Goal: Information Seeking & Learning: Learn about a topic

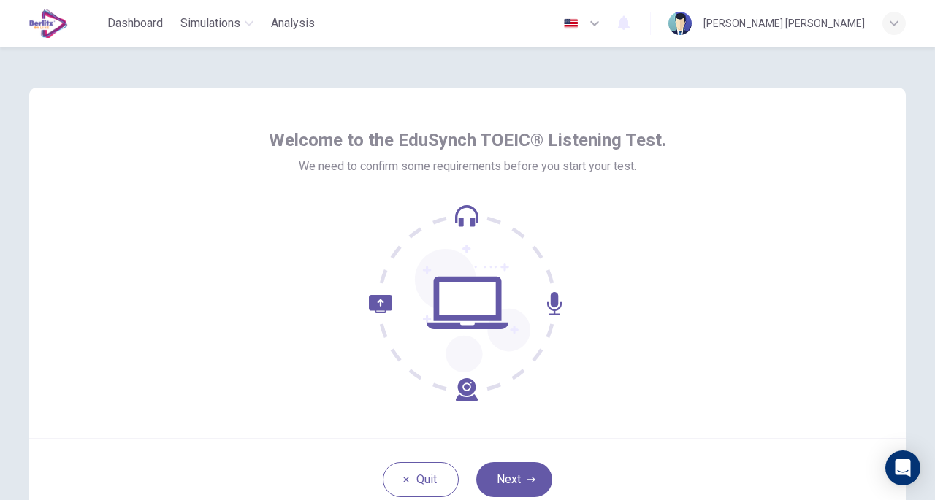
click at [500, 471] on button "Next" at bounding box center [514, 479] width 76 height 35
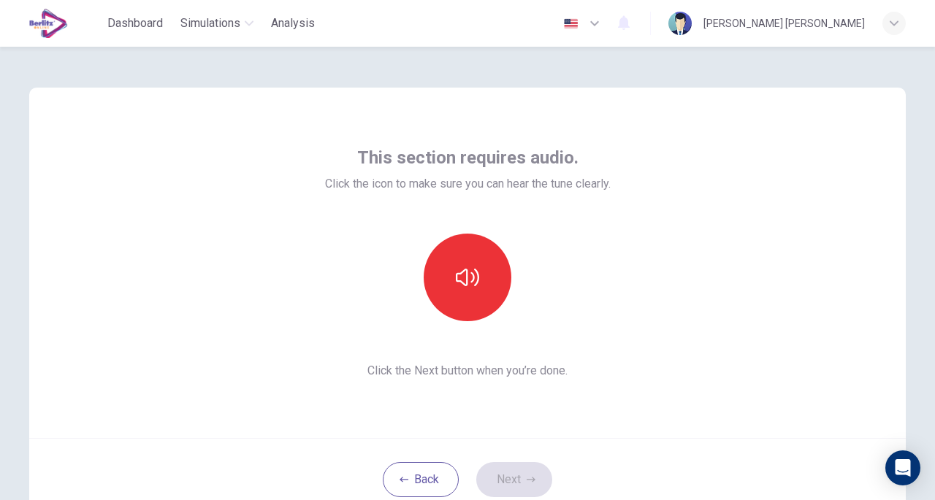
click at [456, 274] on icon "button" at bounding box center [467, 277] width 23 height 23
click at [523, 477] on button "Next" at bounding box center [514, 479] width 76 height 35
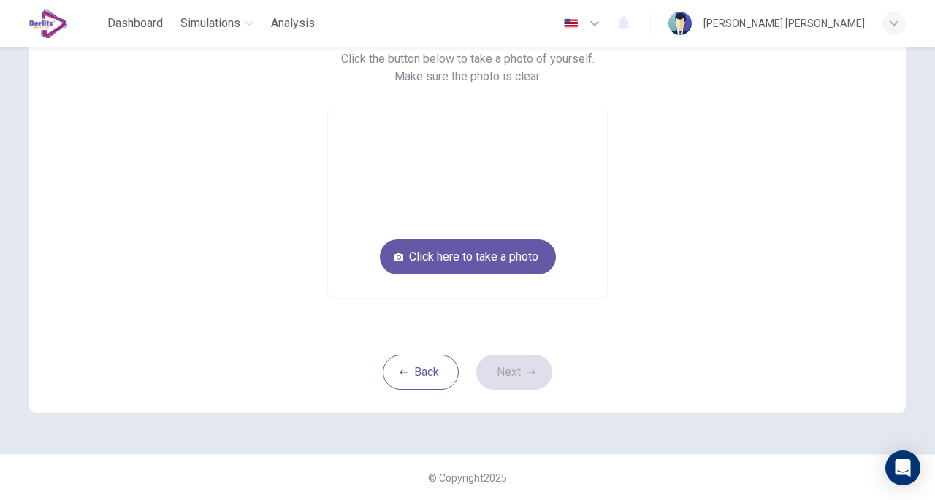
scroll to position [58, 0]
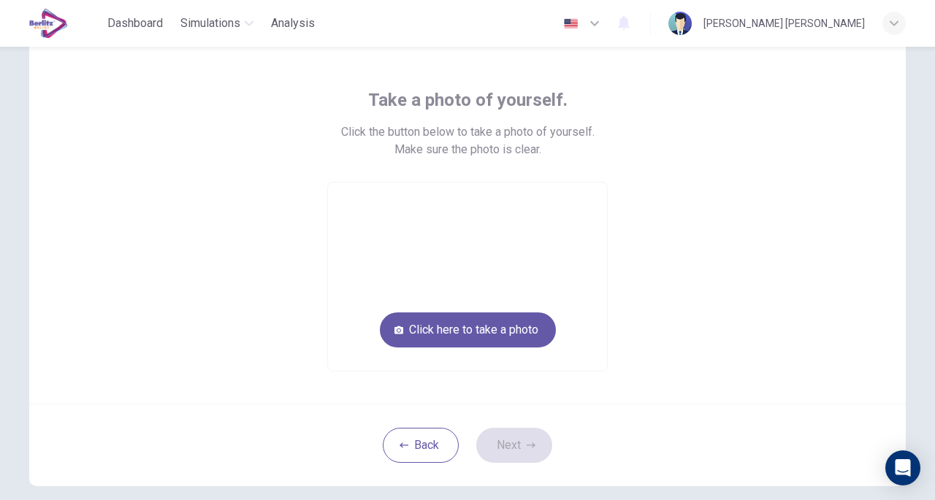
click at [465, 328] on button "Click here to take a photo" at bounding box center [468, 329] width 176 height 35
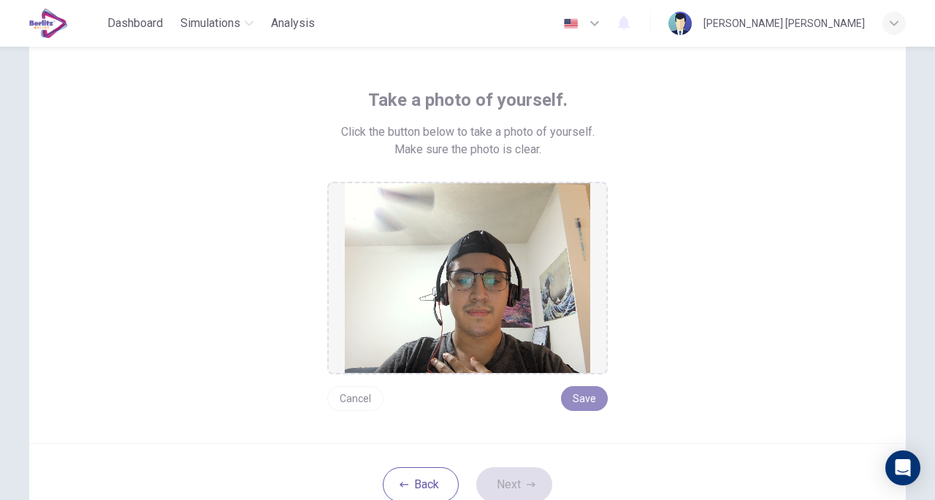
click at [572, 392] on button "Save" at bounding box center [584, 398] width 47 height 25
click at [581, 402] on button "Save" at bounding box center [584, 398] width 47 height 25
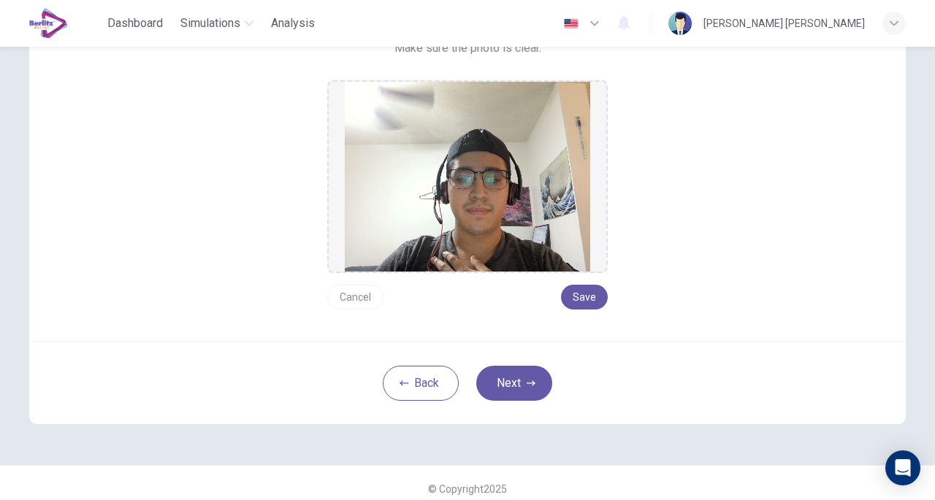
scroll to position [169, 0]
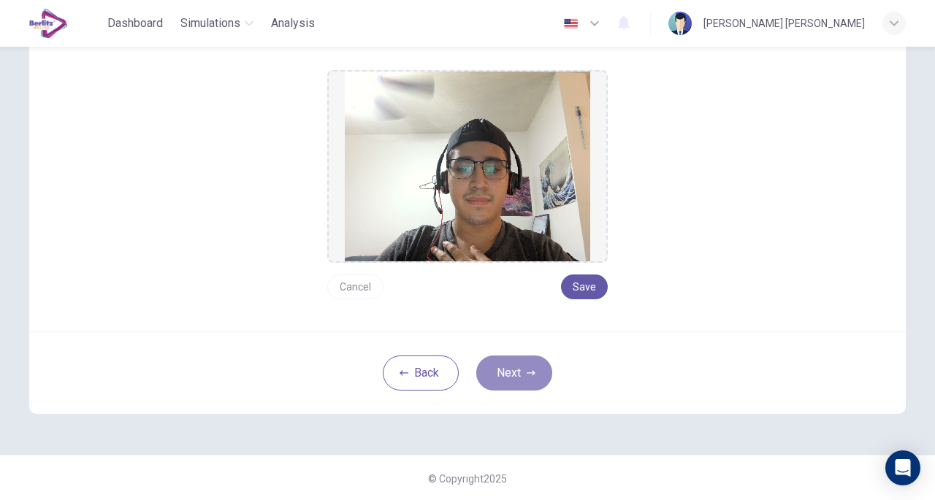
click at [521, 381] on button "Next" at bounding box center [514, 373] width 76 height 35
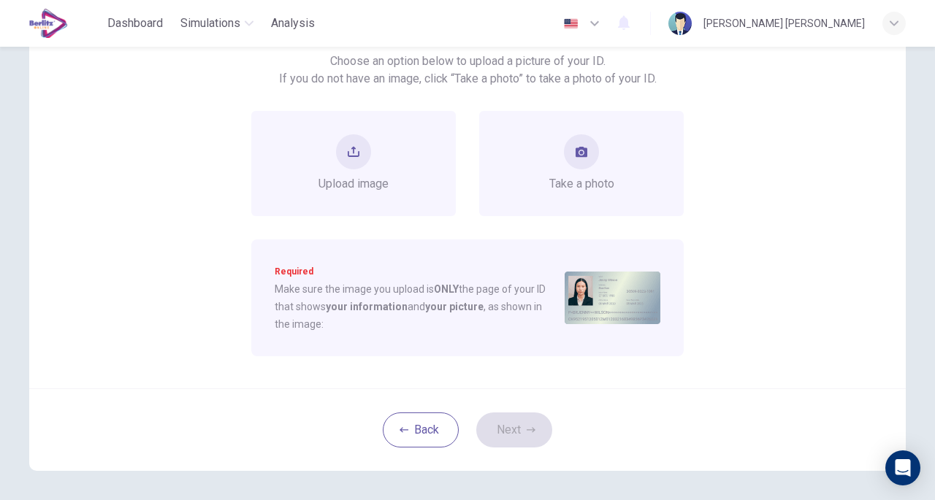
scroll to position [96, 0]
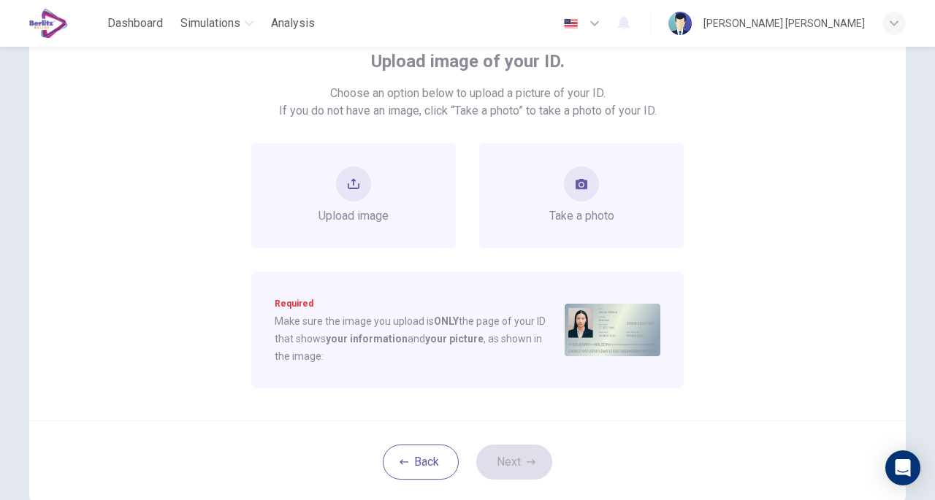
click at [588, 188] on button "take photo" at bounding box center [581, 183] width 35 height 35
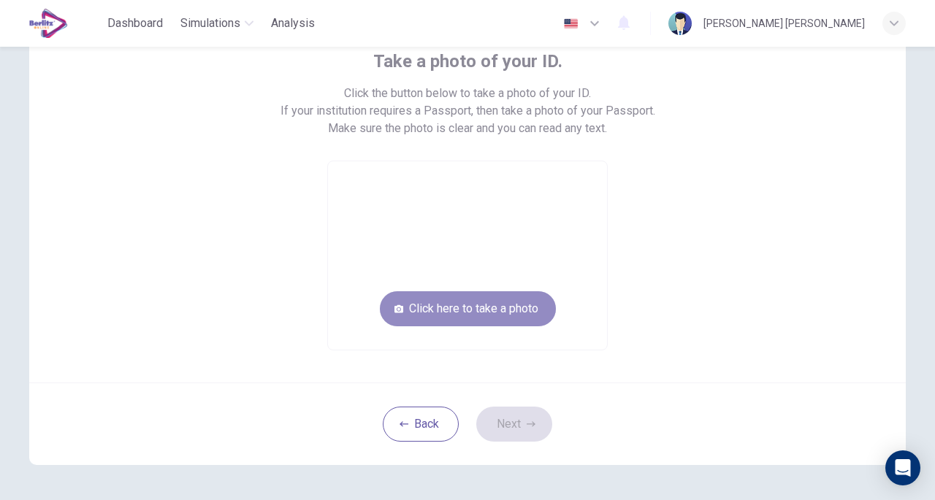
click at [479, 309] on button "Click here to take a photo" at bounding box center [468, 308] width 176 height 35
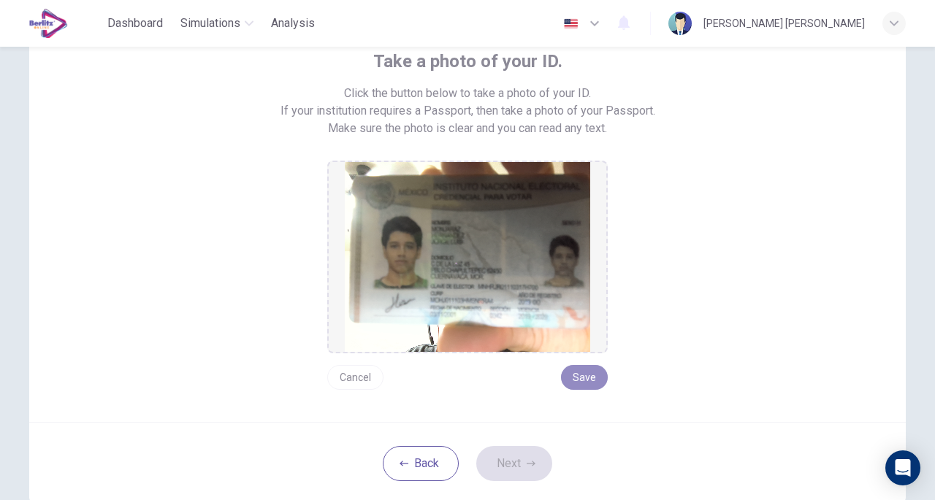
click at [583, 373] on button "Save" at bounding box center [584, 377] width 47 height 25
click at [495, 464] on button "Next" at bounding box center [514, 463] width 76 height 35
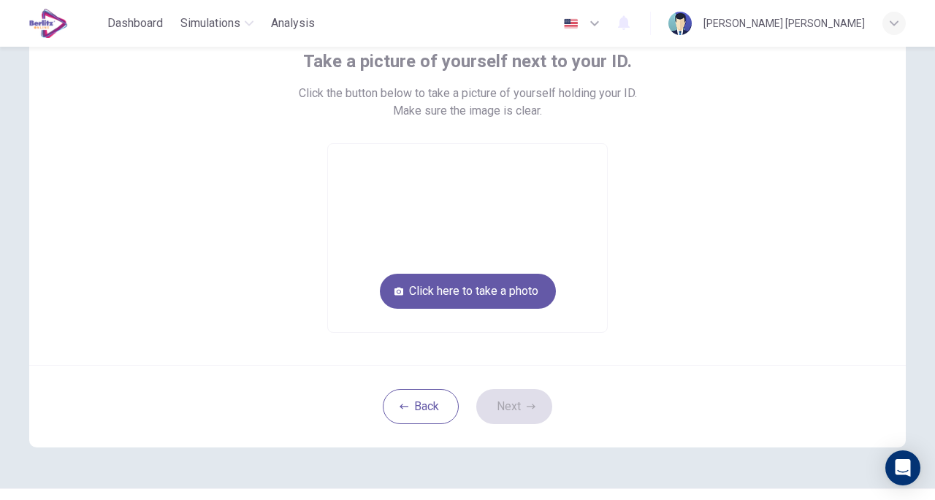
click at [440, 287] on button "Click here to take a photo" at bounding box center [468, 291] width 176 height 35
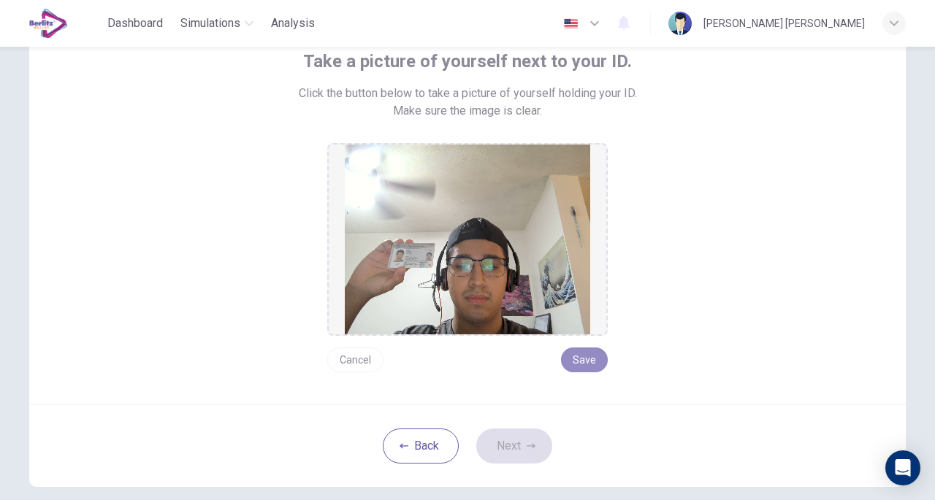
click at [577, 356] on button "Save" at bounding box center [584, 360] width 47 height 25
click at [523, 452] on button "Next" at bounding box center [514, 446] width 76 height 35
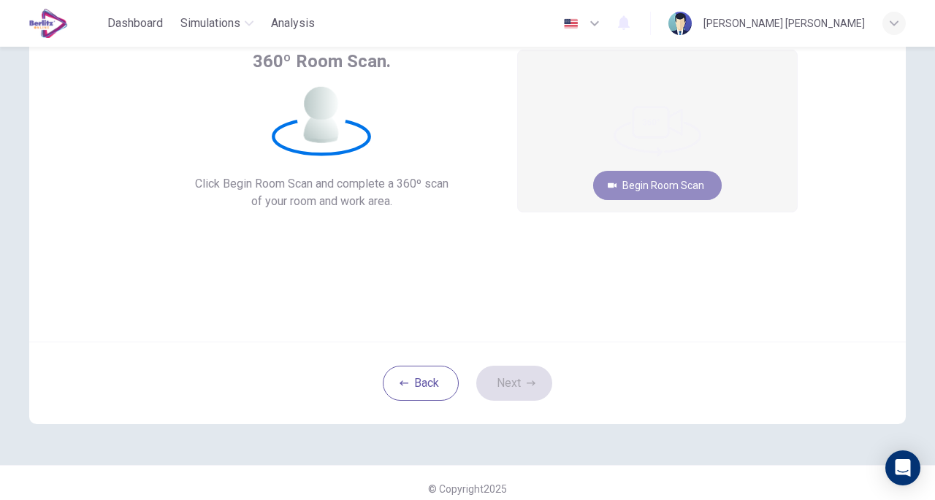
click at [685, 185] on button "Begin Room Scan" at bounding box center [657, 185] width 129 height 29
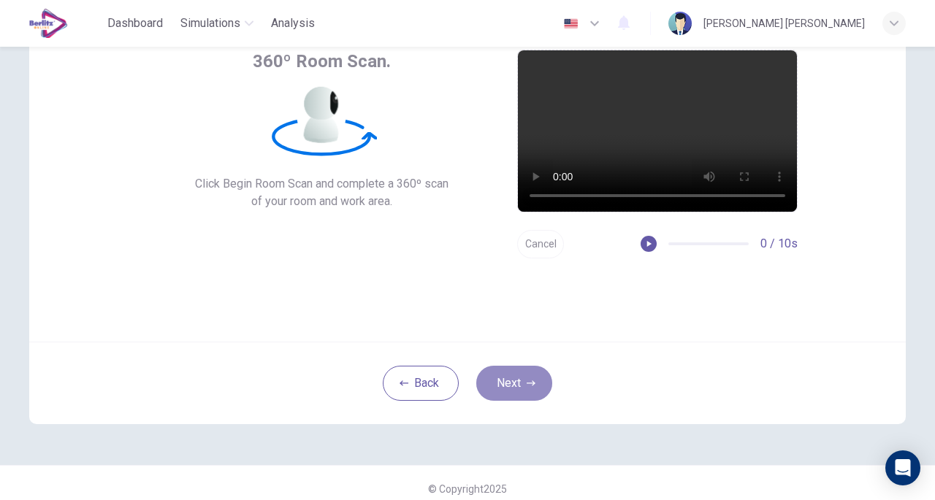
click at [512, 386] on button "Next" at bounding box center [514, 383] width 76 height 35
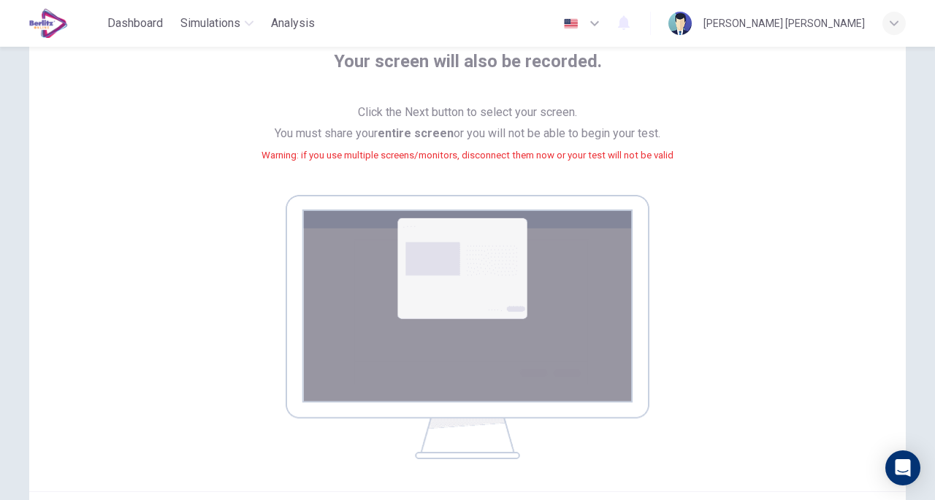
scroll to position [242, 0]
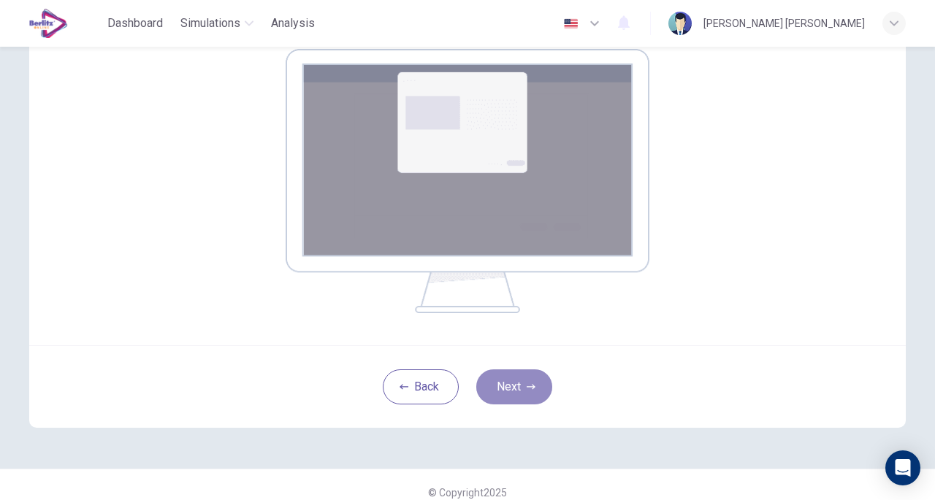
click at [486, 383] on button "Next" at bounding box center [514, 386] width 76 height 35
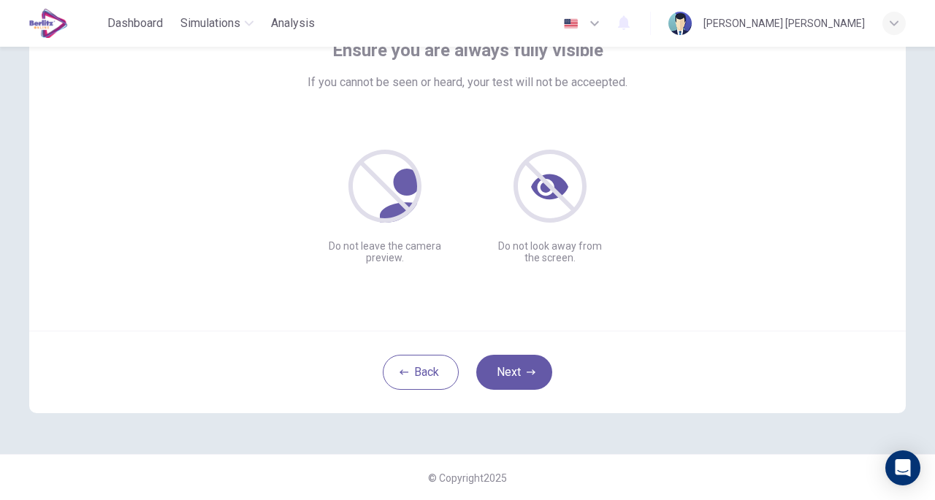
click at [499, 372] on button "Next" at bounding box center [514, 372] width 76 height 35
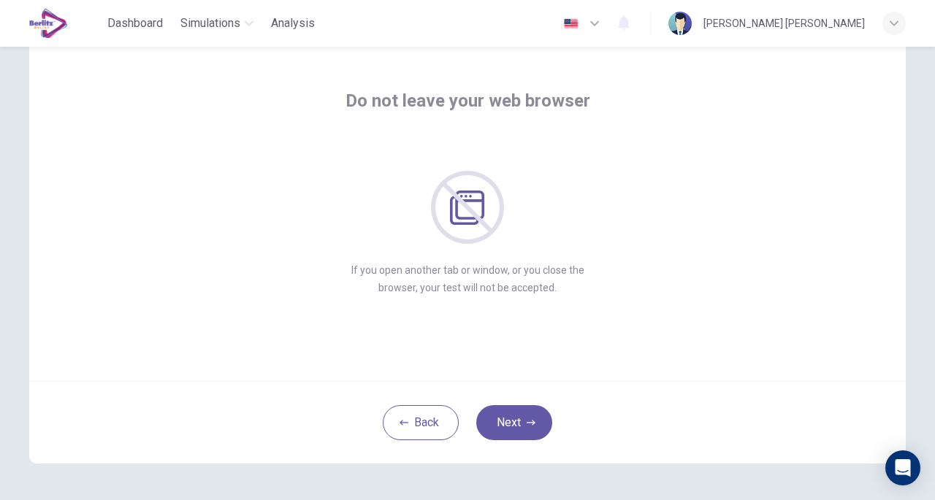
scroll to position [34, 0]
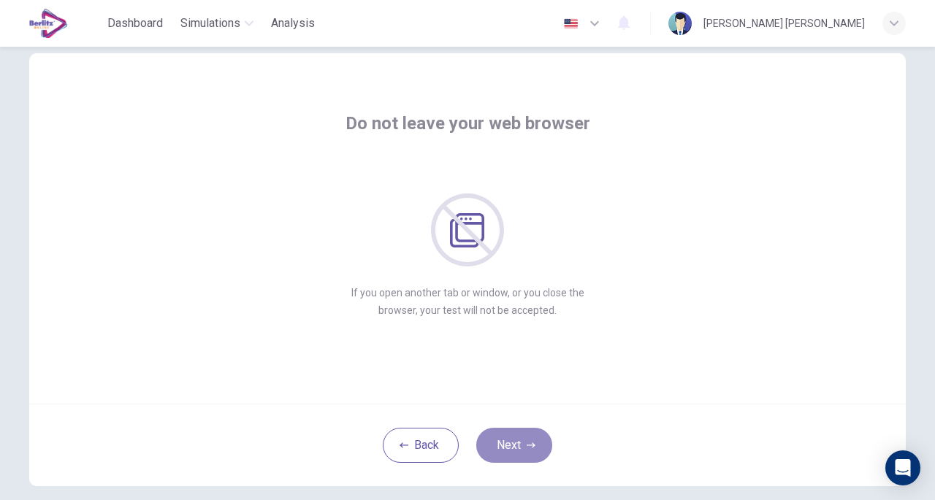
click at [521, 431] on button "Next" at bounding box center [514, 445] width 76 height 35
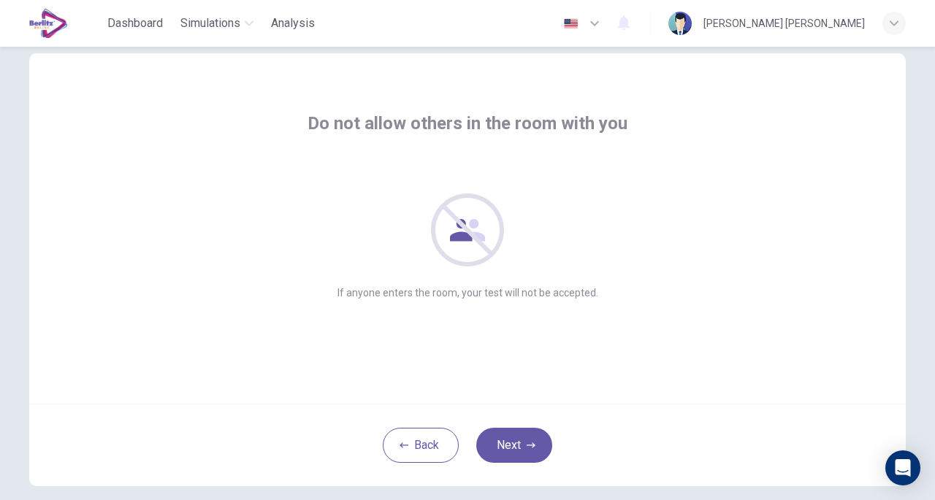
click at [521, 431] on button "Next" at bounding box center [514, 445] width 76 height 35
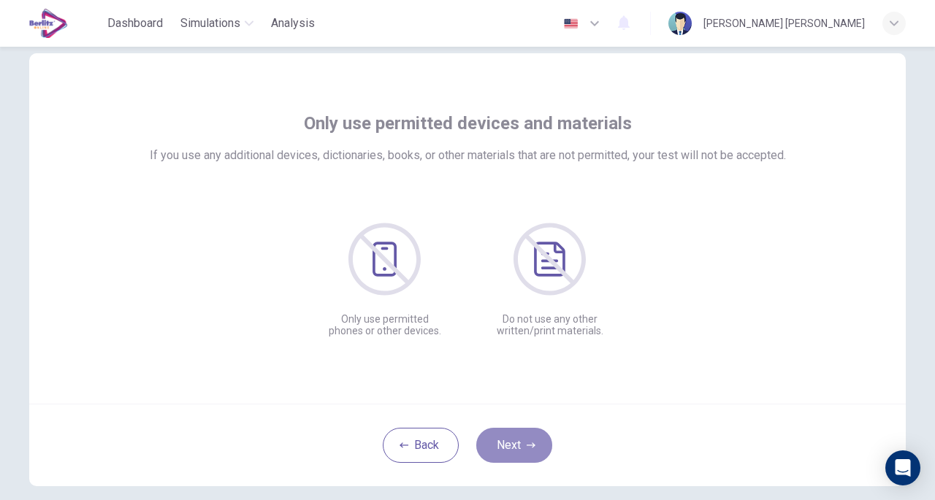
click at [521, 431] on button "Next" at bounding box center [514, 445] width 76 height 35
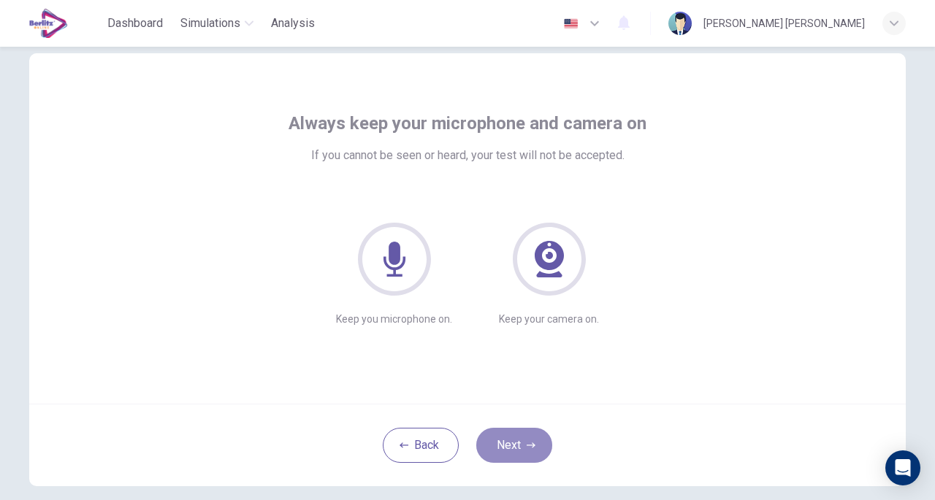
click at [521, 431] on button "Next" at bounding box center [514, 445] width 76 height 35
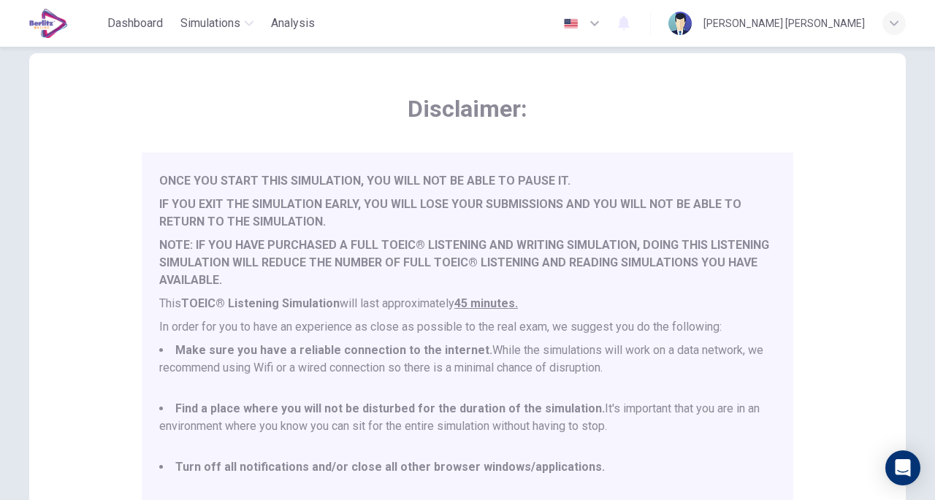
scroll to position [38, 0]
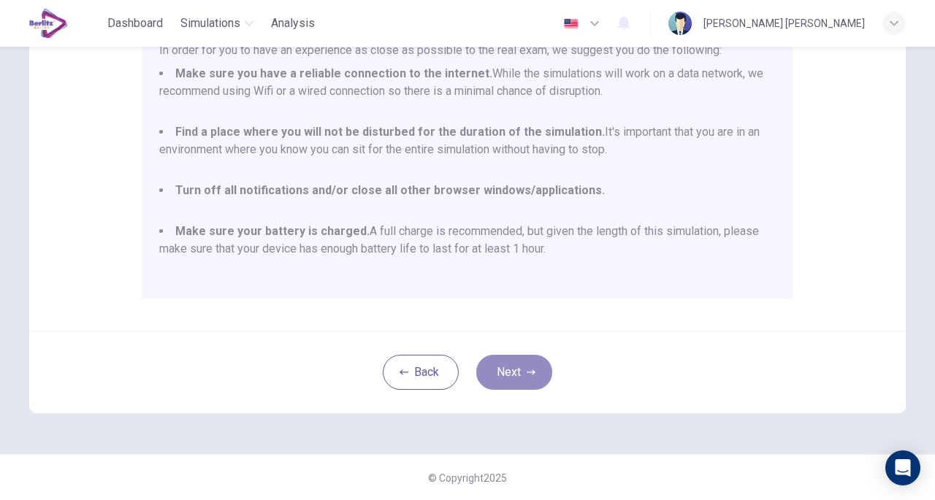
click at [497, 373] on button "Next" at bounding box center [514, 372] width 76 height 35
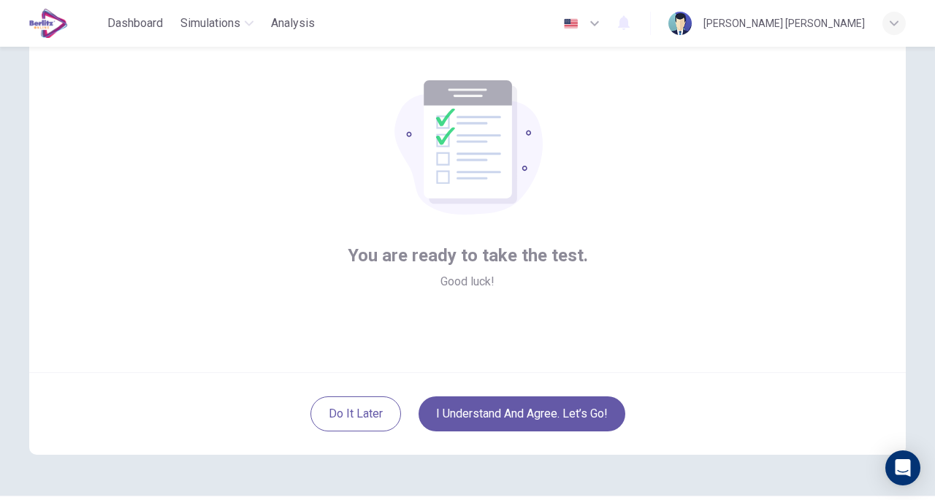
scroll to position [34, 0]
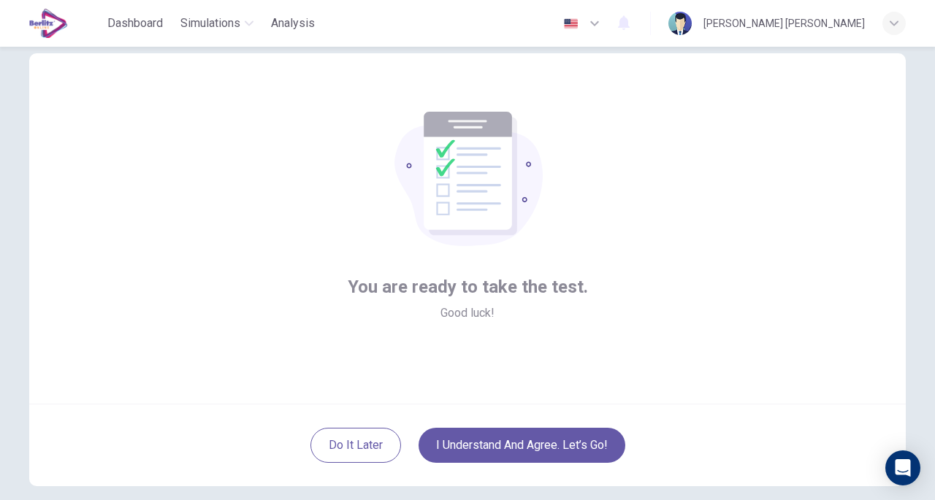
click at [515, 465] on div "Do it later I understand and agree. Let’s go!" at bounding box center [467, 445] width 876 height 83
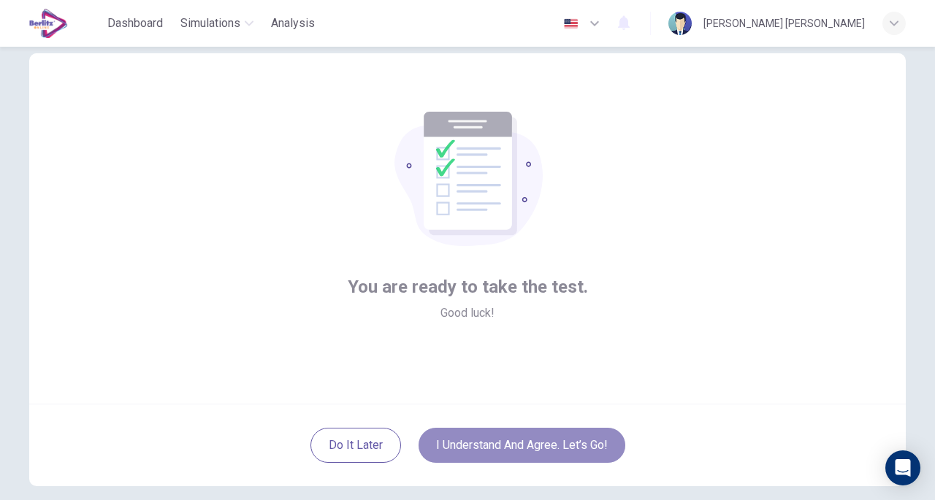
click at [517, 455] on button "I understand and agree. Let’s go!" at bounding box center [521, 445] width 207 height 35
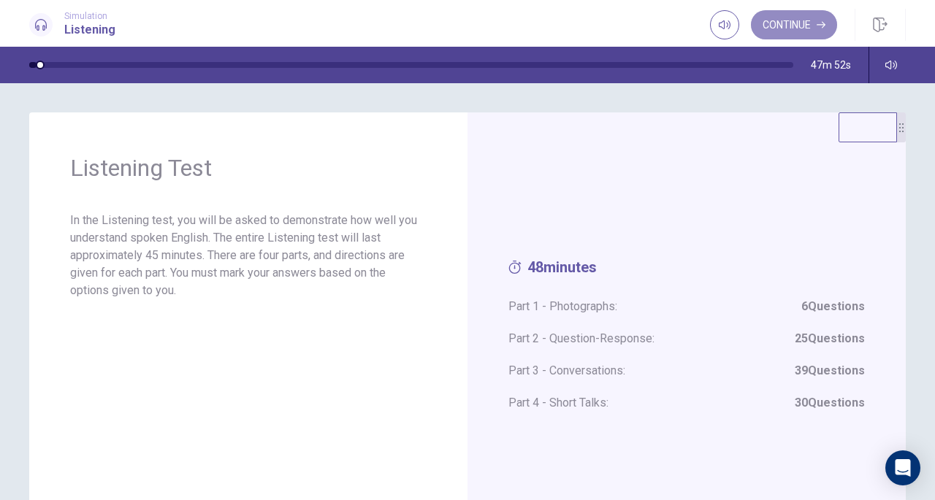
click at [770, 12] on button "Continue" at bounding box center [794, 24] width 86 height 29
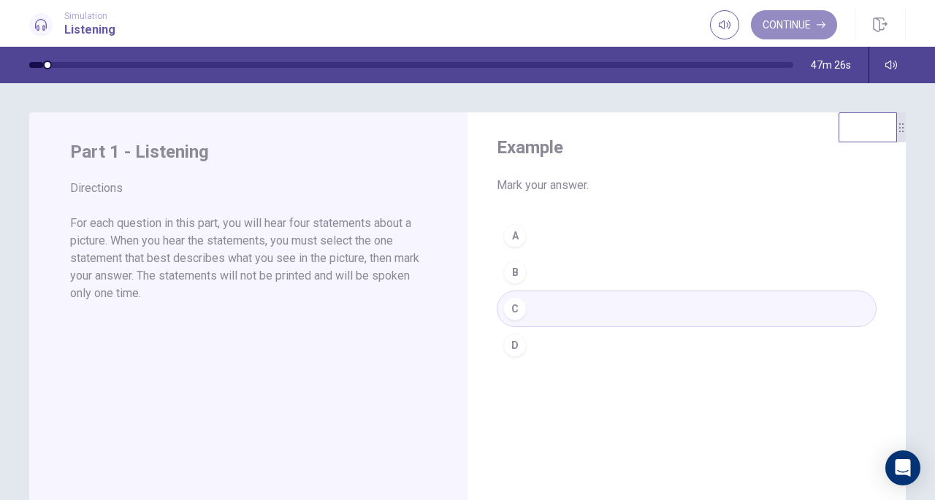
click at [765, 20] on button "Continue" at bounding box center [794, 24] width 86 height 29
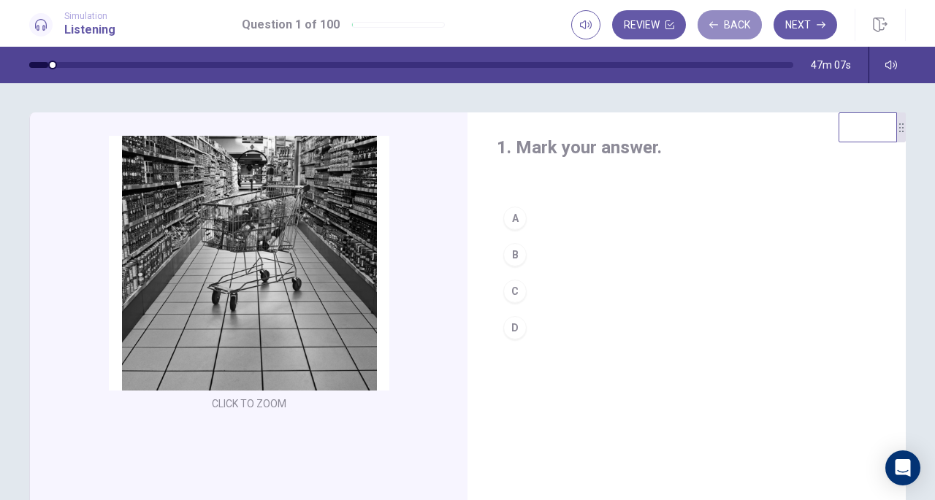
click at [721, 29] on button "Back" at bounding box center [729, 24] width 64 height 29
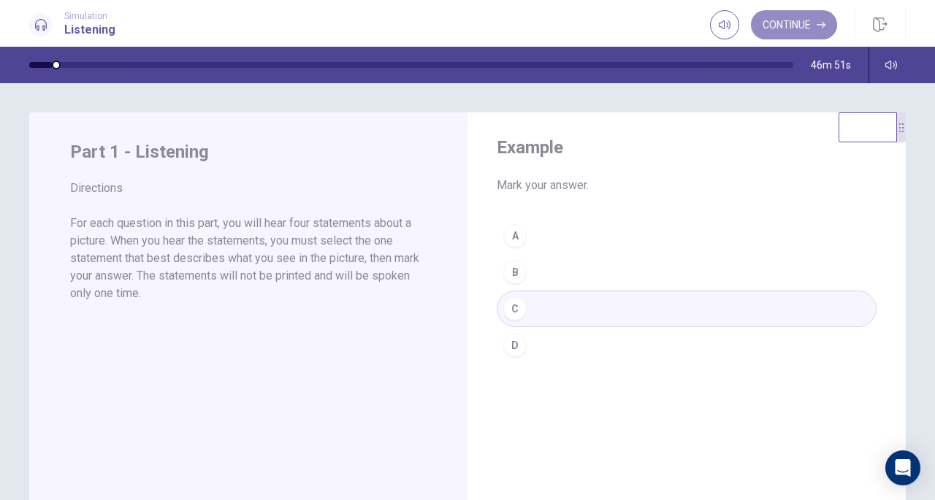
click at [777, 26] on button "Continue" at bounding box center [794, 24] width 86 height 29
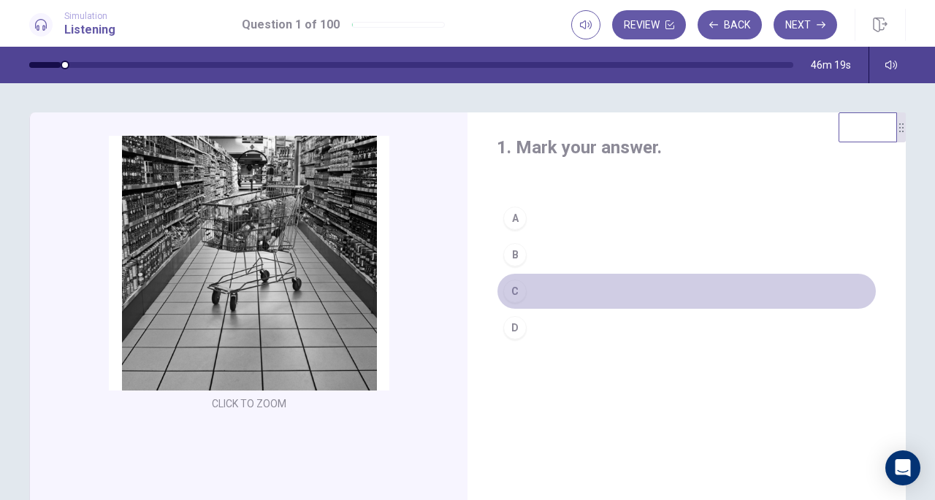
click at [513, 290] on div "C" at bounding box center [514, 291] width 23 height 23
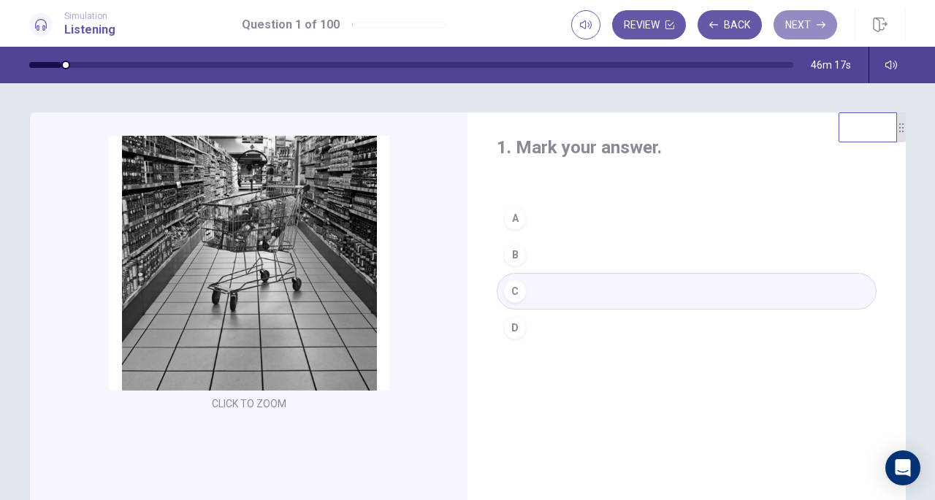
click at [799, 29] on button "Next" at bounding box center [805, 24] width 64 height 29
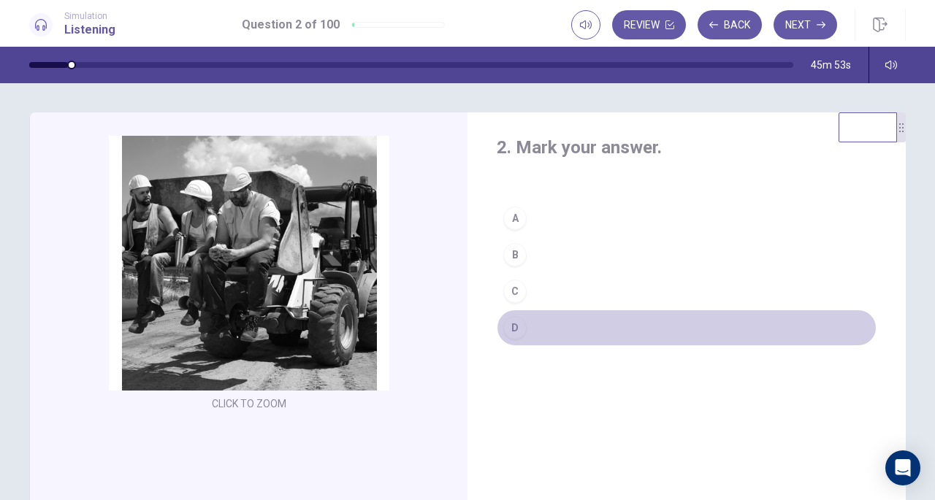
click at [518, 324] on div "D" at bounding box center [514, 327] width 23 height 23
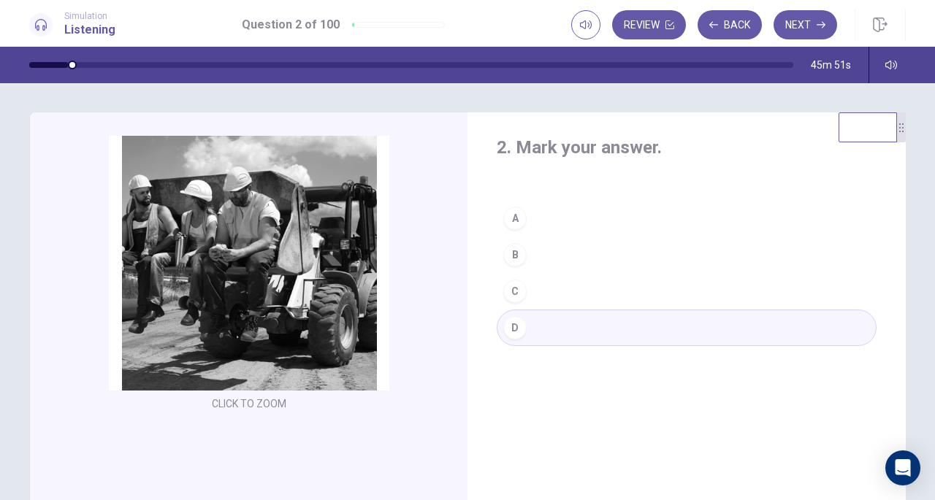
click at [813, 23] on button "Next" at bounding box center [805, 24] width 64 height 29
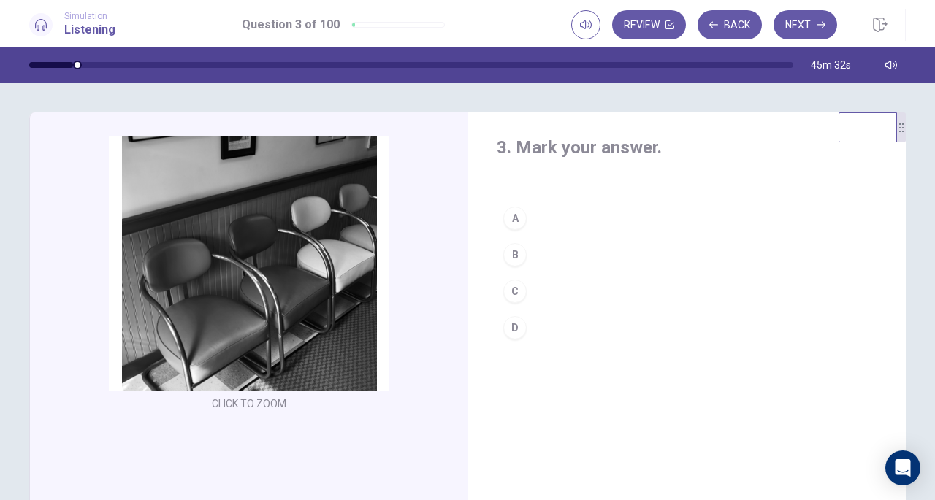
click at [519, 286] on div "C" at bounding box center [514, 291] width 23 height 23
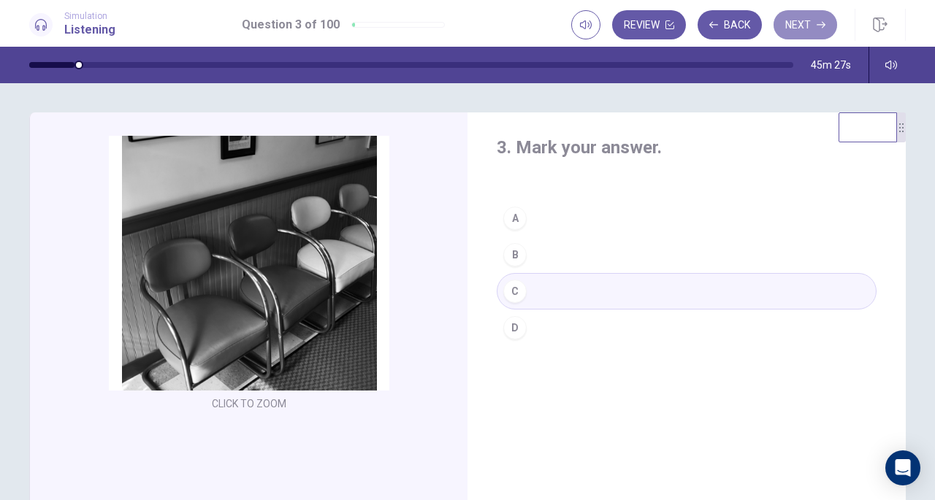
click at [802, 23] on button "Next" at bounding box center [805, 24] width 64 height 29
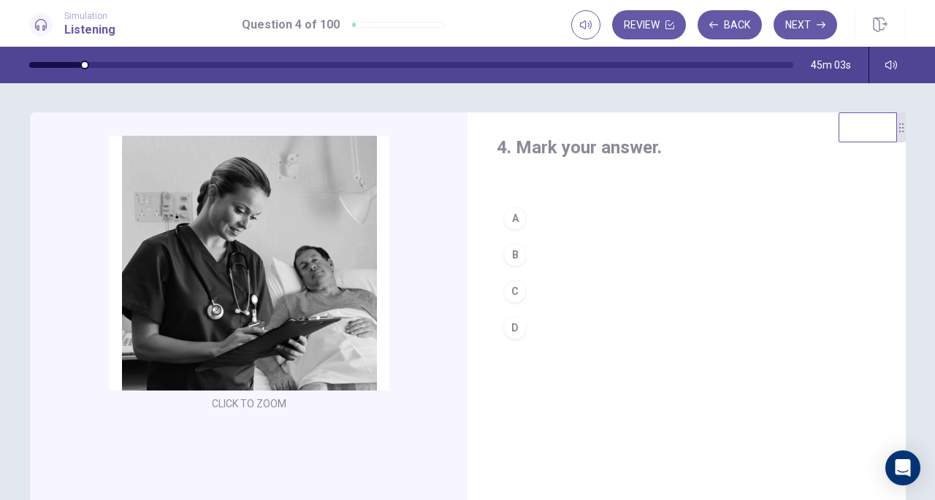
click at [515, 288] on div "C" at bounding box center [514, 291] width 23 height 23
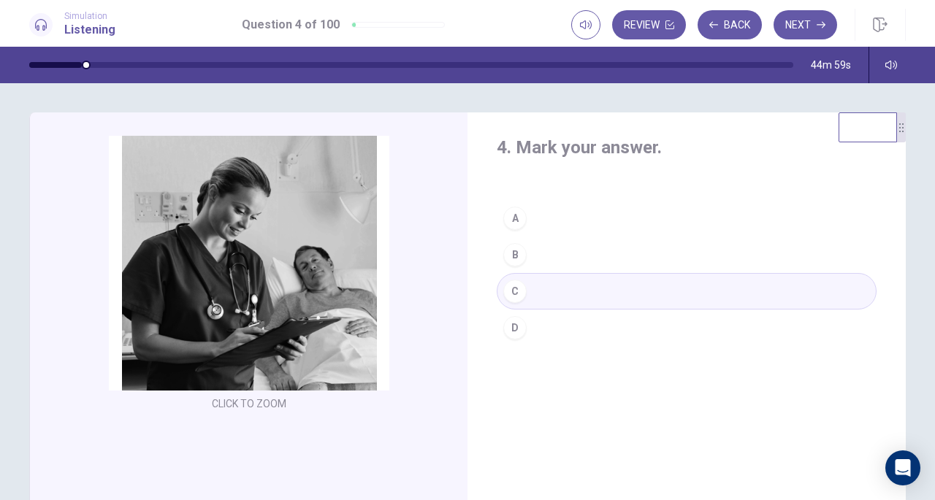
click at [808, 26] on button "Next" at bounding box center [805, 24] width 64 height 29
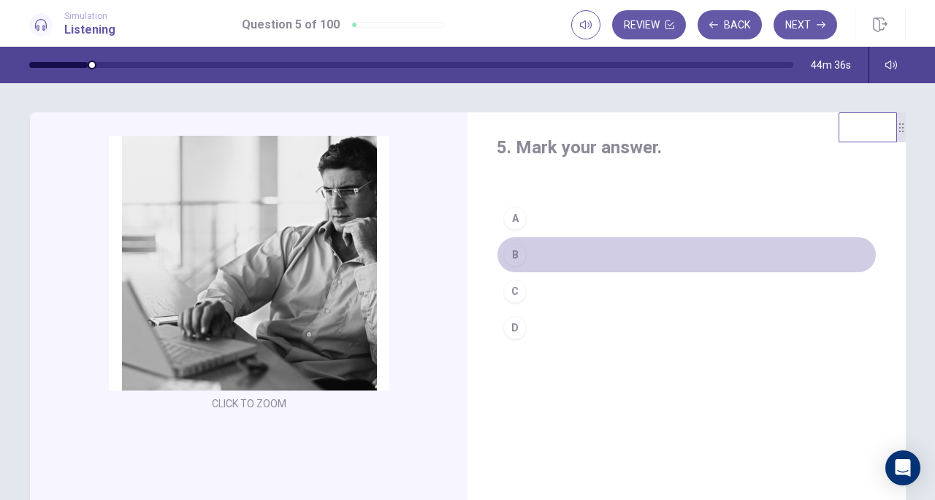
click at [511, 250] on div "B" at bounding box center [514, 254] width 23 height 23
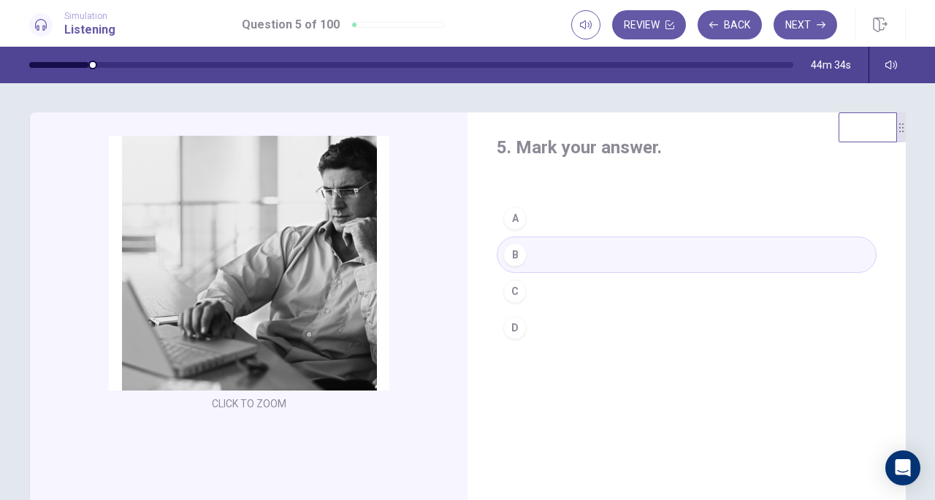
click at [805, 30] on button "Next" at bounding box center [805, 24] width 64 height 29
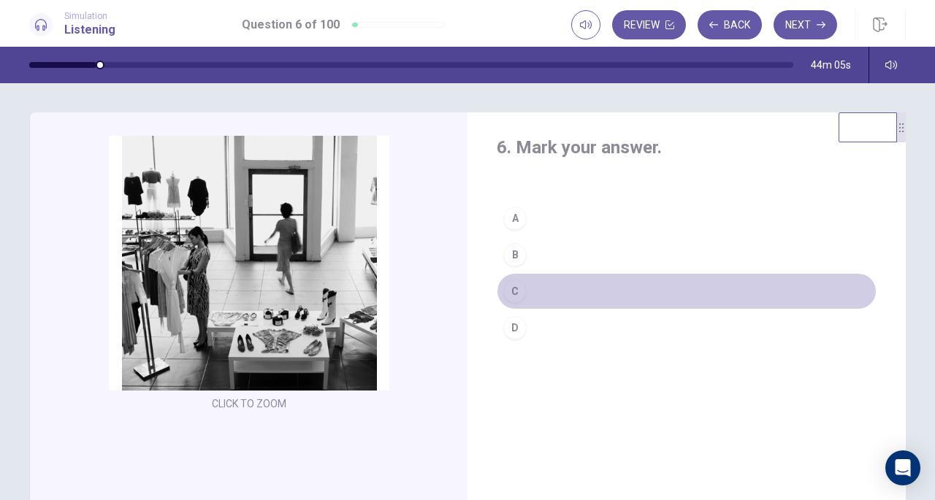
click at [520, 287] on div "C" at bounding box center [514, 291] width 23 height 23
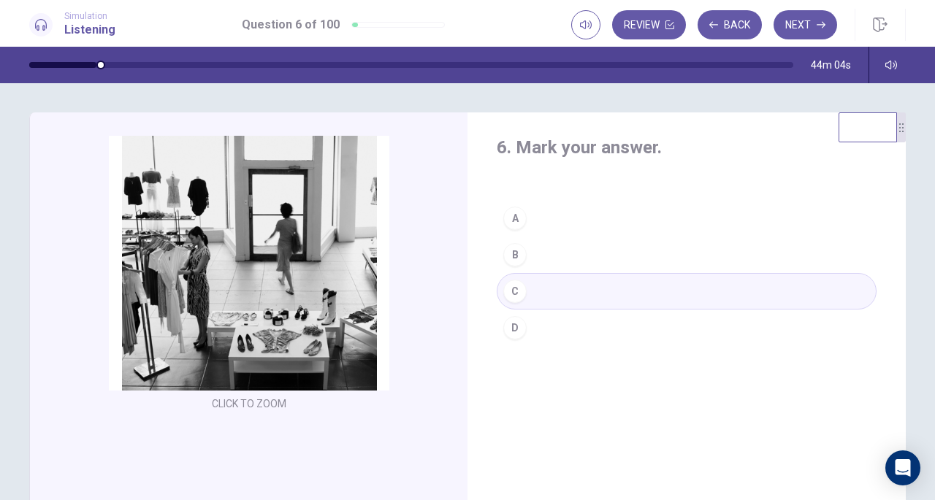
click at [815, 30] on button "Next" at bounding box center [805, 24] width 64 height 29
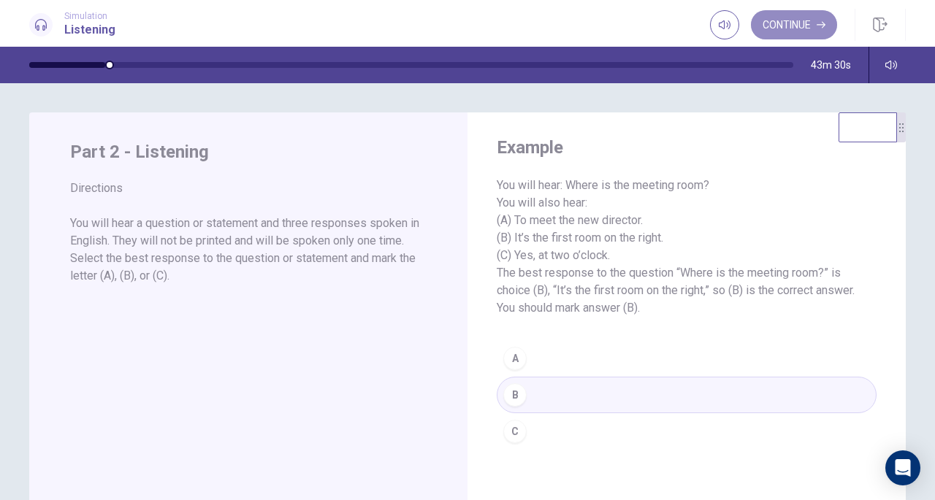
click at [802, 30] on button "Continue" at bounding box center [794, 24] width 86 height 29
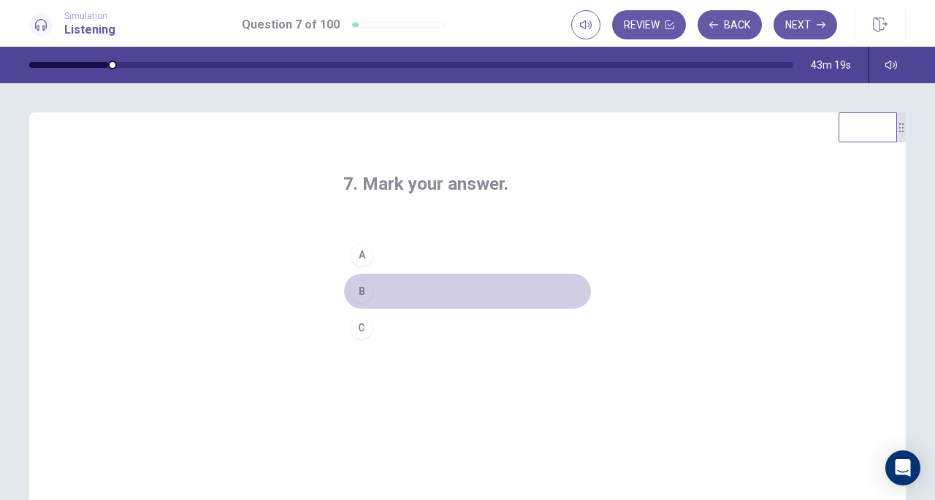
click at [360, 288] on div "B" at bounding box center [361, 291] width 23 height 23
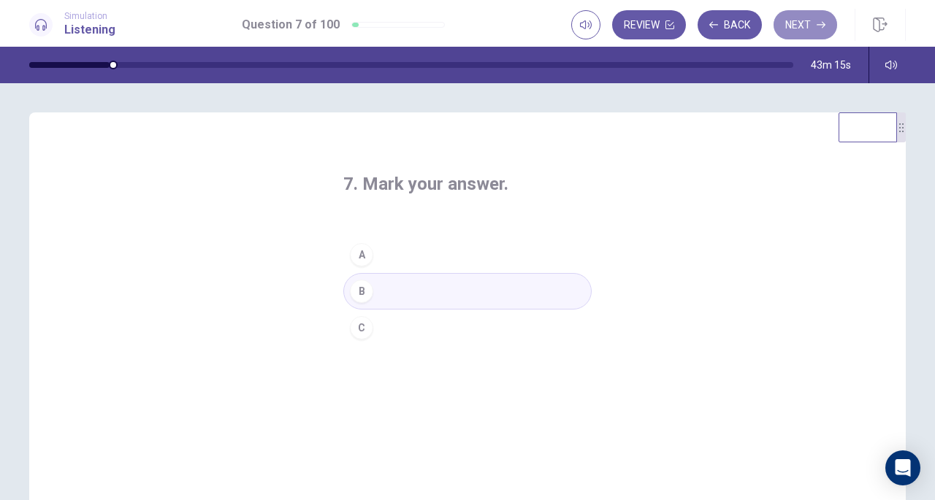
click at [812, 27] on button "Next" at bounding box center [805, 24] width 64 height 29
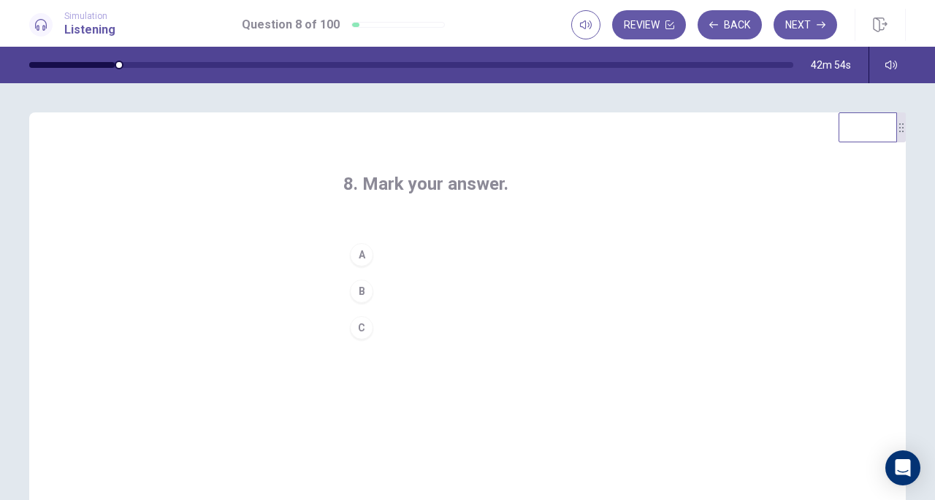
click at [358, 294] on div "B" at bounding box center [361, 291] width 23 height 23
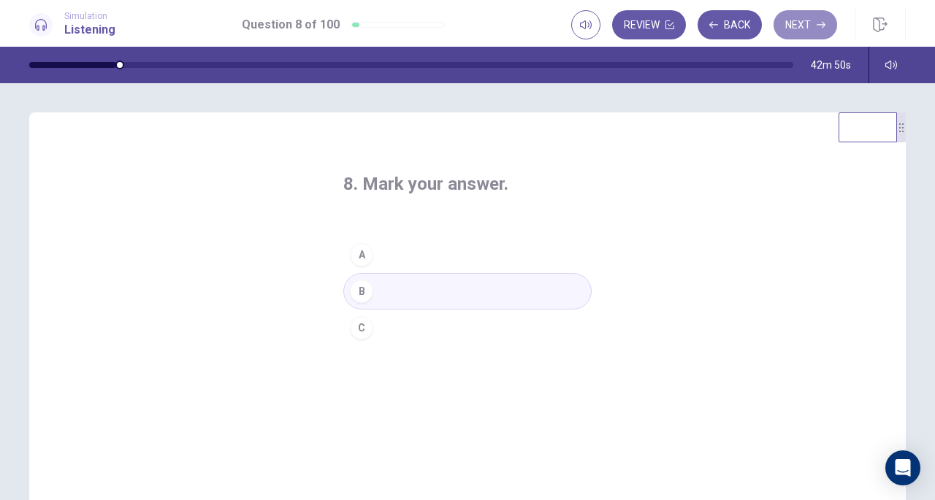
click at [793, 21] on button "Next" at bounding box center [805, 24] width 64 height 29
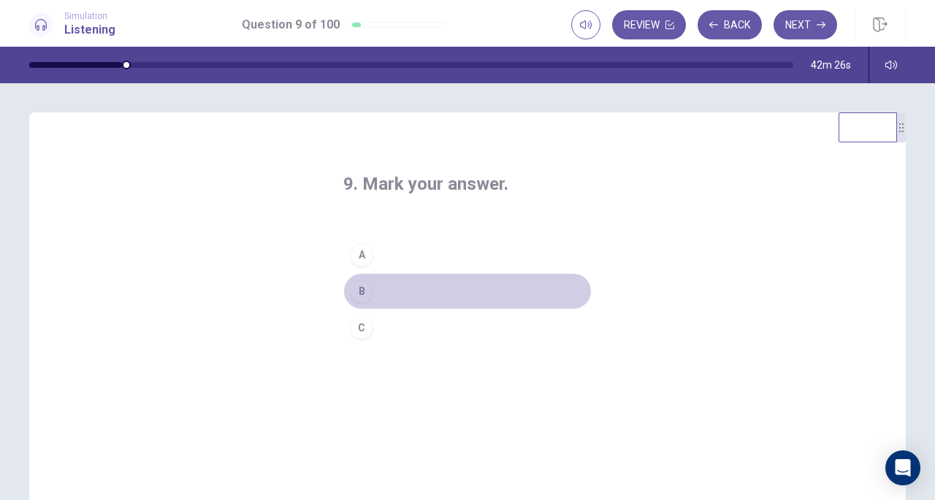
click at [357, 283] on div "B" at bounding box center [361, 291] width 23 height 23
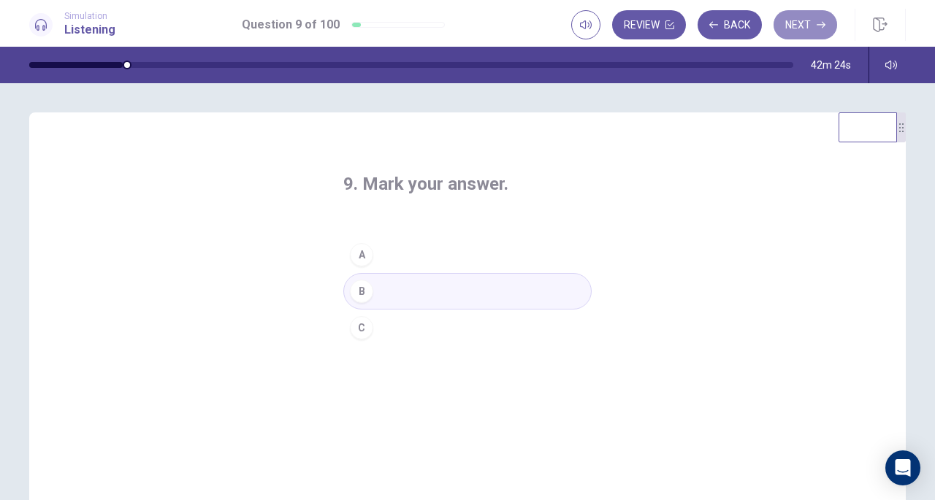
click at [794, 19] on button "Next" at bounding box center [805, 24] width 64 height 29
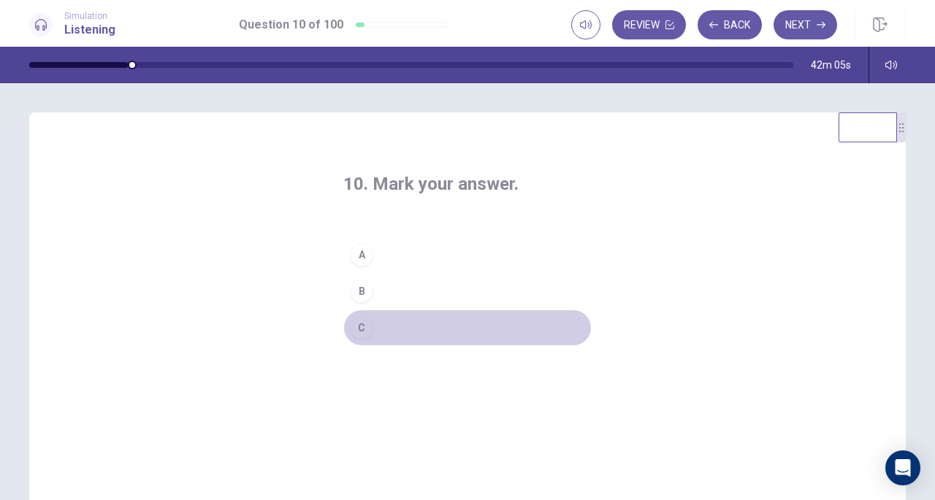
click at [359, 326] on div "C" at bounding box center [361, 327] width 23 height 23
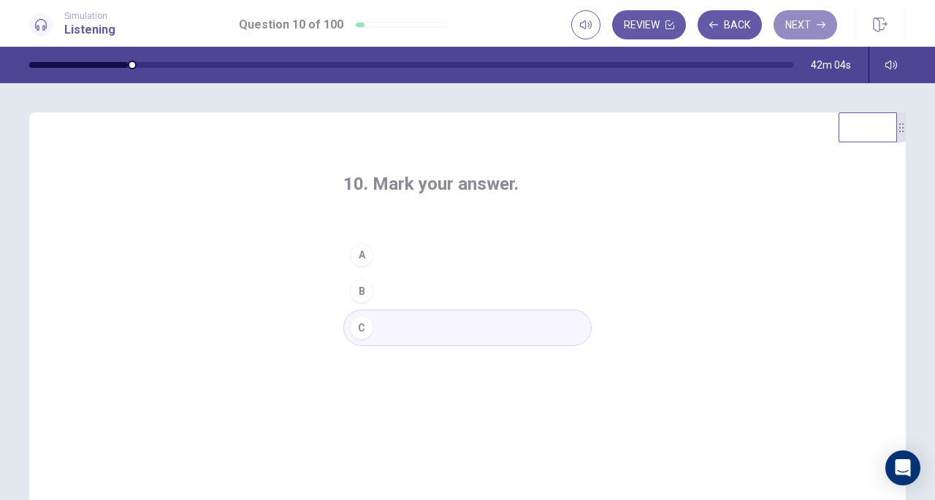
click at [802, 26] on button "Next" at bounding box center [805, 24] width 64 height 29
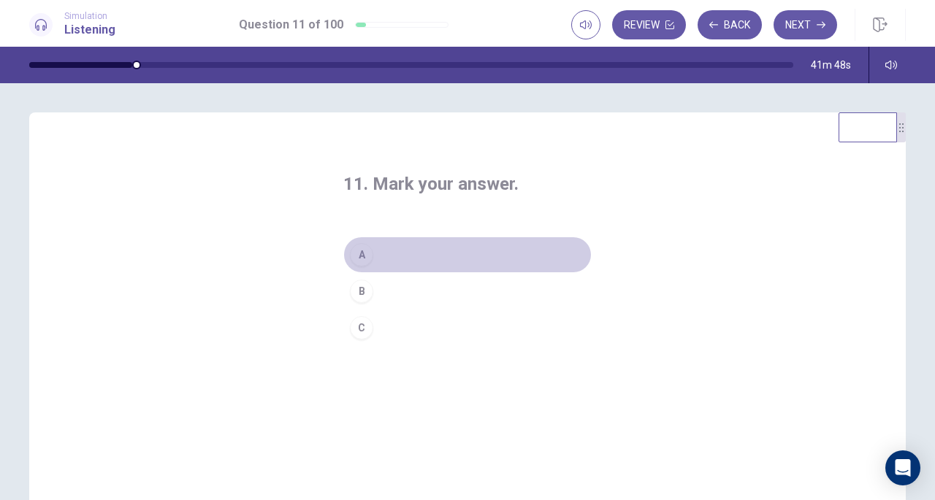
click at [428, 259] on button "A" at bounding box center [467, 255] width 248 height 37
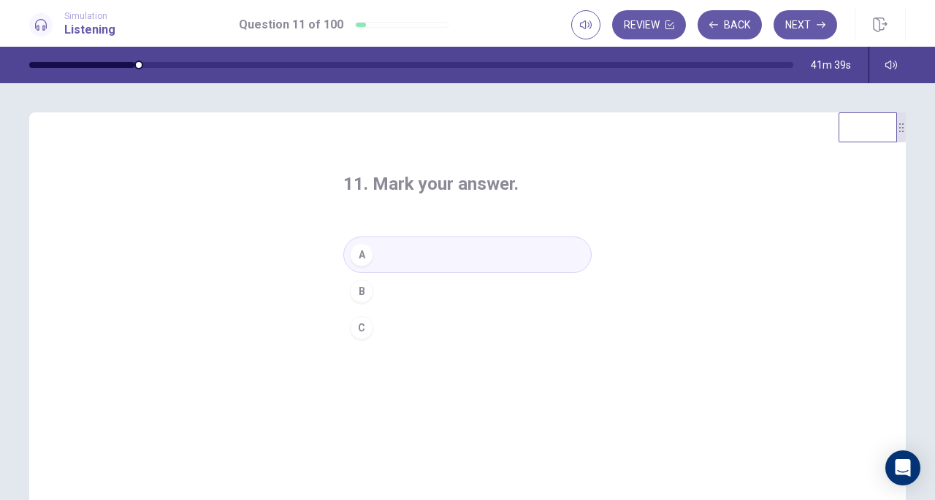
click at [805, 11] on button "Next" at bounding box center [805, 24] width 64 height 29
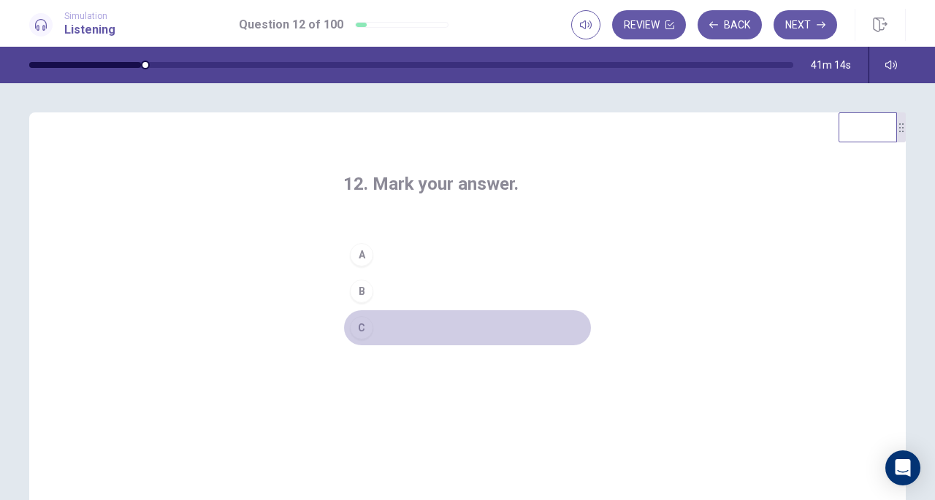
click at [371, 329] on button "C" at bounding box center [467, 328] width 248 height 37
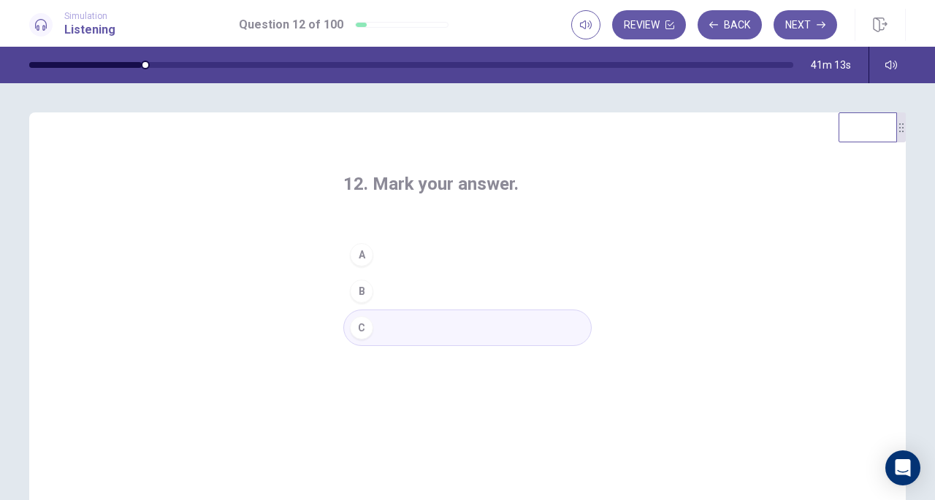
drag, startPoint x: 798, startPoint y: 30, endPoint x: 789, endPoint y: 36, distance: 11.1
click at [789, 36] on button "Next" at bounding box center [805, 24] width 64 height 29
click at [357, 283] on div "B" at bounding box center [361, 291] width 23 height 23
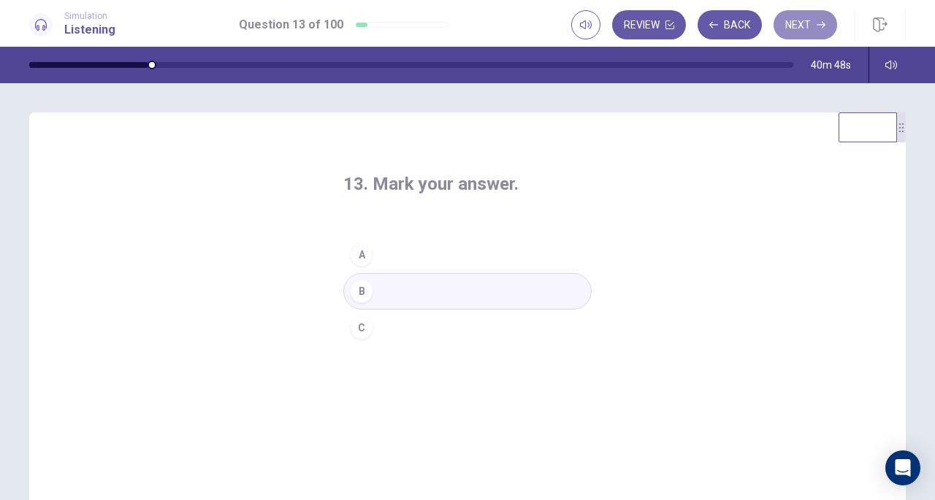
click at [808, 26] on button "Next" at bounding box center [805, 24] width 64 height 29
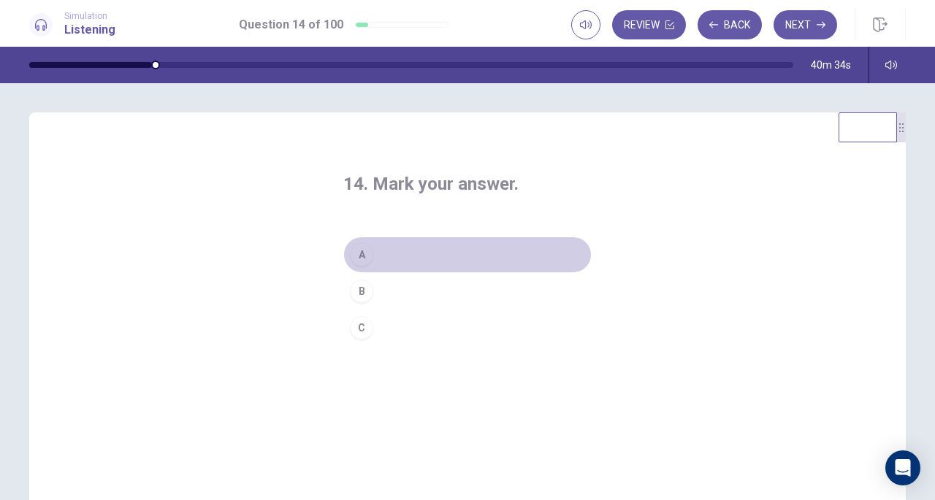
click at [361, 245] on div "A" at bounding box center [361, 254] width 23 height 23
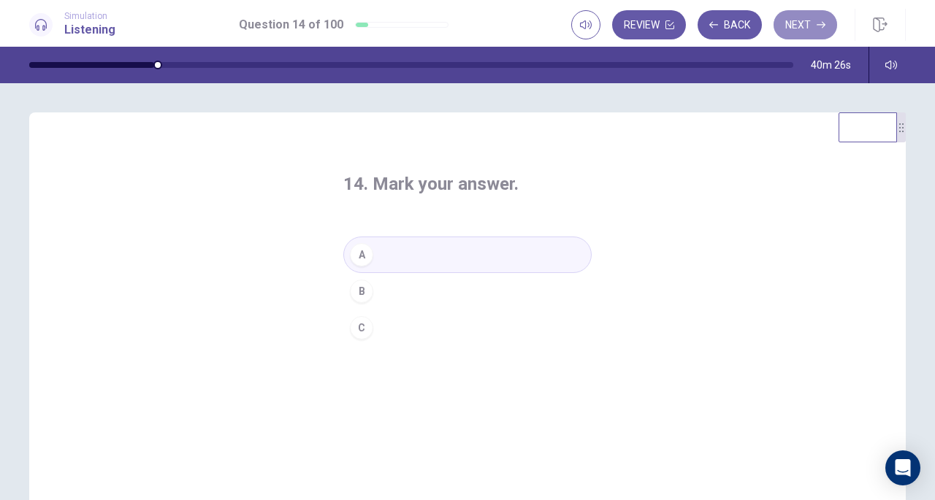
click at [778, 31] on button "Next" at bounding box center [805, 24] width 64 height 29
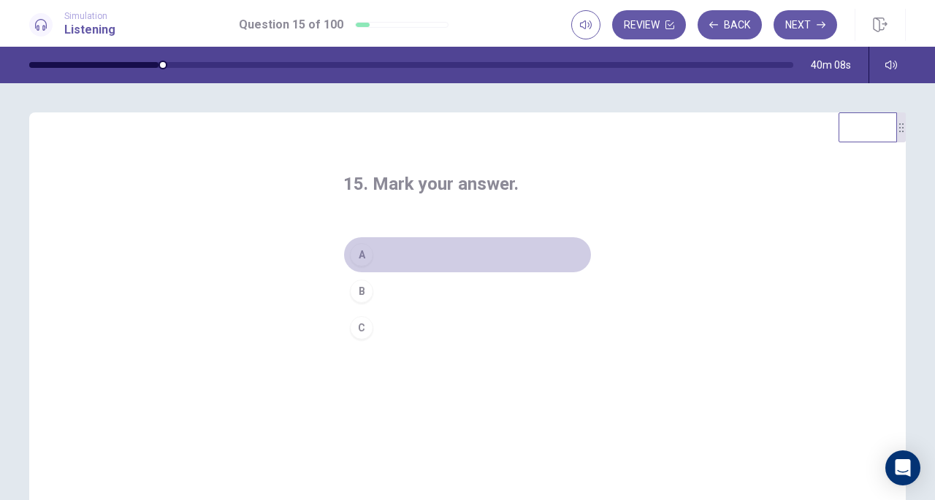
click at [385, 255] on button "A" at bounding box center [467, 255] width 248 height 37
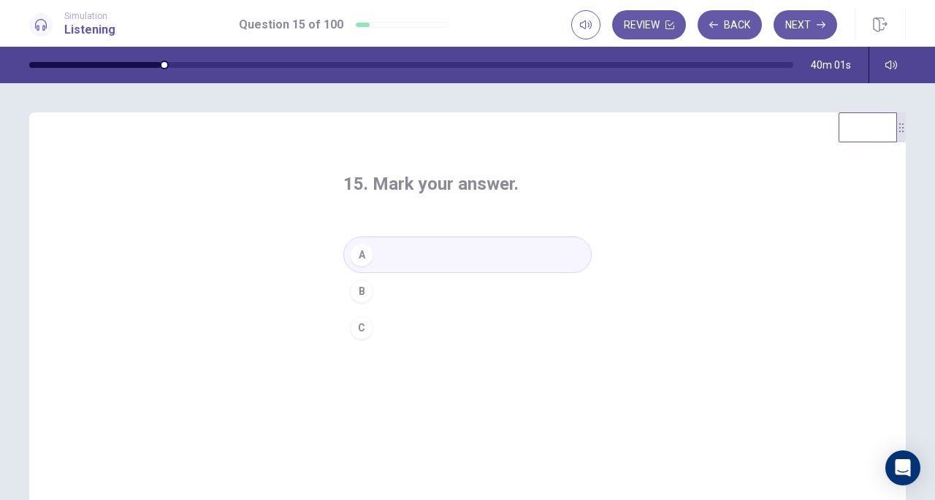
click at [799, 20] on button "Next" at bounding box center [805, 24] width 64 height 29
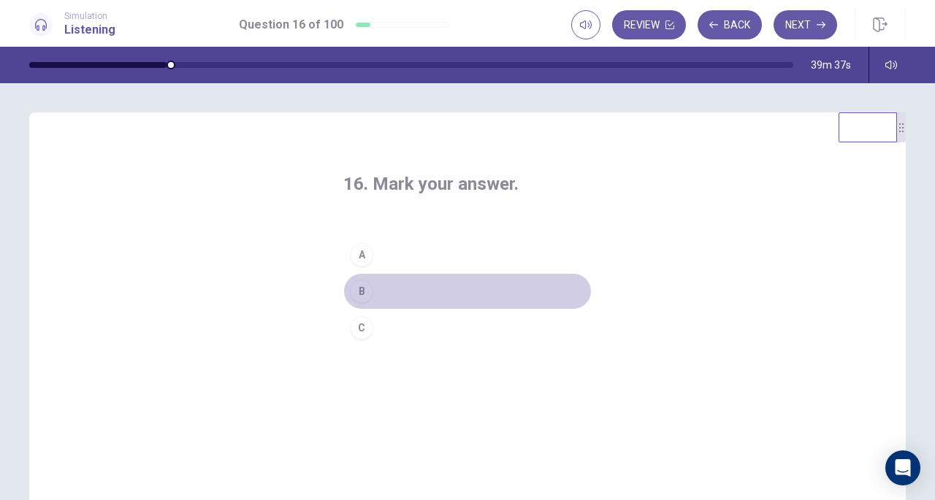
click at [358, 292] on div "B" at bounding box center [361, 291] width 23 height 23
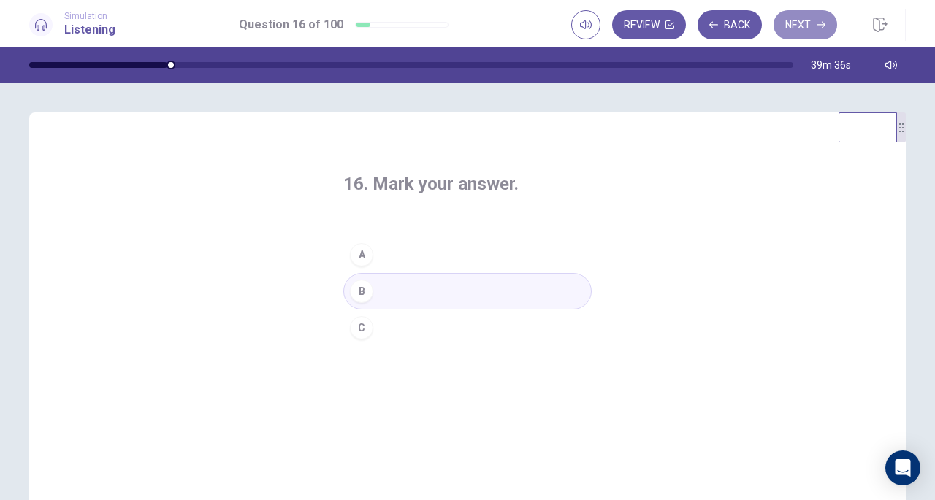
click at [782, 27] on button "Next" at bounding box center [805, 24] width 64 height 29
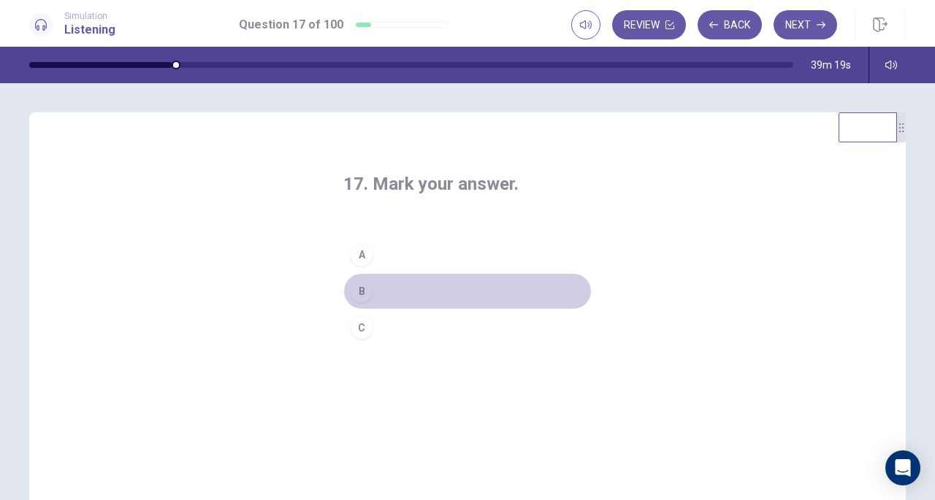
click at [381, 287] on button "B" at bounding box center [467, 291] width 248 height 37
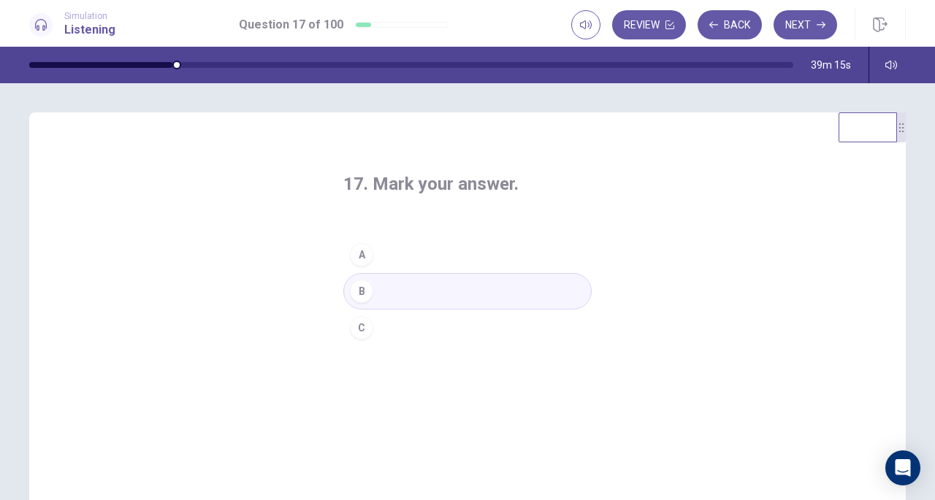
click at [404, 324] on button "C" at bounding box center [467, 328] width 248 height 37
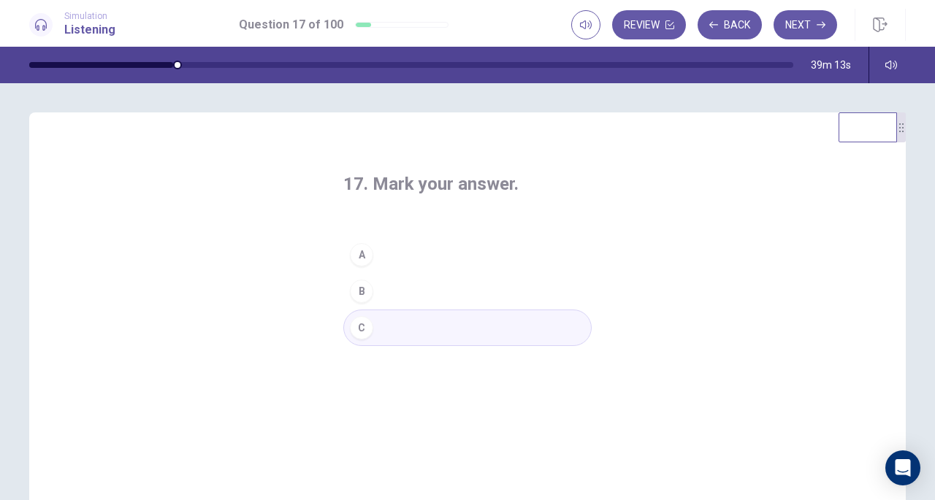
click at [808, 35] on button "Next" at bounding box center [805, 24] width 64 height 29
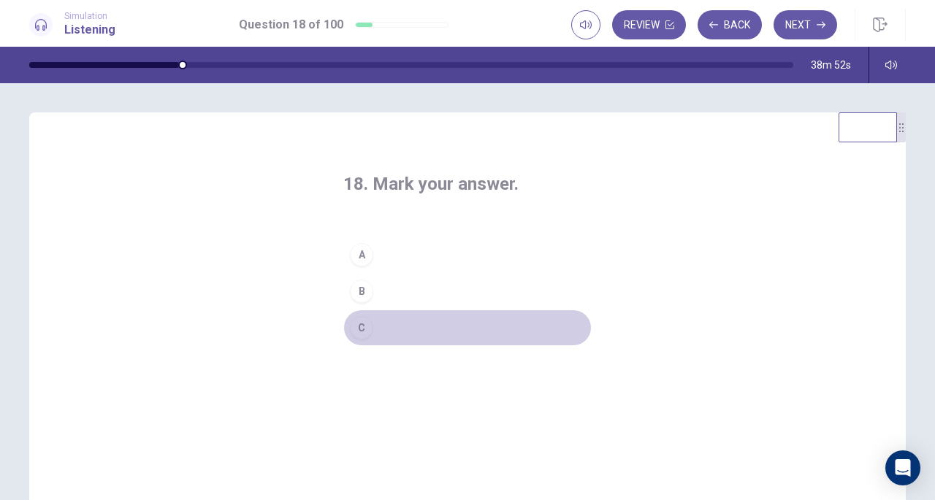
click at [369, 329] on div "C" at bounding box center [361, 327] width 23 height 23
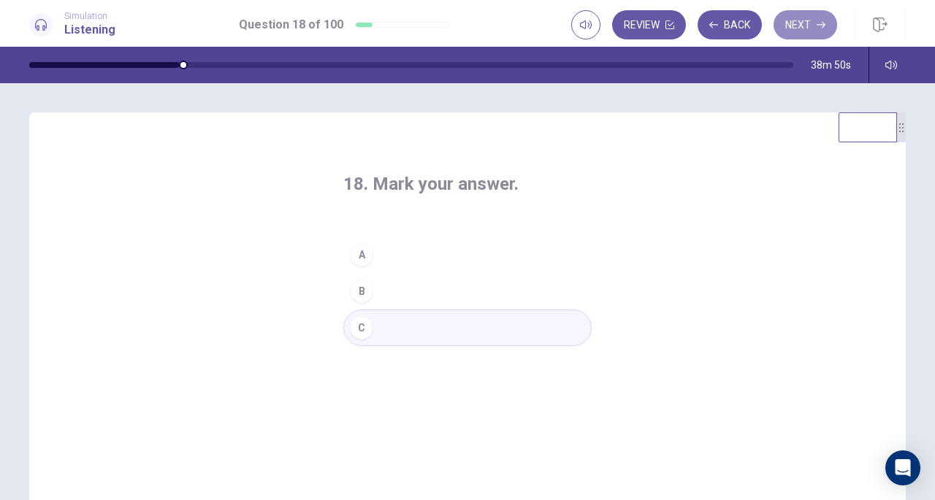
click at [792, 31] on button "Next" at bounding box center [805, 24] width 64 height 29
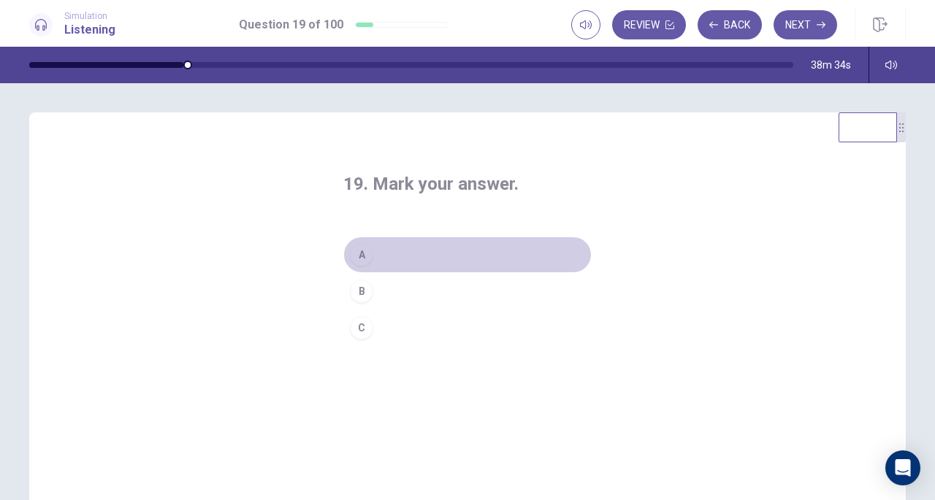
click at [421, 250] on button "A" at bounding box center [467, 255] width 248 height 37
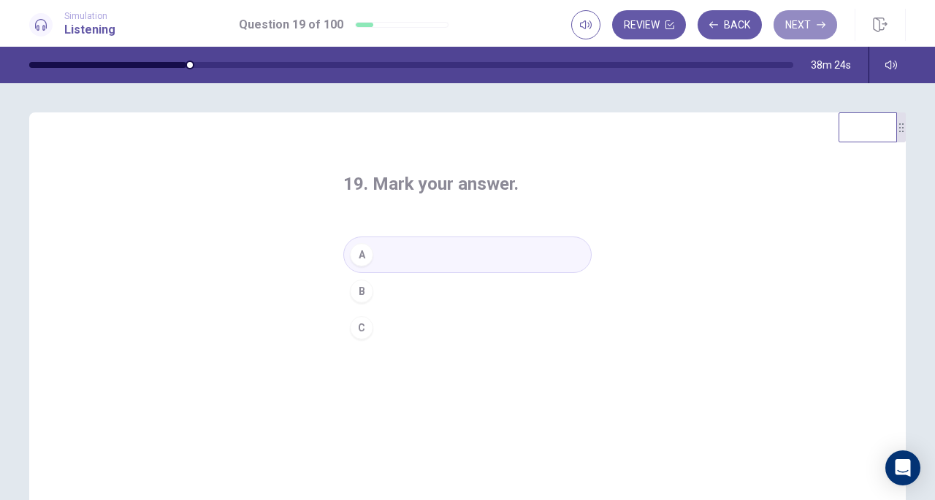
click at [792, 23] on button "Next" at bounding box center [805, 24] width 64 height 29
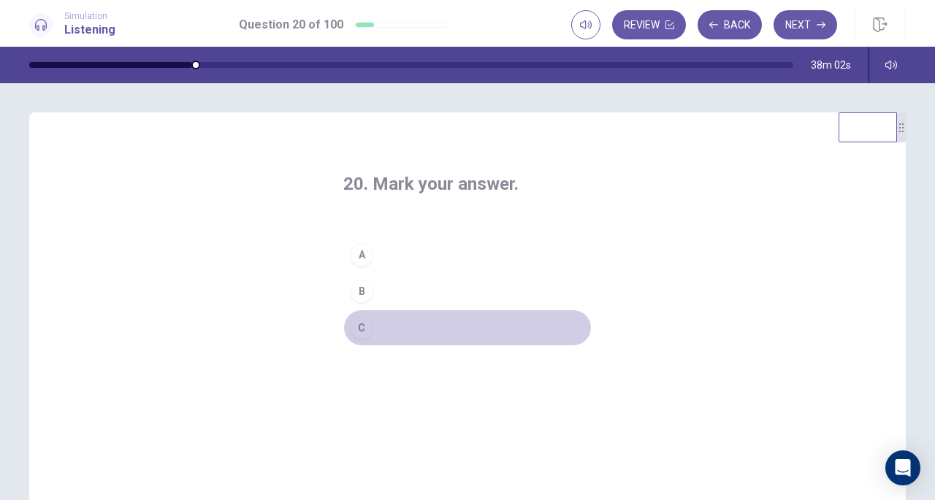
click at [419, 324] on button "C" at bounding box center [467, 328] width 248 height 37
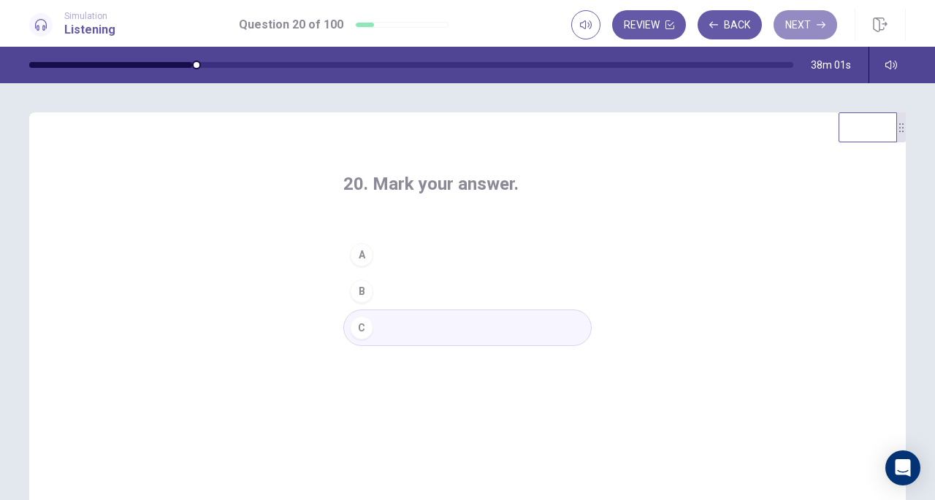
click at [799, 26] on button "Next" at bounding box center [805, 24] width 64 height 29
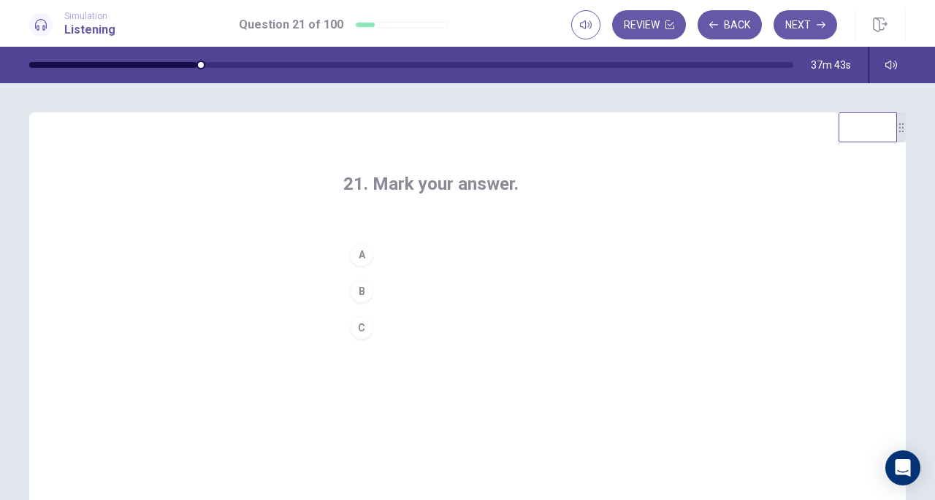
click at [376, 253] on button "A" at bounding box center [467, 255] width 248 height 37
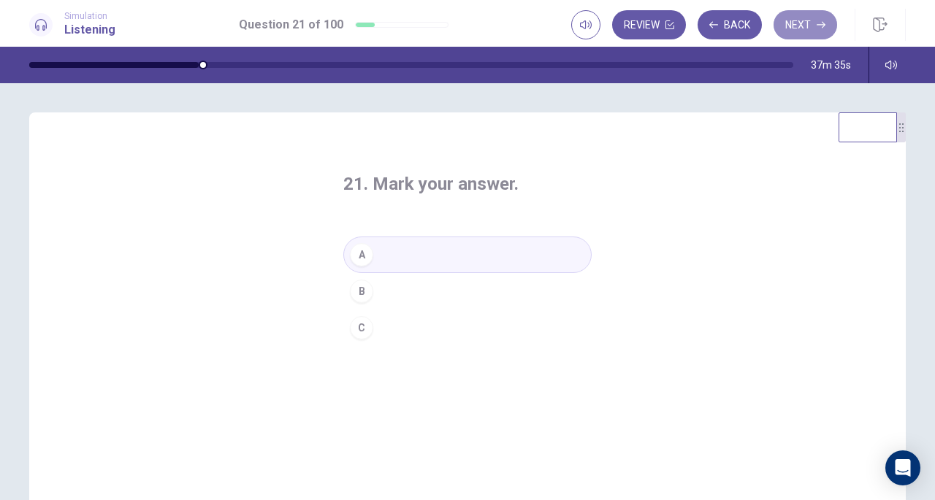
click at [796, 30] on button "Next" at bounding box center [805, 24] width 64 height 29
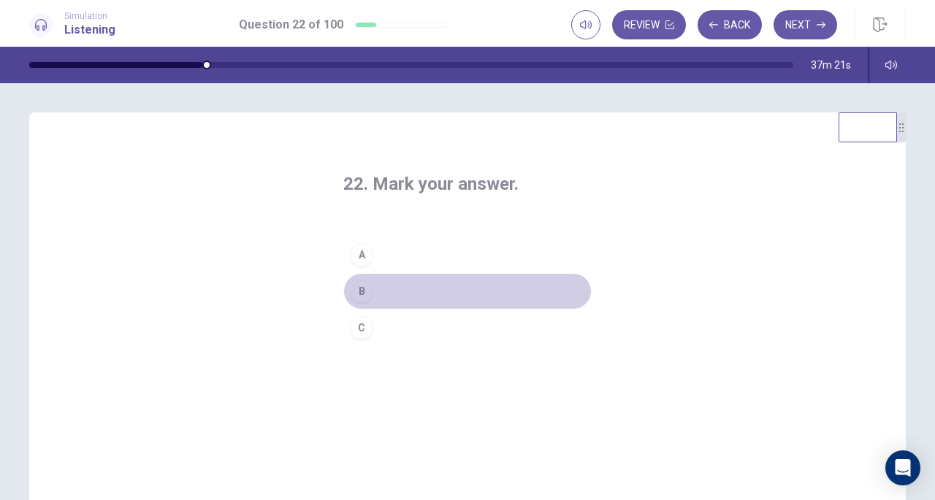
click at [388, 290] on button "B" at bounding box center [467, 291] width 248 height 37
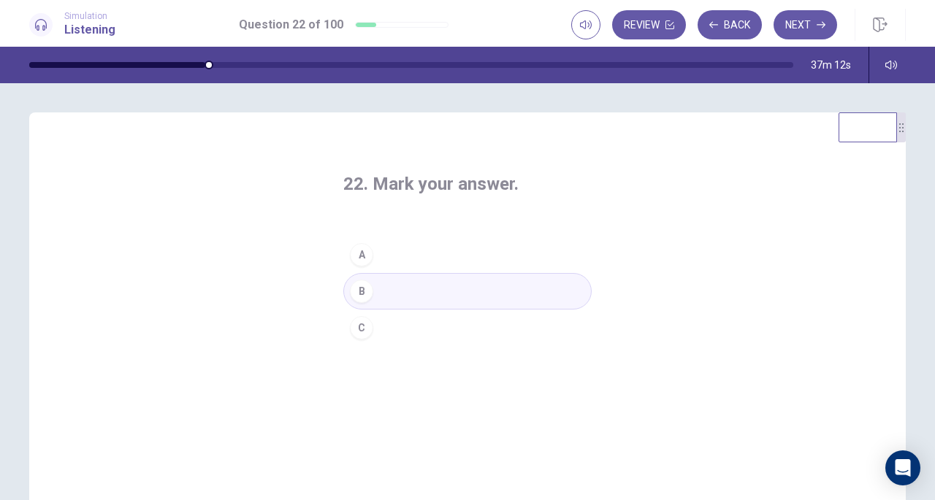
click at [806, 24] on button "Next" at bounding box center [805, 24] width 64 height 29
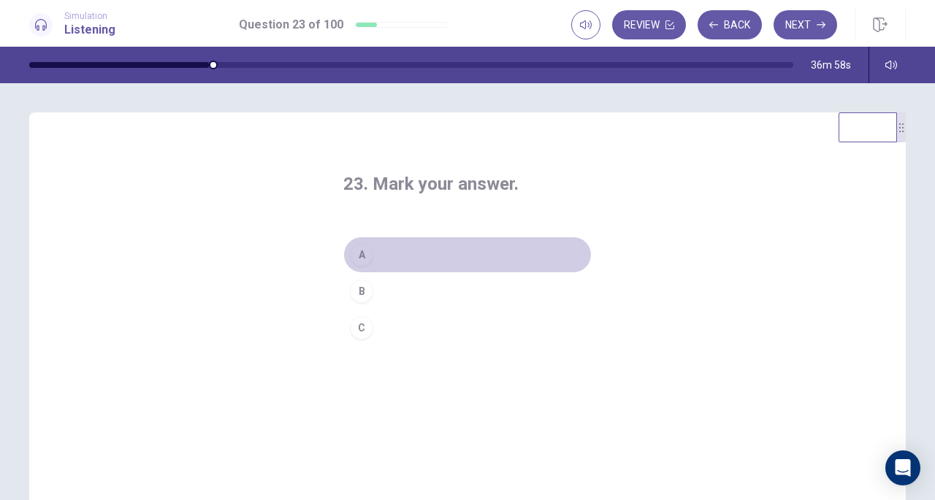
click at [454, 250] on button "A" at bounding box center [467, 255] width 248 height 37
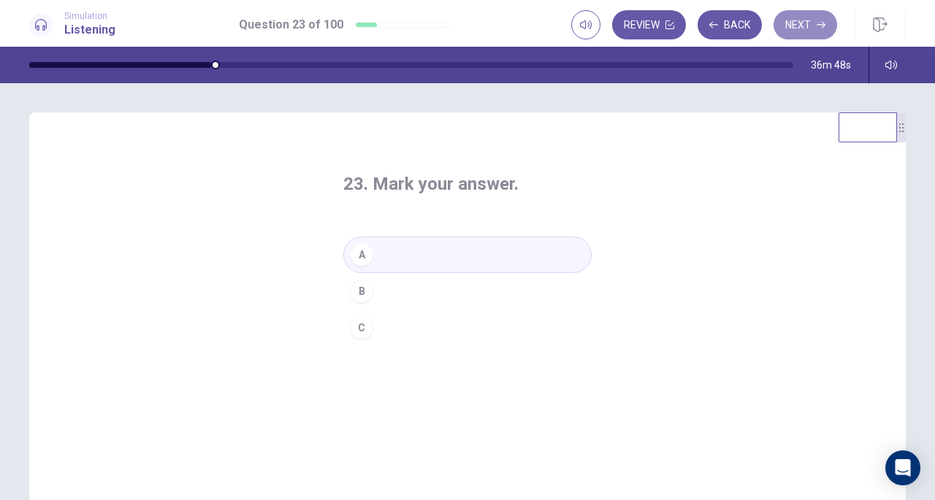
click at [796, 26] on button "Next" at bounding box center [805, 24] width 64 height 29
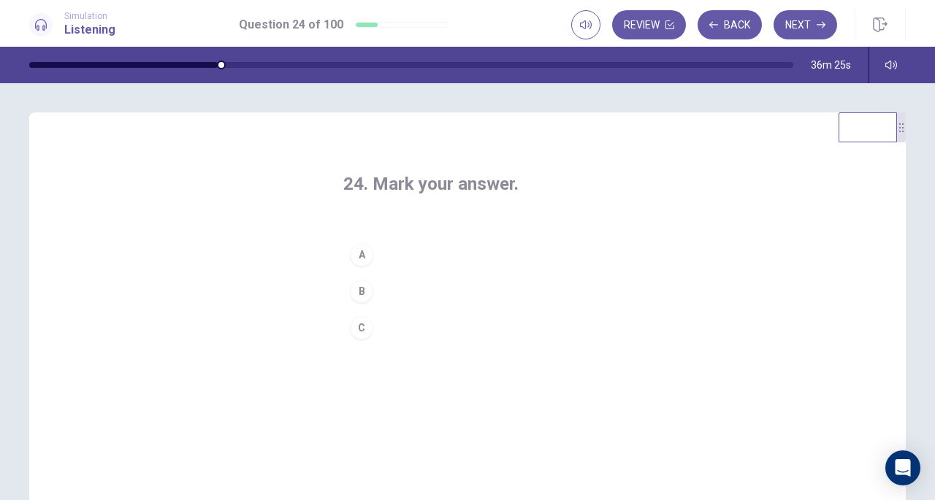
click at [365, 334] on div "C" at bounding box center [361, 327] width 23 height 23
click at [796, 23] on button "Next" at bounding box center [805, 24] width 64 height 29
click at [362, 258] on div "A" at bounding box center [361, 254] width 23 height 23
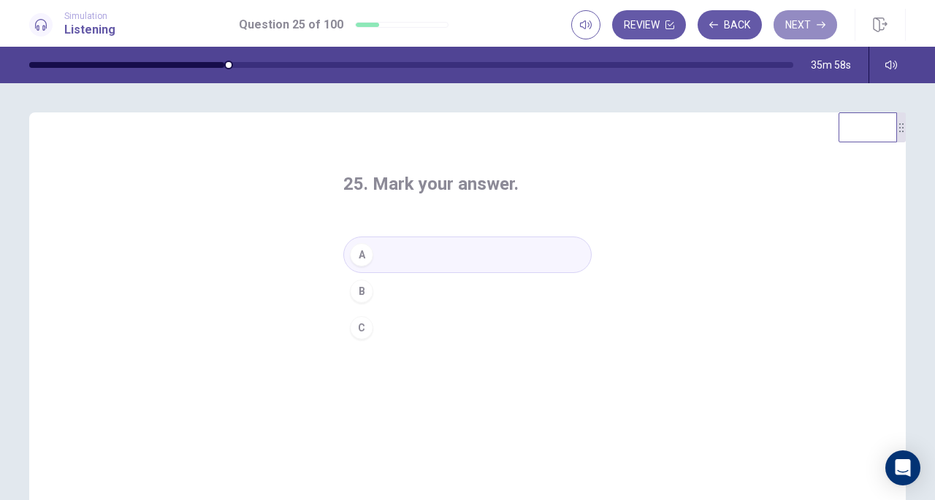
click at [809, 26] on button "Next" at bounding box center [805, 24] width 64 height 29
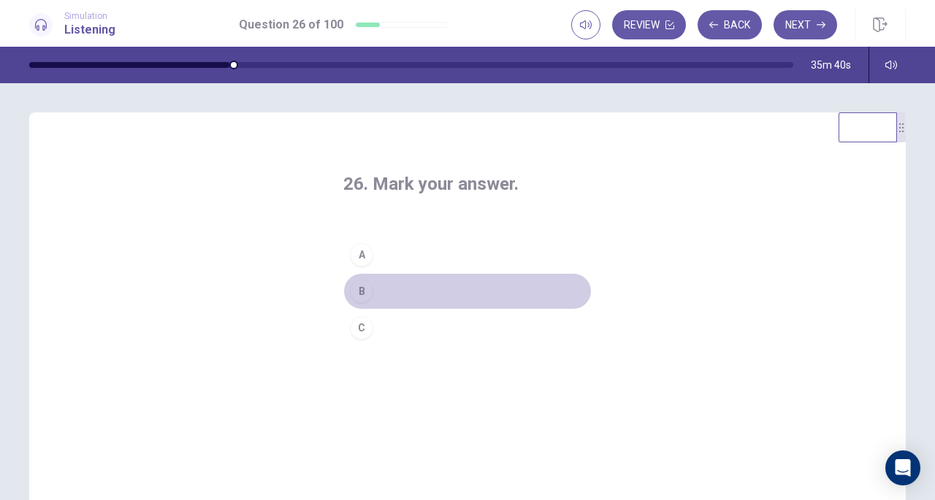
click at [432, 285] on button "B" at bounding box center [467, 291] width 248 height 37
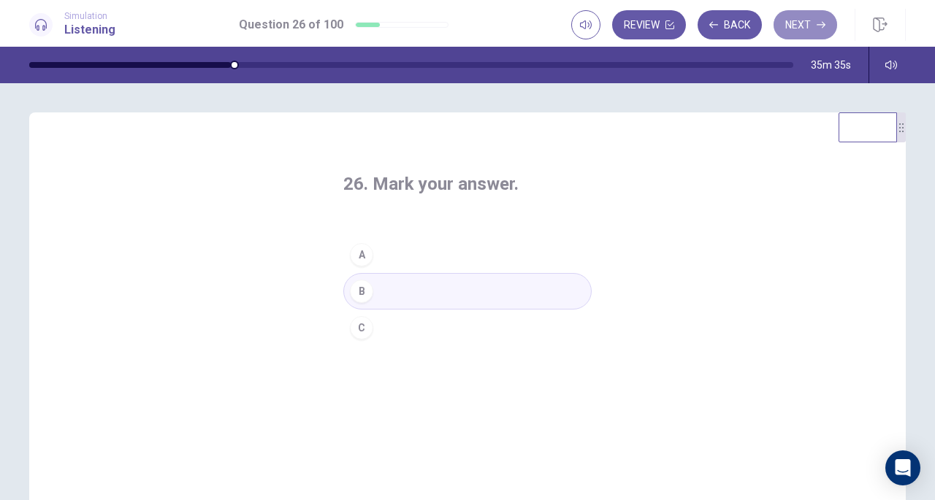
click at [805, 21] on button "Next" at bounding box center [805, 24] width 64 height 29
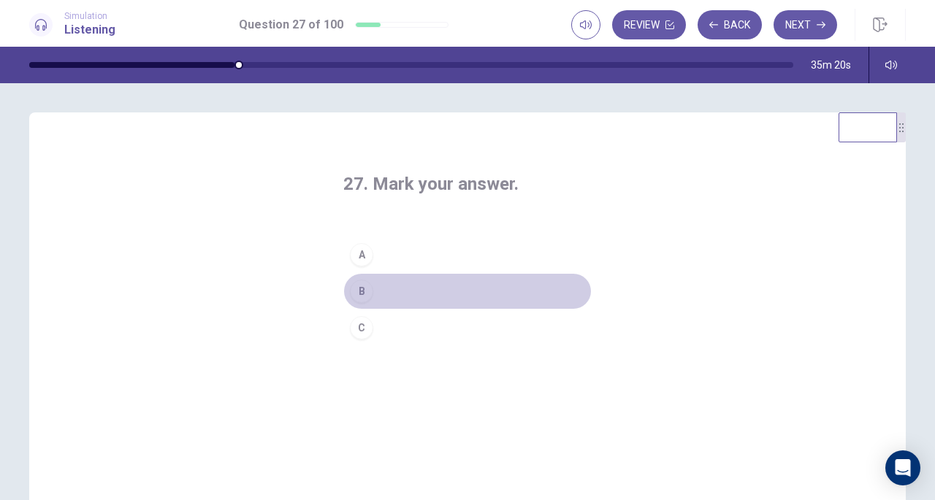
click at [434, 291] on button "B" at bounding box center [467, 291] width 248 height 37
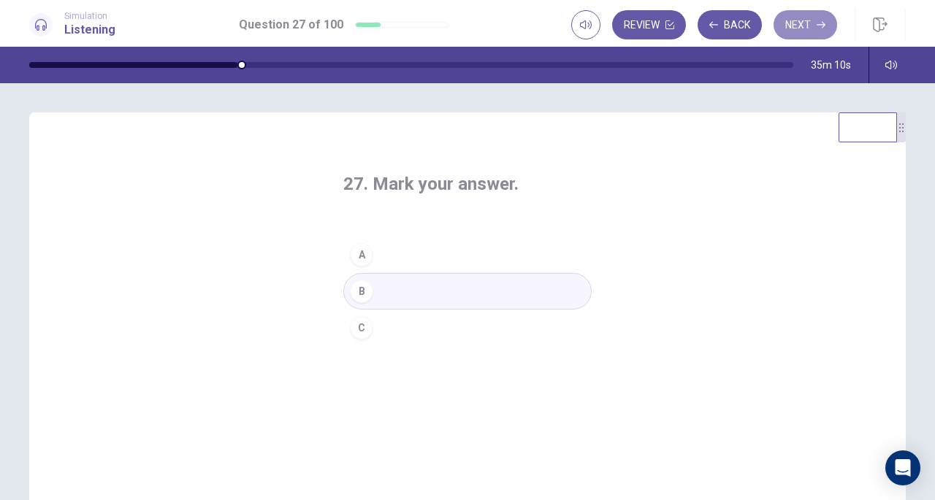
click at [802, 26] on button "Next" at bounding box center [805, 24] width 64 height 29
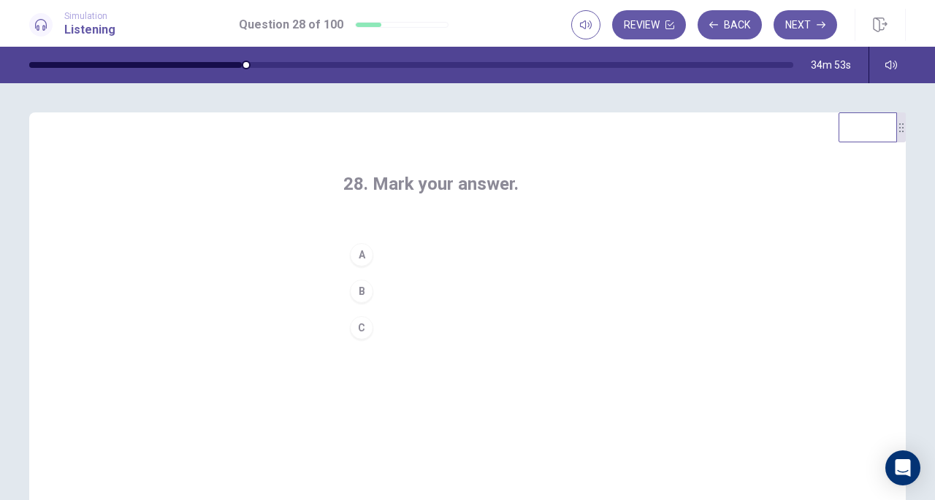
click at [390, 294] on button "B" at bounding box center [467, 291] width 248 height 37
click at [809, 27] on button "Next" at bounding box center [805, 24] width 64 height 29
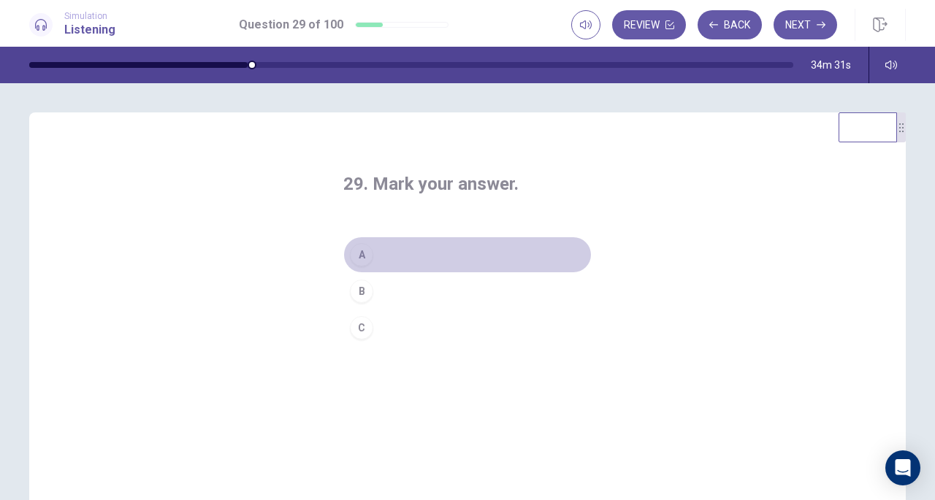
click at [410, 251] on button "A" at bounding box center [467, 255] width 248 height 37
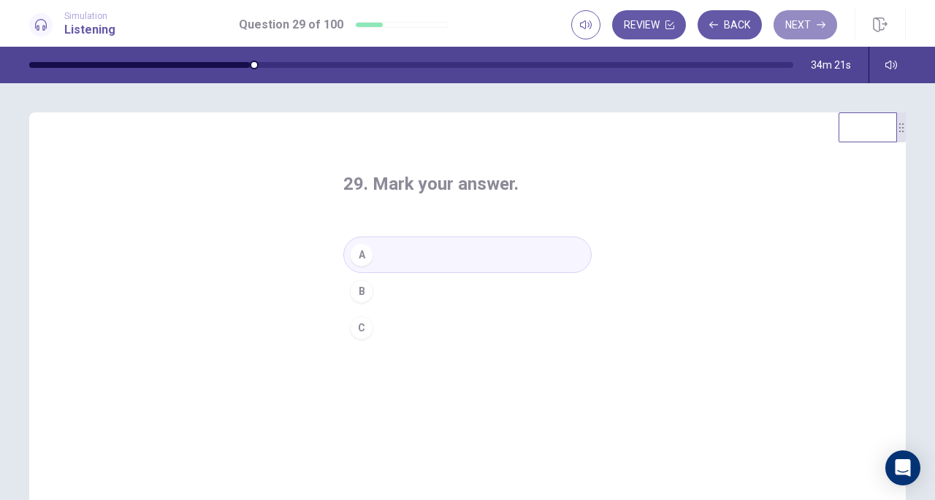
click at [805, 24] on button "Next" at bounding box center [805, 24] width 64 height 29
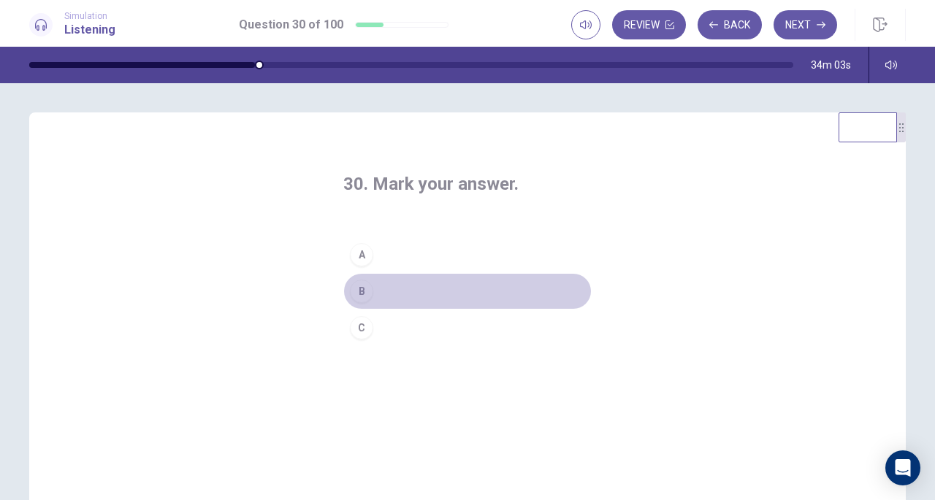
click at [383, 294] on button "B" at bounding box center [467, 291] width 248 height 37
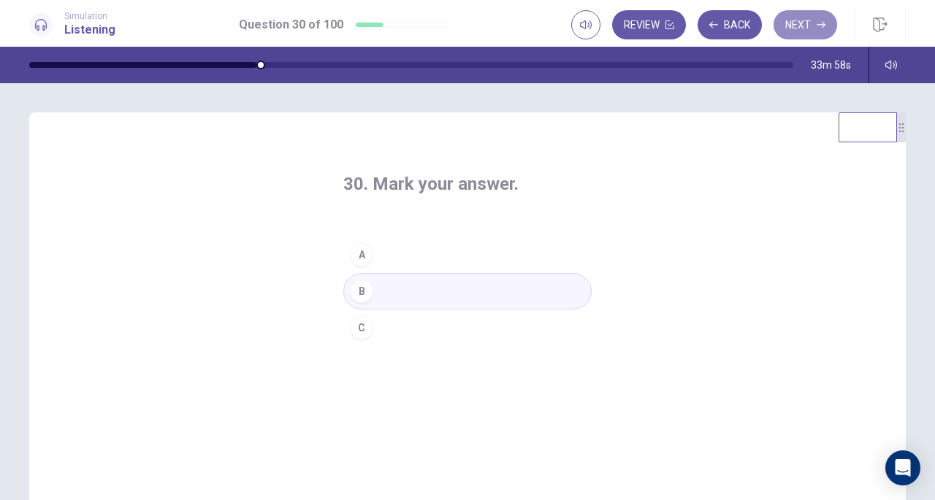
click at [803, 17] on button "Next" at bounding box center [805, 24] width 64 height 29
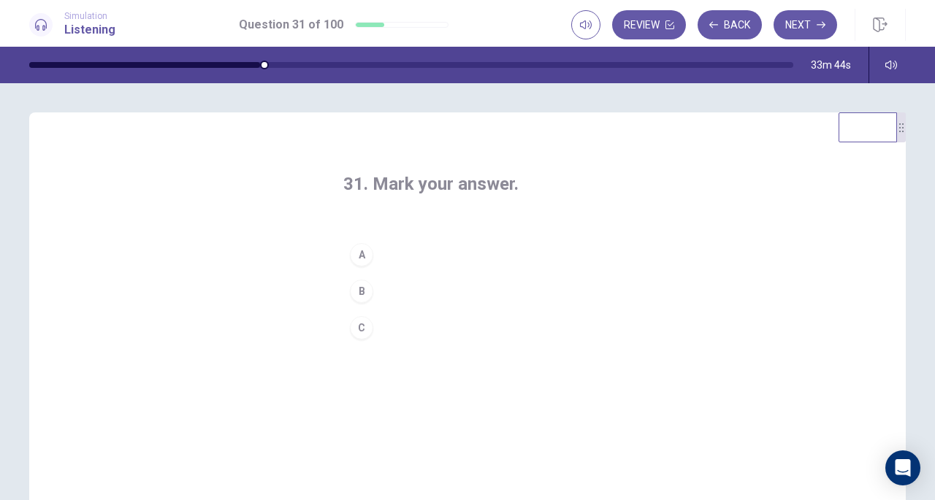
click at [404, 261] on button "A" at bounding box center [467, 255] width 248 height 37
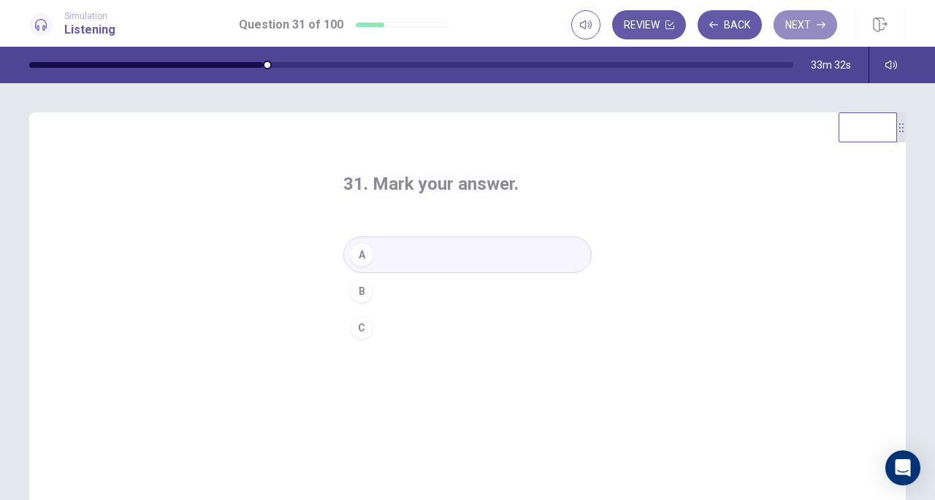
click at [790, 25] on button "Next" at bounding box center [805, 24] width 64 height 29
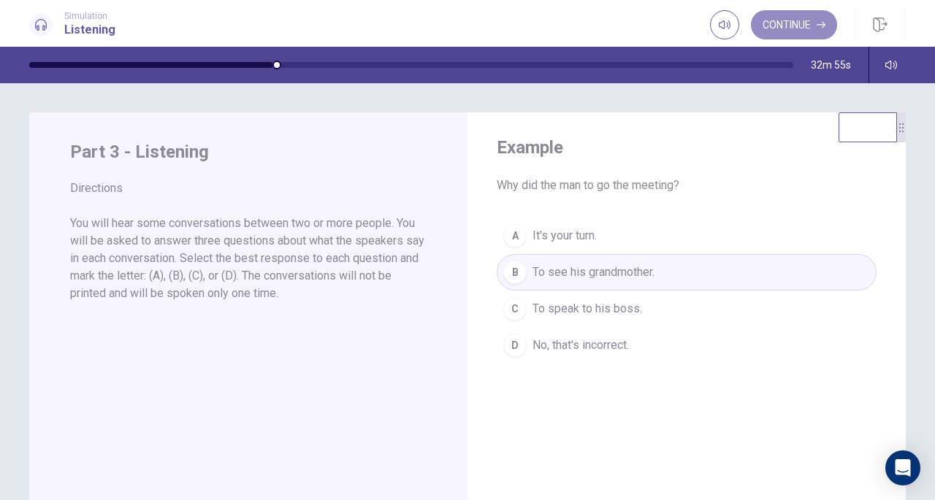
click at [804, 21] on button "Continue" at bounding box center [794, 24] width 86 height 29
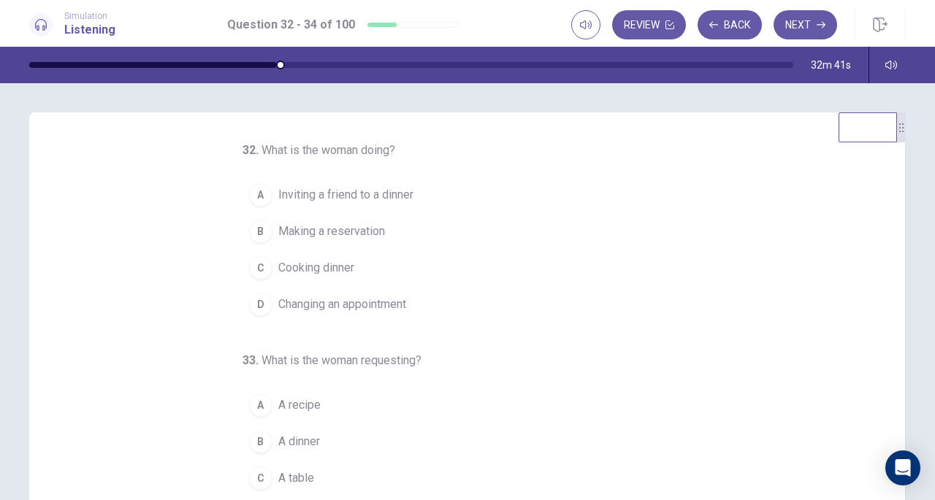
click at [343, 224] on span "Making a reservation" at bounding box center [331, 232] width 107 height 18
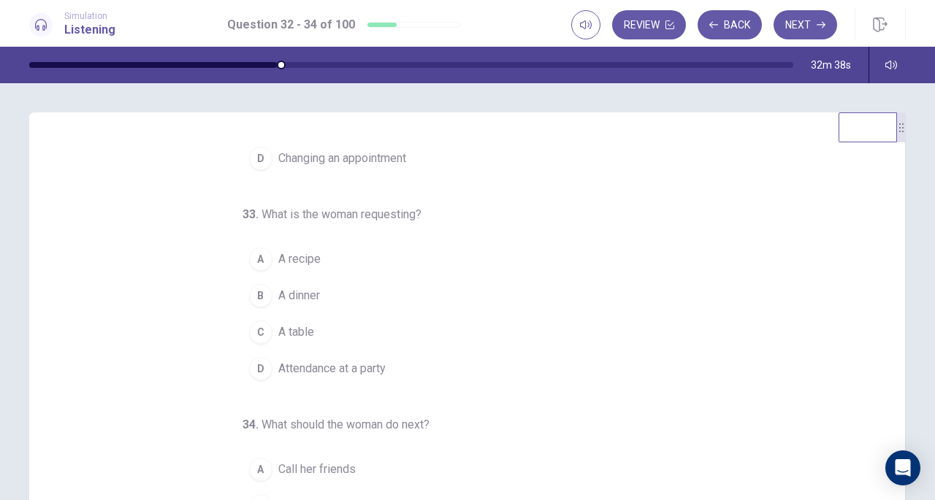
scroll to position [73, 0]
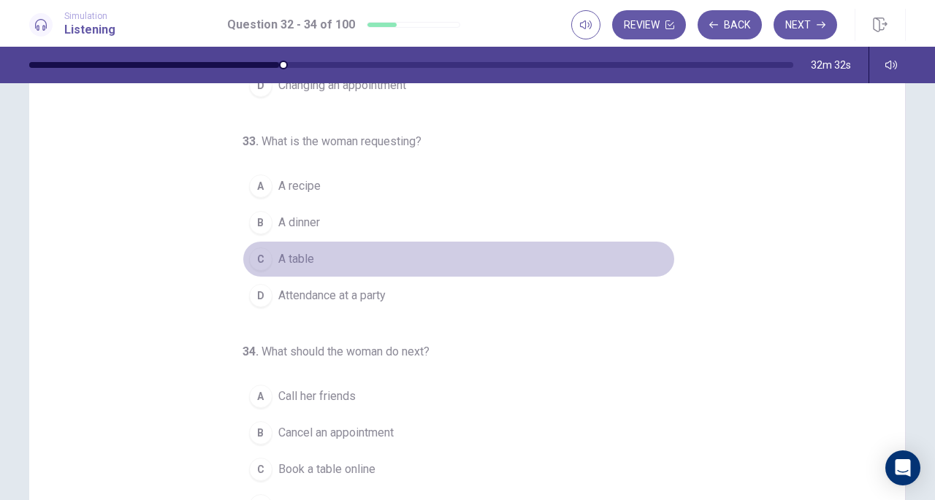
click at [315, 250] on button "C A table" at bounding box center [458, 259] width 432 height 37
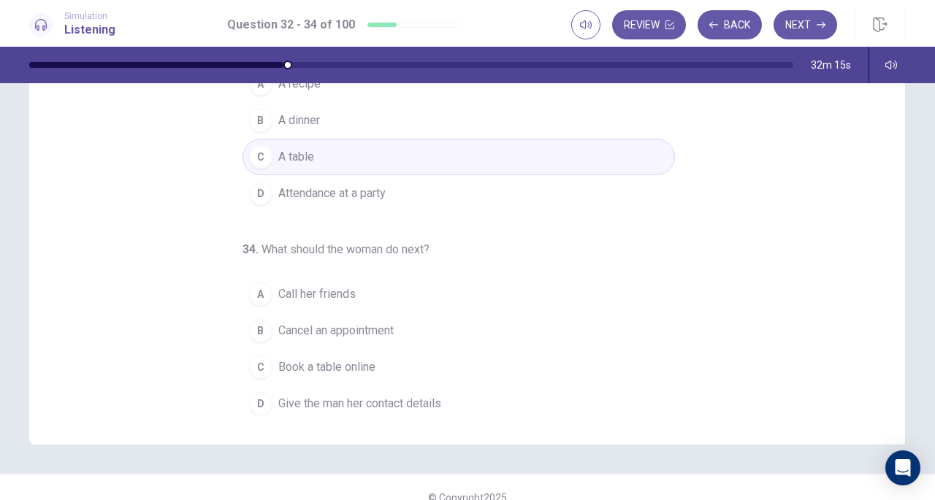
scroll to position [196, 0]
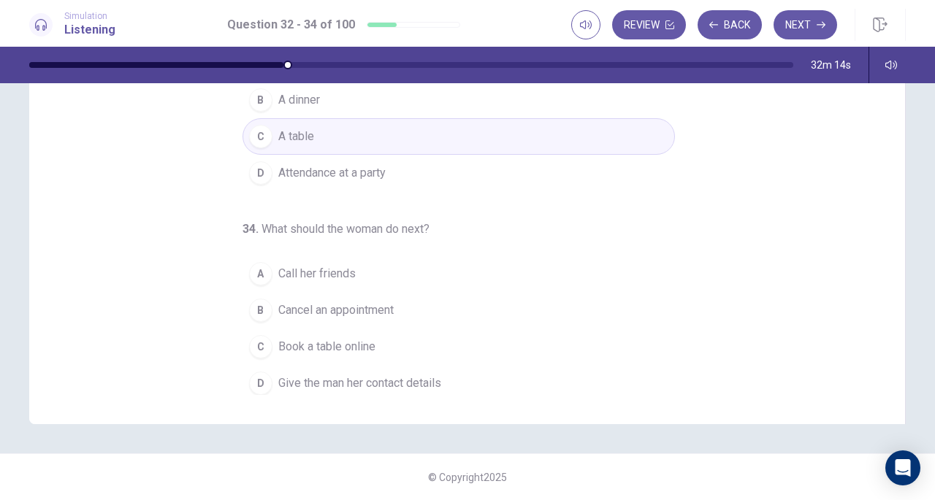
click at [342, 272] on span "Call her friends" at bounding box center [316, 274] width 77 height 18
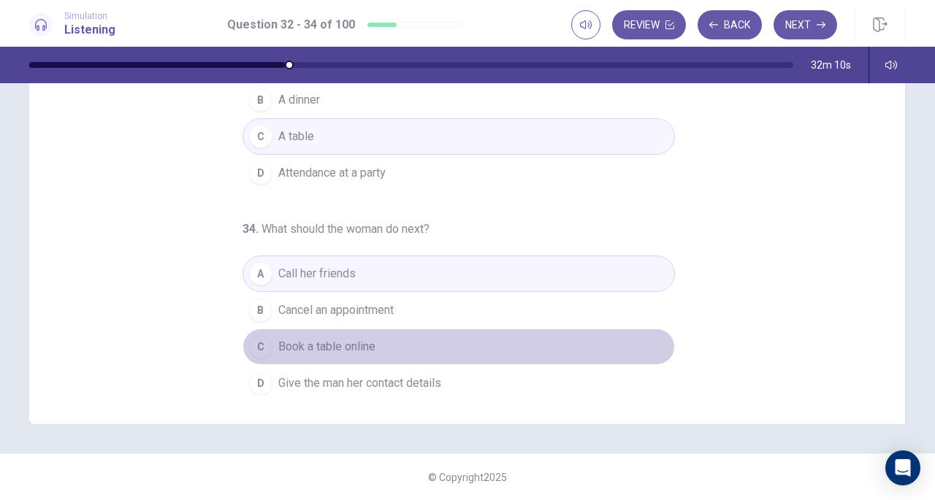
click at [377, 340] on button "C Book a table online" at bounding box center [458, 347] width 432 height 37
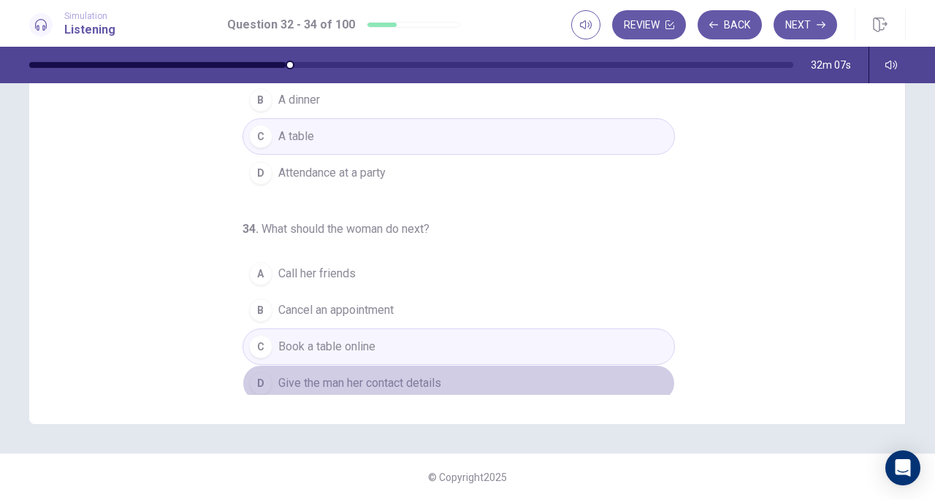
click at [380, 375] on span "Give the man her contact details" at bounding box center [359, 384] width 163 height 18
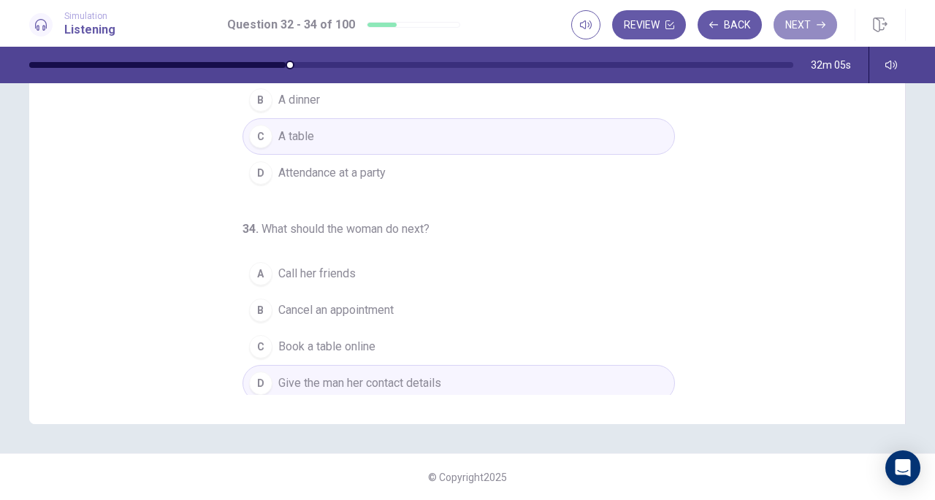
click at [800, 33] on button "Next" at bounding box center [805, 24] width 64 height 29
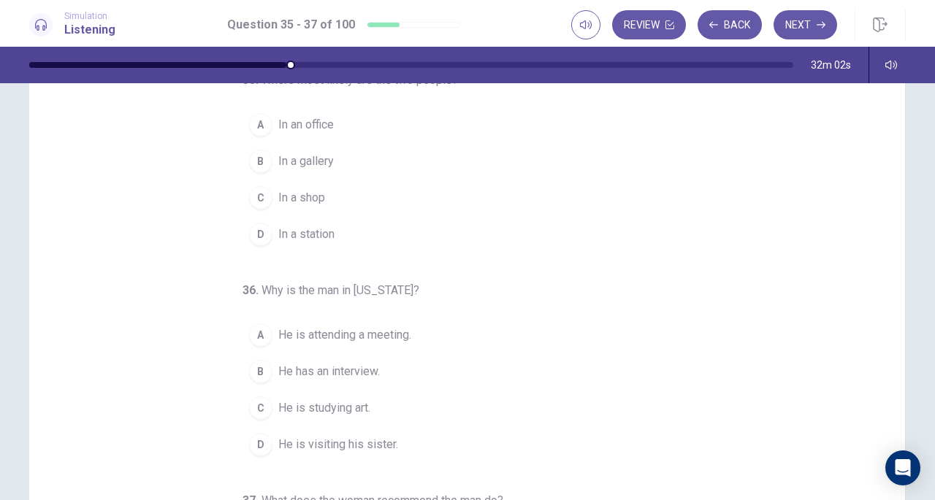
scroll to position [0, 0]
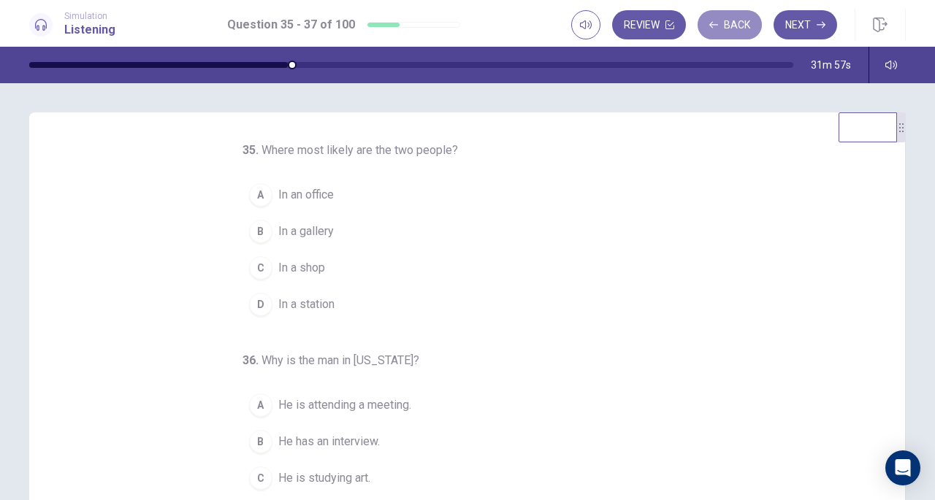
click at [738, 26] on button "Back" at bounding box center [729, 24] width 64 height 29
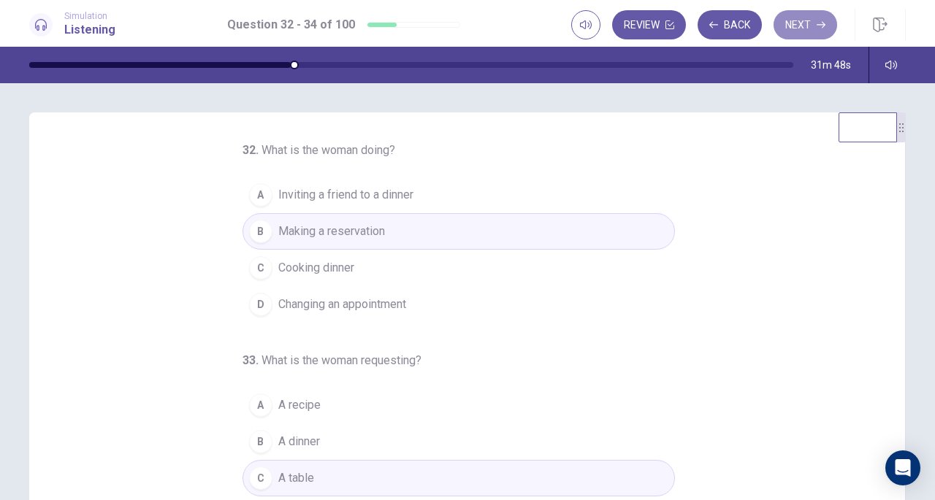
click at [805, 26] on button "Next" at bounding box center [805, 24] width 64 height 29
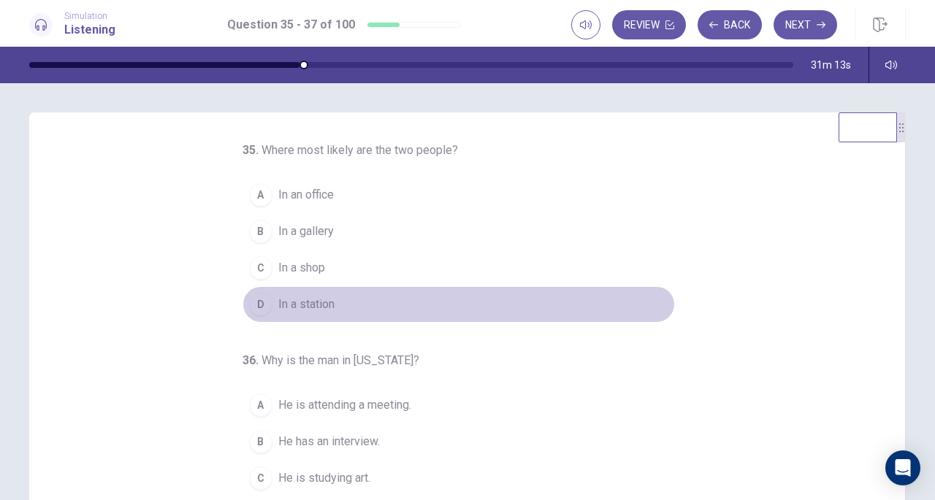
click at [293, 306] on span "In a station" at bounding box center [306, 305] width 56 height 18
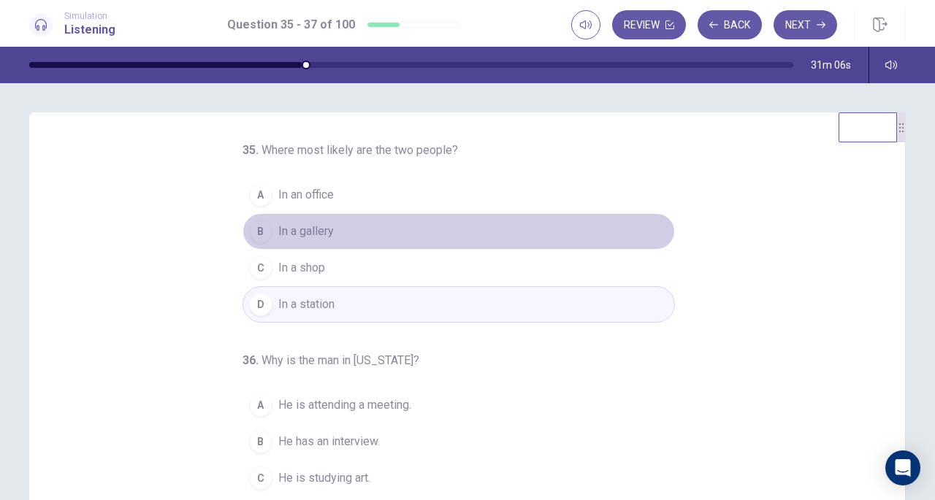
click at [326, 230] on button "B In a gallery" at bounding box center [458, 231] width 432 height 37
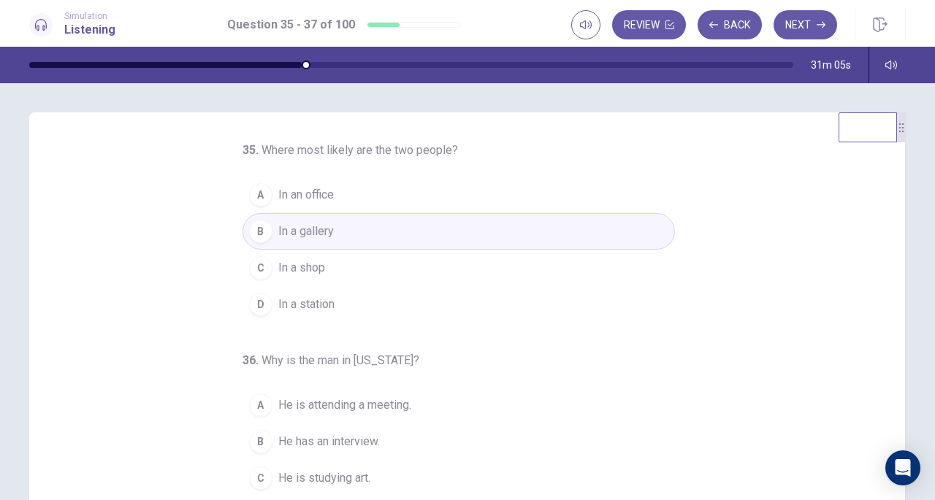
click at [321, 298] on span "In a station" at bounding box center [306, 305] width 56 height 18
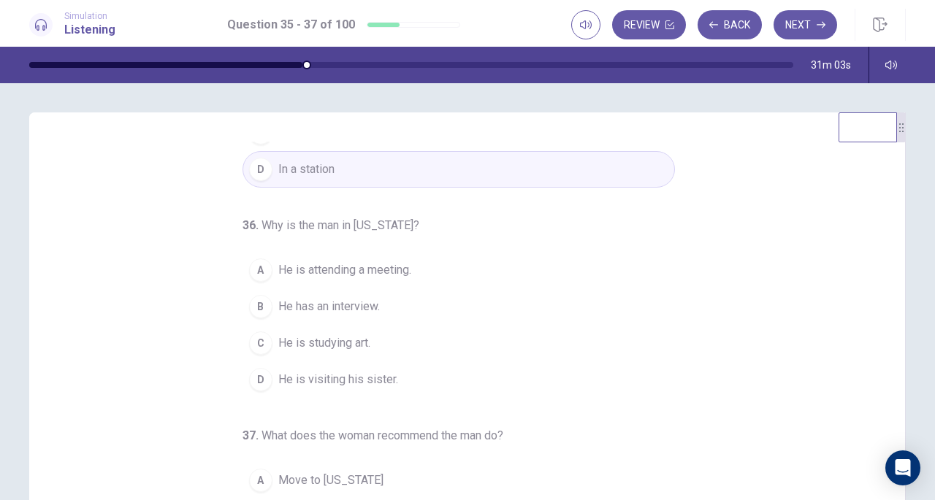
scroll to position [146, 0]
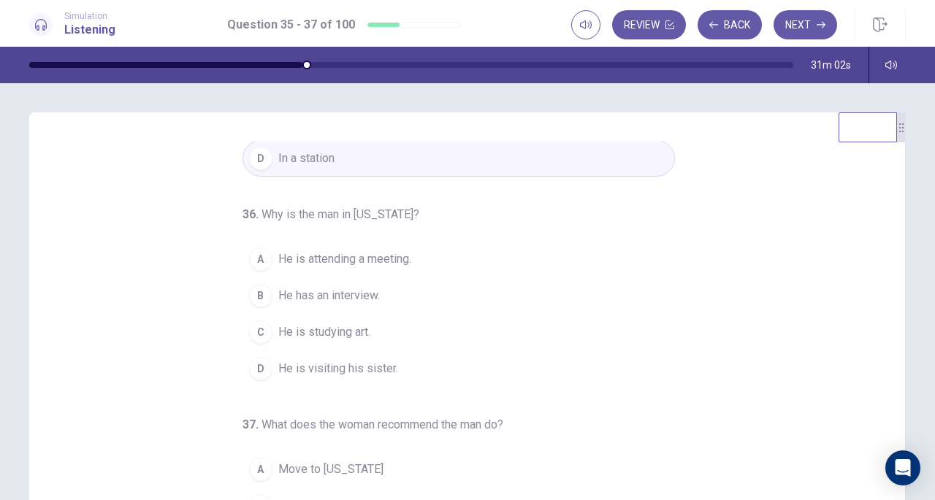
click at [326, 360] on span "He is visiting his sister." at bounding box center [338, 369] width 120 height 18
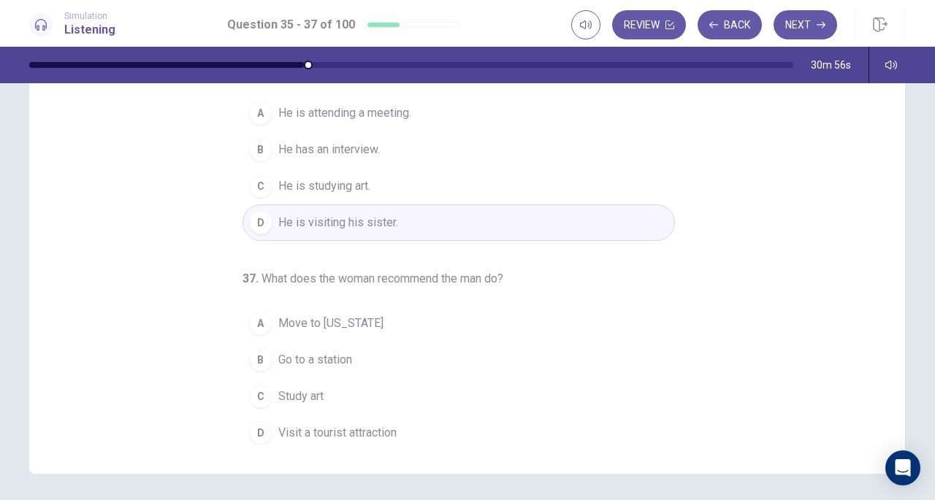
click at [337, 425] on span "Visit a tourist attraction" at bounding box center [337, 433] width 118 height 18
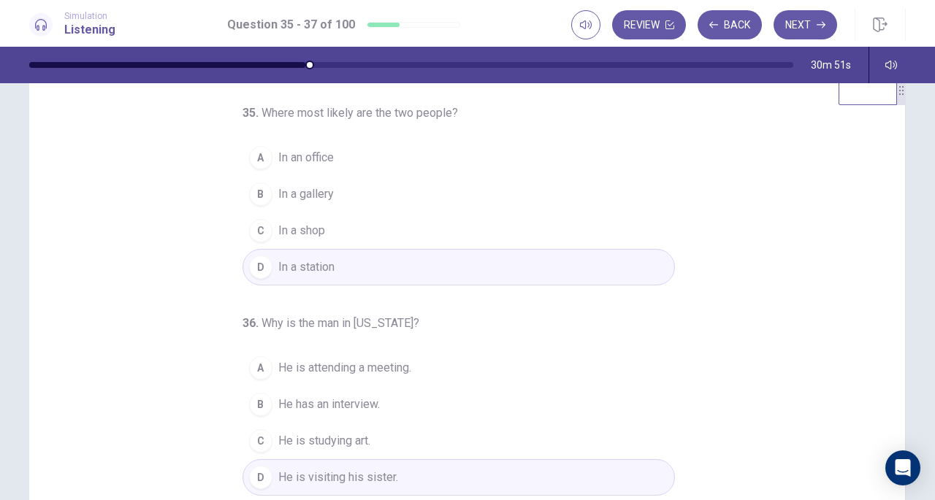
scroll to position [0, 0]
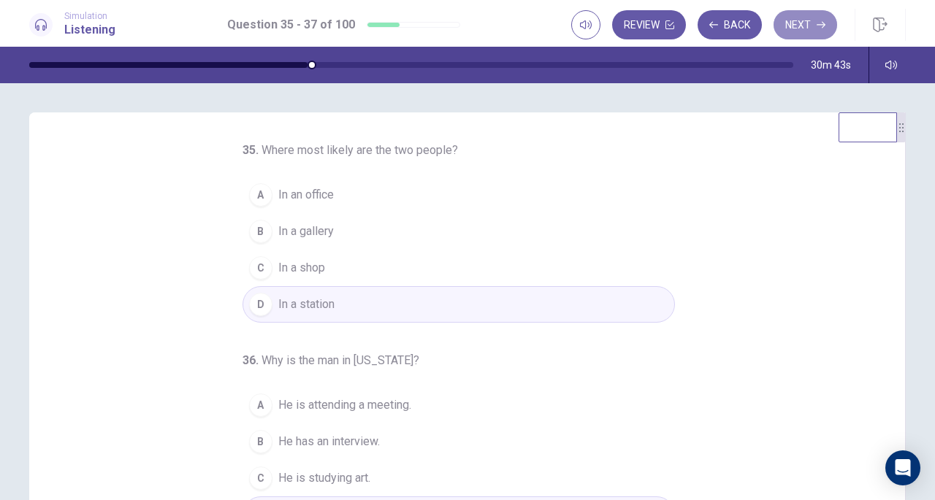
click at [796, 24] on button "Next" at bounding box center [805, 24] width 64 height 29
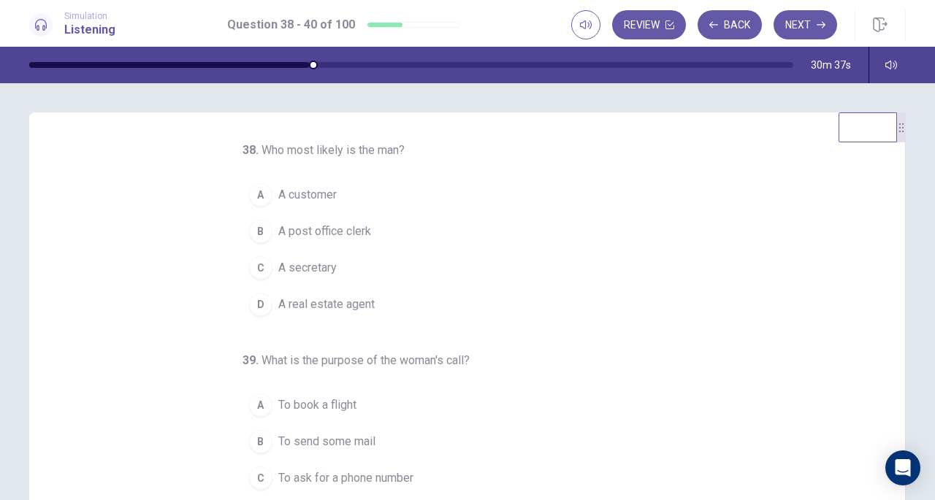
click at [729, 25] on button "Back" at bounding box center [729, 24] width 64 height 29
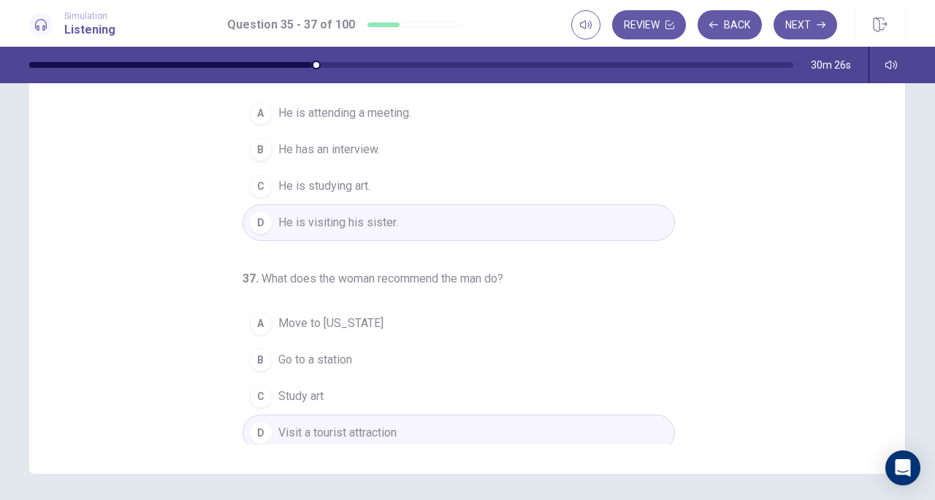
scroll to position [146, 0]
click at [797, 22] on button "Next" at bounding box center [805, 24] width 64 height 29
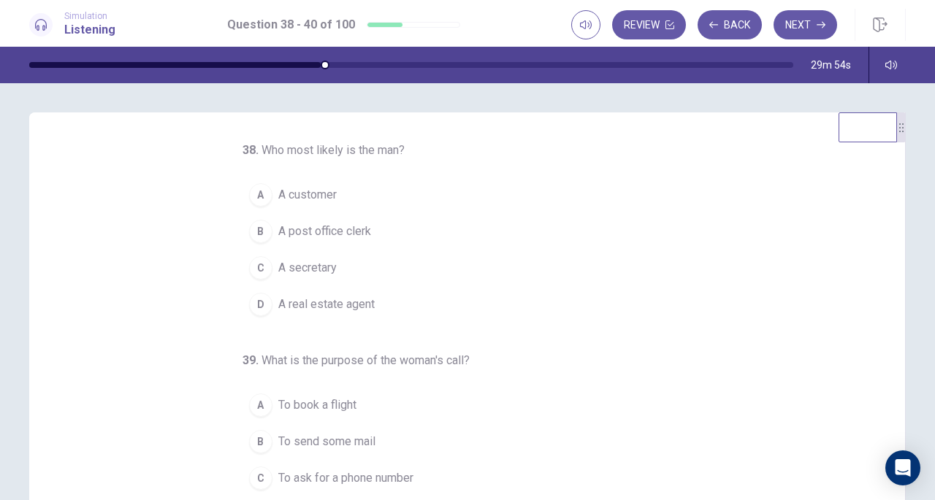
scroll to position [0, 0]
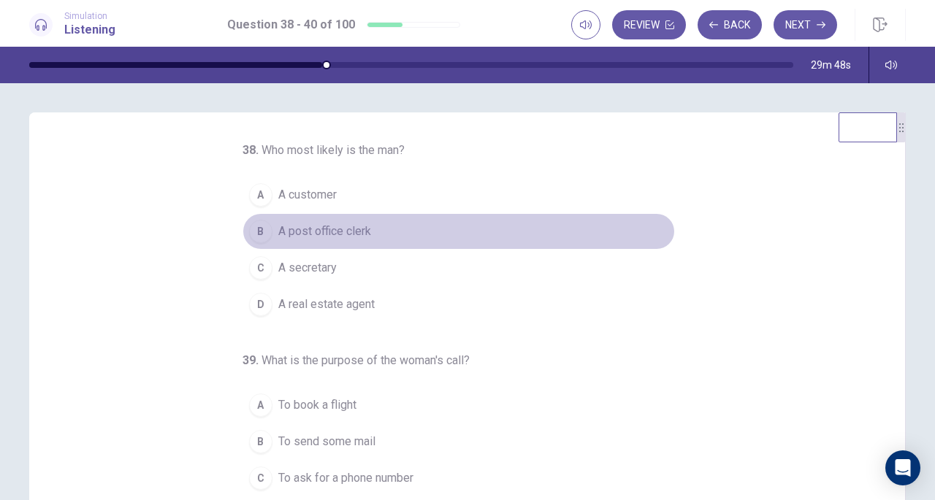
click at [251, 226] on div "B" at bounding box center [260, 231] width 23 height 23
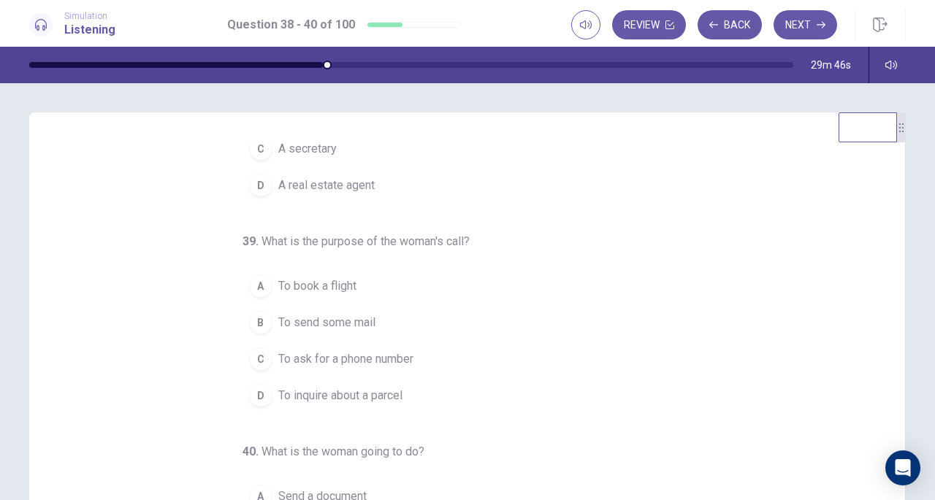
scroll to position [146, 0]
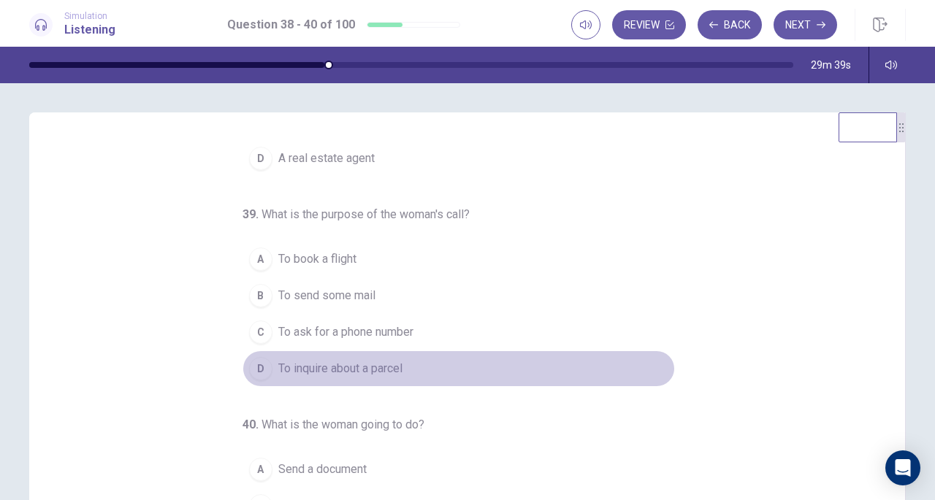
click at [301, 366] on span "To inquire about a parcel" at bounding box center [340, 369] width 124 height 18
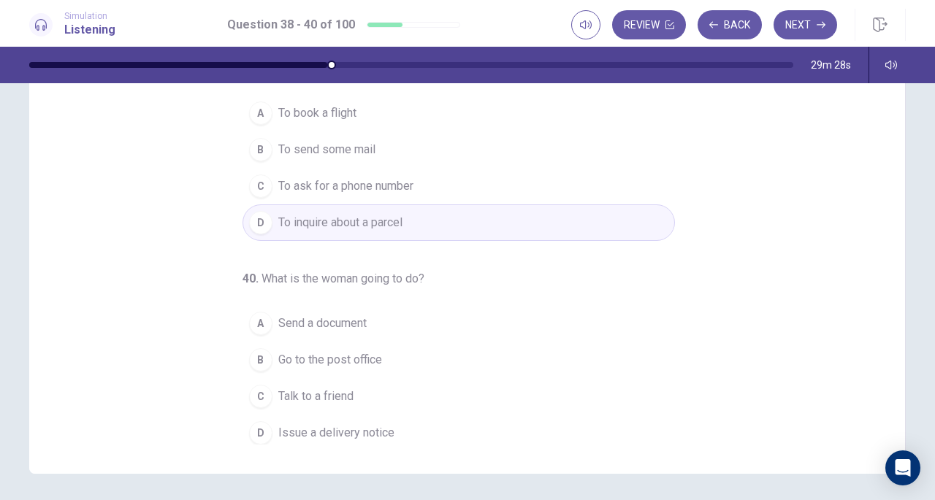
scroll to position [196, 0]
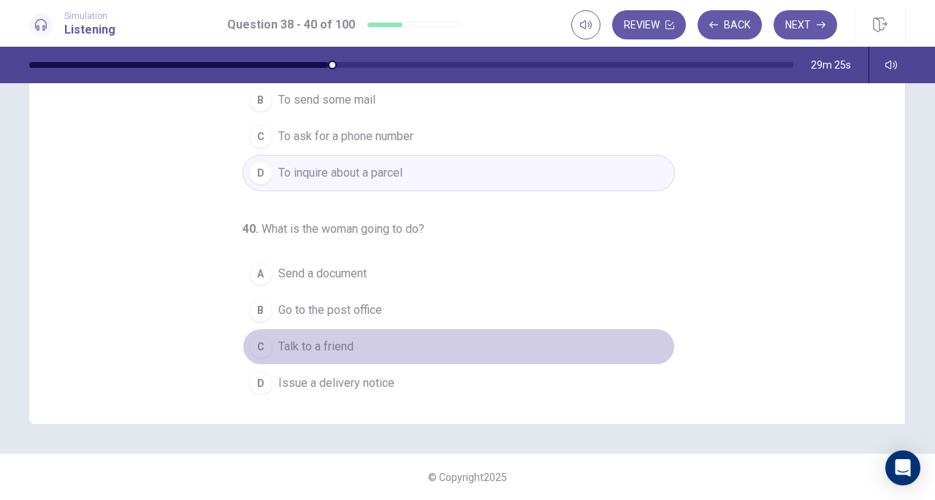
click at [331, 340] on span "Talk to a friend" at bounding box center [315, 347] width 75 height 18
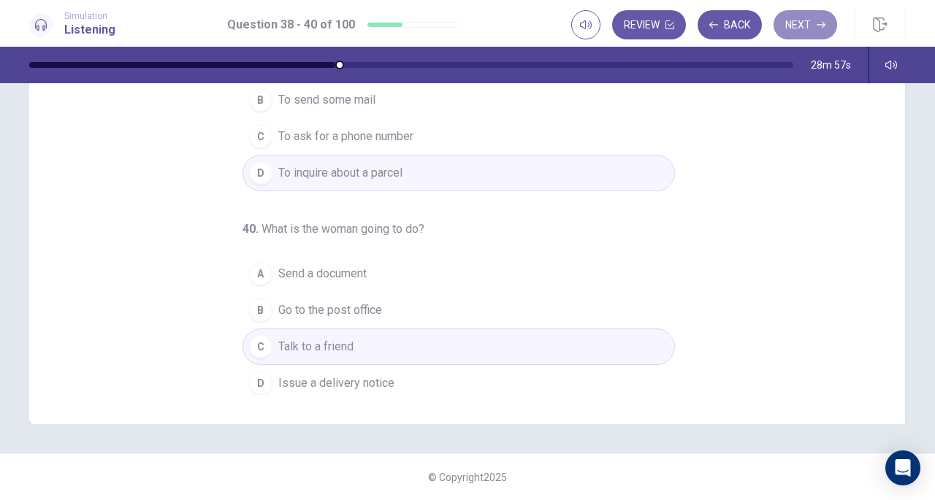
click at [813, 37] on button "Next" at bounding box center [805, 24] width 64 height 29
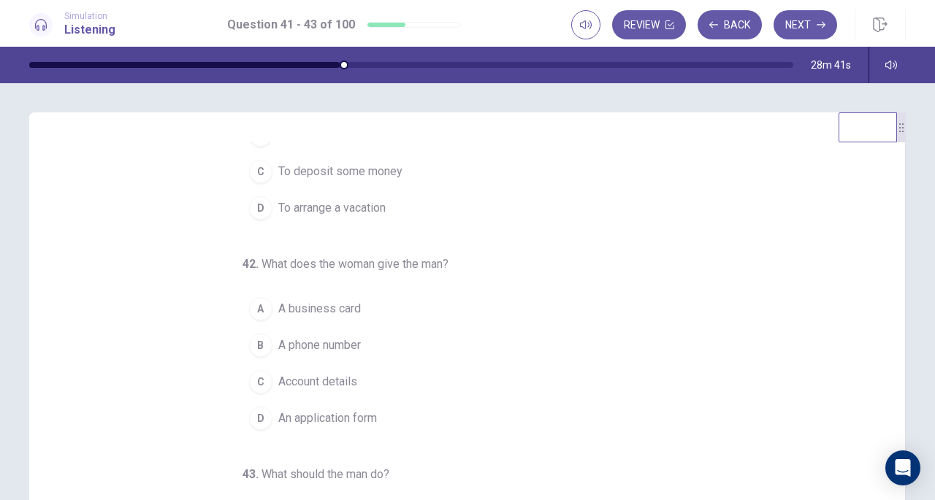
scroll to position [0, 0]
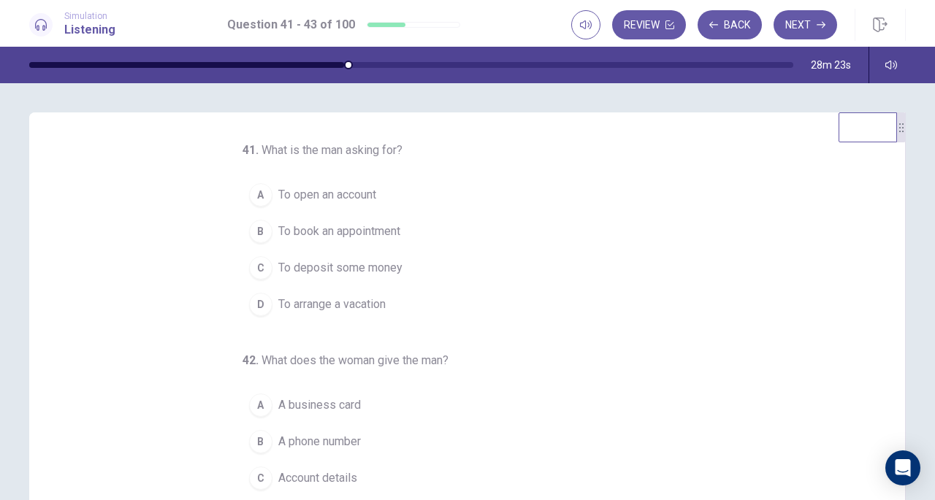
click at [339, 190] on span "To open an account" at bounding box center [327, 195] width 98 height 18
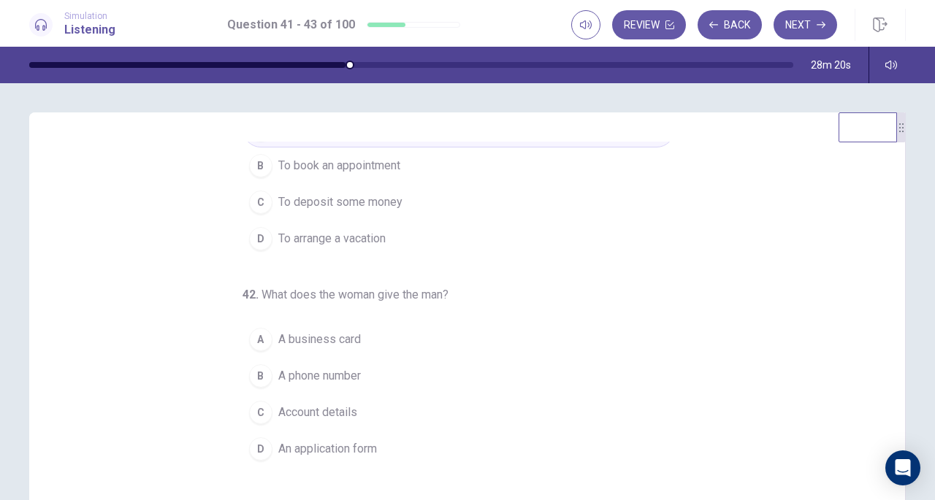
scroll to position [146, 0]
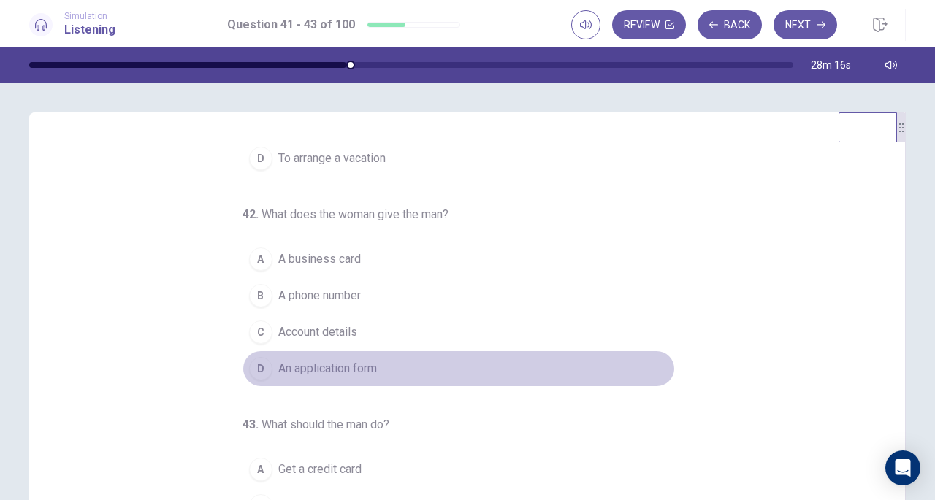
click at [327, 353] on button "D An application form" at bounding box center [458, 368] width 432 height 37
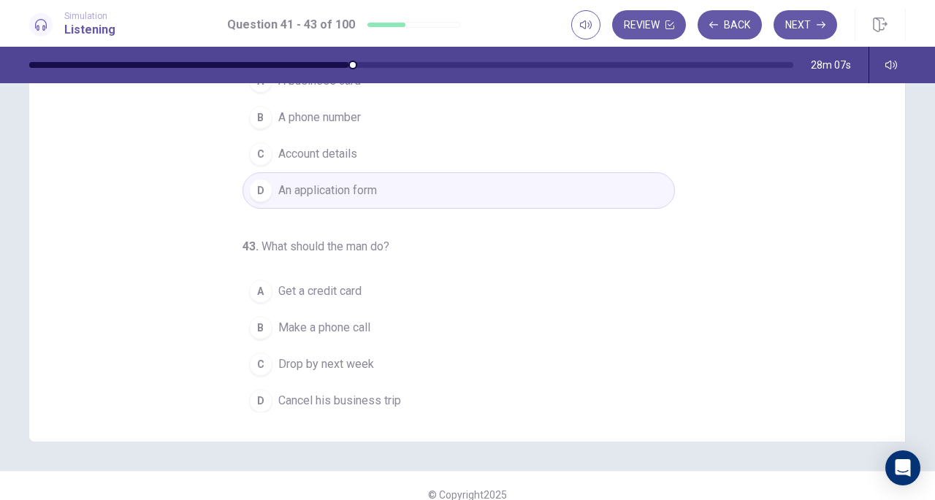
scroll to position [196, 0]
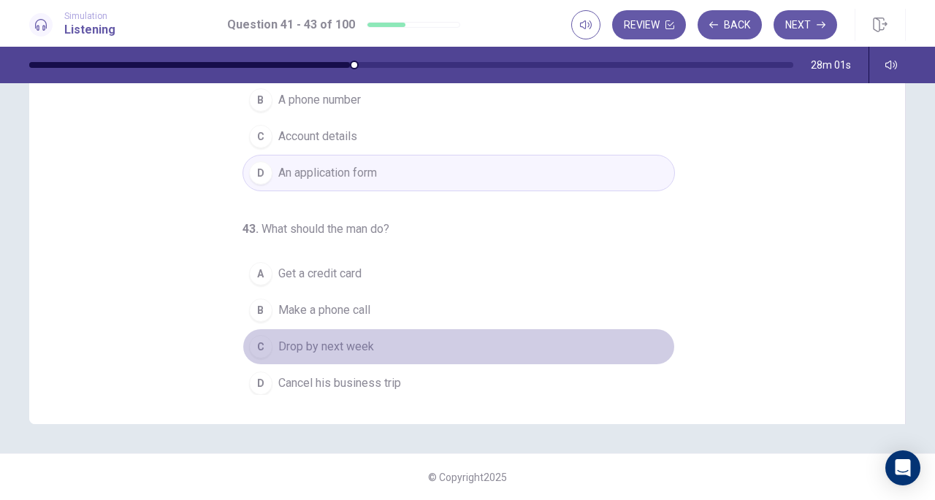
click at [350, 338] on span "Drop by next week" at bounding box center [326, 347] width 96 height 18
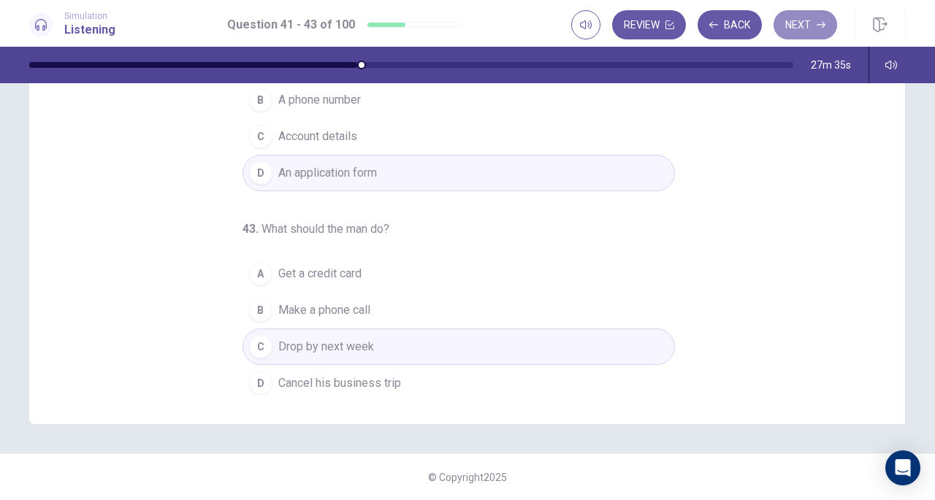
click at [813, 24] on button "Next" at bounding box center [805, 24] width 64 height 29
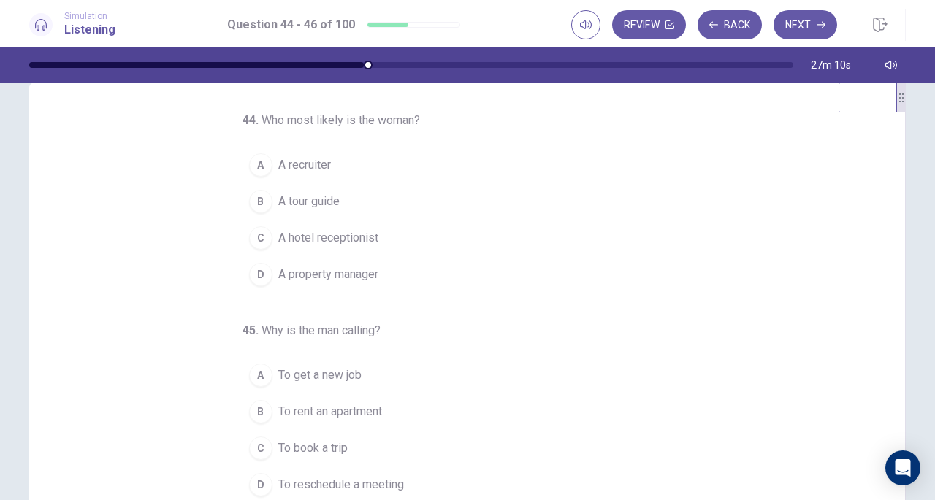
scroll to position [0, 0]
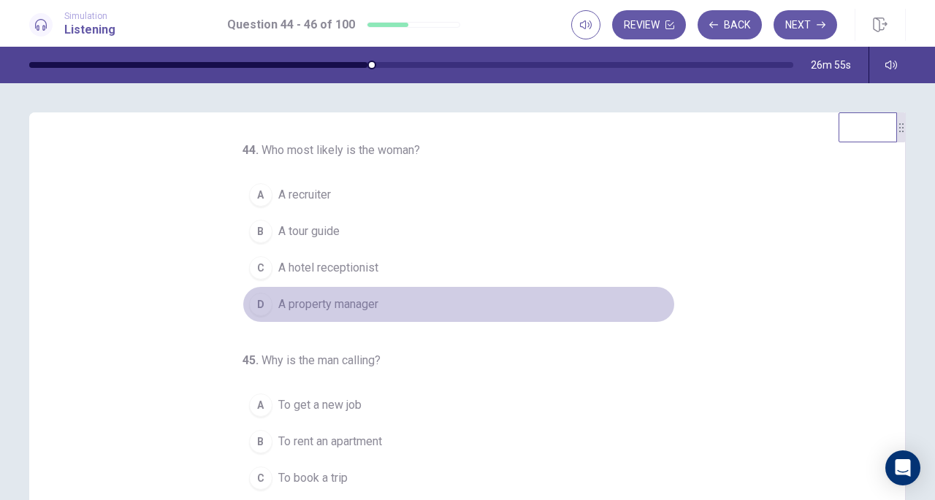
click at [260, 307] on div "D" at bounding box center [260, 304] width 23 height 23
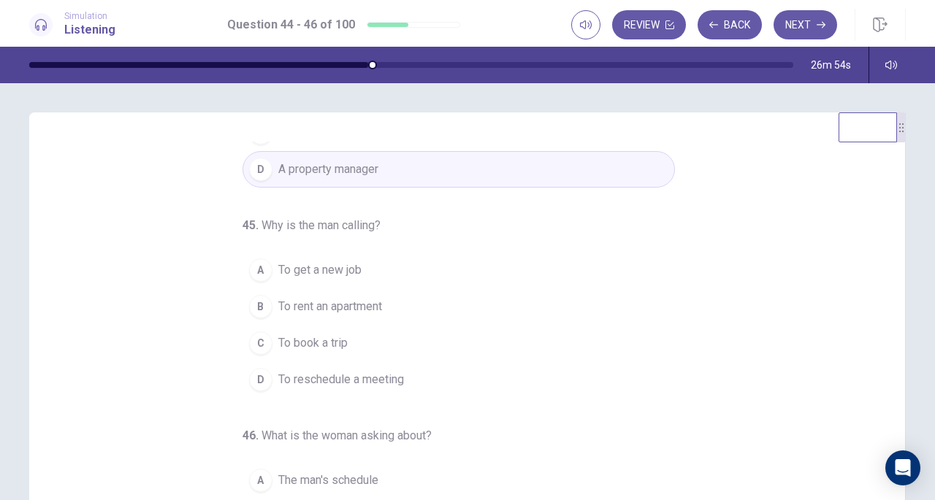
scroll to position [146, 0]
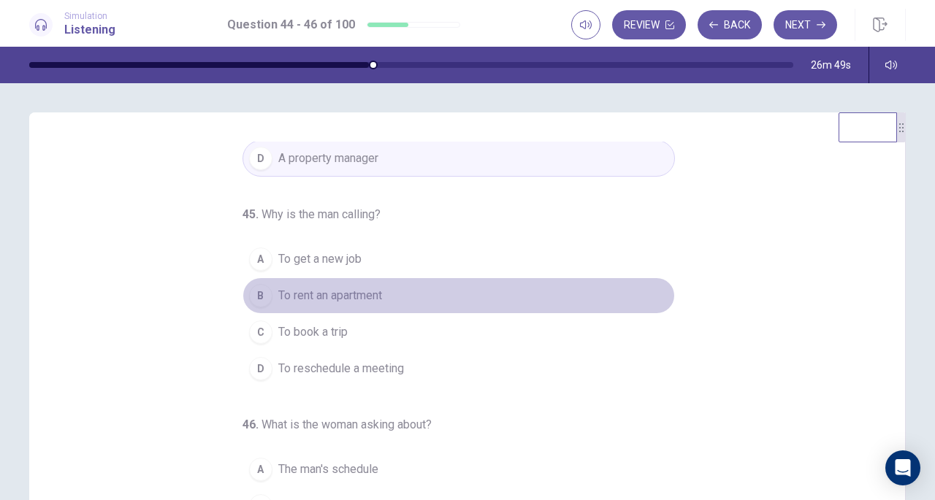
click at [354, 296] on span "To rent an apartment" at bounding box center [330, 296] width 104 height 18
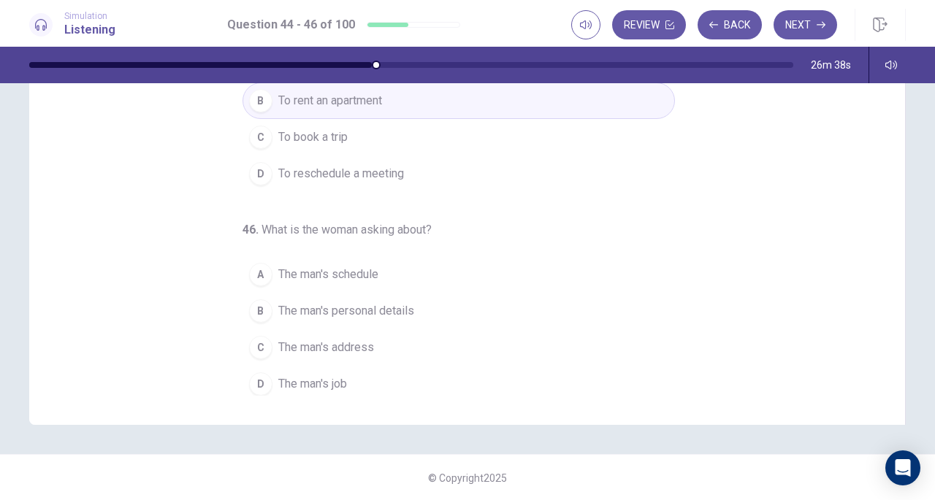
scroll to position [196, 0]
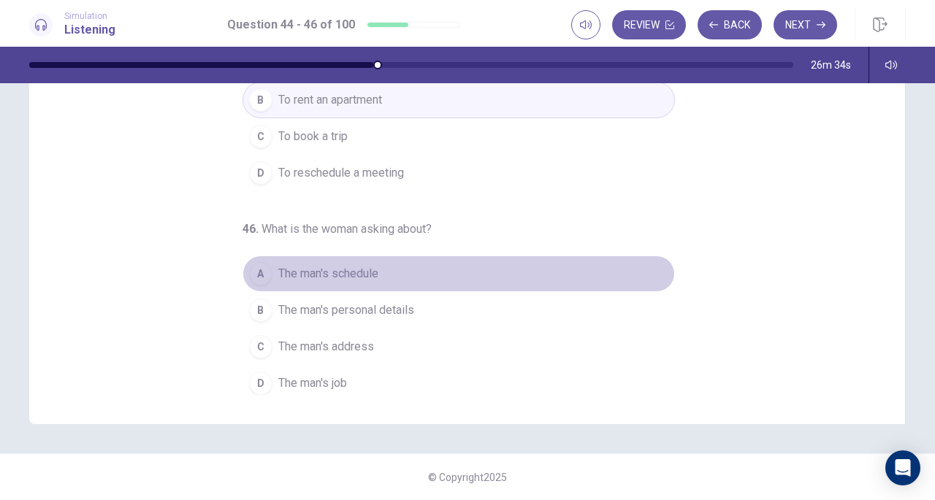
click at [296, 270] on span "The man's schedule" at bounding box center [328, 274] width 100 height 18
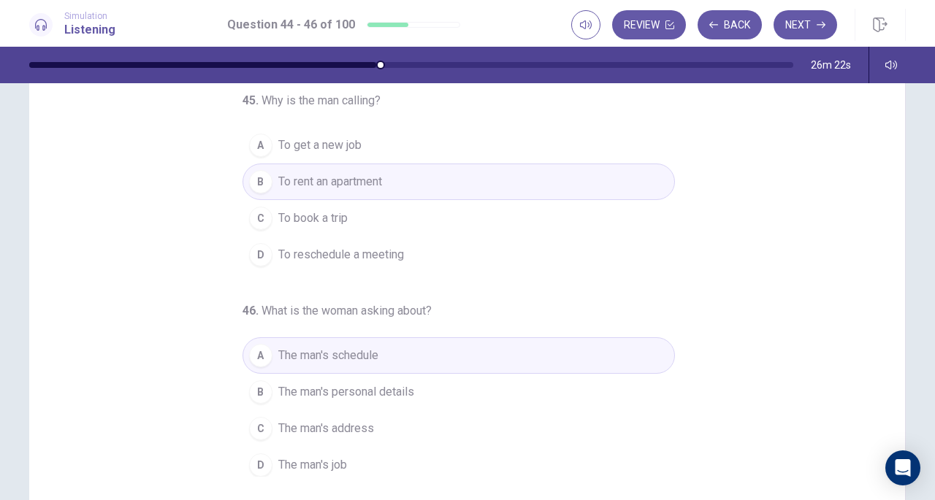
scroll to position [146, 0]
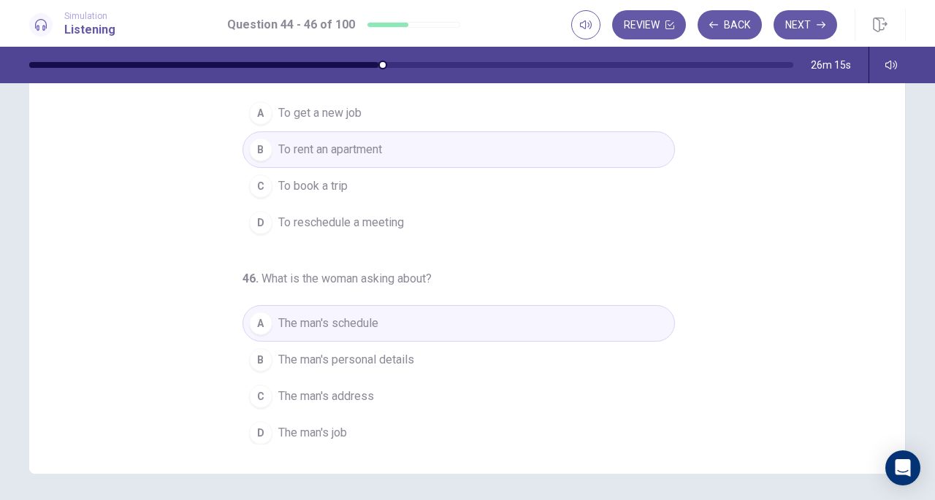
click at [796, 26] on button "Next" at bounding box center [805, 24] width 64 height 29
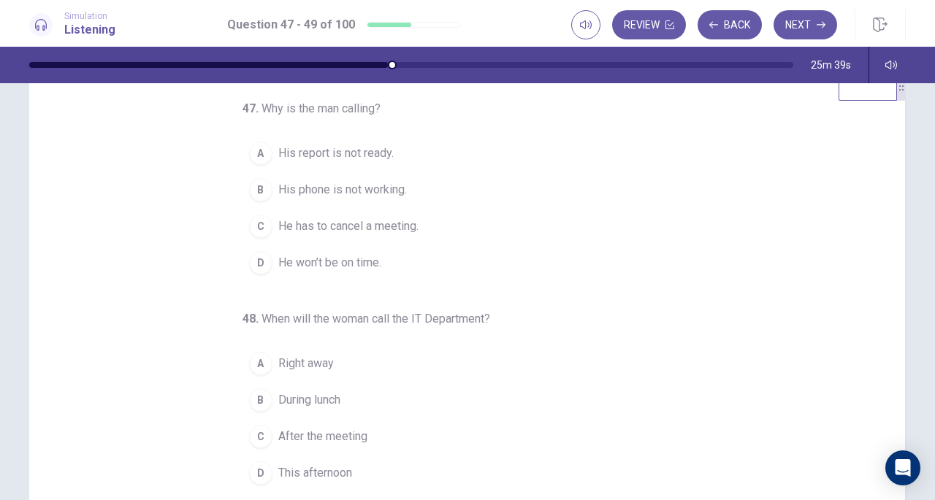
scroll to position [0, 0]
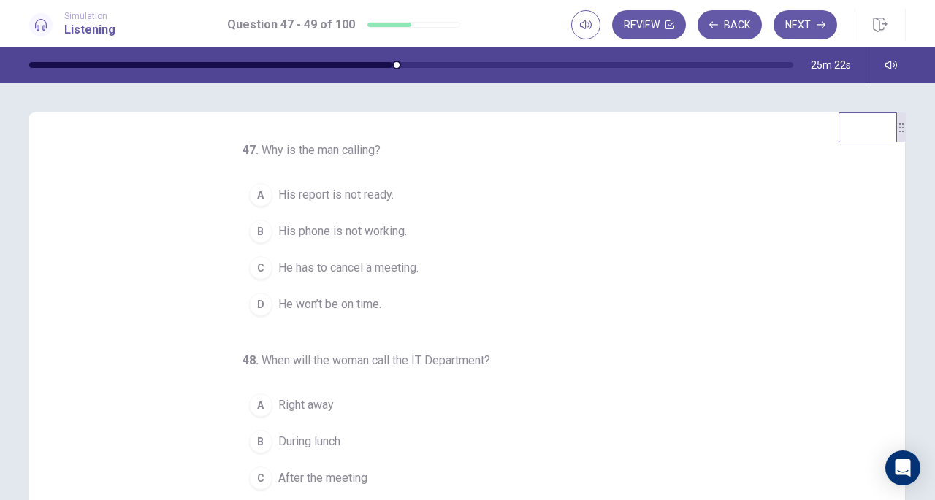
click at [346, 226] on span "His phone is not working." at bounding box center [342, 232] width 129 height 18
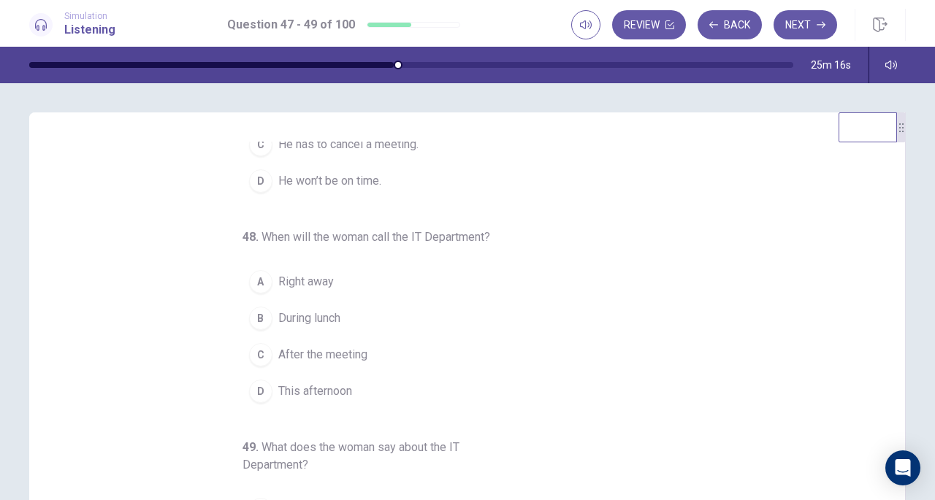
scroll to position [146, 0]
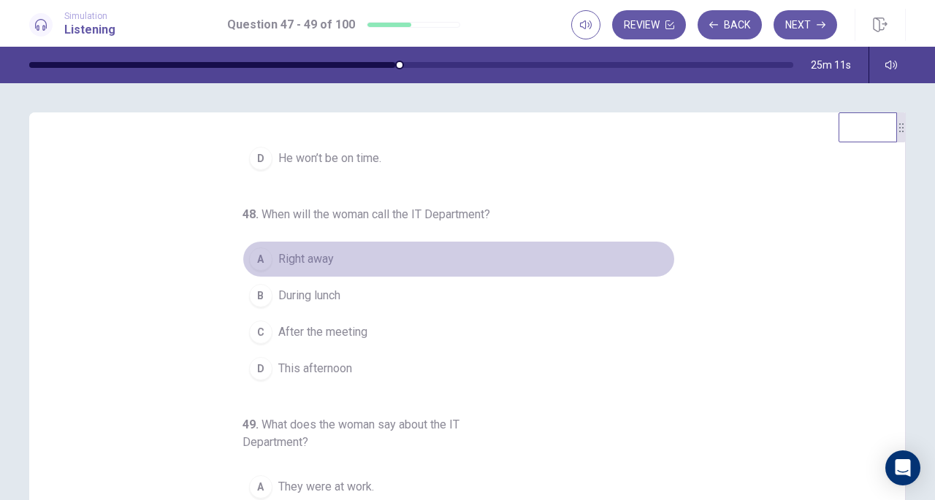
click at [255, 264] on div "A" at bounding box center [260, 259] width 23 height 23
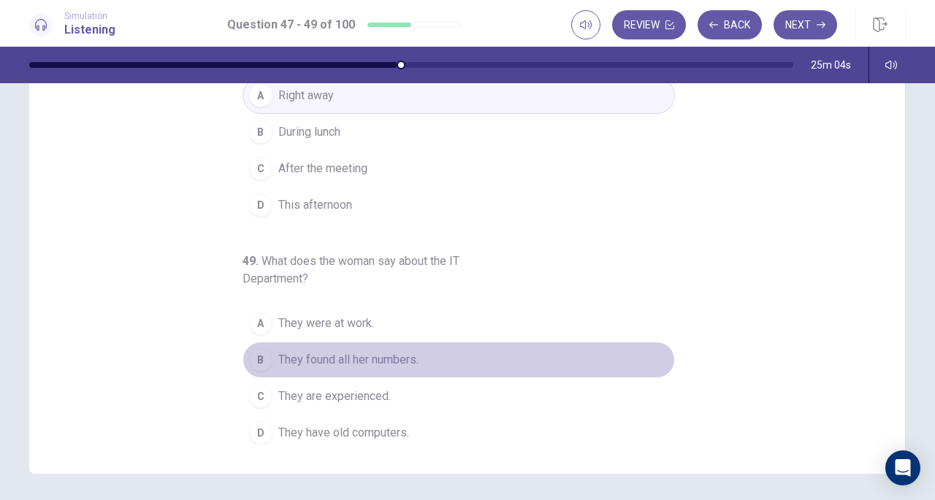
click at [257, 348] on div "B" at bounding box center [260, 359] width 23 height 23
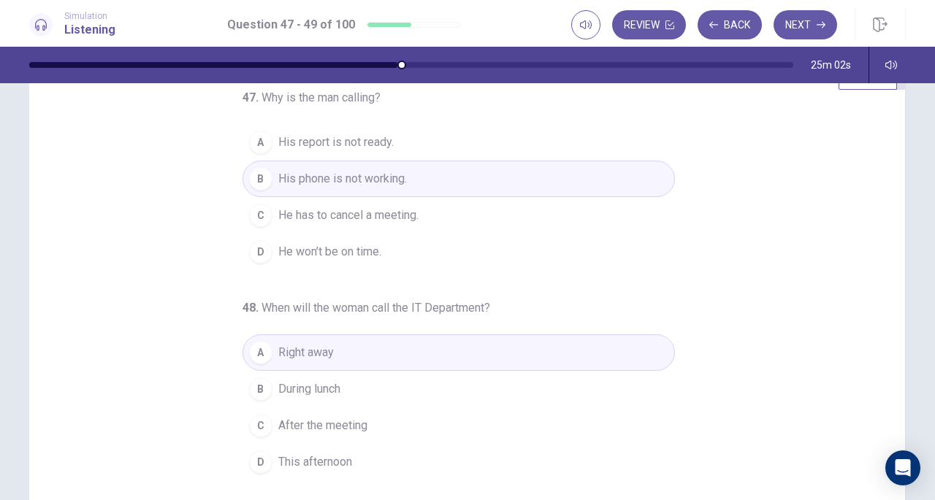
scroll to position [0, 0]
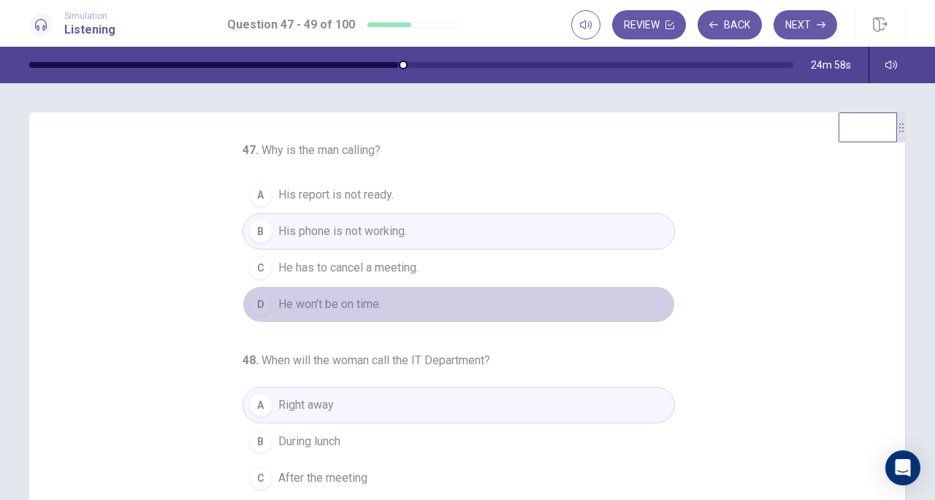
click at [349, 303] on span "He won’t be on time." at bounding box center [329, 305] width 103 height 18
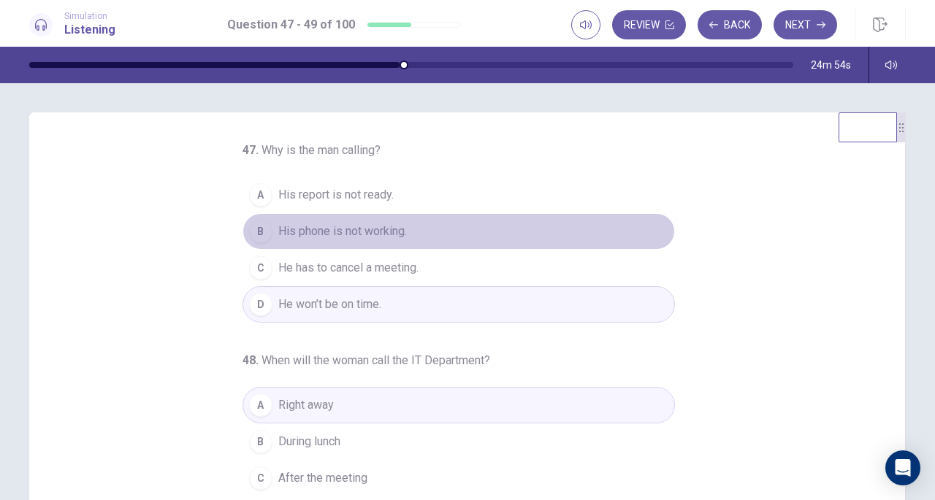
click at [369, 233] on span "His phone is not working." at bounding box center [342, 232] width 129 height 18
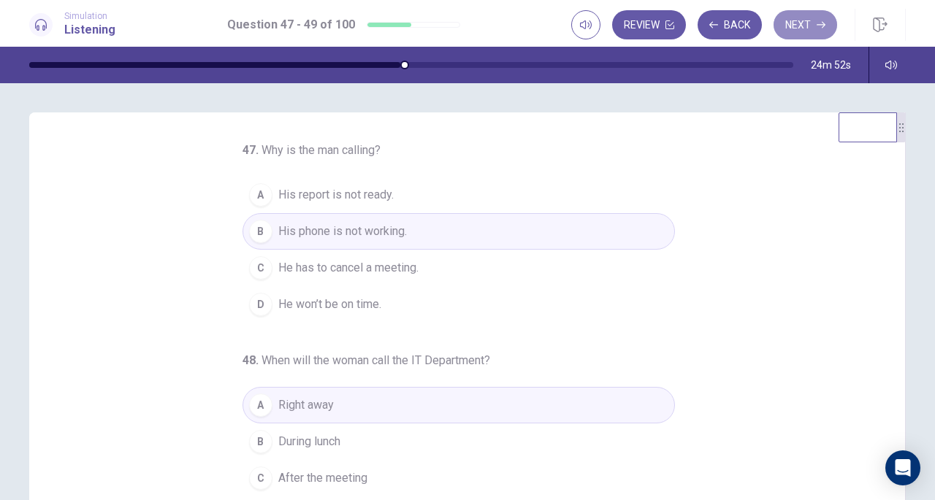
click at [805, 30] on button "Next" at bounding box center [805, 24] width 64 height 29
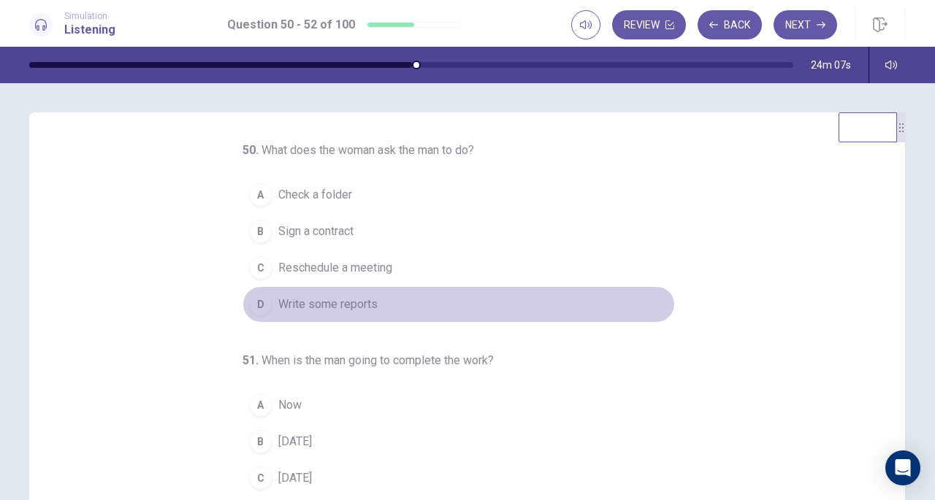
click at [345, 301] on span "Write some reports" at bounding box center [327, 305] width 99 height 18
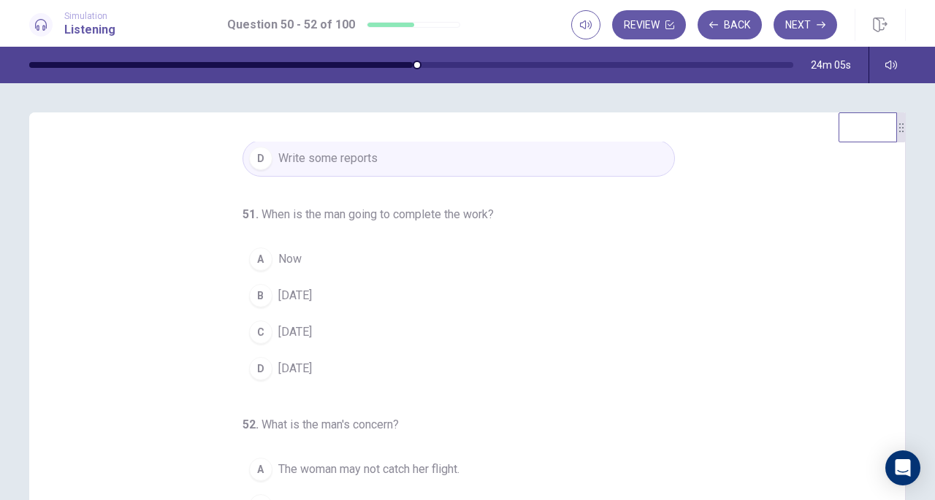
scroll to position [146, 0]
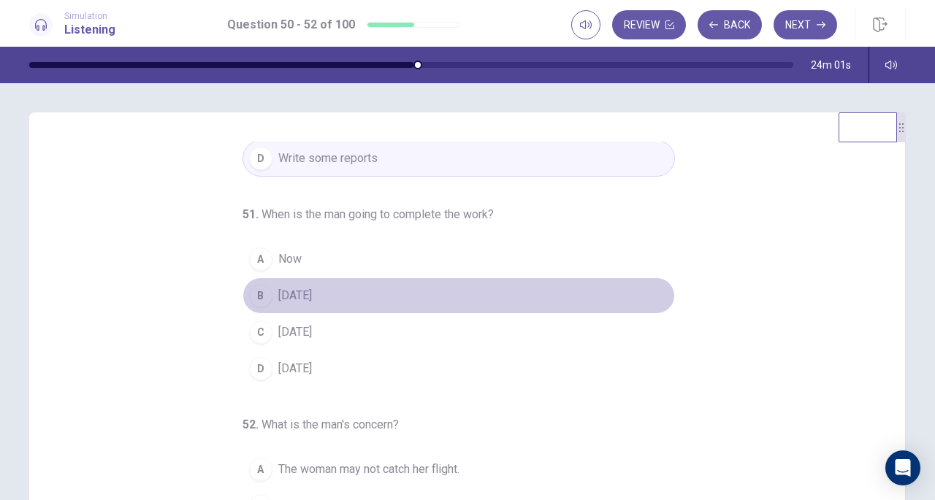
click at [254, 289] on div "B" at bounding box center [260, 295] width 23 height 23
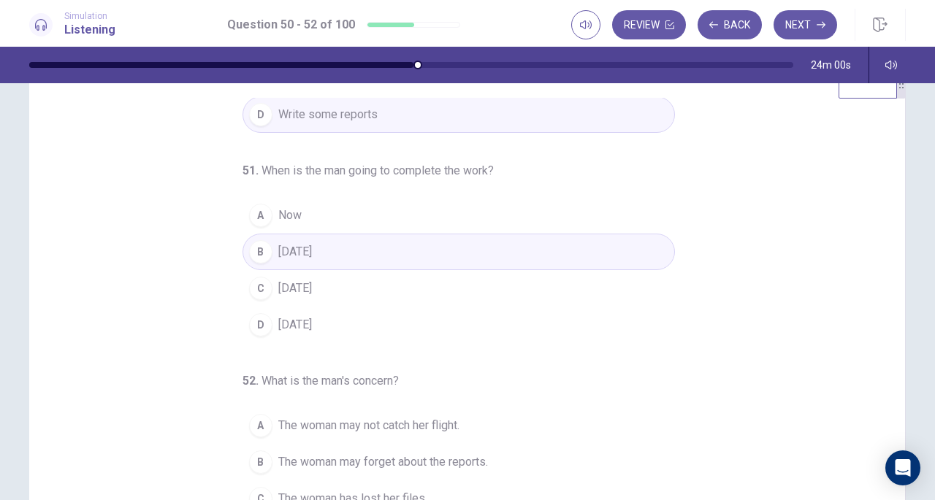
scroll to position [196, 0]
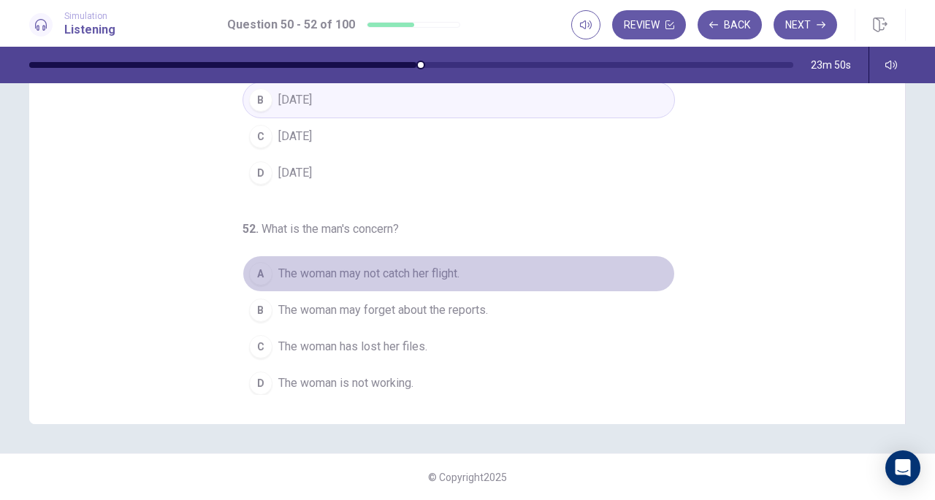
click at [406, 266] on span "The woman may not catch her flight." at bounding box center [368, 274] width 181 height 18
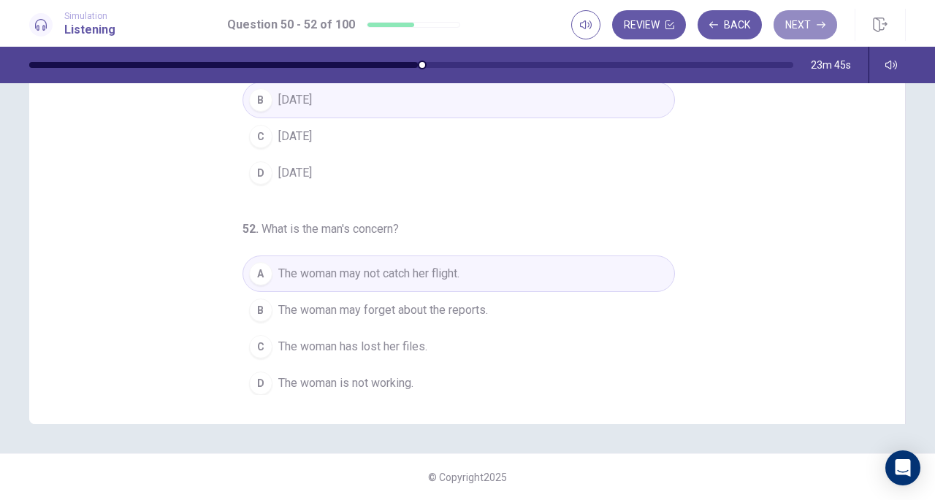
click at [798, 33] on button "Next" at bounding box center [805, 24] width 64 height 29
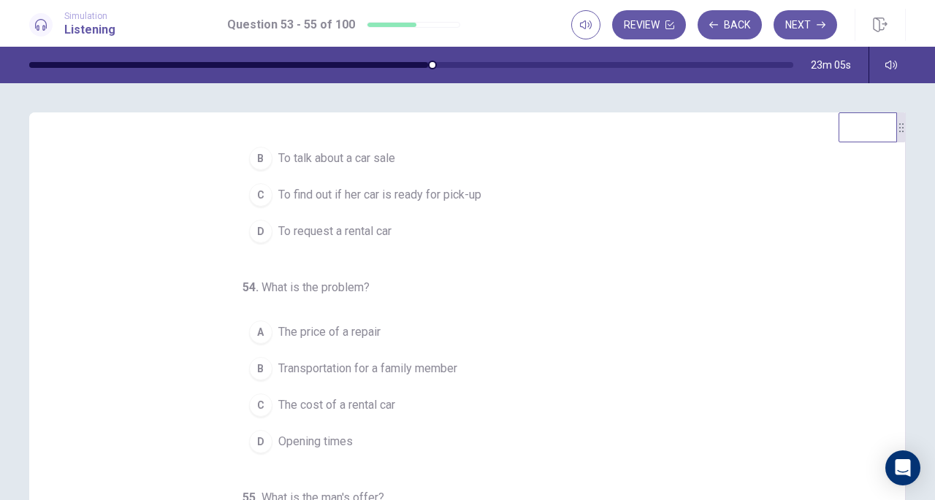
scroll to position [0, 0]
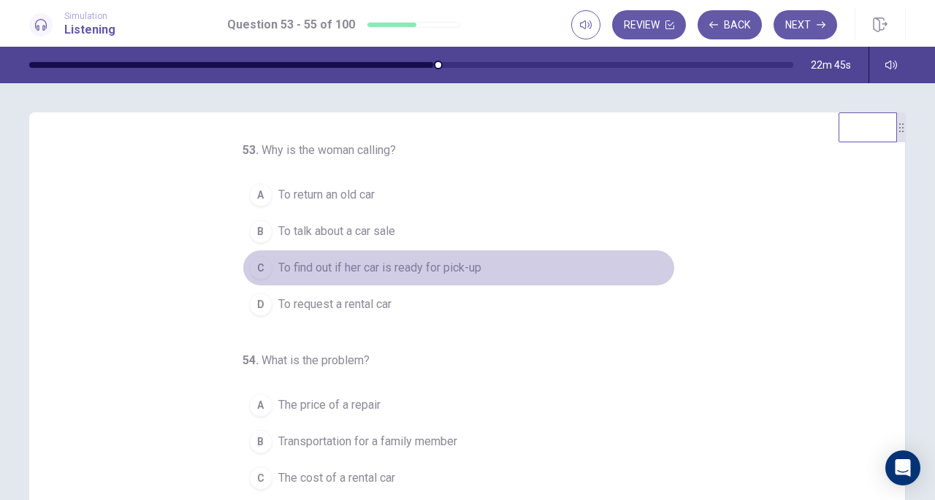
click at [343, 272] on span "To find out if her car is ready for pick-up" at bounding box center [379, 268] width 203 height 18
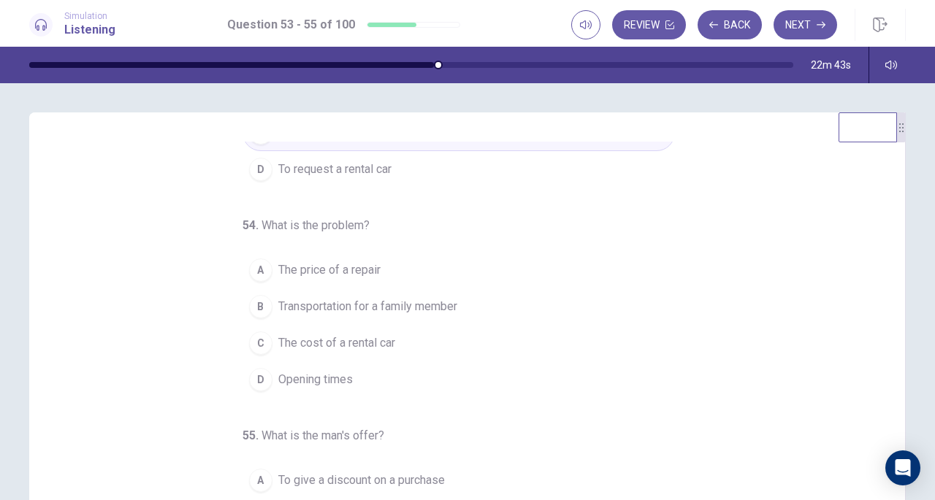
scroll to position [146, 0]
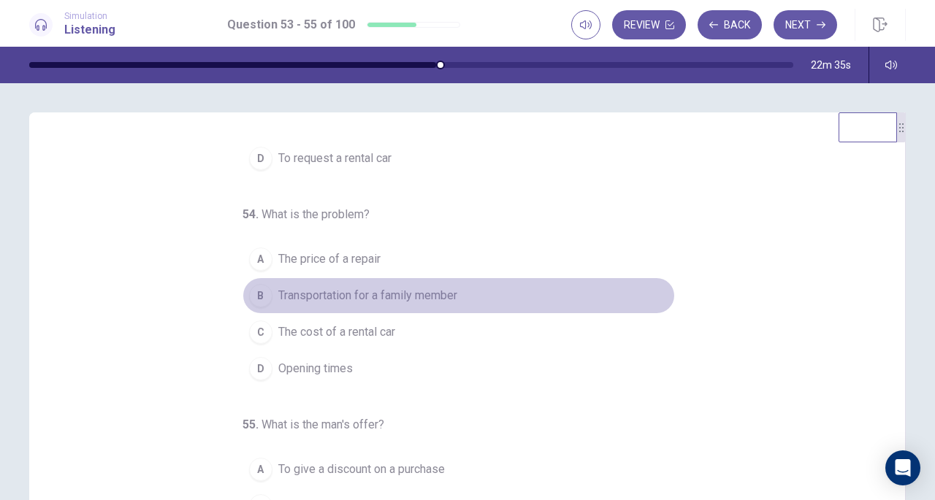
click at [354, 287] on span "Transportation for a family member" at bounding box center [367, 296] width 179 height 18
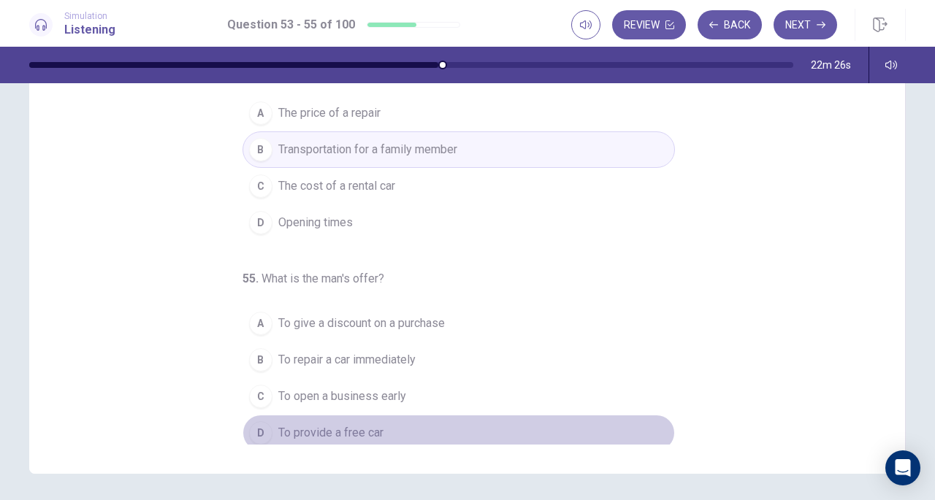
click at [310, 434] on span "To provide a free car" at bounding box center [330, 433] width 105 height 18
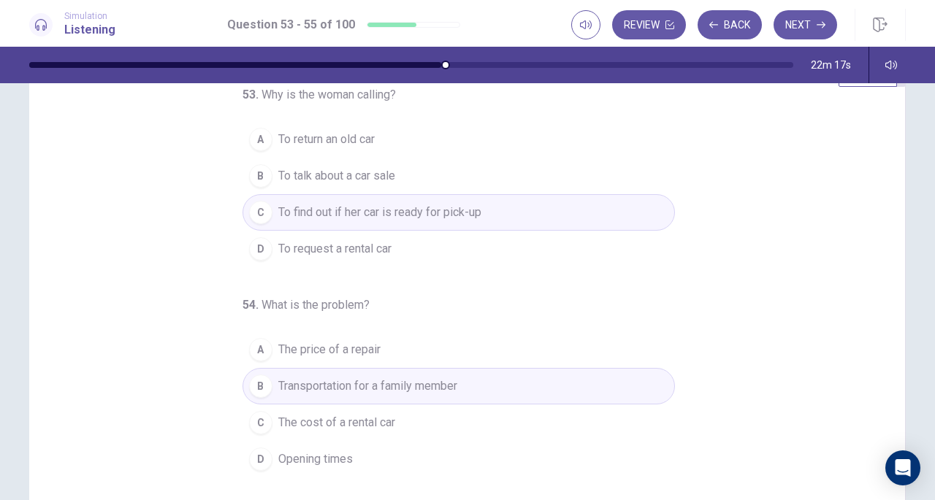
scroll to position [0, 0]
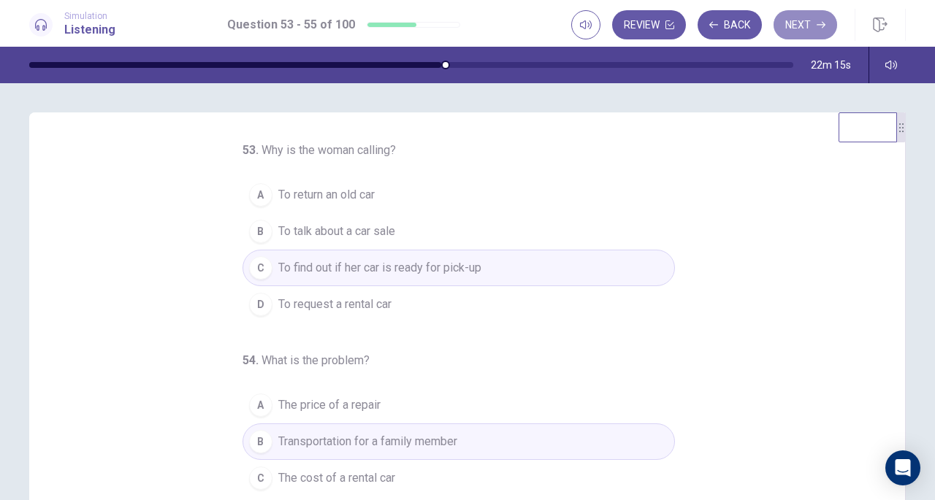
click at [794, 28] on button "Next" at bounding box center [805, 24] width 64 height 29
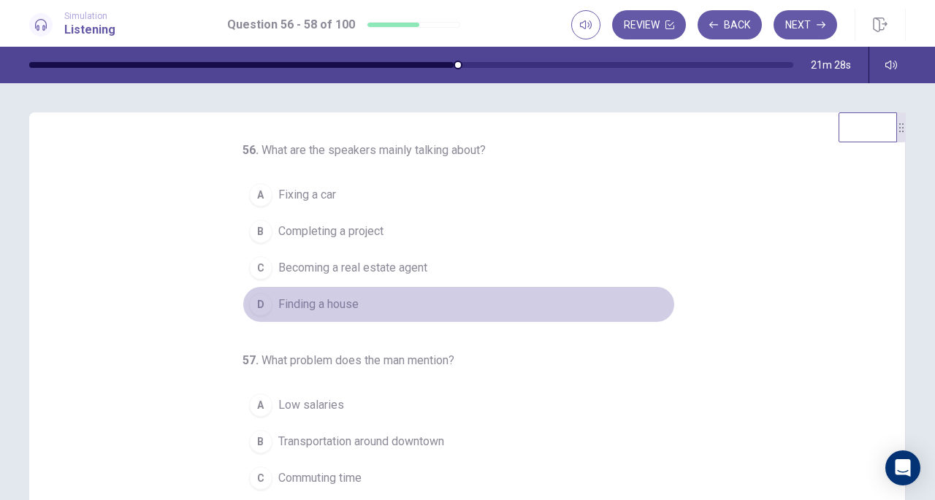
click at [283, 296] on span "Finding a house" at bounding box center [318, 305] width 80 height 18
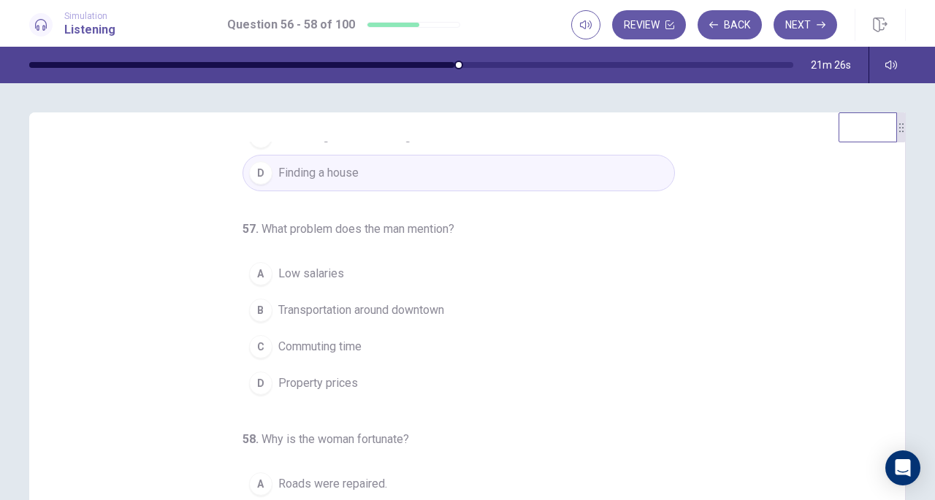
scroll to position [146, 0]
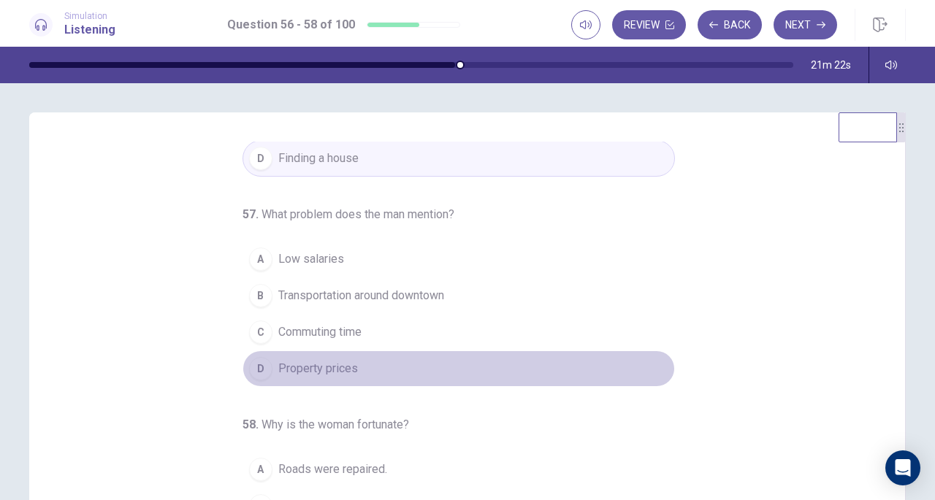
click at [315, 360] on span "Property prices" at bounding box center [318, 369] width 80 height 18
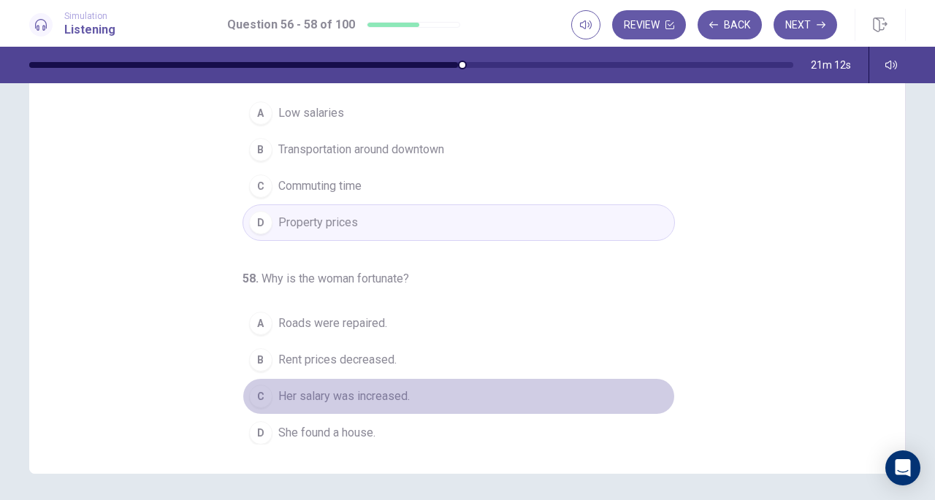
click at [351, 396] on span "Her salary was increased." at bounding box center [343, 397] width 131 height 18
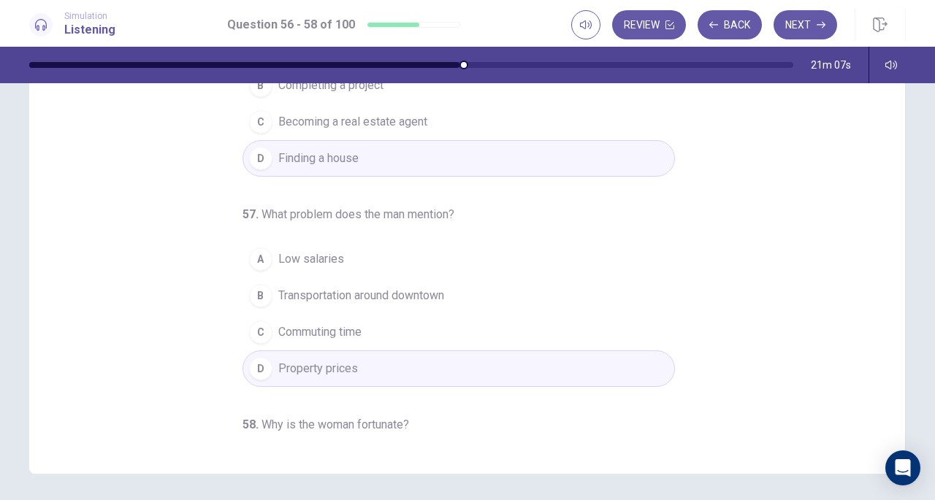
scroll to position [0, 0]
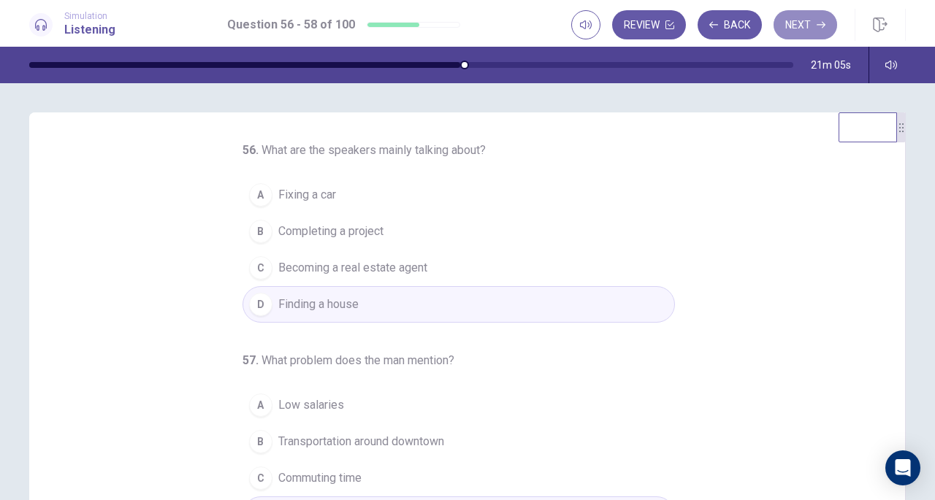
click at [810, 25] on button "Next" at bounding box center [805, 24] width 64 height 29
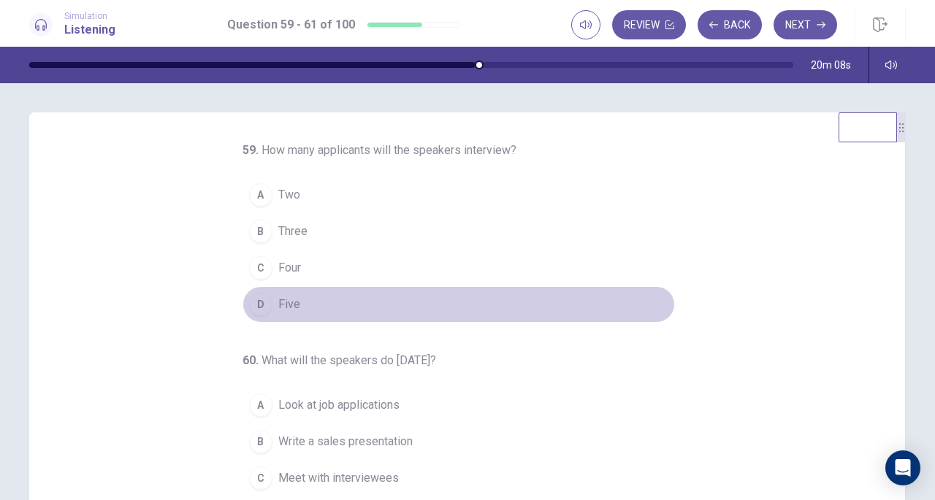
click at [254, 302] on div "D" at bounding box center [260, 304] width 23 height 23
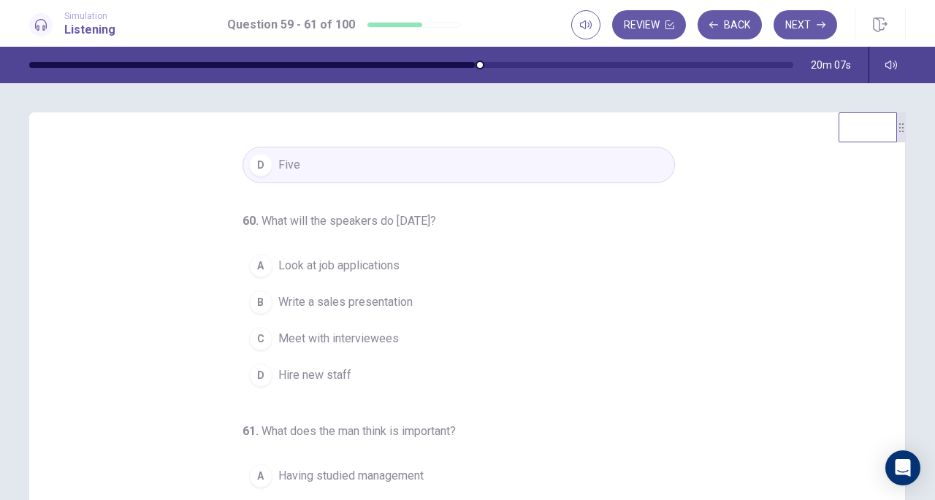
scroll to position [146, 0]
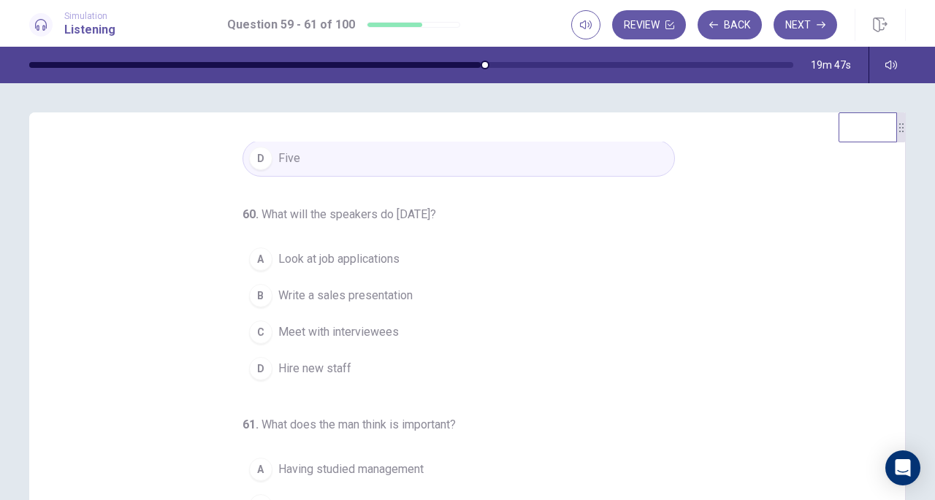
click at [307, 258] on span "Look at job applications" at bounding box center [338, 259] width 121 height 18
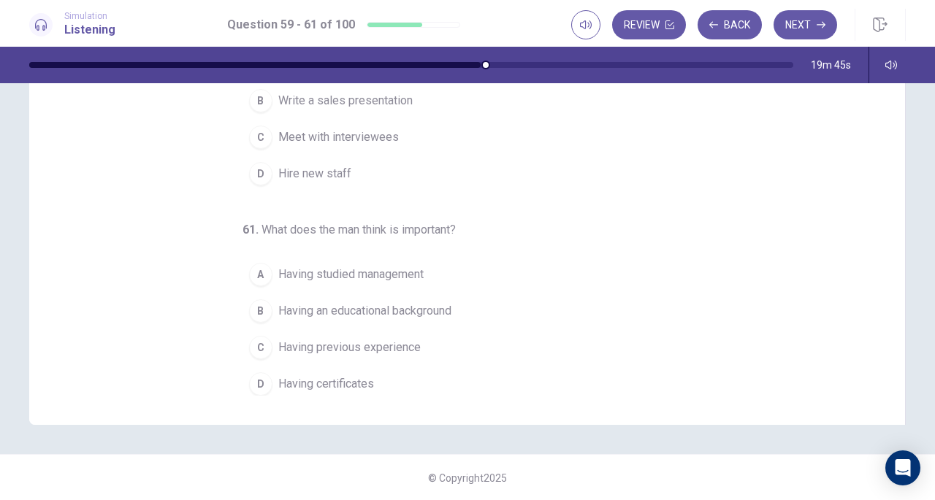
scroll to position [196, 0]
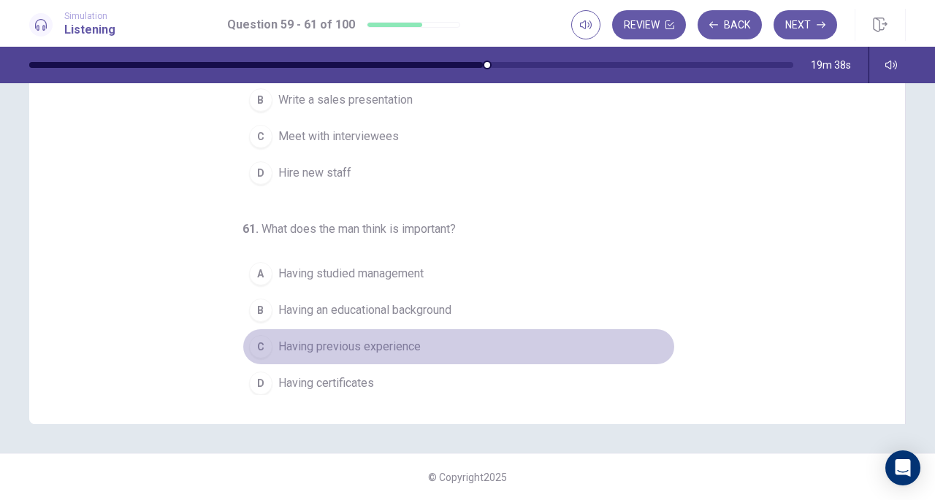
click at [339, 338] on span "Having previous experience" at bounding box center [349, 347] width 142 height 18
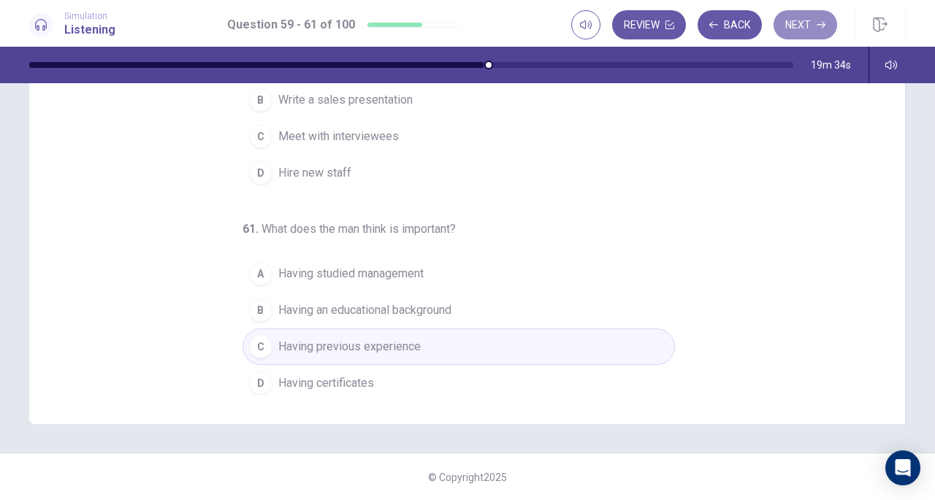
click at [808, 29] on button "Next" at bounding box center [805, 24] width 64 height 29
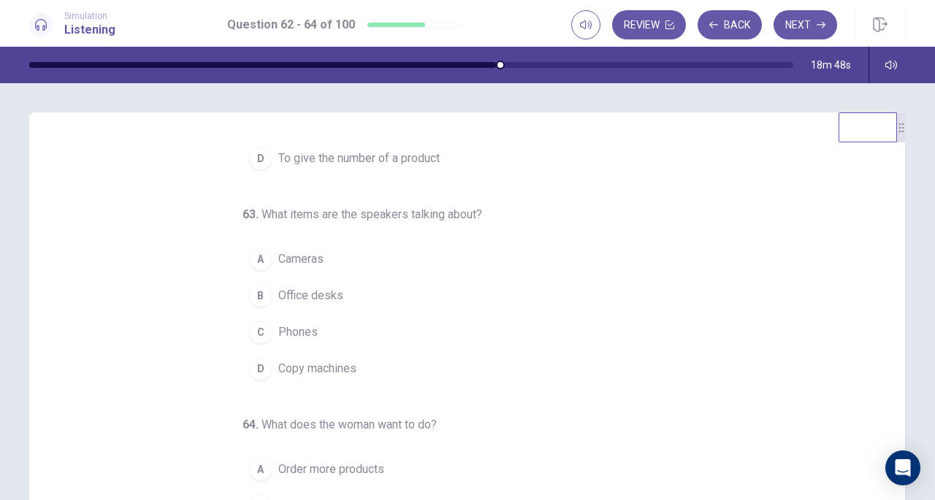
scroll to position [0, 0]
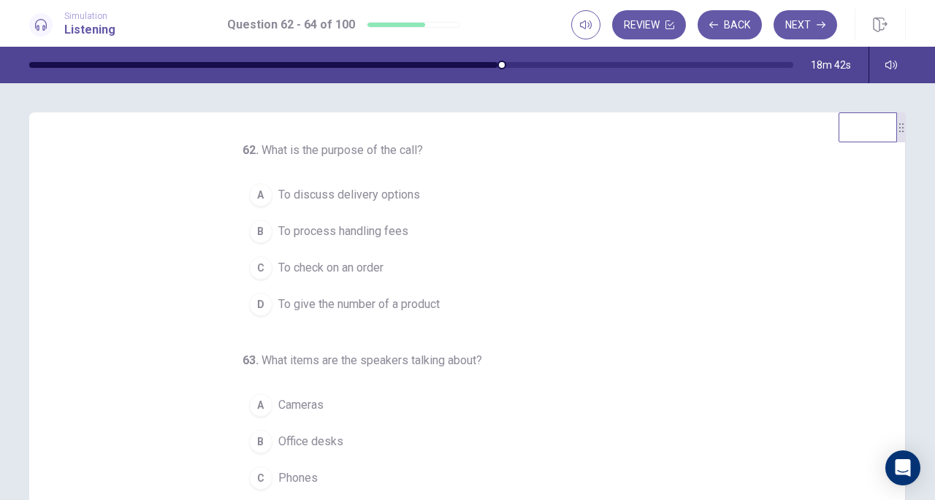
click at [341, 266] on span "To check on an order" at bounding box center [330, 268] width 105 height 18
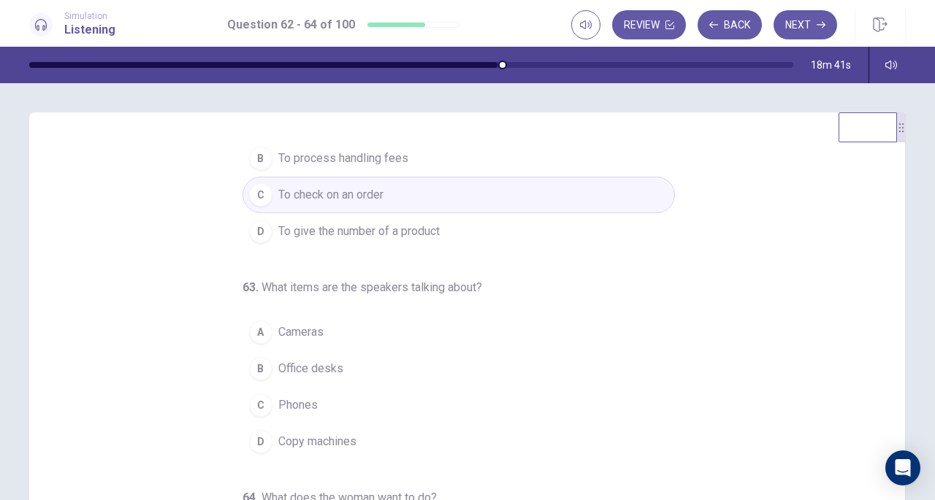
scroll to position [146, 0]
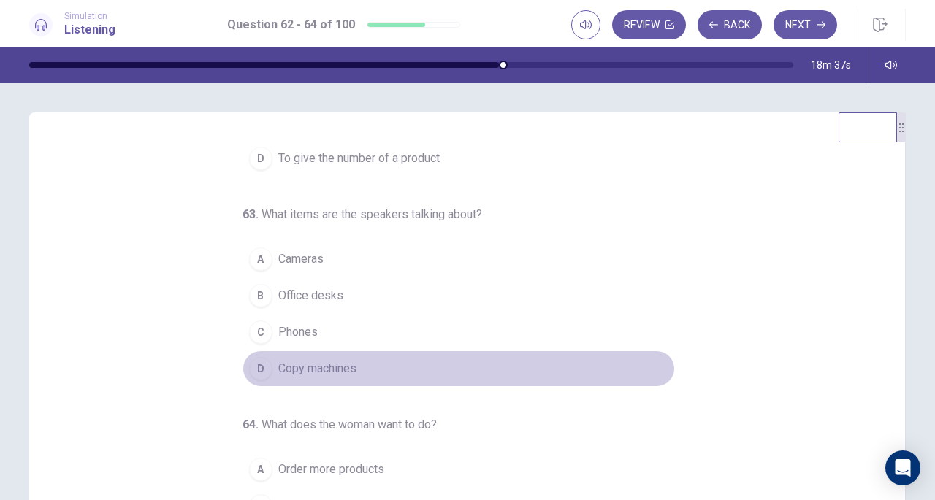
click at [306, 360] on span "Copy machines" at bounding box center [317, 369] width 78 height 18
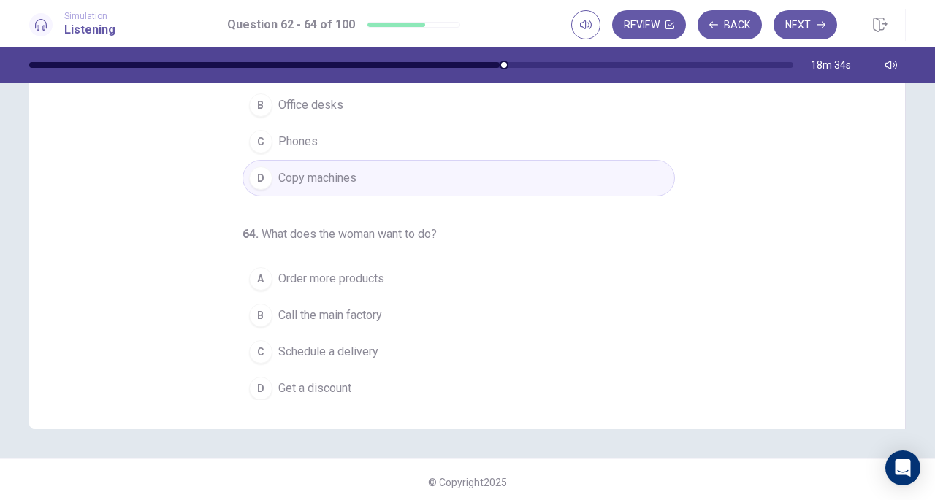
scroll to position [196, 0]
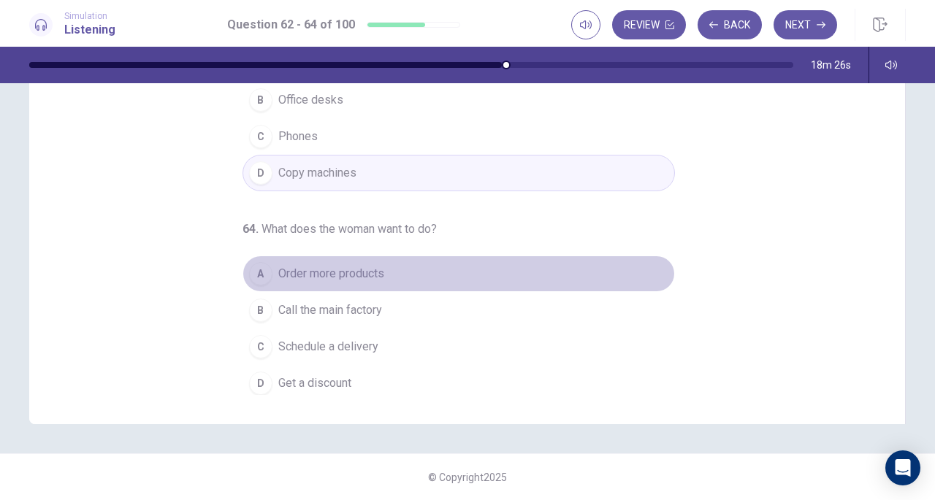
click at [363, 273] on span "Order more products" at bounding box center [331, 274] width 106 height 18
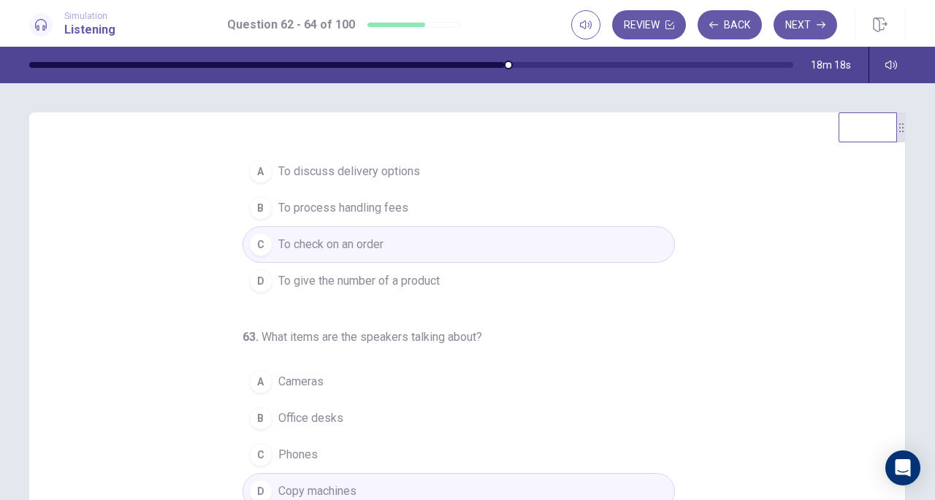
scroll to position [0, 0]
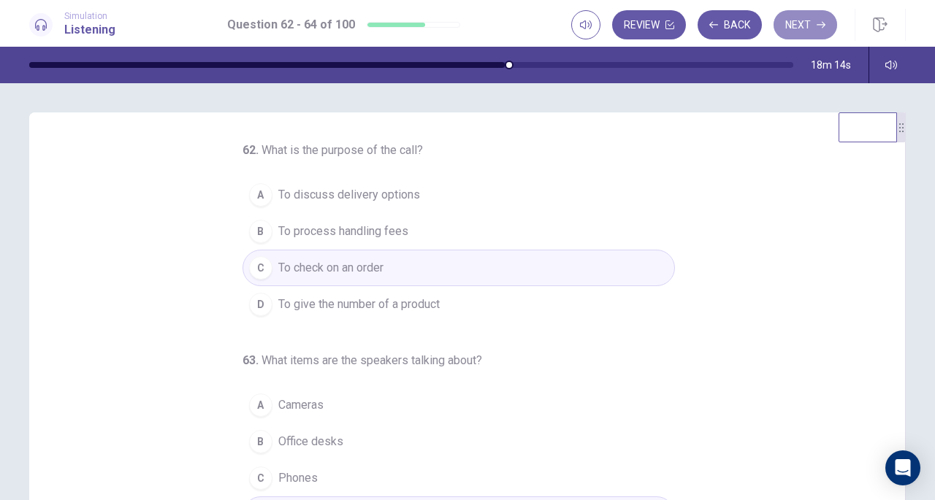
click at [794, 31] on button "Next" at bounding box center [805, 24] width 64 height 29
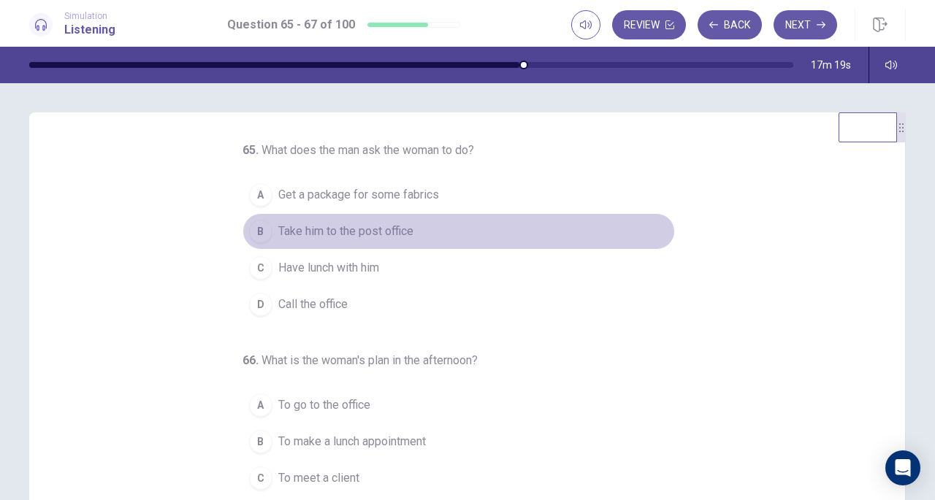
click at [400, 238] on span "Take him to the post office" at bounding box center [345, 232] width 135 height 18
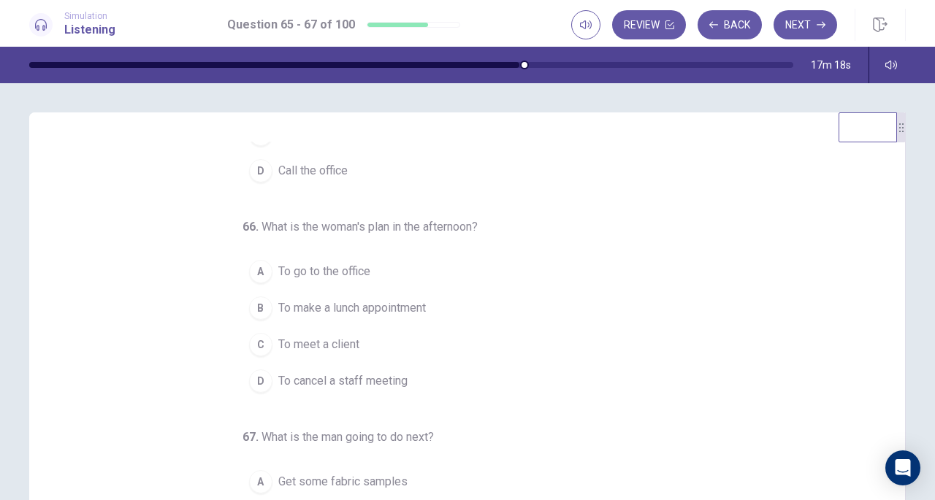
scroll to position [146, 0]
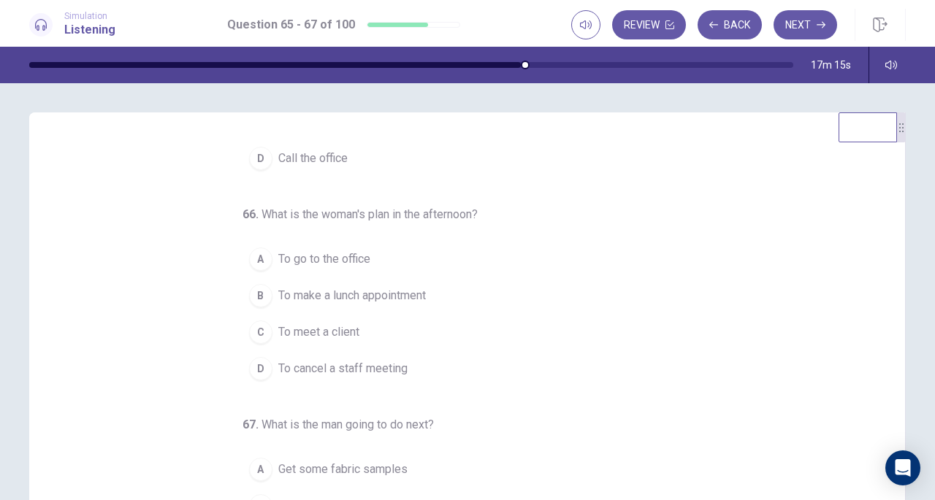
click at [343, 326] on span "To meet a client" at bounding box center [318, 332] width 81 height 18
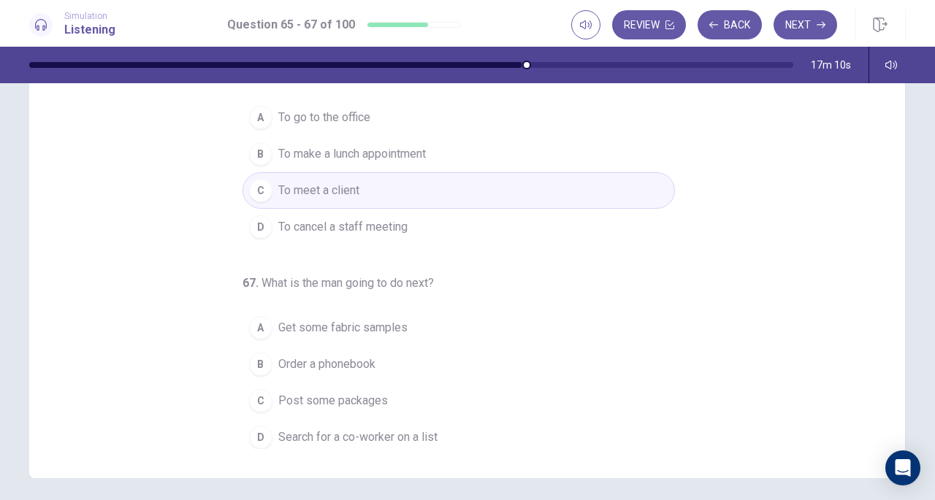
scroll to position [196, 0]
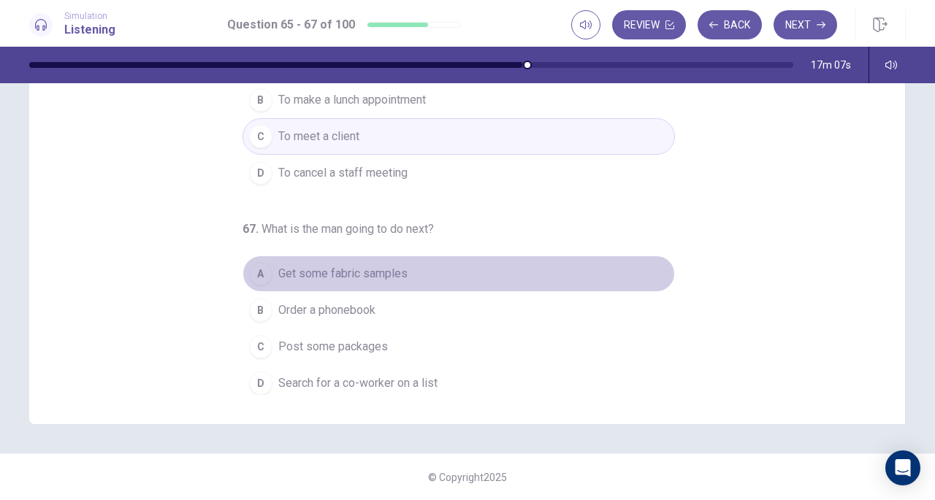
click at [395, 278] on button "A Get some fabric samples" at bounding box center [458, 274] width 432 height 37
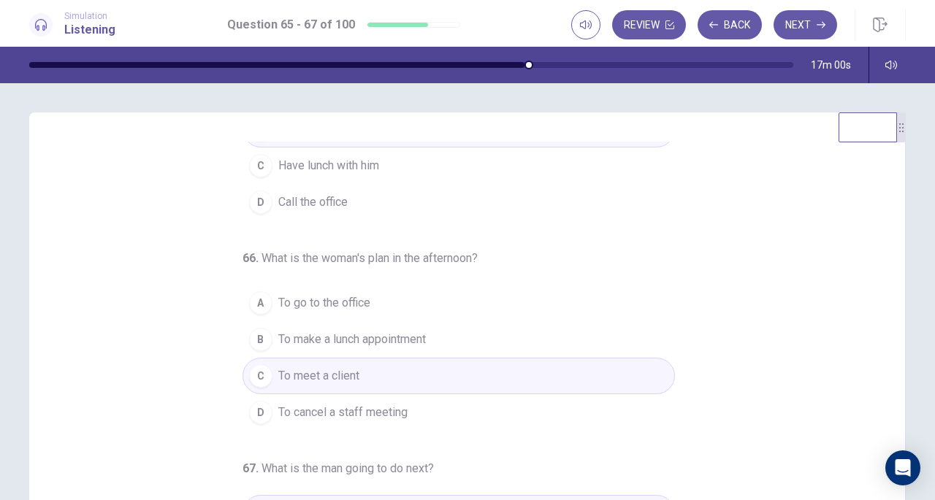
scroll to position [146, 0]
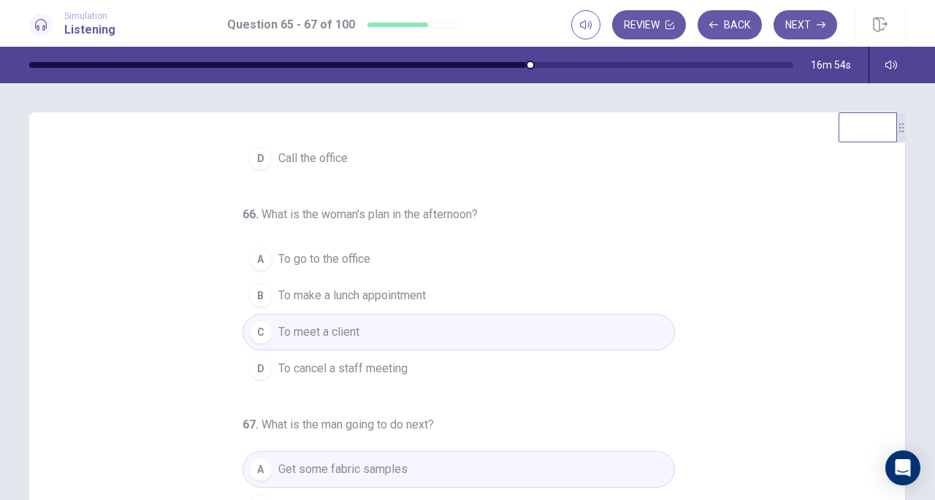
click at [787, 24] on button "Next" at bounding box center [805, 24] width 64 height 29
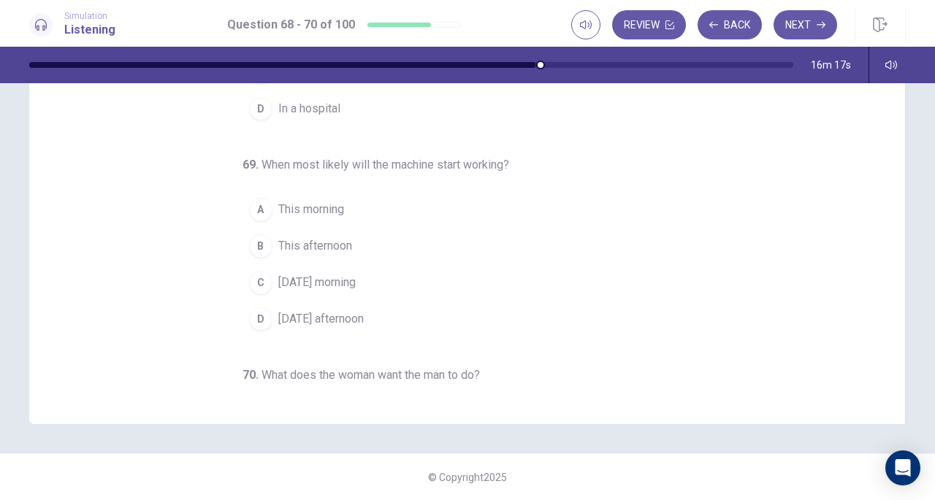
scroll to position [0, 0]
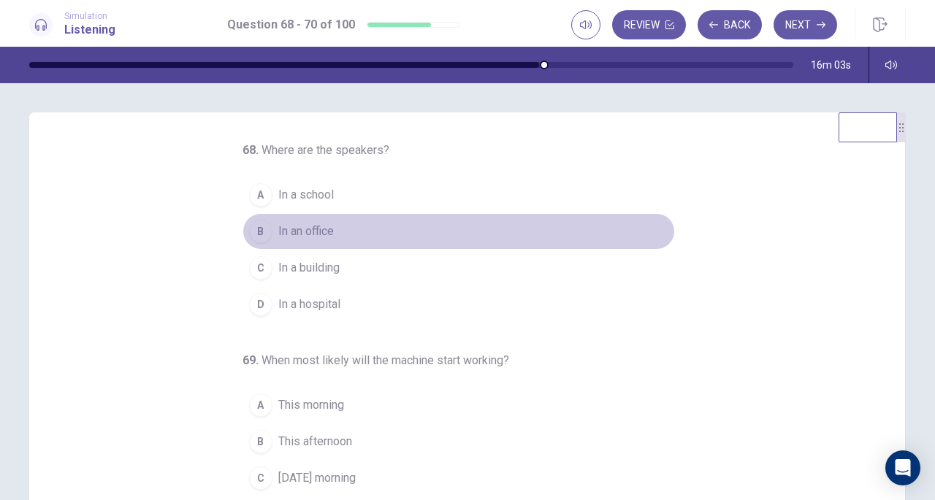
click at [304, 229] on span "In an office" at bounding box center [305, 232] width 55 height 18
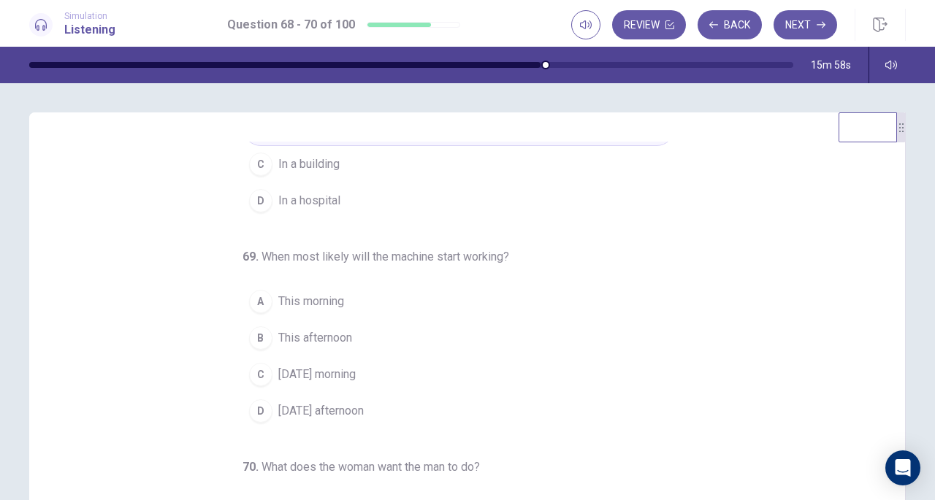
scroll to position [146, 0]
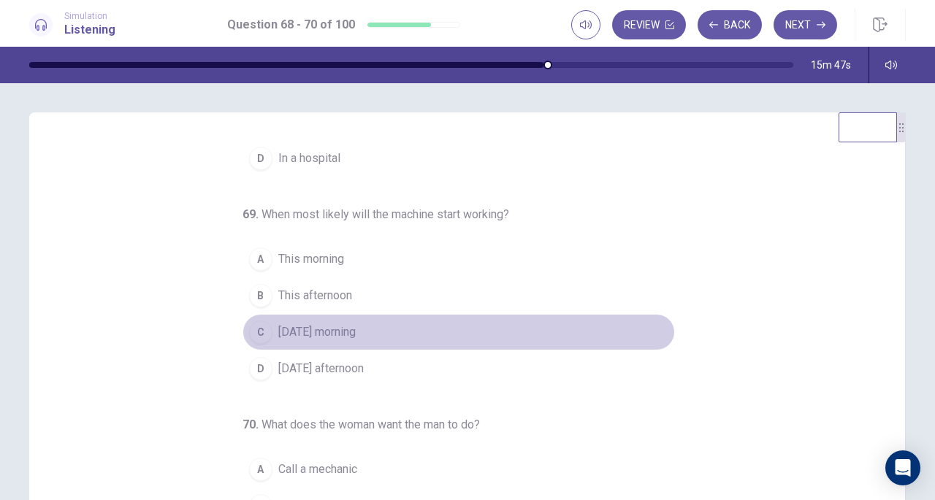
click at [329, 323] on span "Tomorrow morning" at bounding box center [316, 332] width 77 height 18
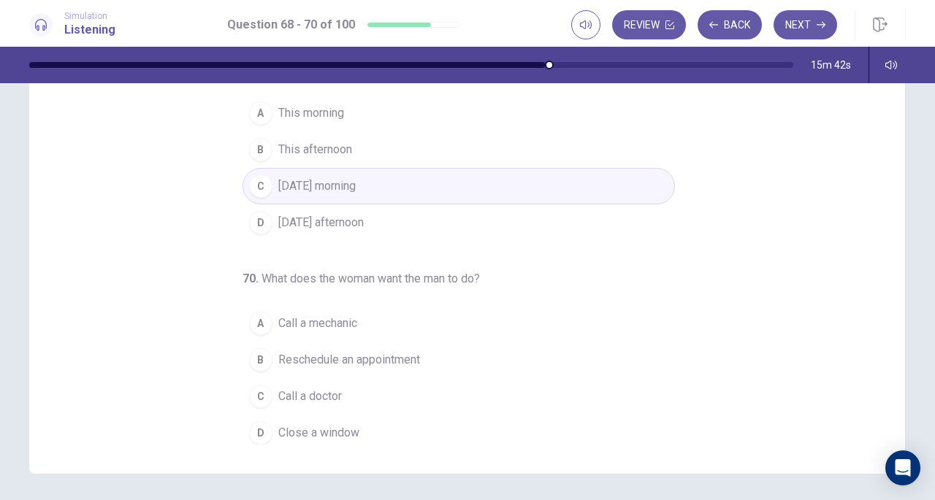
click at [303, 415] on button "D Close a window" at bounding box center [458, 433] width 432 height 37
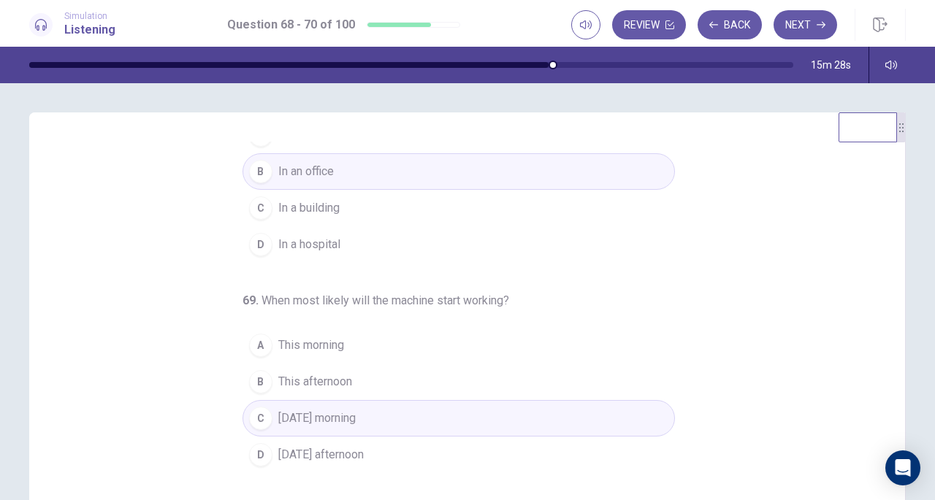
scroll to position [73, 0]
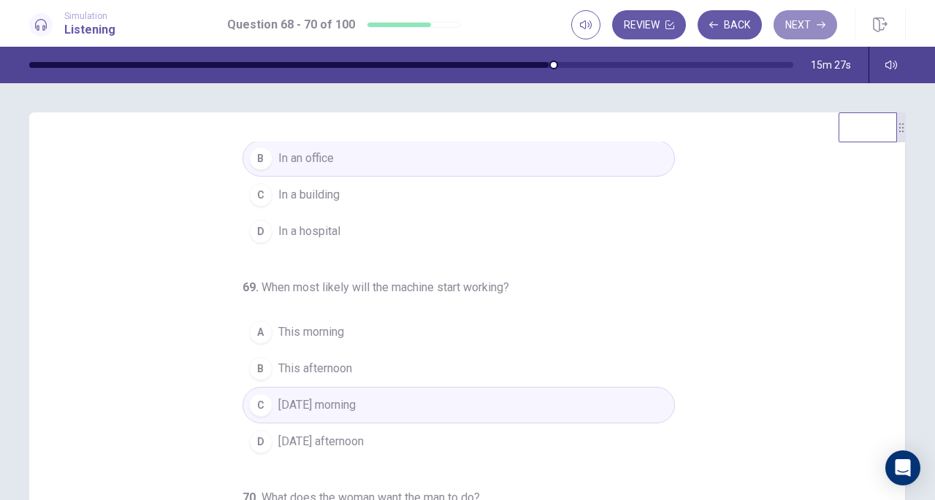
click at [794, 19] on button "Next" at bounding box center [805, 24] width 64 height 29
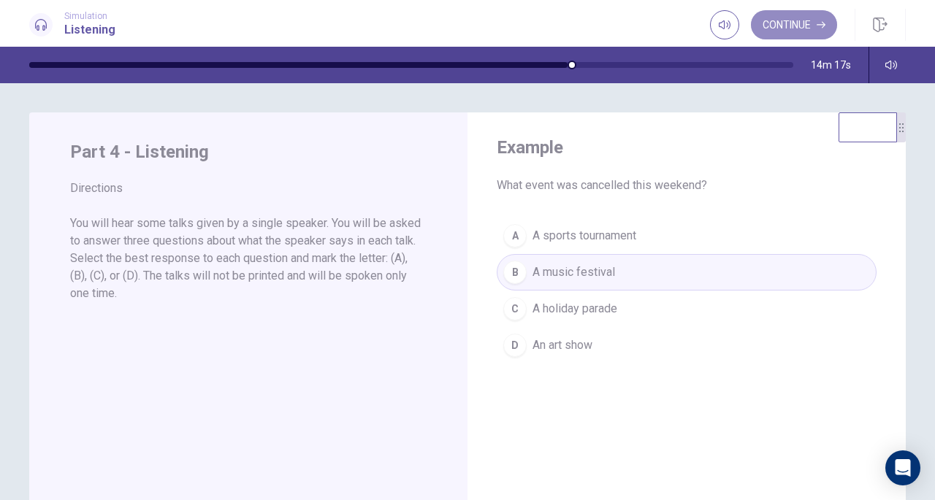
click at [810, 30] on button "Continue" at bounding box center [794, 24] width 86 height 29
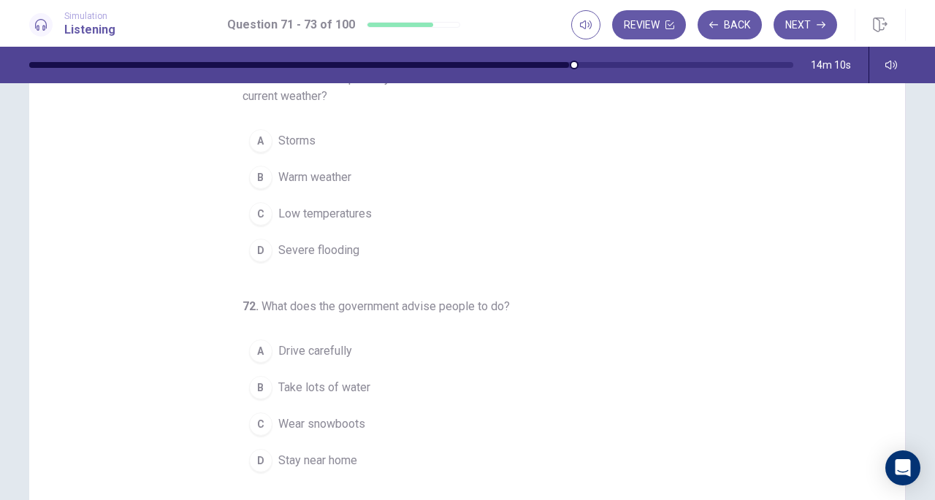
scroll to position [0, 0]
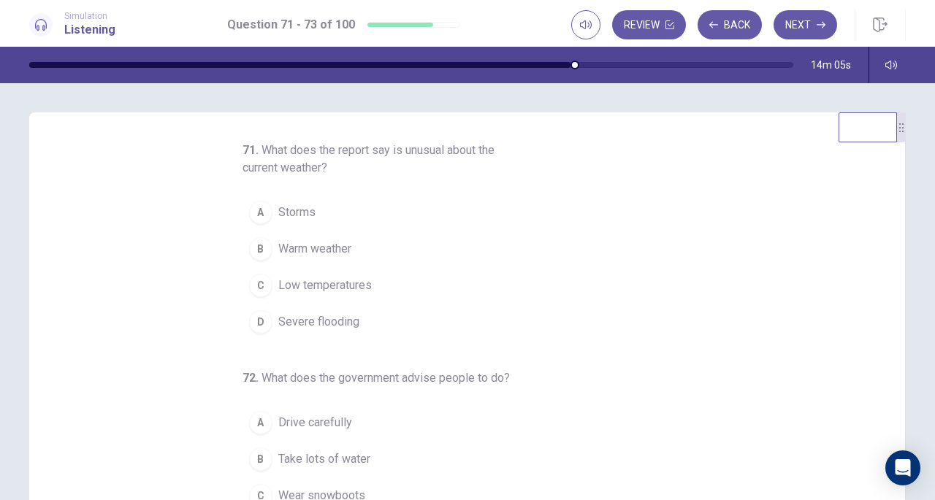
click at [266, 288] on button "C Low temperatures" at bounding box center [458, 285] width 432 height 37
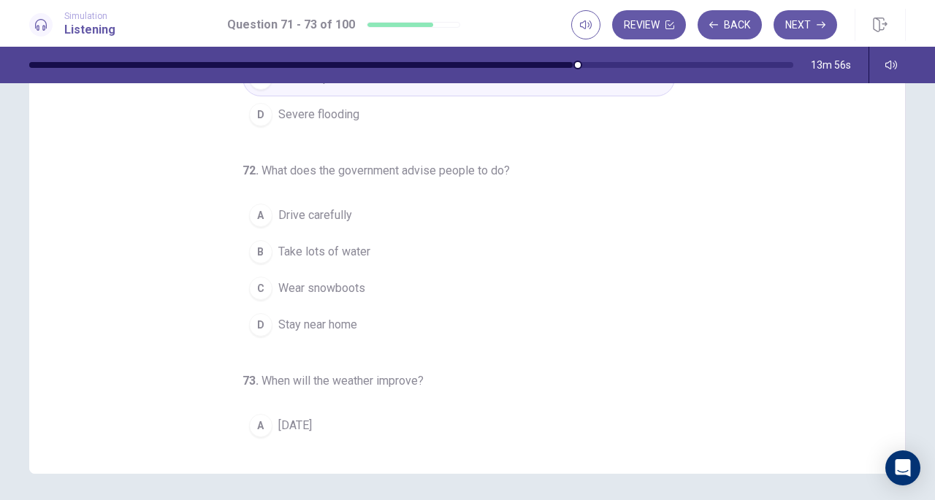
scroll to position [91, 0]
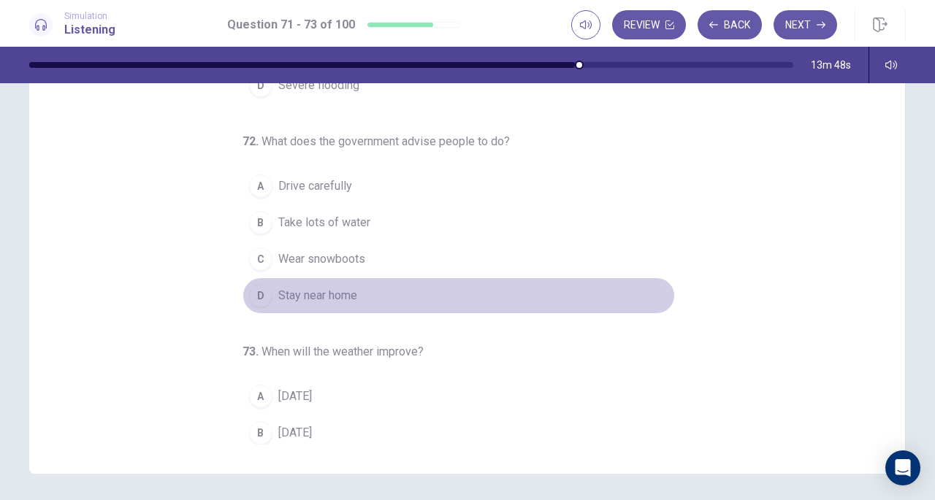
click at [250, 288] on div "D" at bounding box center [260, 295] width 23 height 23
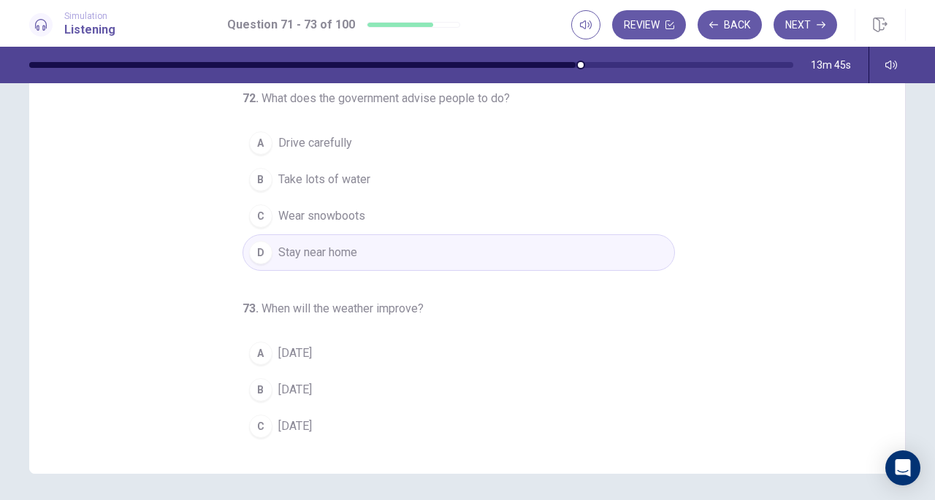
scroll to position [164, 0]
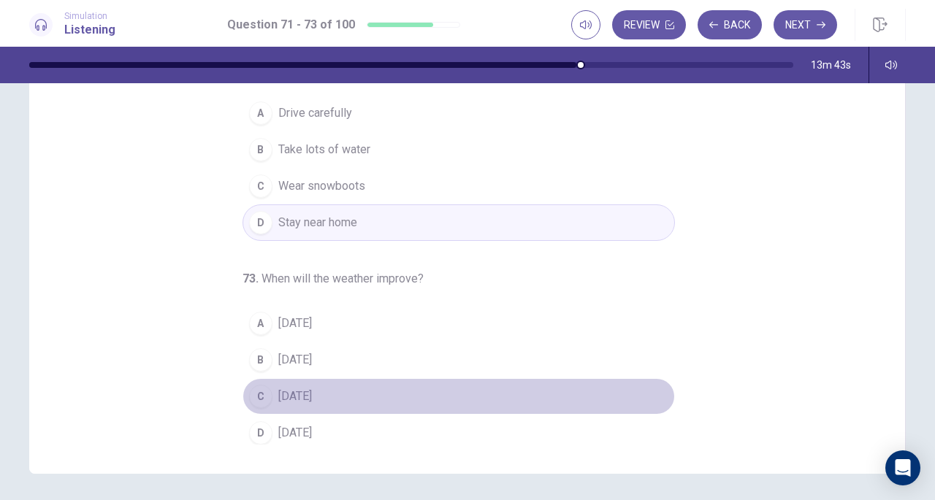
click at [251, 386] on div "C" at bounding box center [260, 396] width 23 height 23
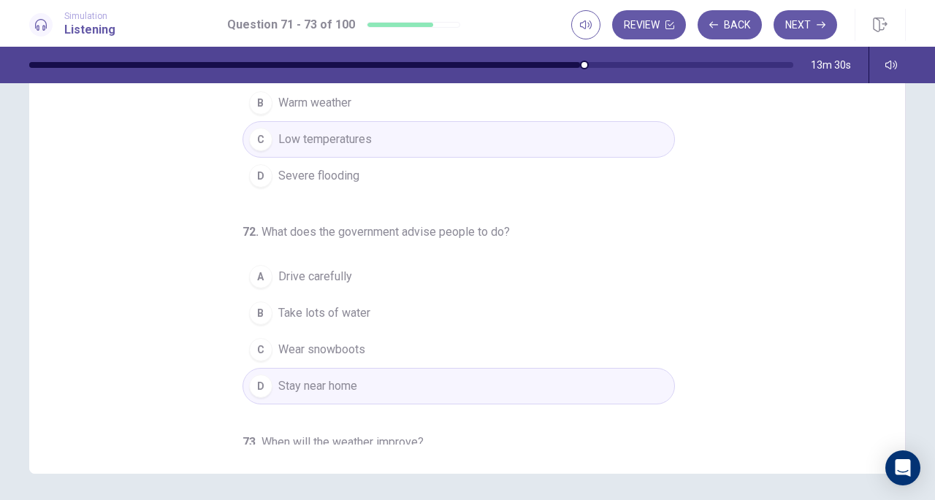
scroll to position [0, 0]
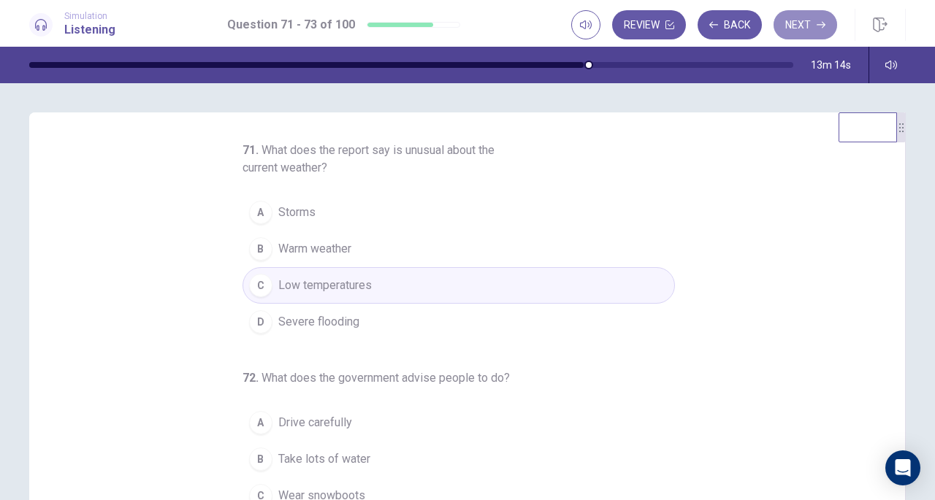
click at [804, 30] on button "Next" at bounding box center [805, 24] width 64 height 29
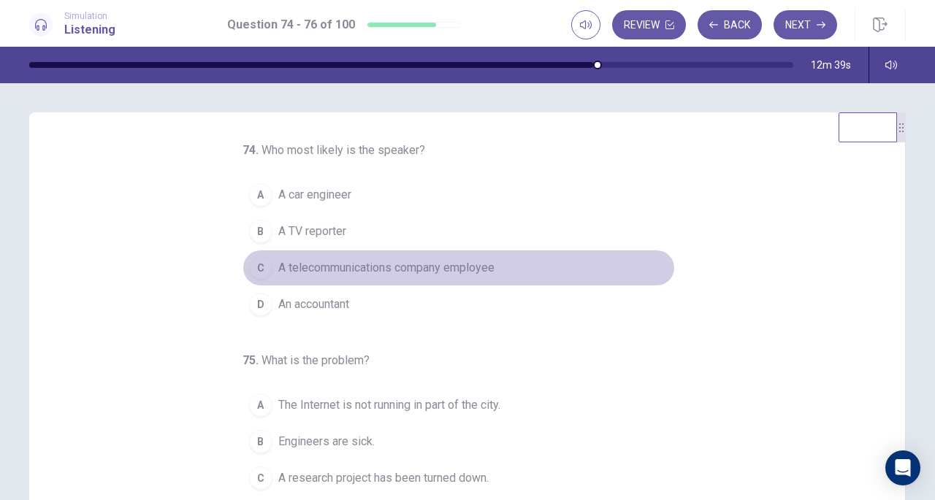
click at [356, 269] on span "A telecommunications company employee" at bounding box center [386, 268] width 216 height 18
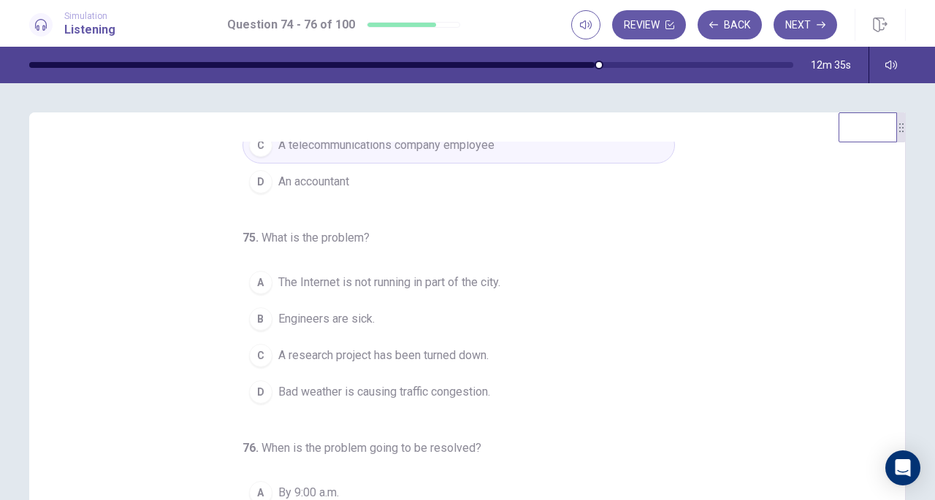
scroll to position [146, 0]
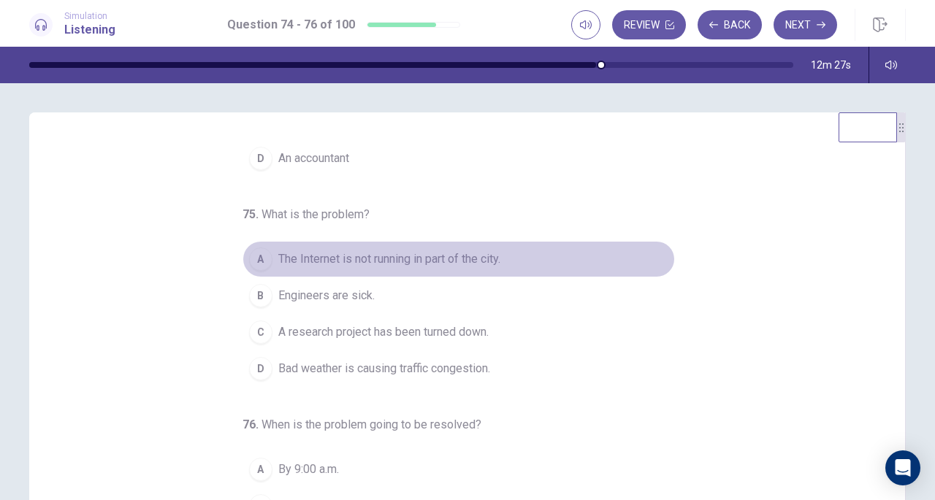
click at [369, 256] on span "The Internet is not running in part of the city." at bounding box center [389, 259] width 222 height 18
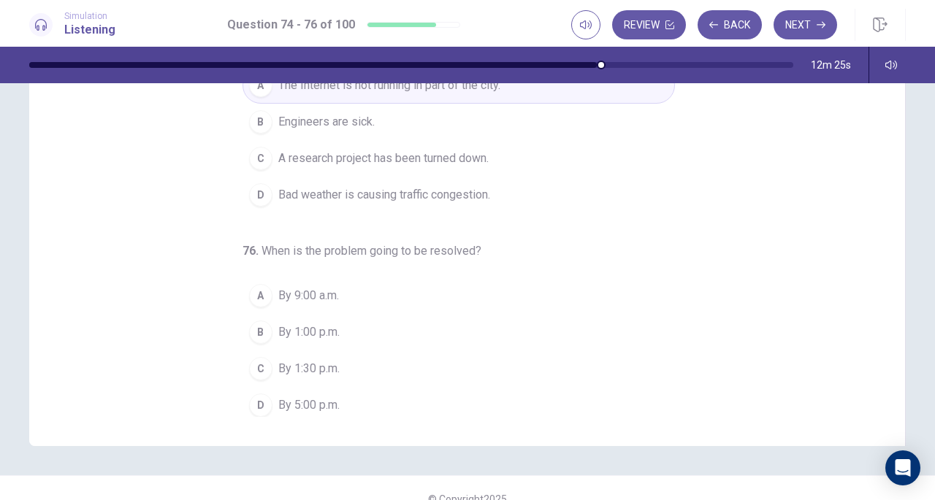
scroll to position [196, 0]
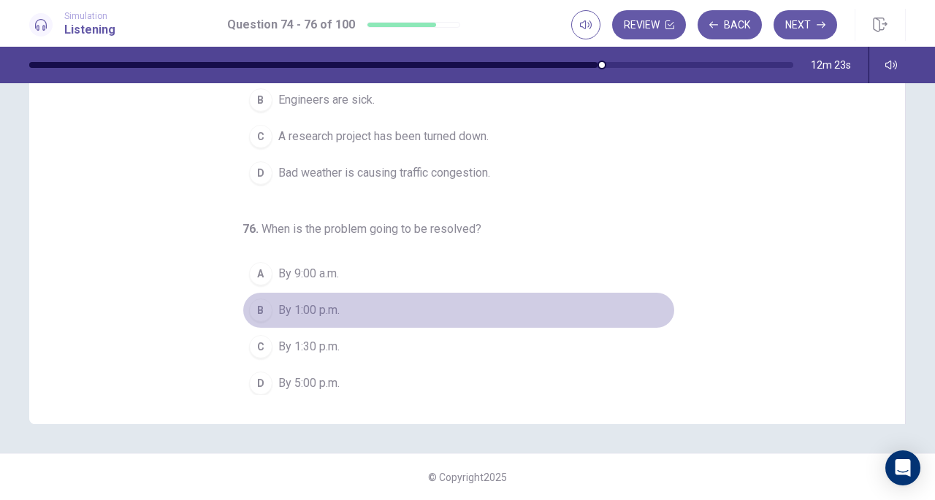
click at [330, 304] on span "By 1:00 p.m." at bounding box center [308, 311] width 61 height 18
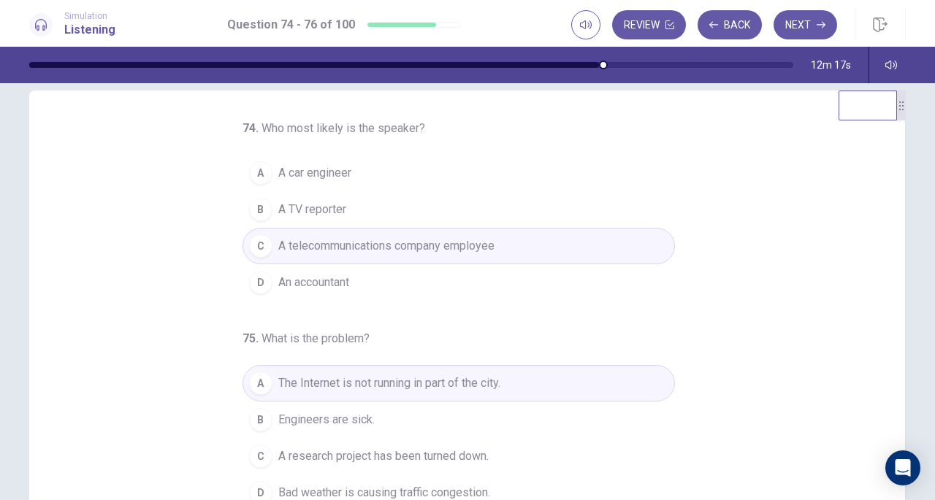
scroll to position [0, 0]
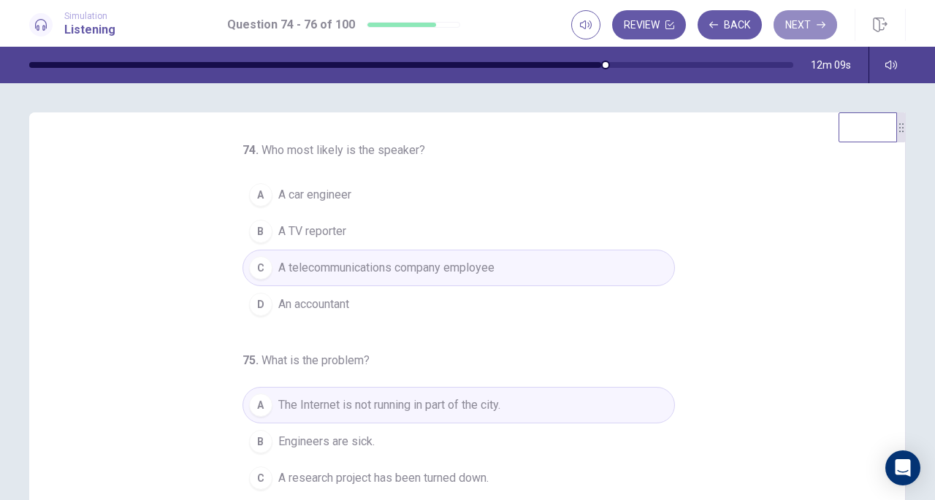
click at [803, 20] on button "Next" at bounding box center [805, 24] width 64 height 29
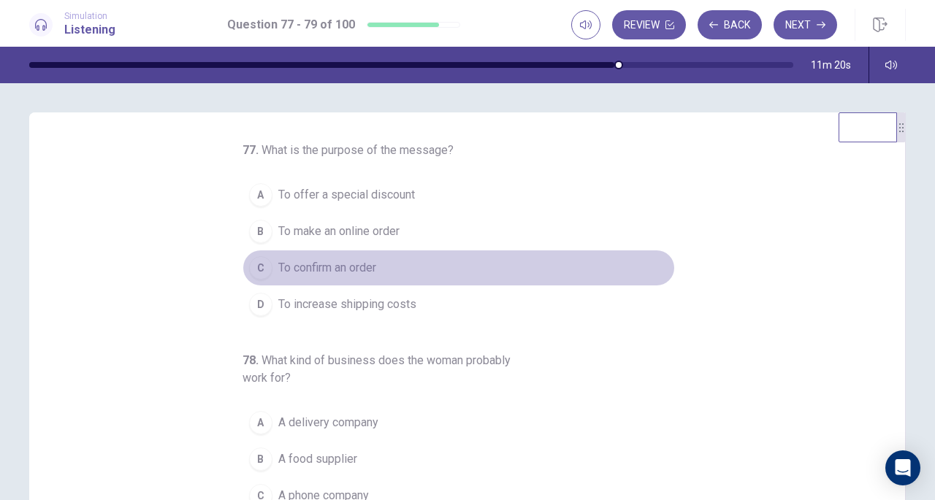
click at [304, 255] on button "C To confirm an order" at bounding box center [458, 268] width 432 height 37
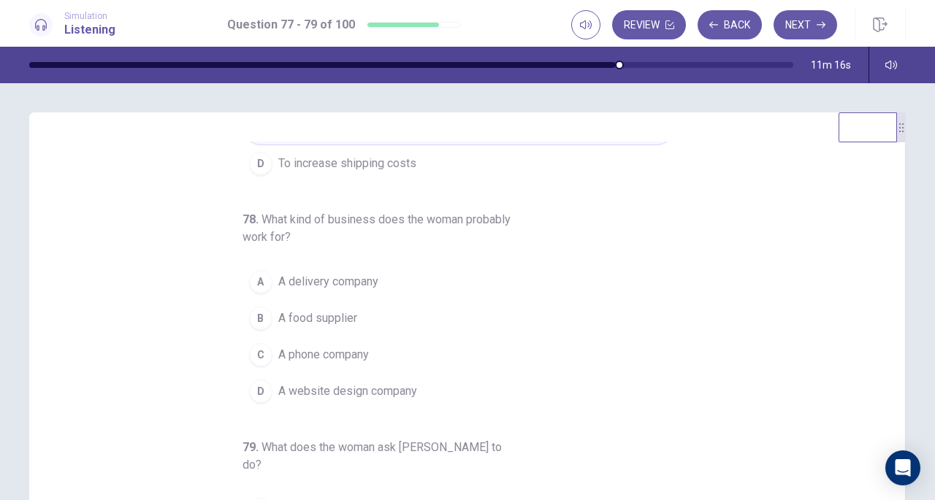
scroll to position [146, 0]
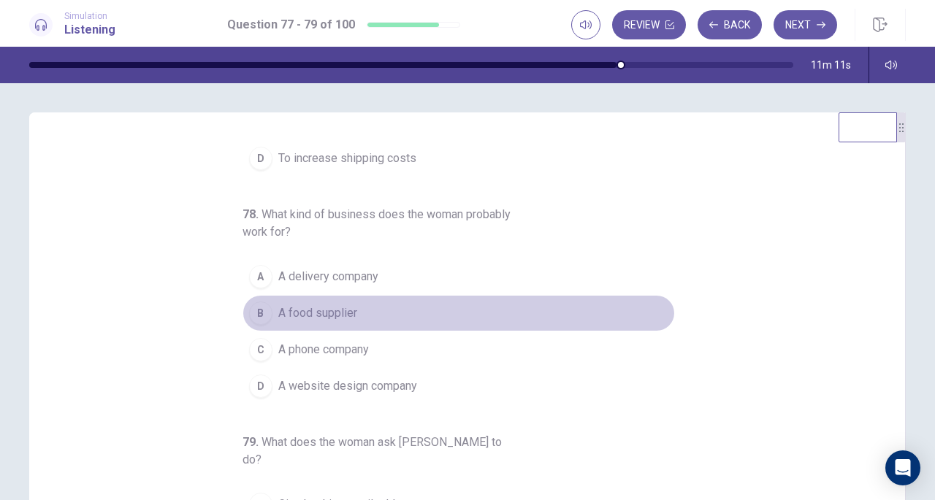
click at [289, 300] on button "B A food supplier" at bounding box center [458, 313] width 432 height 37
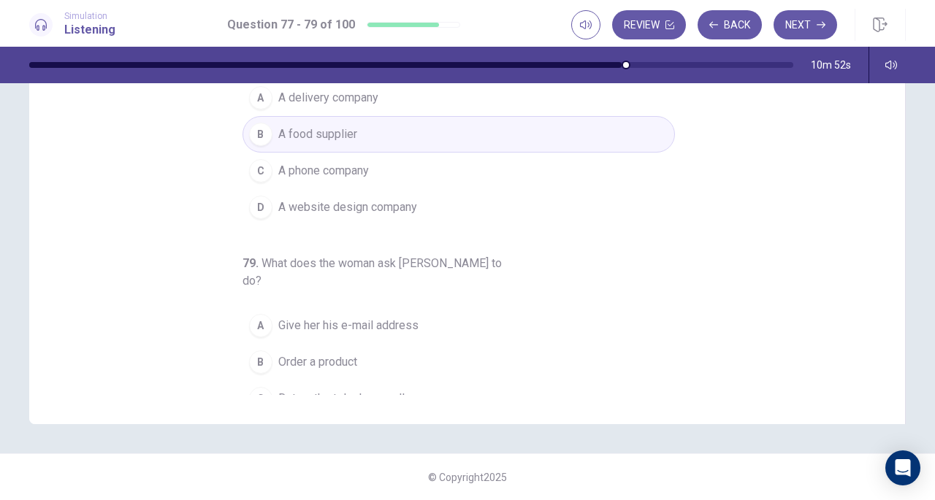
scroll to position [164, 0]
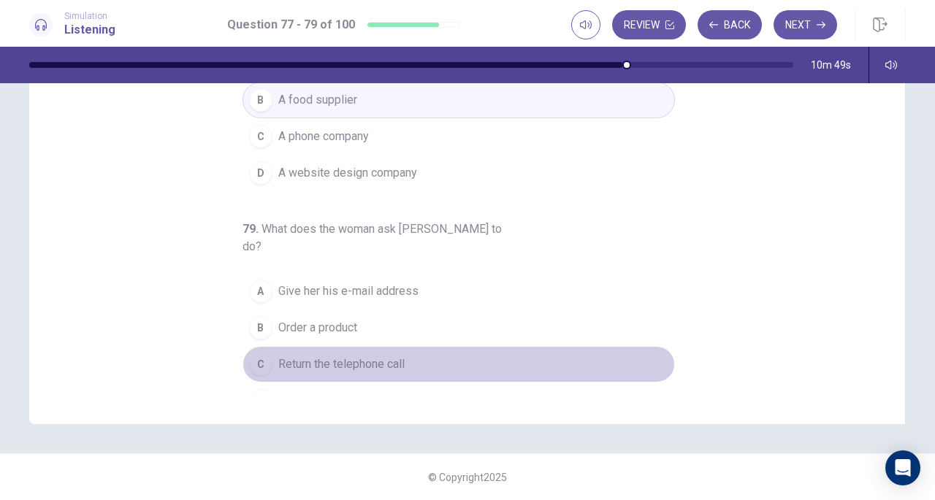
click at [339, 356] on span "Return the telephone call" at bounding box center [341, 365] width 126 height 18
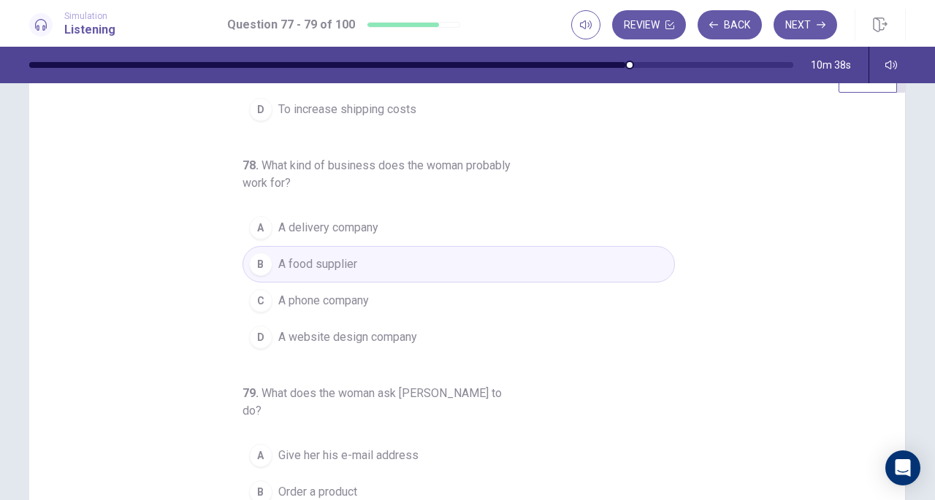
scroll to position [146, 0]
click at [808, 28] on button "Next" at bounding box center [805, 24] width 64 height 29
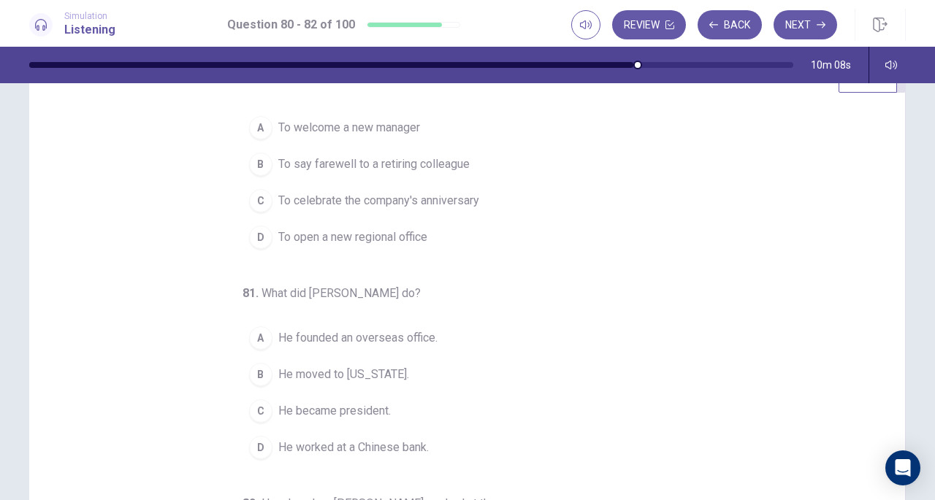
scroll to position [0, 0]
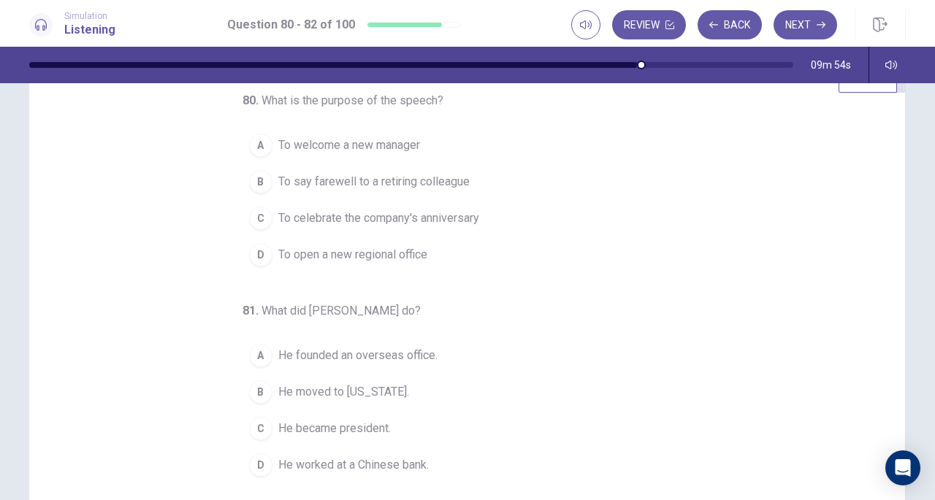
click at [261, 185] on div "B" at bounding box center [260, 181] width 23 height 23
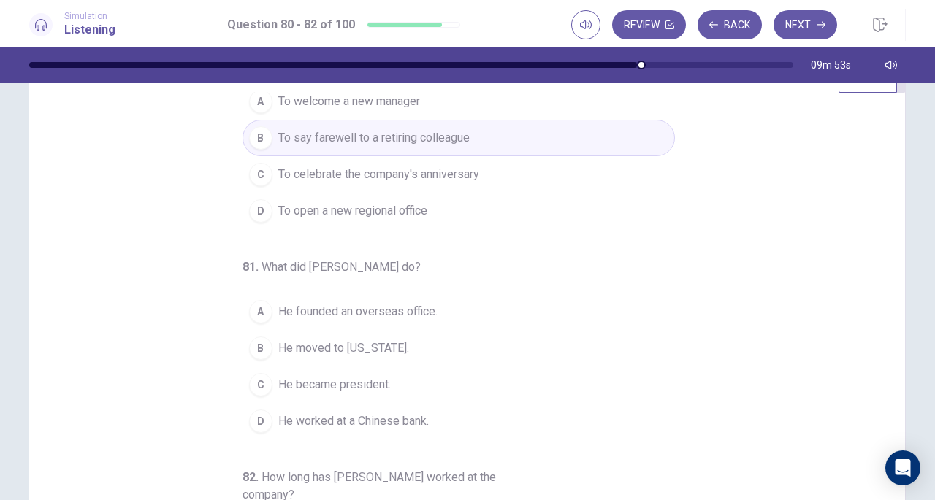
scroll to position [73, 0]
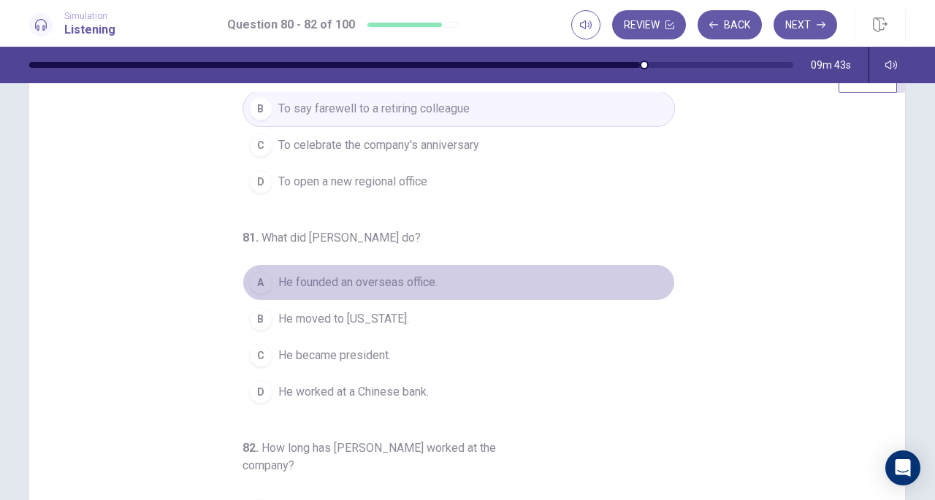
click at [353, 278] on span "He founded an overseas office." at bounding box center [357, 283] width 159 height 18
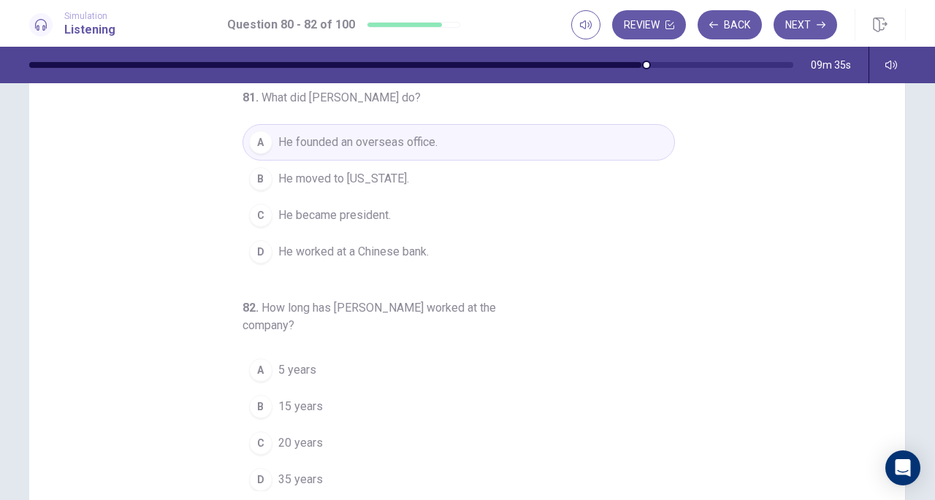
scroll to position [123, 0]
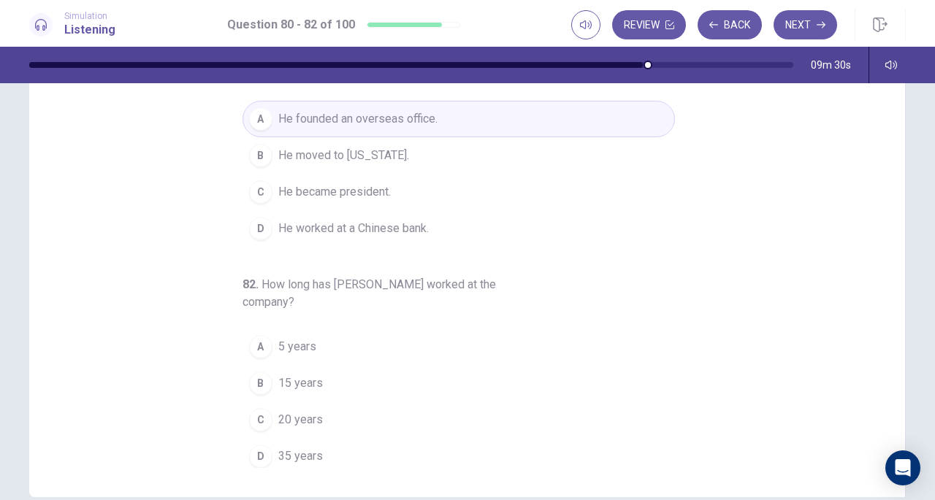
click at [269, 465] on button "D 35 years" at bounding box center [458, 456] width 432 height 37
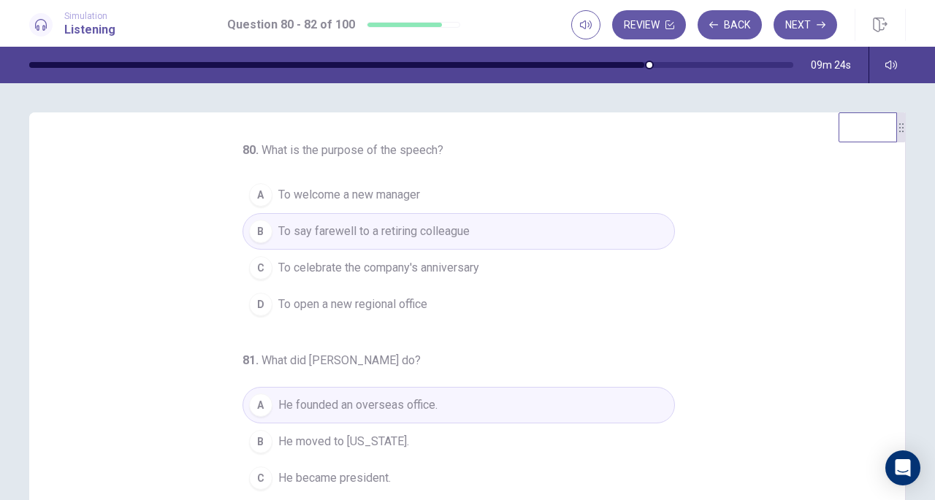
scroll to position [73, 0]
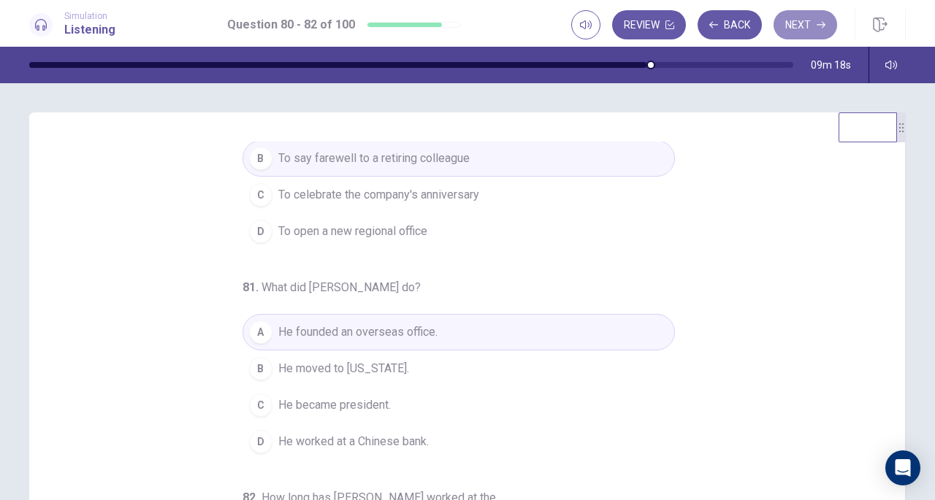
click at [804, 31] on button "Next" at bounding box center [805, 24] width 64 height 29
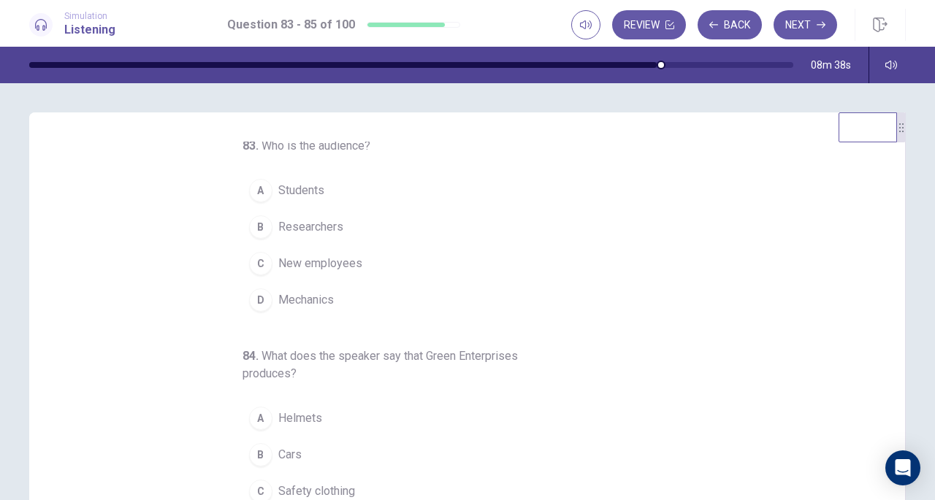
scroll to position [0, 0]
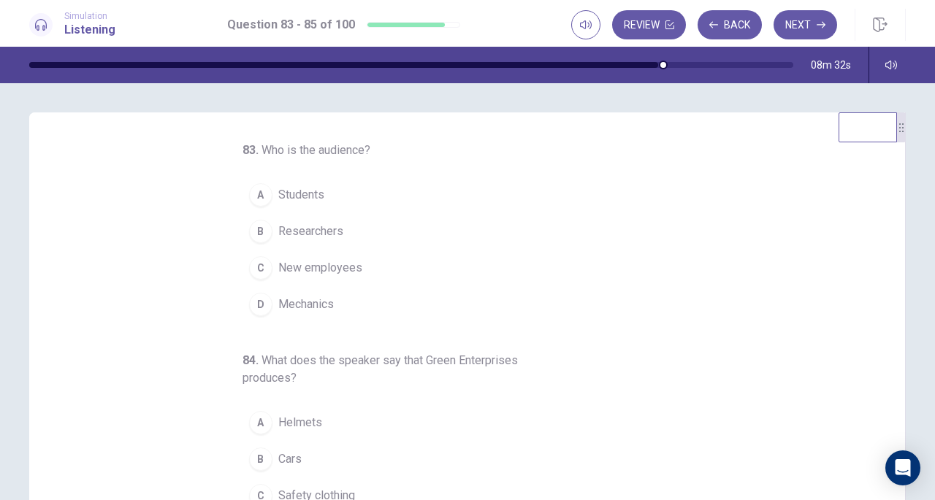
click at [292, 269] on span "New employees" at bounding box center [320, 268] width 84 height 18
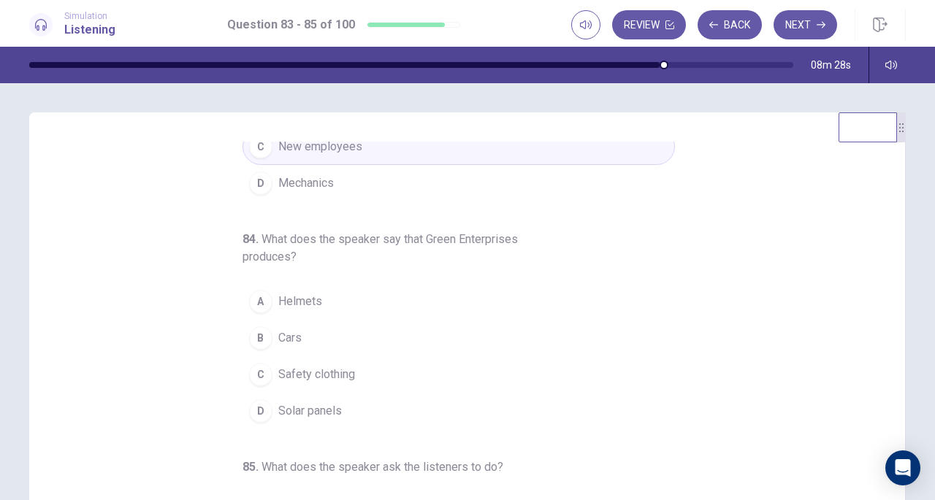
scroll to position [164, 0]
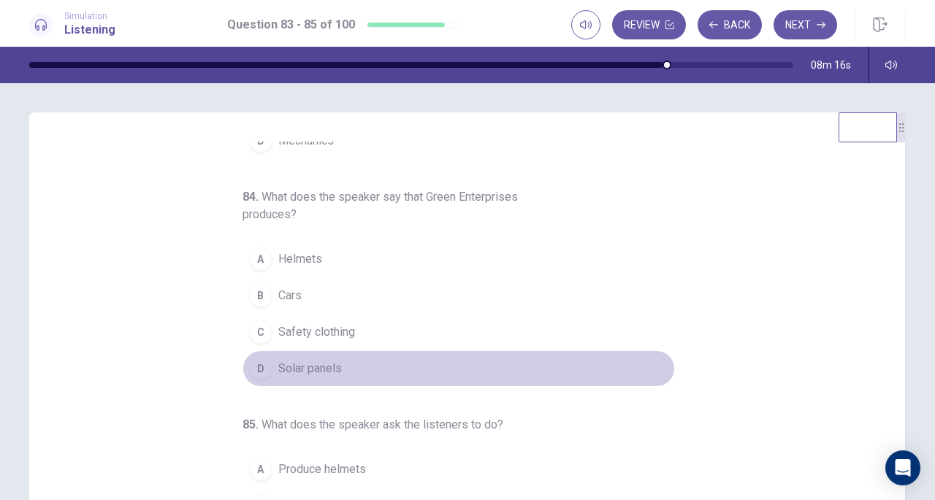
click at [296, 360] on span "Solar panels" at bounding box center [310, 369] width 64 height 18
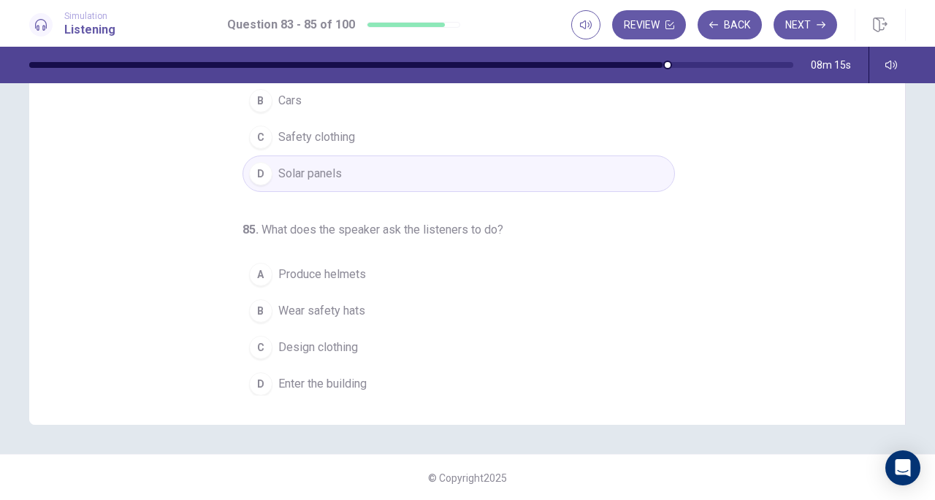
scroll to position [196, 0]
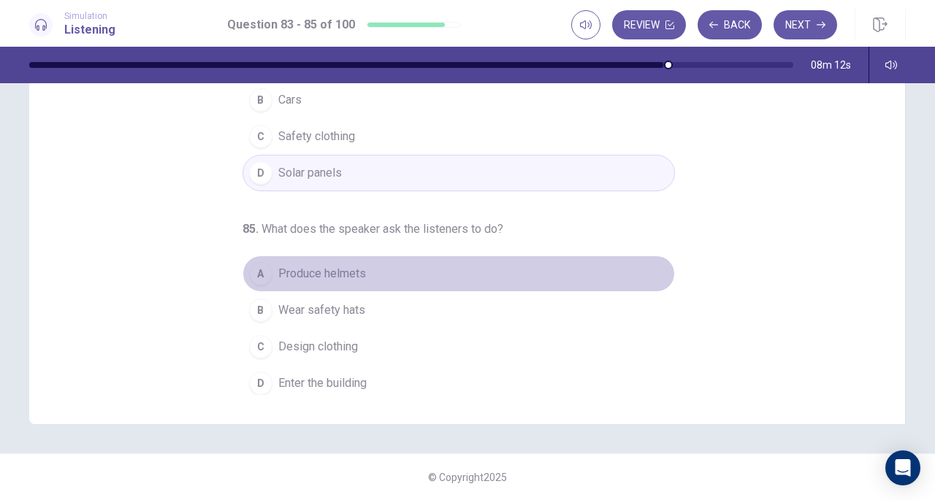
drag, startPoint x: 361, startPoint y: 272, endPoint x: 355, endPoint y: 277, distance: 7.9
click at [355, 277] on button "A Produce helmets" at bounding box center [458, 274] width 432 height 37
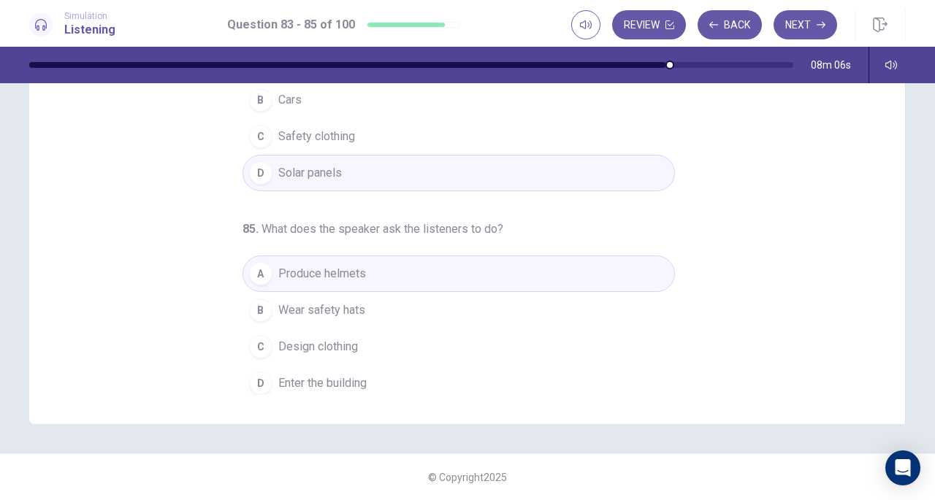
click at [377, 307] on button "B Wear safety hats" at bounding box center [458, 310] width 432 height 37
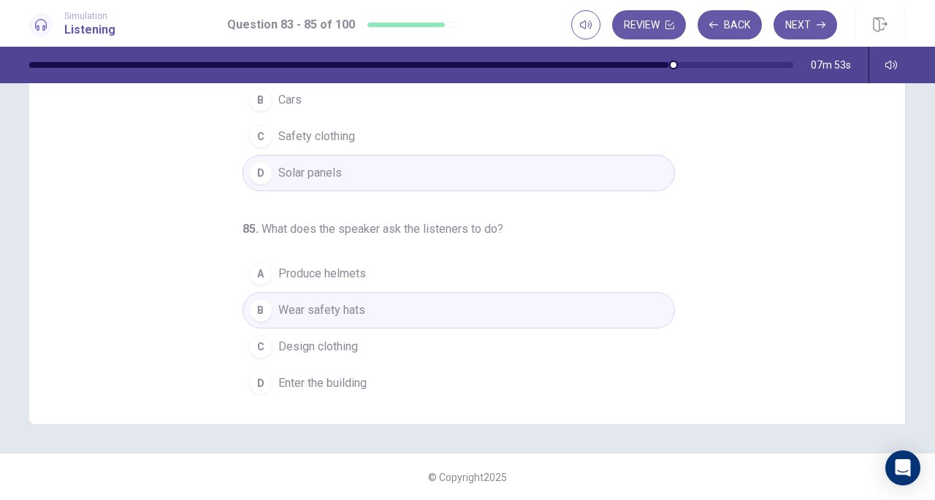
click at [812, 37] on button "Next" at bounding box center [805, 24] width 64 height 29
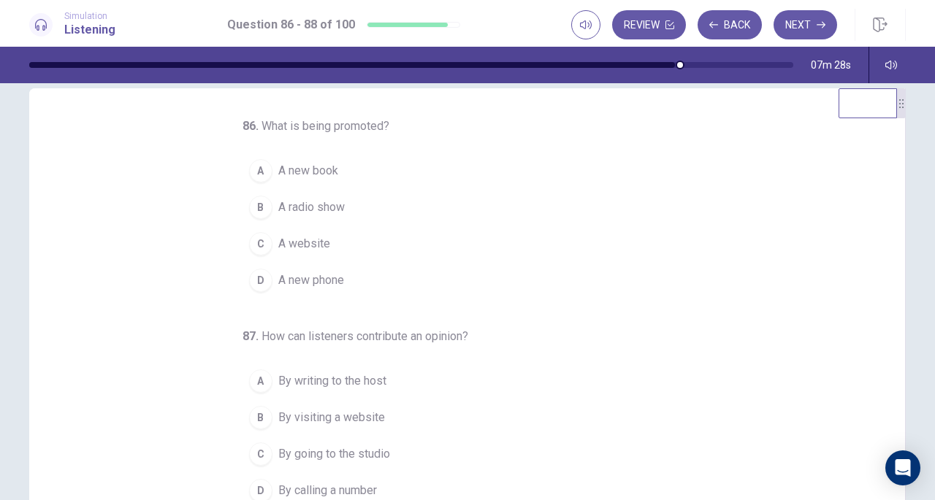
scroll to position [0, 0]
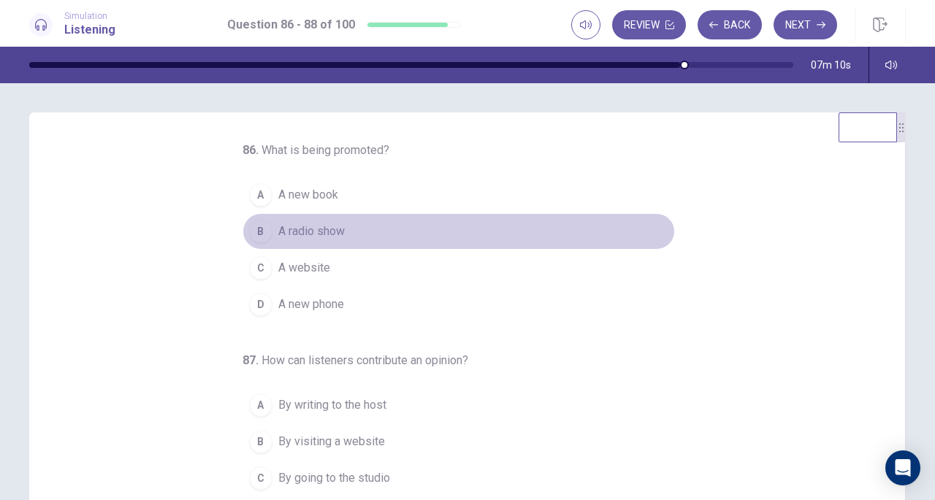
click at [307, 228] on span "A radio show" at bounding box center [311, 232] width 66 height 18
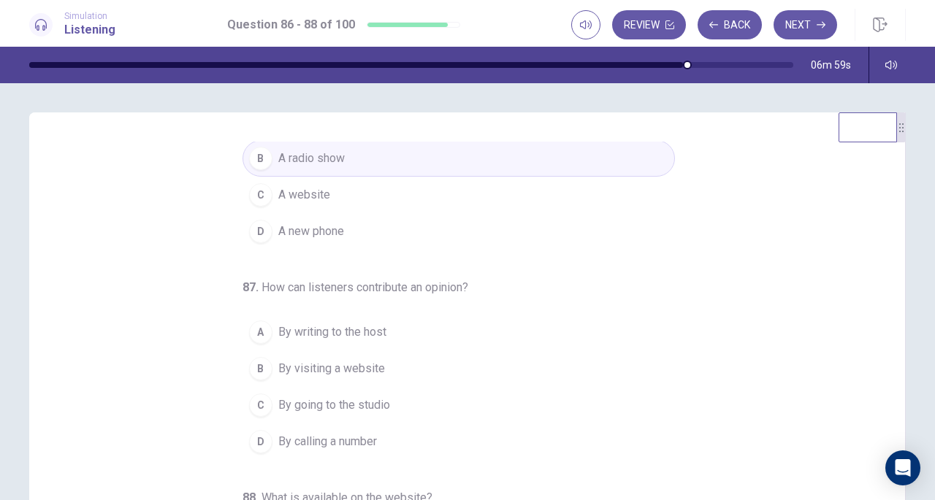
scroll to position [146, 0]
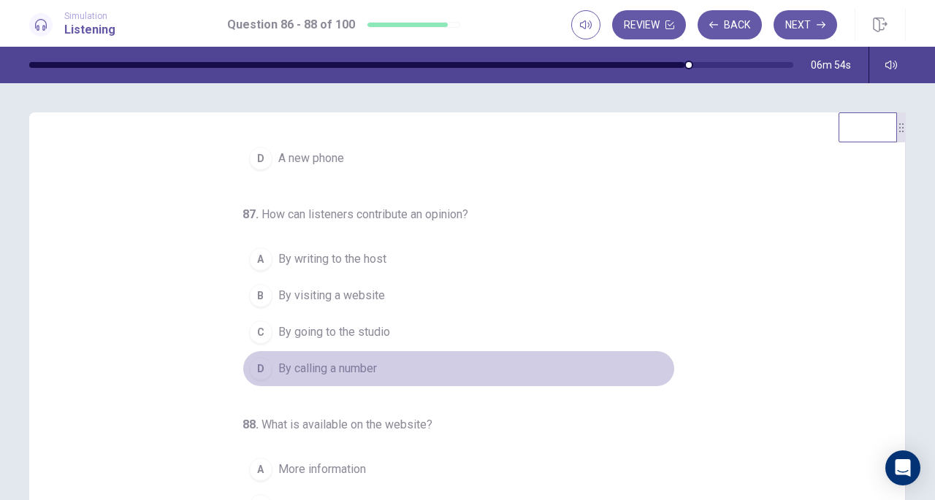
click at [292, 366] on span "By calling a number" at bounding box center [327, 369] width 99 height 18
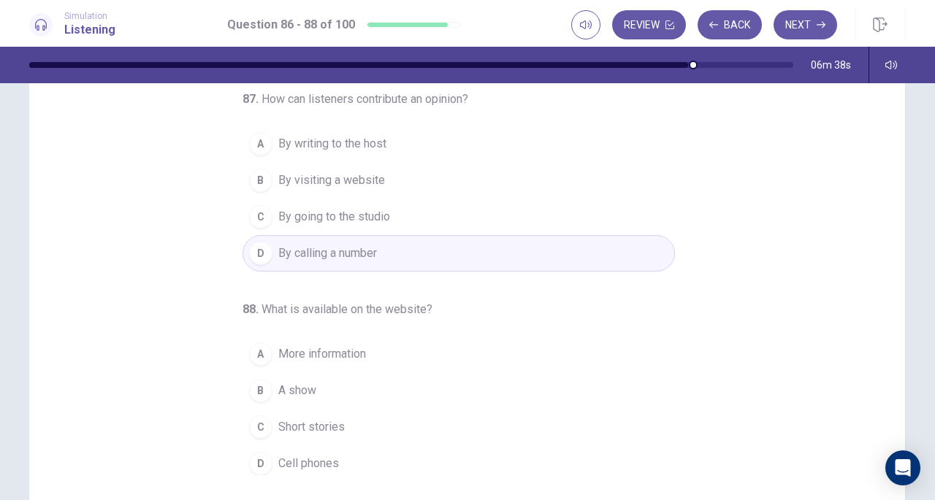
scroll to position [196, 0]
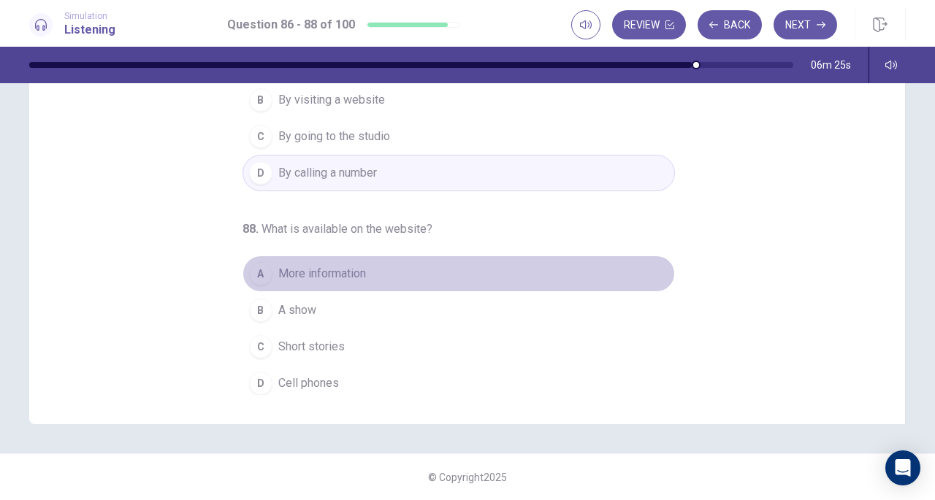
click at [327, 265] on span "More information" at bounding box center [322, 274] width 88 height 18
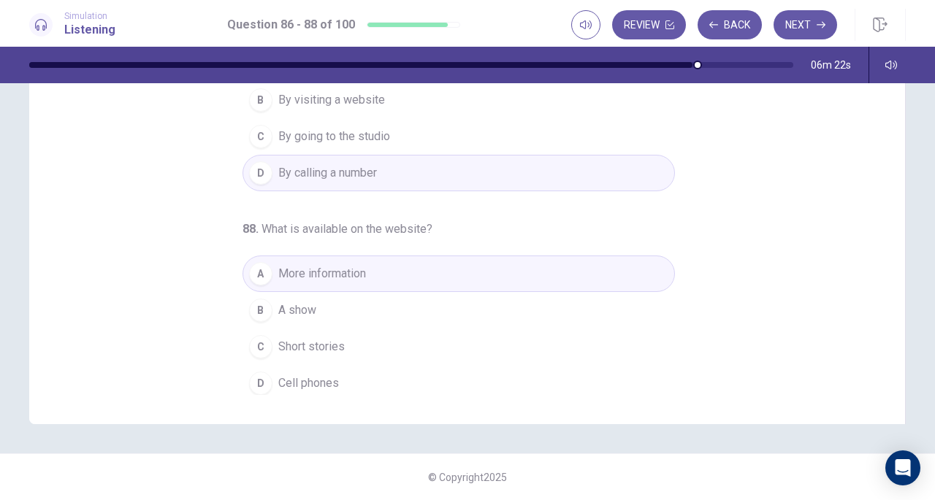
drag, startPoint x: 805, startPoint y: 28, endPoint x: 665, endPoint y: 237, distance: 251.1
click at [694, 227] on div "Simulation Listening Question 86 - 88 of 100 Review Back Next Question 86 - 88 …" at bounding box center [467, 250] width 935 height 500
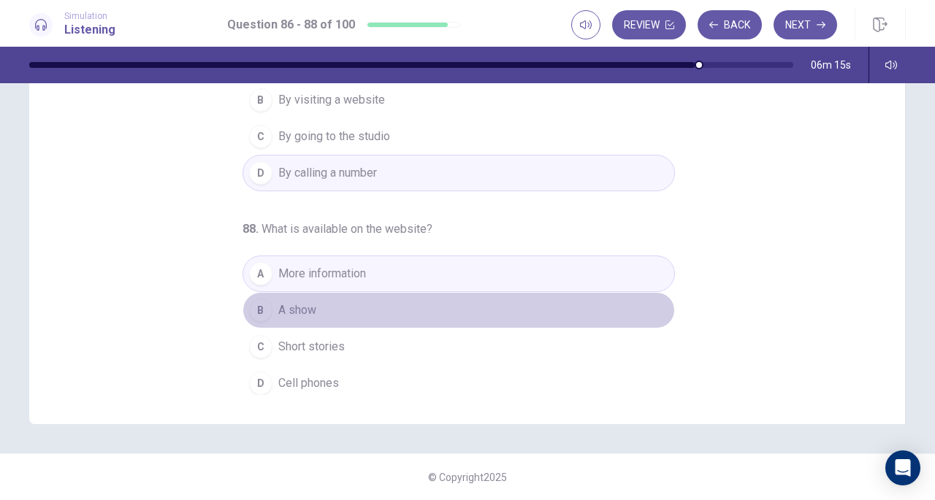
click at [305, 302] on span "A show" at bounding box center [297, 311] width 38 height 18
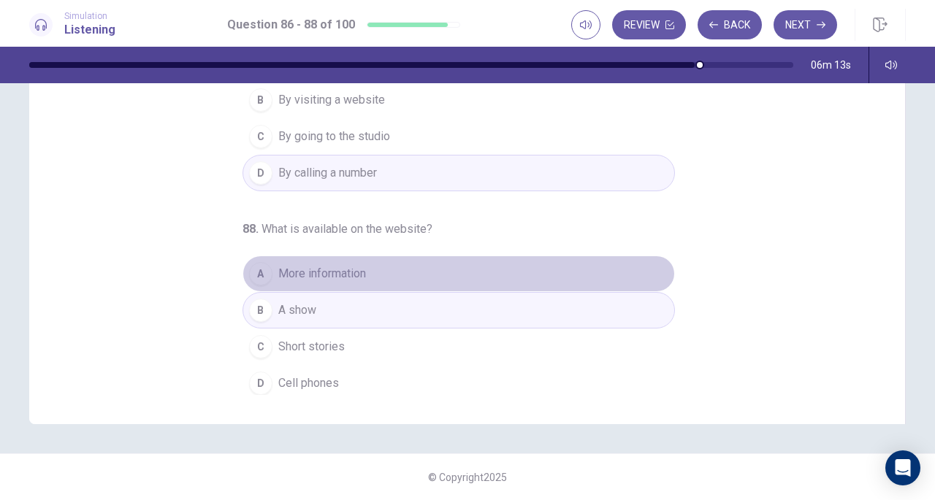
click at [315, 269] on span "More information" at bounding box center [322, 274] width 88 height 18
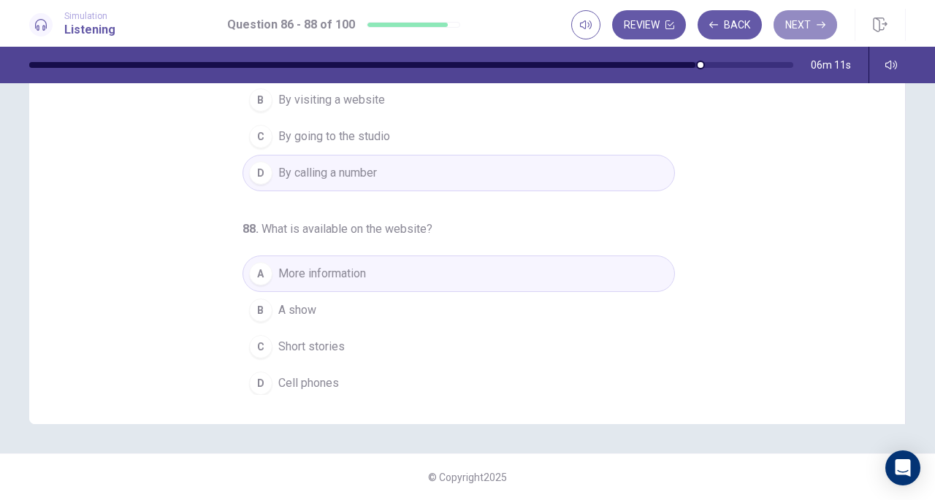
click at [806, 36] on button "Next" at bounding box center [805, 24] width 64 height 29
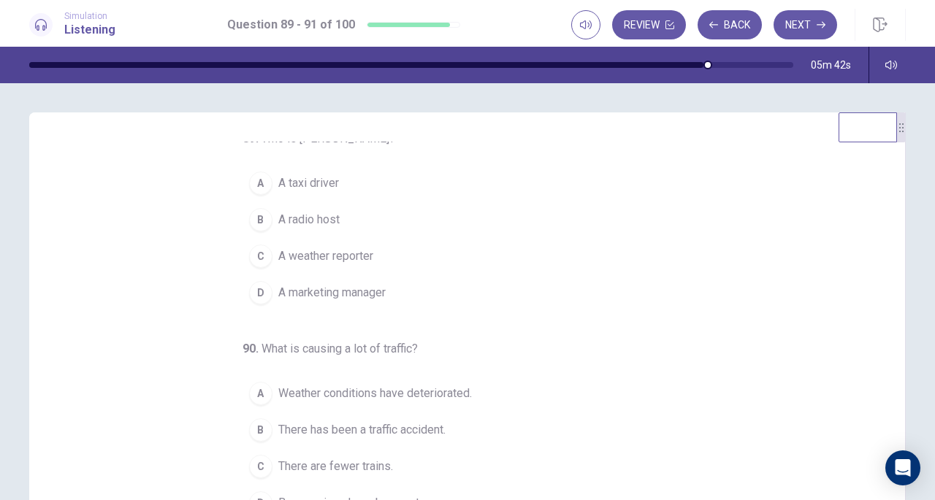
scroll to position [0, 0]
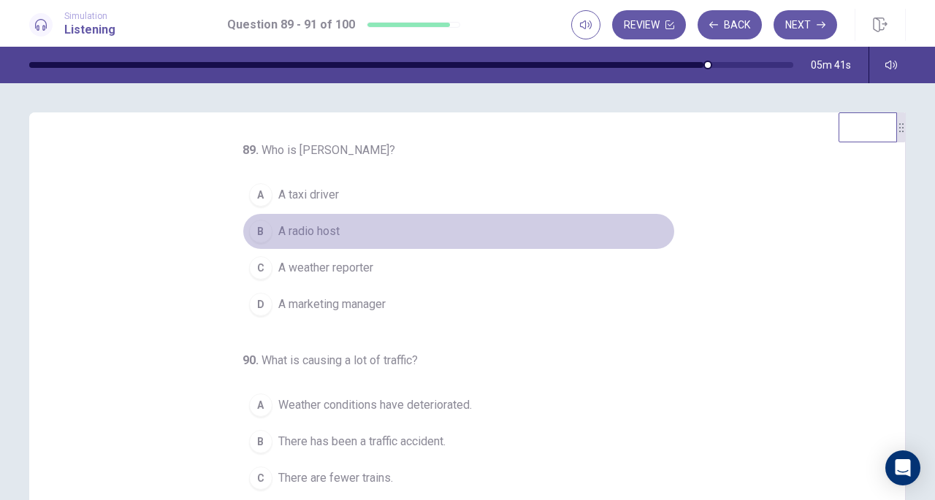
click at [251, 235] on div "B" at bounding box center [260, 231] width 23 height 23
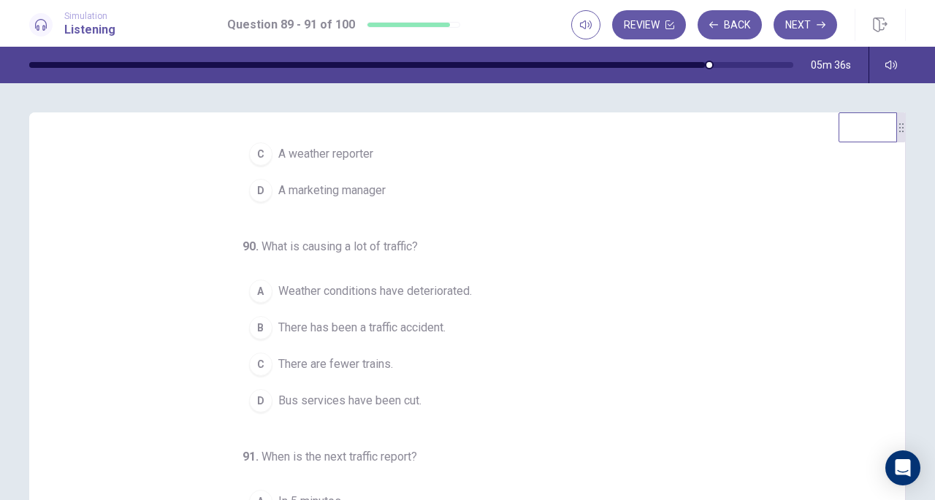
scroll to position [146, 0]
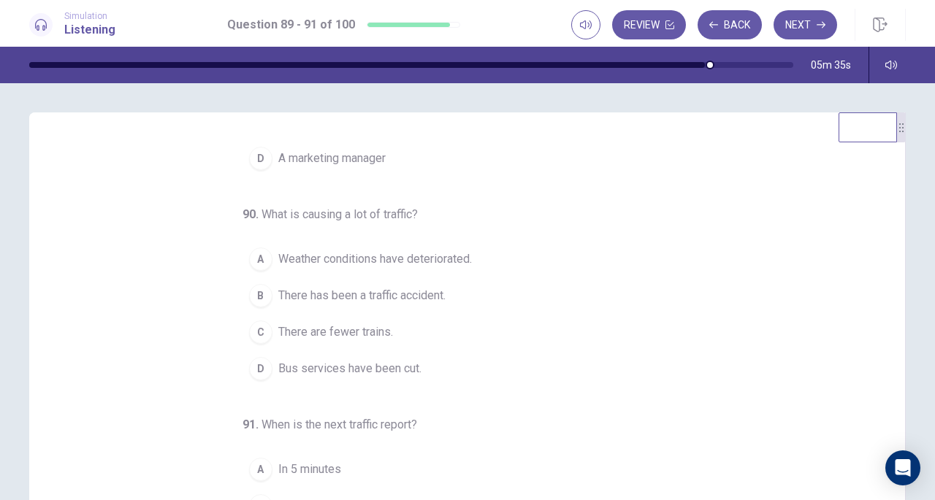
click at [356, 360] on span "Bus services have been cut." at bounding box center [349, 369] width 143 height 18
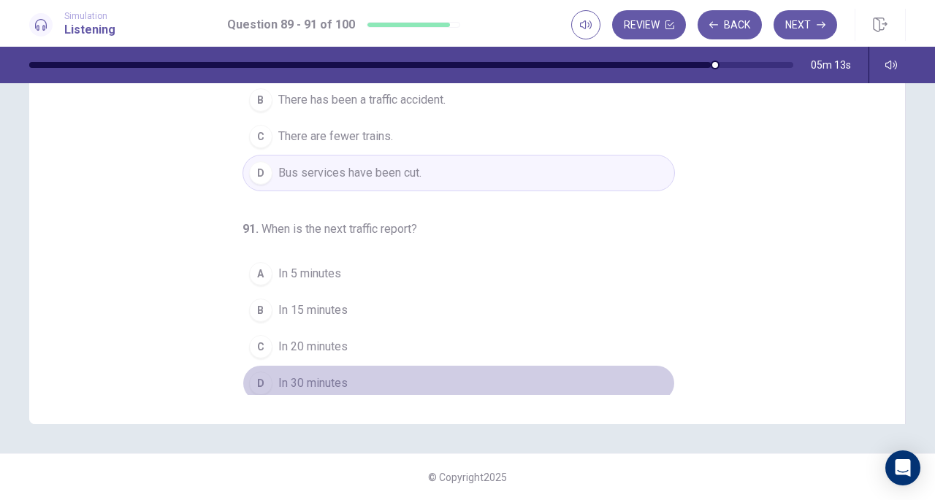
click at [315, 375] on span "In 30 minutes" at bounding box center [312, 384] width 69 height 18
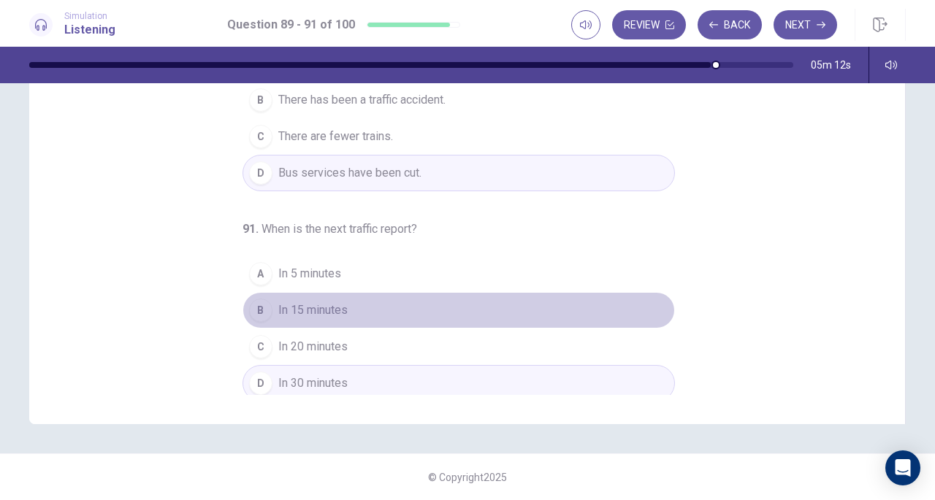
click at [325, 294] on button "B In 15 minutes" at bounding box center [458, 310] width 432 height 37
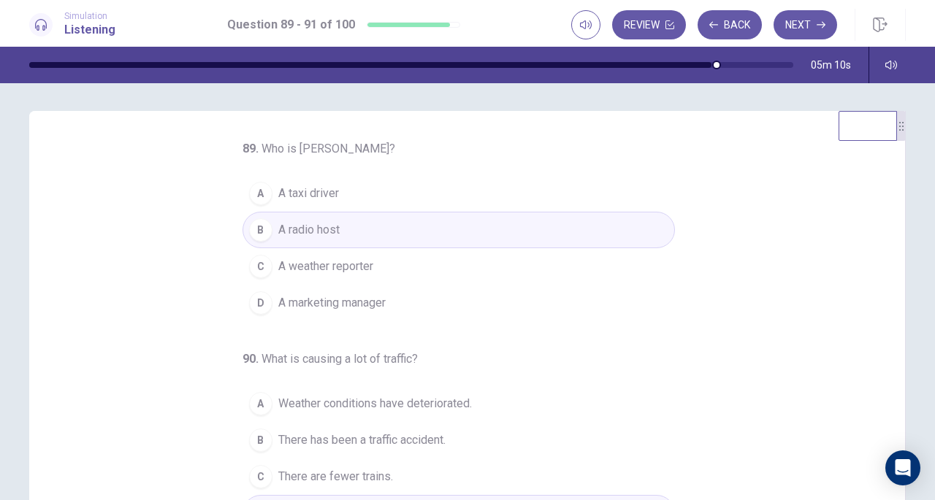
scroll to position [0, 0]
click at [803, 12] on button "Next" at bounding box center [805, 24] width 64 height 29
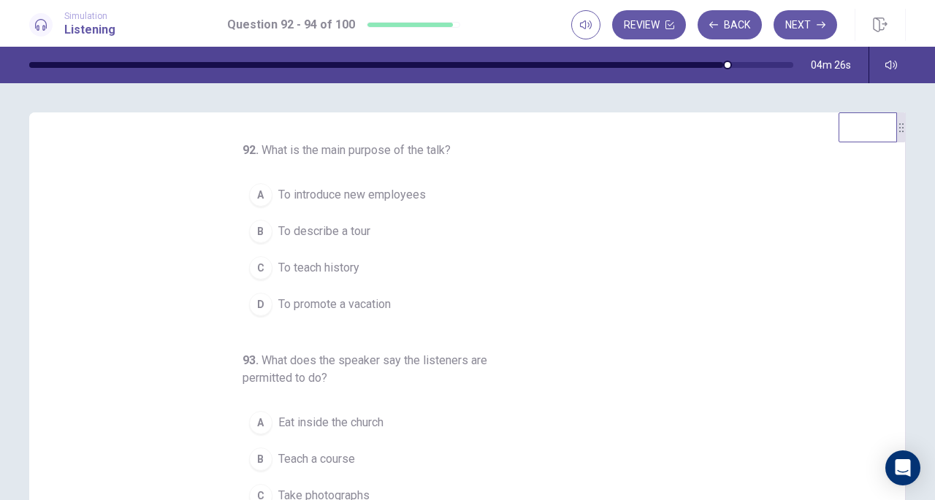
click at [308, 229] on span "To describe a tour" at bounding box center [324, 232] width 92 height 18
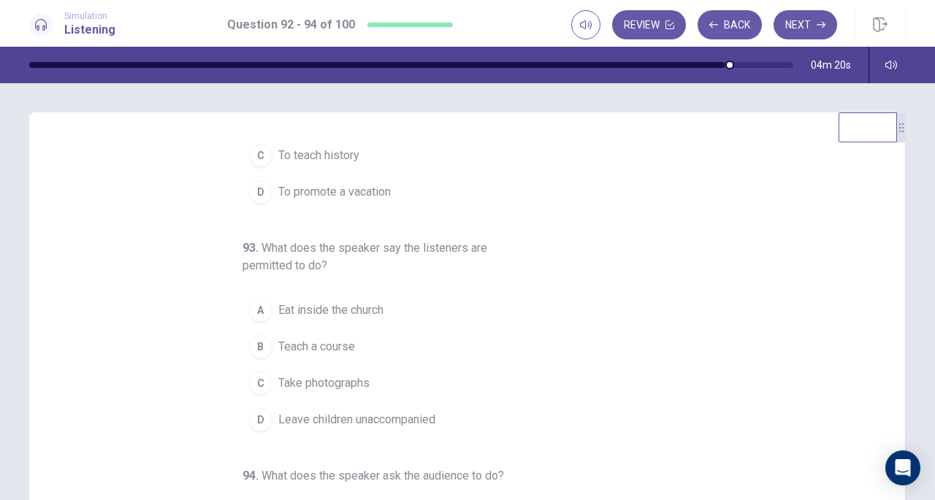
scroll to position [146, 0]
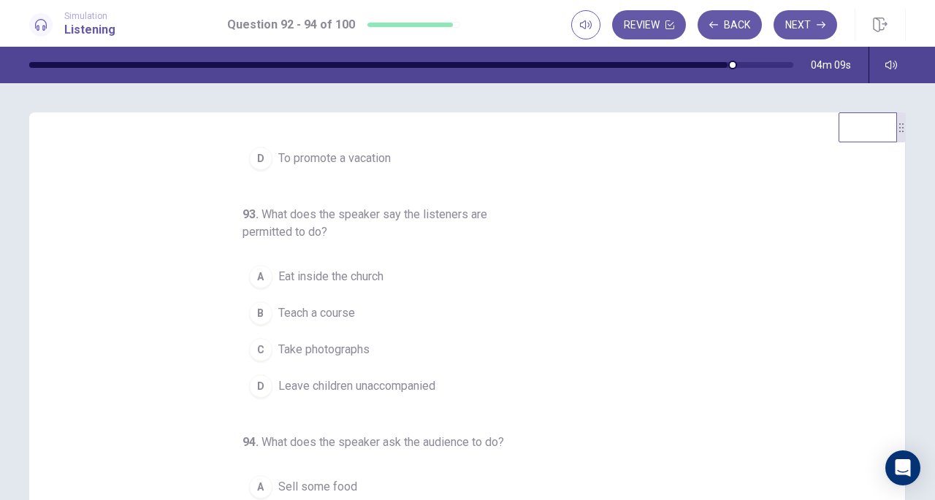
click at [279, 348] on span "Take photographs" at bounding box center [323, 350] width 91 height 18
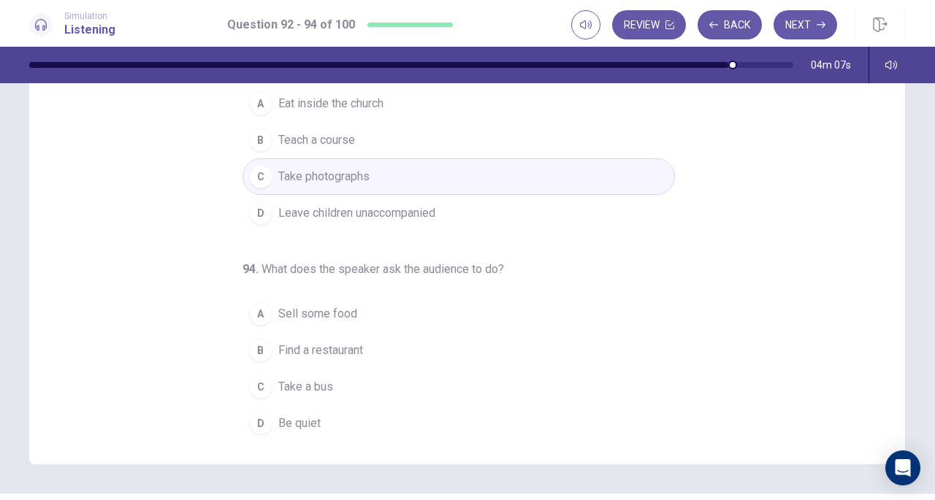
scroll to position [196, 0]
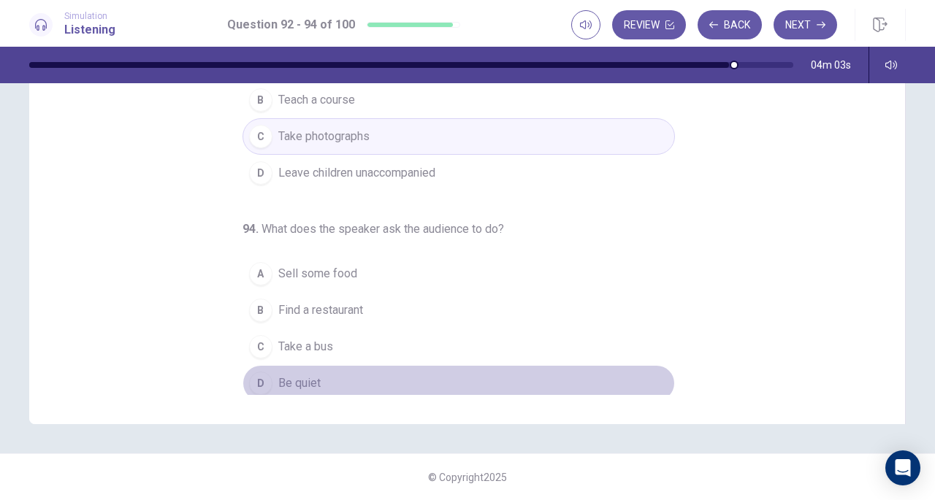
click at [296, 386] on button "D Be quiet" at bounding box center [458, 383] width 432 height 37
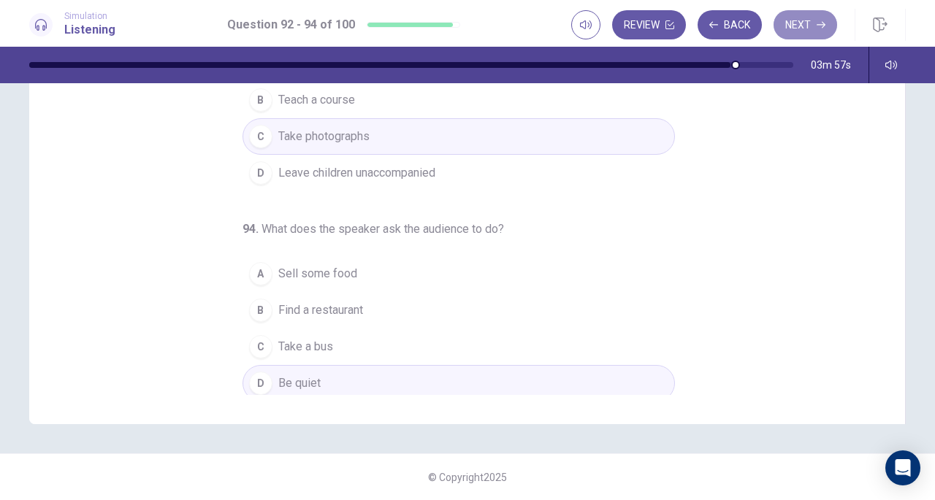
click at [794, 27] on button "Next" at bounding box center [805, 24] width 64 height 29
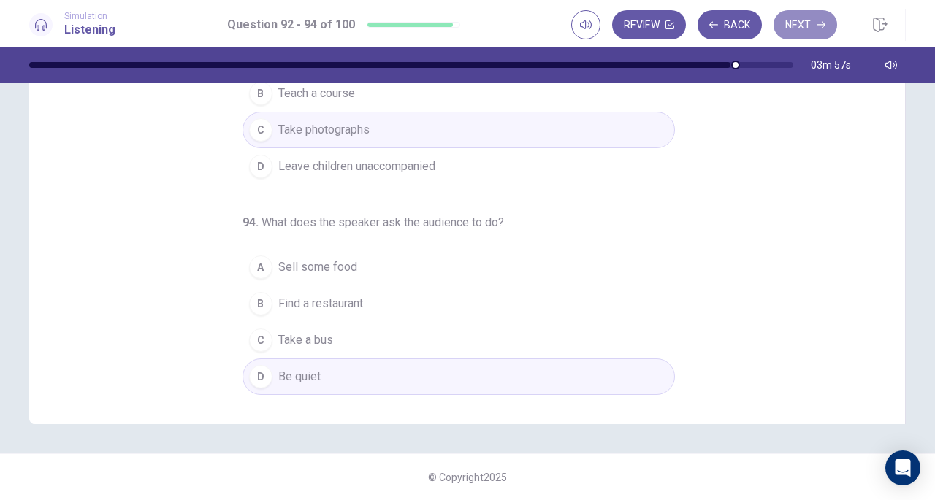
scroll to position [178, 0]
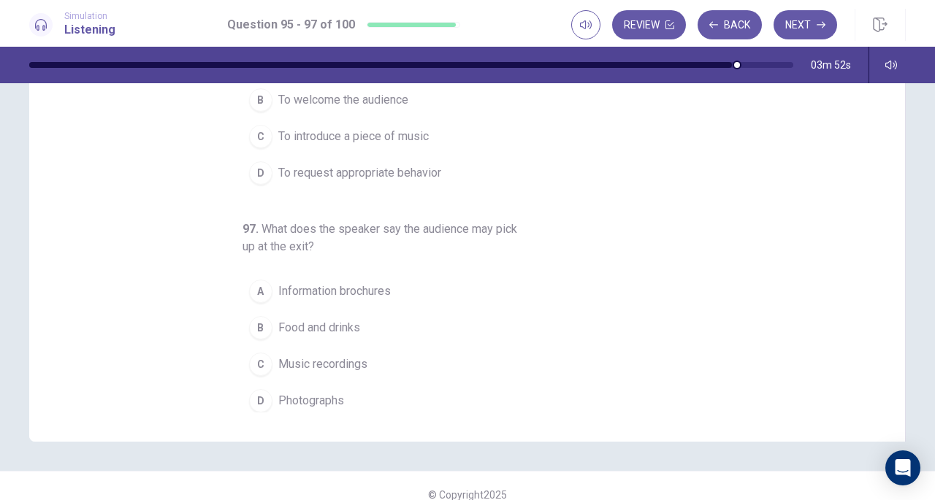
drag, startPoint x: 729, startPoint y: 31, endPoint x: 721, endPoint y: 43, distance: 14.6
click at [727, 34] on button "Back" at bounding box center [729, 24] width 64 height 29
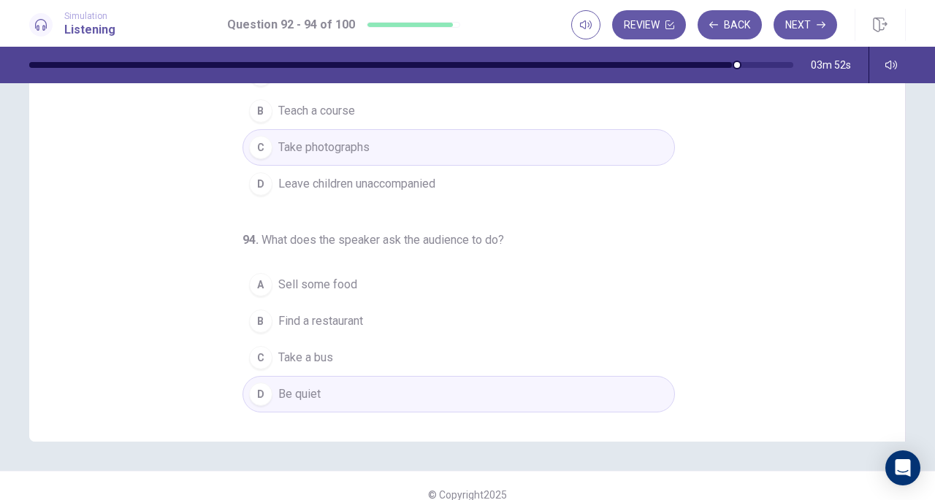
scroll to position [196, 0]
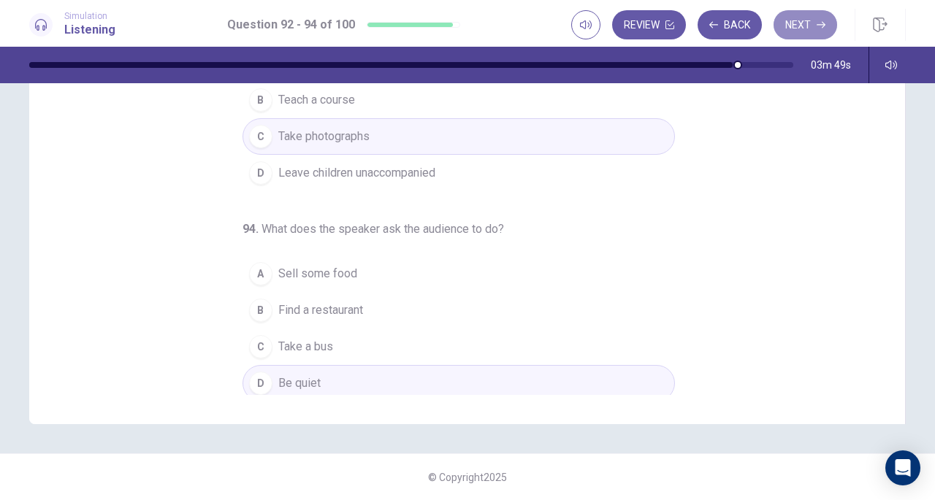
click at [794, 31] on button "Next" at bounding box center [805, 24] width 64 height 29
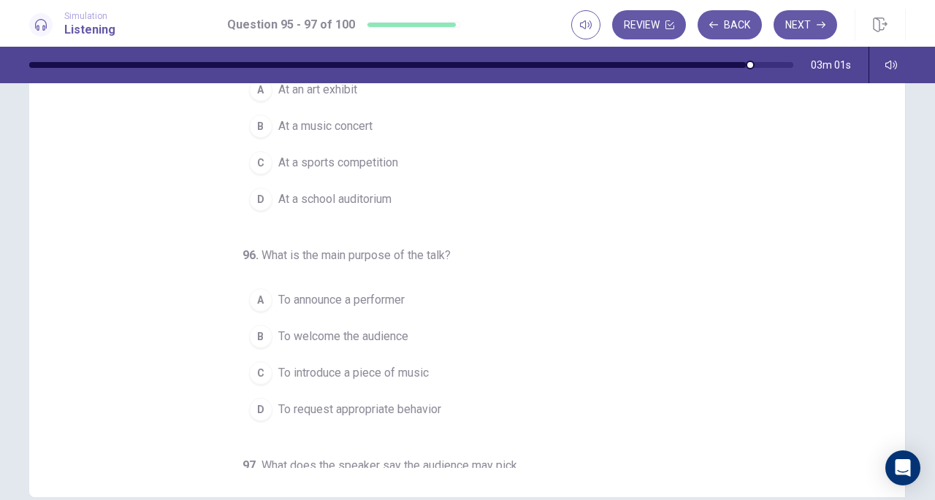
scroll to position [0, 0]
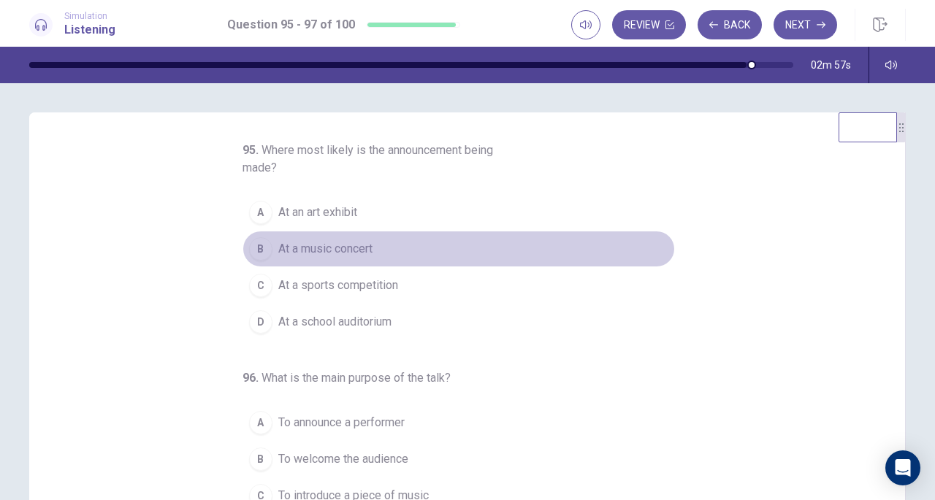
click at [318, 247] on span "At a music concert" at bounding box center [325, 249] width 94 height 18
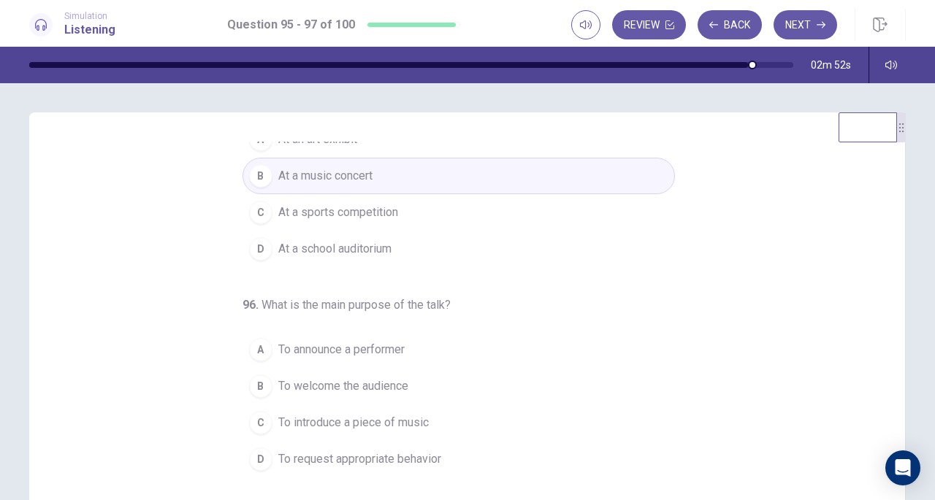
scroll to position [146, 0]
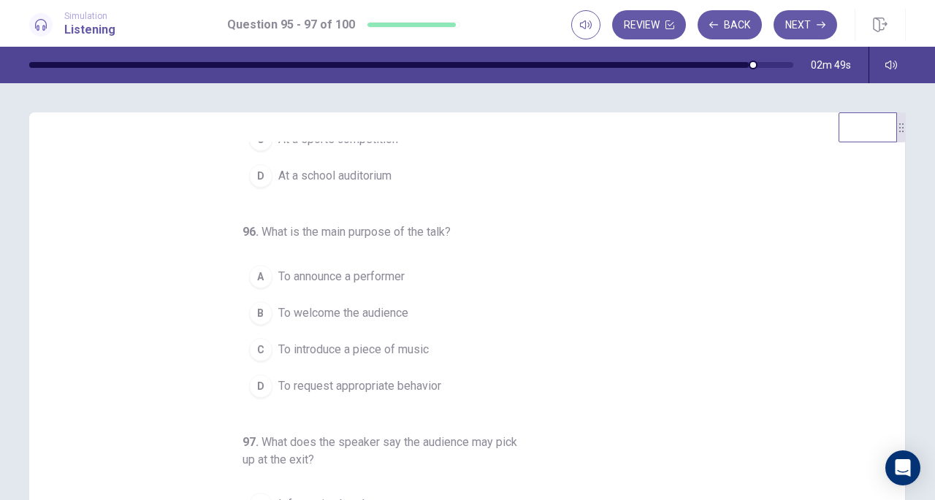
click at [363, 377] on span "To request appropriate behavior" at bounding box center [359, 386] width 163 height 18
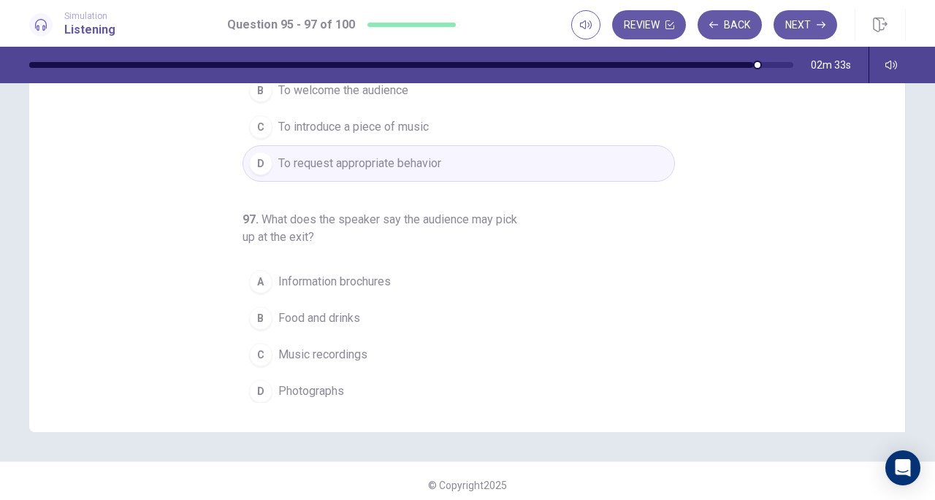
scroll to position [196, 0]
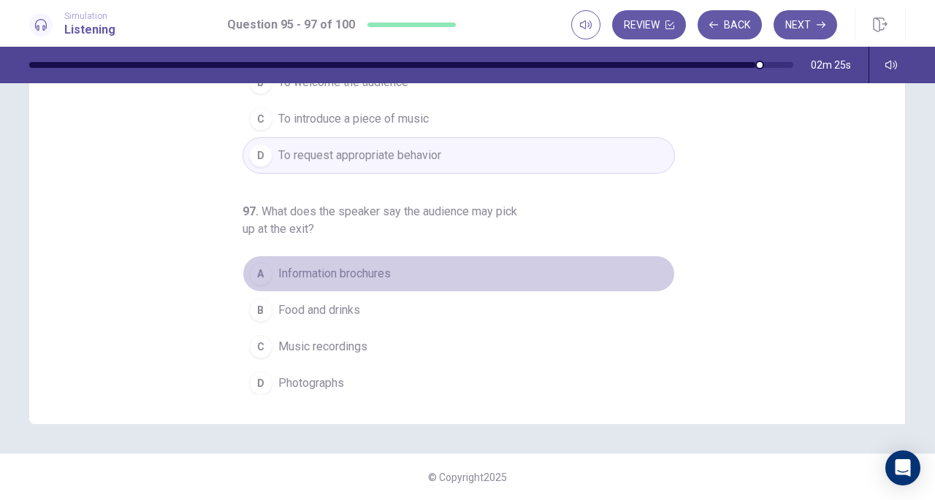
click at [372, 265] on span "Information brochures" at bounding box center [334, 274] width 112 height 18
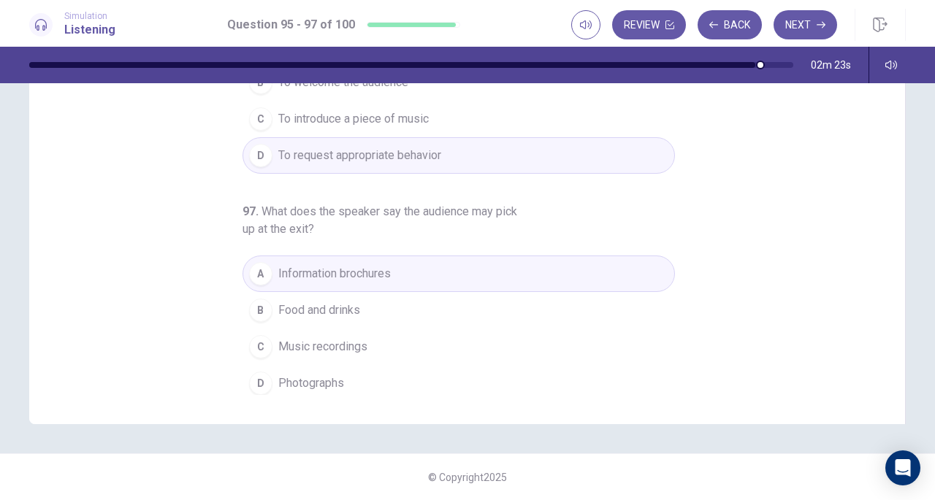
click at [799, 26] on button "Next" at bounding box center [805, 24] width 64 height 29
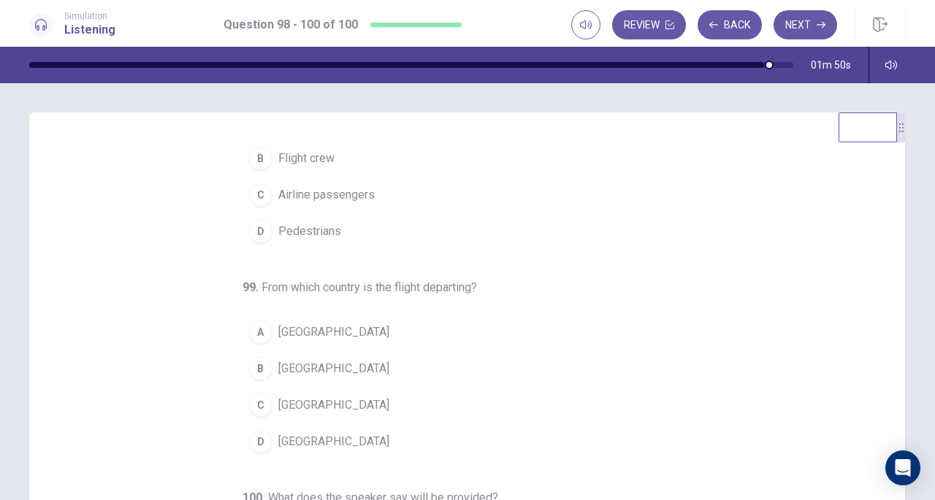
scroll to position [0, 0]
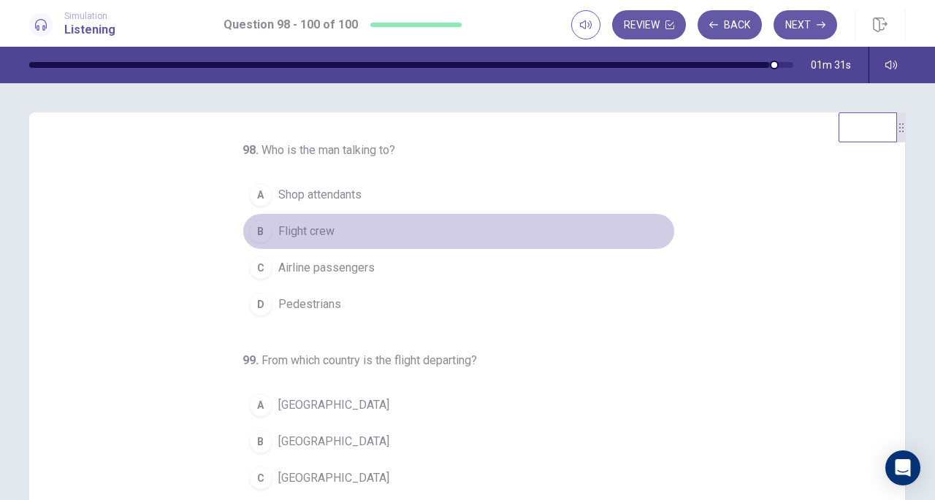
click at [296, 223] on span "Flight crew" at bounding box center [306, 232] width 56 height 18
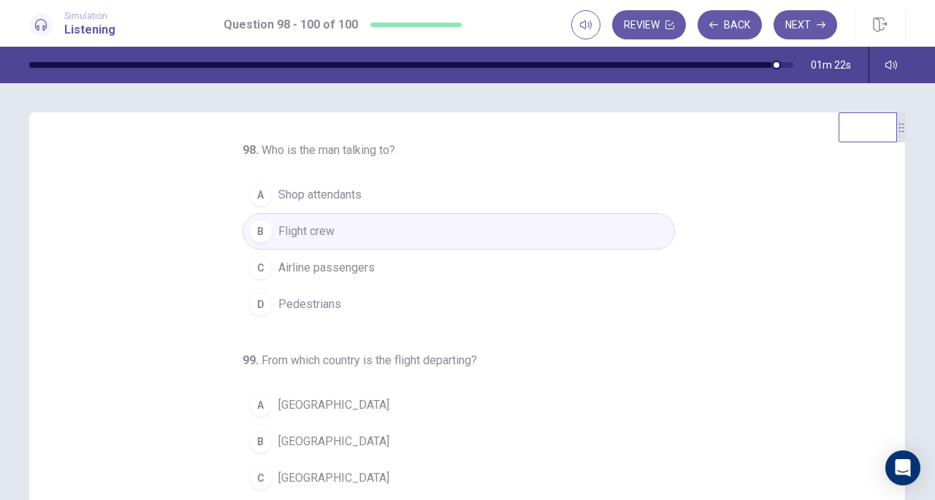
click at [358, 269] on span "Airline passengers" at bounding box center [326, 268] width 96 height 18
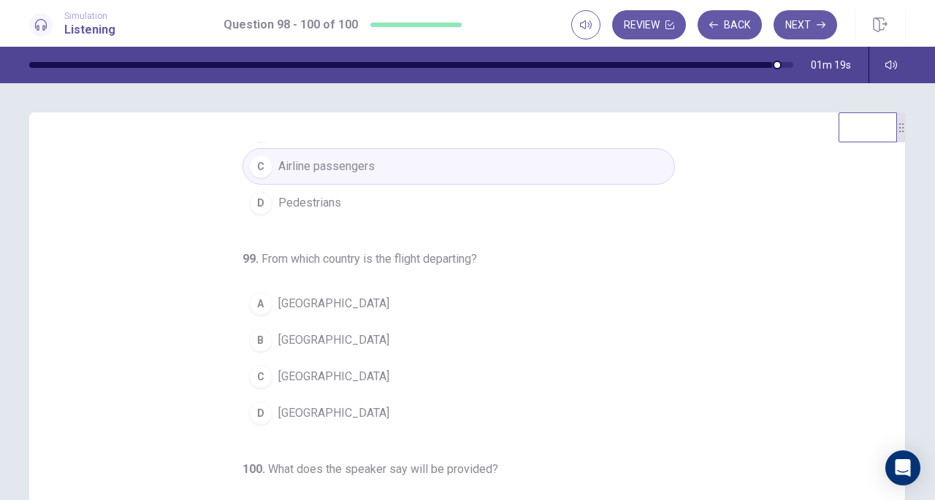
scroll to position [146, 0]
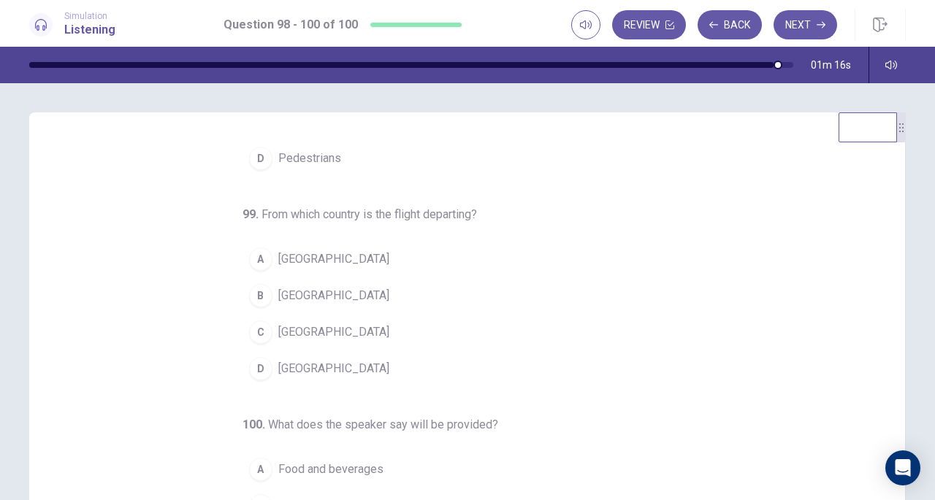
click at [296, 360] on span "Mexico" at bounding box center [333, 369] width 111 height 18
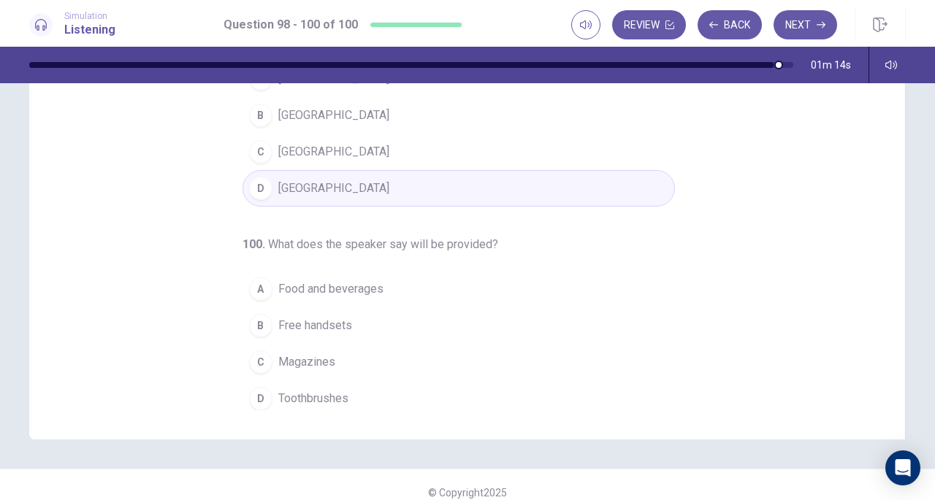
scroll to position [196, 0]
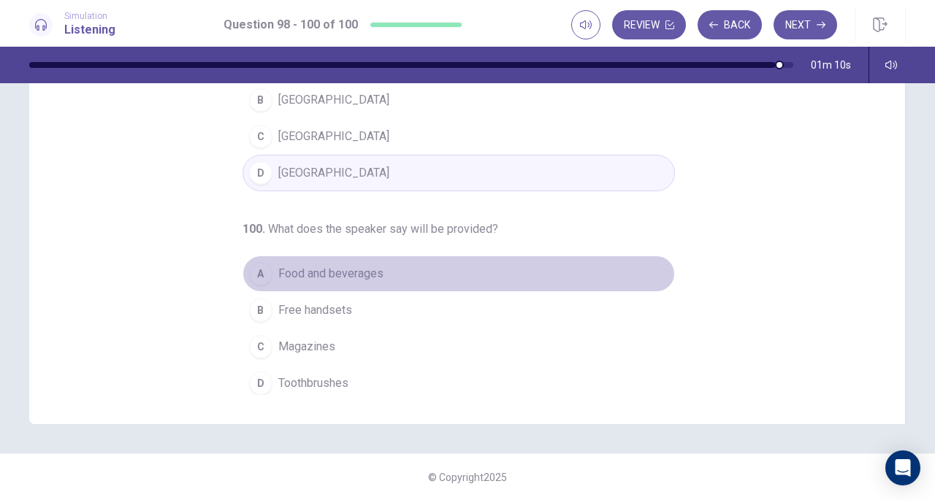
click at [302, 266] on span "Food and beverages" at bounding box center [330, 274] width 105 height 18
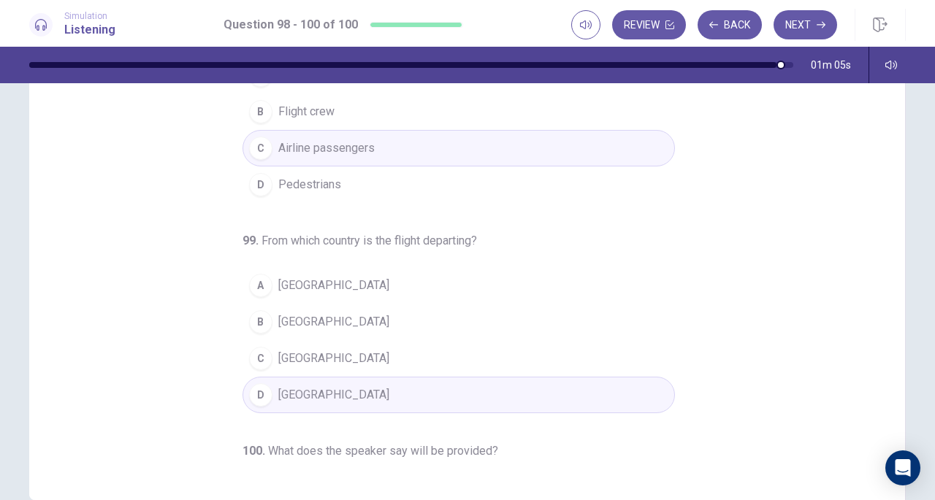
scroll to position [0, 0]
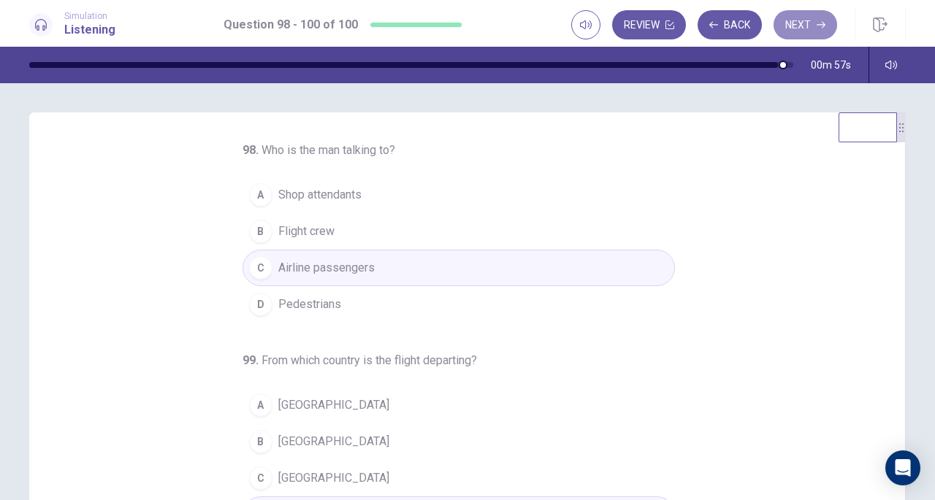
drag, startPoint x: 794, startPoint y: 32, endPoint x: 789, endPoint y: 37, distance: 7.8
click at [789, 37] on button "Next" at bounding box center [805, 24] width 64 height 29
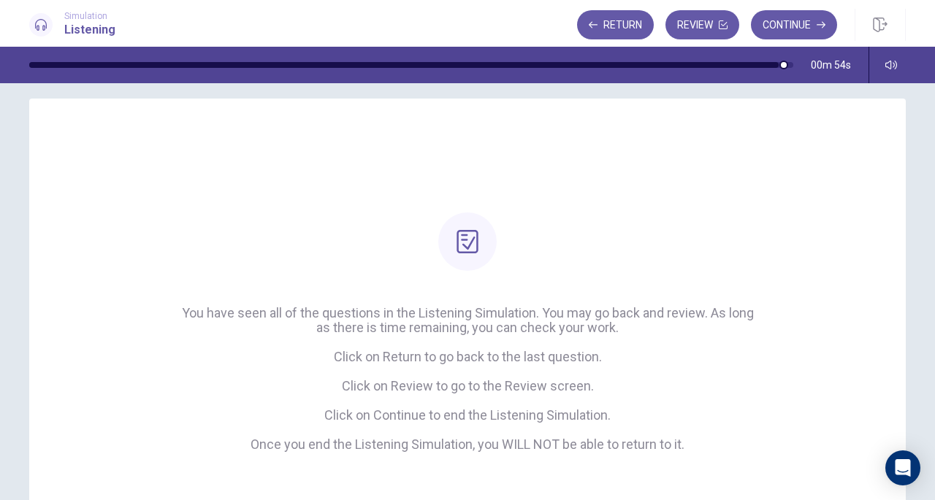
scroll to position [9, 0]
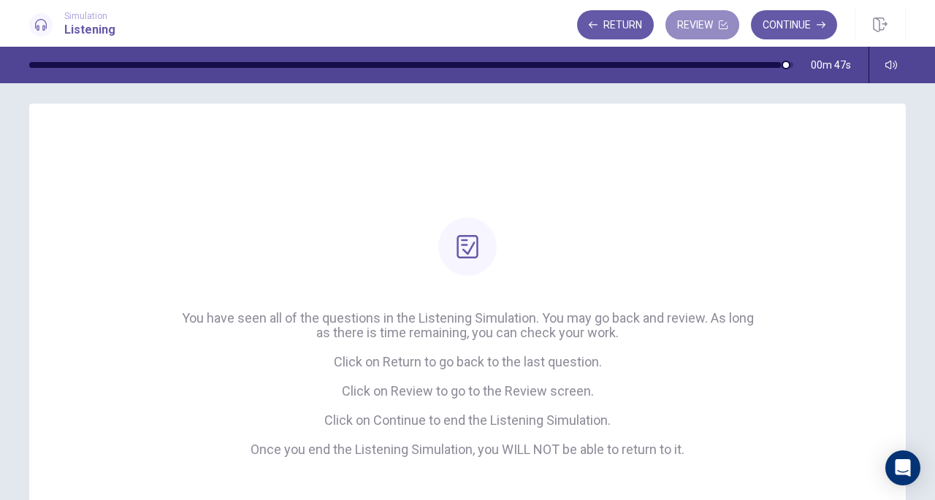
click at [698, 23] on button "Review" at bounding box center [702, 24] width 74 height 29
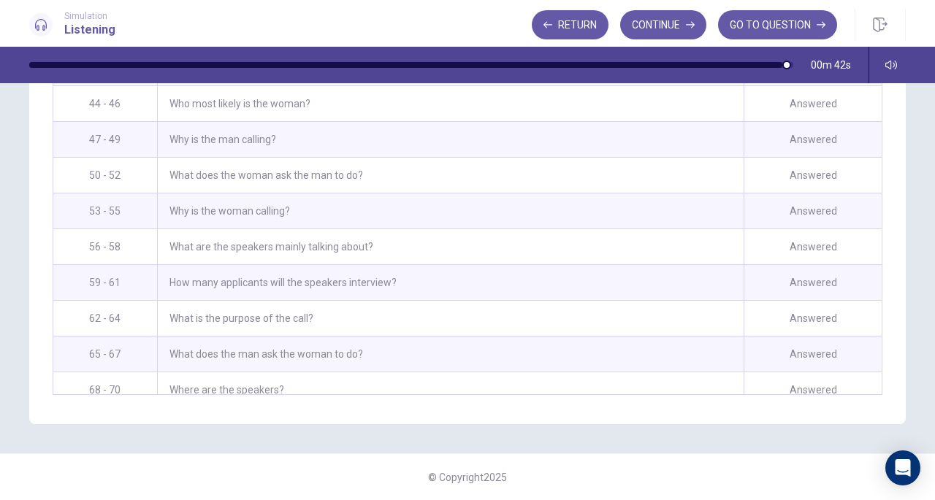
scroll to position [941, 0]
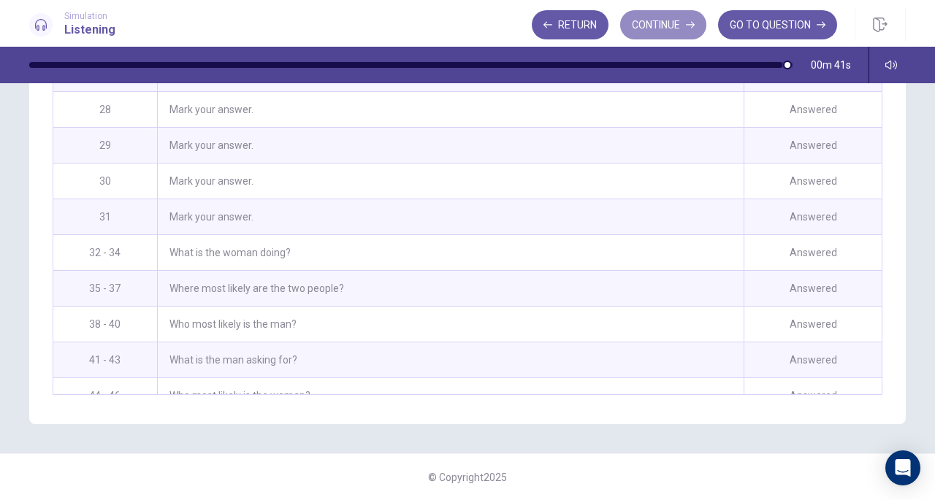
click at [658, 23] on button "Continue" at bounding box center [663, 24] width 86 height 29
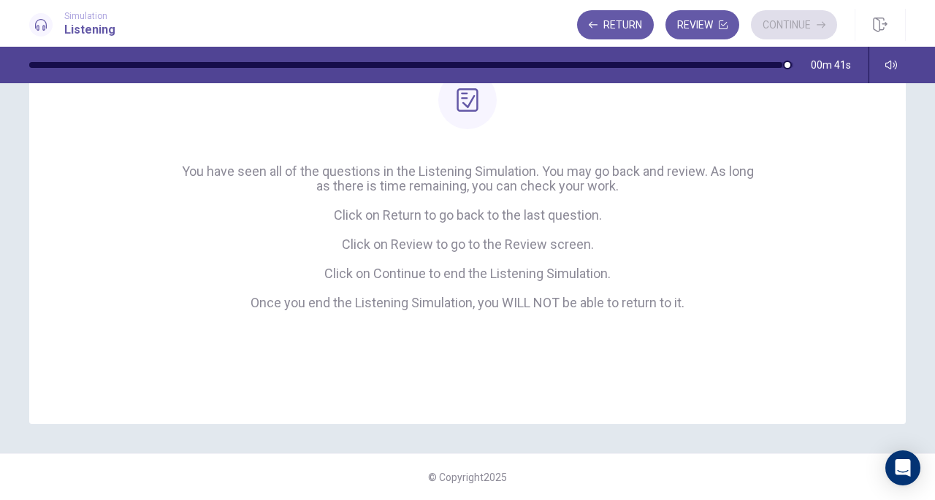
scroll to position [155, 0]
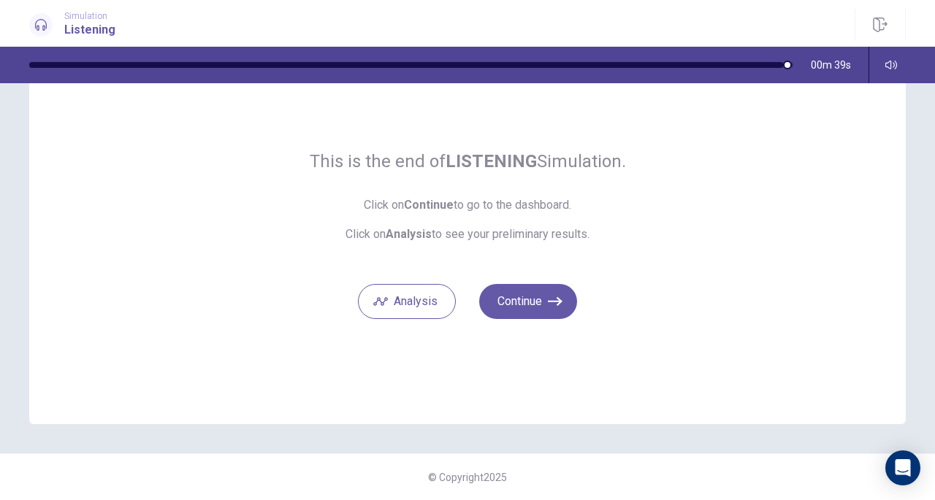
scroll to position [67, 0]
click at [427, 302] on button "Analysis" at bounding box center [407, 302] width 98 height 35
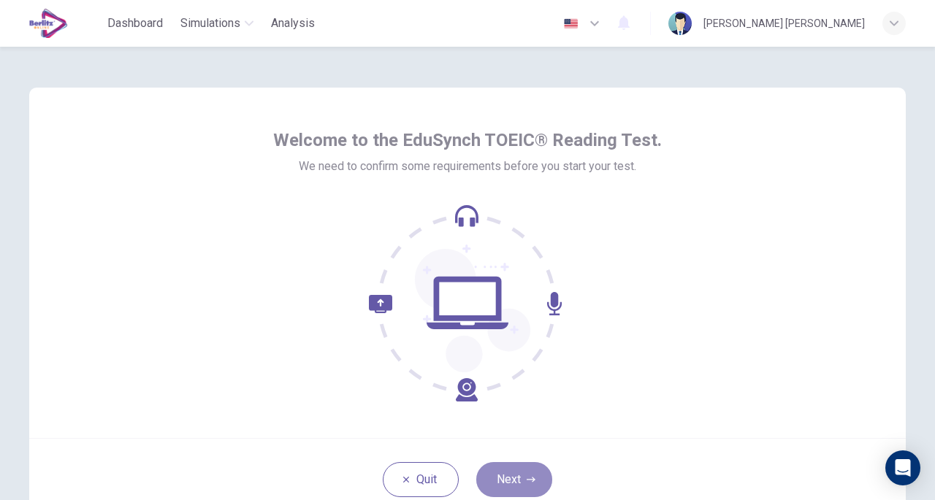
click at [515, 469] on button "Next" at bounding box center [514, 479] width 76 height 35
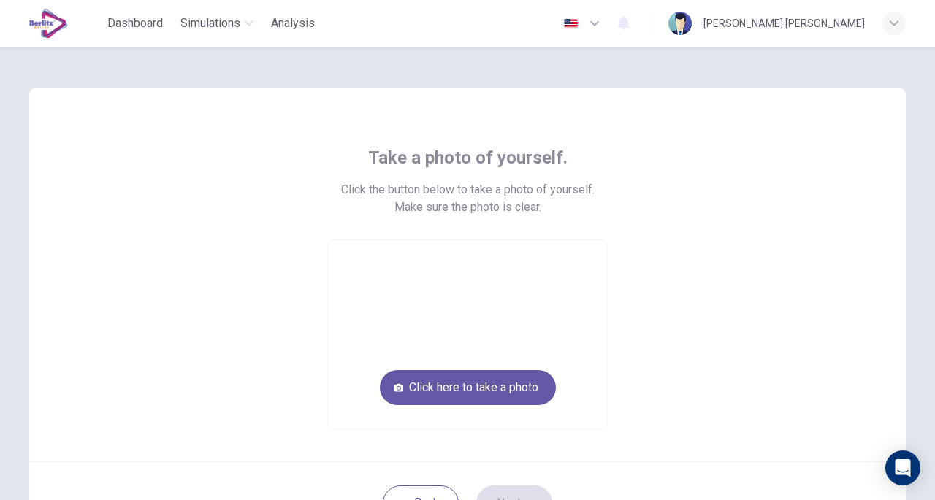
drag, startPoint x: 475, startPoint y: 406, endPoint x: 475, endPoint y: 397, distance: 8.8
click at [475, 397] on div "Click here to take a photo" at bounding box center [467, 334] width 280 height 190
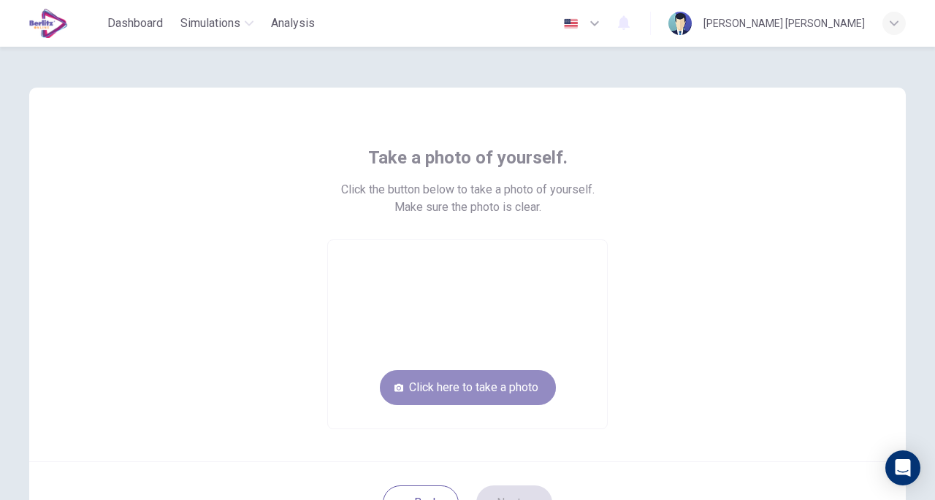
click at [475, 397] on button "Click here to take a photo" at bounding box center [468, 387] width 176 height 35
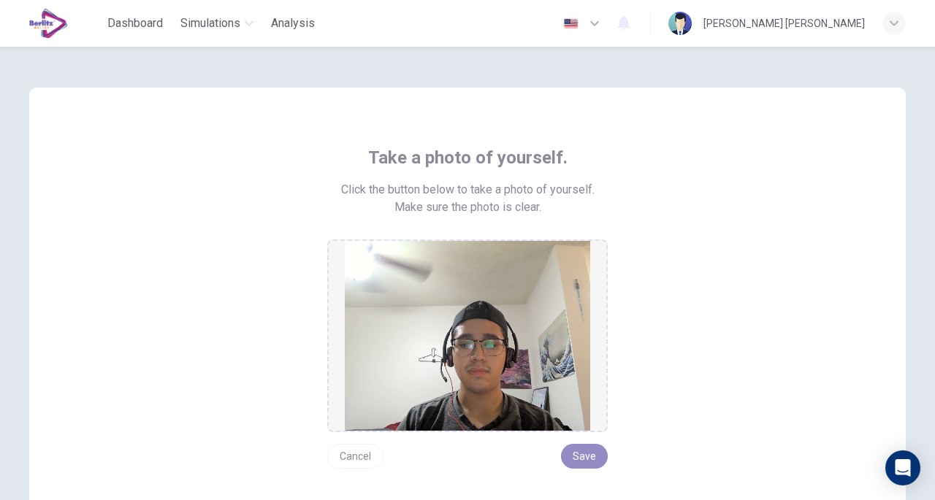
click at [575, 450] on button "Save" at bounding box center [584, 456] width 47 height 25
click at [573, 456] on button "Save" at bounding box center [584, 456] width 47 height 25
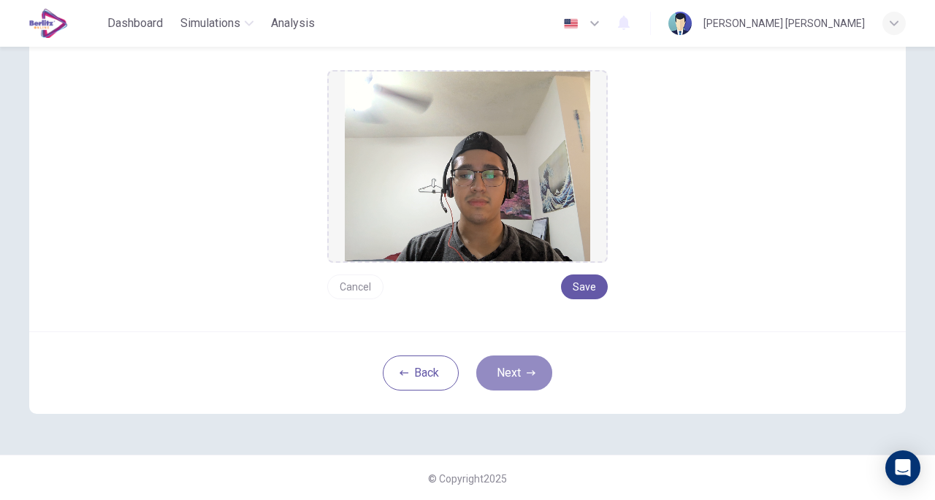
click at [520, 386] on button "Next" at bounding box center [514, 373] width 76 height 35
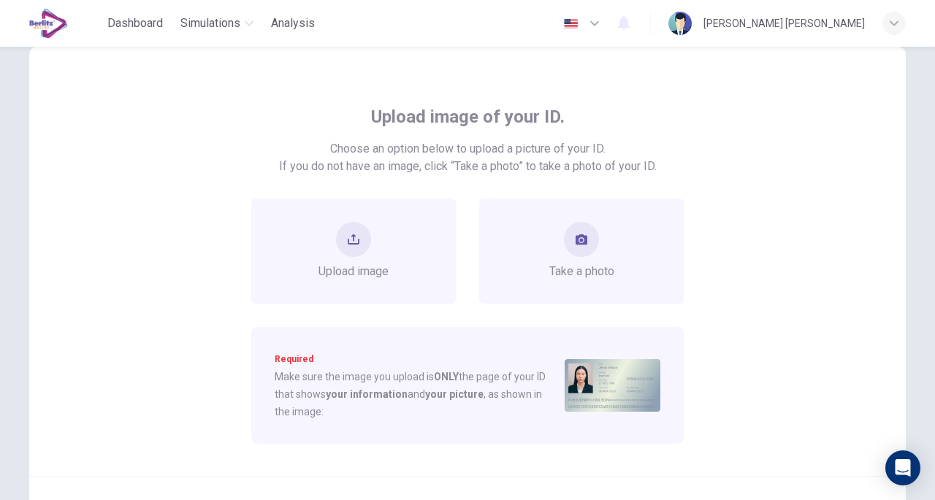
scroll to position [39, 0]
click at [559, 252] on div "Take a photo" at bounding box center [581, 252] width 65 height 58
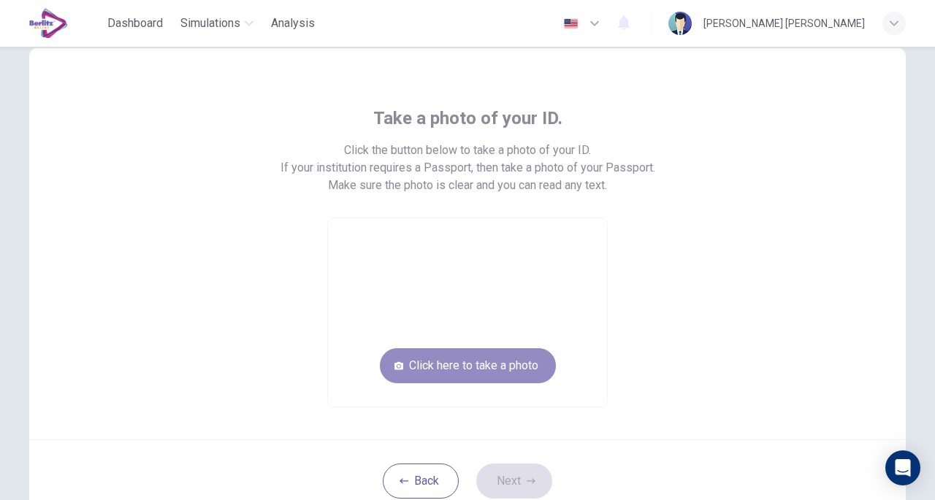
click at [483, 366] on button "Click here to take a photo" at bounding box center [468, 365] width 176 height 35
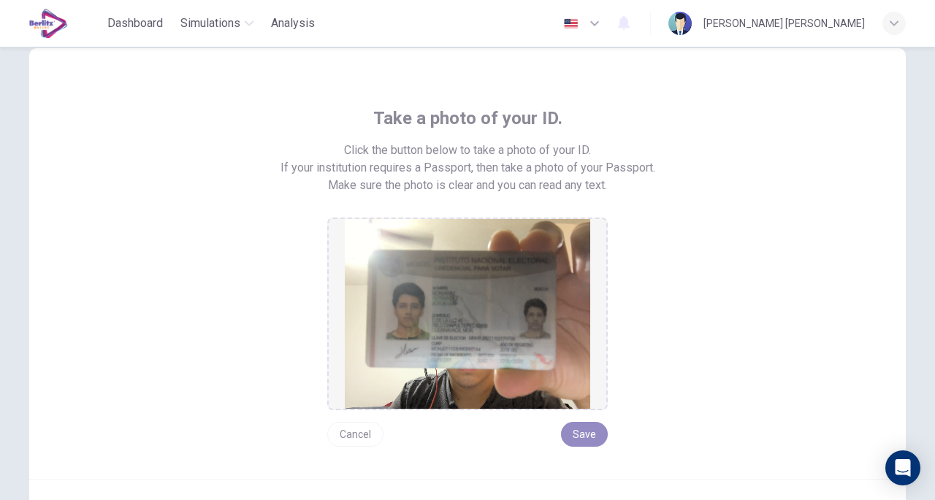
click at [588, 440] on button "Save" at bounding box center [584, 434] width 47 height 25
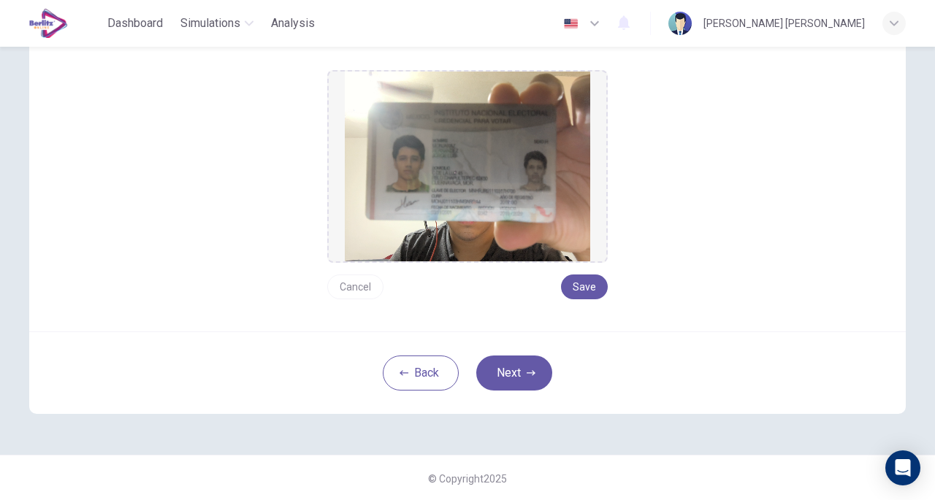
click at [513, 380] on button "Next" at bounding box center [514, 373] width 76 height 35
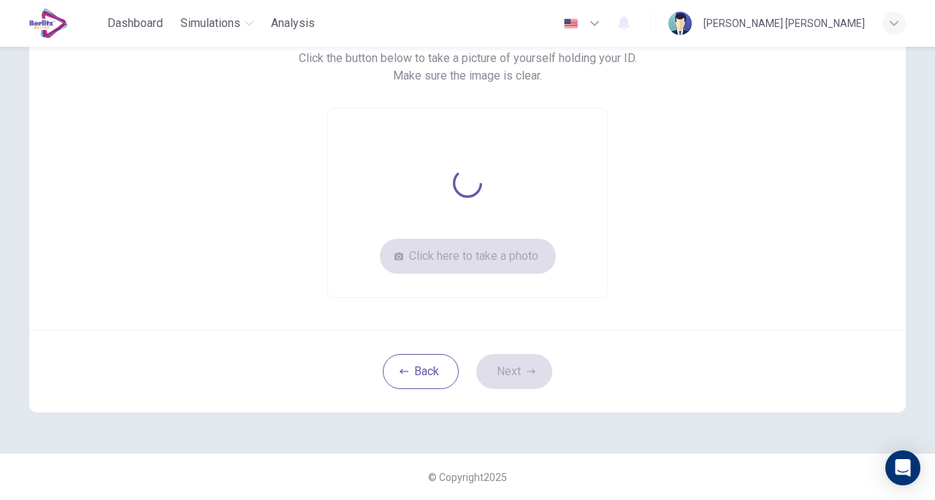
scroll to position [131, 0]
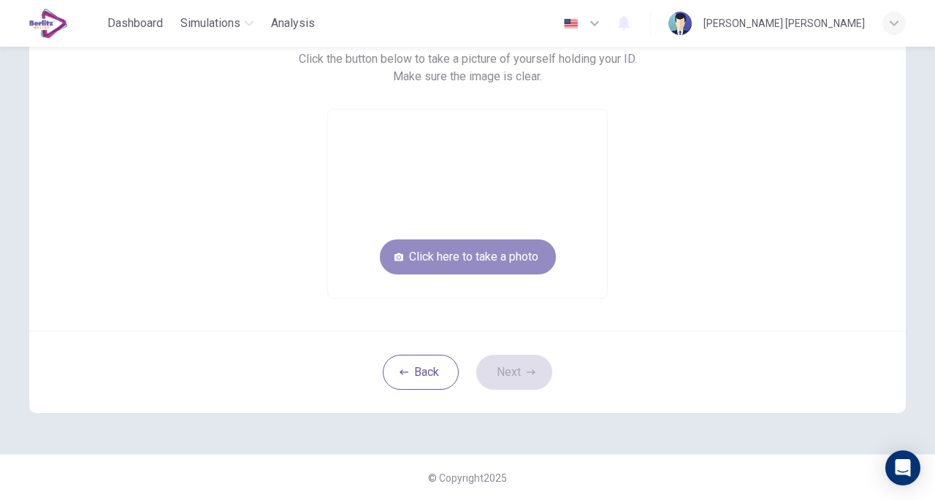
click at [470, 261] on button "Click here to take a photo" at bounding box center [468, 256] width 176 height 35
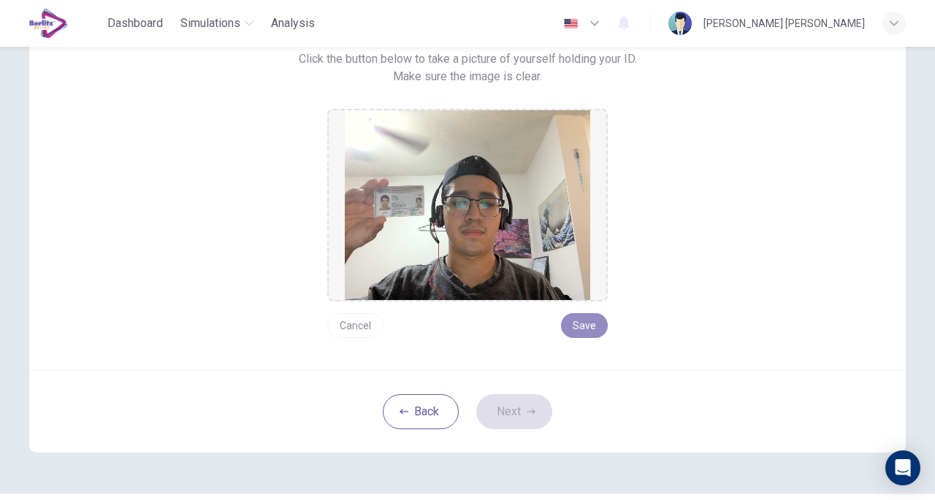
click at [594, 331] on button "Save" at bounding box center [584, 325] width 47 height 25
click at [485, 420] on button "Next" at bounding box center [514, 411] width 76 height 35
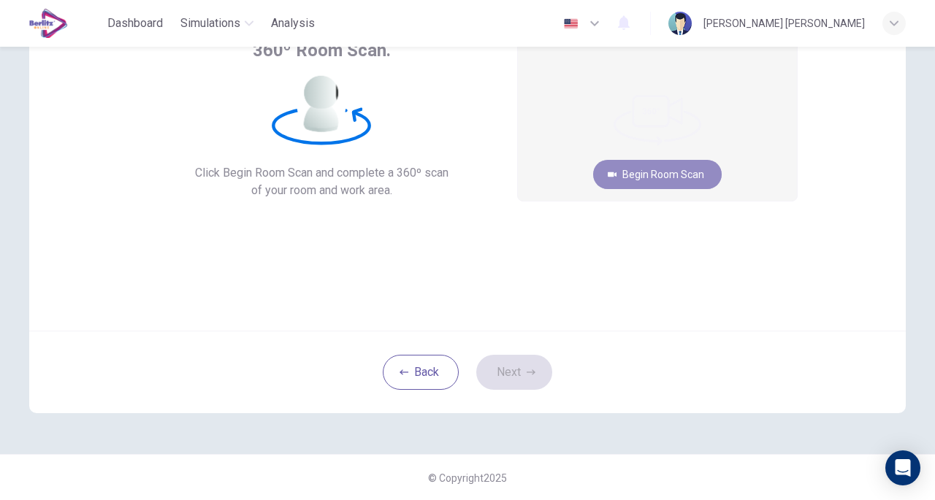
click at [690, 164] on button "Begin Room Scan" at bounding box center [657, 174] width 129 height 29
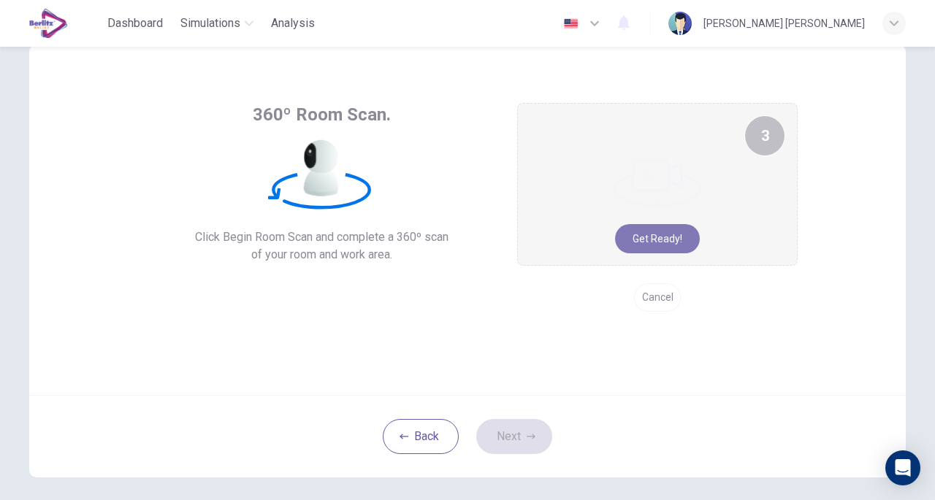
scroll to position [45, 0]
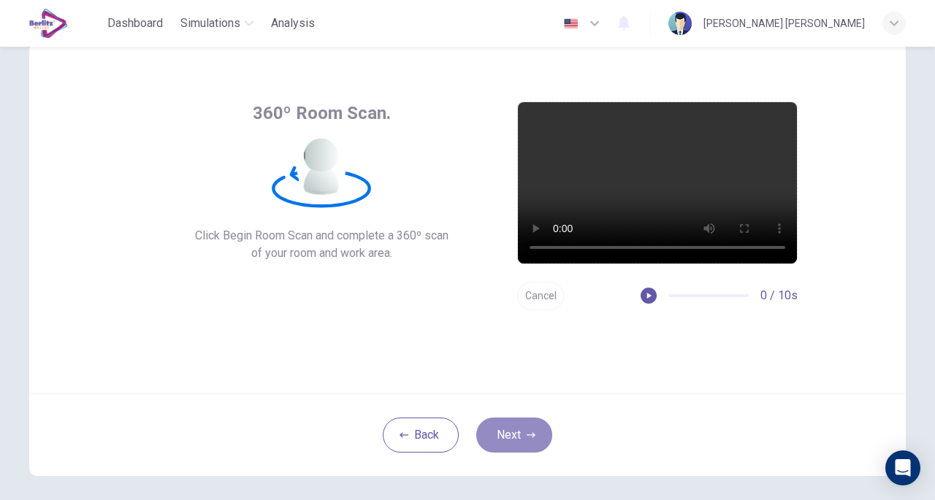
click at [537, 432] on button "Next" at bounding box center [514, 435] width 76 height 35
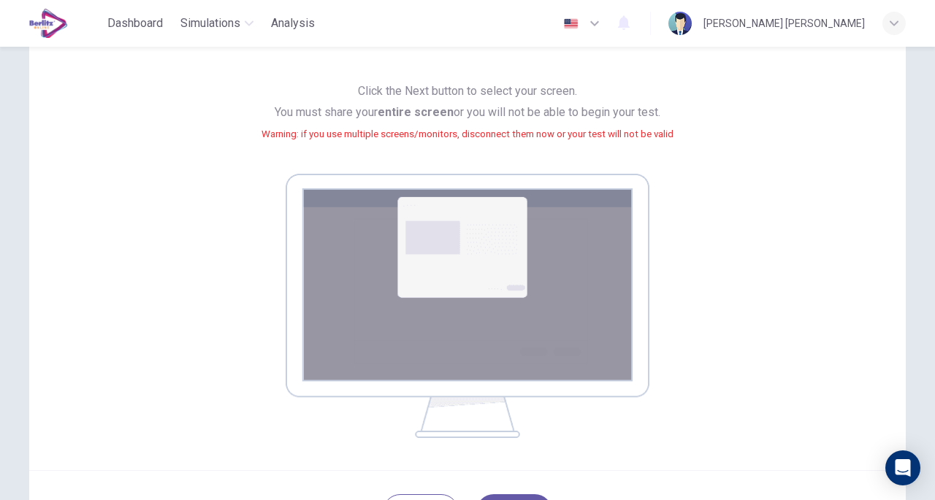
scroll to position [258, 0]
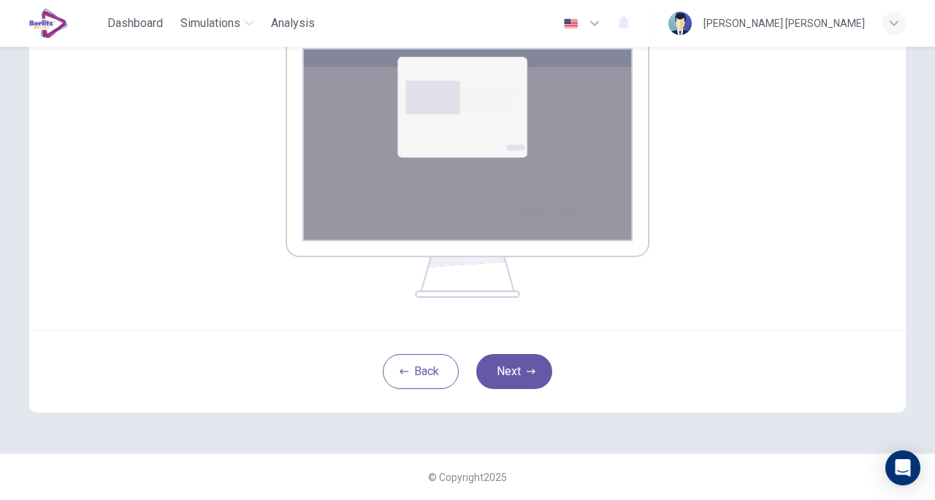
click at [507, 368] on button "Next" at bounding box center [514, 371] width 76 height 35
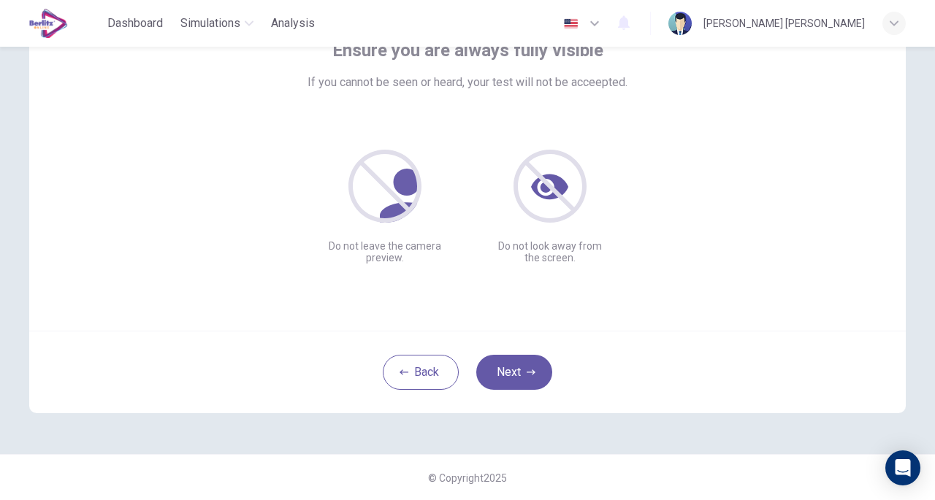
click at [591, 311] on div "Ensure you are always fully visible If you cannot be seen or heard, your test w…" at bounding box center [467, 155] width 876 height 350
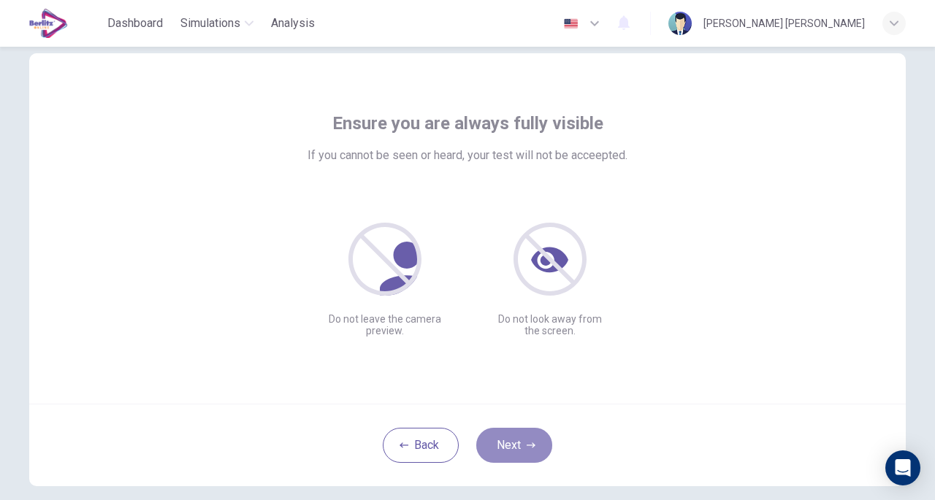
click at [498, 450] on button "Next" at bounding box center [514, 445] width 76 height 35
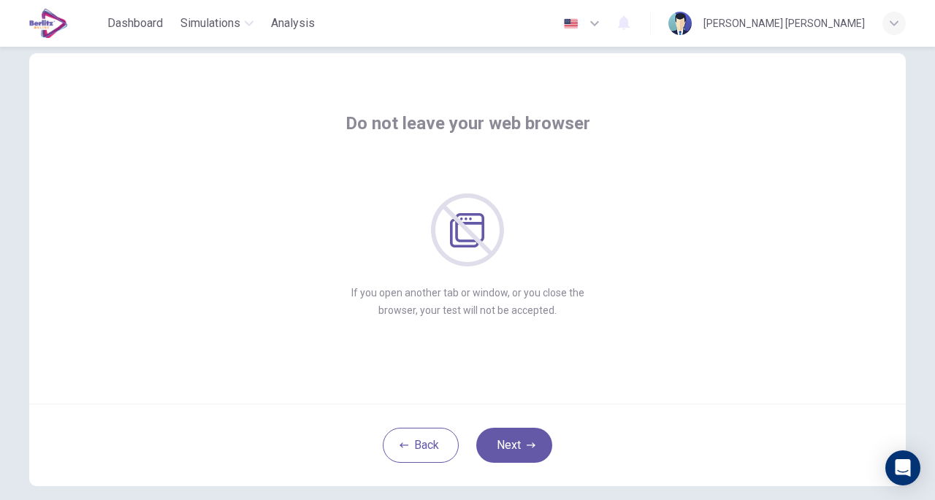
click at [517, 436] on button "Next" at bounding box center [514, 445] width 76 height 35
click at [515, 441] on button "Next" at bounding box center [514, 445] width 76 height 35
click at [518, 439] on button "Next" at bounding box center [514, 445] width 76 height 35
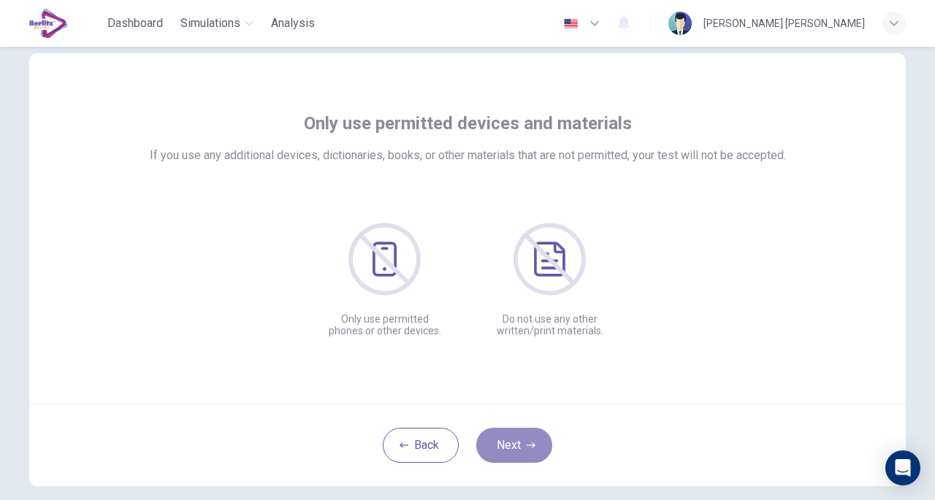
drag, startPoint x: 518, startPoint y: 439, endPoint x: 523, endPoint y: 479, distance: 40.5
click at [523, 479] on div "Back Next" at bounding box center [467, 445] width 876 height 83
click at [525, 450] on button "Next" at bounding box center [514, 445] width 76 height 35
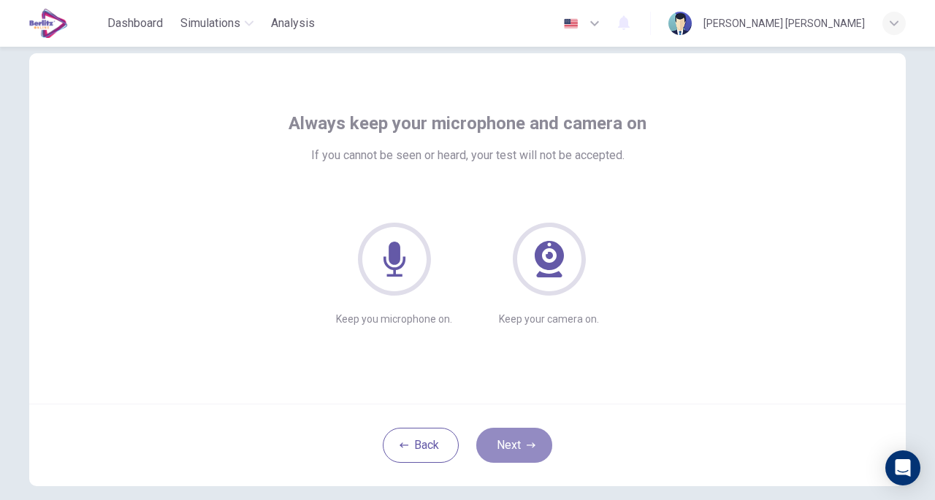
click at [491, 443] on button "Next" at bounding box center [514, 445] width 76 height 35
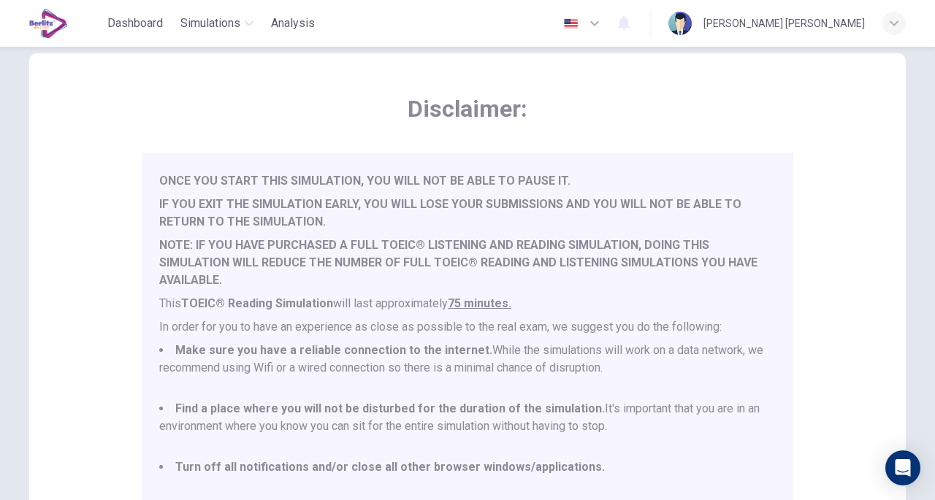
scroll to position [38, 0]
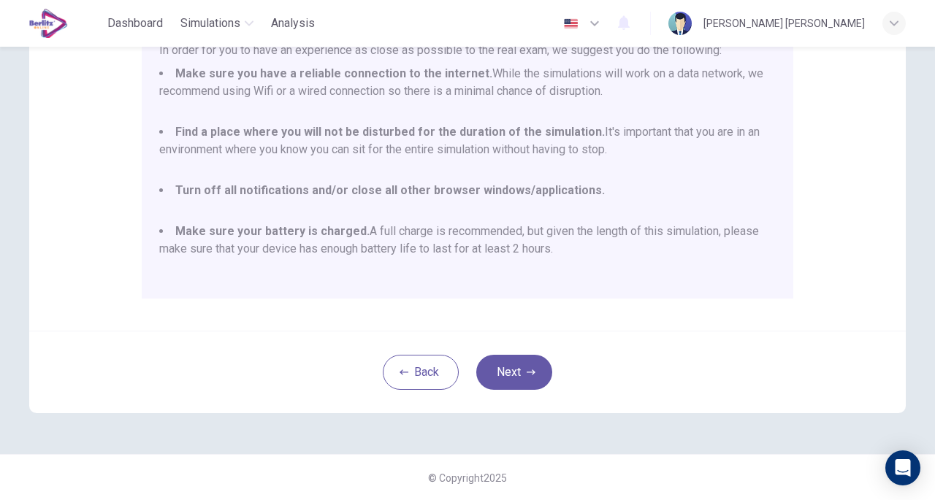
click at [510, 361] on button "Next" at bounding box center [514, 372] width 76 height 35
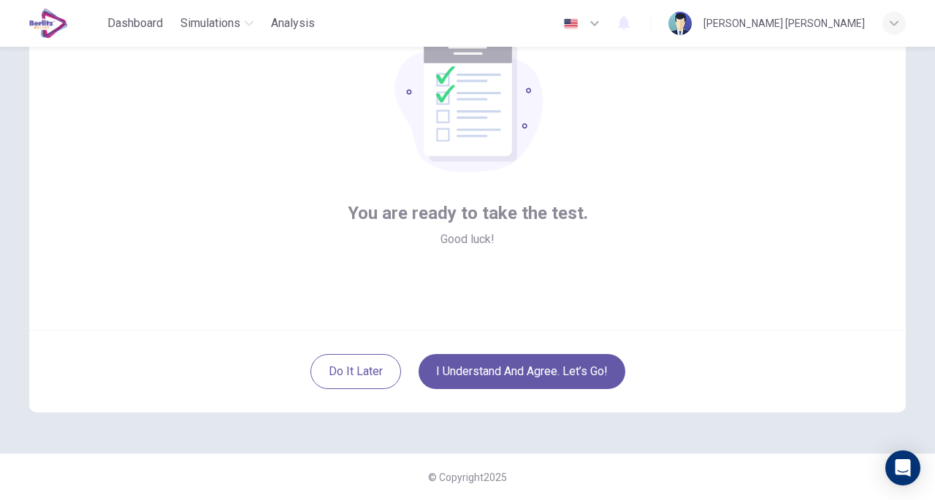
scroll to position [107, 0]
click at [464, 359] on button "I understand and agree. Let’s go!" at bounding box center [521, 372] width 207 height 35
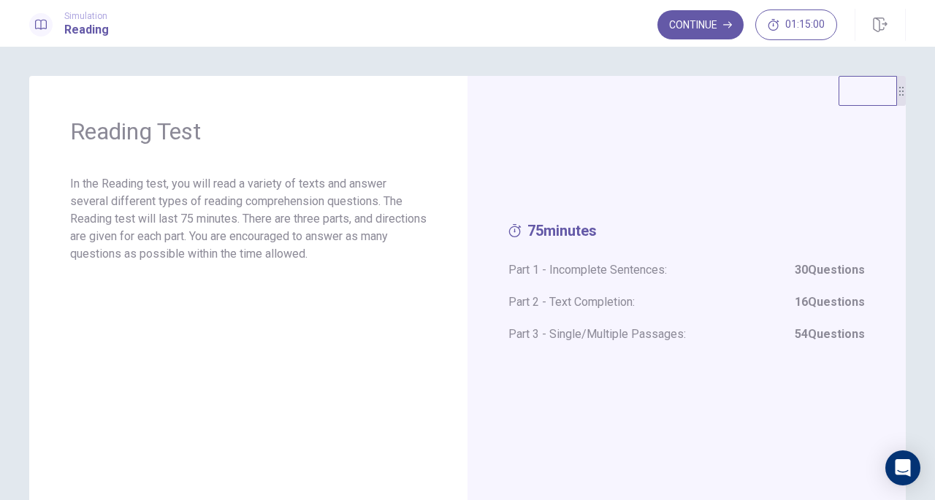
click at [702, 22] on button "Continue" at bounding box center [700, 24] width 86 height 29
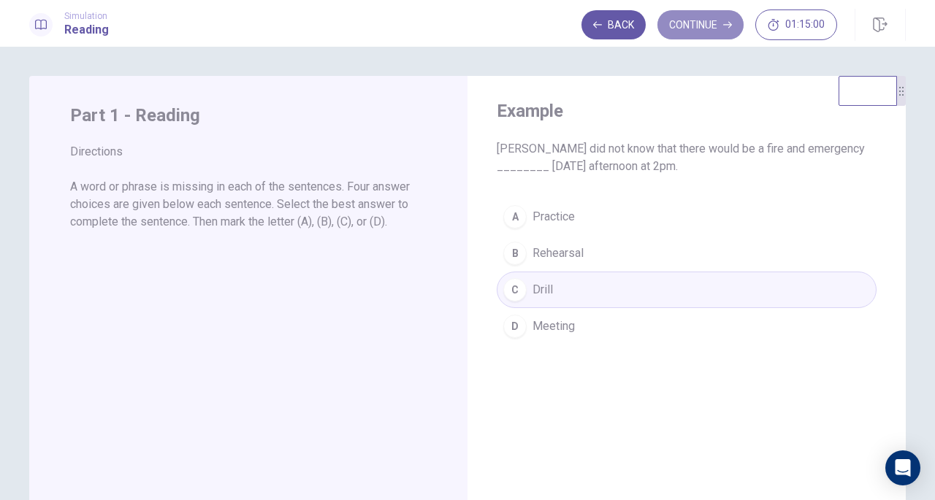
click at [712, 24] on button "Continue" at bounding box center [700, 24] width 86 height 29
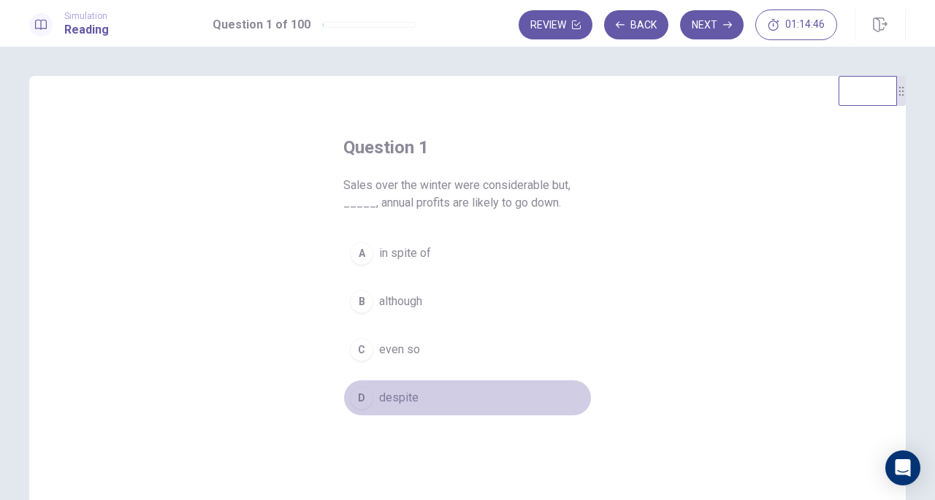
click at [362, 383] on button "D despite" at bounding box center [467, 398] width 248 height 37
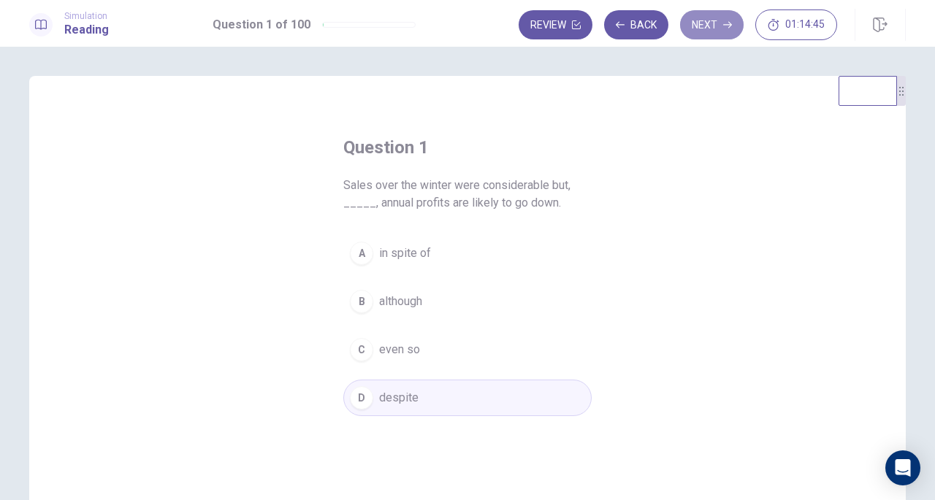
click at [736, 23] on button "Next" at bounding box center [712, 24] width 64 height 29
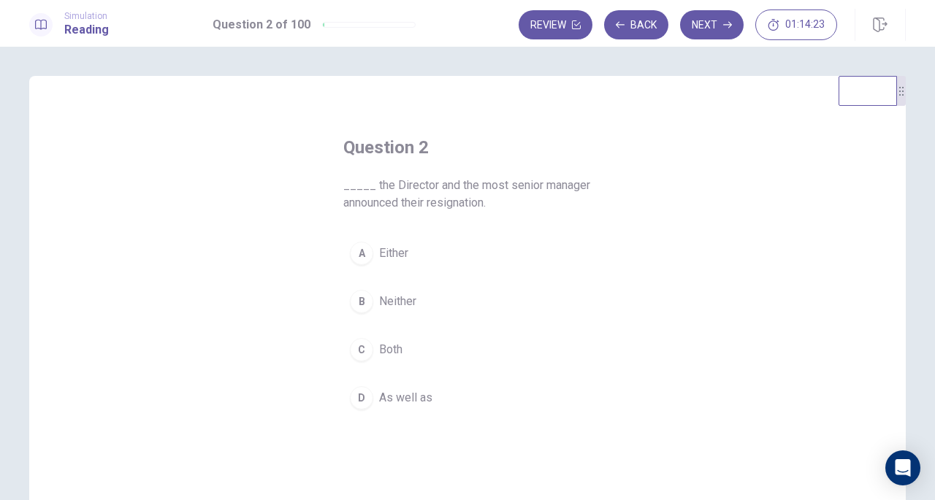
click at [400, 191] on span "_____ the Director and the most senior manager announced their resignation." at bounding box center [467, 194] width 248 height 35
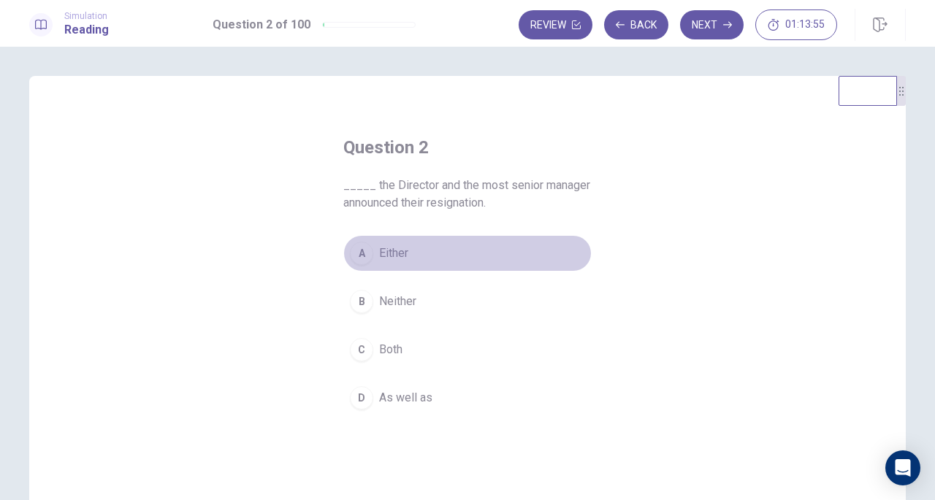
click at [361, 248] on div "A" at bounding box center [361, 253] width 23 height 23
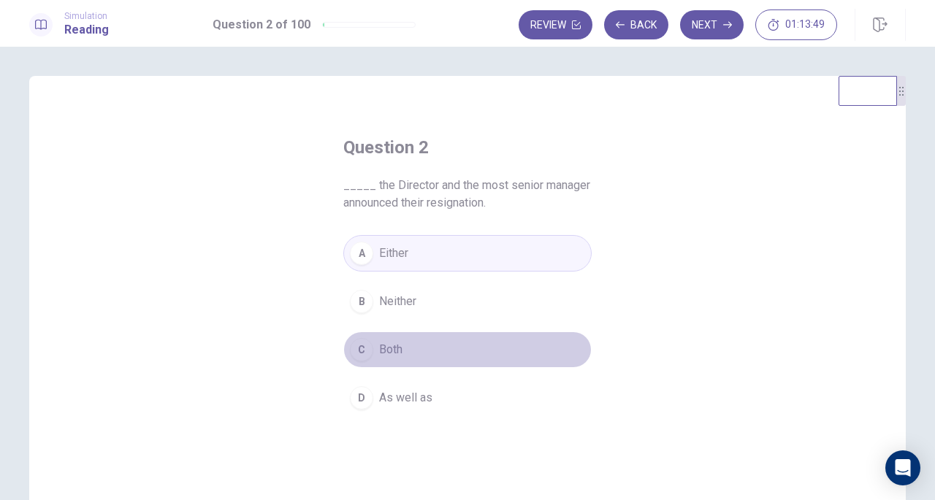
click at [386, 356] on span "Both" at bounding box center [390, 350] width 23 height 18
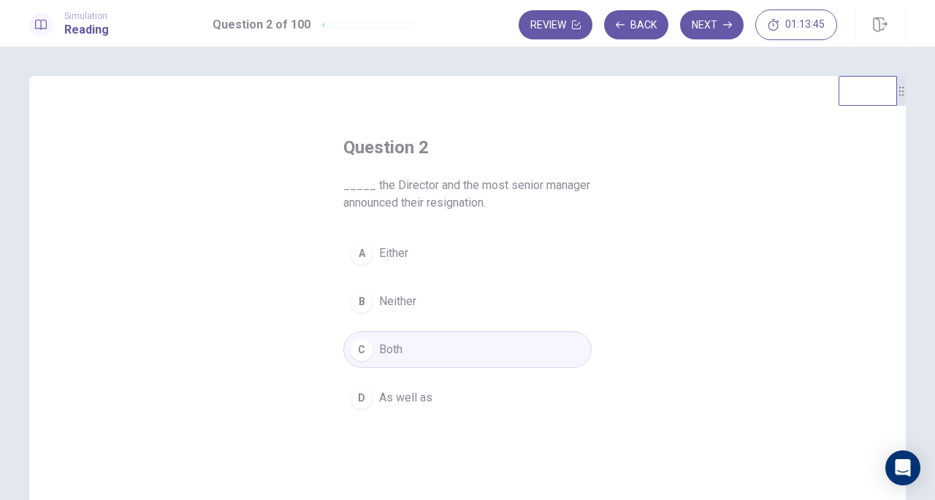
drag, startPoint x: 718, startPoint y: 24, endPoint x: 689, endPoint y: 63, distance: 48.5
click at [689, 63] on div "Simulation Reading Question 2 of 100 Review Back Next 01:13:45 Question 2 of 10…" at bounding box center [467, 250] width 935 height 500
click at [720, 21] on button "Next" at bounding box center [712, 24] width 64 height 29
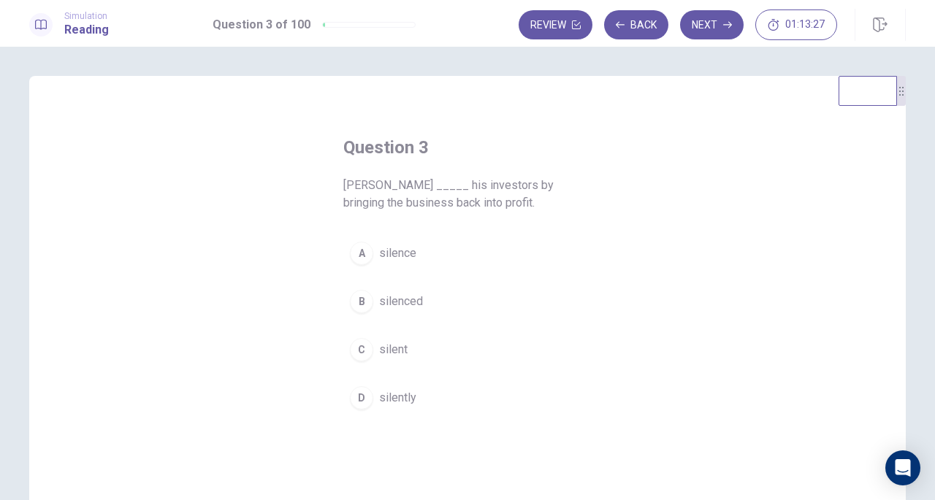
drag, startPoint x: 391, startPoint y: 308, endPoint x: 399, endPoint y: 299, distance: 12.0
click at [392, 308] on span "silenced" at bounding box center [401, 302] width 44 height 18
click at [715, 36] on button "Next" at bounding box center [712, 24] width 64 height 29
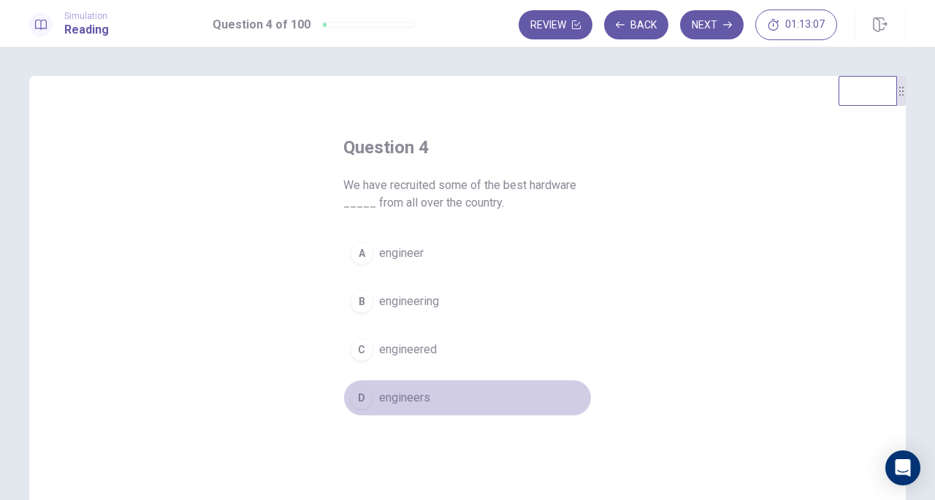
click at [396, 397] on span "engineers" at bounding box center [404, 398] width 51 height 18
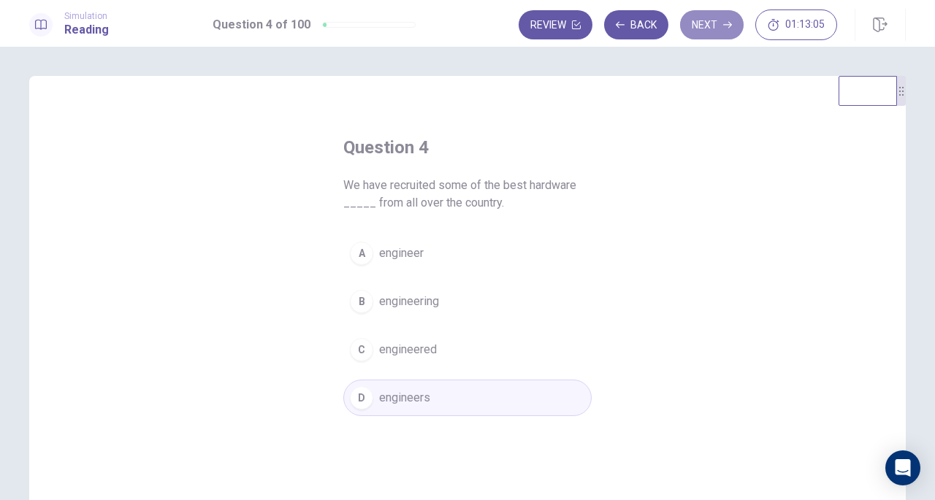
click at [699, 30] on button "Next" at bounding box center [712, 24] width 64 height 29
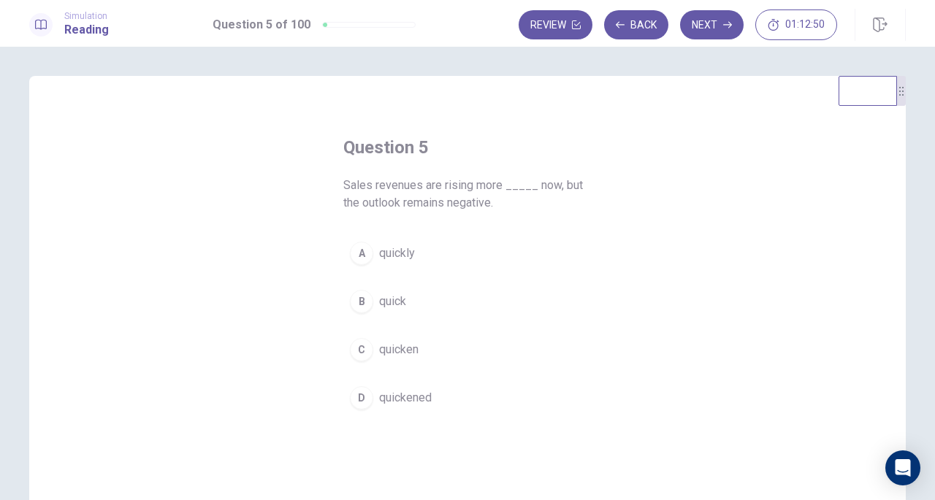
click at [389, 297] on span "quick" at bounding box center [392, 302] width 27 height 18
click at [692, 23] on button "Next" at bounding box center [712, 24] width 64 height 29
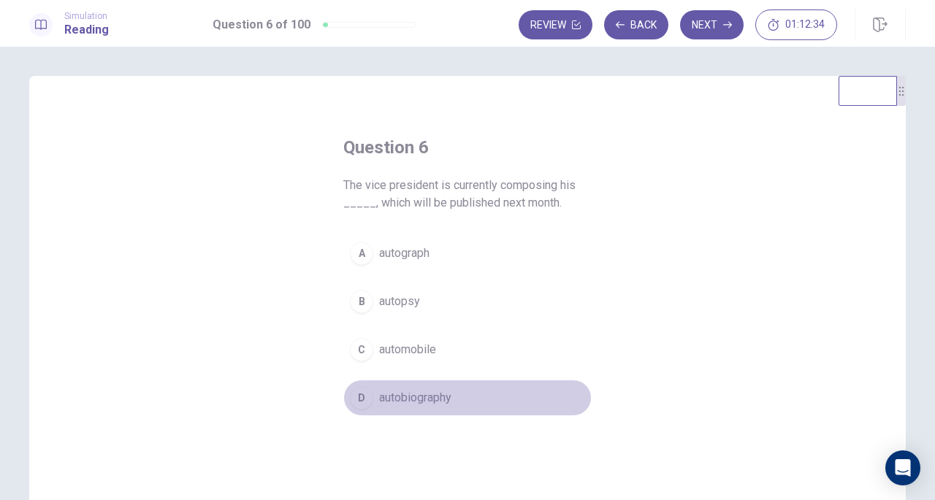
click at [403, 391] on span "autobiography" at bounding box center [415, 398] width 72 height 18
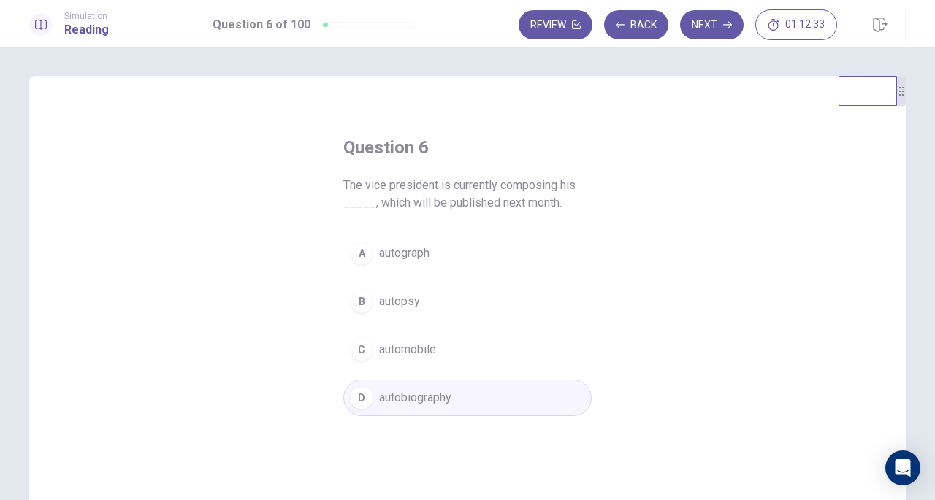
click at [726, 23] on icon "button" at bounding box center [727, 24] width 9 height 9
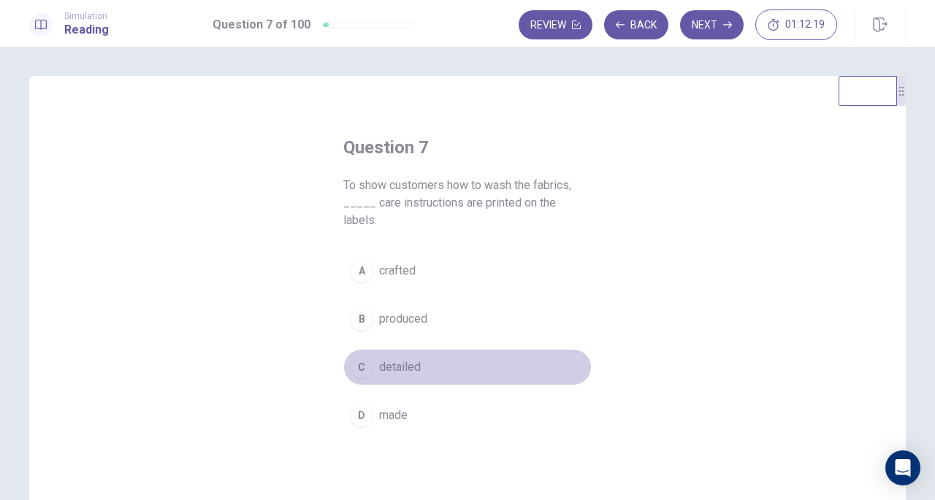
click at [372, 353] on button "C detailed" at bounding box center [467, 367] width 248 height 37
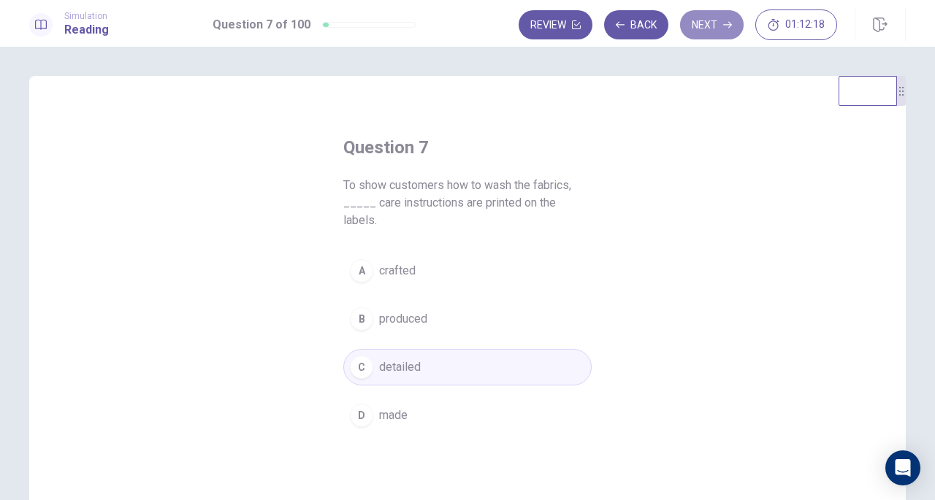
click at [717, 26] on button "Next" at bounding box center [712, 24] width 64 height 29
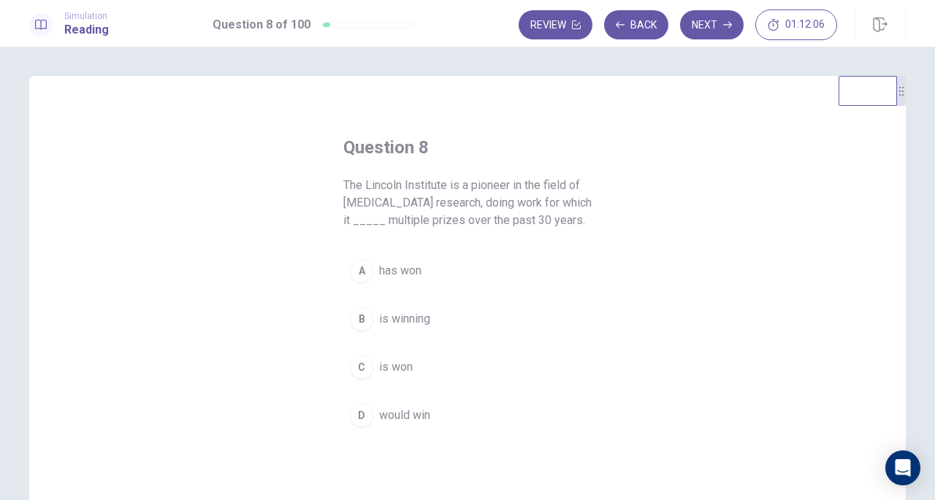
click at [418, 277] on span "has won" at bounding box center [400, 271] width 42 height 18
click at [718, 17] on button "Next" at bounding box center [712, 24] width 64 height 29
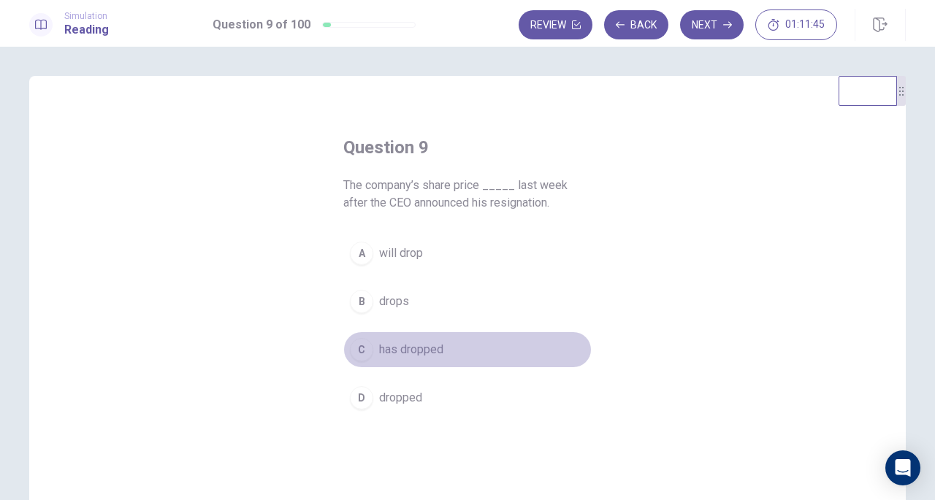
click at [414, 344] on span "has dropped" at bounding box center [411, 350] width 64 height 18
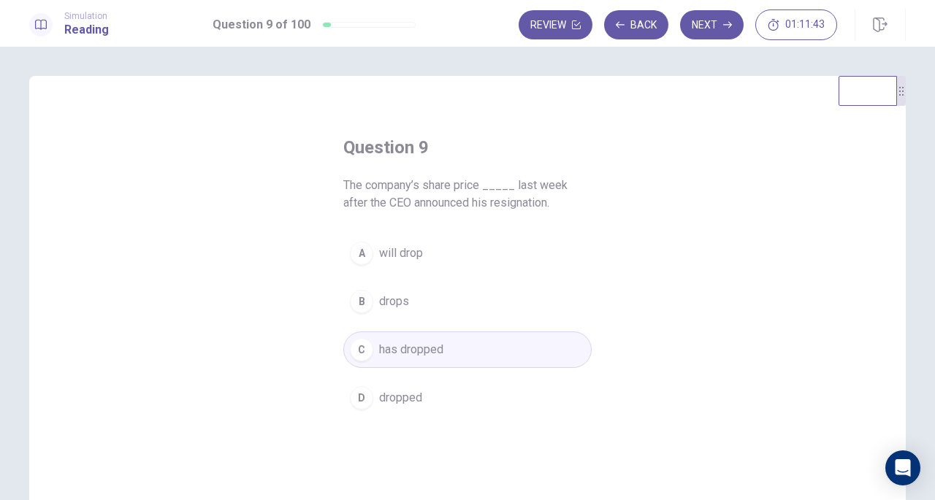
click at [708, 30] on button "Next" at bounding box center [712, 24] width 64 height 29
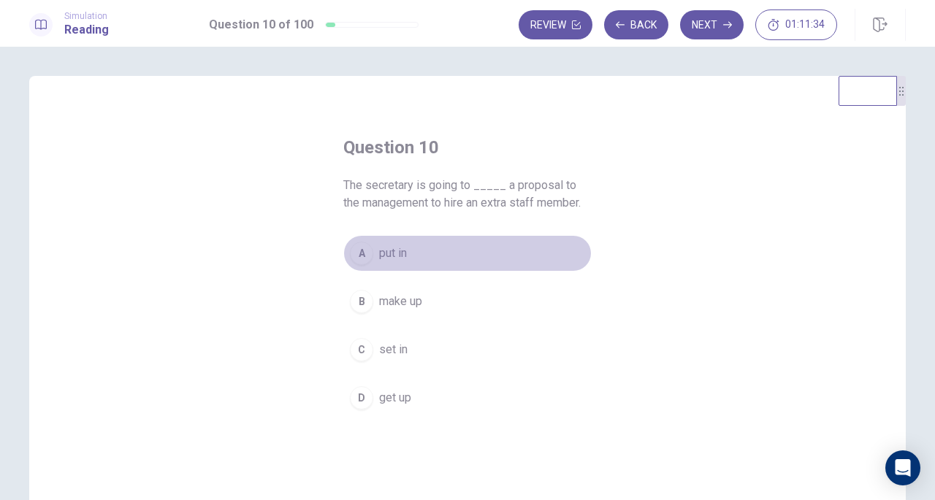
click at [361, 246] on div "A" at bounding box center [361, 253] width 23 height 23
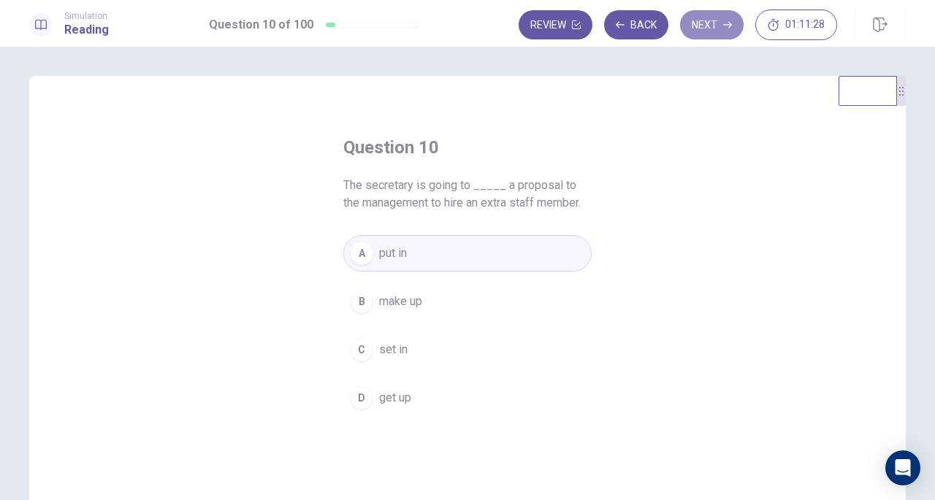
click at [722, 21] on button "Next" at bounding box center [712, 24] width 64 height 29
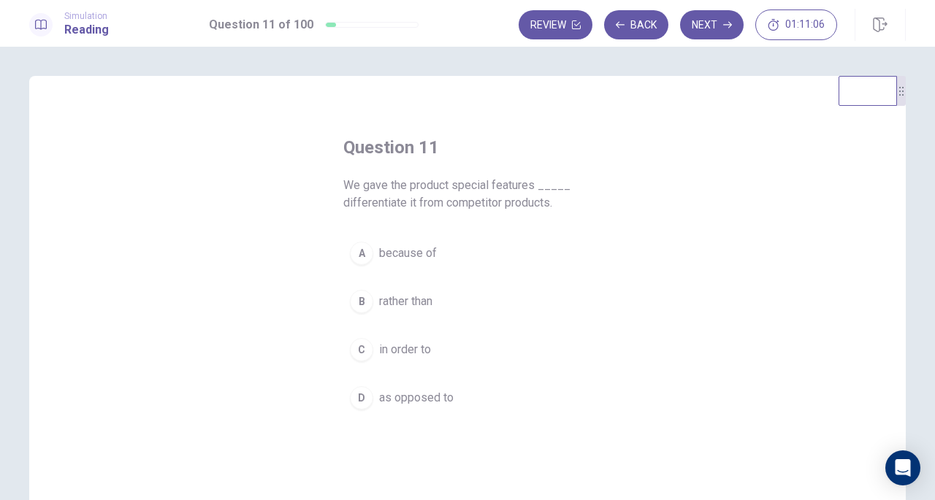
click at [395, 350] on span "in order to" at bounding box center [405, 350] width 52 height 18
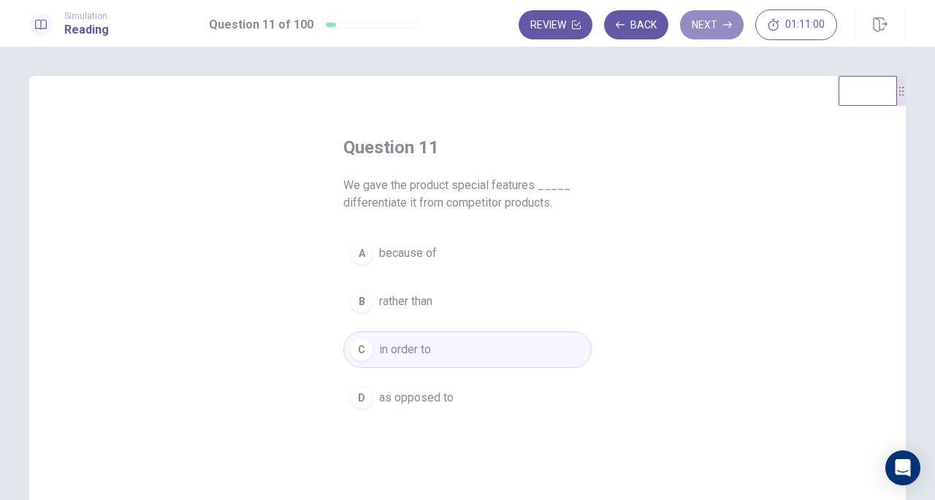
click at [708, 28] on button "Next" at bounding box center [712, 24] width 64 height 29
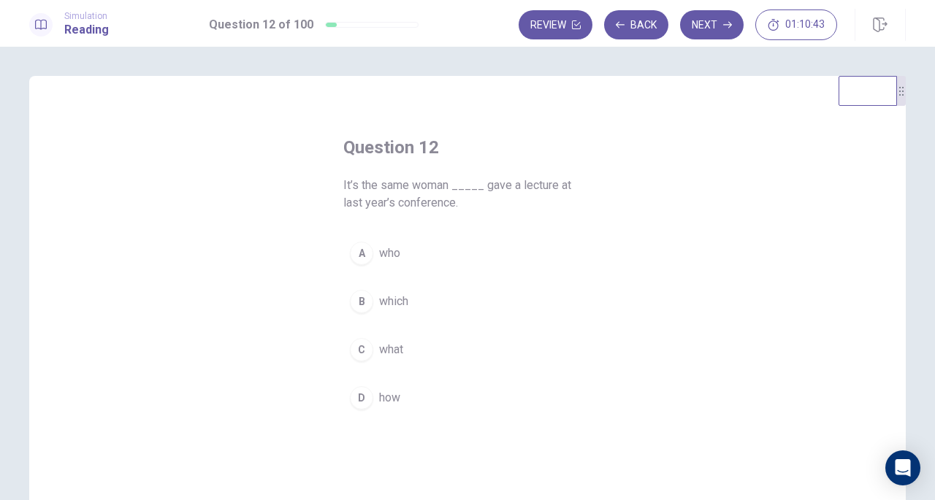
click at [386, 250] on span "who" at bounding box center [389, 254] width 21 height 18
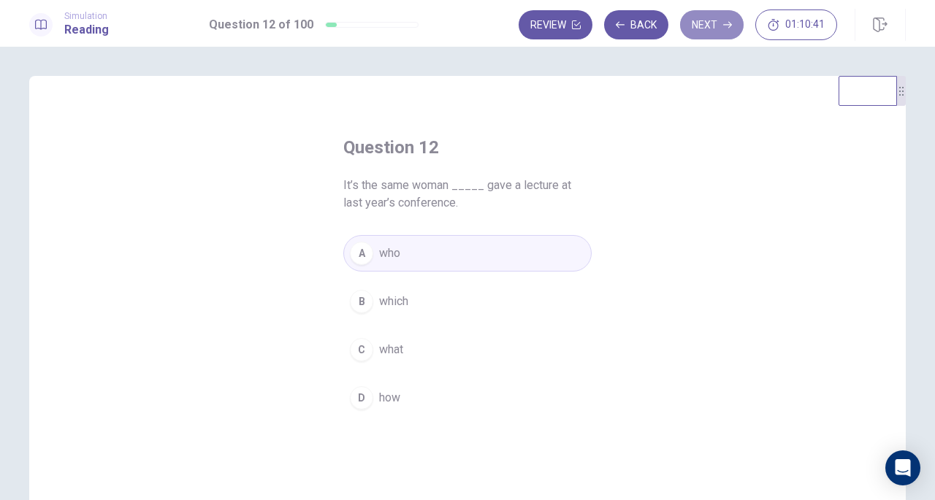
click at [707, 17] on button "Next" at bounding box center [712, 24] width 64 height 29
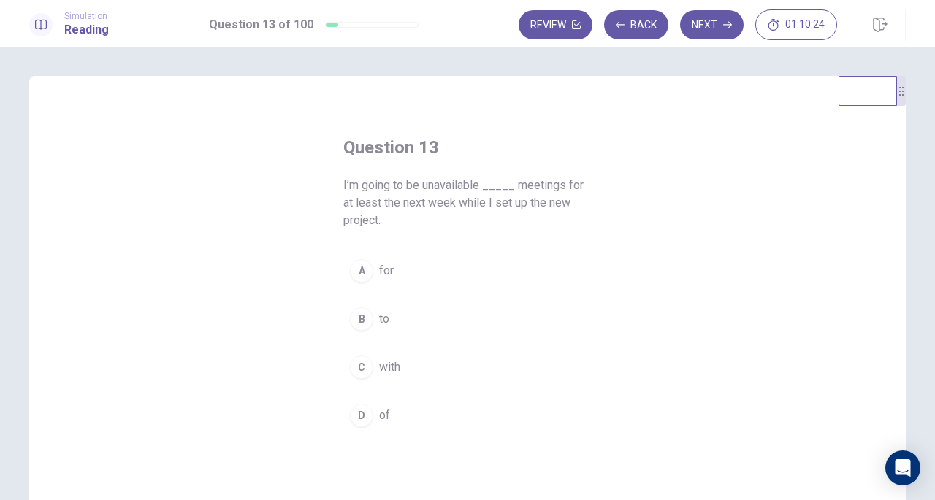
click at [374, 277] on button "A for" at bounding box center [467, 271] width 248 height 37
click at [723, 18] on button "Next" at bounding box center [712, 24] width 64 height 29
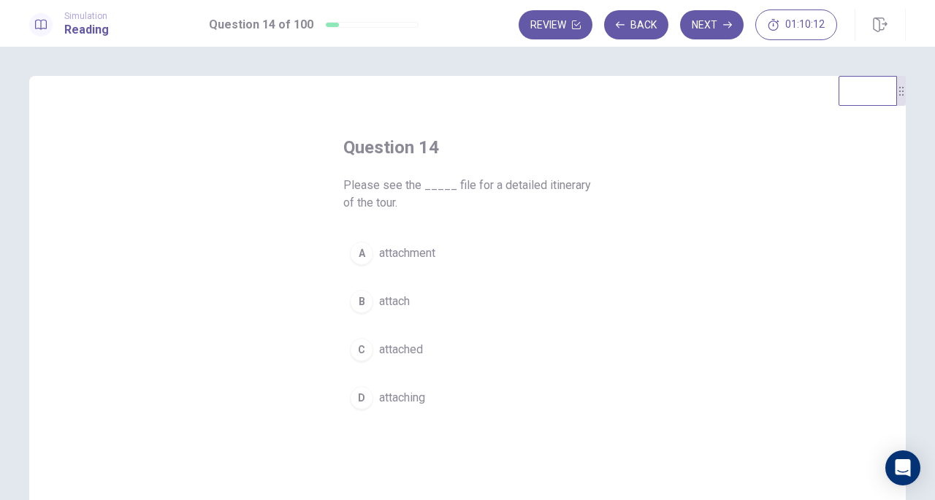
click at [410, 256] on span "attachment" at bounding box center [407, 254] width 56 height 18
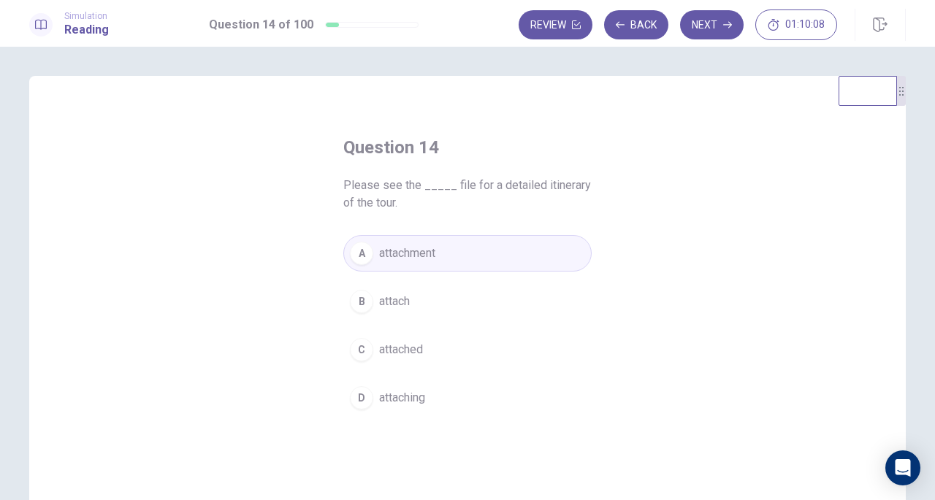
click at [436, 338] on button "C attached" at bounding box center [467, 349] width 248 height 37
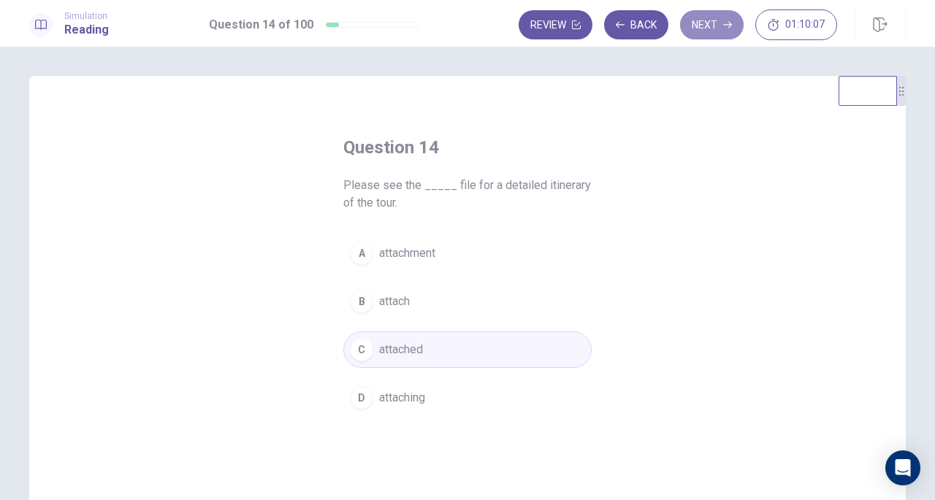
click at [720, 17] on button "Next" at bounding box center [712, 24] width 64 height 29
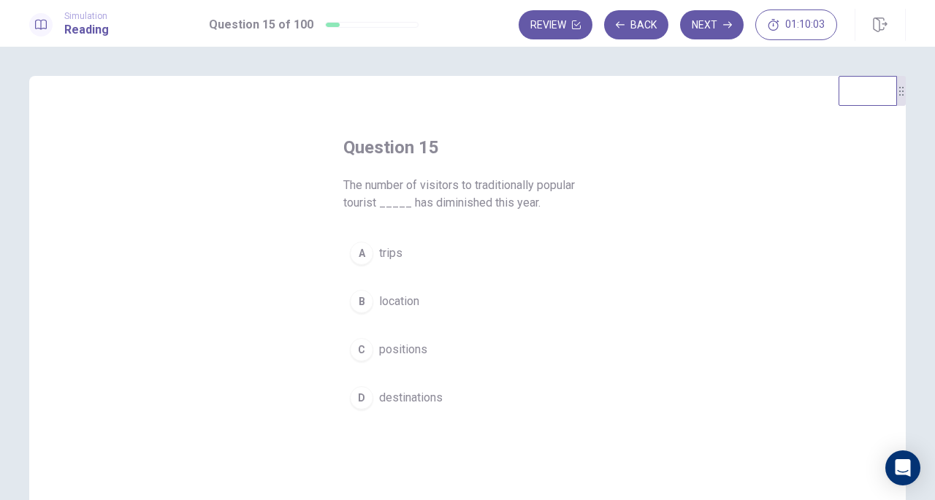
click at [480, 196] on span "The number of visitors to traditionally popular tourist _____ has diminished th…" at bounding box center [467, 194] width 248 height 35
click at [366, 255] on div "A" at bounding box center [361, 253] width 23 height 23
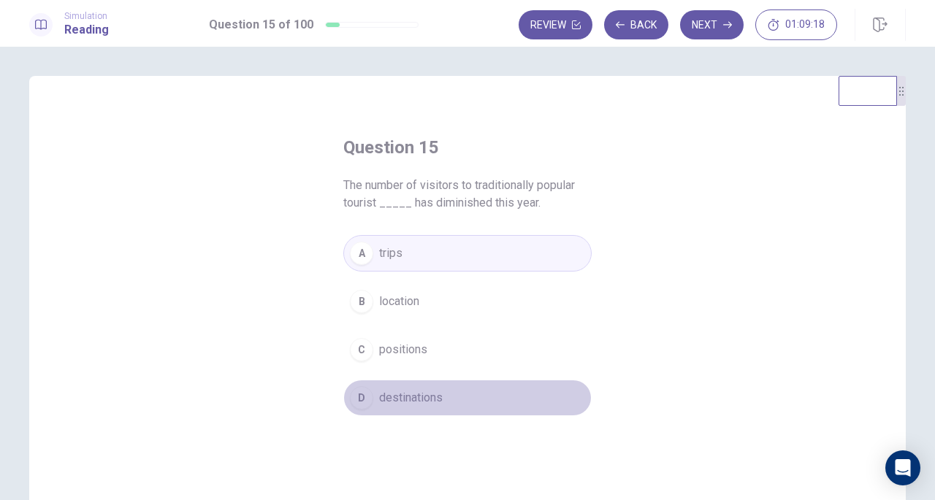
click at [407, 396] on span "destinations" at bounding box center [411, 398] width 64 height 18
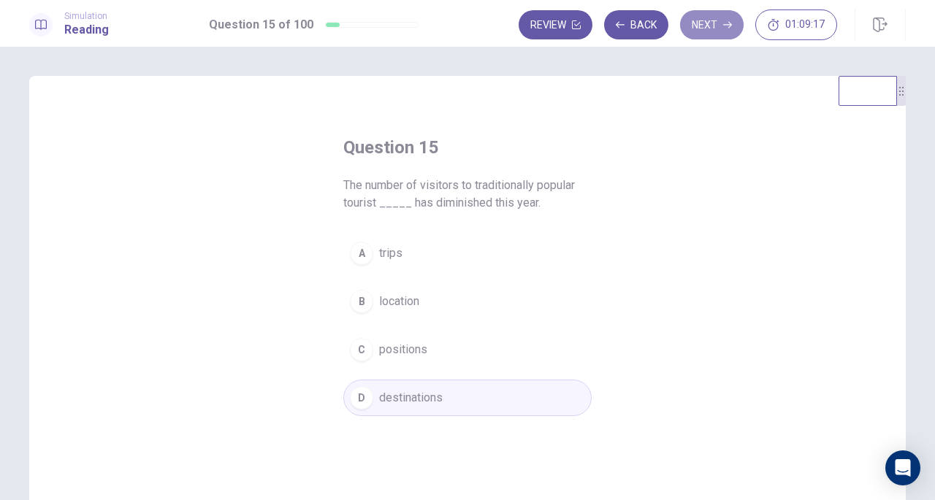
click at [699, 26] on button "Next" at bounding box center [712, 24] width 64 height 29
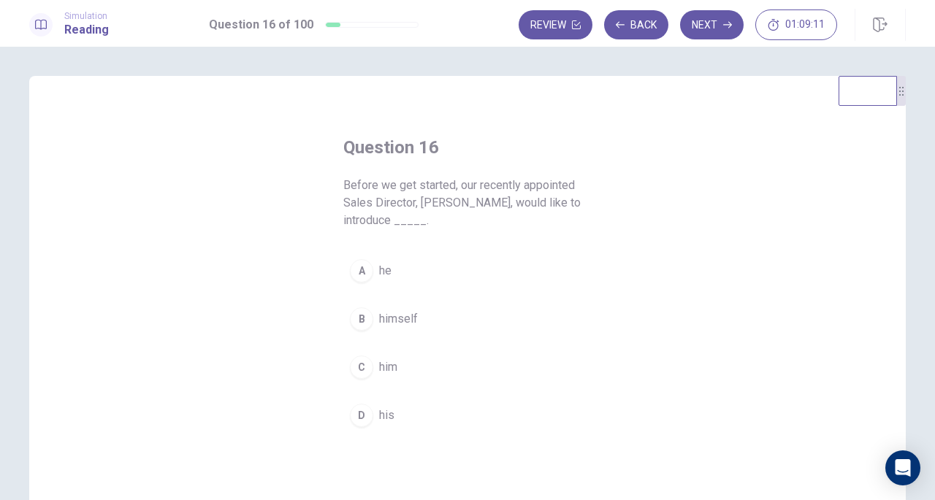
drag, startPoint x: 364, startPoint y: 315, endPoint x: 415, endPoint y: 296, distance: 55.2
click at [364, 316] on div "B" at bounding box center [361, 318] width 23 height 23
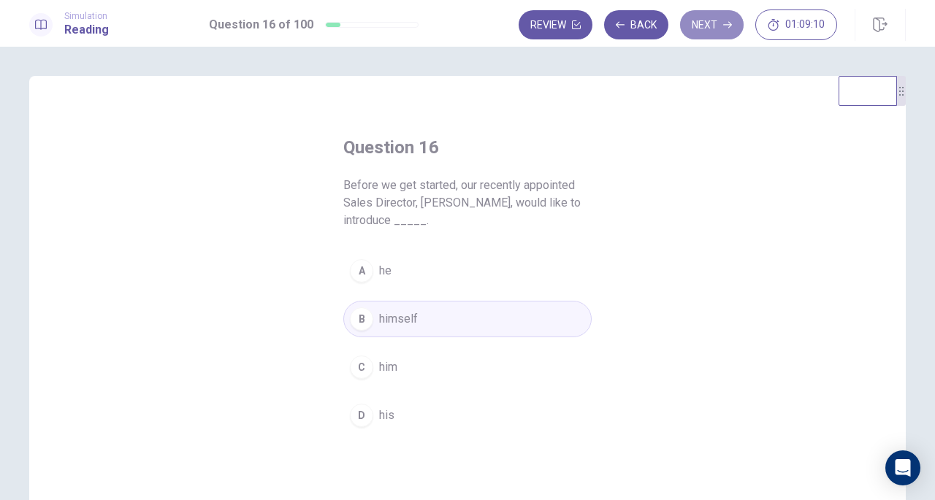
click at [723, 31] on button "Next" at bounding box center [712, 24] width 64 height 29
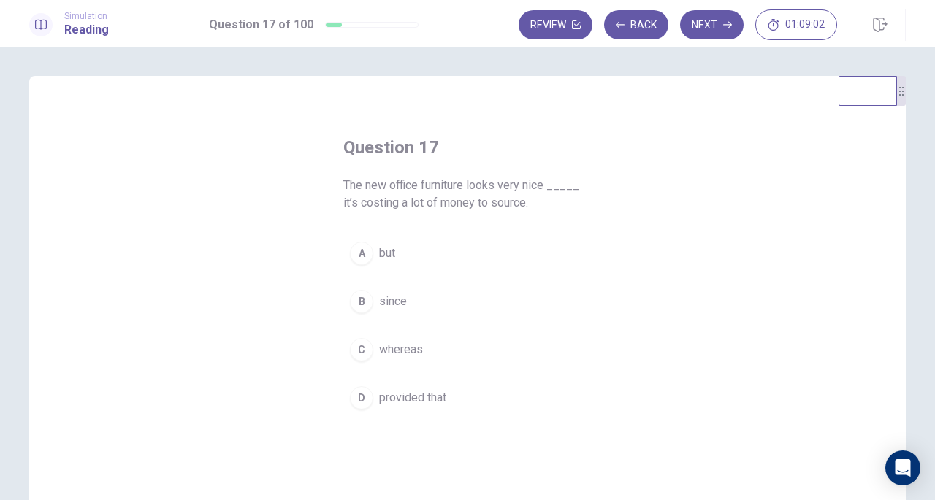
click at [358, 247] on div "A" at bounding box center [361, 253] width 23 height 23
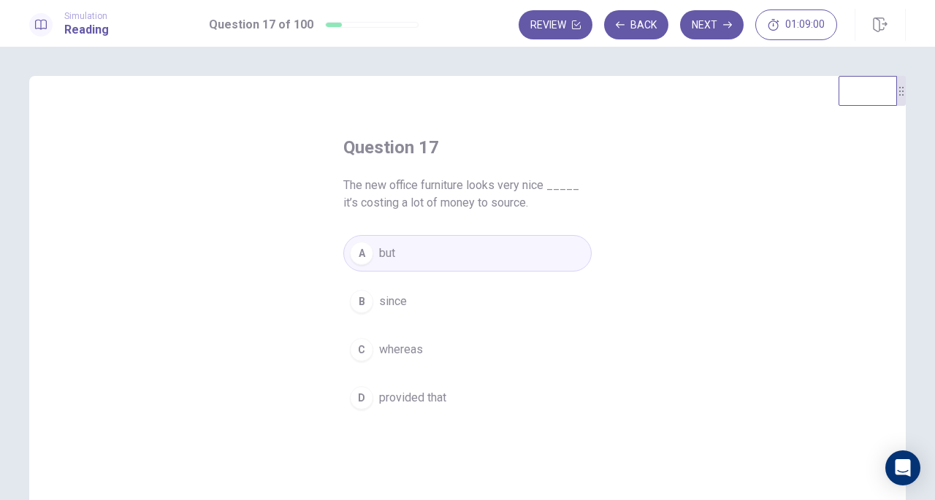
click at [694, 30] on button "Next" at bounding box center [712, 24] width 64 height 29
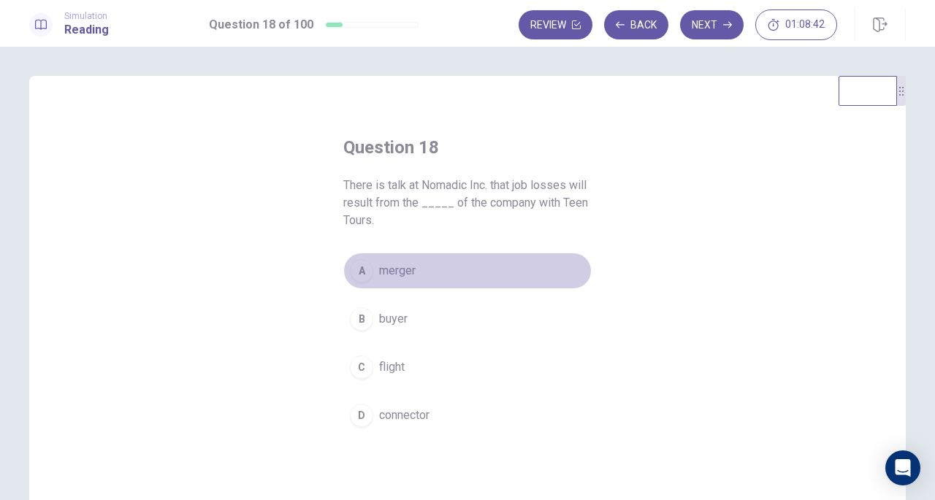
click at [394, 259] on button "A merger" at bounding box center [467, 271] width 248 height 37
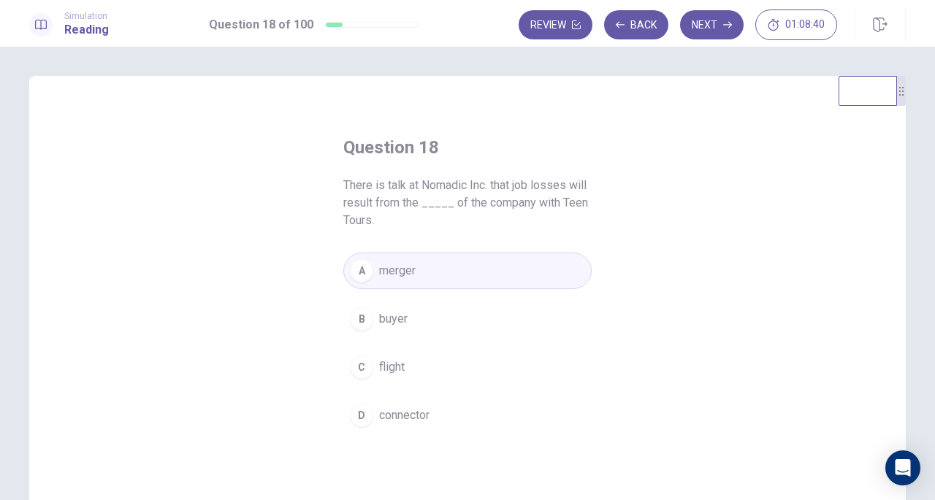
click at [716, 27] on button "Next" at bounding box center [712, 24] width 64 height 29
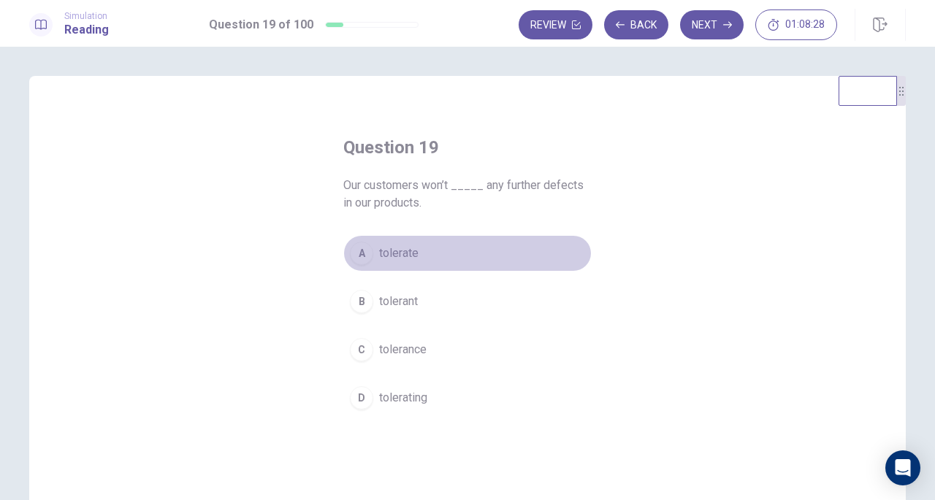
click at [359, 256] on div "A" at bounding box center [361, 253] width 23 height 23
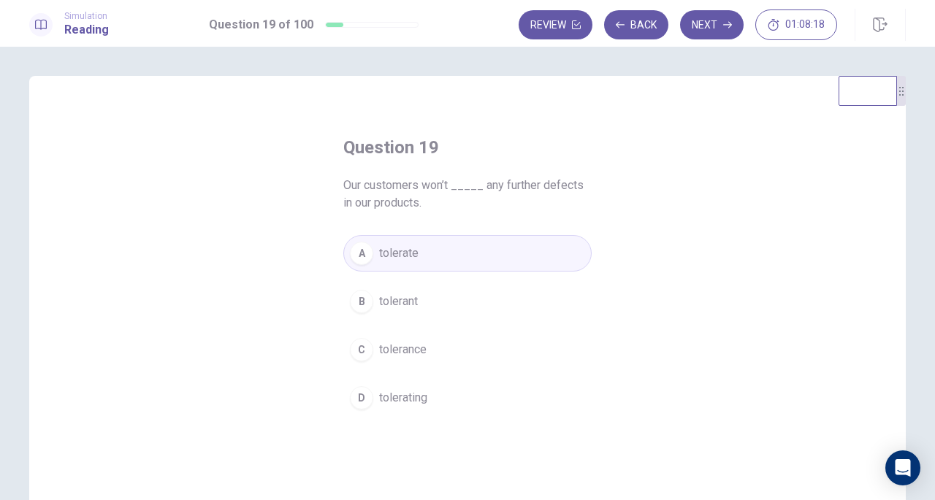
click at [698, 17] on button "Next" at bounding box center [712, 24] width 64 height 29
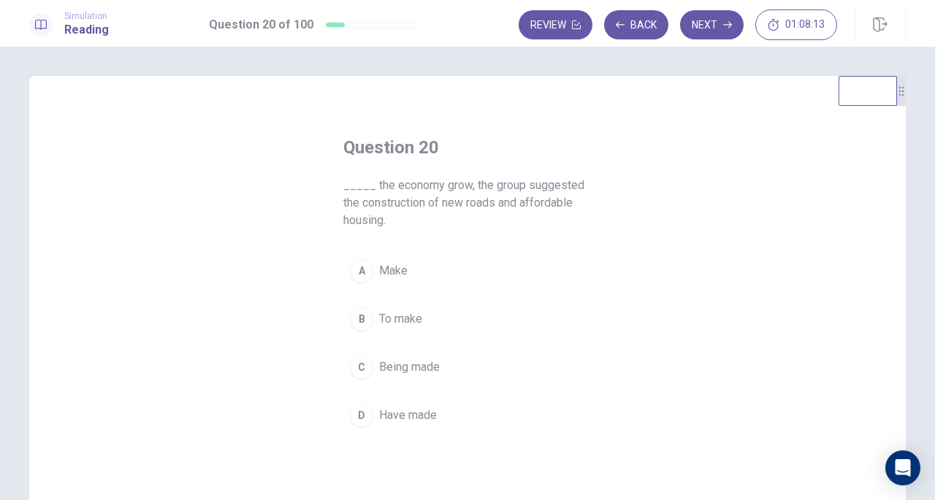
click at [351, 307] on div "B" at bounding box center [361, 318] width 23 height 23
click at [710, 30] on button "Next" at bounding box center [712, 24] width 64 height 29
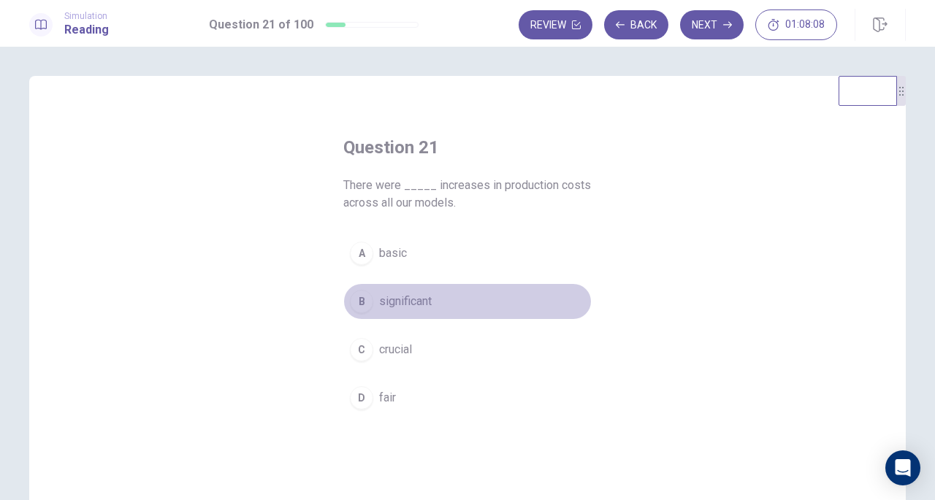
click at [359, 304] on div "B" at bounding box center [361, 301] width 23 height 23
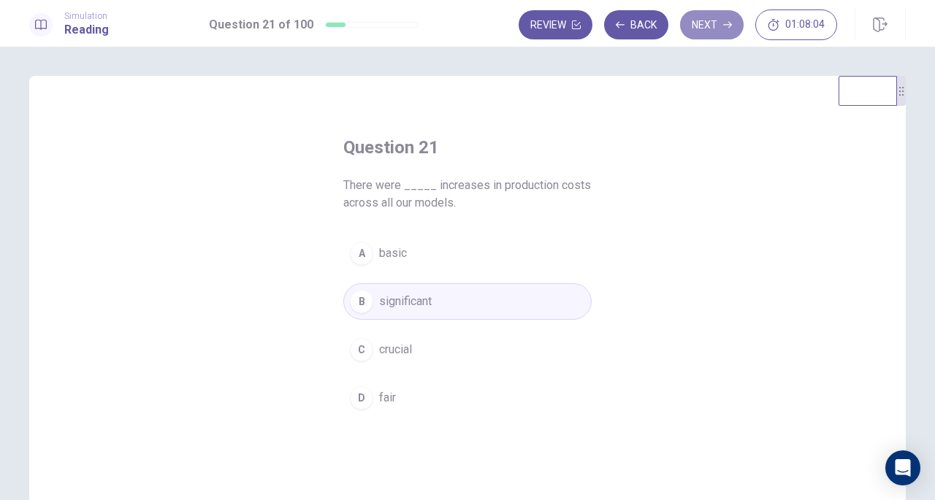
click at [713, 30] on button "Next" at bounding box center [712, 24] width 64 height 29
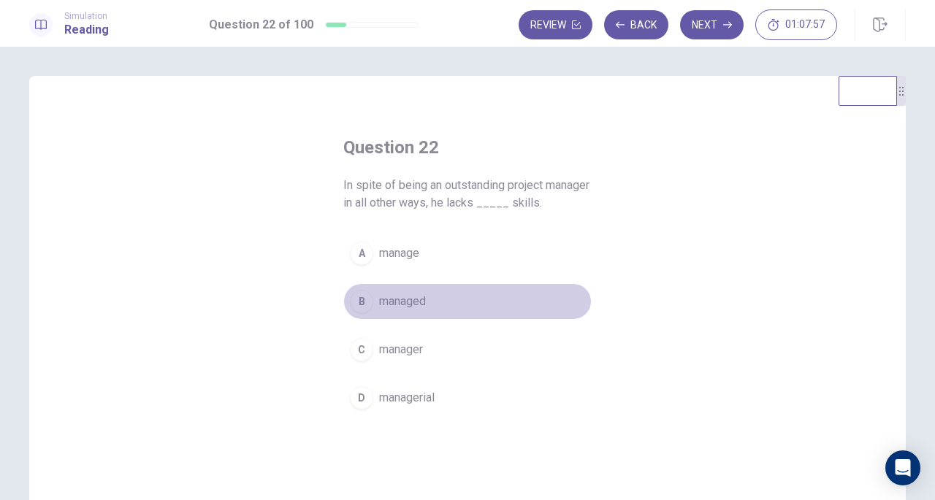
click at [392, 299] on span "managed" at bounding box center [402, 302] width 47 height 18
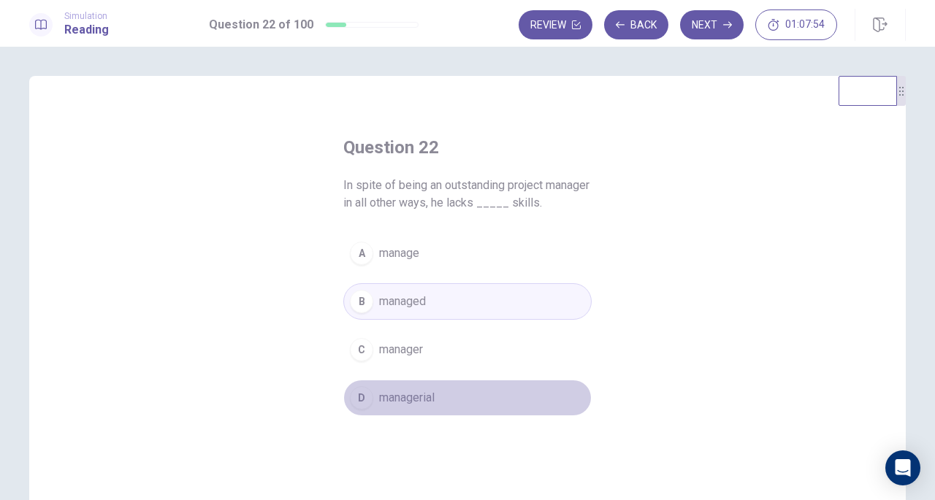
drag, startPoint x: 379, startPoint y: 383, endPoint x: 416, endPoint y: 355, distance: 46.9
click at [379, 383] on button "D managerial" at bounding box center [467, 398] width 248 height 37
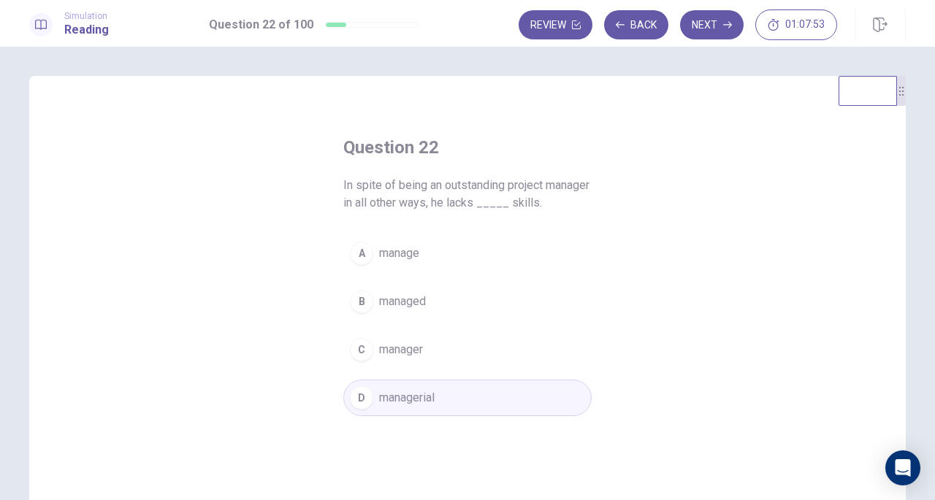
click at [713, 20] on button "Next" at bounding box center [712, 24] width 64 height 29
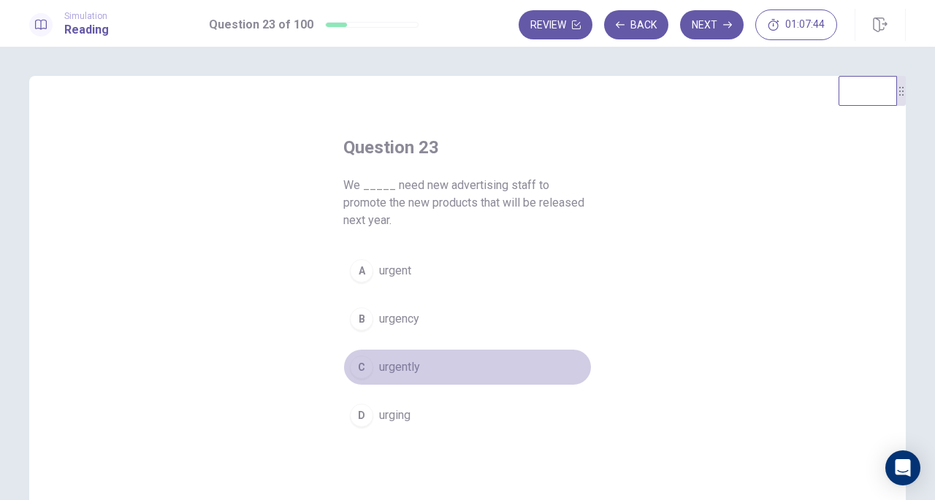
click at [386, 369] on span "urgently" at bounding box center [399, 367] width 41 height 18
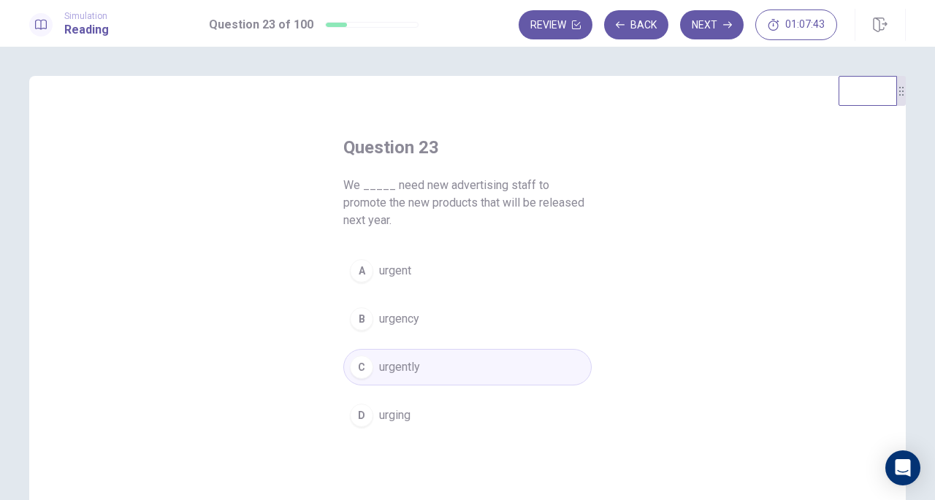
click at [710, 22] on button "Next" at bounding box center [712, 24] width 64 height 29
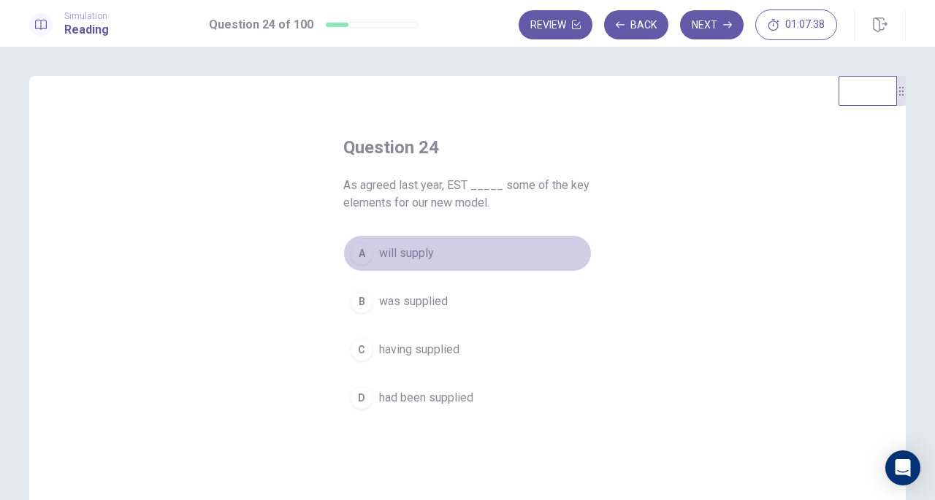
click at [419, 265] on button "A will supply" at bounding box center [467, 253] width 248 height 37
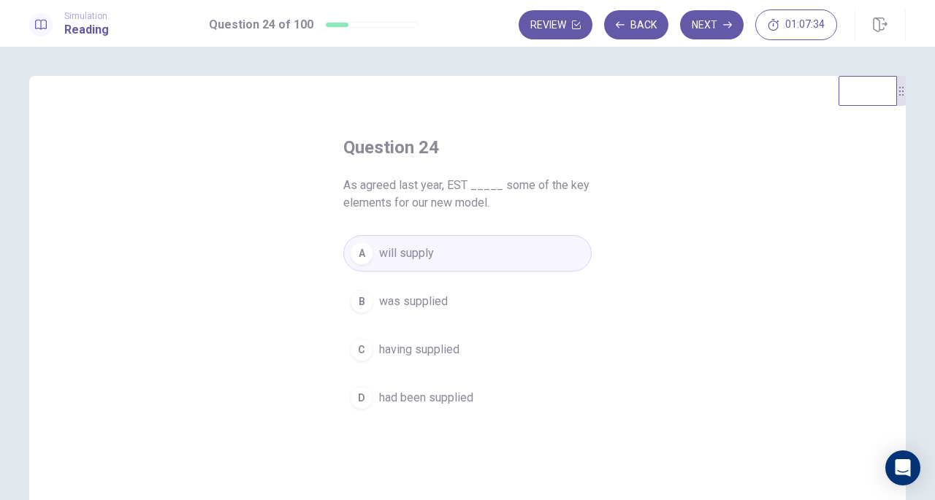
click at [736, 28] on button "Next" at bounding box center [712, 24] width 64 height 29
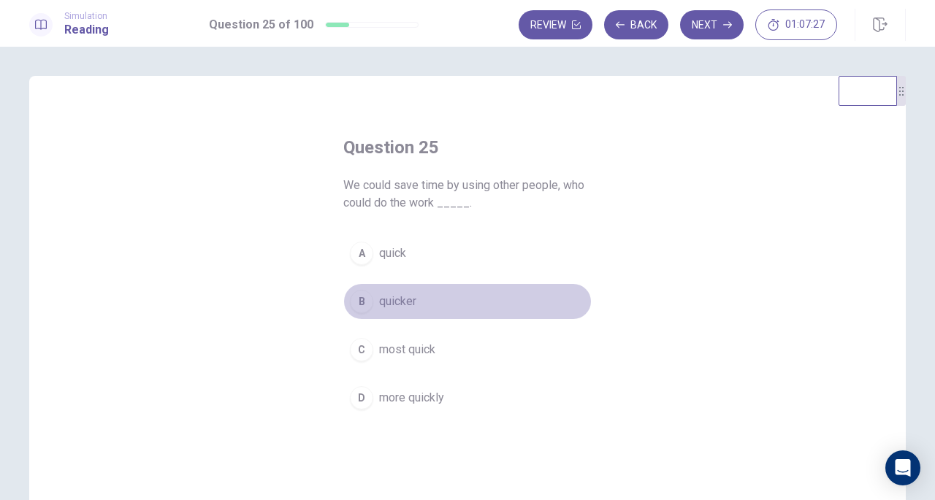
click at [383, 306] on span "quicker" at bounding box center [397, 302] width 37 height 18
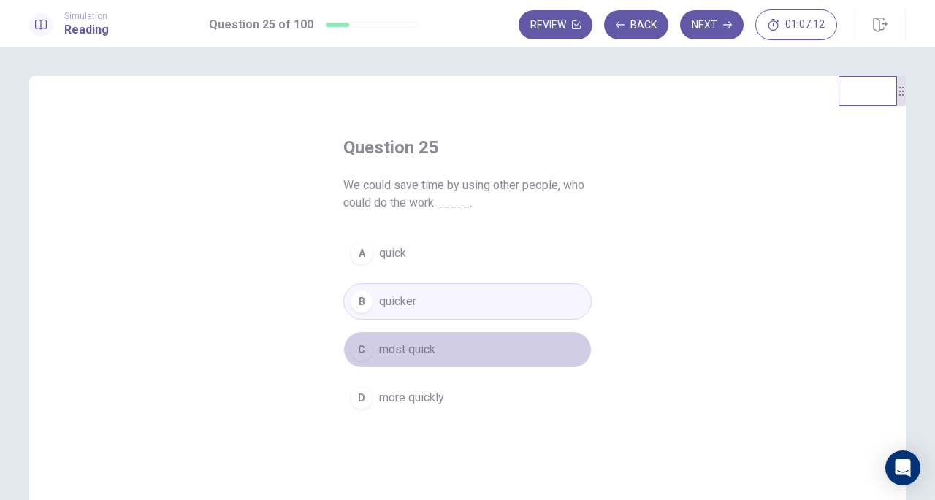
click at [441, 344] on button "C most quick" at bounding box center [467, 349] width 248 height 37
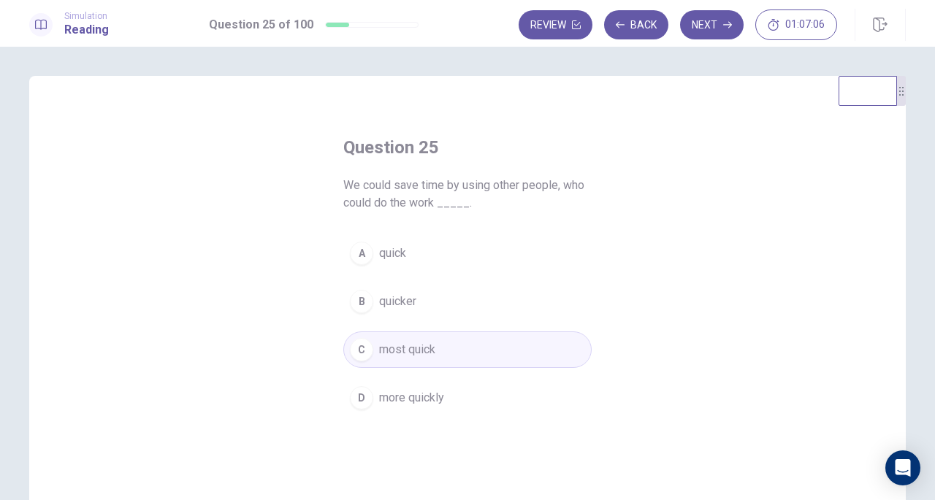
click at [442, 291] on button "B quicker" at bounding box center [467, 301] width 248 height 37
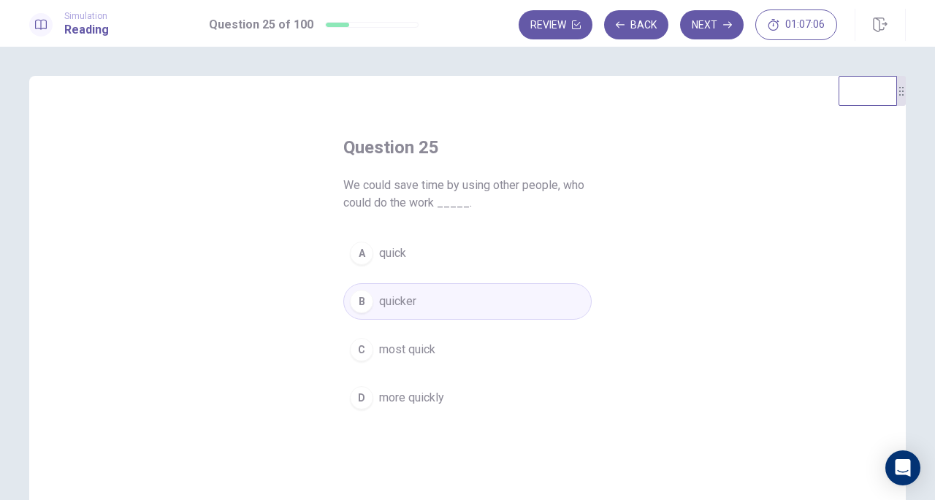
click at [450, 259] on button "A quick" at bounding box center [467, 253] width 248 height 37
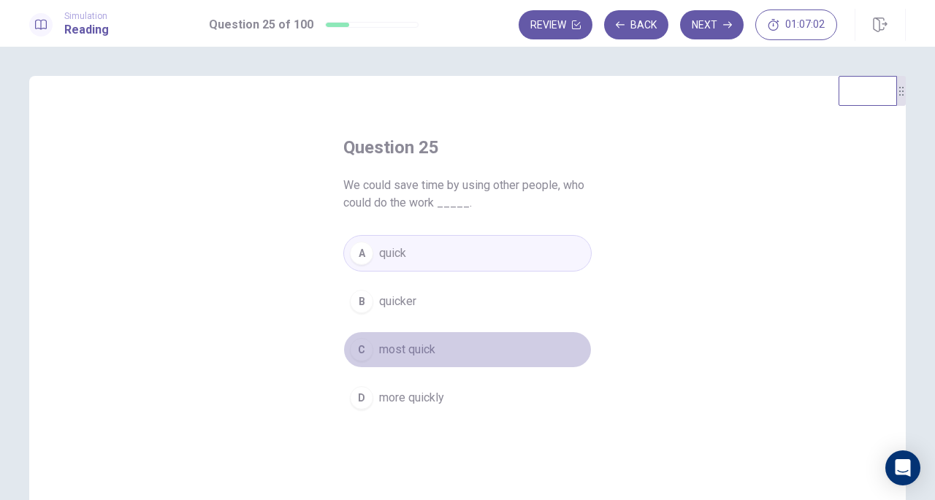
click at [445, 351] on button "C most quick" at bounding box center [467, 349] width 248 height 37
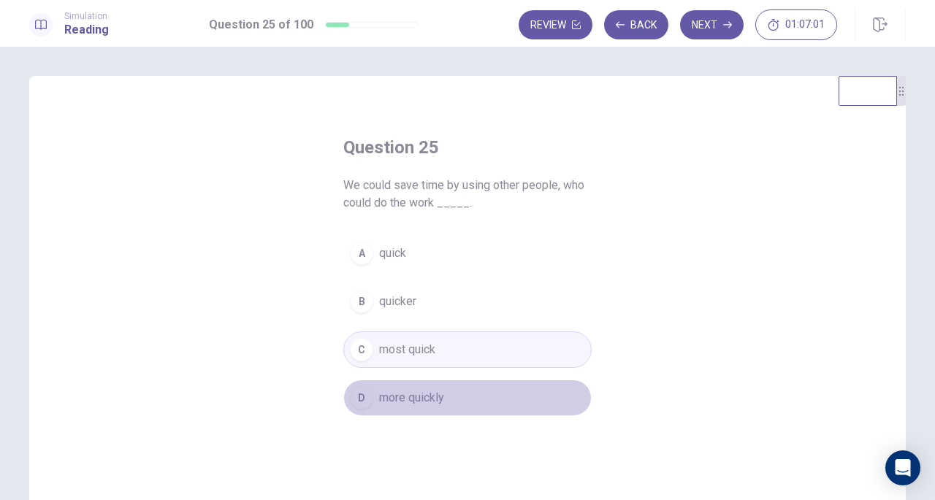
click at [453, 382] on button "D more quickly" at bounding box center [467, 398] width 248 height 37
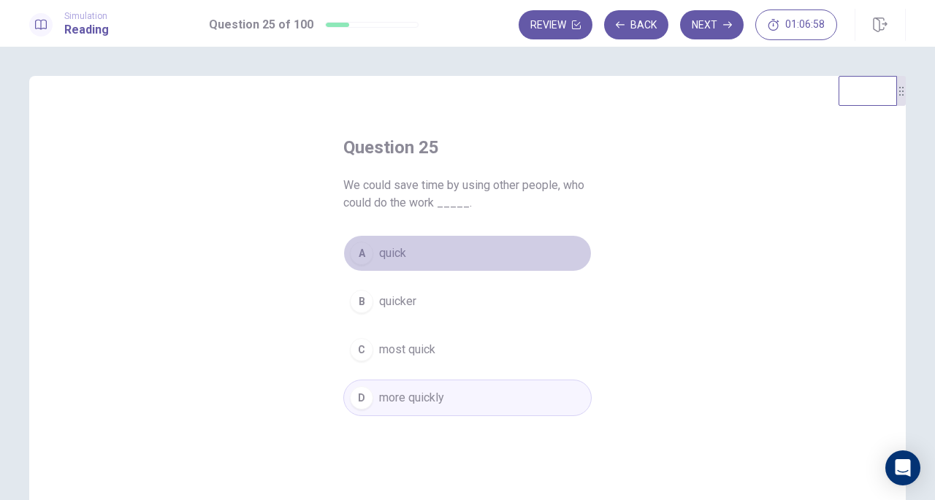
drag, startPoint x: 447, startPoint y: 261, endPoint x: 448, endPoint y: 253, distance: 7.3
click at [447, 261] on button "A quick" at bounding box center [467, 253] width 248 height 37
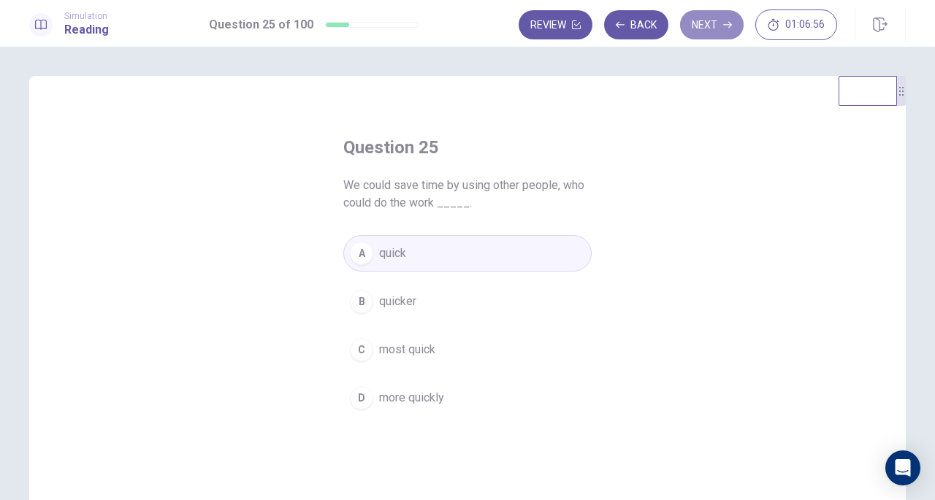
click at [705, 31] on button "Next" at bounding box center [712, 24] width 64 height 29
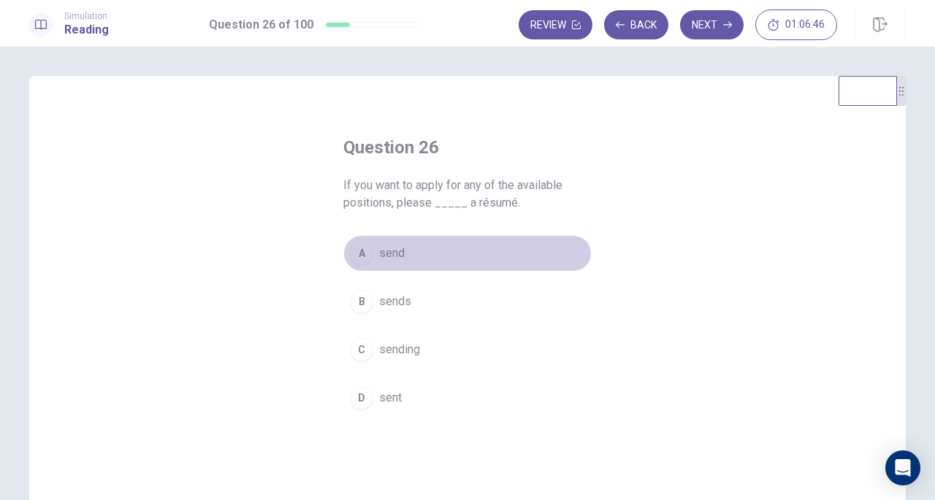
click at [365, 245] on div "A" at bounding box center [361, 253] width 23 height 23
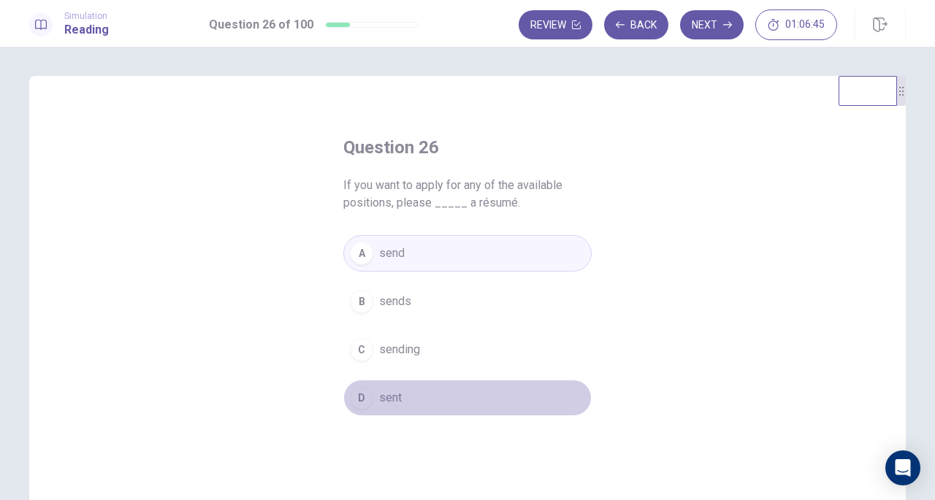
click at [372, 396] on button "D sent" at bounding box center [467, 398] width 248 height 37
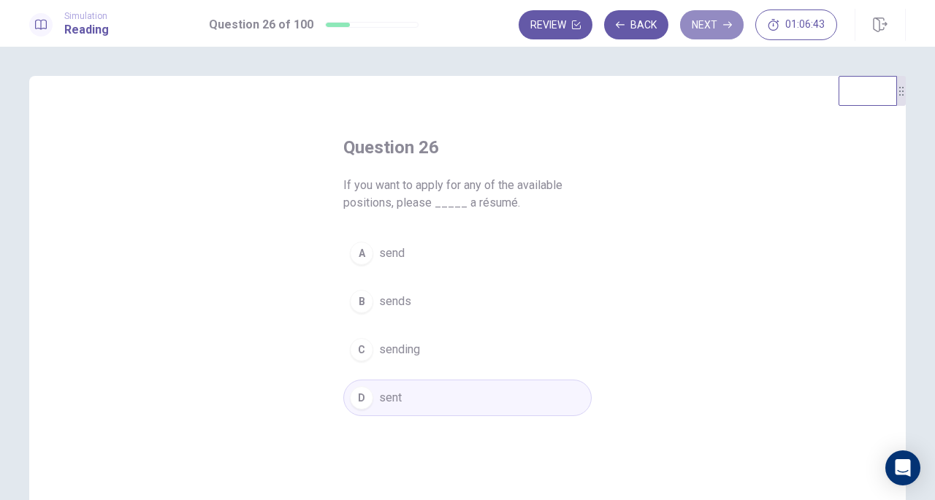
click at [718, 29] on button "Next" at bounding box center [712, 24] width 64 height 29
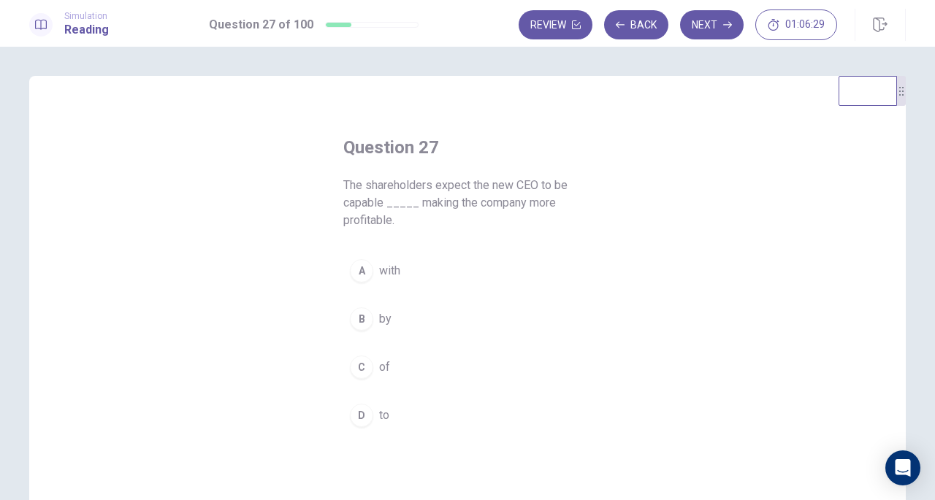
drag, startPoint x: 356, startPoint y: 315, endPoint x: 394, endPoint y: 299, distance: 40.3
click at [357, 313] on div "B" at bounding box center [361, 318] width 23 height 23
click at [717, 28] on button "Next" at bounding box center [712, 24] width 64 height 29
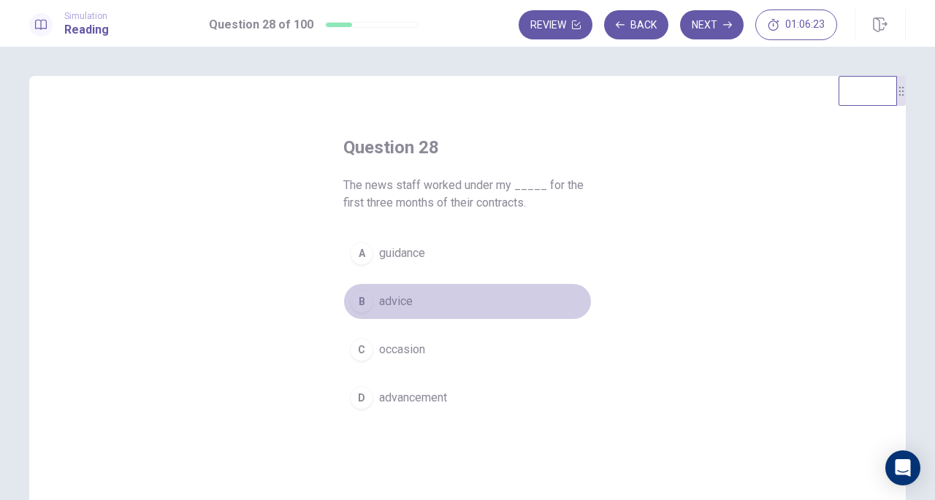
click at [349, 313] on button "B advice" at bounding box center [467, 301] width 248 height 37
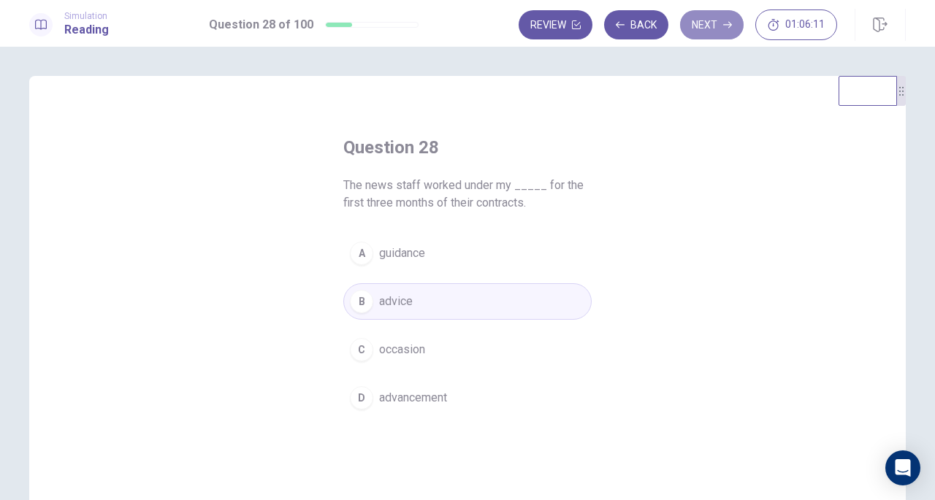
click at [714, 33] on button "Next" at bounding box center [712, 24] width 64 height 29
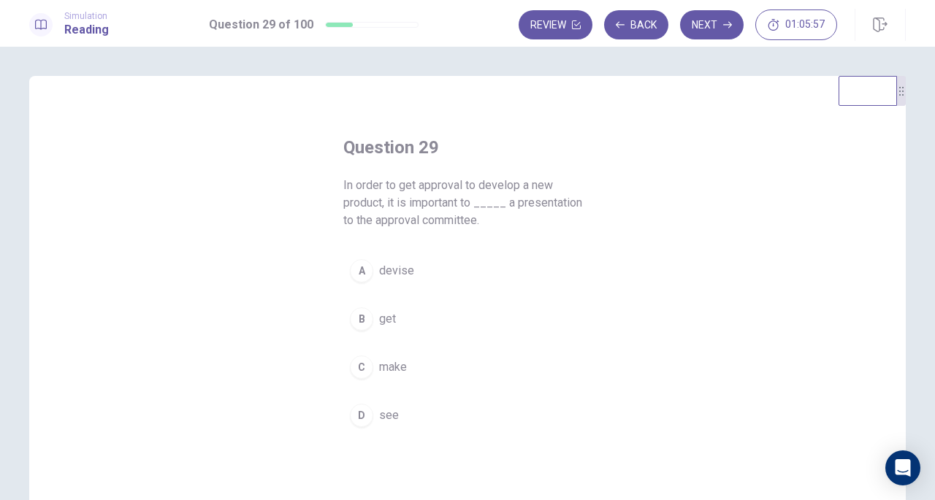
click at [371, 318] on button "B get" at bounding box center [467, 319] width 248 height 37
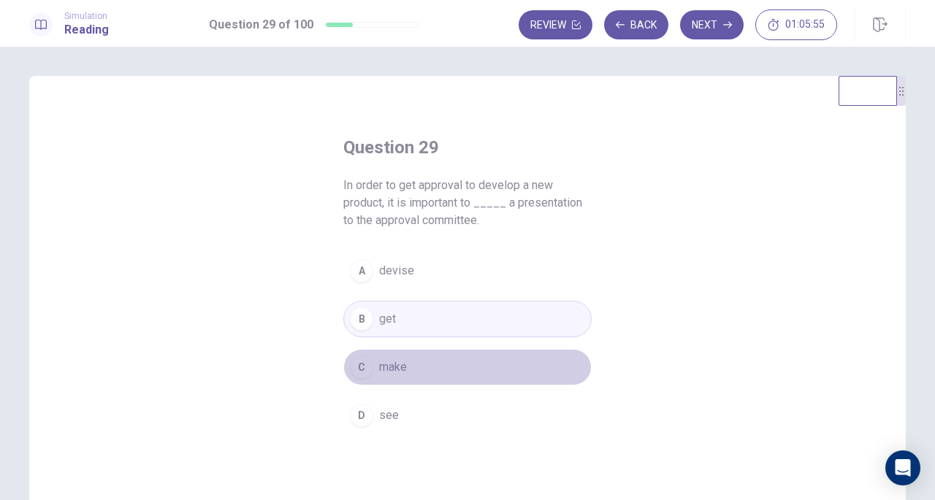
click at [364, 360] on div "C" at bounding box center [361, 367] width 23 height 23
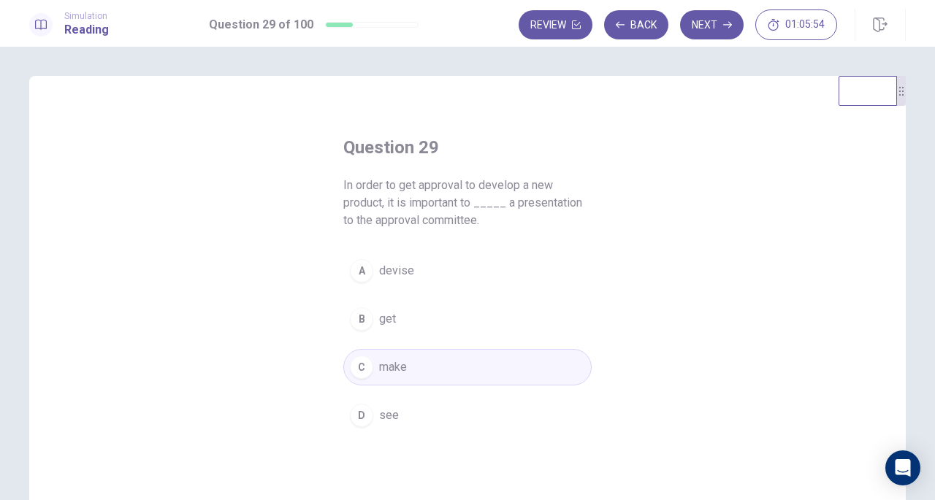
click at [712, 18] on button "Next" at bounding box center [712, 24] width 64 height 29
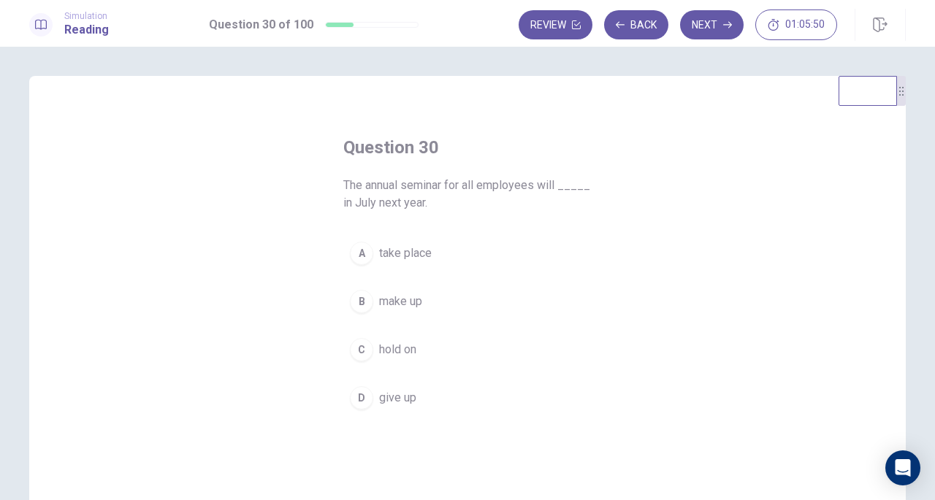
click at [406, 263] on button "A take place" at bounding box center [467, 253] width 248 height 37
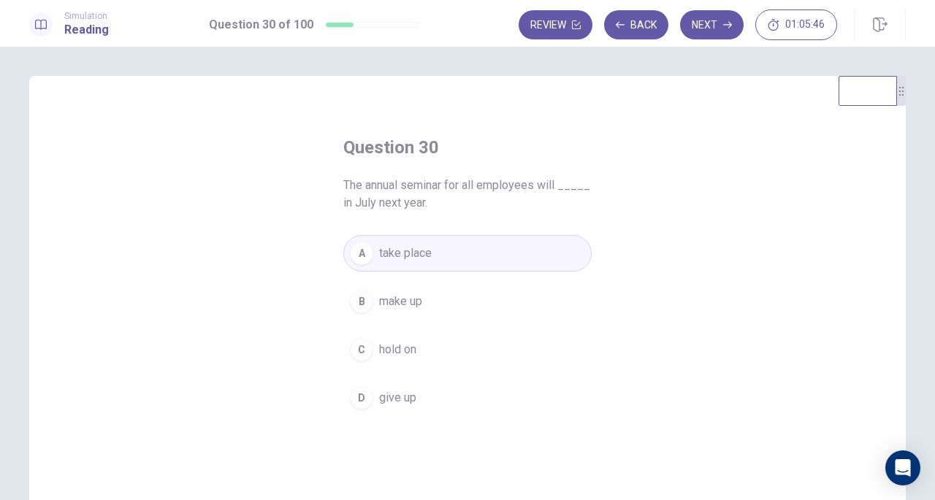
click at [724, 28] on icon "button" at bounding box center [727, 24] width 9 height 9
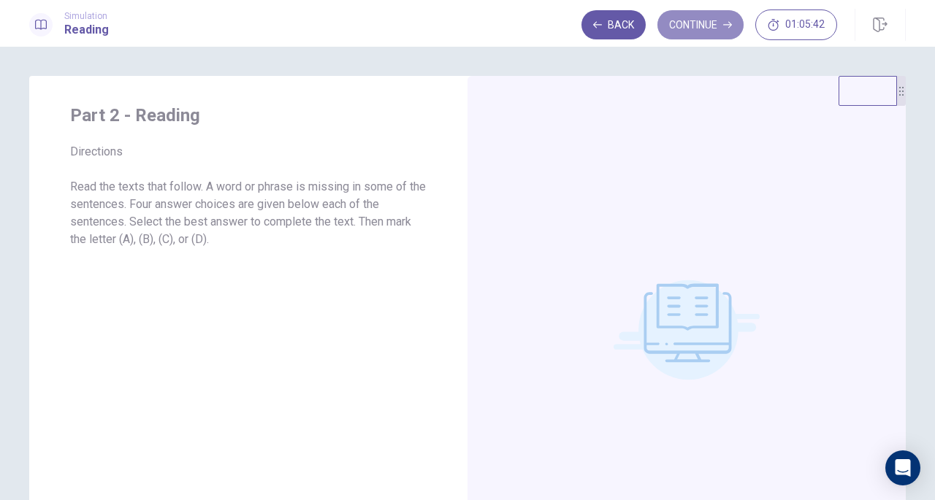
click at [726, 35] on button "Continue" at bounding box center [700, 24] width 86 height 29
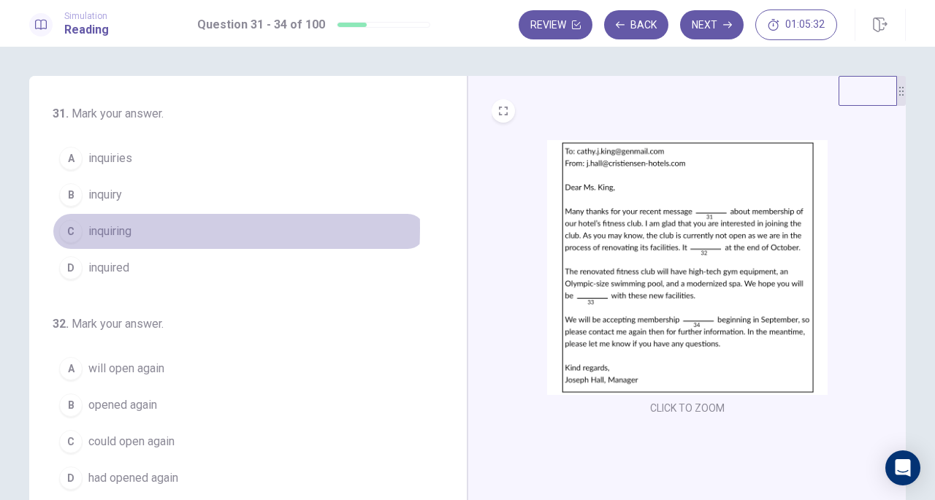
click at [75, 227] on div "C" at bounding box center [70, 231] width 23 height 23
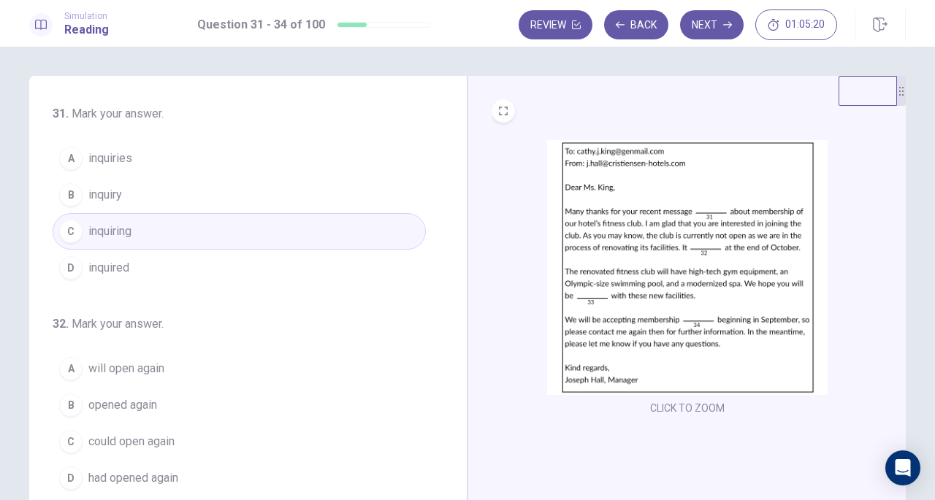
scroll to position [146, 0]
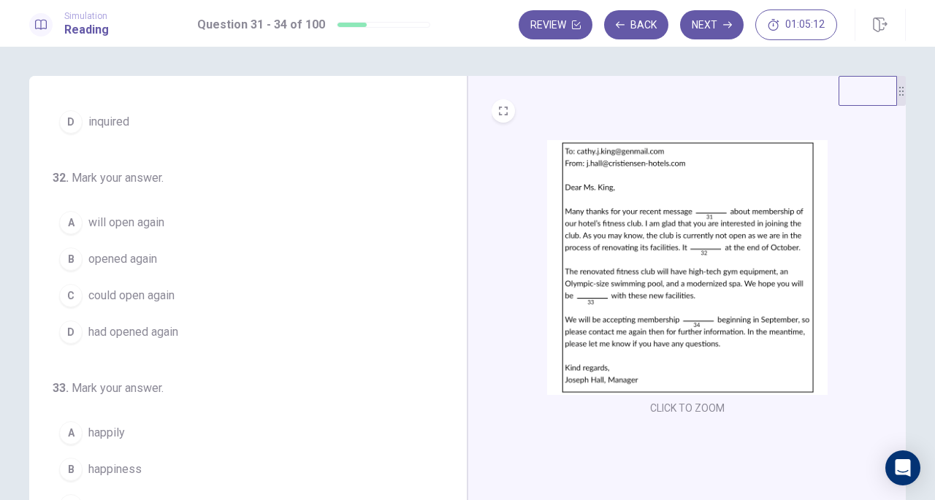
click at [164, 255] on button "B opened again" at bounding box center [239, 259] width 373 height 37
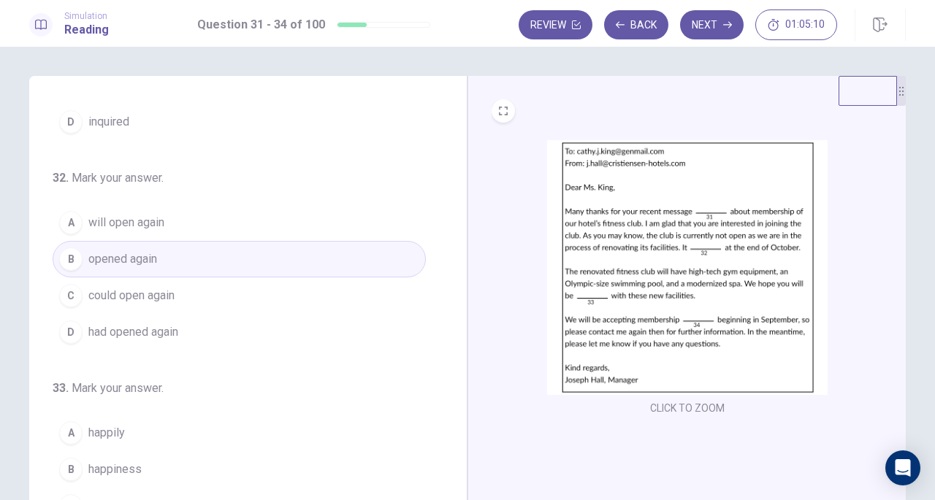
click at [198, 222] on button "A will open again" at bounding box center [239, 222] width 373 height 37
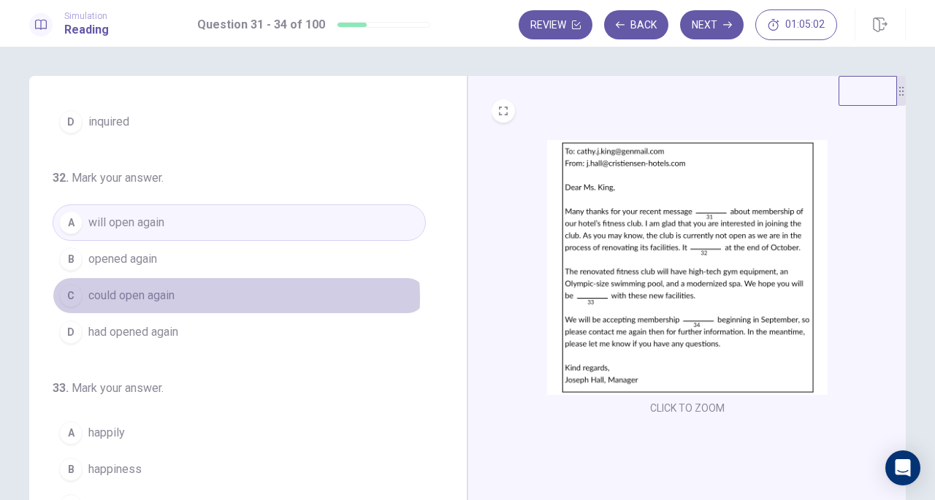
click at [215, 294] on button "C could open again" at bounding box center [239, 295] width 373 height 37
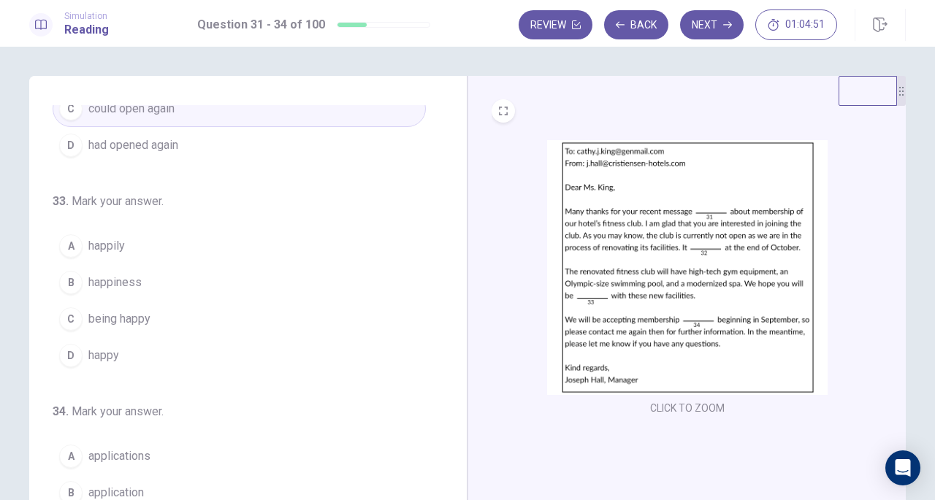
scroll to position [355, 0]
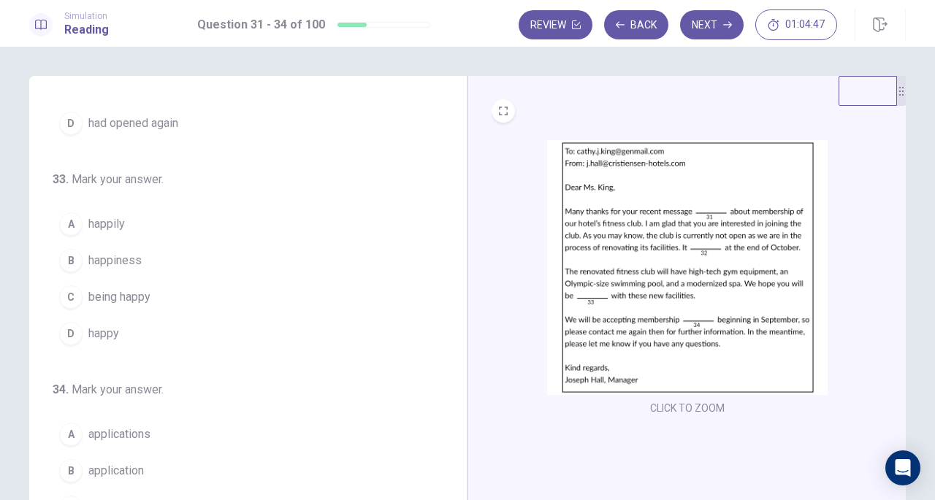
click at [141, 215] on button "A happily" at bounding box center [239, 224] width 373 height 37
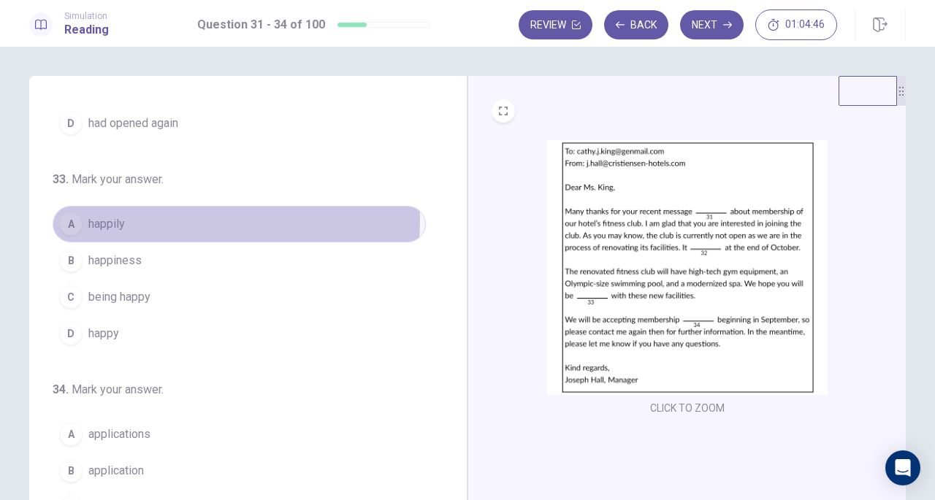
click at [141, 215] on button "A happily" at bounding box center [239, 224] width 373 height 37
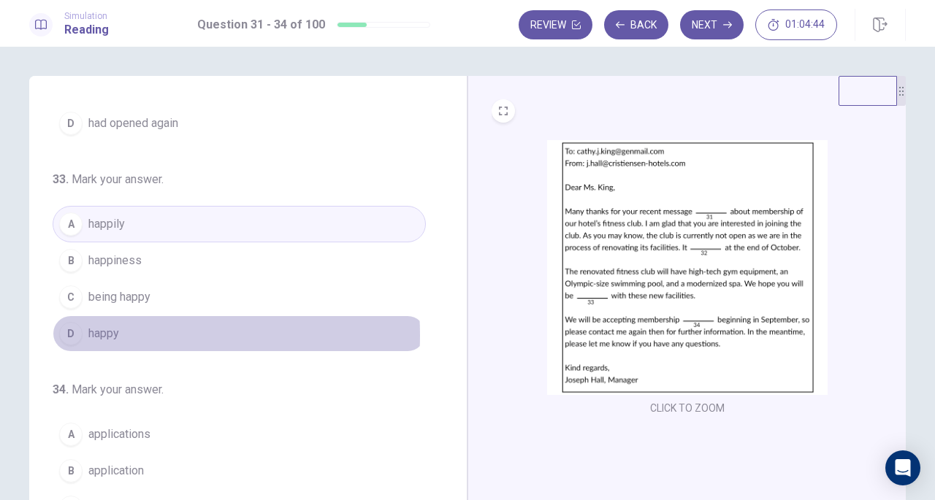
click at [121, 331] on button "D happy" at bounding box center [239, 333] width 373 height 37
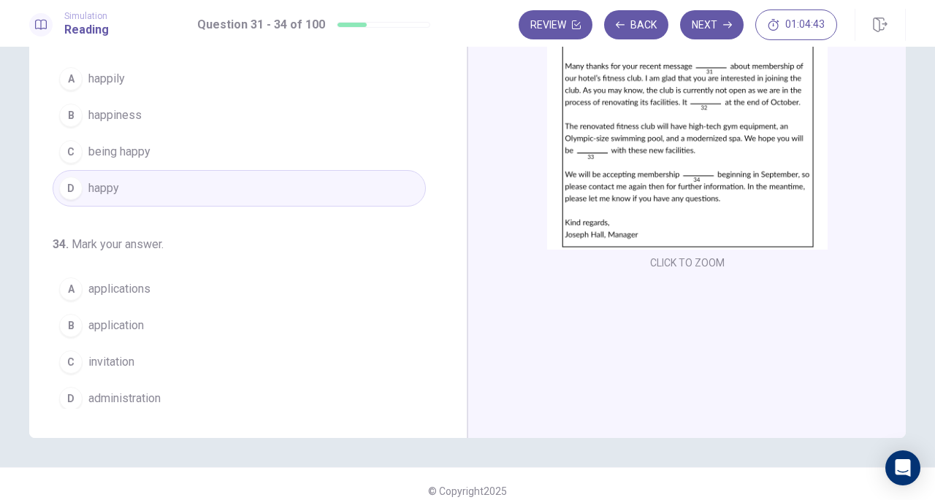
scroll to position [146, 0]
click at [169, 297] on button "A applications" at bounding box center [239, 288] width 373 height 37
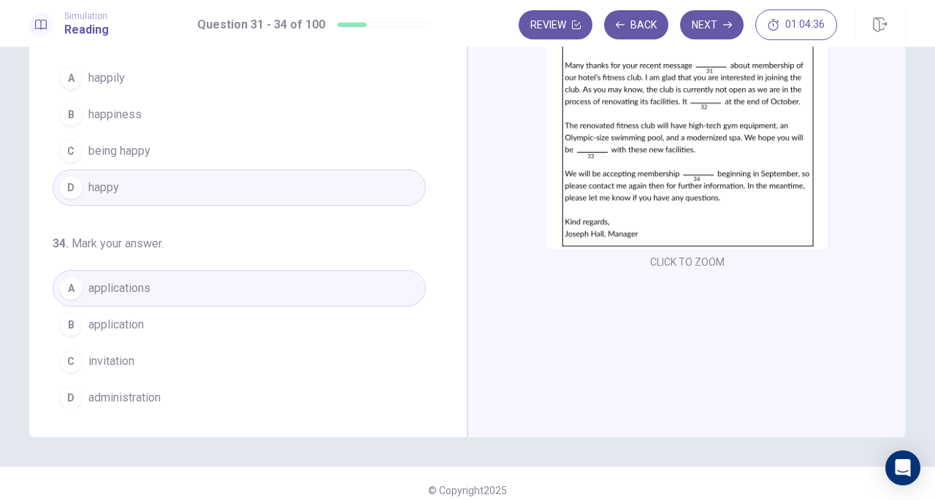
click at [699, 19] on button "Next" at bounding box center [712, 24] width 64 height 29
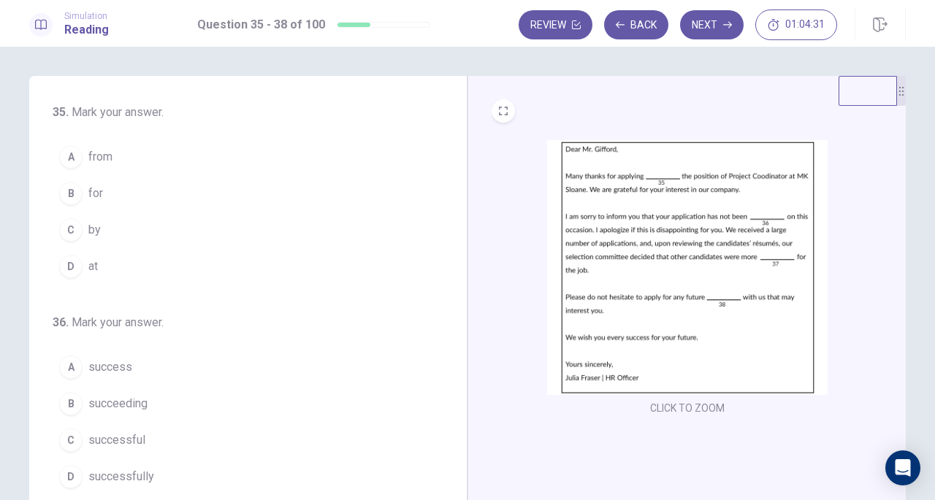
scroll to position [0, 0]
drag, startPoint x: 72, startPoint y: 186, endPoint x: 83, endPoint y: 179, distance: 13.2
click at [72, 186] on div "B" at bounding box center [70, 194] width 23 height 23
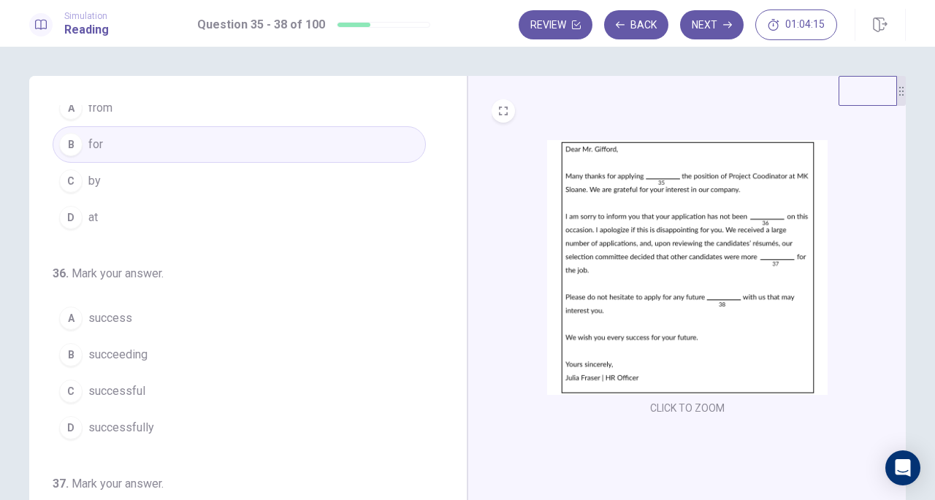
scroll to position [73, 0]
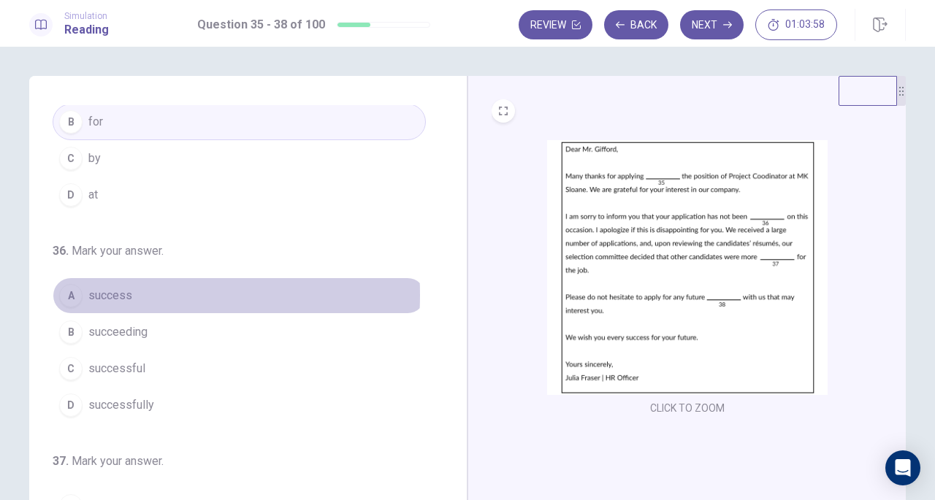
click at [105, 293] on span "success" at bounding box center [110, 296] width 44 height 18
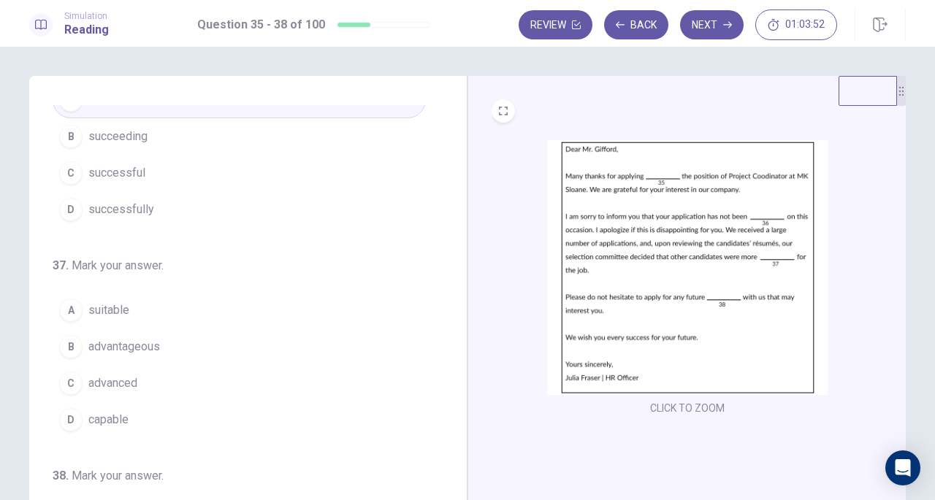
scroll to position [292, 0]
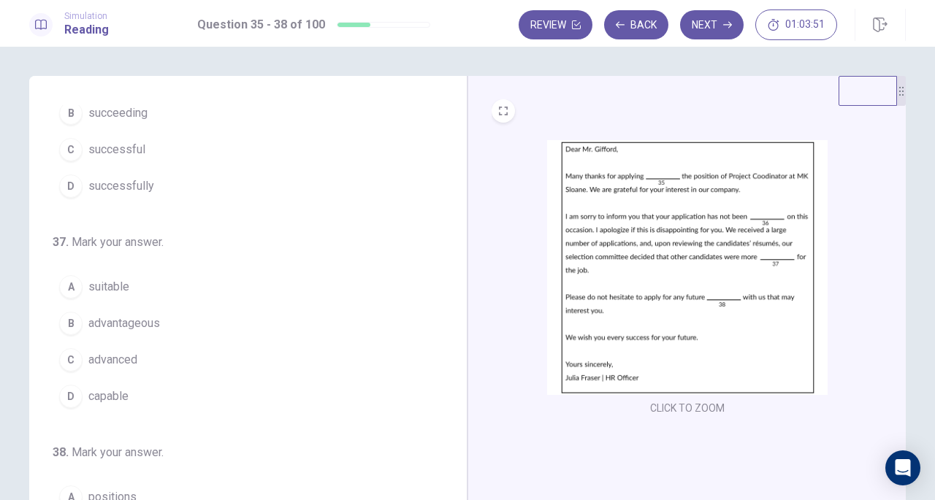
click at [137, 288] on button "A suitable" at bounding box center [239, 287] width 373 height 37
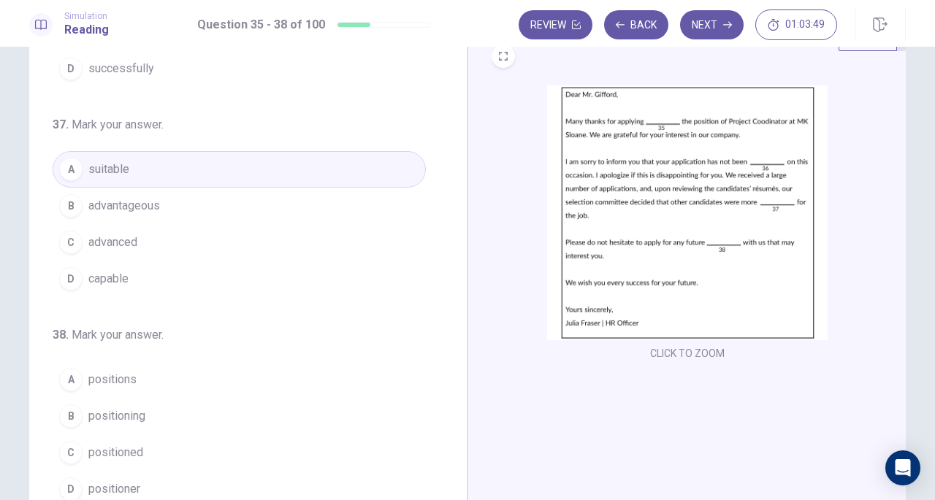
scroll to position [146, 0]
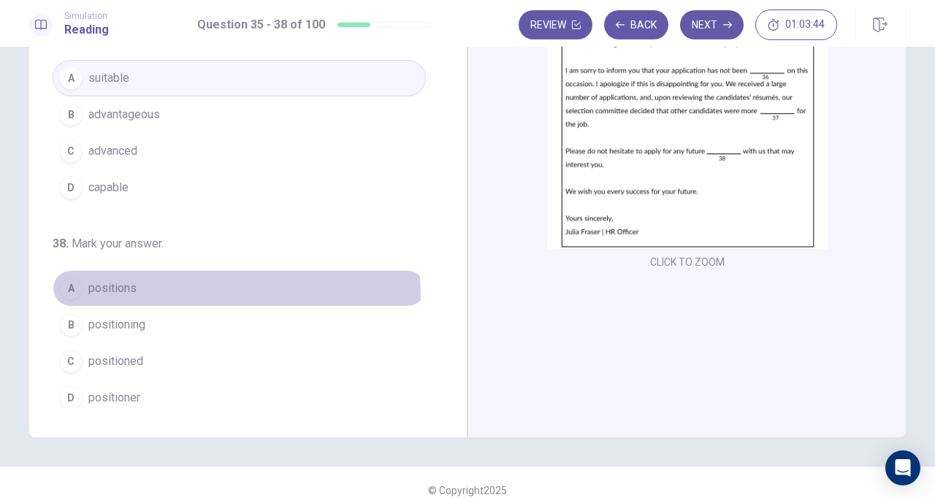
click at [126, 294] on button "A positions" at bounding box center [239, 288] width 373 height 37
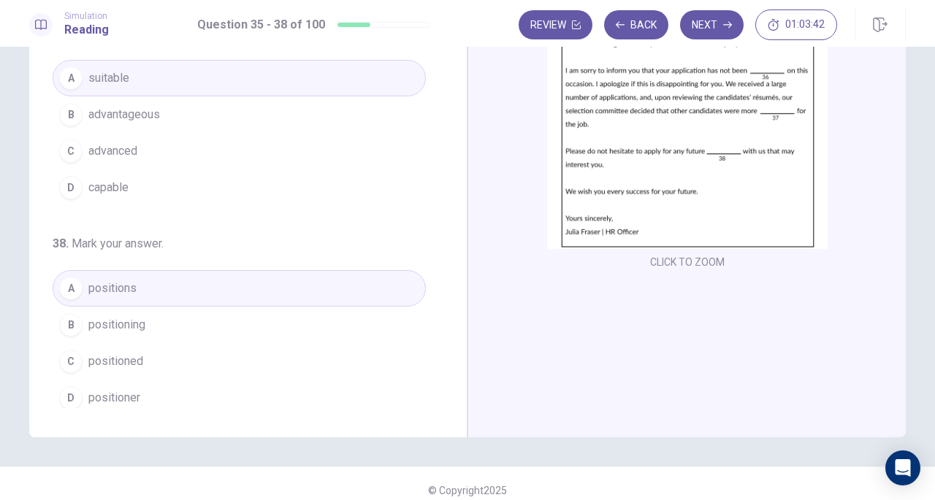
click at [701, 20] on button "Next" at bounding box center [712, 24] width 64 height 29
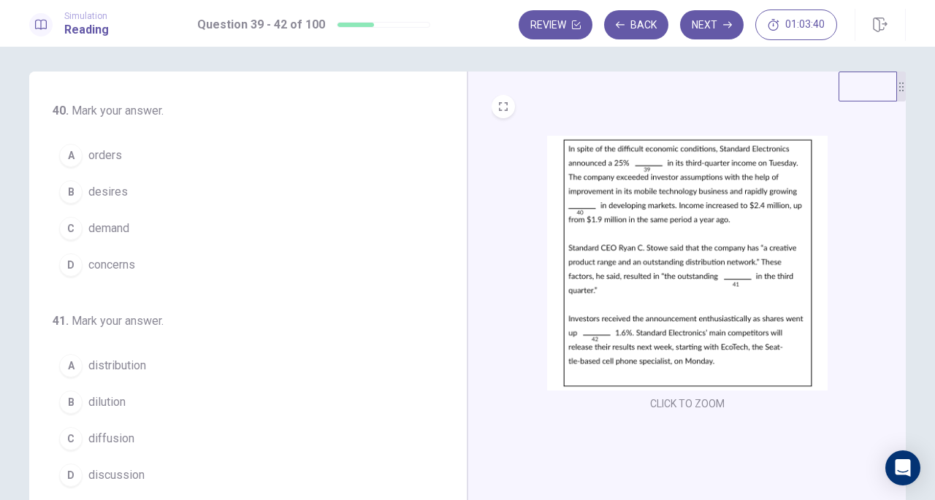
scroll to position [0, 0]
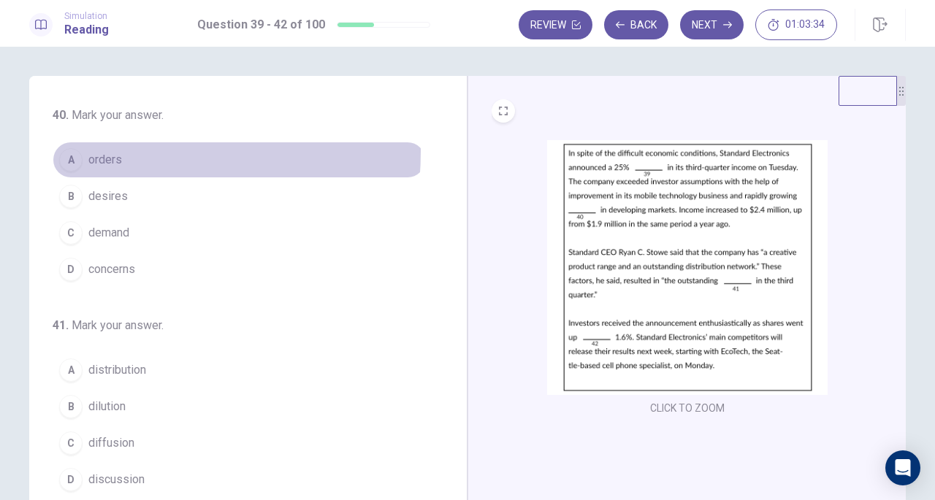
click at [88, 151] on span "orders" at bounding box center [105, 160] width 34 height 18
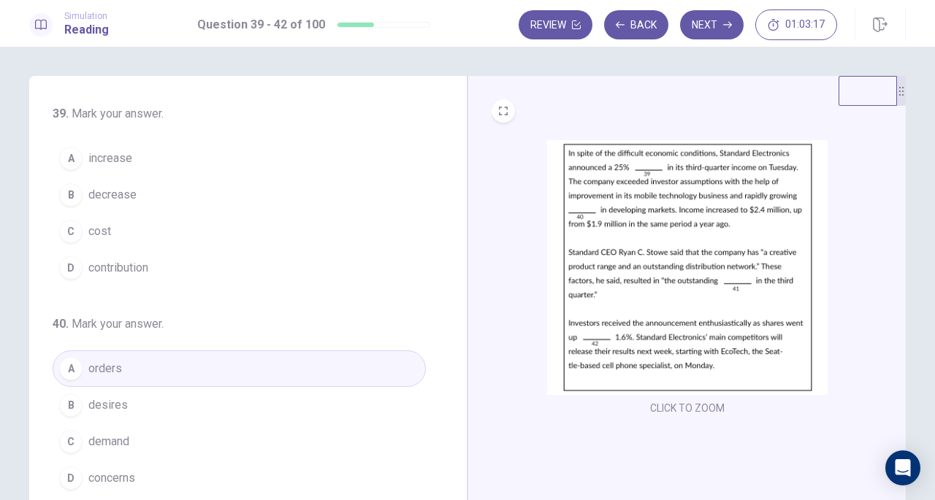
click at [91, 158] on span "increase" at bounding box center [110, 159] width 44 height 18
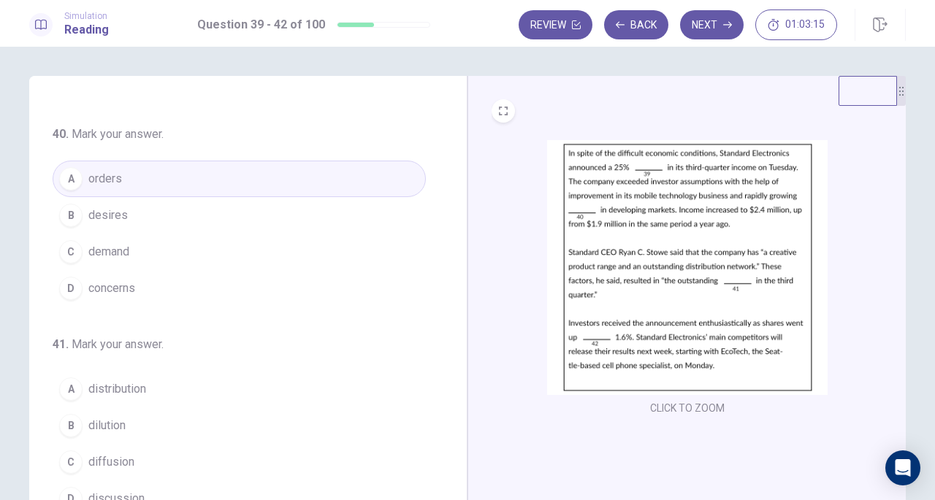
scroll to position [146, 0]
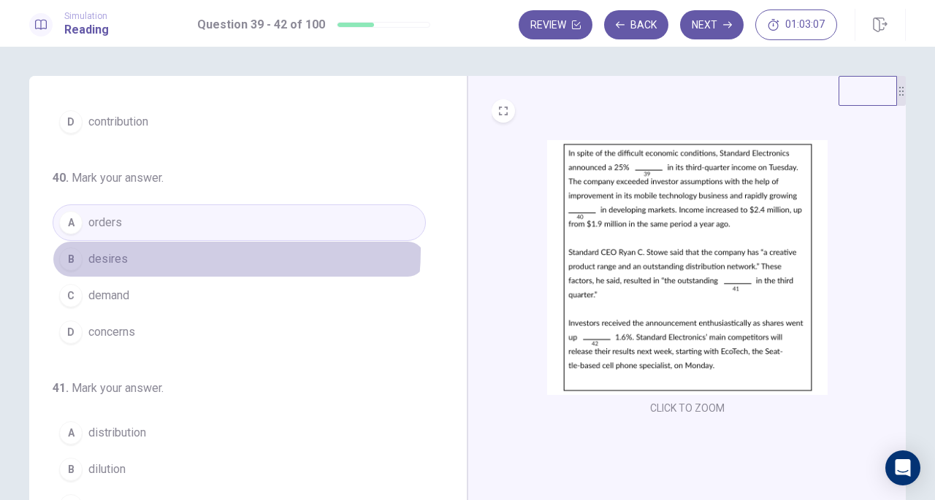
click at [157, 248] on button "B desires" at bounding box center [239, 259] width 373 height 37
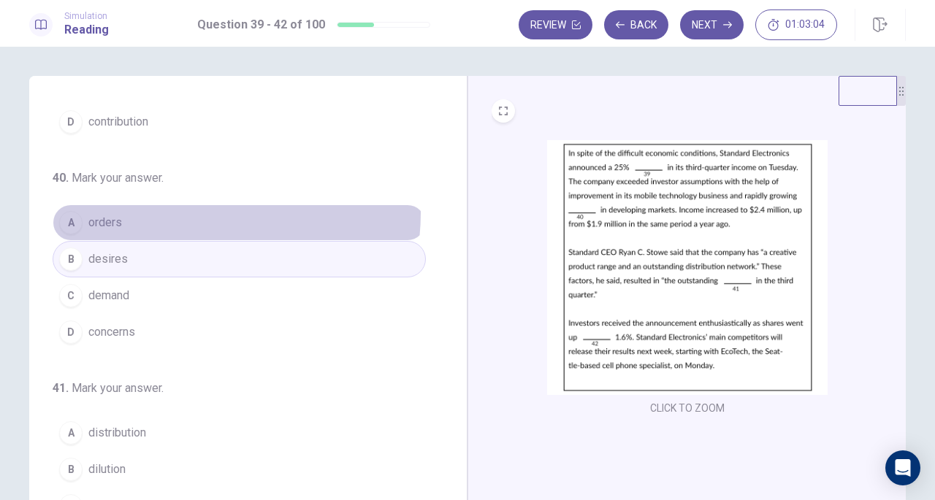
click at [188, 211] on button "A orders" at bounding box center [239, 222] width 373 height 37
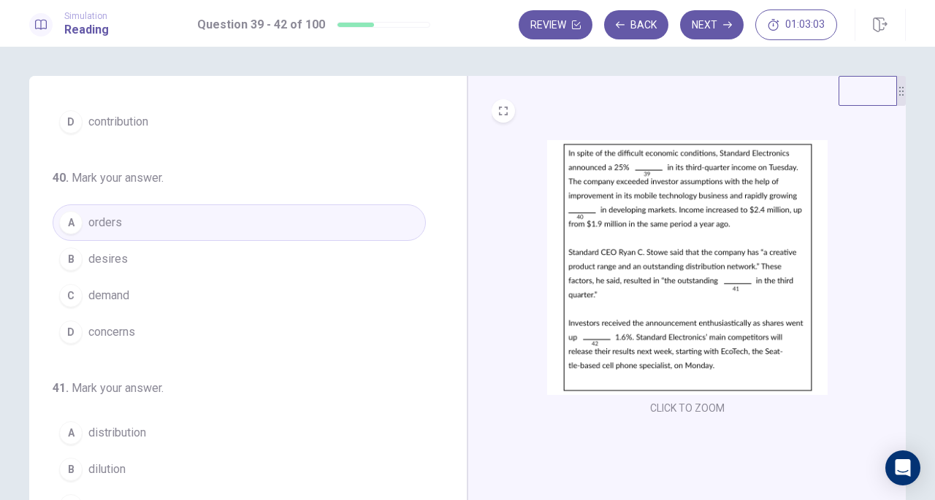
click at [185, 243] on button "B desires" at bounding box center [239, 259] width 373 height 37
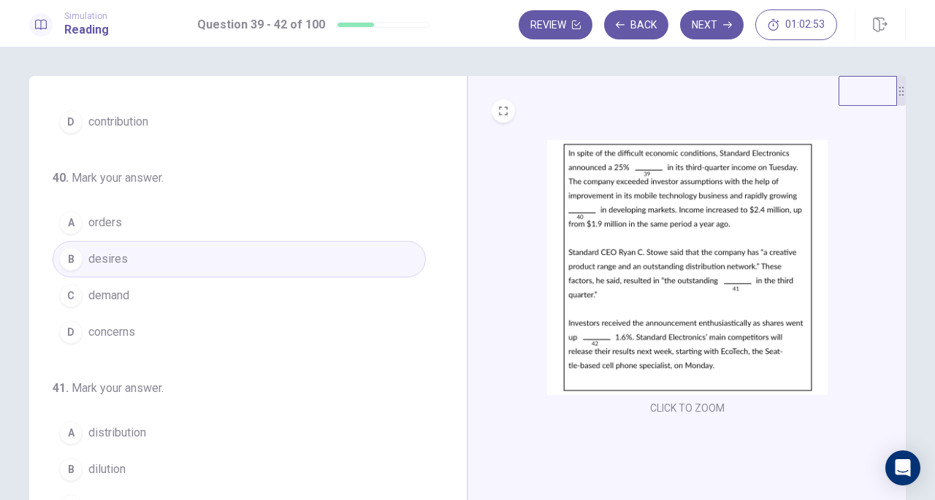
click at [171, 290] on button "C demand" at bounding box center [239, 295] width 373 height 37
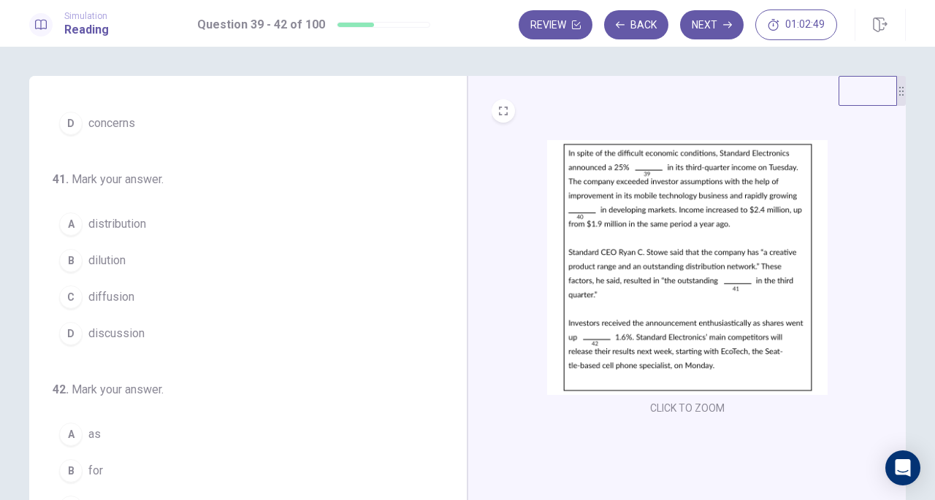
scroll to position [73, 0]
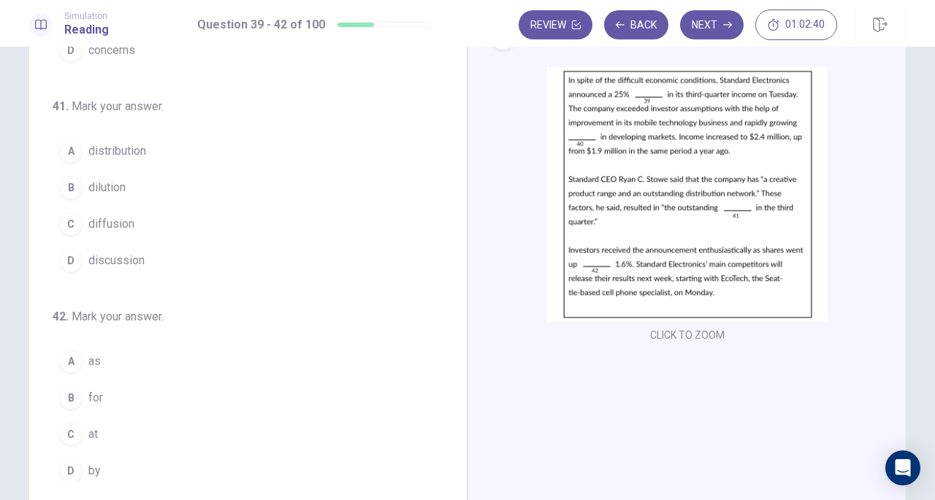
click at [124, 252] on span "discussion" at bounding box center [116, 261] width 56 height 18
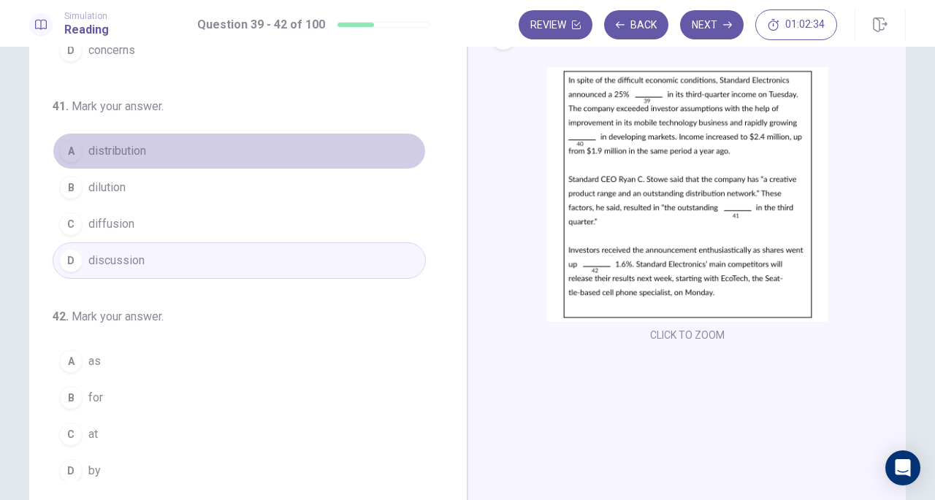
click at [239, 147] on button "A distribution" at bounding box center [239, 151] width 373 height 37
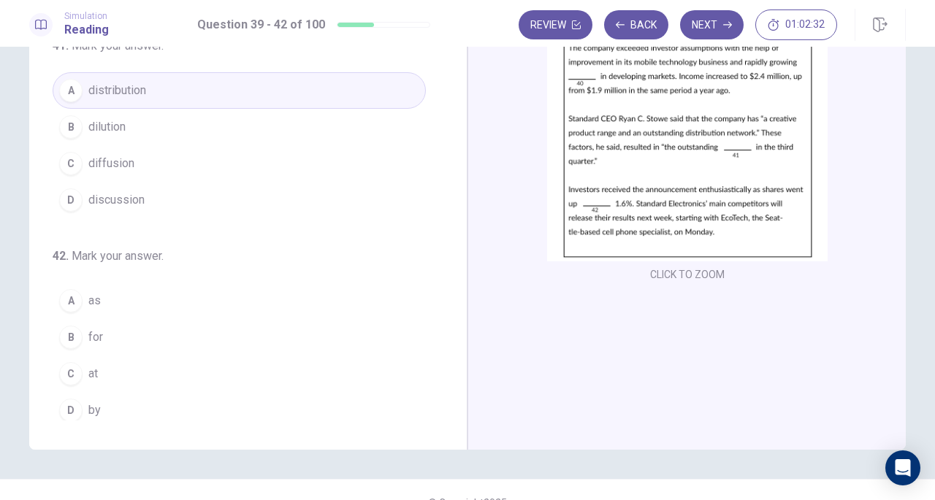
scroll to position [146, 0]
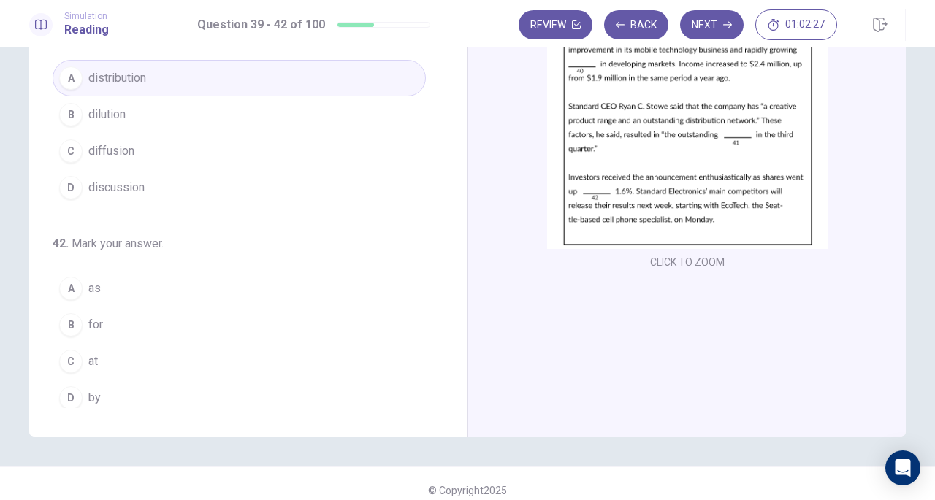
click at [70, 313] on div "B" at bounding box center [70, 324] width 23 height 23
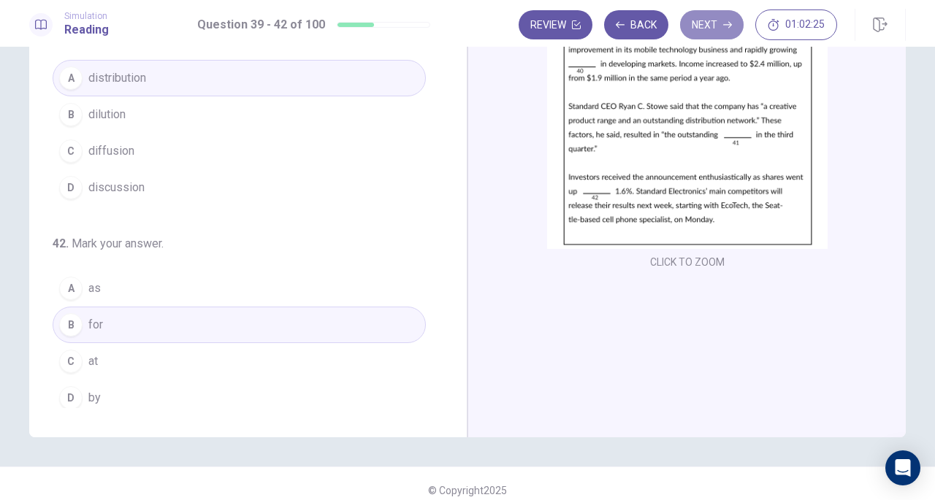
click at [705, 19] on button "Next" at bounding box center [712, 24] width 64 height 29
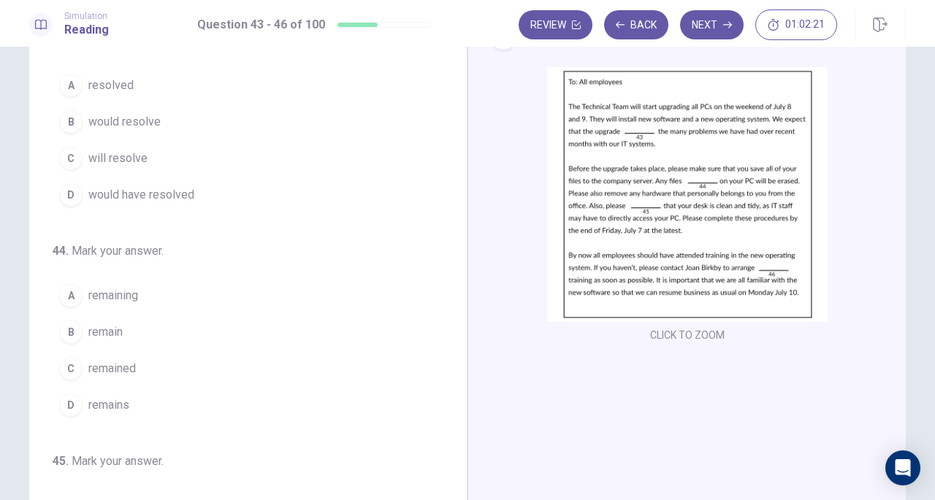
scroll to position [0, 0]
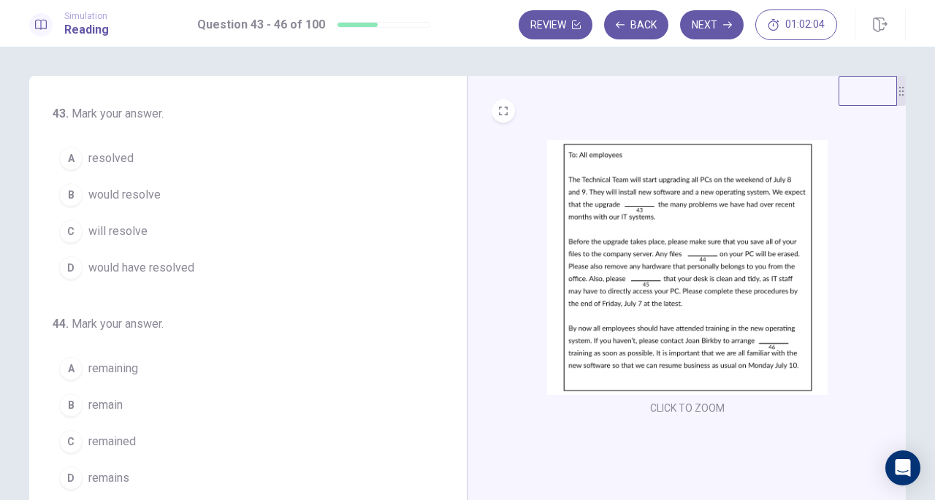
drag, startPoint x: 110, startPoint y: 226, endPoint x: 116, endPoint y: 236, distance: 11.5
click at [114, 228] on span "will resolve" at bounding box center [117, 232] width 59 height 18
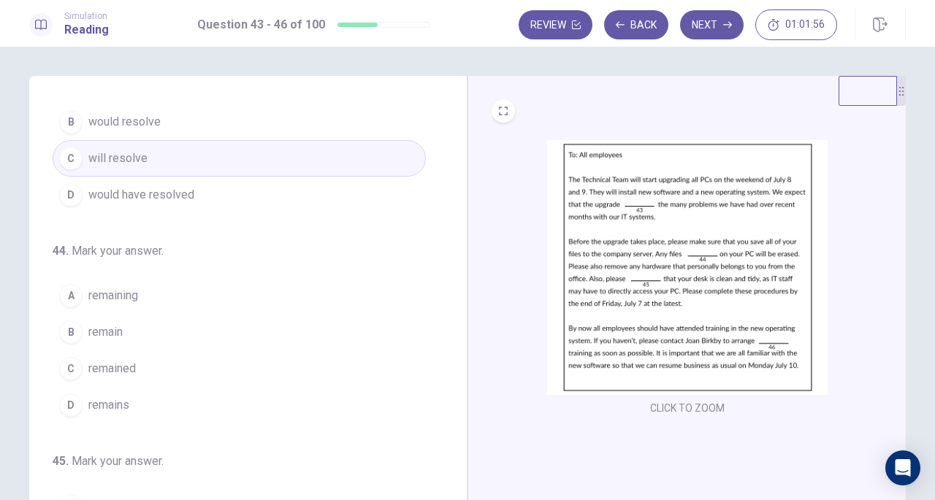
scroll to position [146, 0]
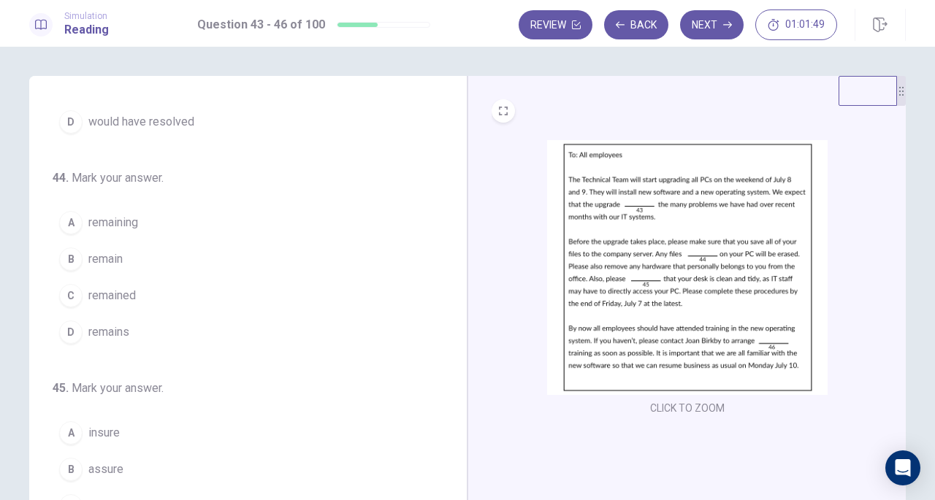
click at [93, 283] on button "C remained" at bounding box center [239, 295] width 373 height 37
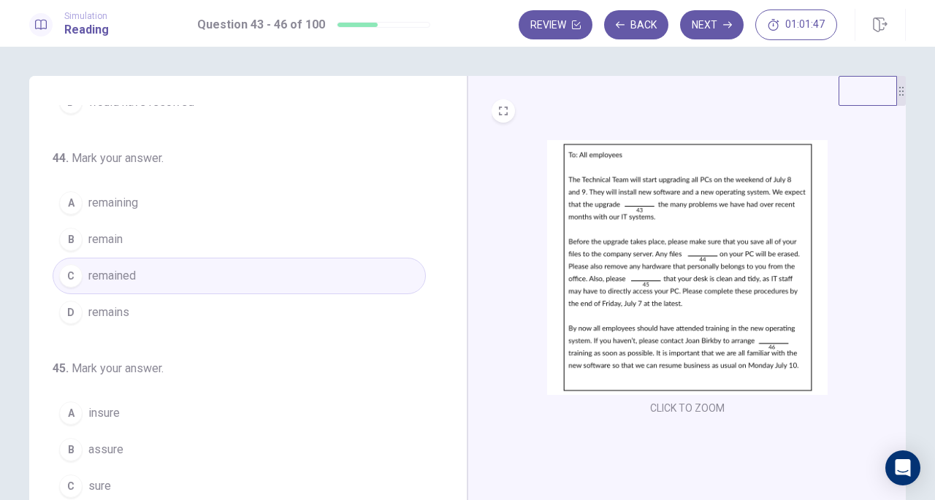
scroll to position [219, 0]
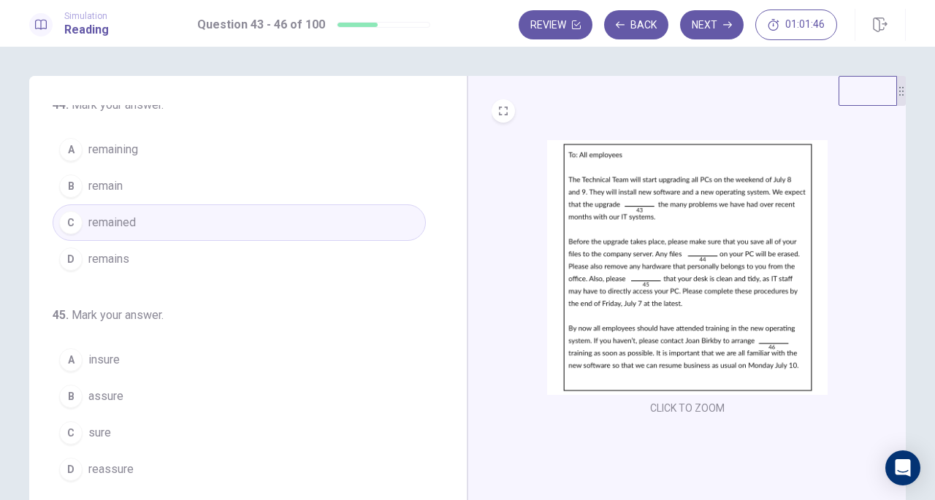
click at [120, 135] on button "A remaining" at bounding box center [239, 149] width 373 height 37
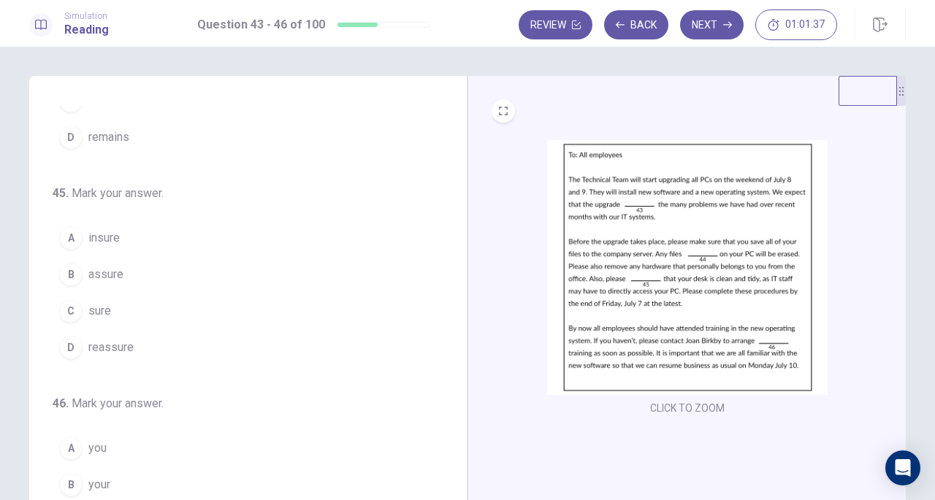
scroll to position [355, 0]
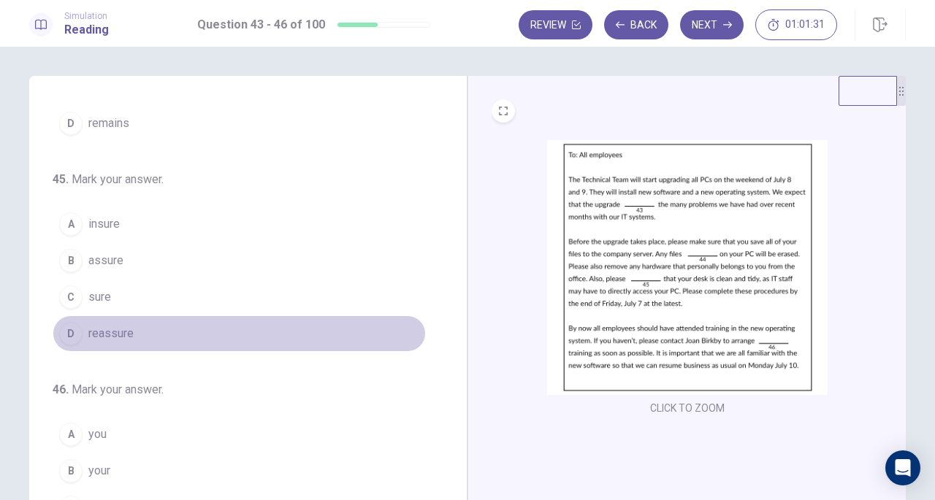
click at [242, 315] on button "D reassure" at bounding box center [239, 333] width 373 height 37
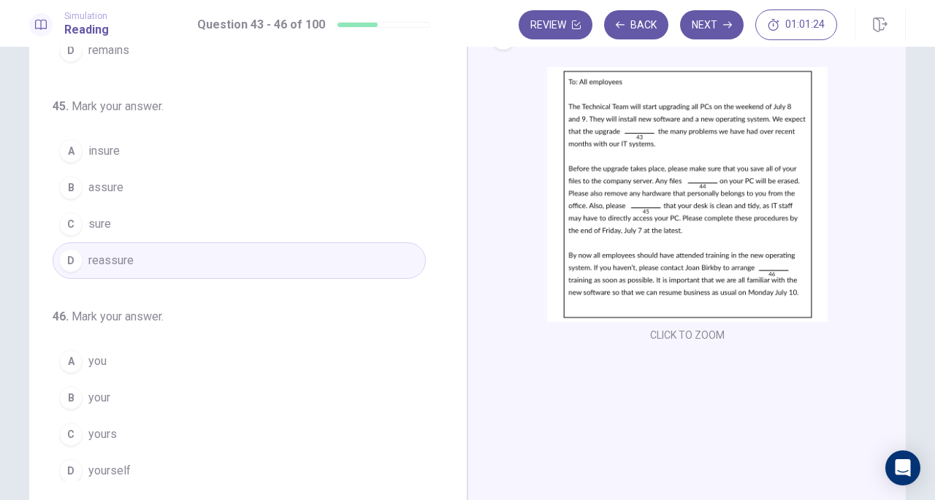
scroll to position [146, 0]
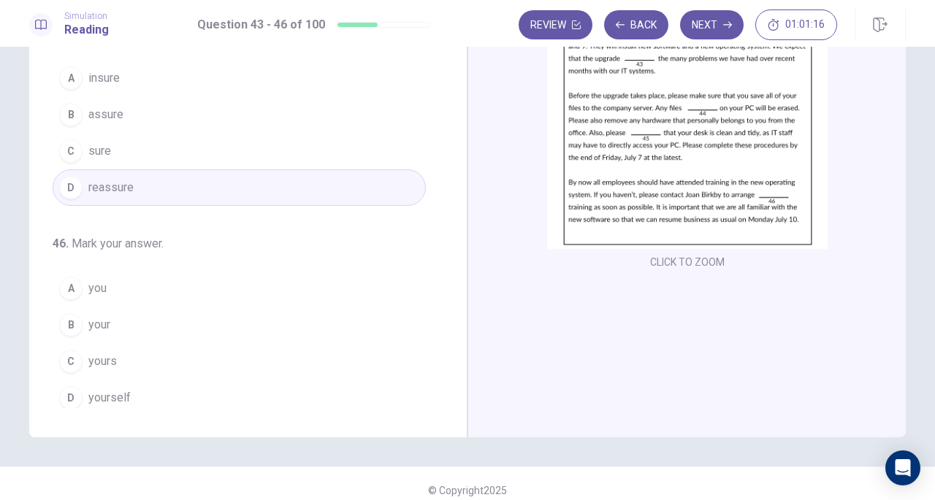
click at [177, 310] on button "B your" at bounding box center [239, 325] width 373 height 37
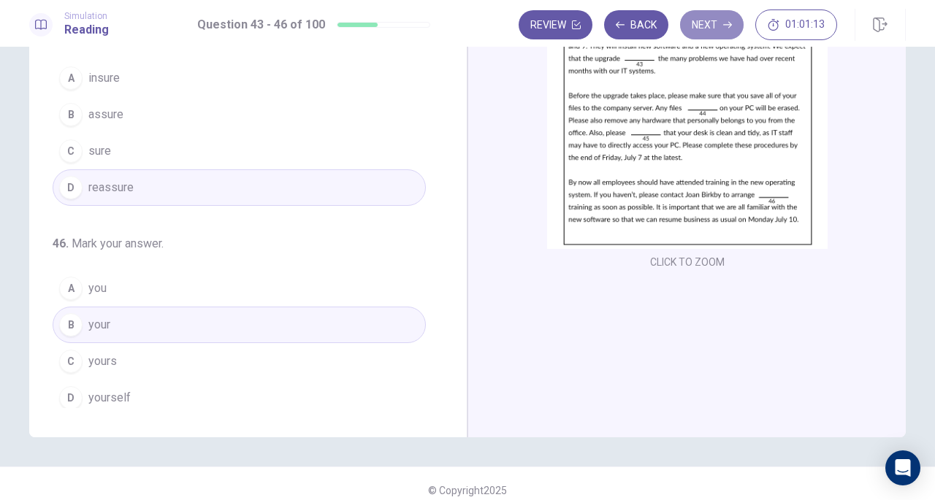
click at [706, 27] on button "Next" at bounding box center [712, 24] width 64 height 29
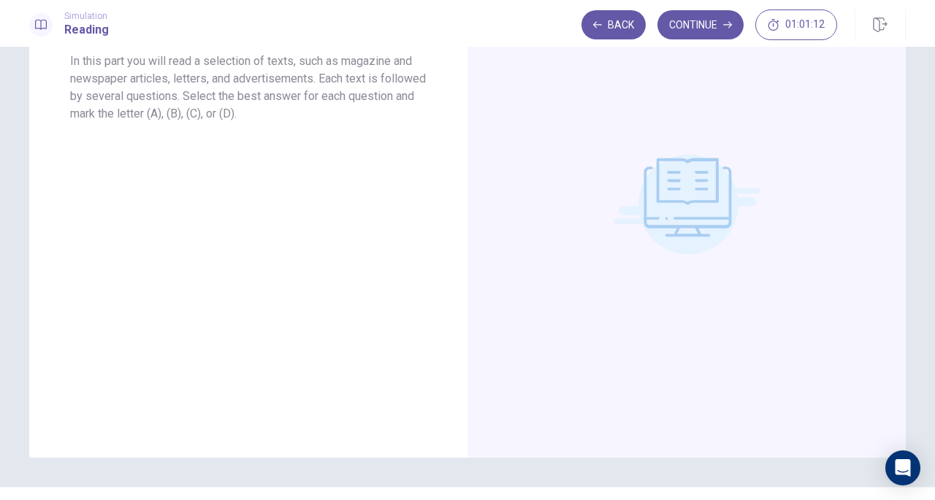
scroll to position [0, 0]
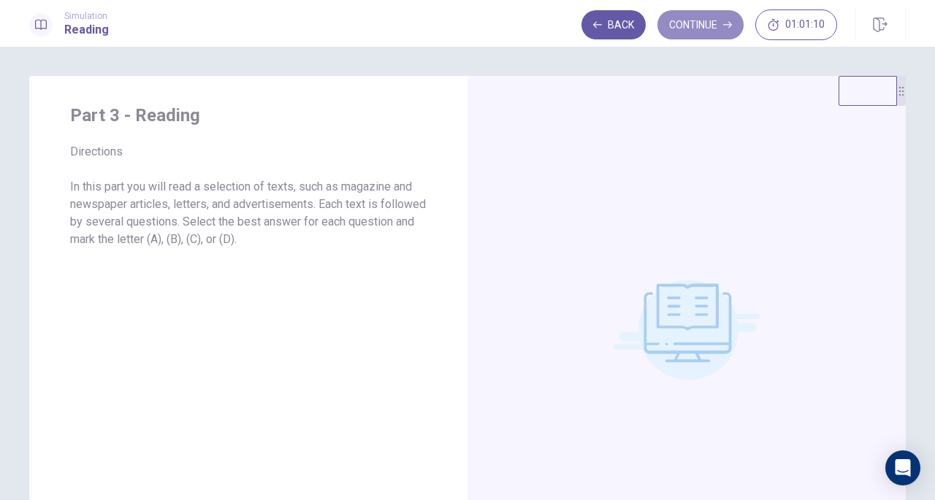
click at [697, 14] on button "Continue" at bounding box center [700, 24] width 86 height 29
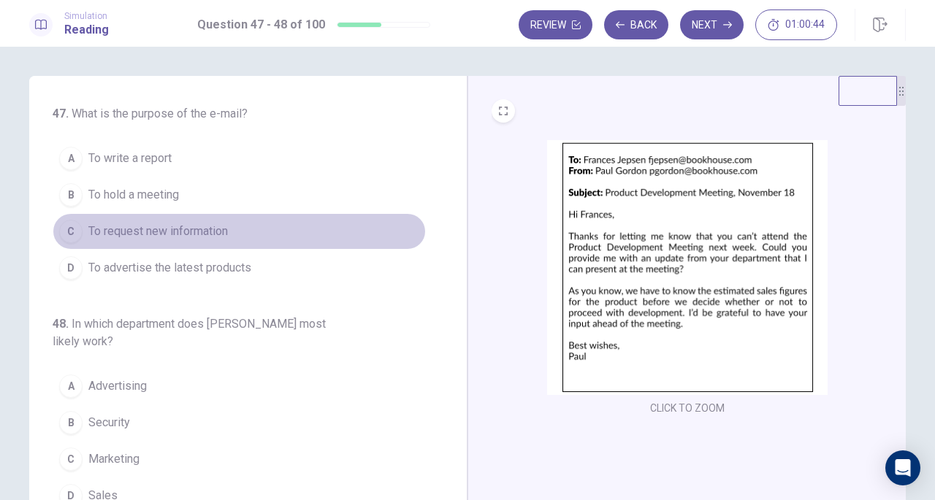
click at [214, 220] on button "C To request new information" at bounding box center [239, 231] width 373 height 37
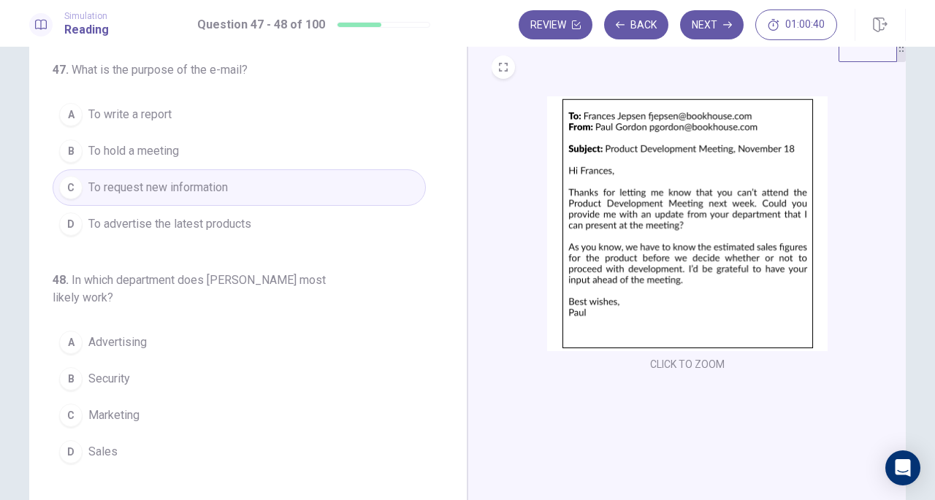
scroll to position [73, 0]
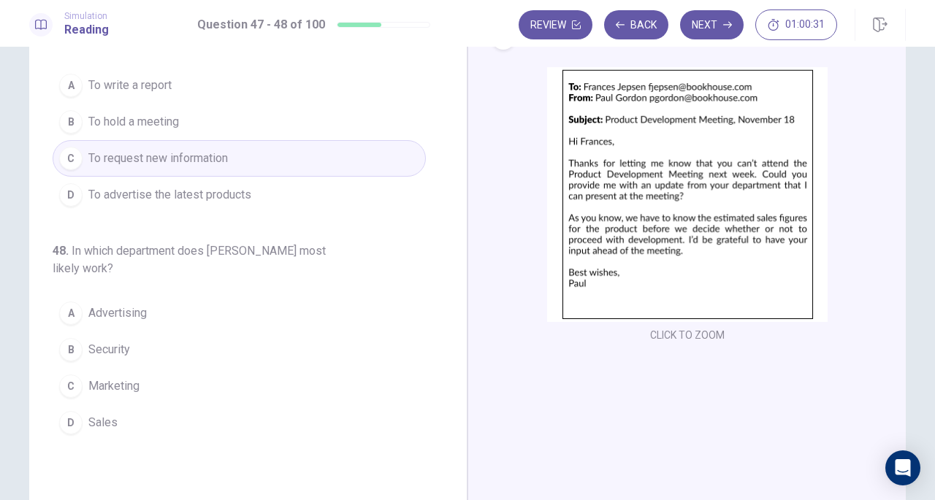
click at [127, 383] on span "Marketing" at bounding box center [113, 386] width 51 height 18
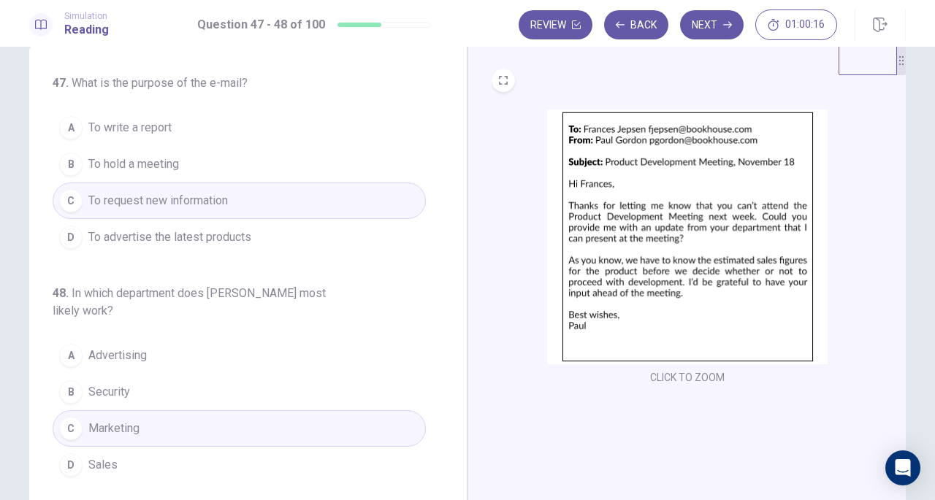
scroll to position [0, 0]
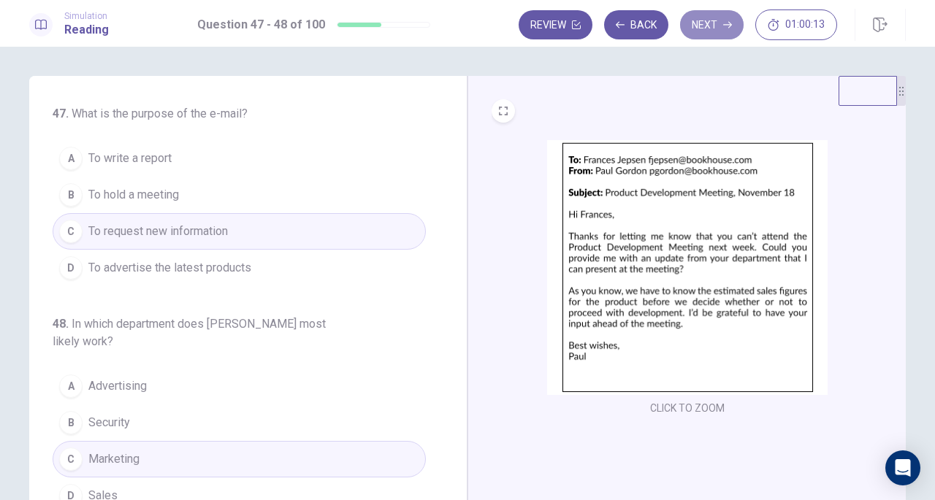
click at [711, 24] on button "Next" at bounding box center [712, 24] width 64 height 29
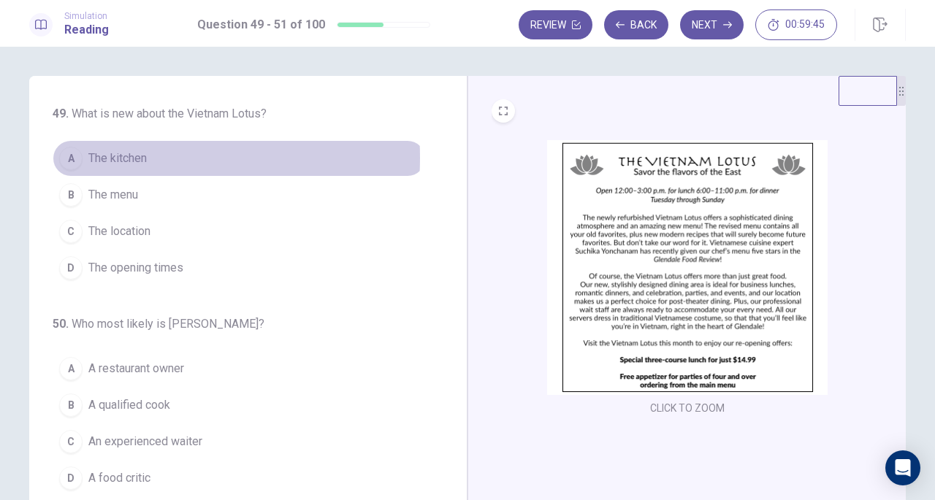
click at [104, 158] on span "The kitchen" at bounding box center [117, 159] width 58 height 18
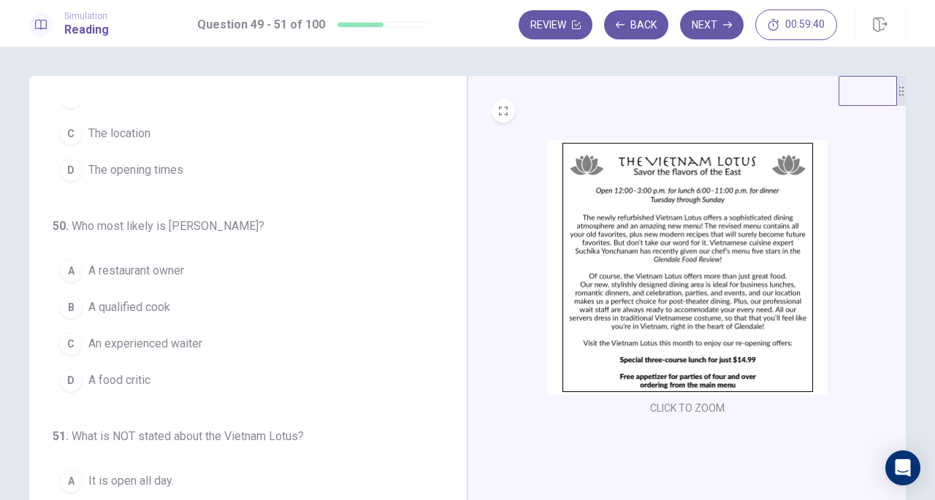
scroll to position [146, 0]
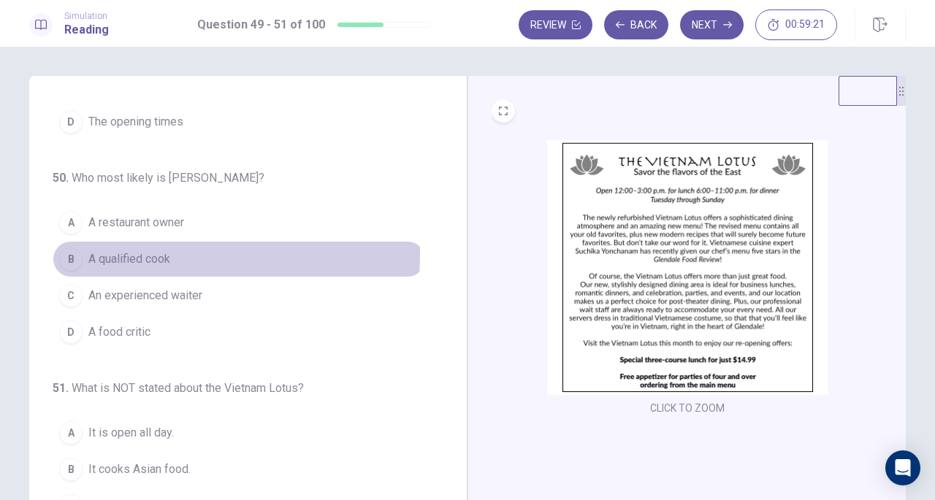
click at [153, 252] on span "A qualified cook" at bounding box center [129, 259] width 82 height 18
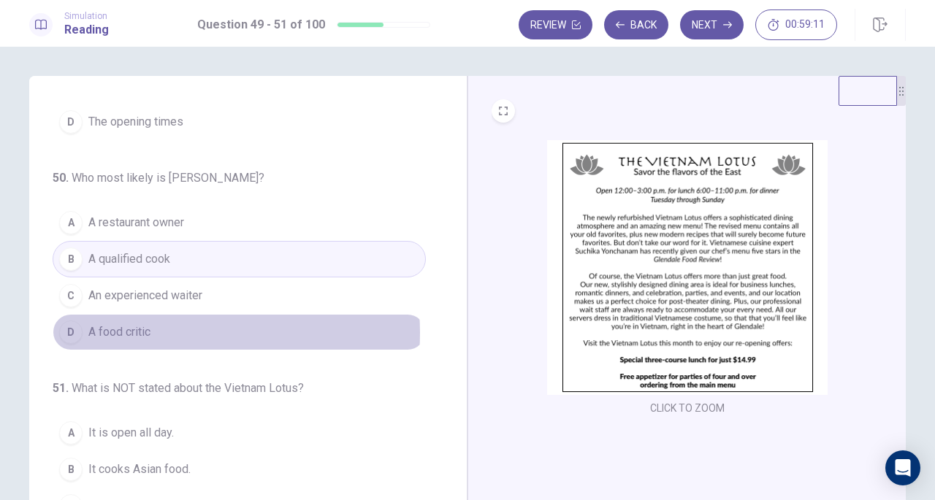
click at [184, 326] on button "D A food critic" at bounding box center [239, 332] width 373 height 37
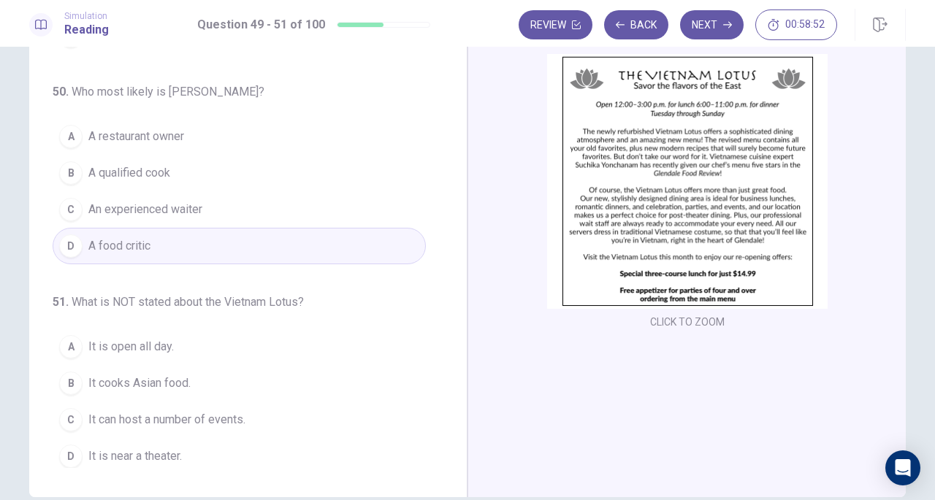
scroll to position [159, 0]
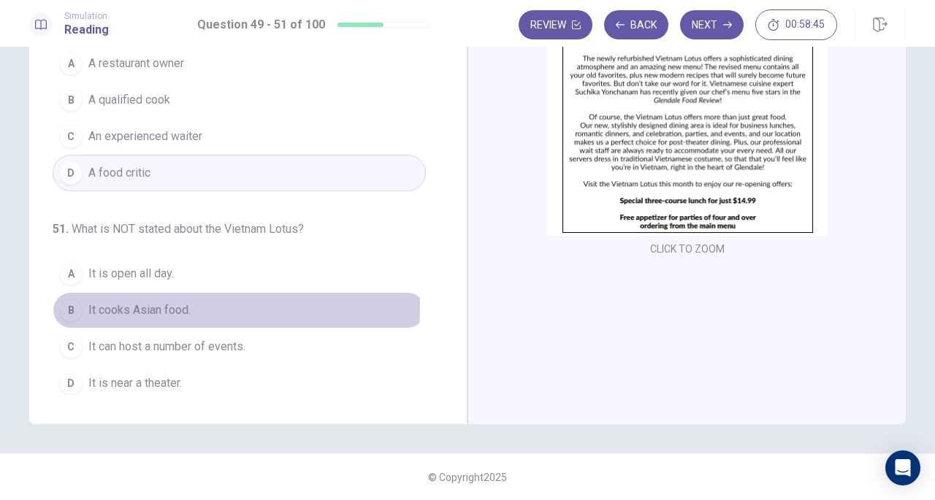
click at [172, 303] on span "It cooks Asian food." at bounding box center [139, 311] width 102 height 18
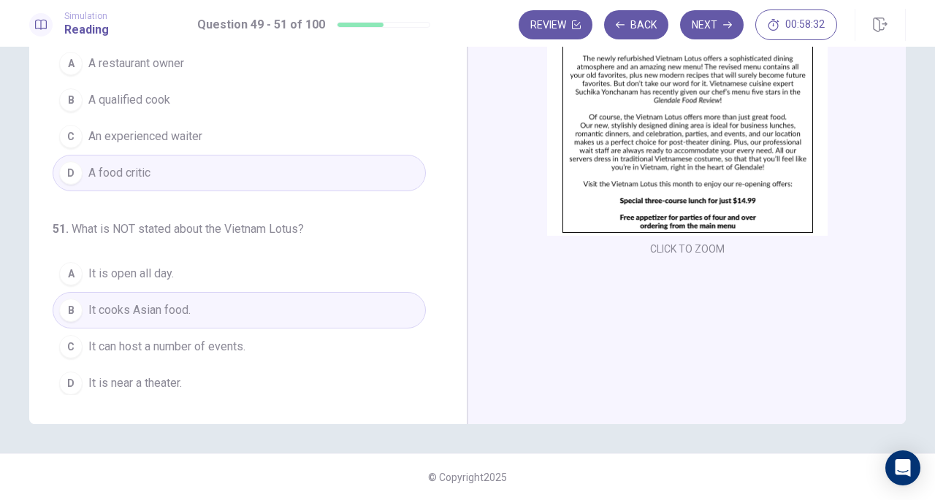
click at [162, 272] on span "It is open all day." at bounding box center [130, 274] width 85 height 18
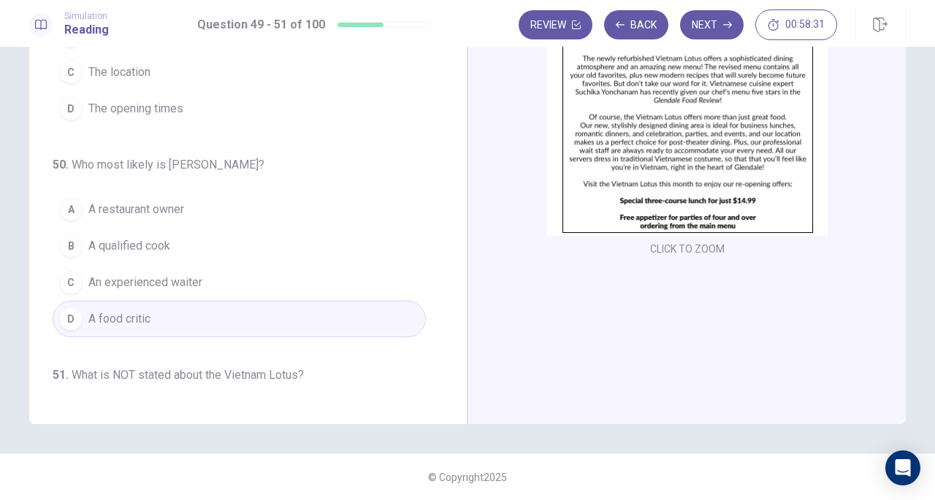
scroll to position [0, 0]
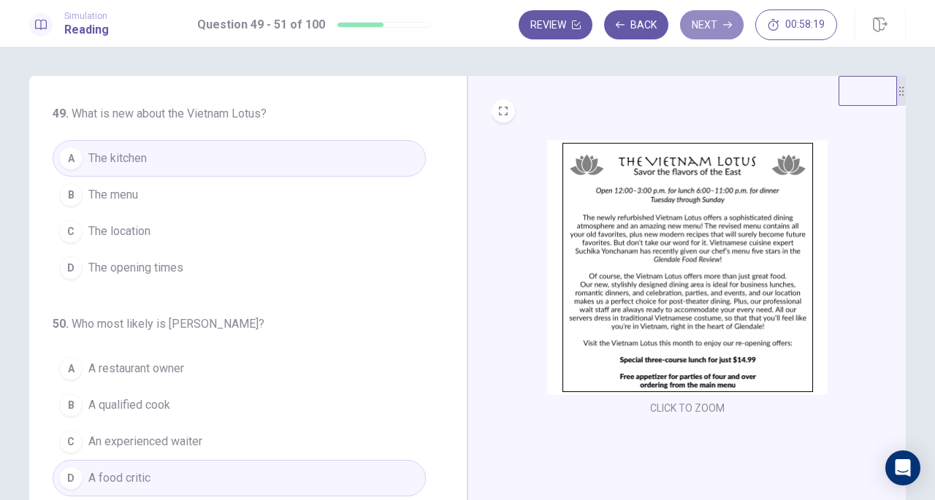
click at [723, 37] on button "Next" at bounding box center [712, 24] width 64 height 29
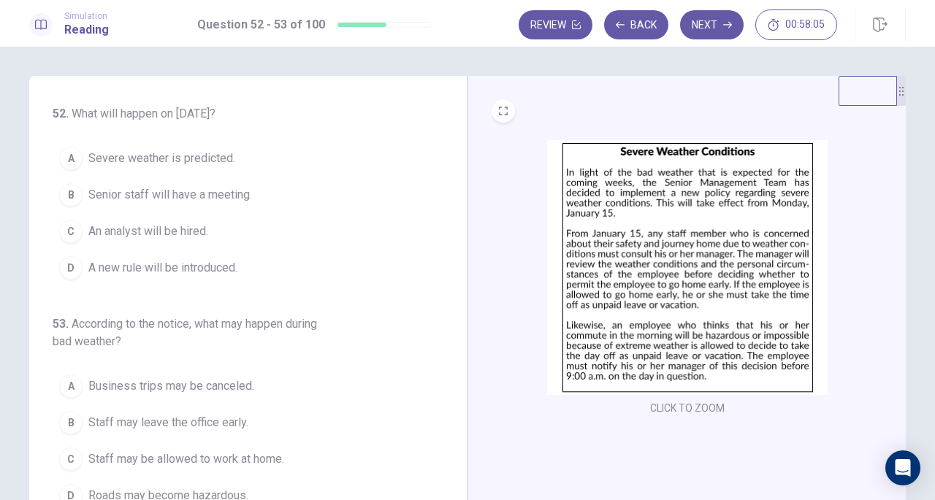
click at [204, 261] on span "A new rule will be introduced." at bounding box center [162, 268] width 149 height 18
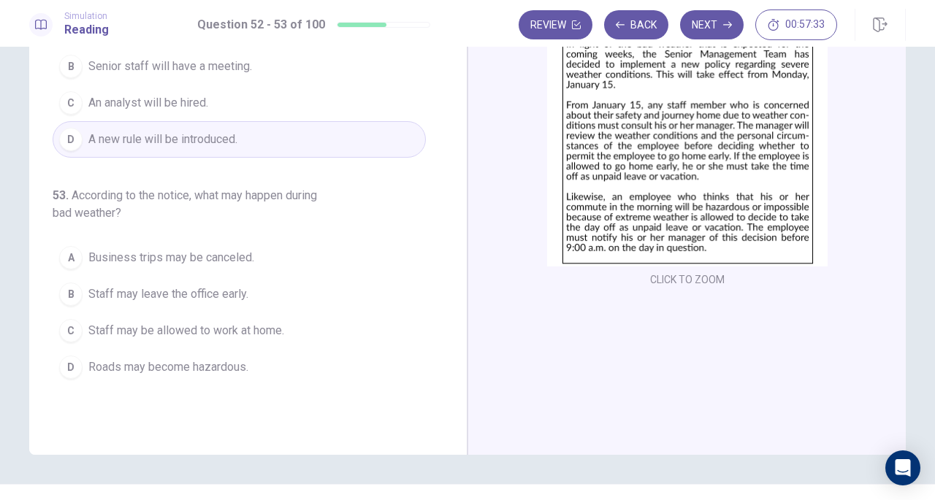
scroll to position [146, 0]
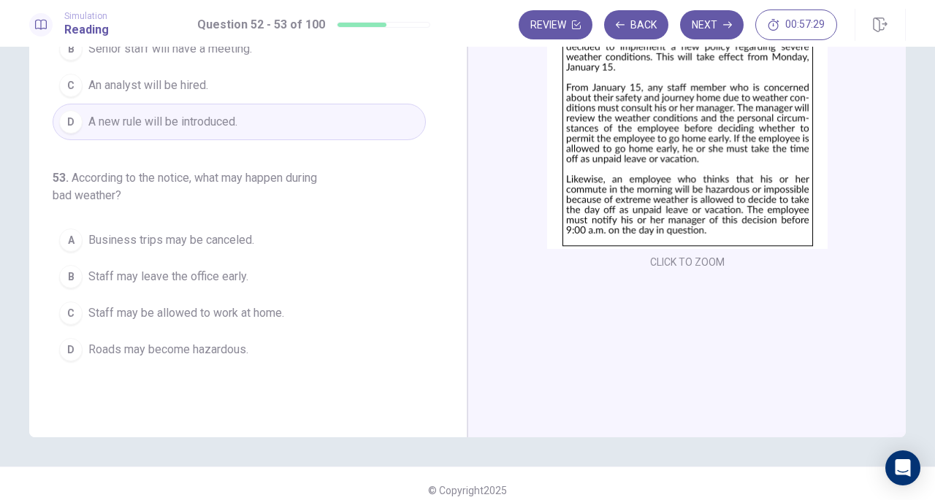
click at [223, 310] on span "Staff may be allowed to work at home." at bounding box center [186, 313] width 196 height 18
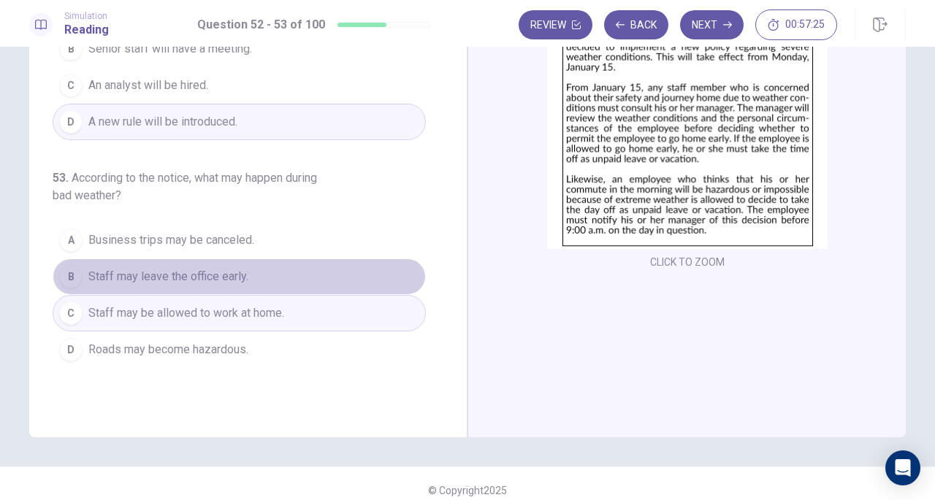
click at [251, 277] on button "B Staff may leave the office early." at bounding box center [239, 276] width 373 height 37
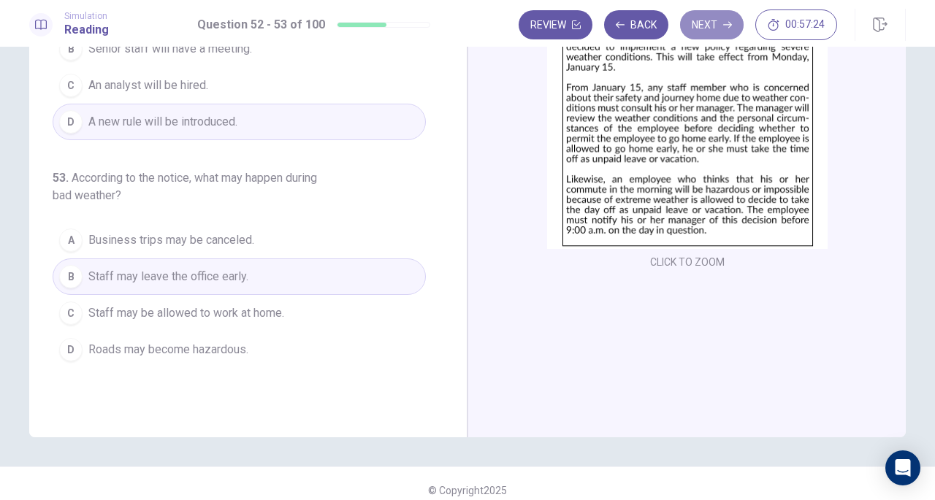
click at [702, 23] on button "Next" at bounding box center [712, 24] width 64 height 29
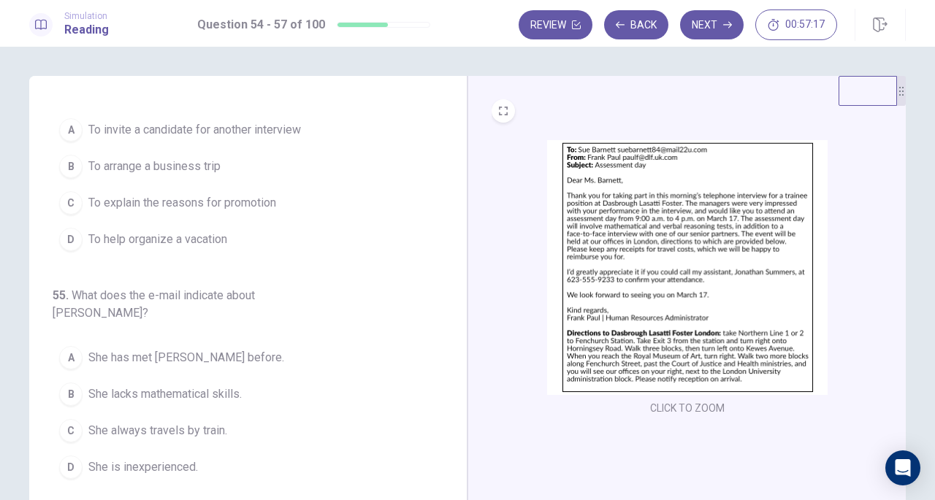
scroll to position [0, 0]
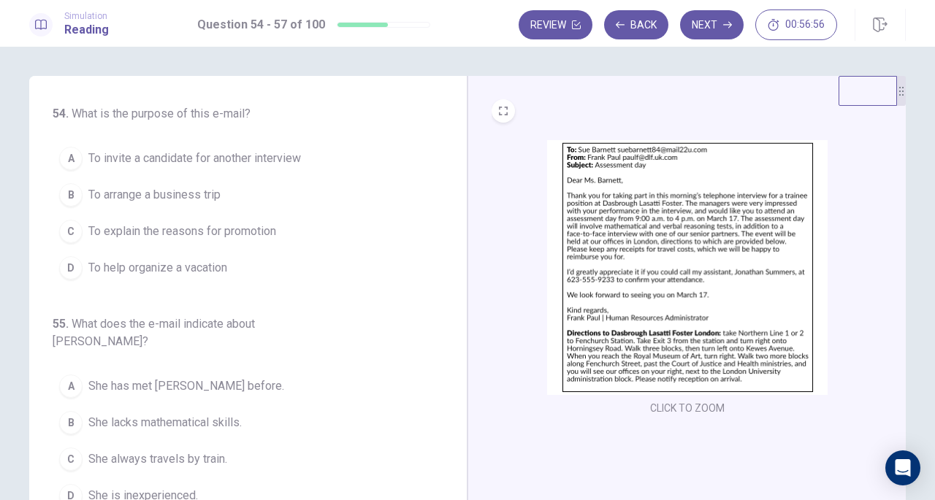
click at [246, 158] on span "To invite a candidate for another interview" at bounding box center [194, 159] width 212 height 18
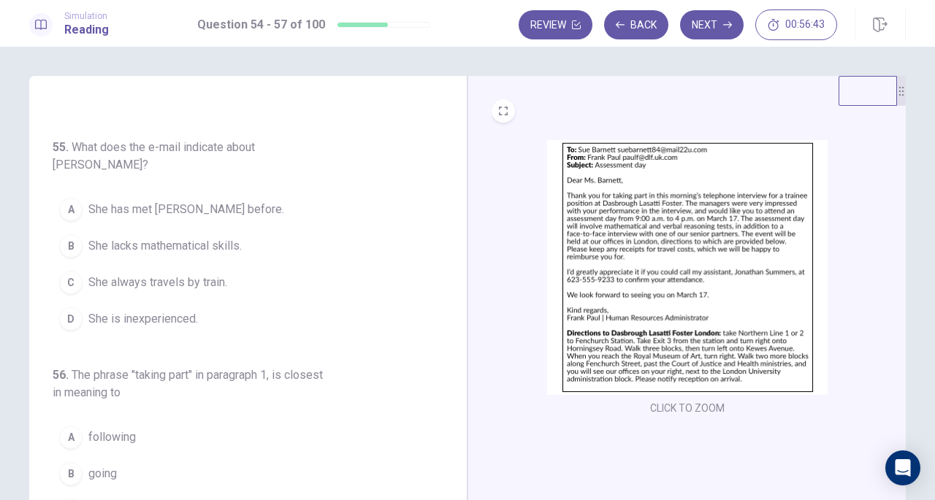
scroll to position [146, 0]
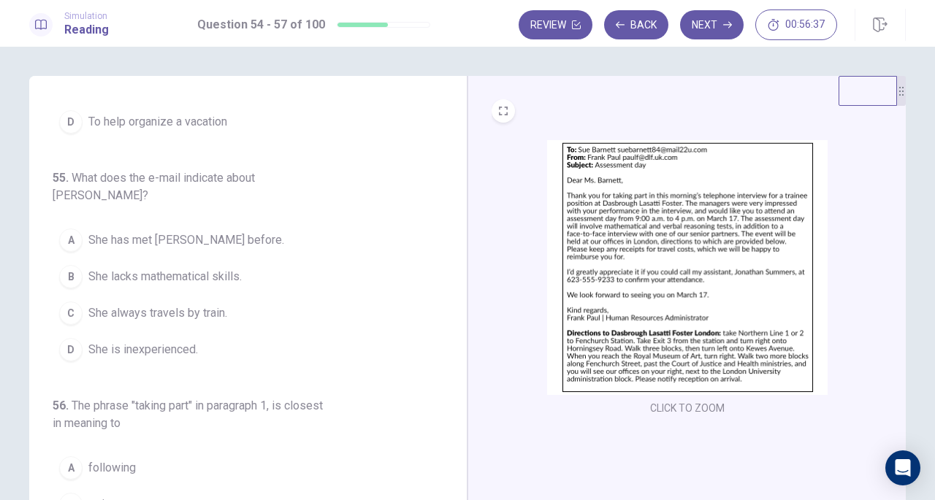
click at [514, 267] on div "CLICK TO ZOOM" at bounding box center [686, 279] width 391 height 278
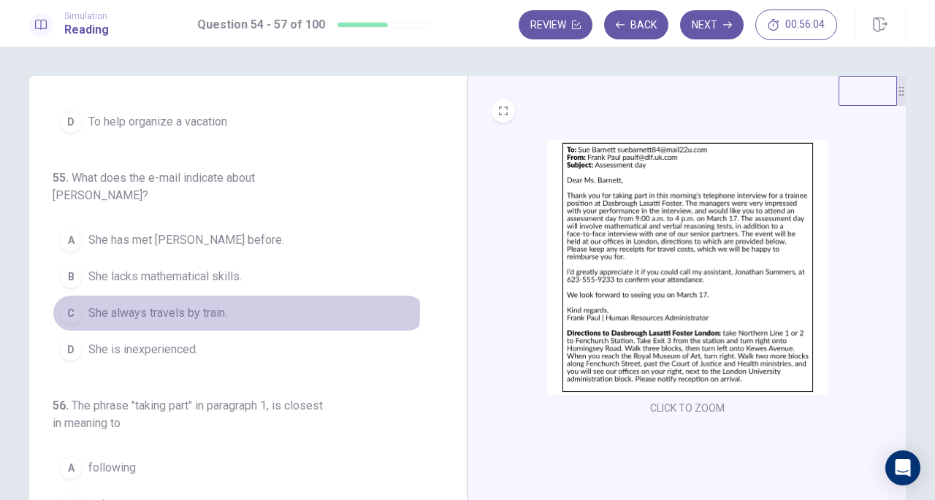
click at [185, 304] on span "She always travels by train." at bounding box center [157, 313] width 139 height 18
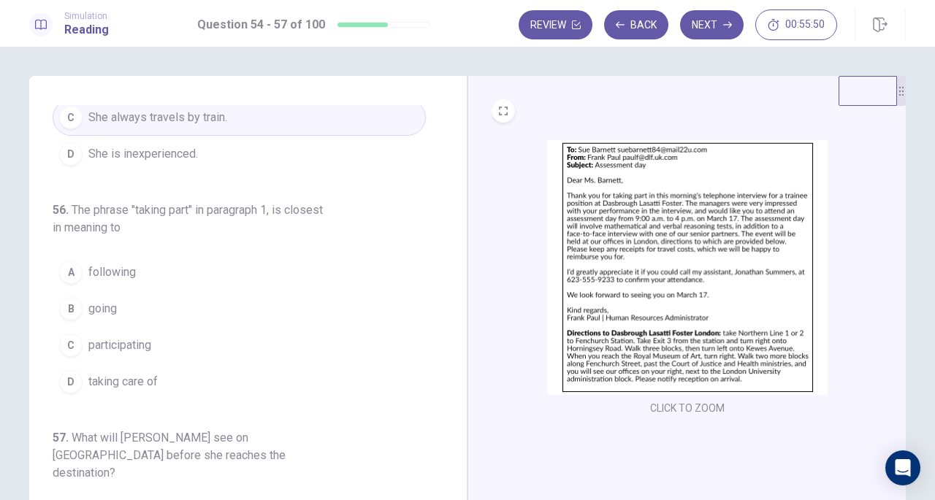
scroll to position [365, 0]
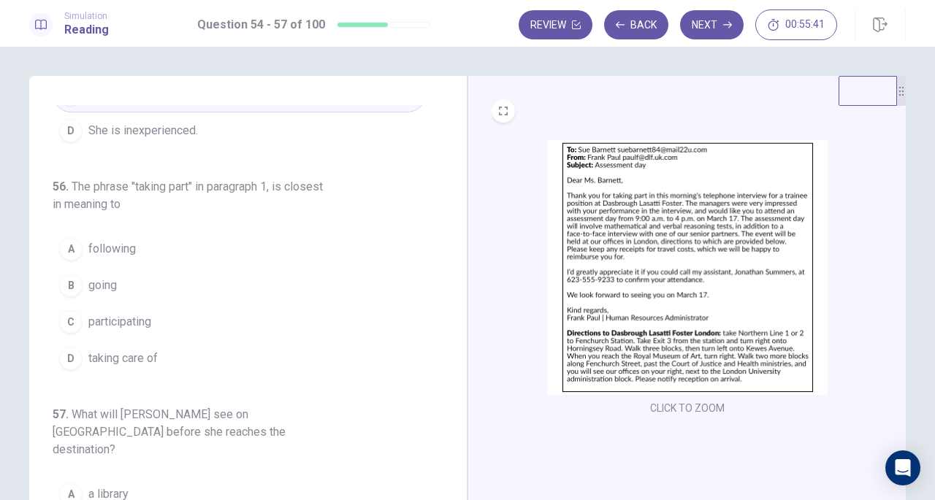
click at [129, 313] on span "participating" at bounding box center [119, 322] width 63 height 18
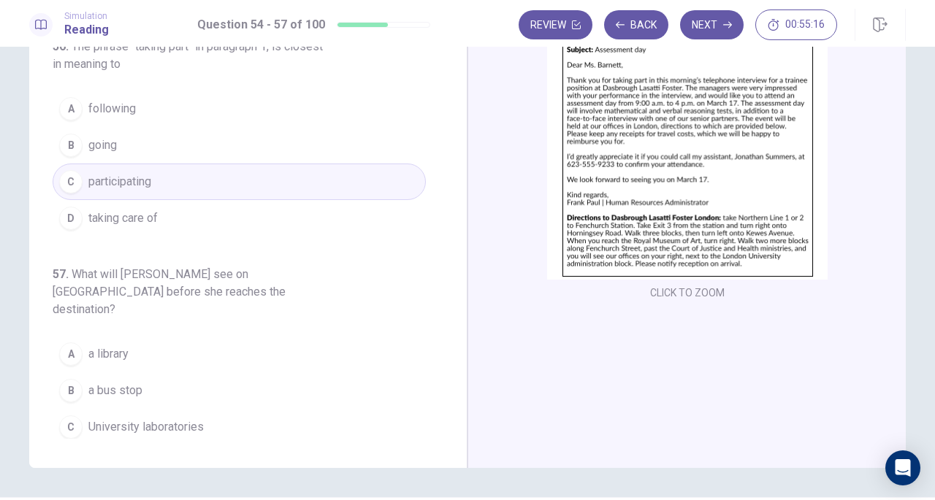
scroll to position [146, 0]
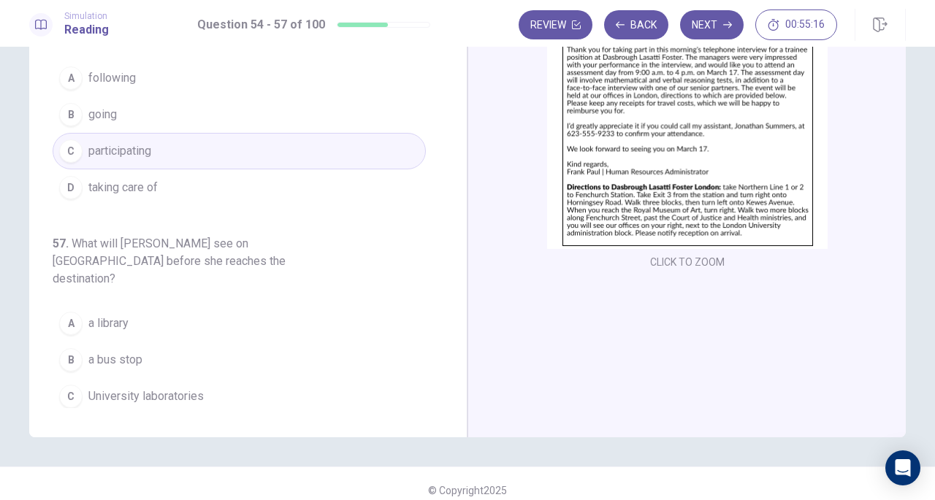
drag, startPoint x: 96, startPoint y: 394, endPoint x: 120, endPoint y: 390, distance: 24.5
click at [96, 424] on span "Government buildings" at bounding box center [143, 433] width 111 height 18
click at [714, 20] on button "Next" at bounding box center [712, 24] width 64 height 29
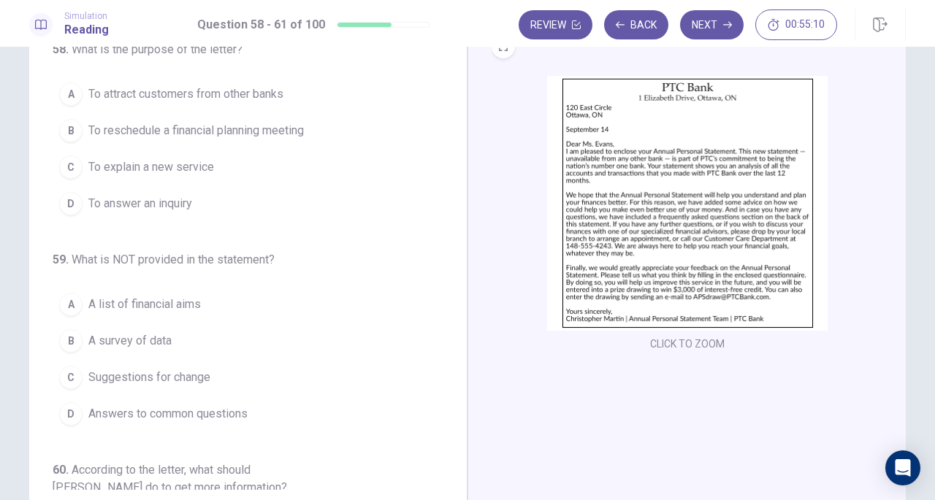
scroll to position [0, 0]
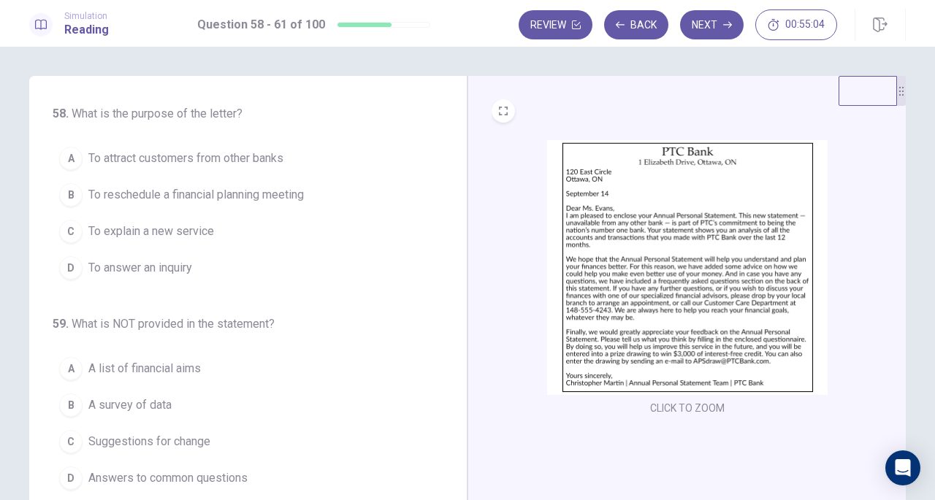
click at [621, 207] on img at bounding box center [687, 267] width 280 height 255
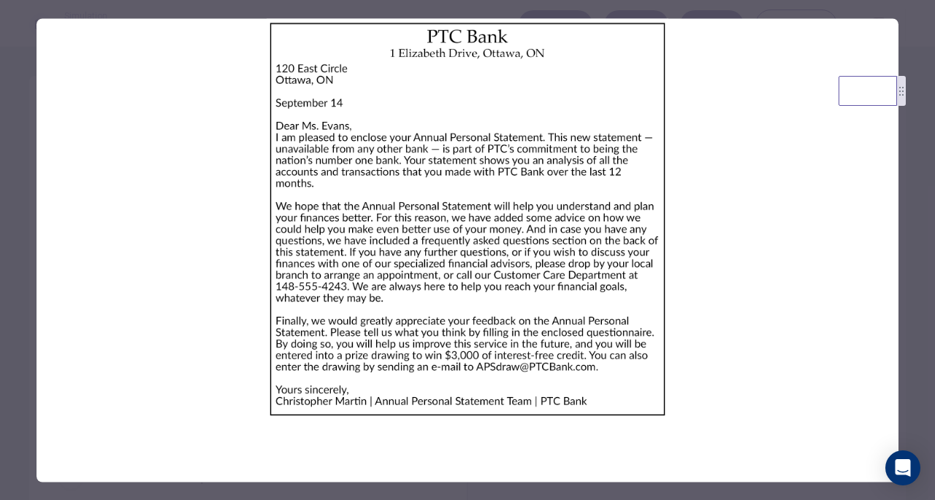
drag, startPoint x: 360, startPoint y: 151, endPoint x: 352, endPoint y: 158, distance: 10.9
click at [359, 151] on img at bounding box center [468, 219] width 862 height 402
click at [724, 12] on div at bounding box center [467, 250] width 935 height 500
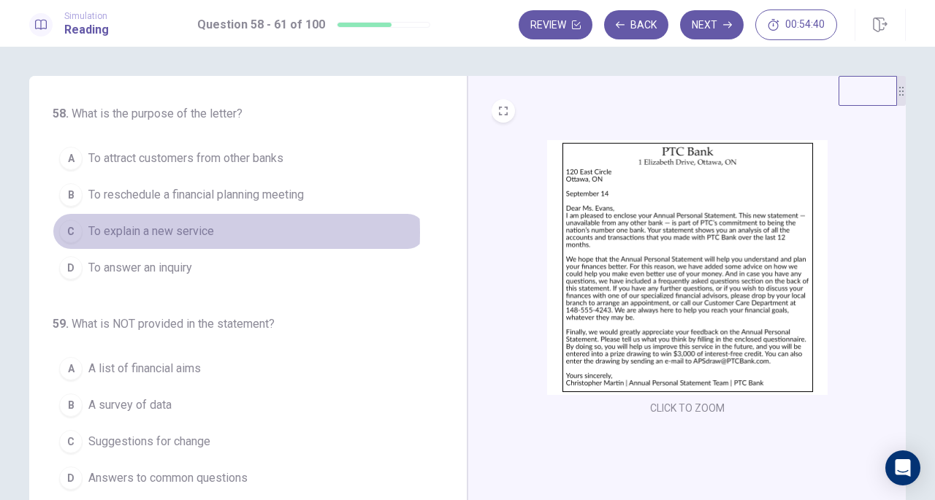
click at [128, 231] on span "To explain a new service" at bounding box center [151, 232] width 126 height 18
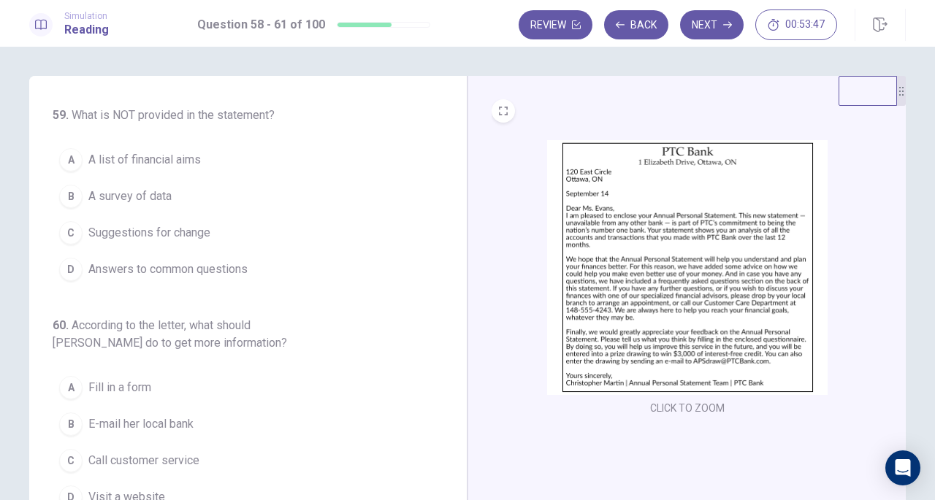
scroll to position [219, 0]
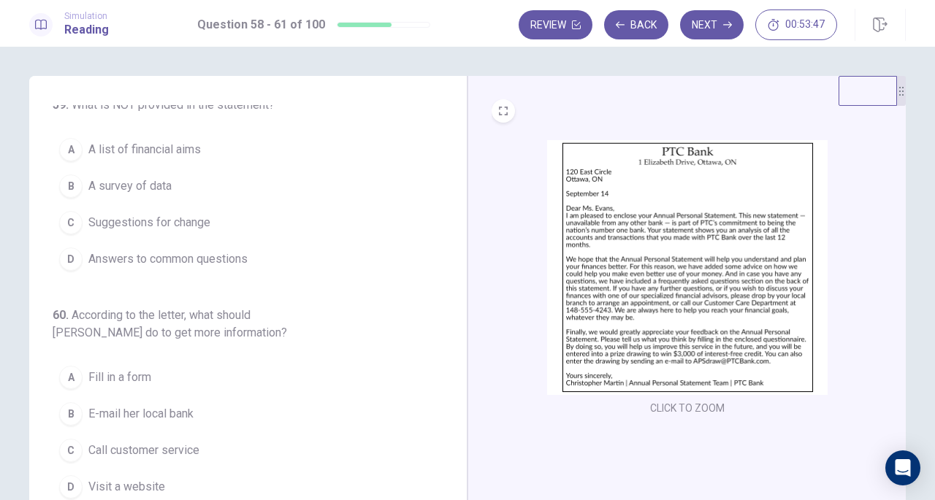
click at [199, 266] on button "D Answers to common questions" at bounding box center [239, 259] width 373 height 37
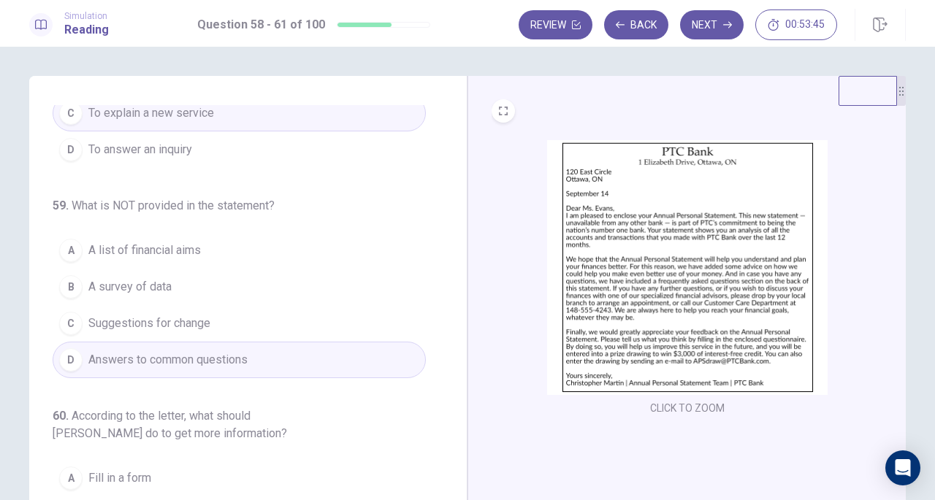
scroll to position [73, 0]
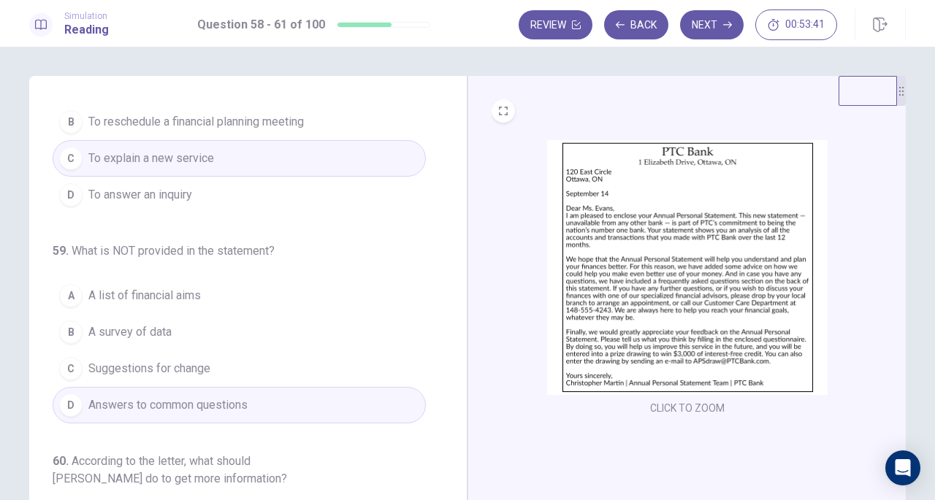
click at [198, 361] on span "Suggestions for change" at bounding box center [149, 369] width 122 height 18
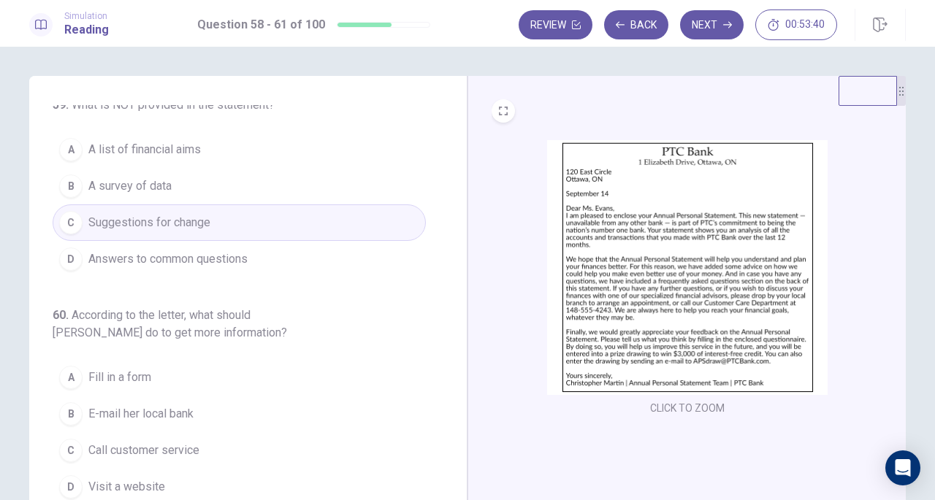
scroll to position [292, 0]
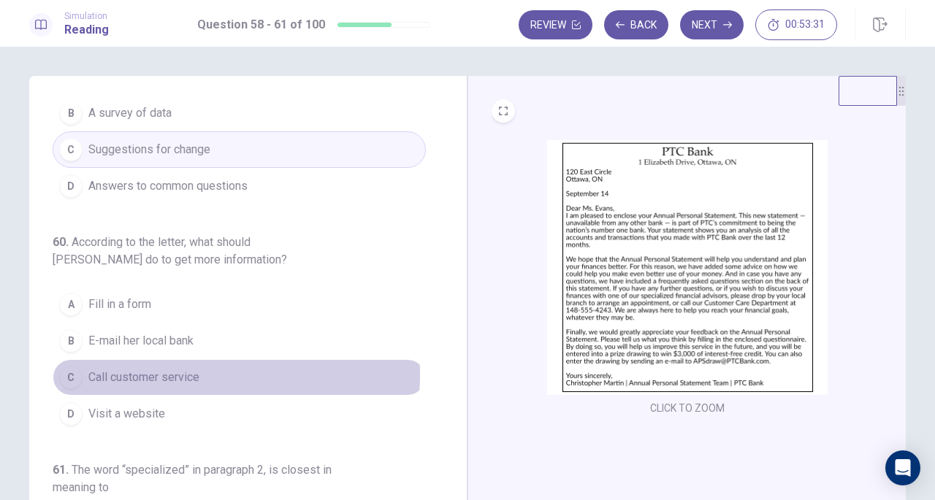
click at [164, 369] on span "Call customer service" at bounding box center [143, 378] width 111 height 18
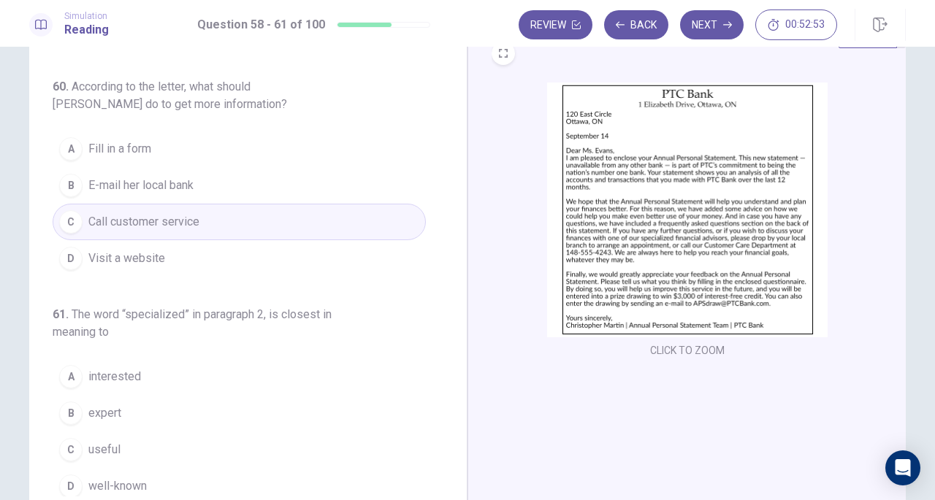
scroll to position [159, 0]
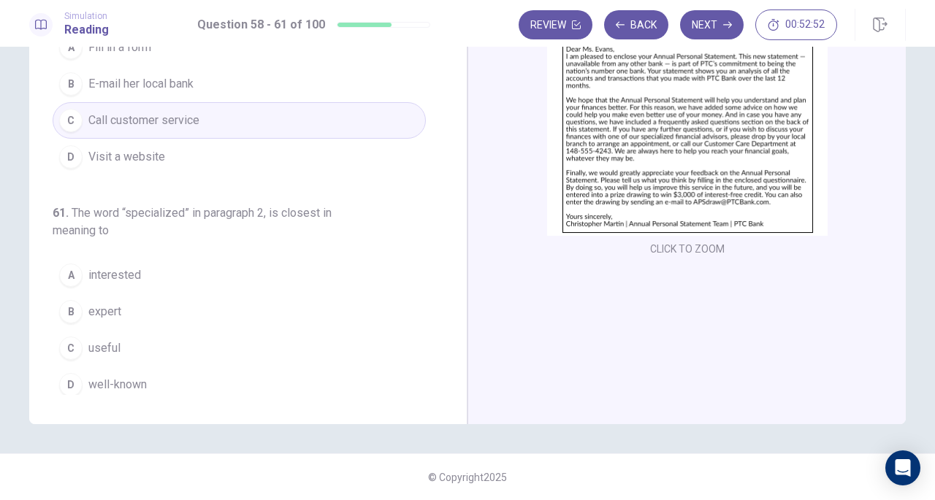
click at [129, 300] on button "B expert" at bounding box center [239, 312] width 373 height 37
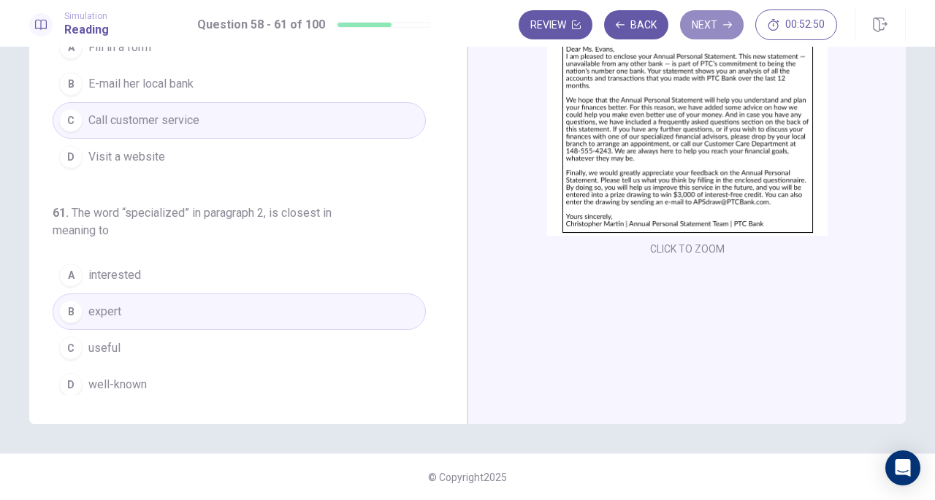
click at [702, 28] on button "Next" at bounding box center [712, 24] width 64 height 29
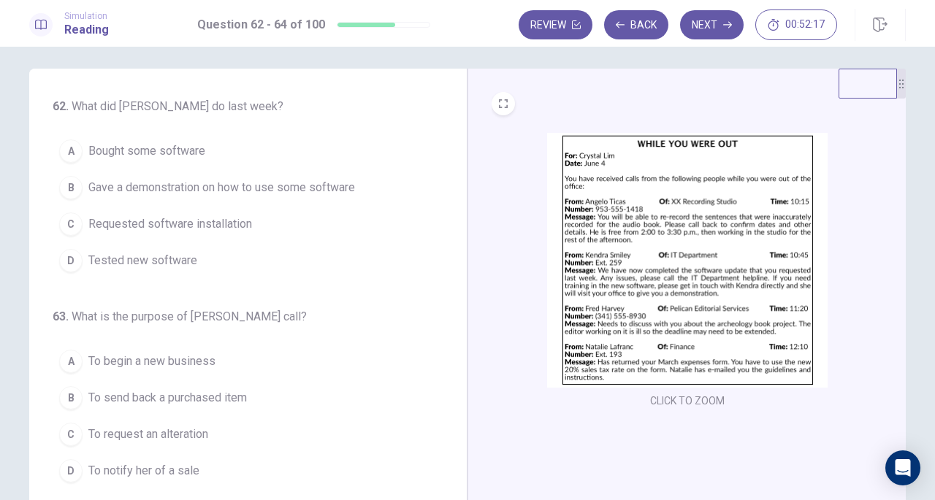
scroll to position [7, 0]
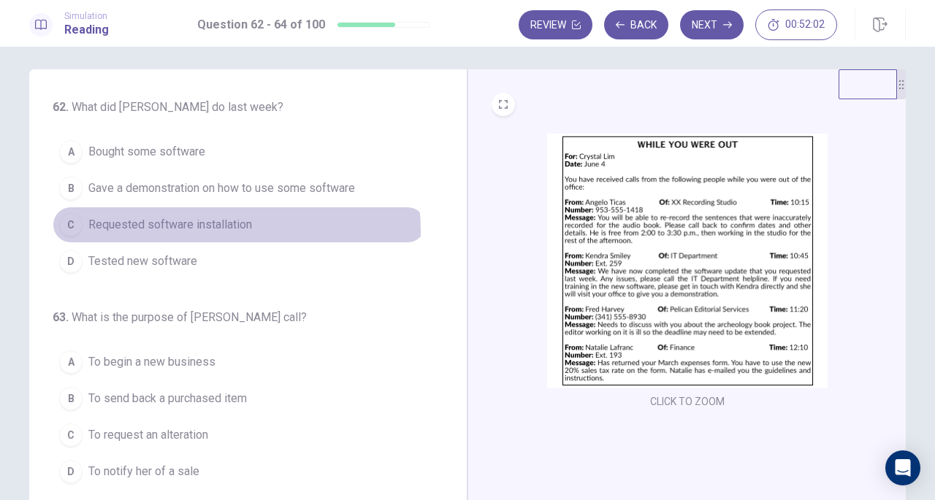
click at [196, 230] on span "Requested software installation" at bounding box center [170, 225] width 164 height 18
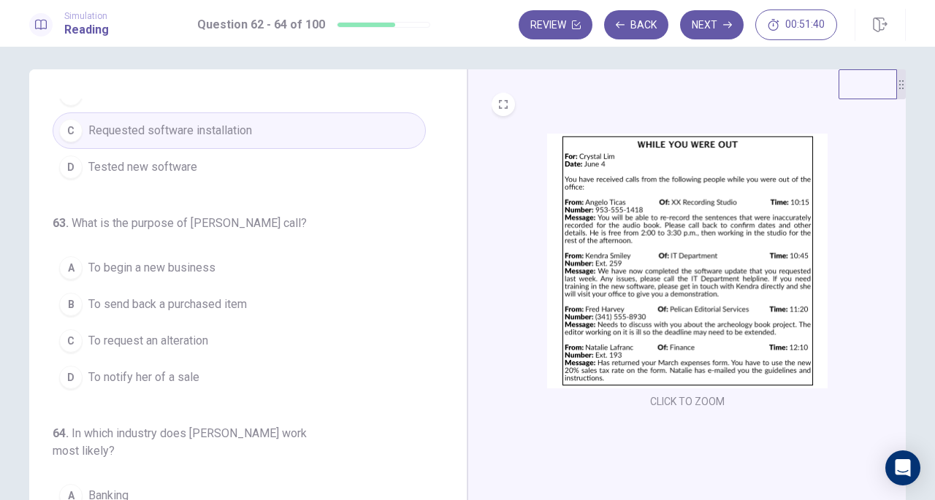
scroll to position [95, 0]
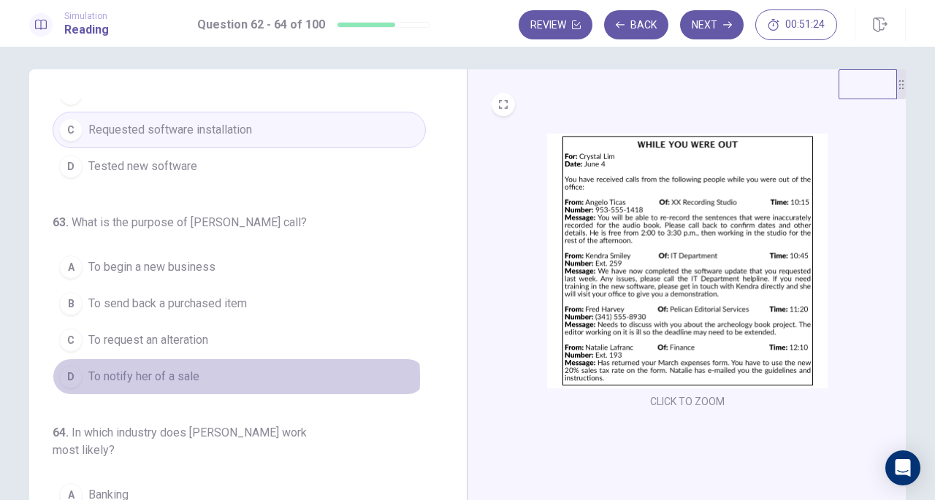
click at [206, 374] on button "D To notify her of a sale" at bounding box center [239, 376] width 373 height 37
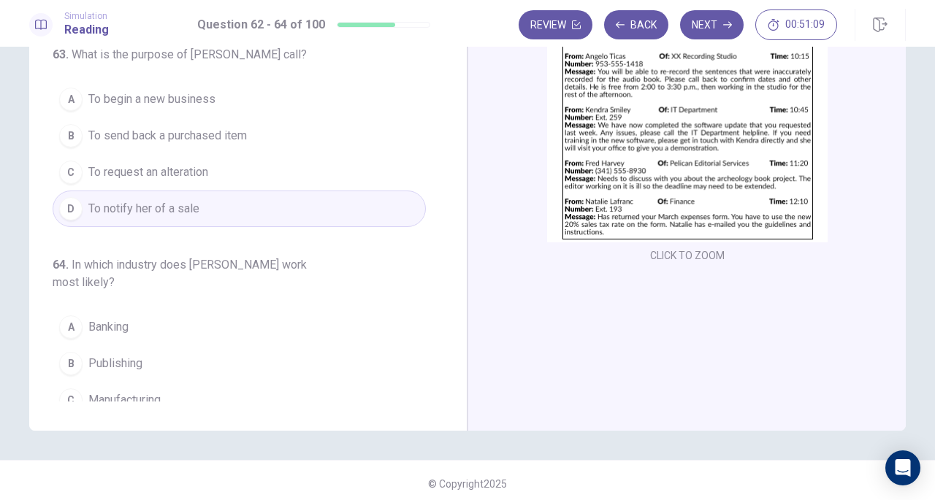
scroll to position [146, 0]
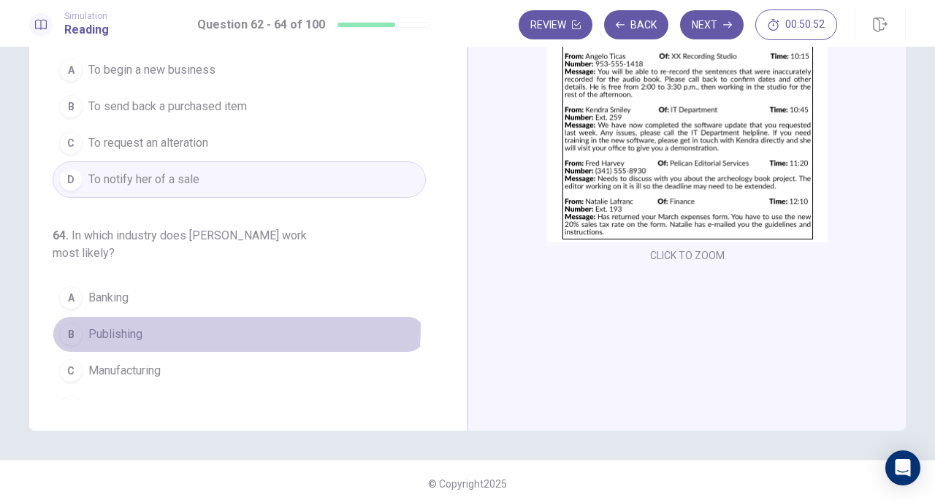
click at [139, 326] on span "Publishing" at bounding box center [115, 335] width 54 height 18
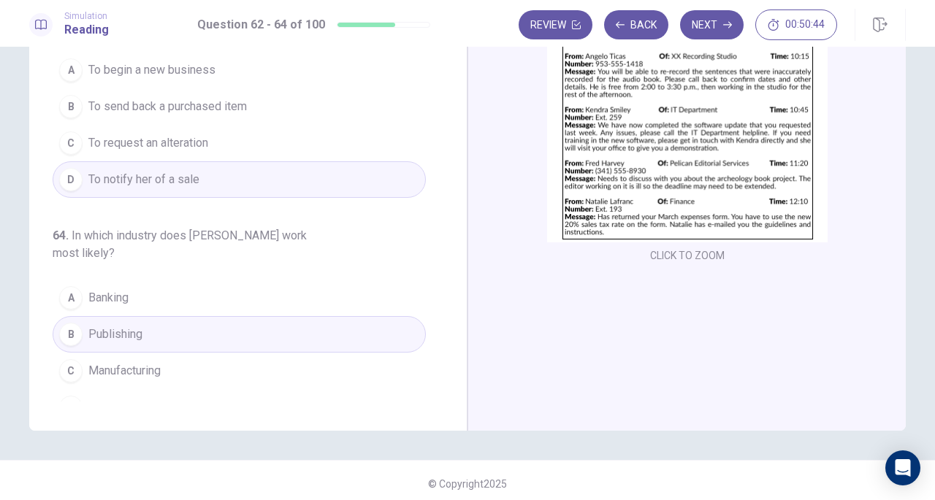
click at [712, 30] on button "Next" at bounding box center [712, 24] width 64 height 29
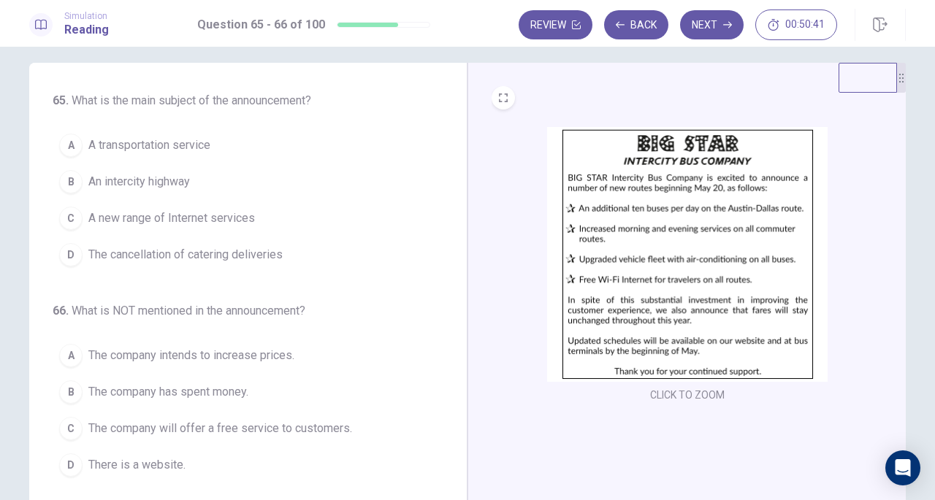
scroll to position [0, 0]
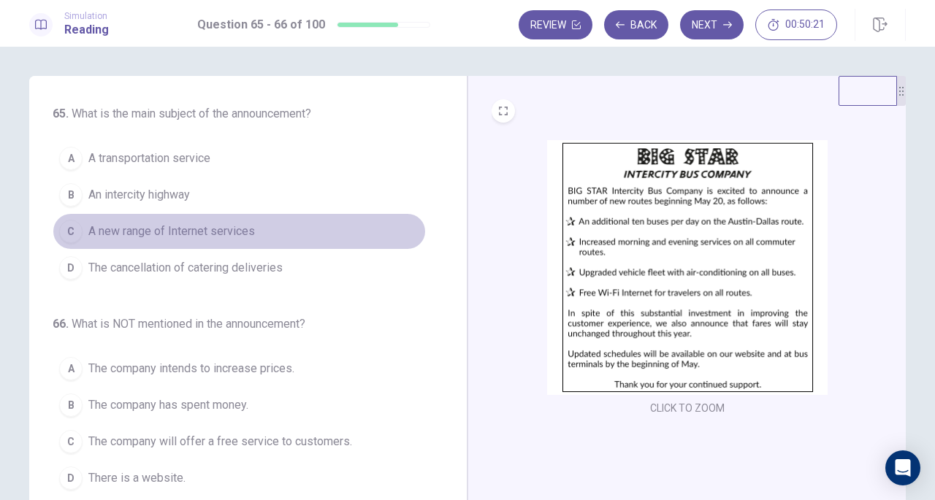
click at [129, 228] on span "A new range of Internet services" at bounding box center [171, 232] width 166 height 18
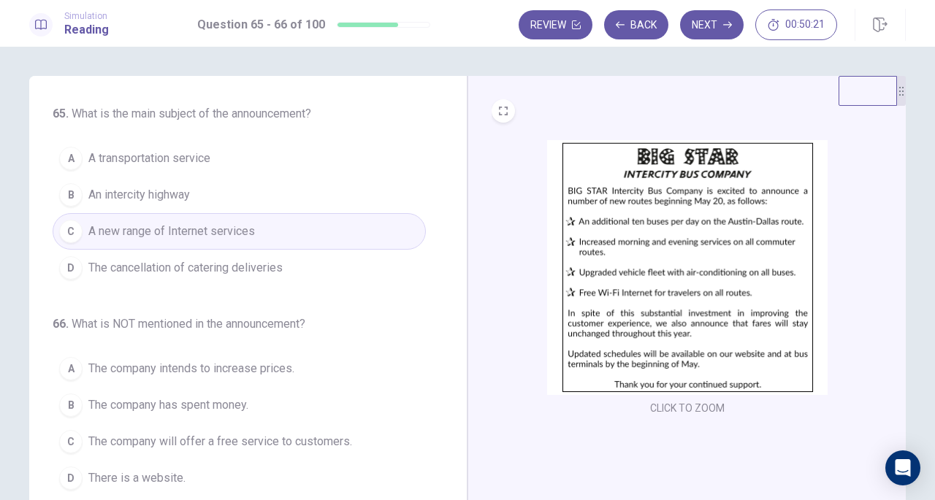
click at [162, 193] on span "An intercity highway" at bounding box center [138, 195] width 101 height 18
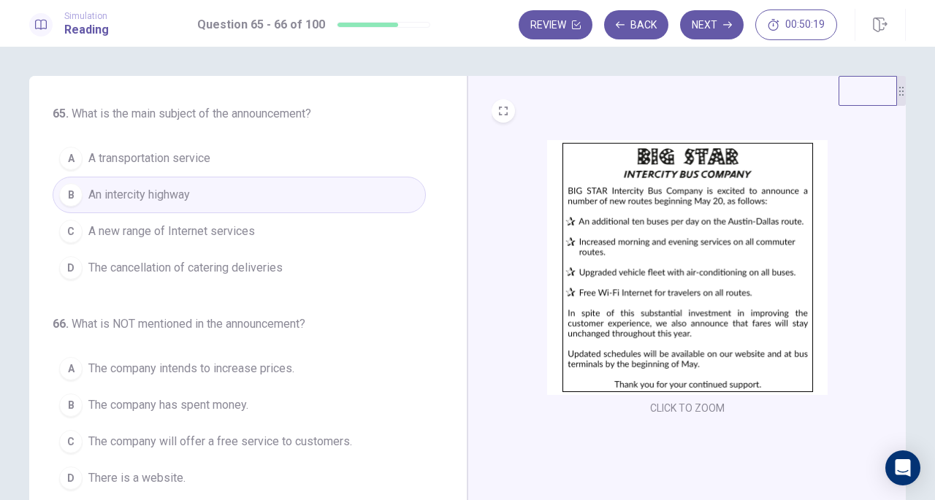
click at [169, 157] on span "A transportation service" at bounding box center [149, 159] width 122 height 18
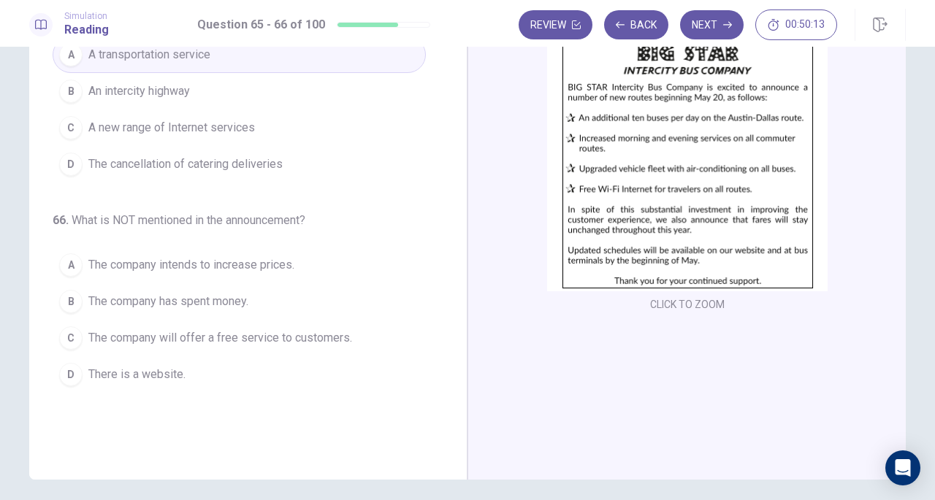
scroll to position [73, 0]
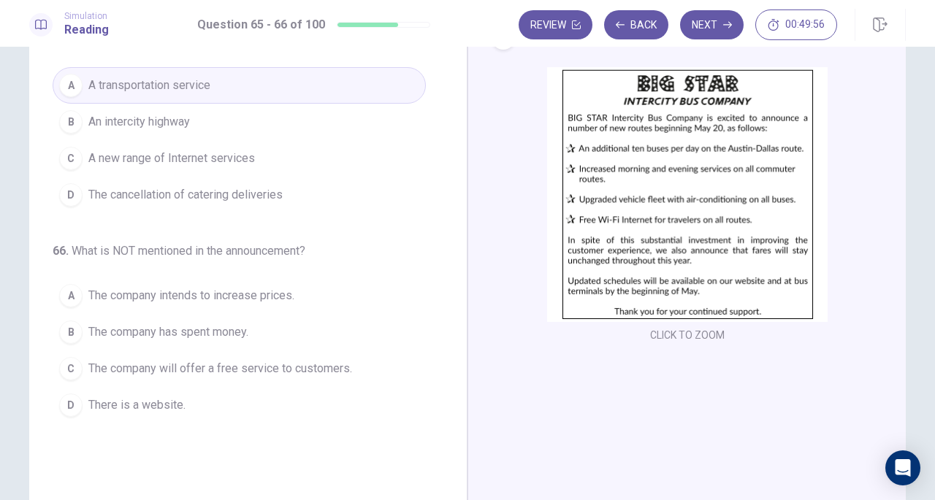
click at [146, 364] on span "The company will offer a free service to customers." at bounding box center [220, 369] width 264 height 18
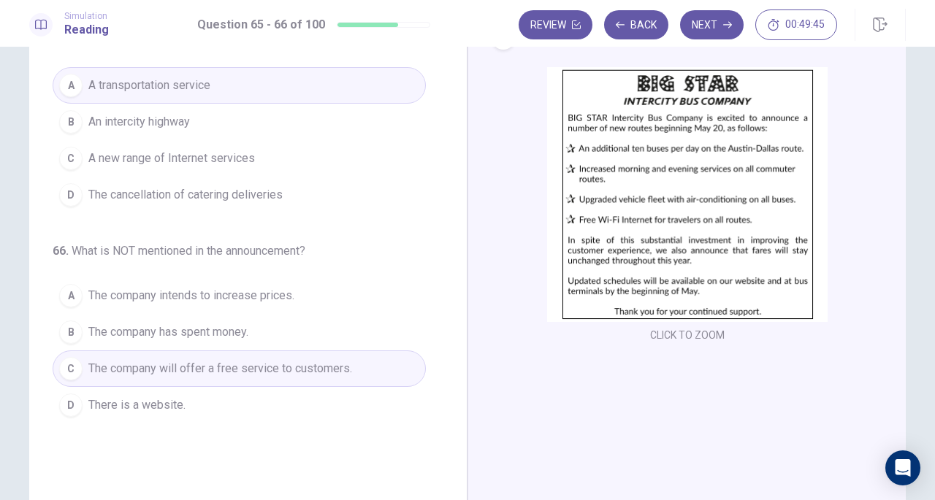
click at [184, 399] on button "D There is a website." at bounding box center [239, 405] width 373 height 37
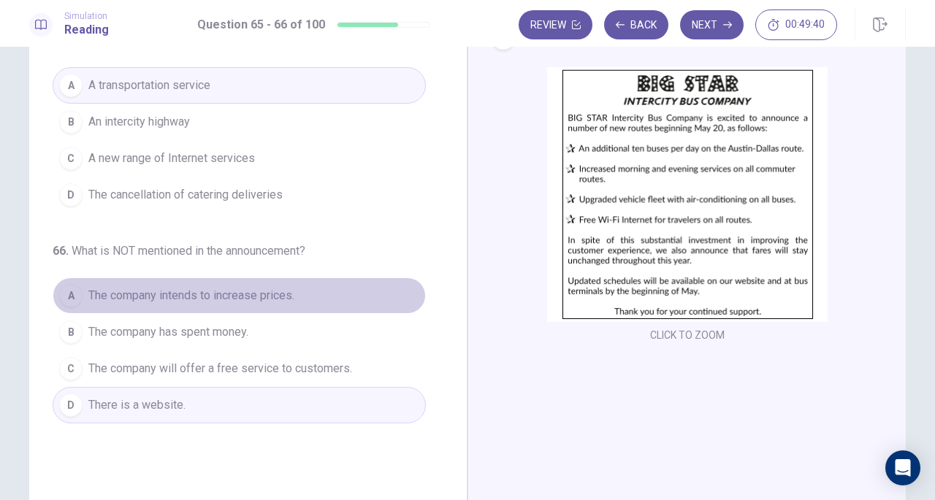
click at [334, 291] on button "A The company intends to increase prices." at bounding box center [239, 295] width 373 height 37
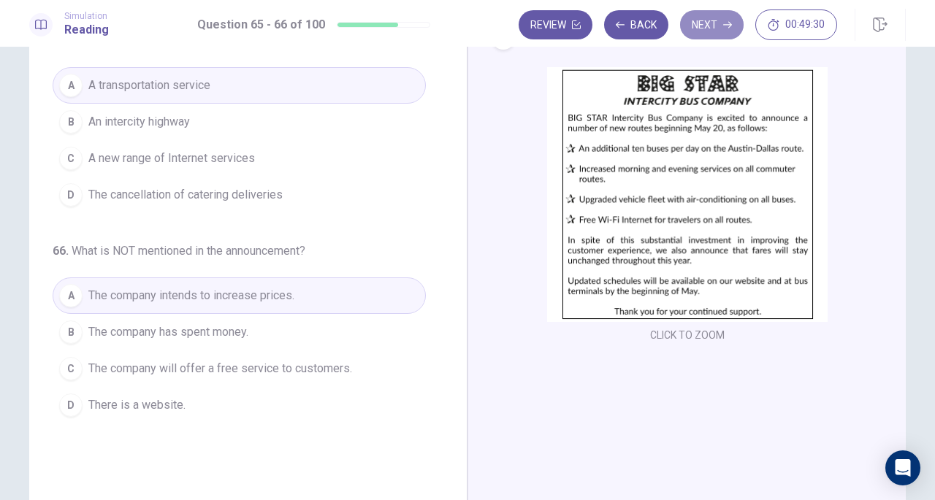
click at [696, 23] on button "Next" at bounding box center [712, 24] width 64 height 29
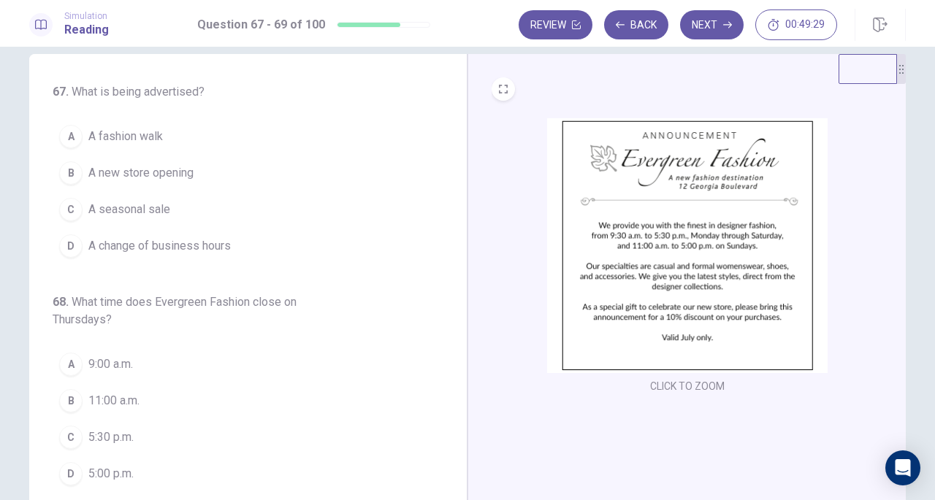
scroll to position [0, 0]
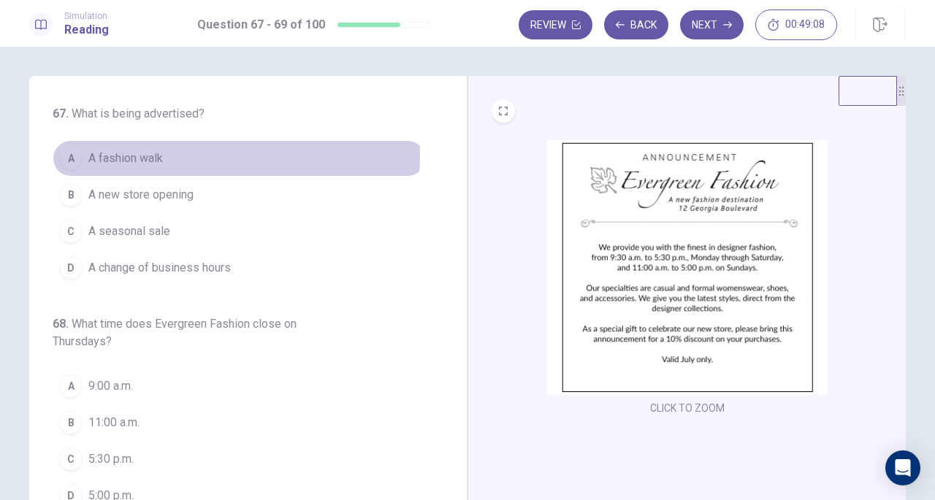
click at [143, 156] on span "A fashion walk" at bounding box center [125, 159] width 74 height 18
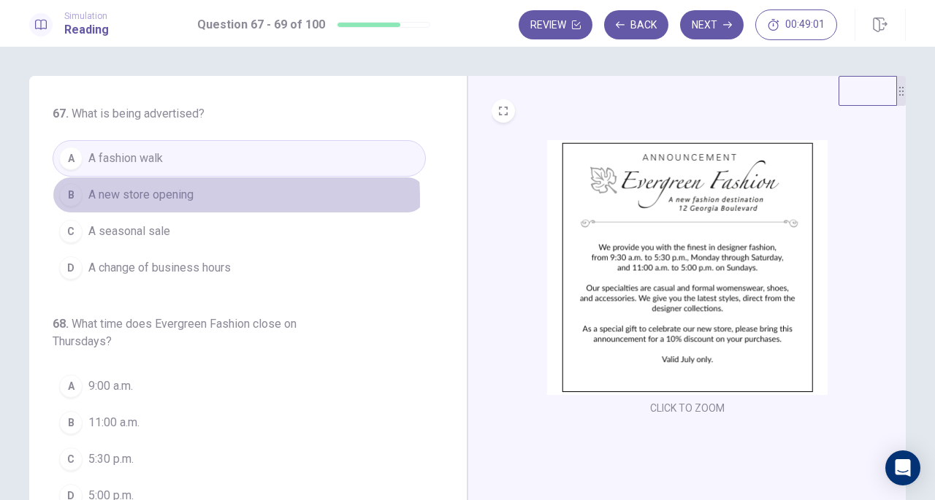
click at [110, 199] on span "A new store opening" at bounding box center [140, 195] width 105 height 18
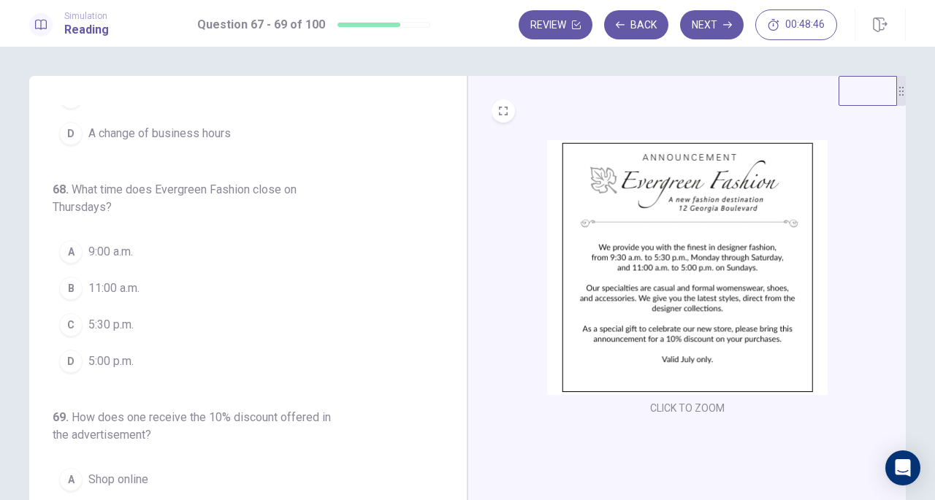
scroll to position [146, 0]
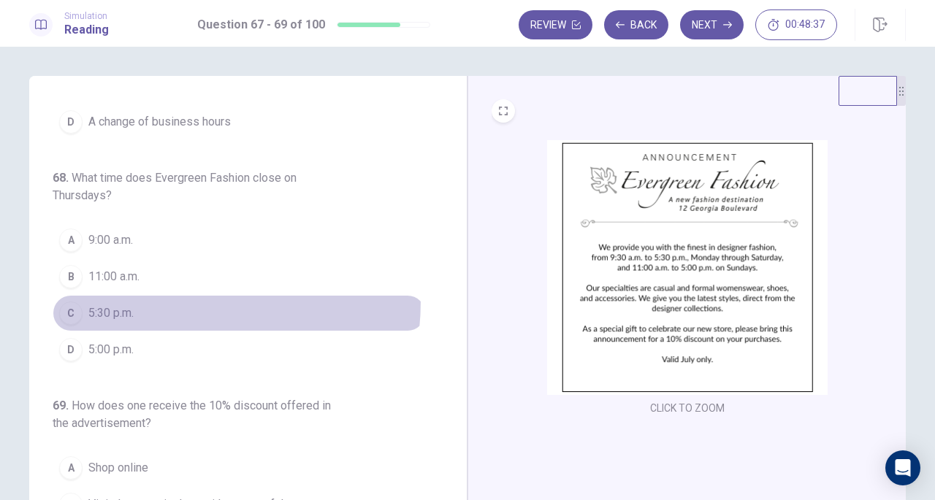
click at [125, 297] on button "C 5:30 p.m." at bounding box center [239, 313] width 373 height 37
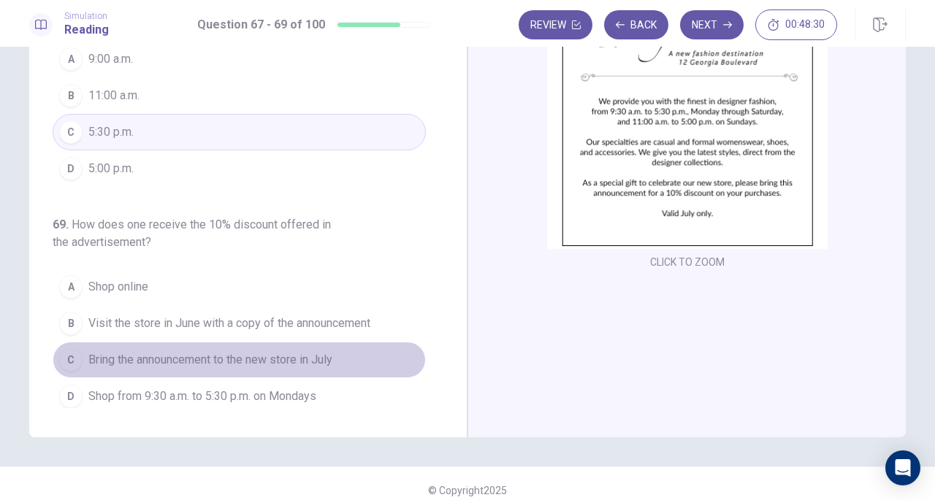
drag, startPoint x: 318, startPoint y: 364, endPoint x: 308, endPoint y: 361, distance: 9.7
click at [308, 361] on button "C Bring the announcement to the new store in July" at bounding box center [239, 360] width 373 height 37
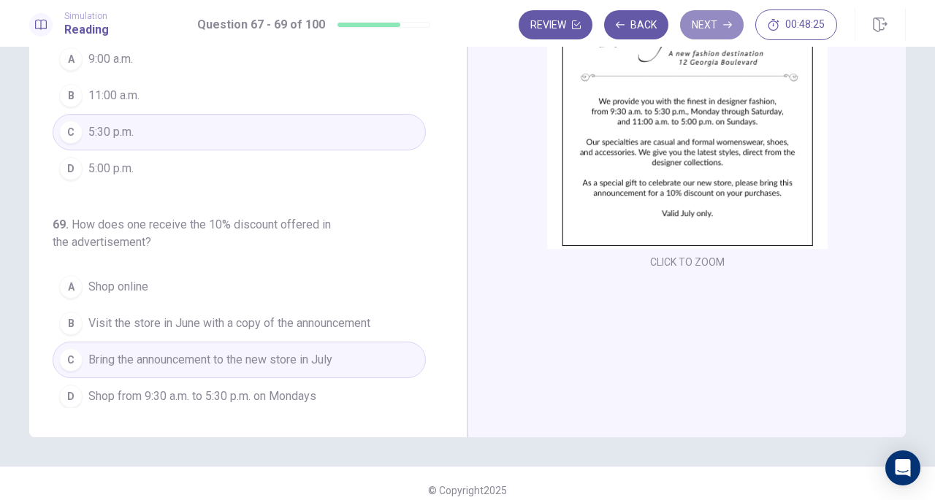
click at [718, 20] on button "Next" at bounding box center [712, 24] width 64 height 29
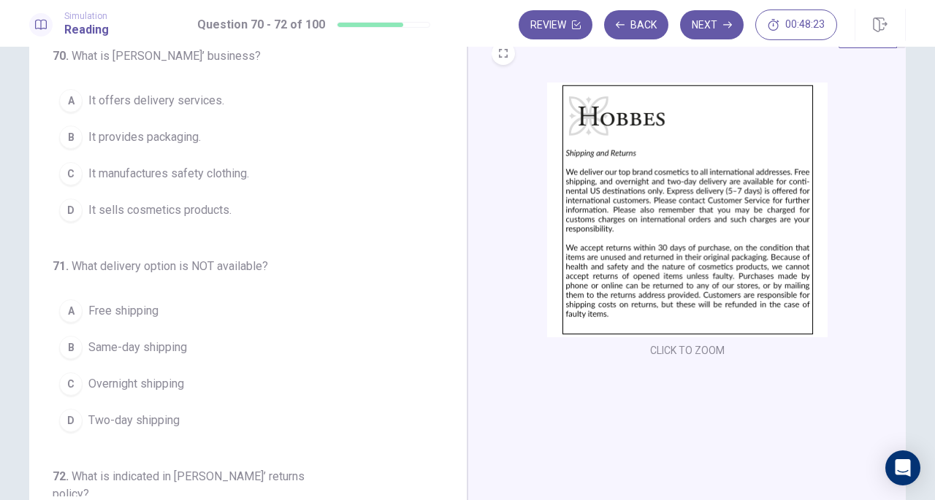
scroll to position [0, 0]
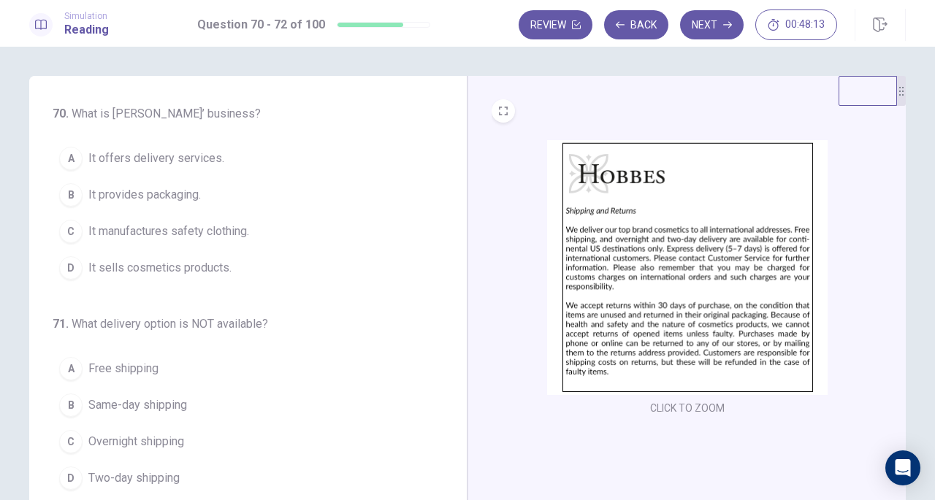
click at [159, 191] on span "It provides packaging." at bounding box center [144, 195] width 112 height 18
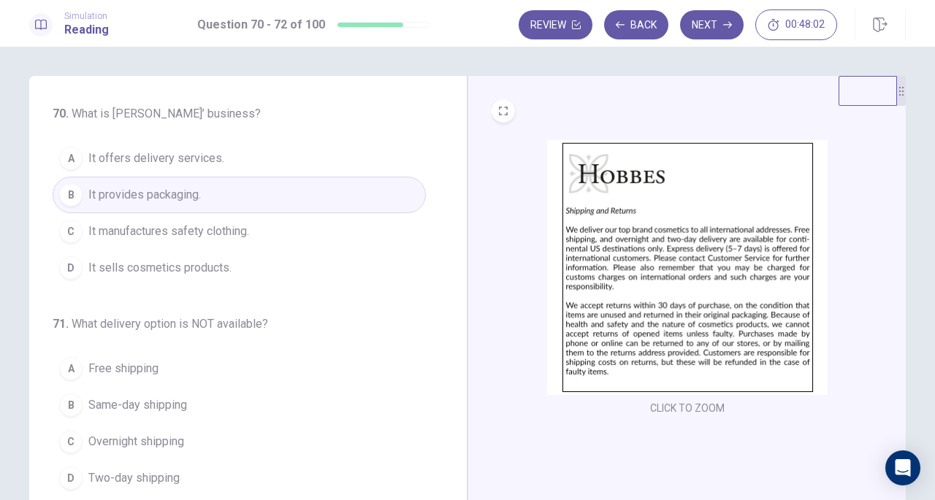
click at [159, 259] on span "It sells cosmetics products." at bounding box center [159, 268] width 143 height 18
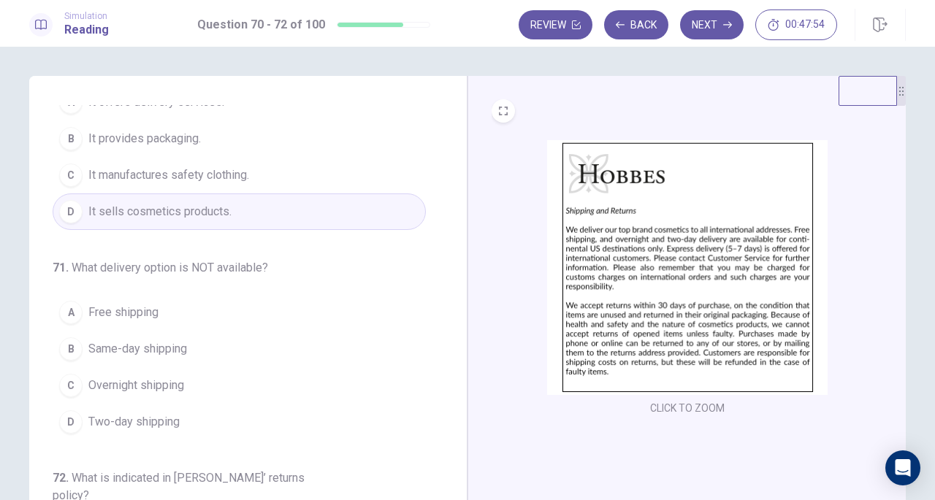
scroll to position [63, 0]
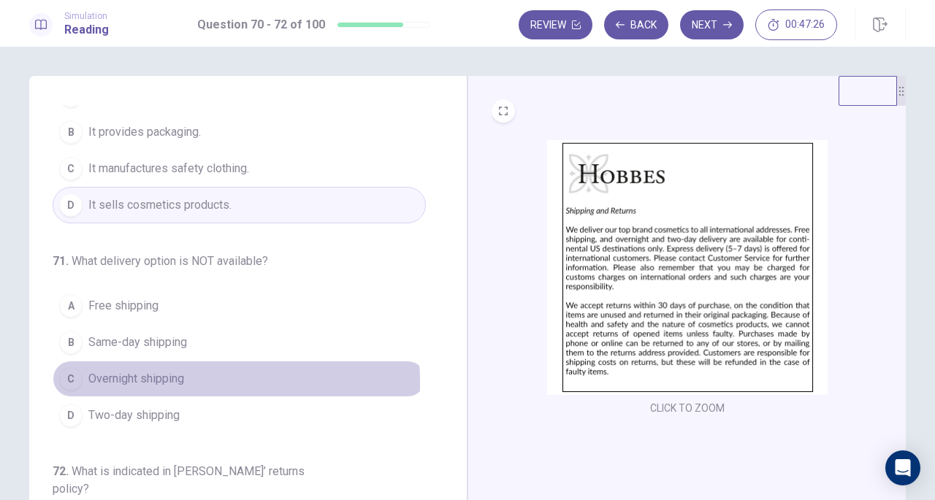
click at [169, 380] on span "Overnight shipping" at bounding box center [136, 379] width 96 height 18
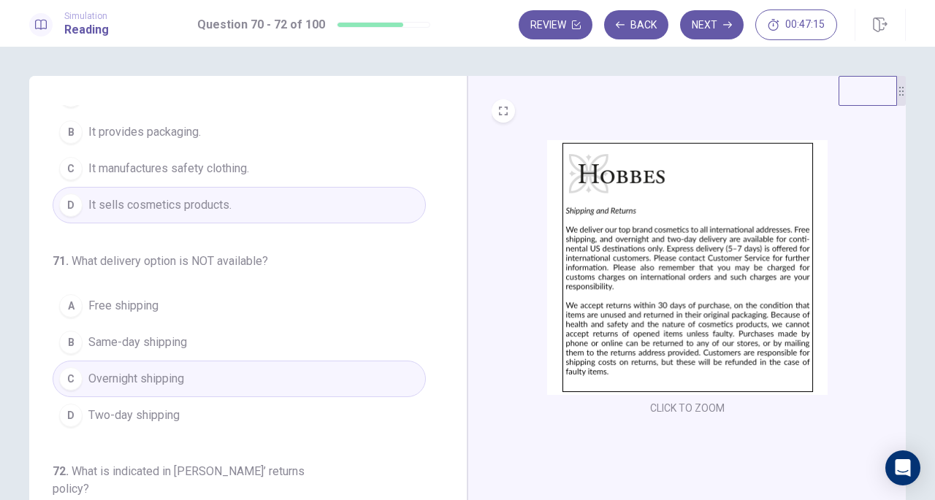
click at [713, 314] on img at bounding box center [687, 267] width 280 height 255
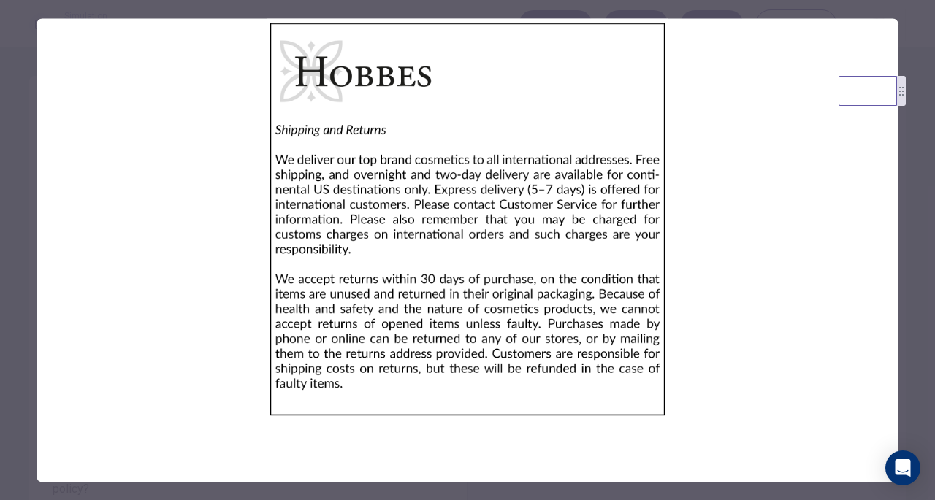
click at [918, 349] on div at bounding box center [467, 250] width 935 height 500
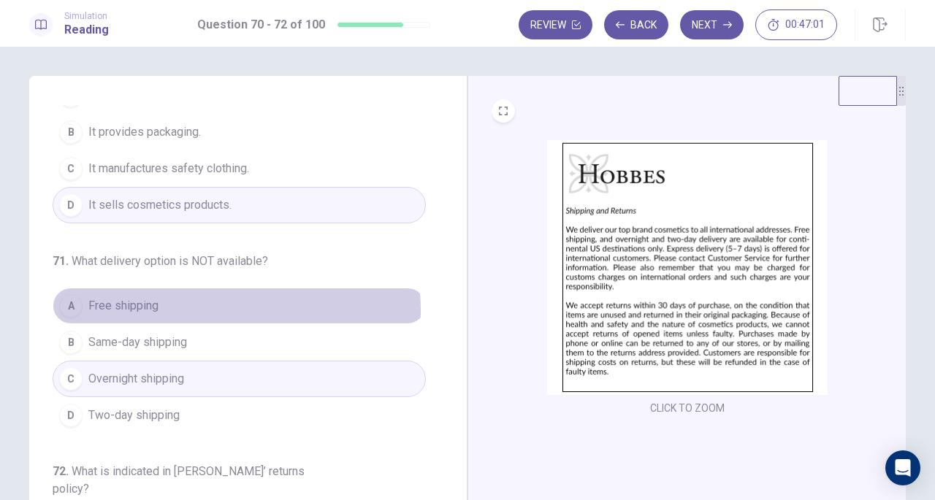
click at [210, 308] on button "A Free shipping" at bounding box center [239, 306] width 373 height 37
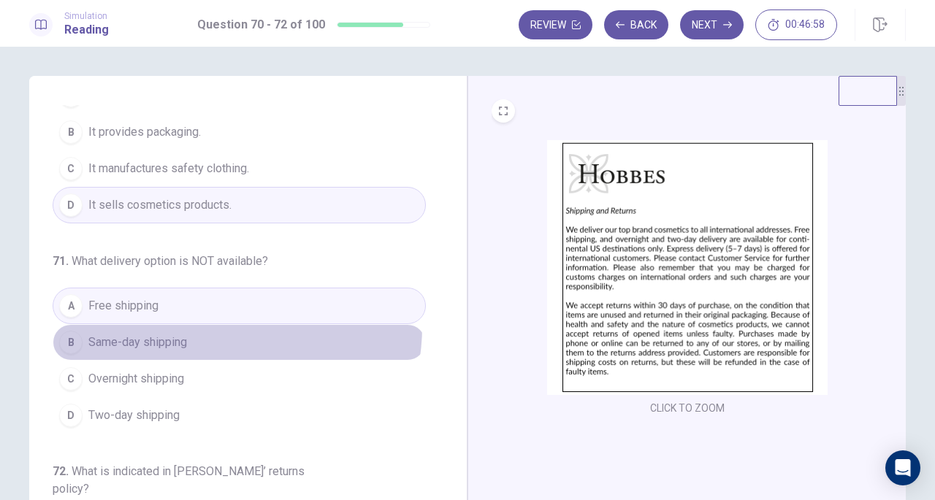
click at [209, 324] on button "B Same-day shipping" at bounding box center [239, 342] width 373 height 37
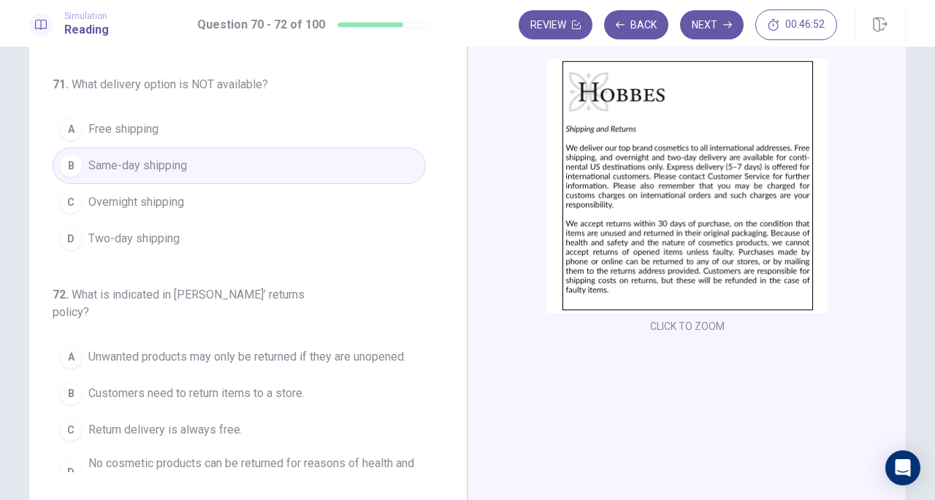
scroll to position [83, 0]
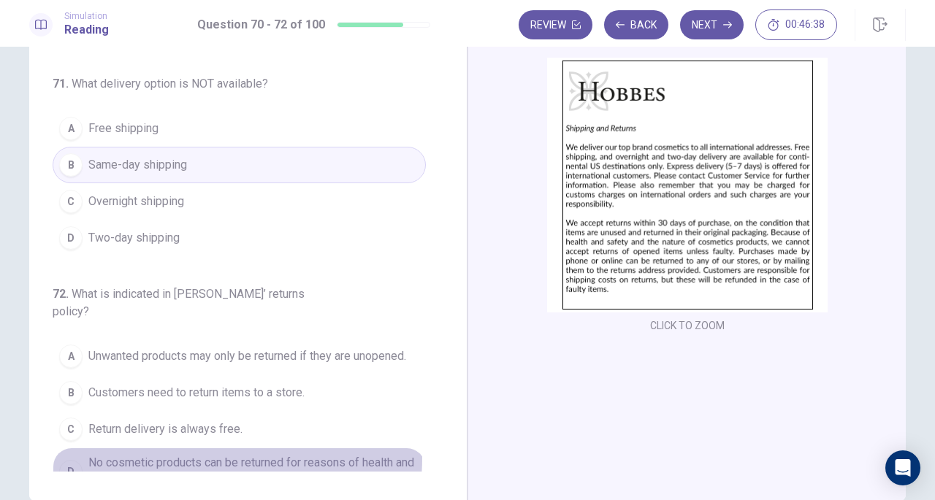
click at [185, 454] on span "No cosmetic products can be returned for reasons of health and safety." at bounding box center [253, 471] width 331 height 35
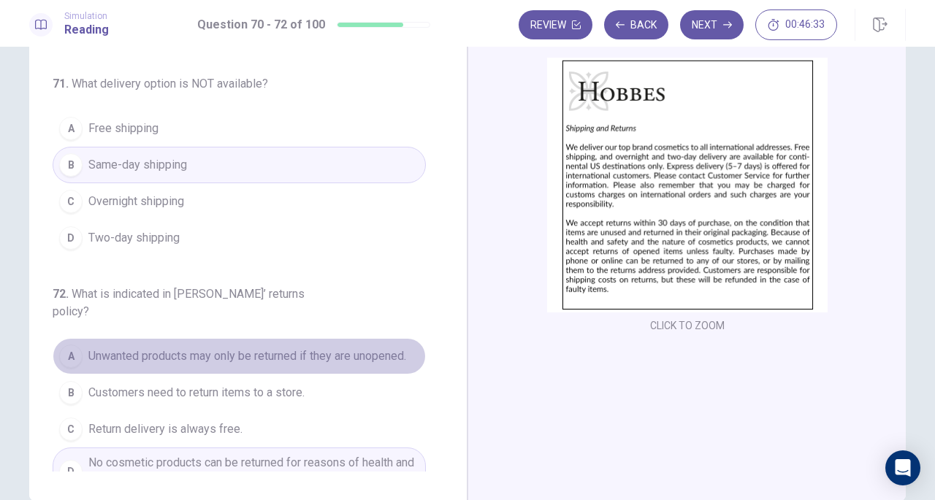
click at [323, 348] on span "Unwanted products may only be returned if they are unopened." at bounding box center [247, 357] width 318 height 18
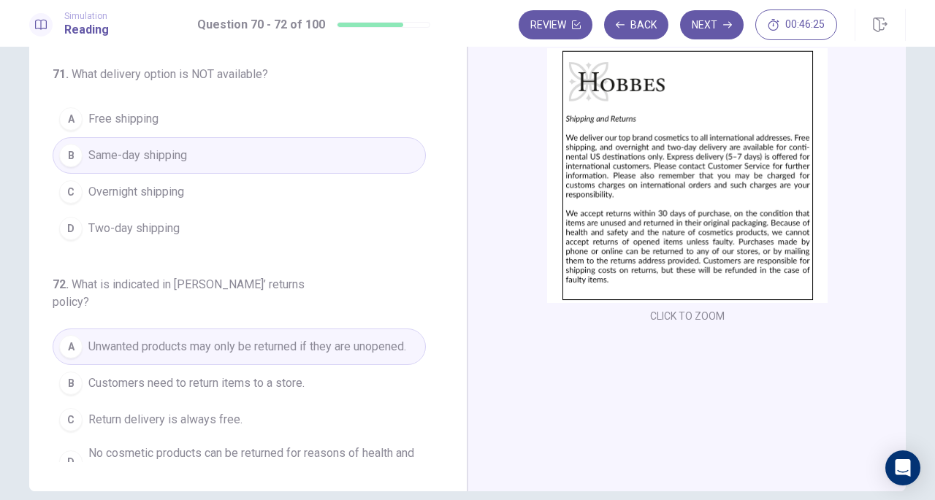
scroll to position [93, 0]
click at [714, 40] on div "Review Back Next 00:46:20" at bounding box center [711, 25] width 387 height 32
click at [713, 31] on button "Next" at bounding box center [712, 24] width 64 height 29
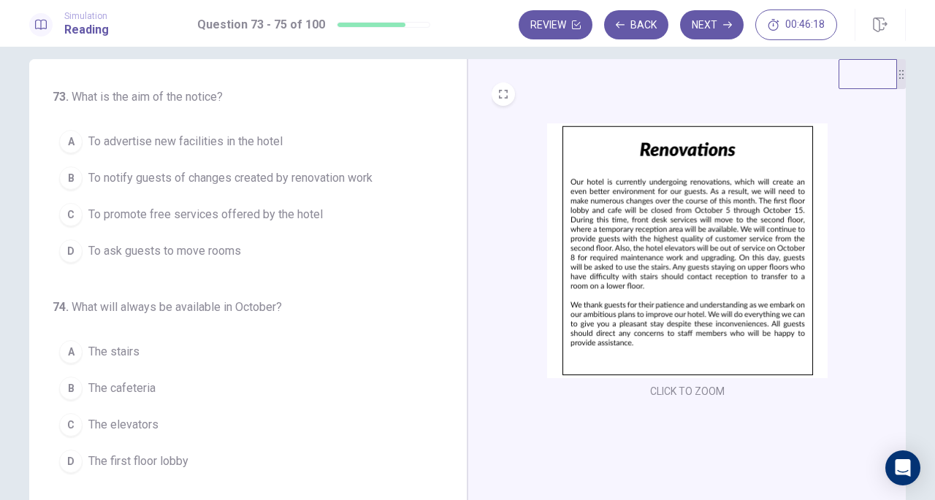
scroll to position [12, 0]
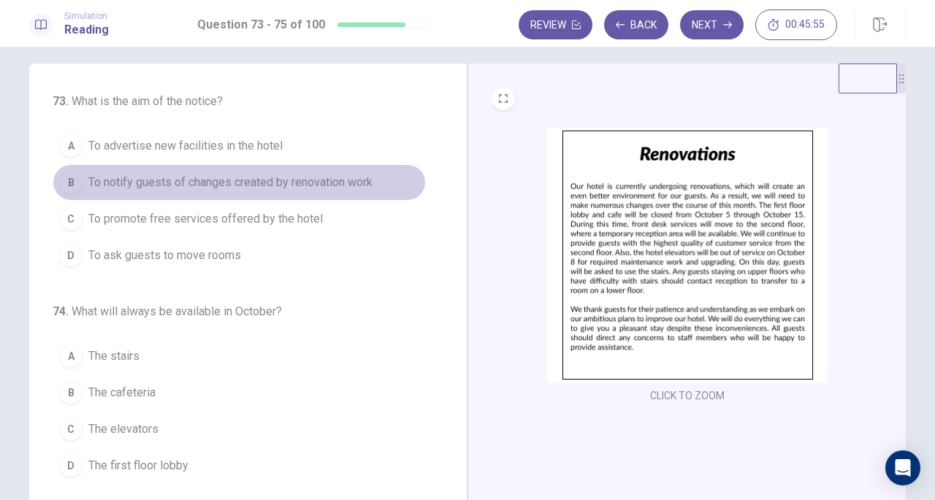
click at [237, 188] on span "To notify guests of changes created by renovation work" at bounding box center [230, 183] width 284 height 18
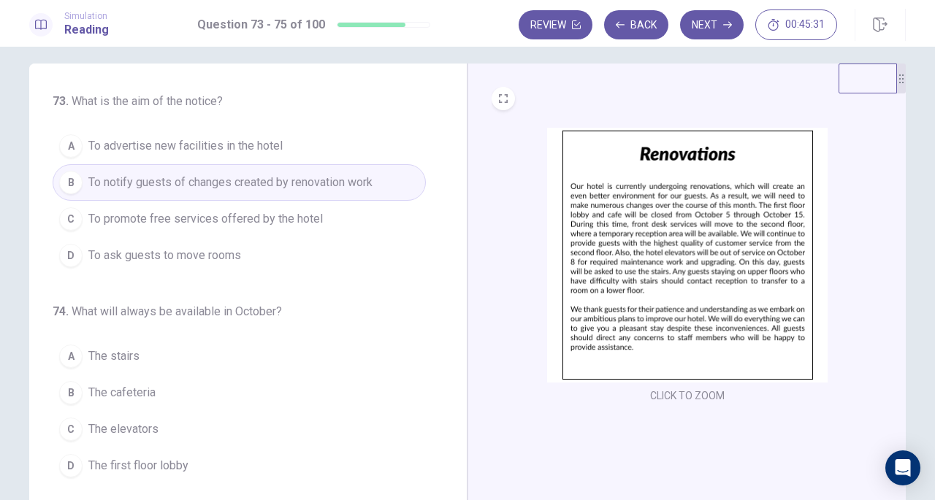
scroll to position [73, 0]
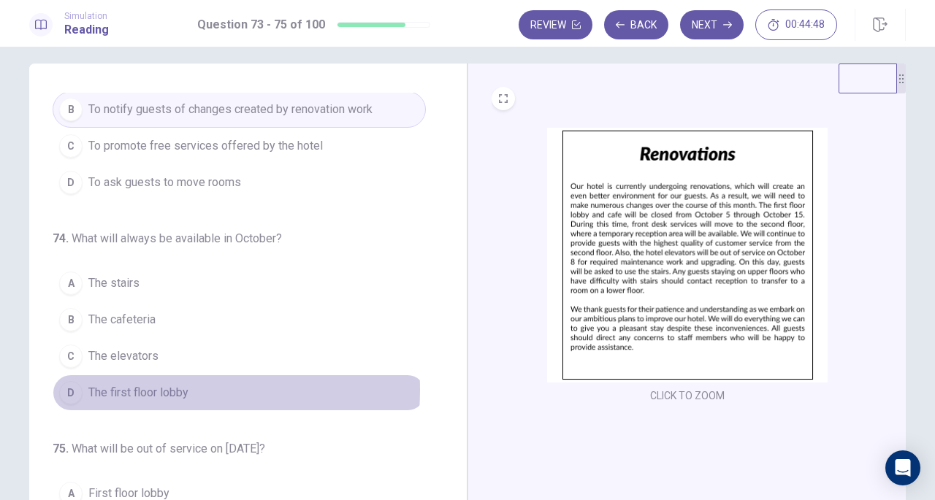
drag, startPoint x: 129, startPoint y: 386, endPoint x: 145, endPoint y: 385, distance: 16.1
click at [129, 386] on span "The first floor lobby" at bounding box center [138, 393] width 100 height 18
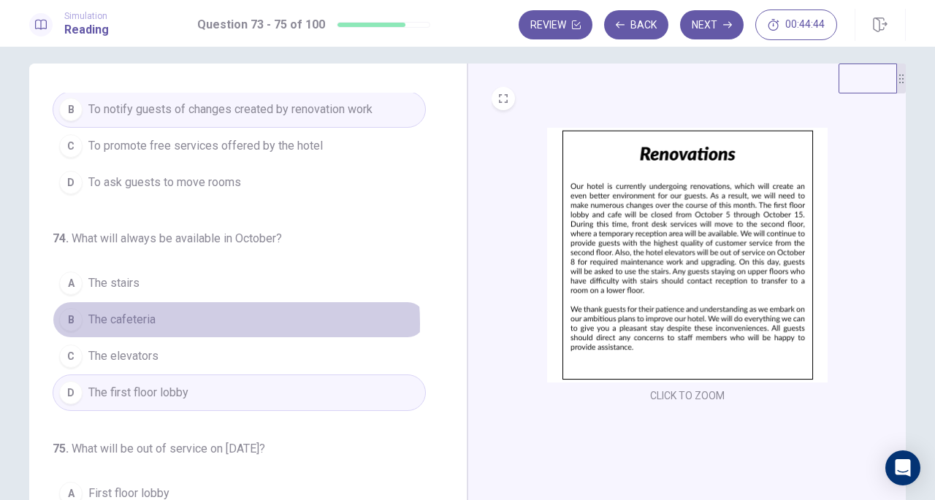
click at [165, 321] on button "B The cafeteria" at bounding box center [239, 320] width 373 height 37
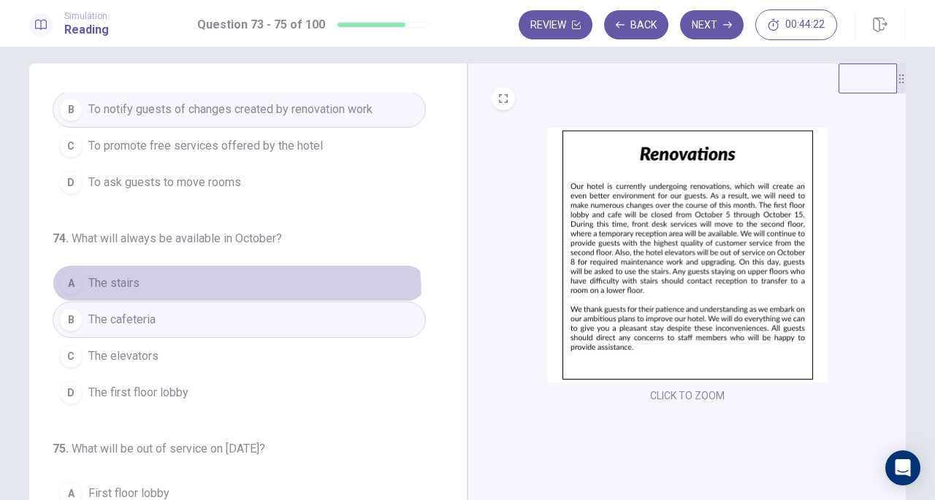
click at [139, 296] on button "A The stairs" at bounding box center [239, 283] width 373 height 37
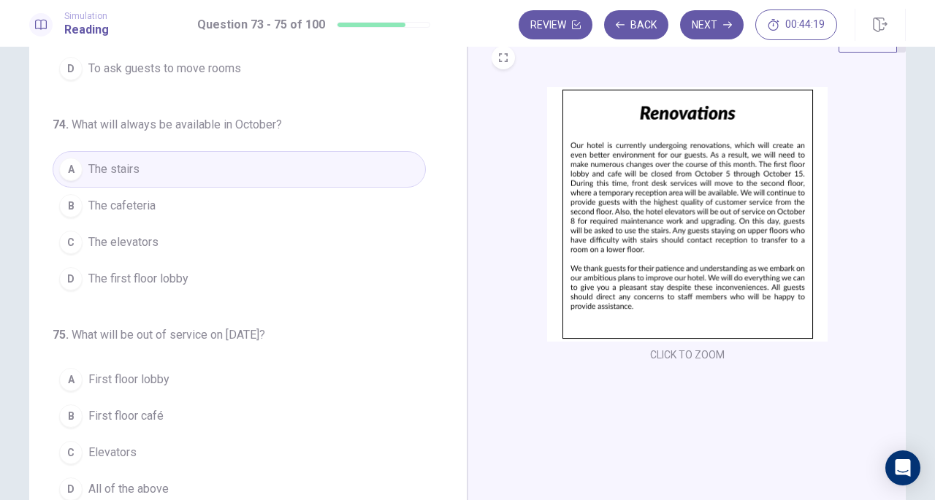
scroll to position [85, 0]
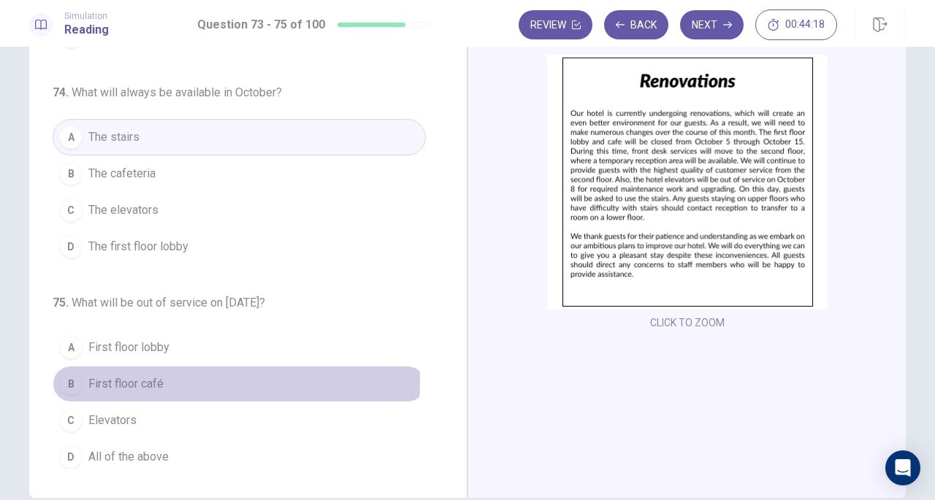
click at [166, 376] on button "B First floor café" at bounding box center [239, 384] width 373 height 37
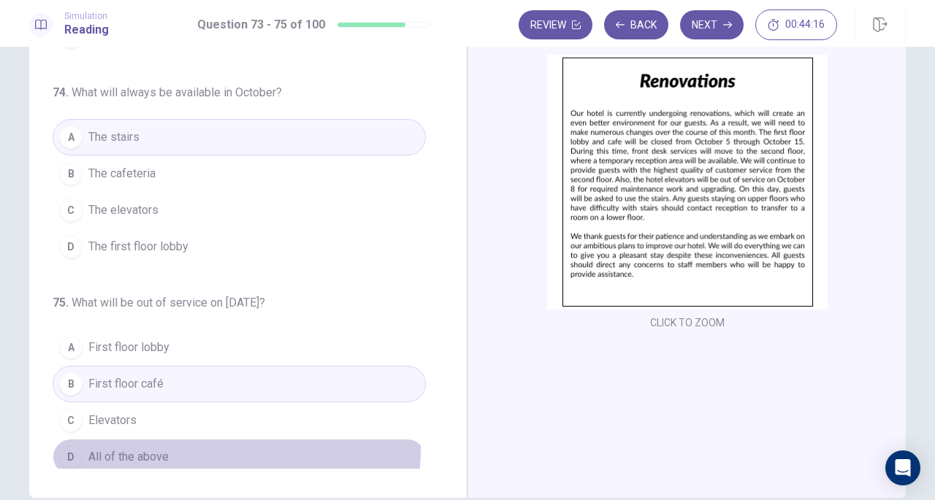
click at [142, 441] on button "D All of the above" at bounding box center [239, 457] width 373 height 37
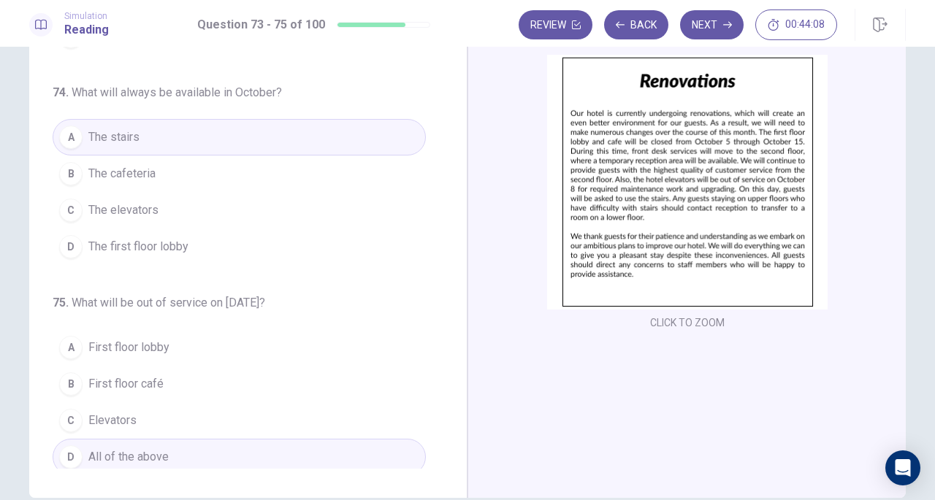
scroll to position [159, 0]
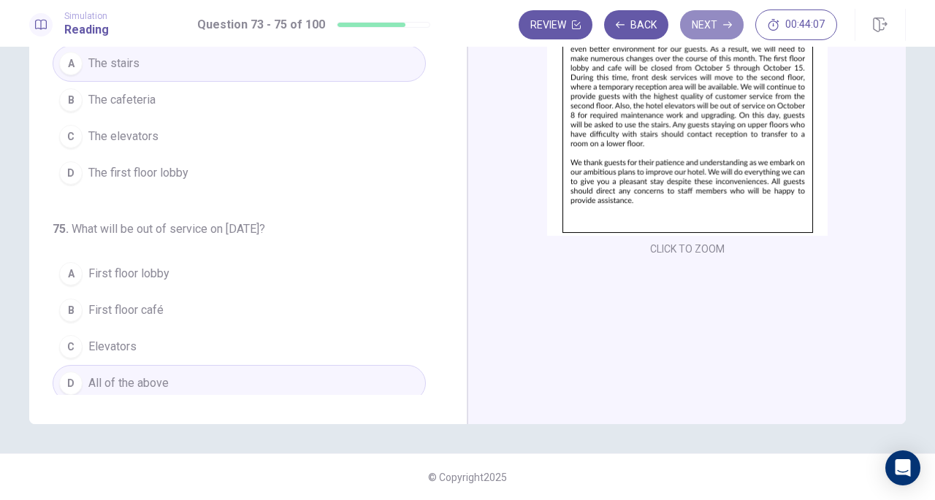
drag, startPoint x: 708, startPoint y: 32, endPoint x: 713, endPoint y: 42, distance: 11.4
click at [708, 33] on button "Next" at bounding box center [712, 24] width 64 height 29
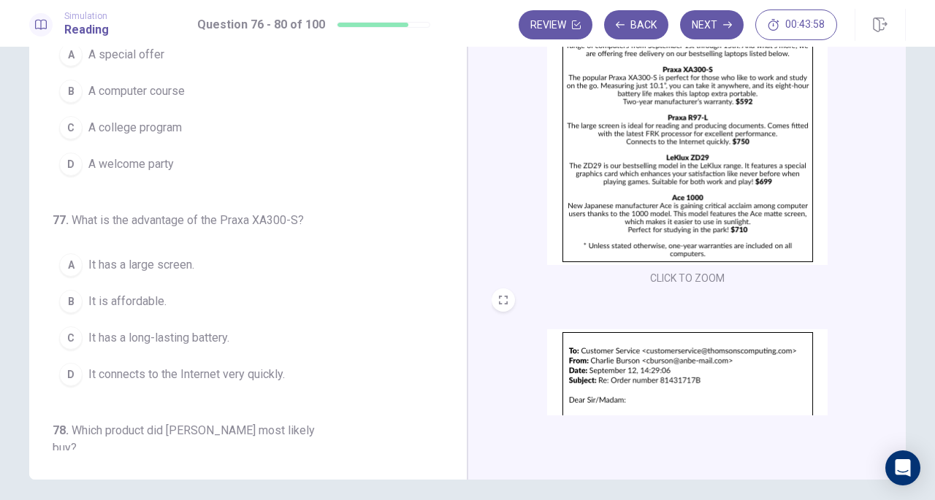
scroll to position [0, 0]
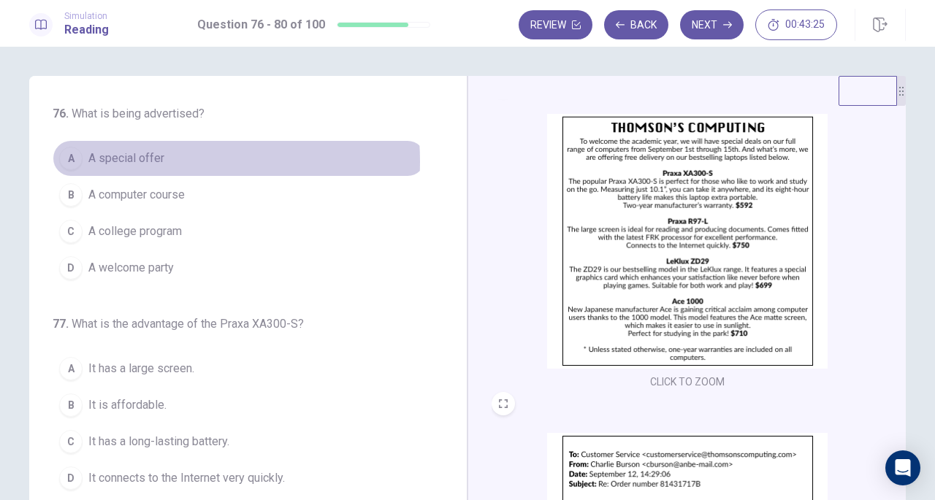
click at [131, 161] on span "A special offer" at bounding box center [126, 159] width 76 height 18
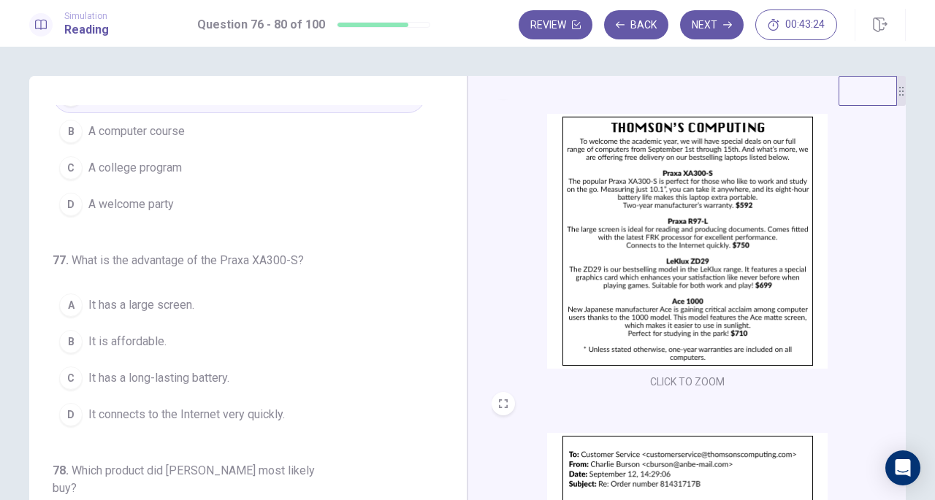
scroll to position [146, 0]
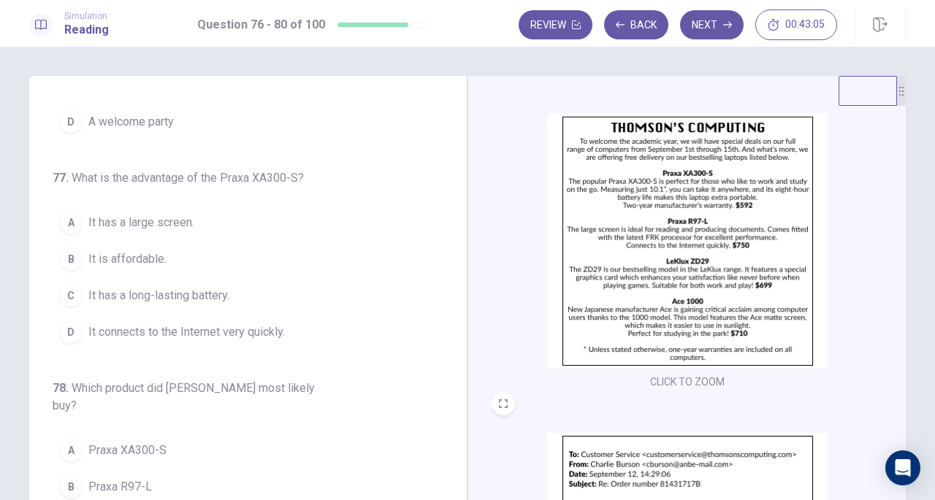
click at [199, 287] on span "It has a long-lasting battery." at bounding box center [158, 296] width 141 height 18
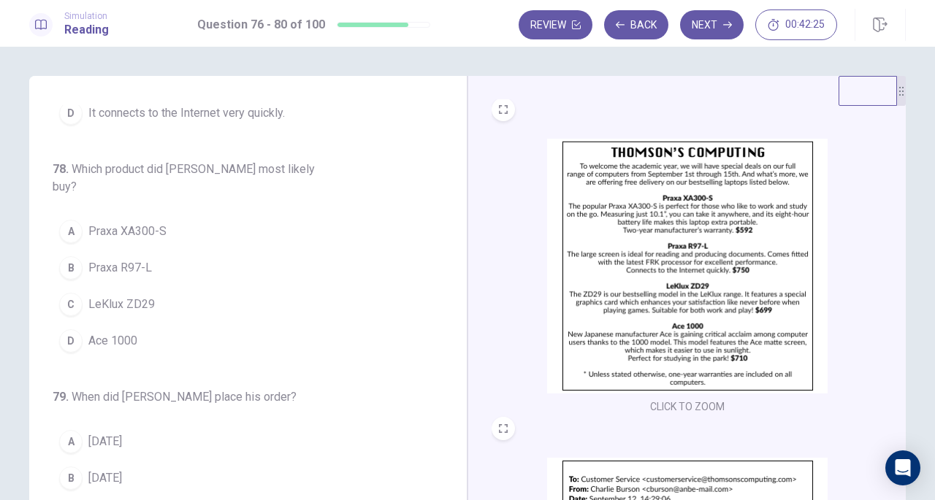
scroll to position [0, 0]
click at [126, 223] on span "Praxa XA300-S" at bounding box center [127, 232] width 78 height 18
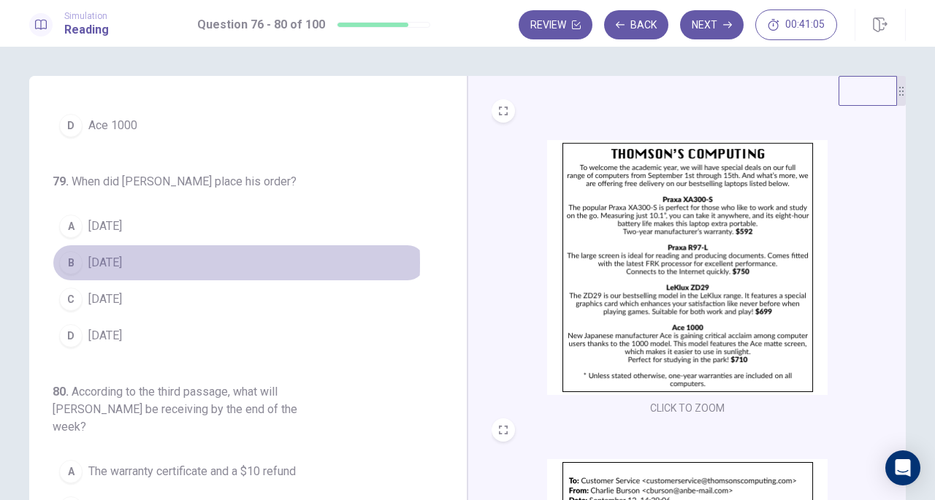
click at [82, 245] on button "B [DATE]" at bounding box center [239, 263] width 373 height 37
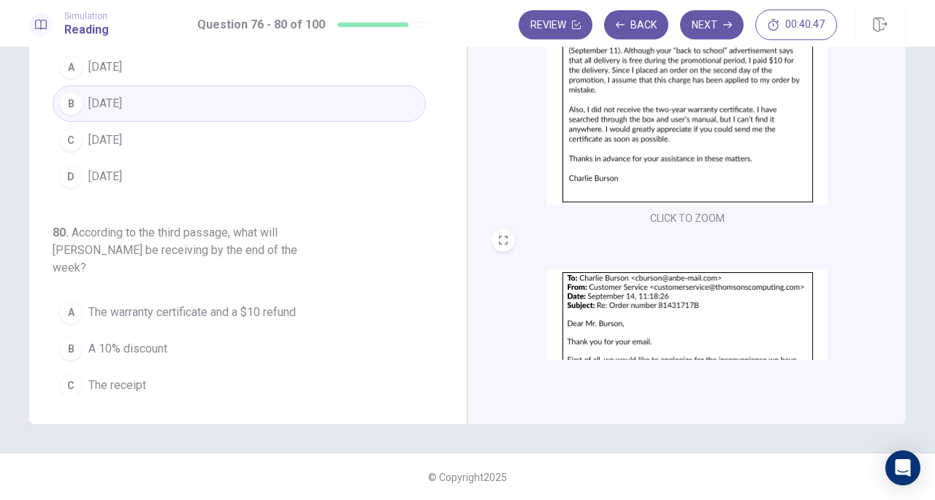
scroll to position [391, 0]
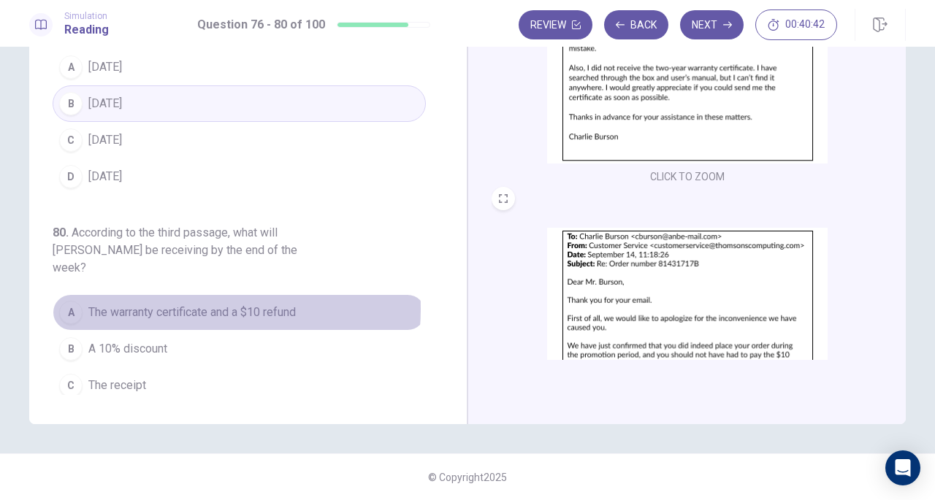
click at [197, 304] on span "The warranty certificate and a $10 refund" at bounding box center [191, 313] width 207 height 18
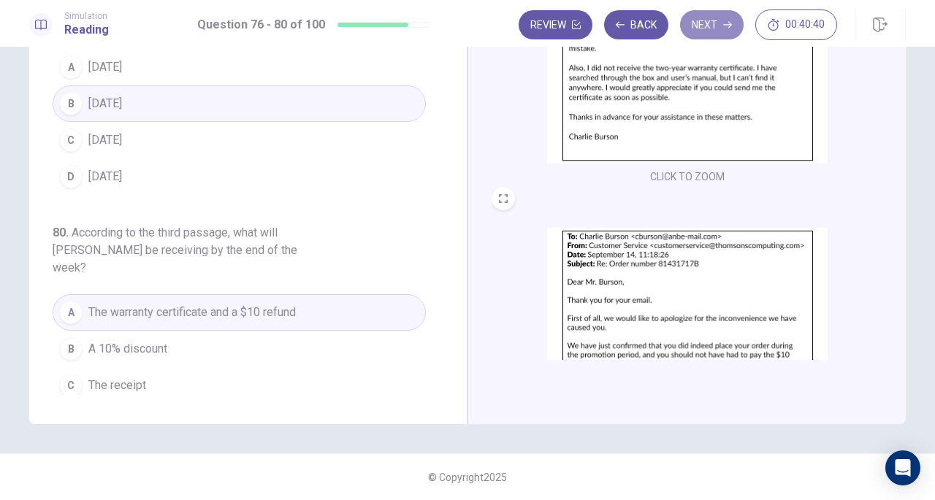
click at [714, 30] on button "Next" at bounding box center [712, 24] width 64 height 29
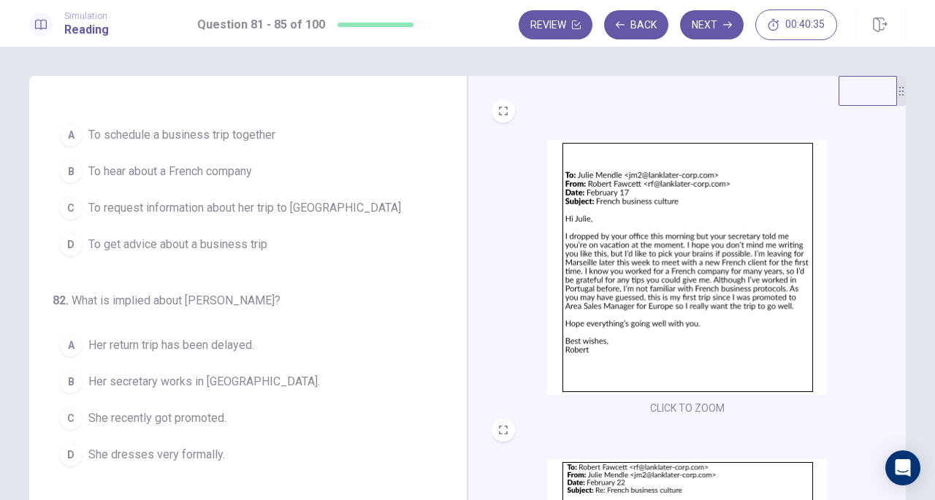
scroll to position [0, 0]
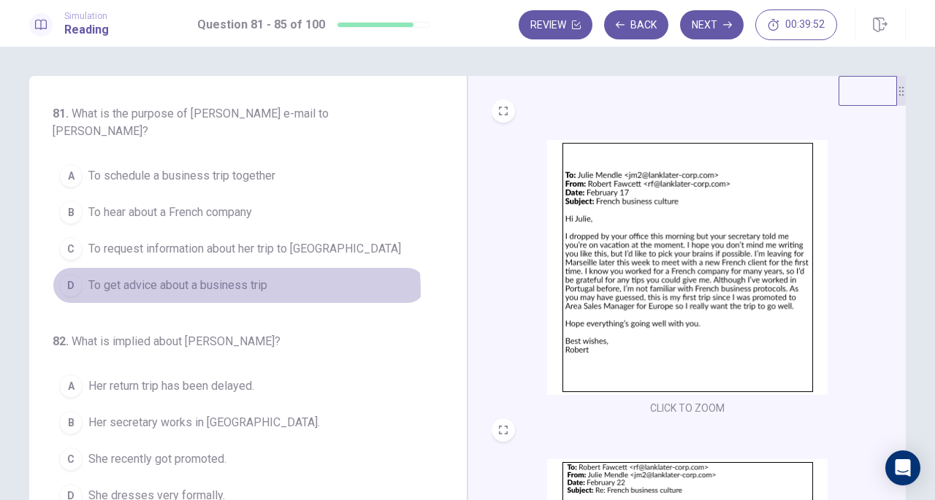
click at [200, 290] on span "To get advice about a business trip" at bounding box center [177, 286] width 179 height 18
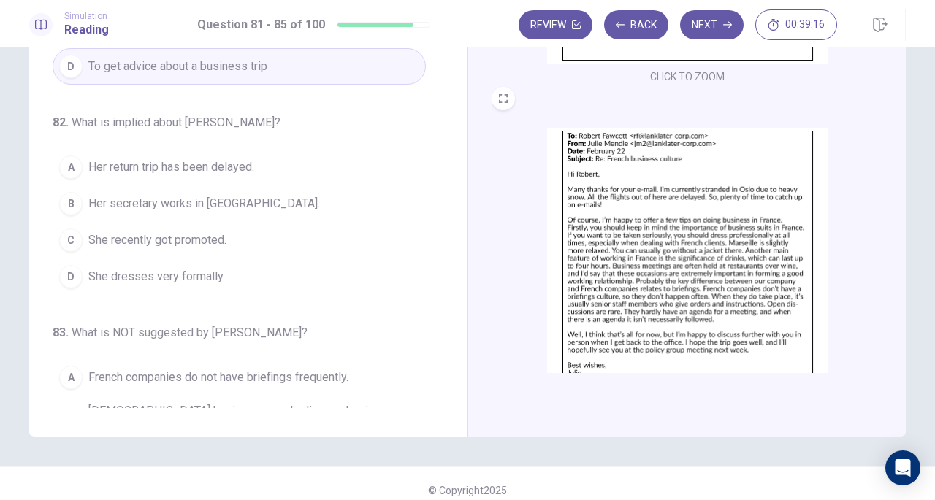
scroll to position [218, 0]
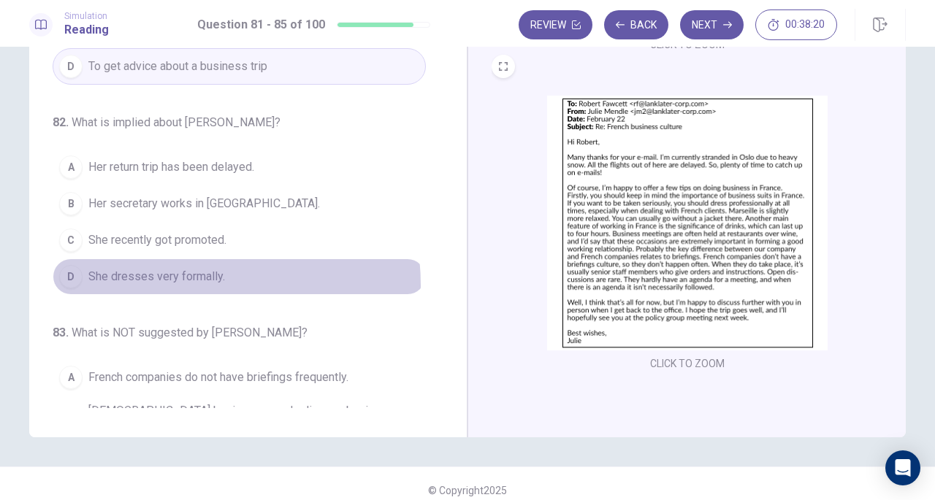
click at [165, 282] on button "D She dresses very formally." at bounding box center [239, 276] width 373 height 37
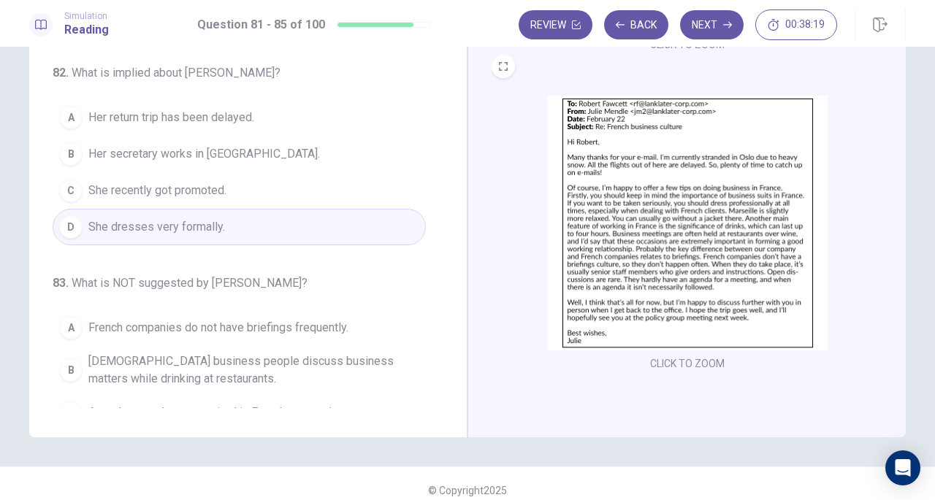
scroll to position [146, 0]
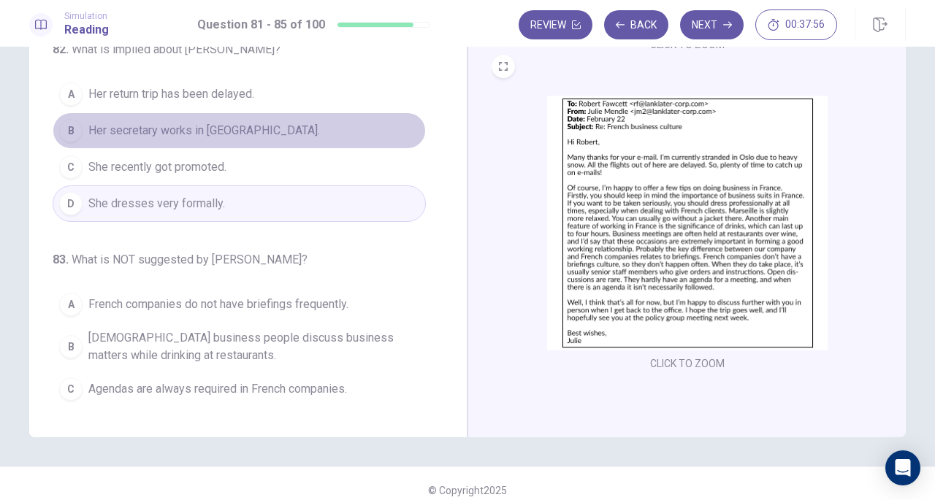
click at [270, 124] on button "B Her secretary works in [GEOGRAPHIC_DATA]." at bounding box center [239, 130] width 373 height 37
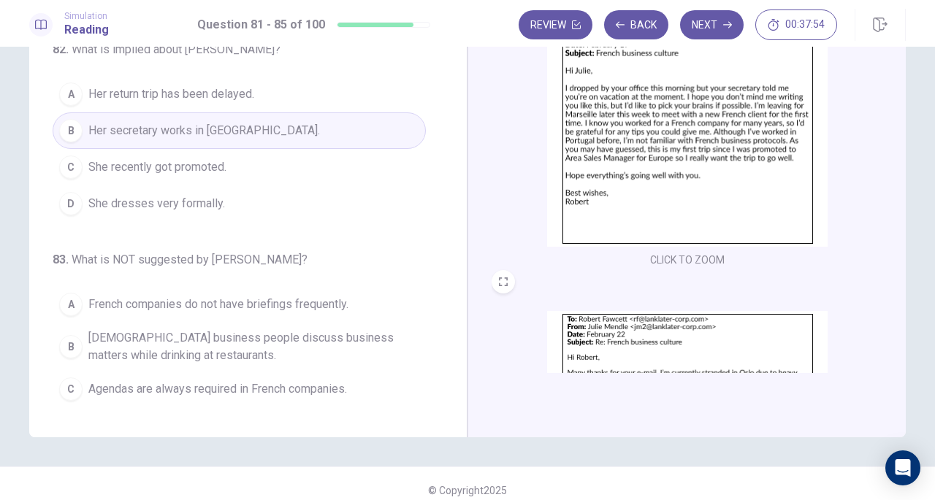
scroll to position [0, 0]
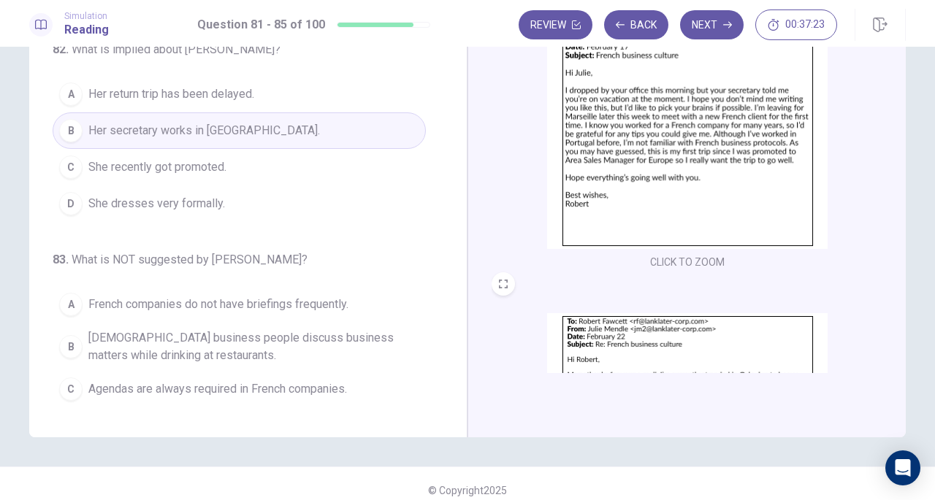
click at [267, 91] on button "A Her return trip has been delayed." at bounding box center [239, 94] width 373 height 37
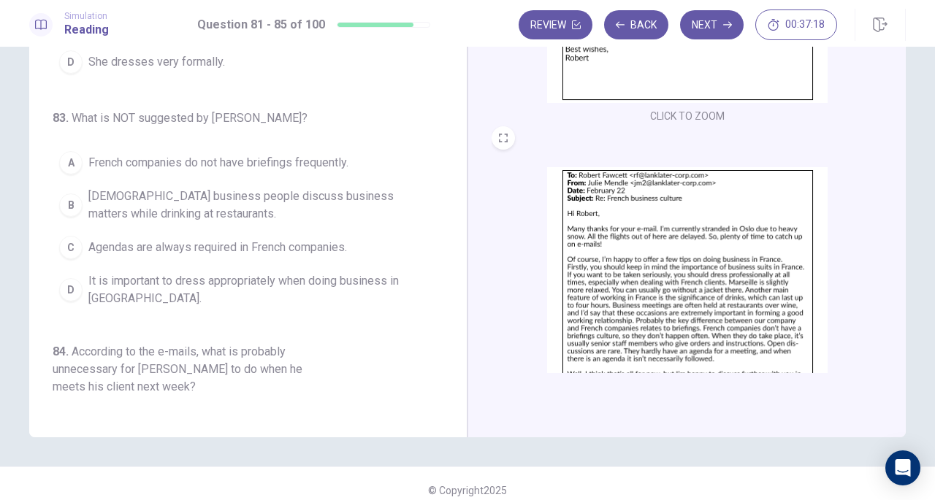
scroll to position [292, 0]
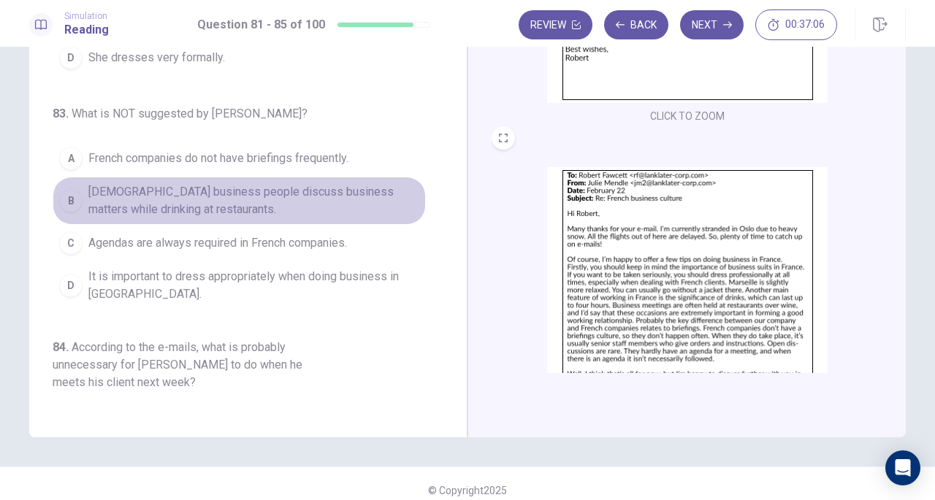
click at [318, 197] on span "[DEMOGRAPHIC_DATA] business people discuss business matters while drinking at r…" at bounding box center [253, 200] width 331 height 35
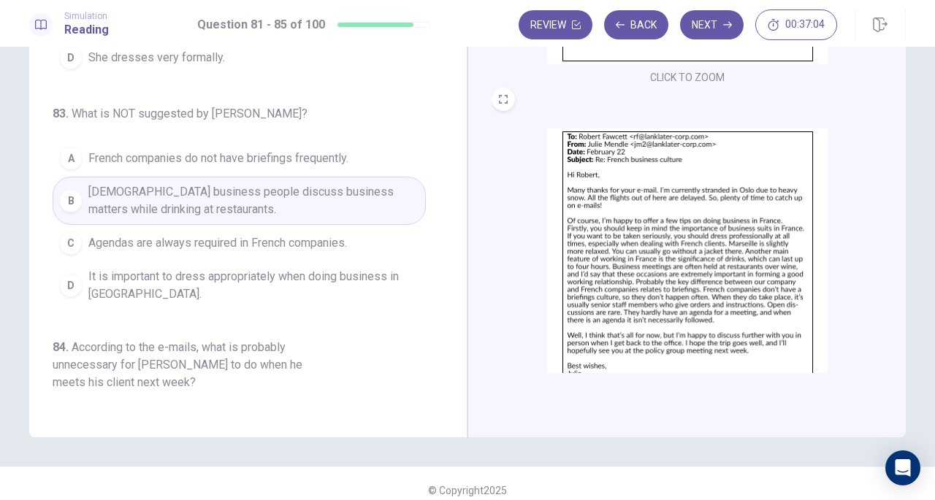
scroll to position [218, 0]
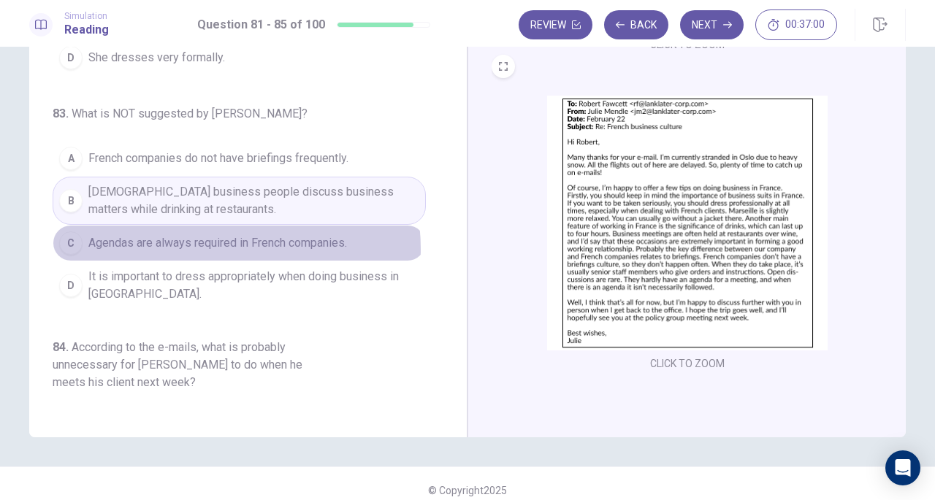
click at [214, 244] on span "Agendas are always required in French companies." at bounding box center [217, 243] width 258 height 18
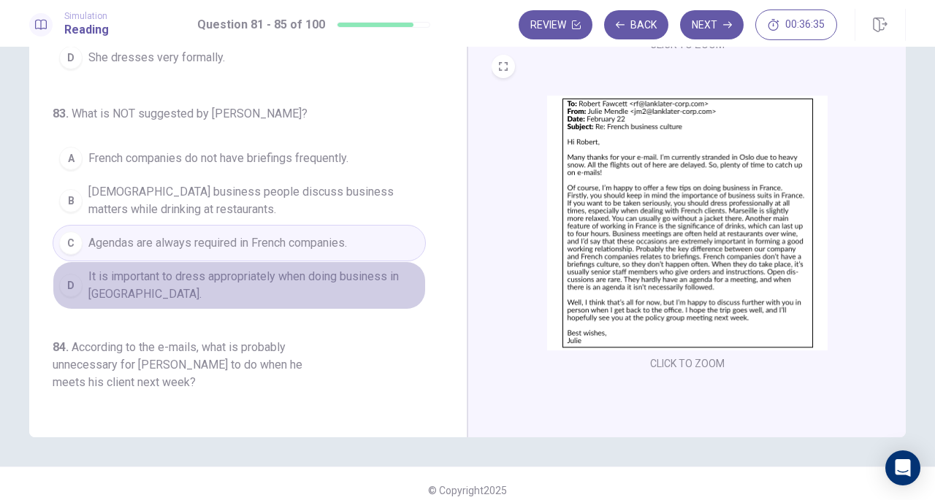
click at [266, 280] on span "It is important to dress appropriately when doing business in [GEOGRAPHIC_DATA]." at bounding box center [253, 285] width 331 height 35
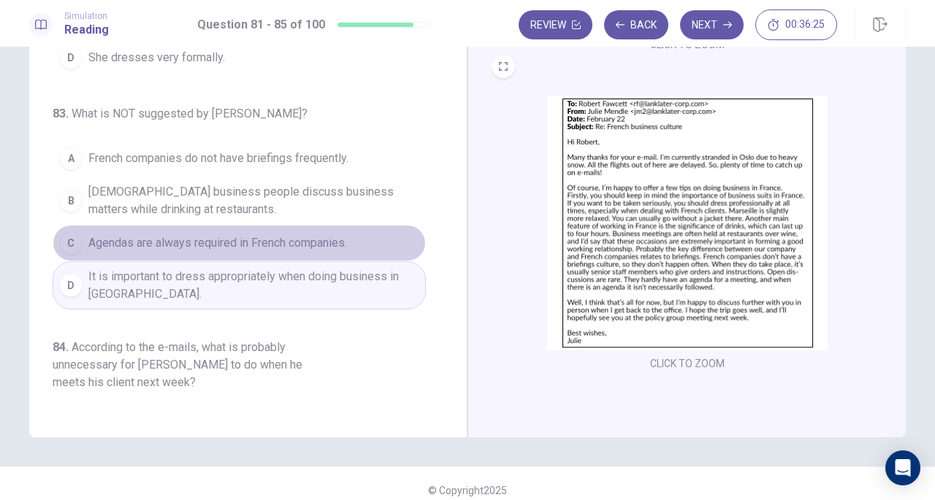
click at [275, 225] on button "C Agendas are always required in French companies." at bounding box center [239, 243] width 373 height 37
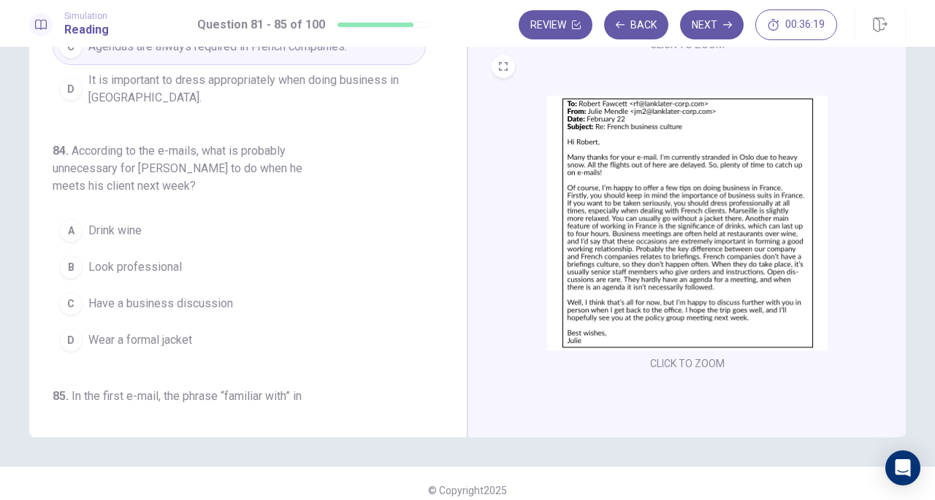
scroll to position [511, 0]
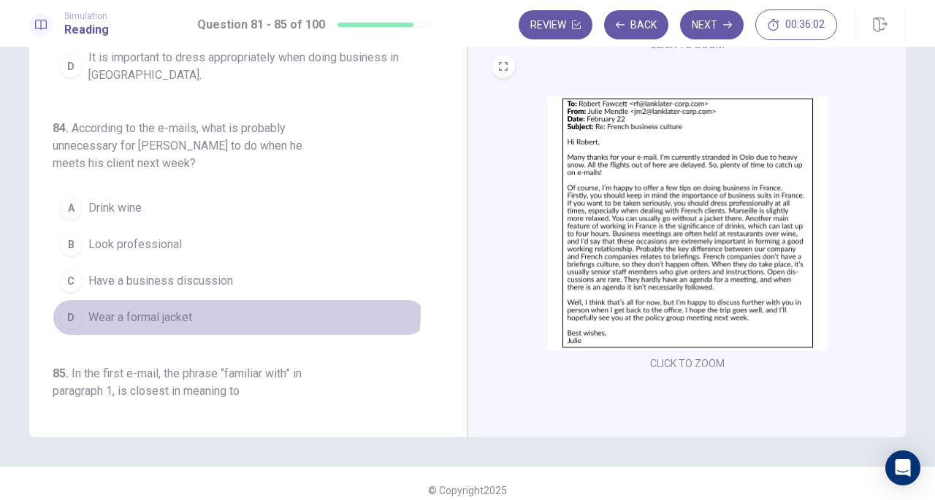
click at [215, 304] on button "D Wear a formal jacket" at bounding box center [239, 317] width 373 height 37
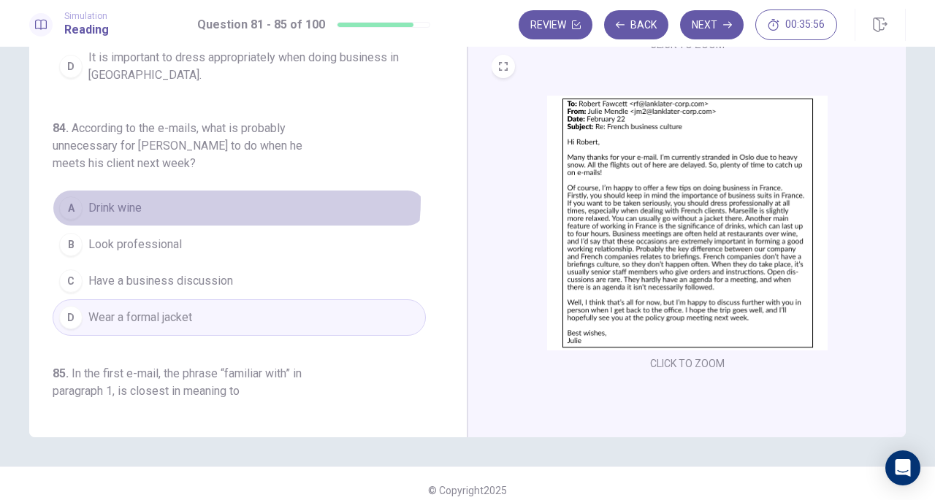
click at [218, 194] on button "A Drink wine" at bounding box center [239, 208] width 373 height 37
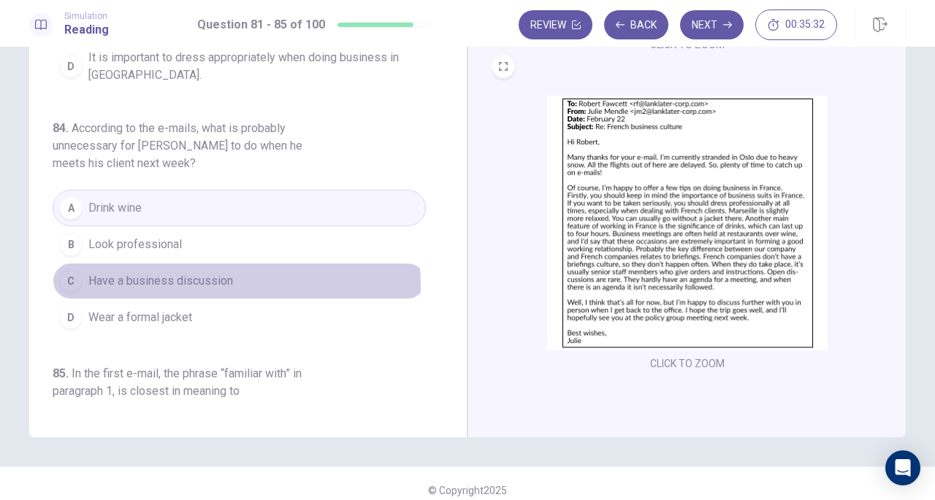
click at [166, 280] on span "Have a business discussion" at bounding box center [160, 281] width 145 height 18
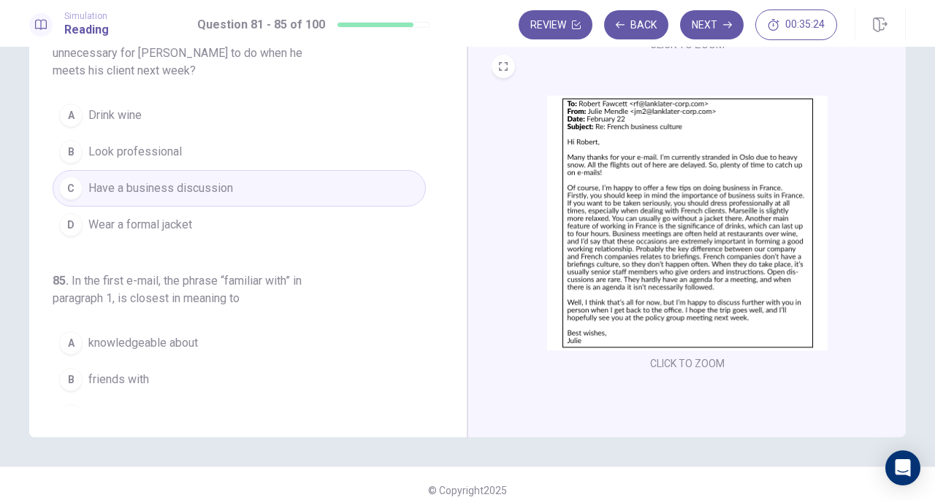
scroll to position [656, 0]
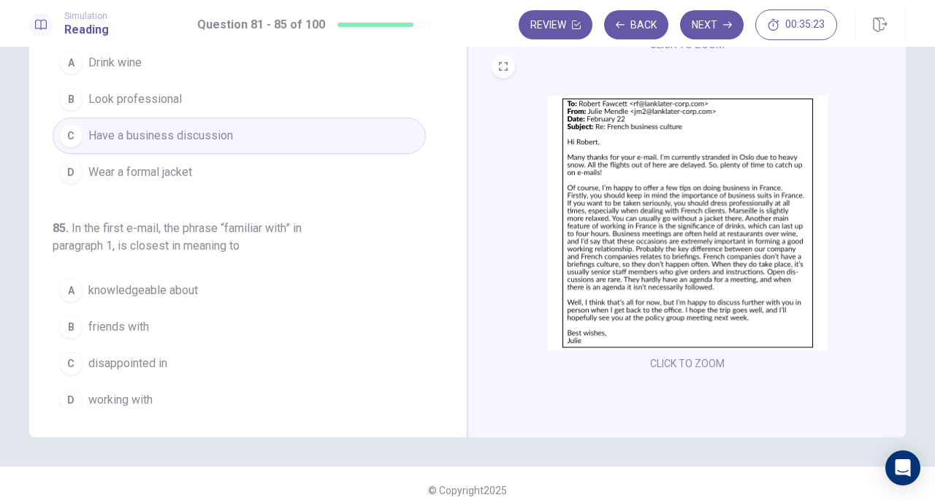
click at [123, 391] on span "working with" at bounding box center [120, 400] width 64 height 18
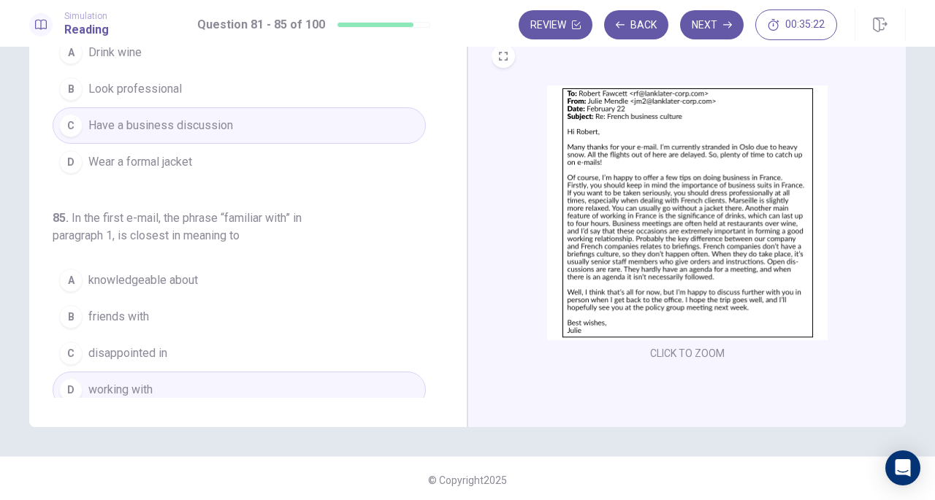
scroll to position [159, 0]
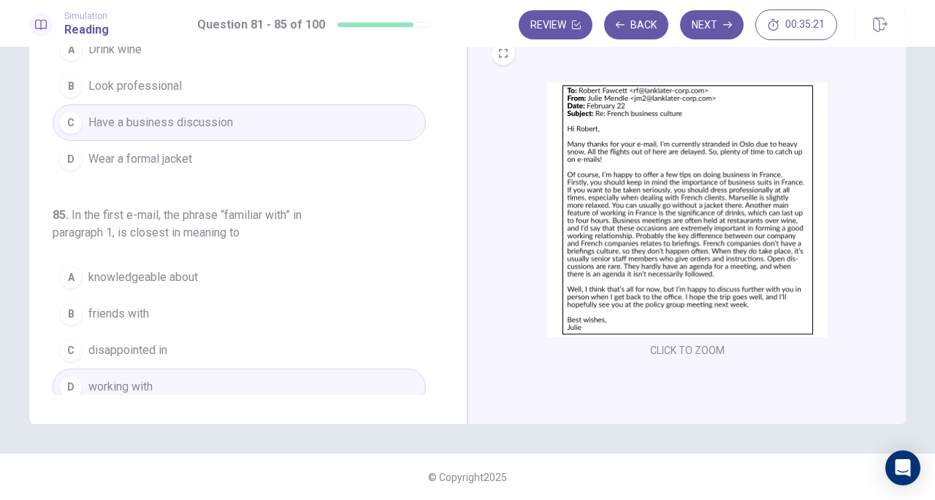
click at [704, 29] on button "Next" at bounding box center [712, 24] width 64 height 29
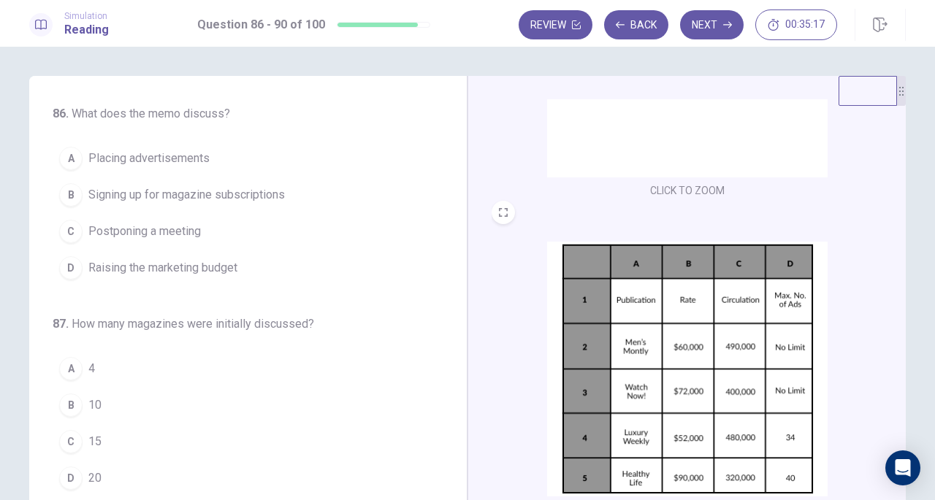
scroll to position [0, 0]
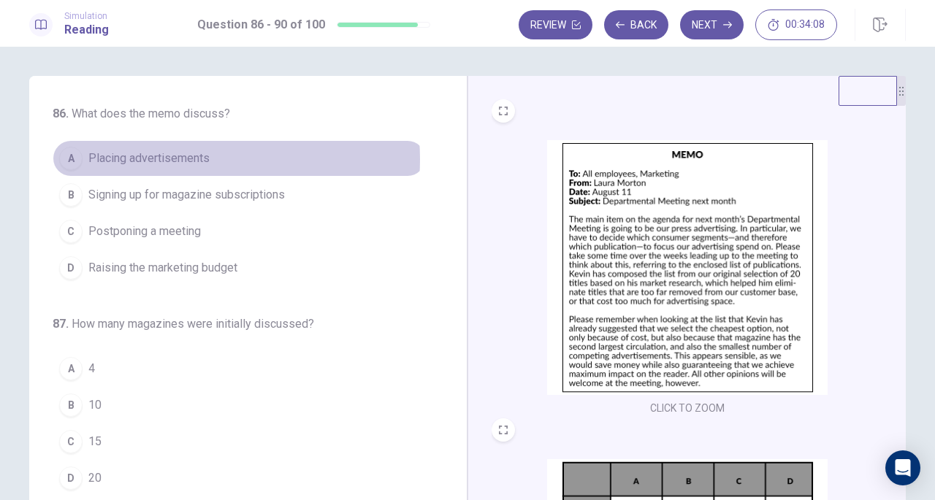
click at [169, 159] on span "Placing advertisements" at bounding box center [148, 159] width 121 height 18
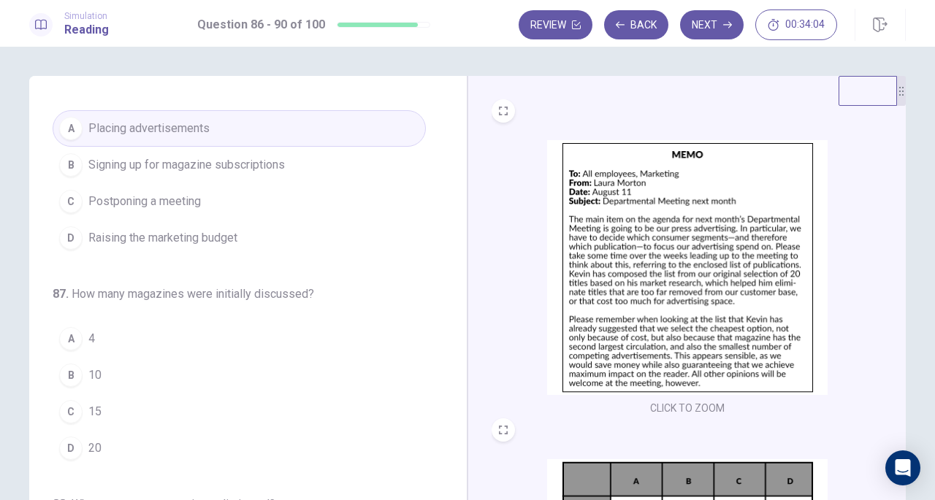
scroll to position [146, 0]
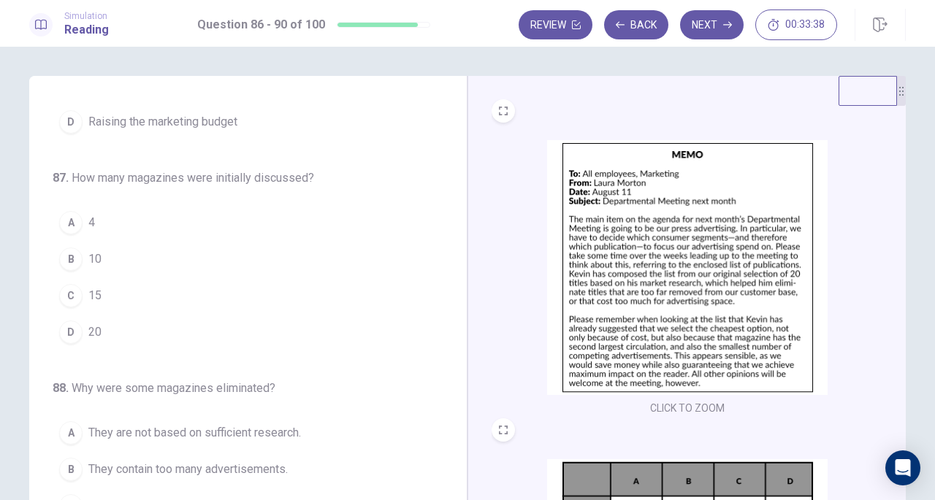
drag, startPoint x: 76, startPoint y: 324, endPoint x: 88, endPoint y: 325, distance: 11.7
click at [77, 323] on div "D" at bounding box center [70, 332] width 23 height 23
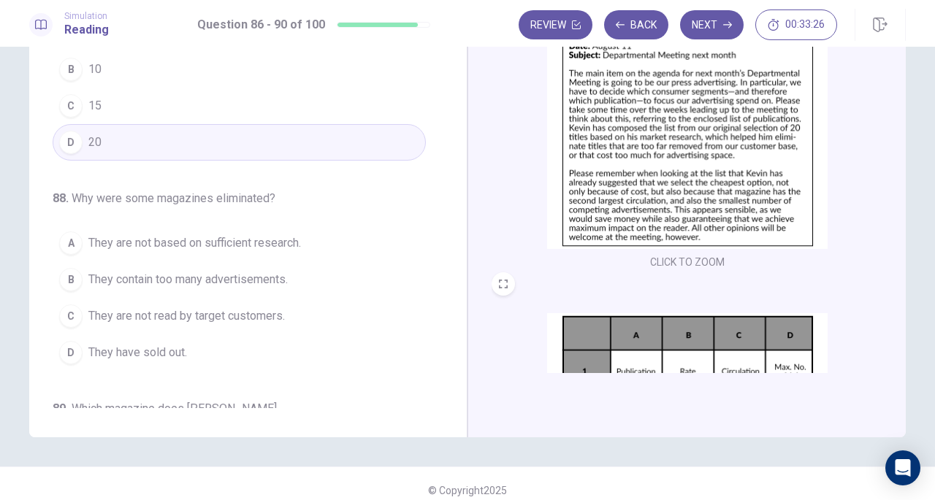
scroll to position [219, 0]
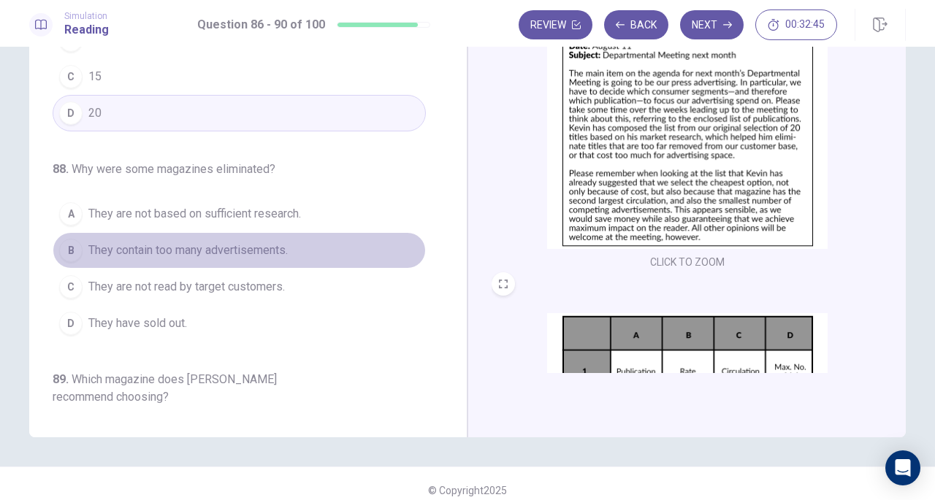
click at [245, 242] on span "They contain too many advertisements." at bounding box center [187, 251] width 199 height 18
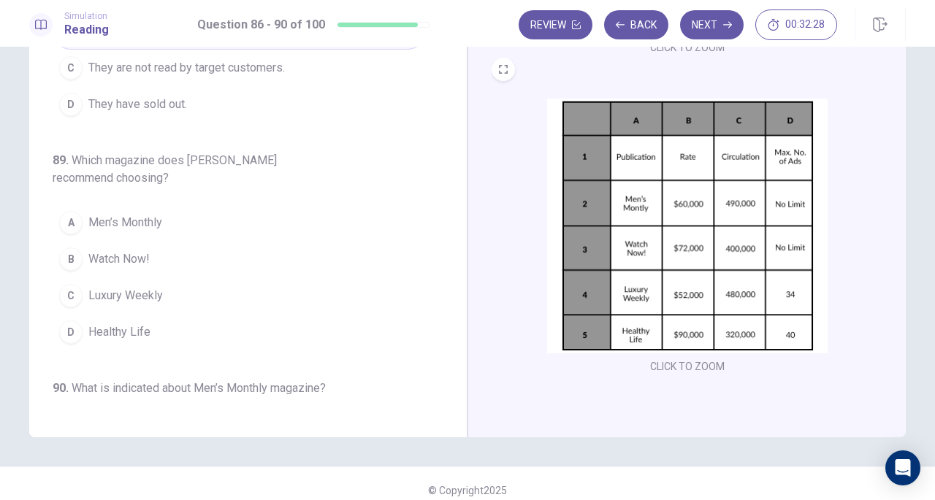
scroll to position [218, 0]
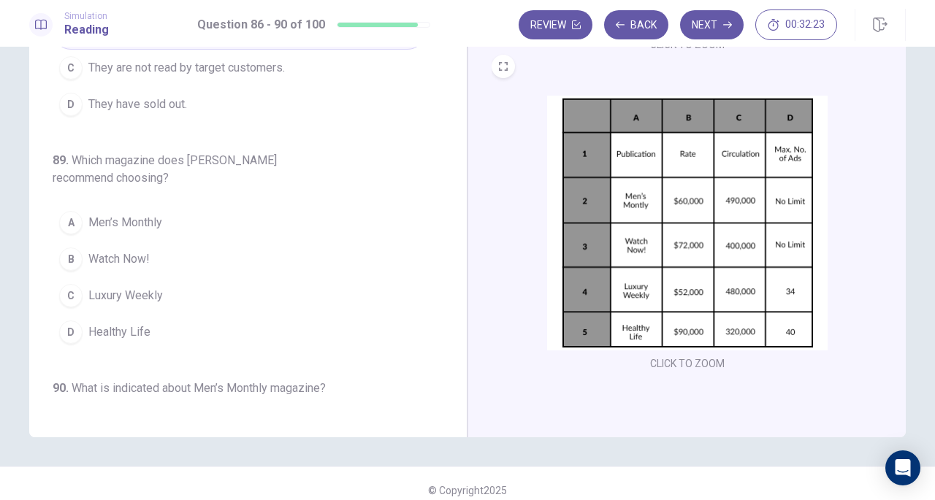
click at [96, 329] on span "Healthy Life" at bounding box center [119, 332] width 62 height 18
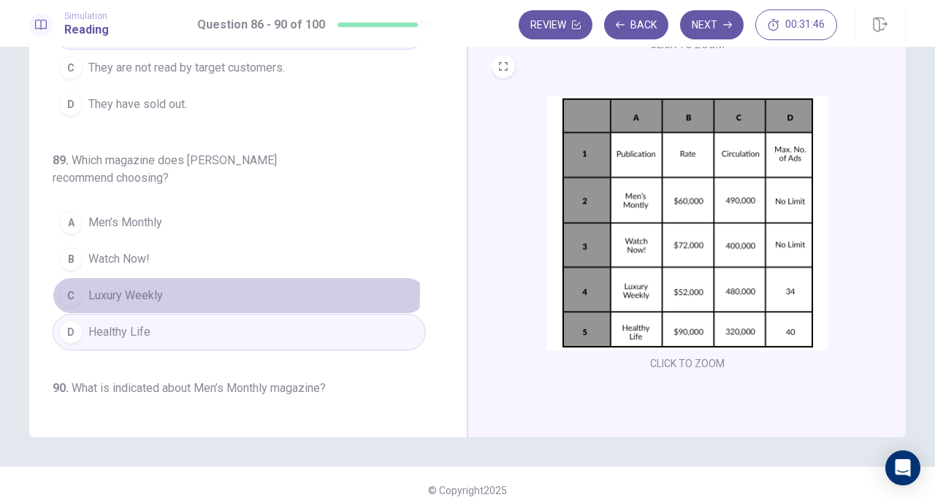
drag, startPoint x: 119, startPoint y: 285, endPoint x: 131, endPoint y: 287, distance: 12.5
click at [119, 287] on span "Luxury Weekly" at bounding box center [125, 296] width 74 height 18
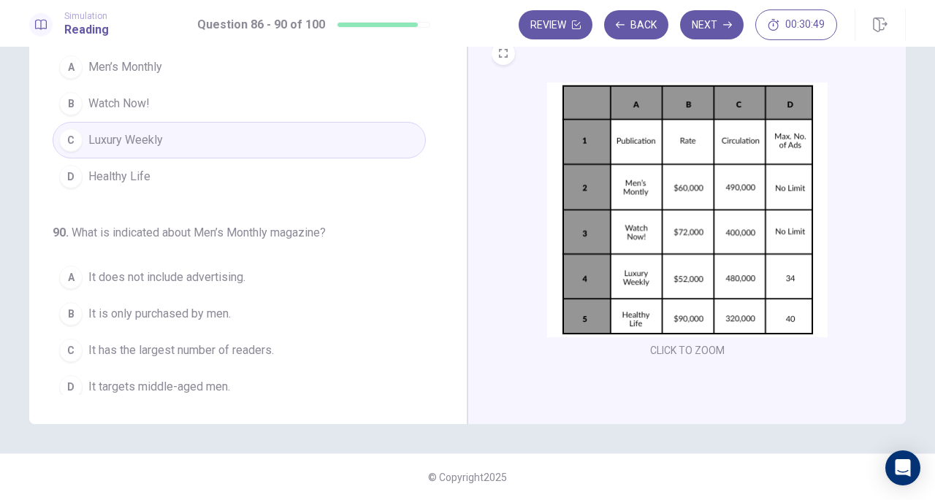
scroll to position [0, 0]
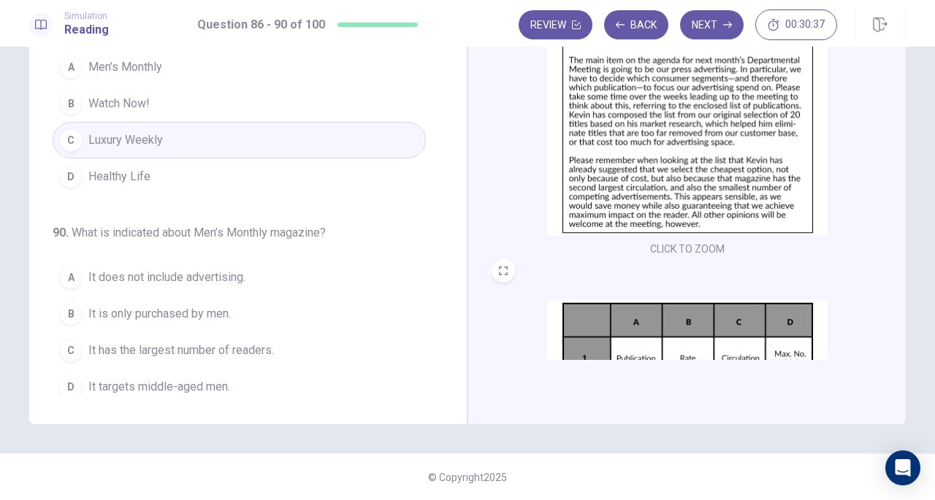
click at [229, 342] on span "It has the largest number of readers." at bounding box center [180, 351] width 185 height 18
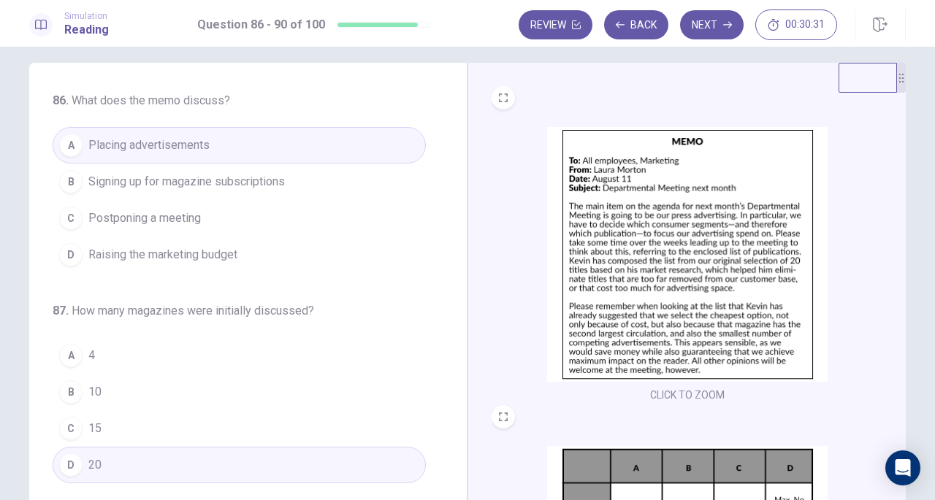
scroll to position [13, 0]
click at [705, 28] on button "Next" at bounding box center [712, 24] width 64 height 29
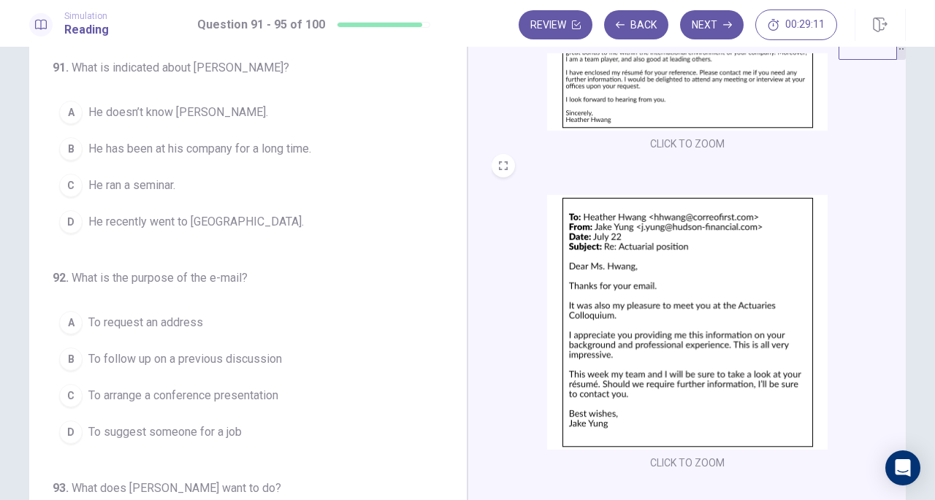
scroll to position [0, 0]
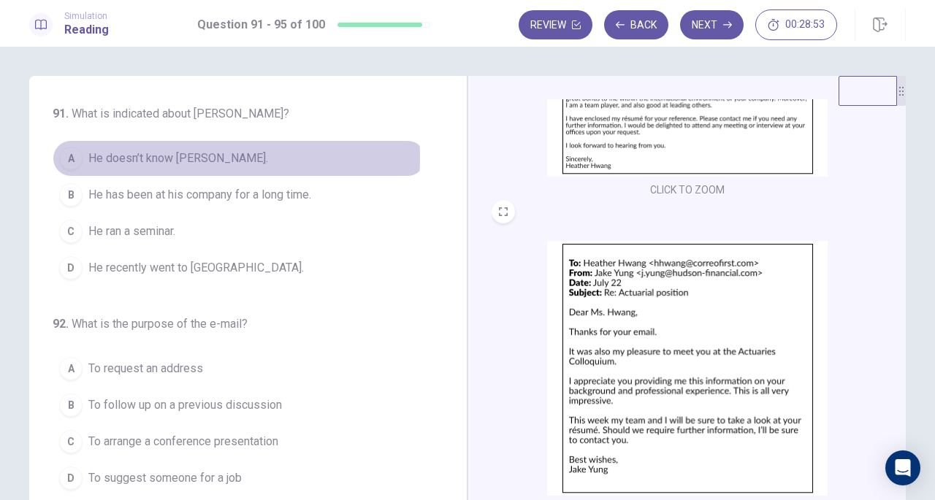
click at [97, 158] on span "He doesn’t know [PERSON_NAME]." at bounding box center [178, 159] width 180 height 18
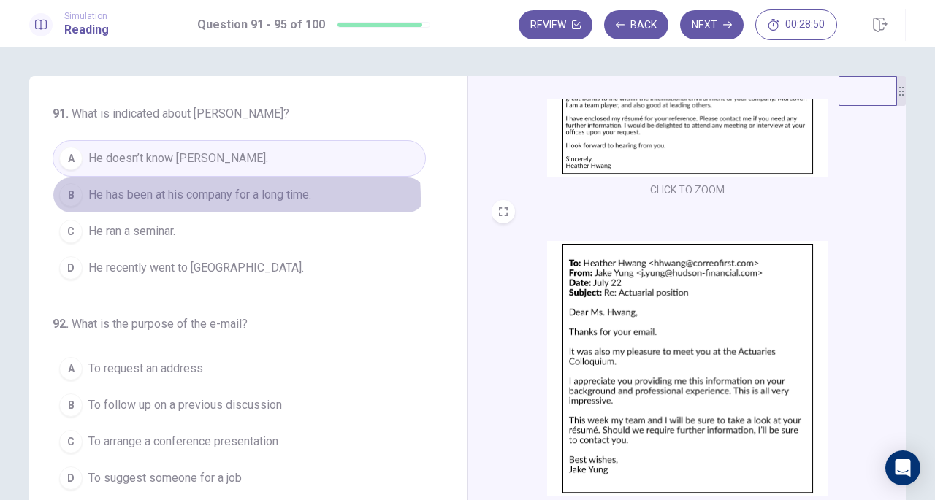
click at [212, 198] on span "He has been at his company for a long time." at bounding box center [199, 195] width 223 height 18
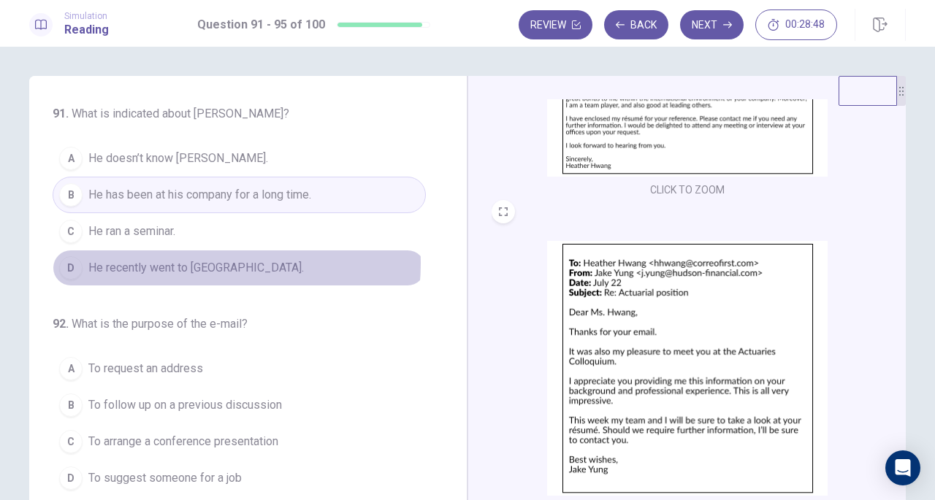
click at [204, 262] on span "He recently went to [GEOGRAPHIC_DATA]." at bounding box center [195, 268] width 215 height 18
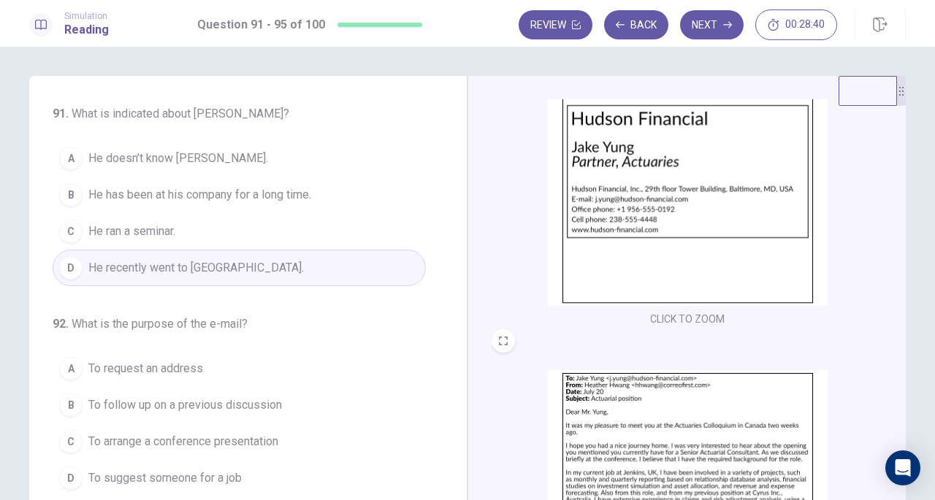
scroll to position [172, 0]
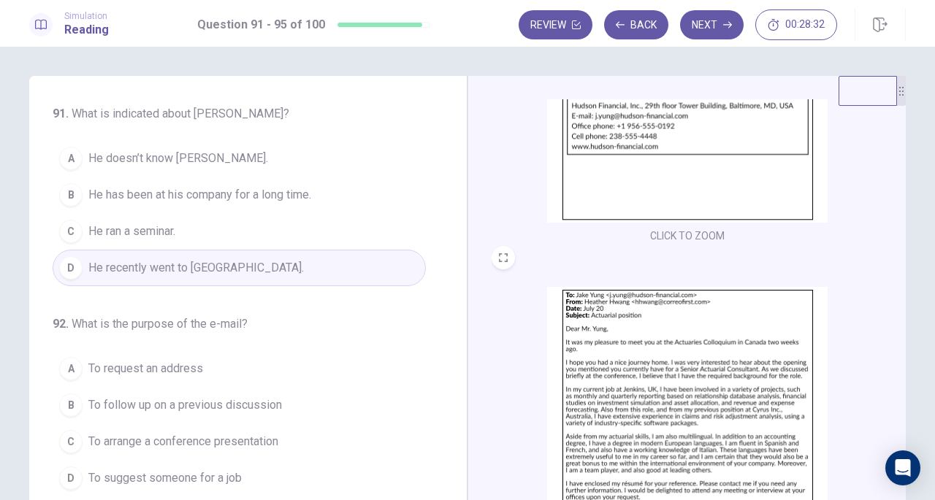
click at [243, 220] on button "C He ran a seminar." at bounding box center [239, 231] width 373 height 37
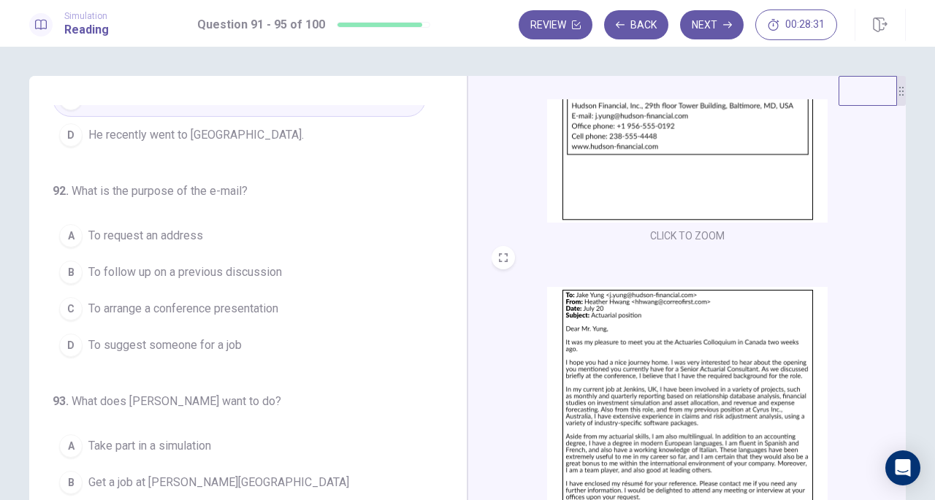
scroll to position [146, 0]
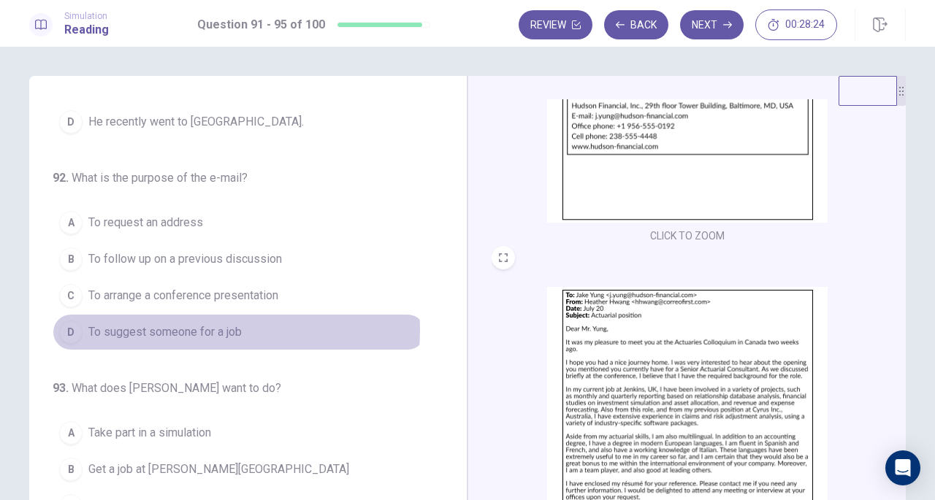
click at [207, 326] on span "To suggest someone for a job" at bounding box center [164, 332] width 153 height 18
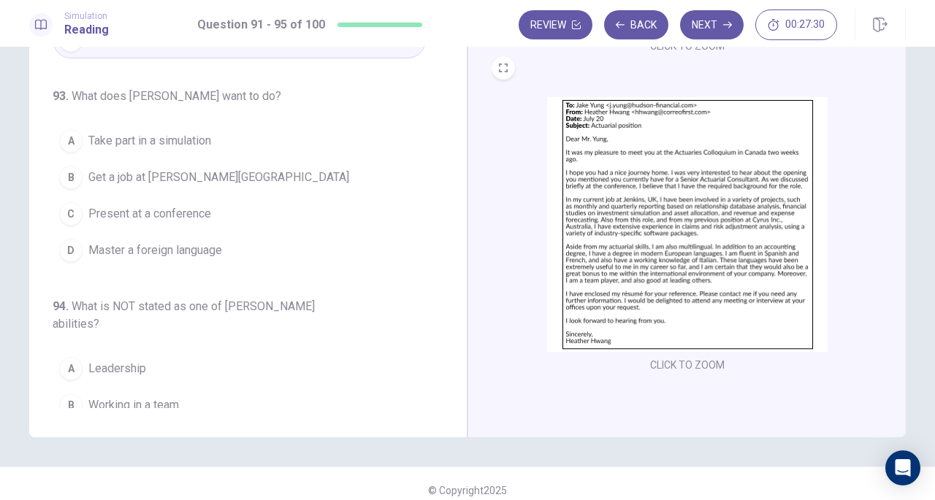
scroll to position [245, 0]
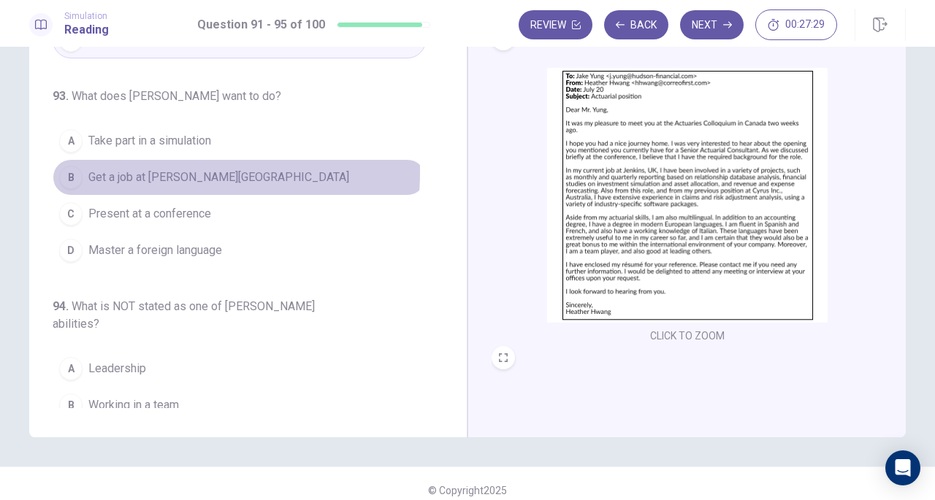
drag, startPoint x: 128, startPoint y: 167, endPoint x: 138, endPoint y: 169, distance: 10.5
click at [129, 169] on span "Get a job at [PERSON_NAME][GEOGRAPHIC_DATA]" at bounding box center [218, 178] width 261 height 18
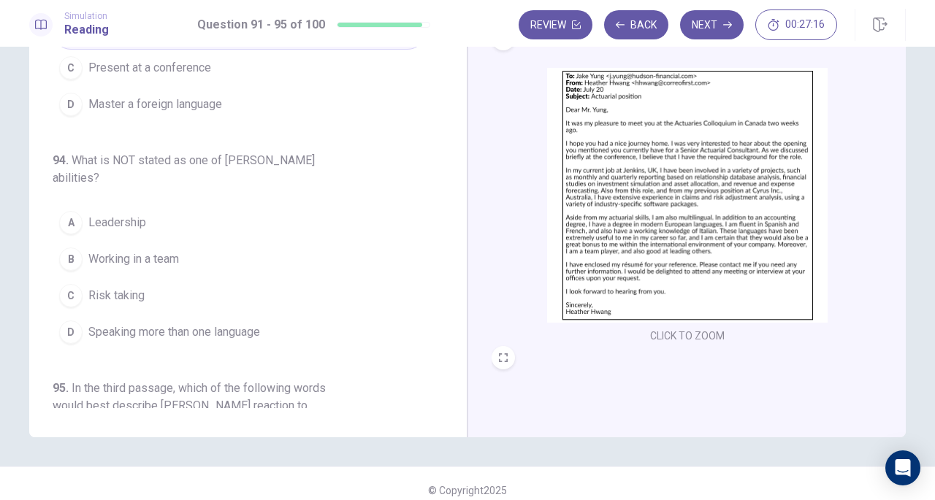
click at [126, 293] on span "Risk taking" at bounding box center [116, 296] width 56 height 18
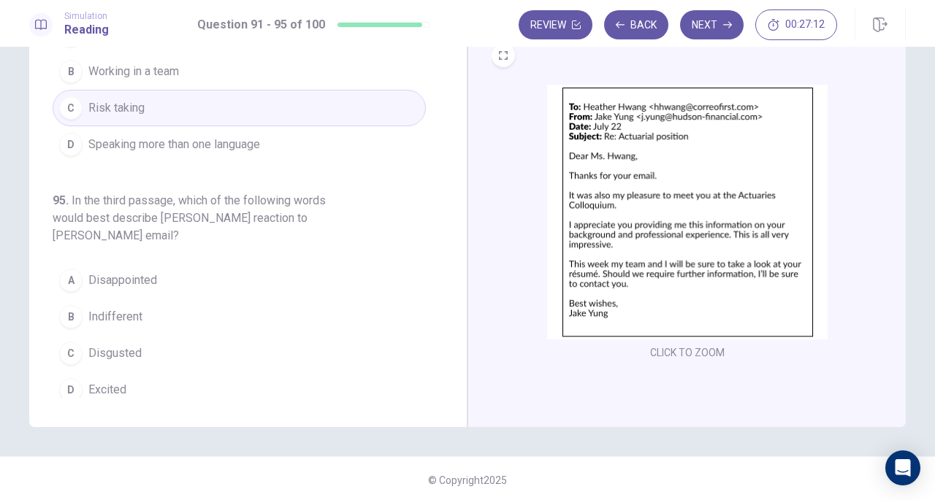
scroll to position [159, 0]
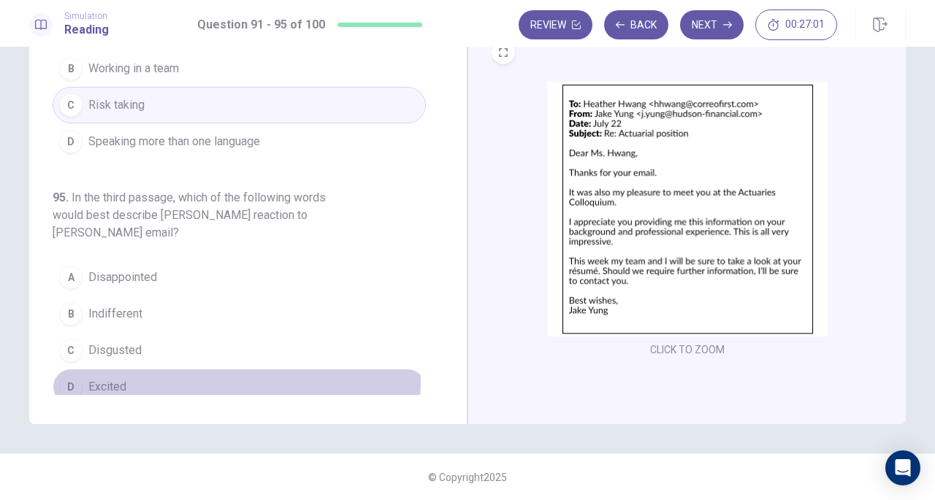
click at [142, 369] on button "D Excited" at bounding box center [239, 387] width 373 height 37
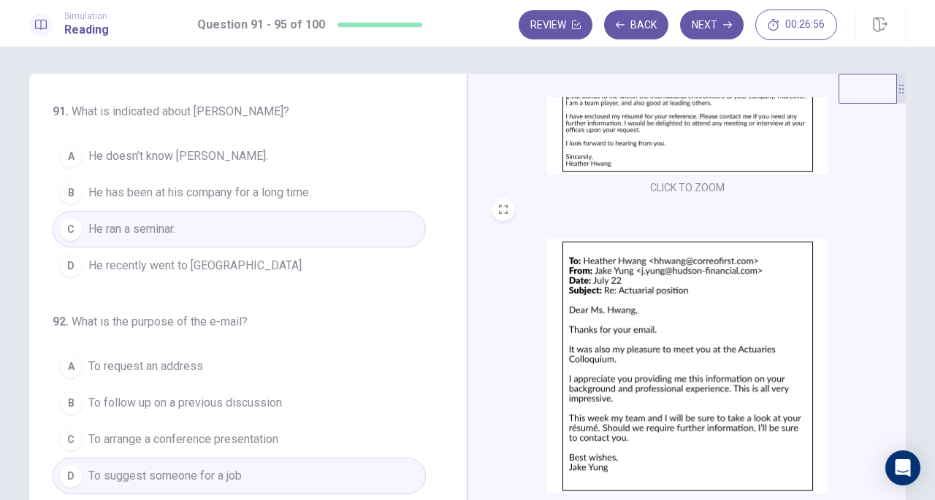
scroll to position [0, 0]
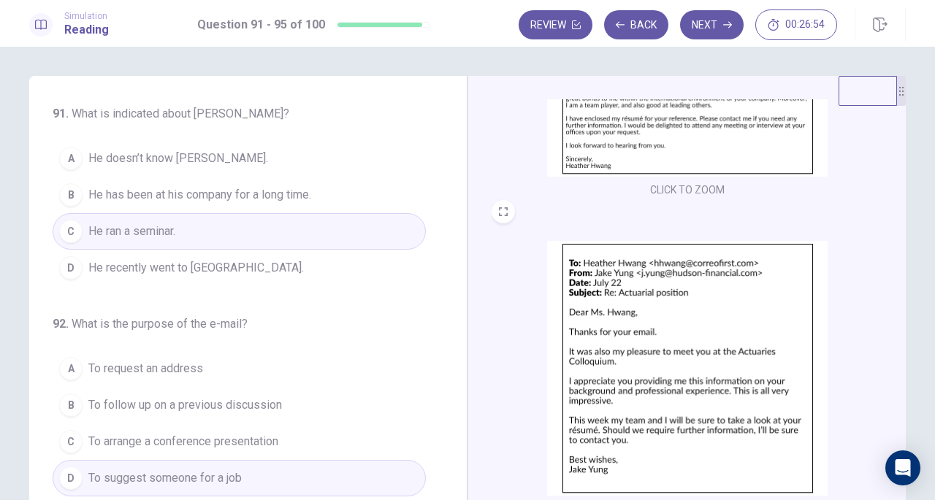
click at [271, 269] on button "D He recently went to [GEOGRAPHIC_DATA]." at bounding box center [239, 268] width 373 height 37
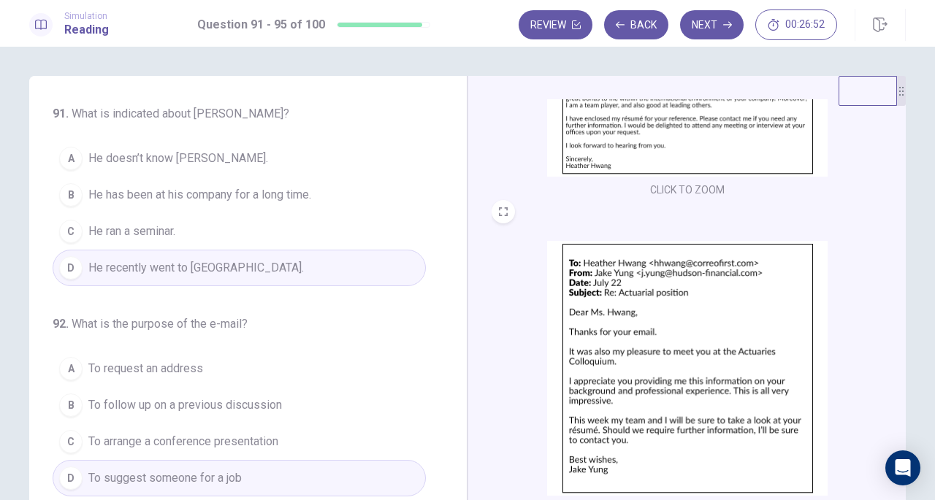
click at [302, 223] on button "C He ran a seminar." at bounding box center [239, 231] width 373 height 37
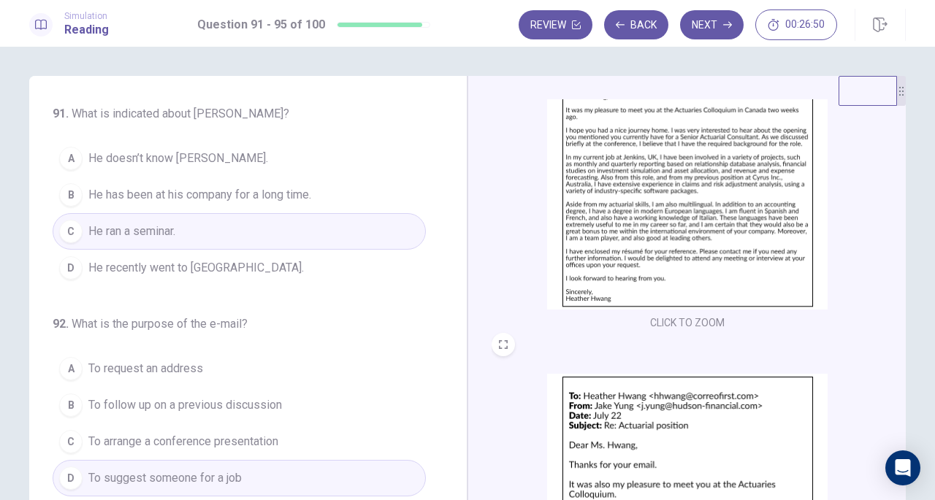
scroll to position [391, 0]
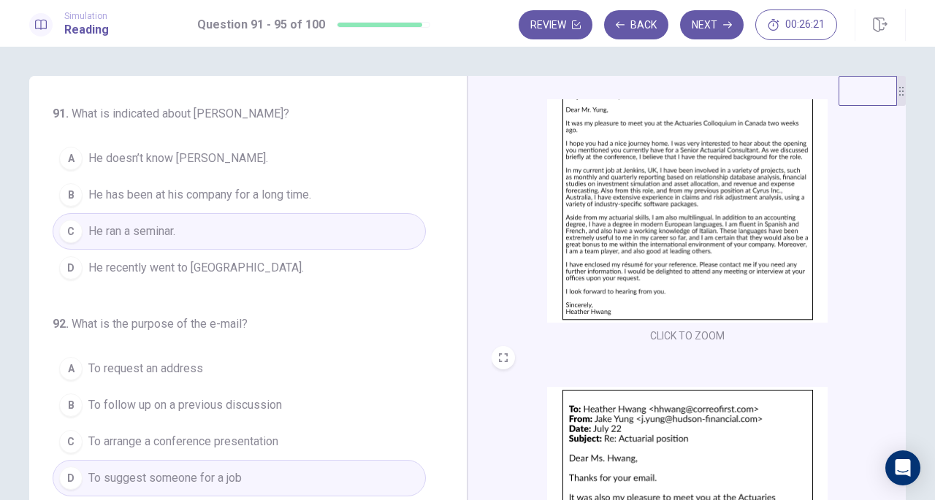
click at [286, 259] on button "D He recently went to [GEOGRAPHIC_DATA]." at bounding box center [239, 268] width 373 height 37
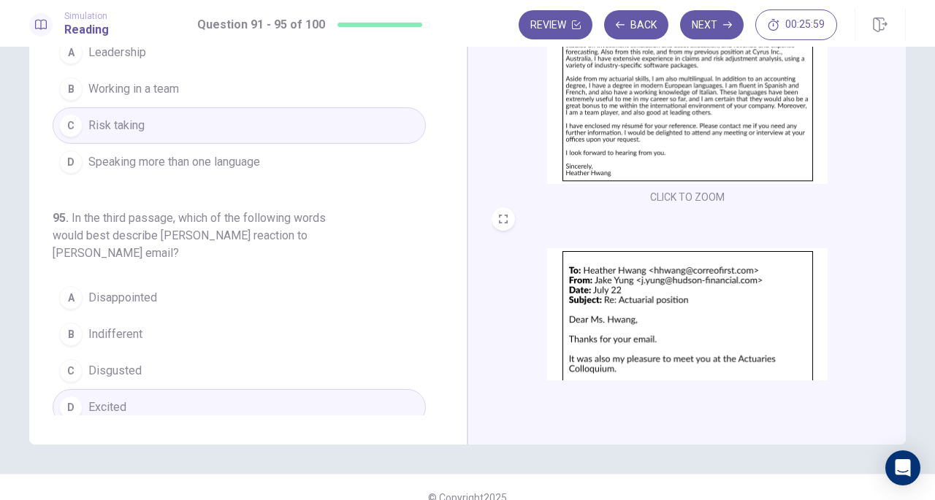
scroll to position [159, 0]
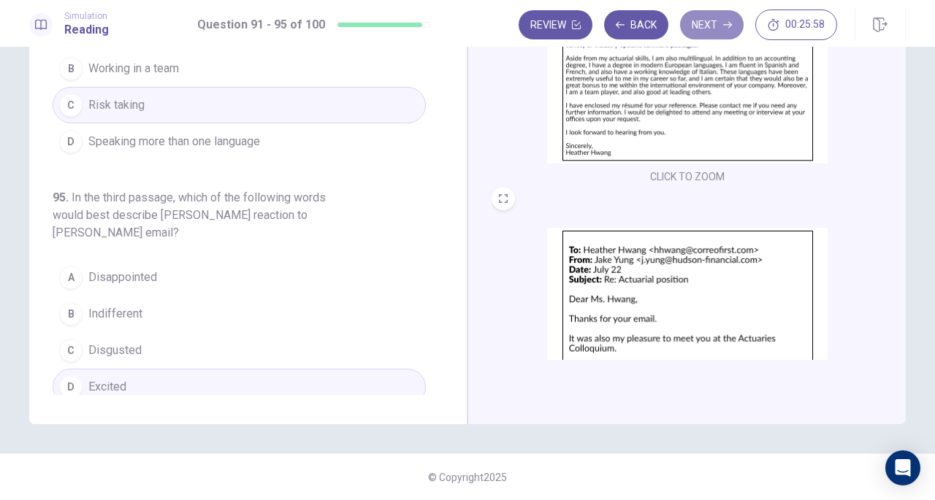
click at [718, 27] on button "Next" at bounding box center [712, 24] width 64 height 29
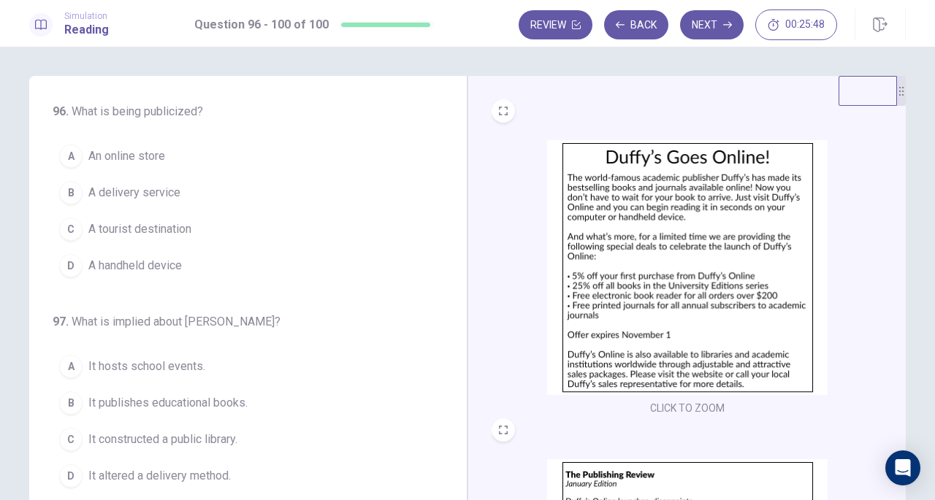
scroll to position [0, 0]
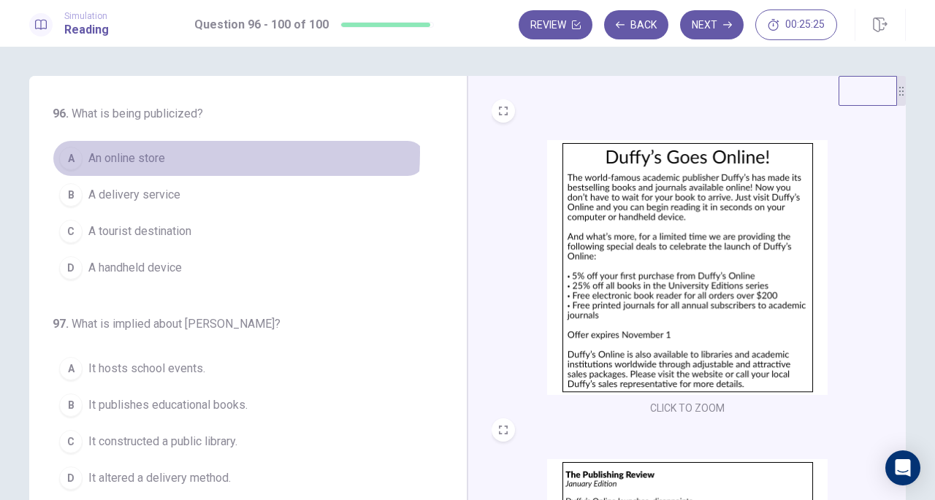
click at [147, 153] on span "An online store" at bounding box center [126, 159] width 77 height 18
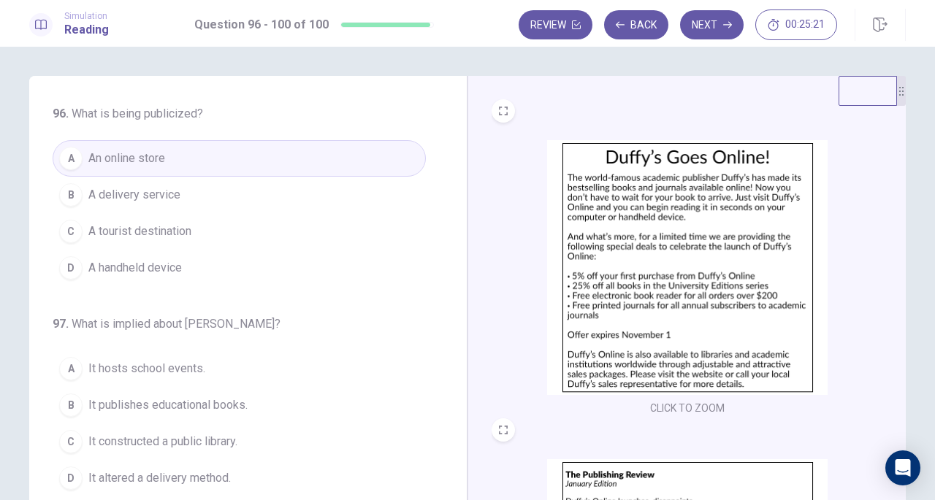
scroll to position [73, 0]
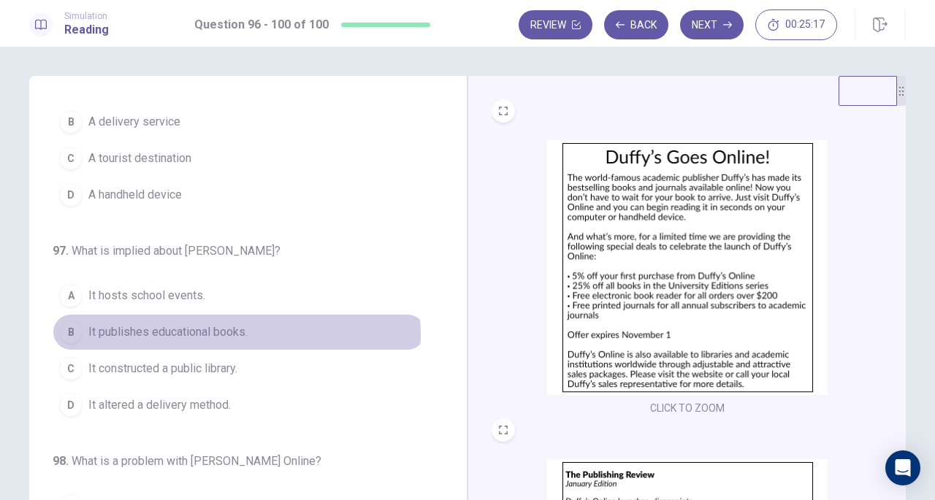
click at [220, 332] on span "It publishes educational books." at bounding box center [167, 332] width 159 height 18
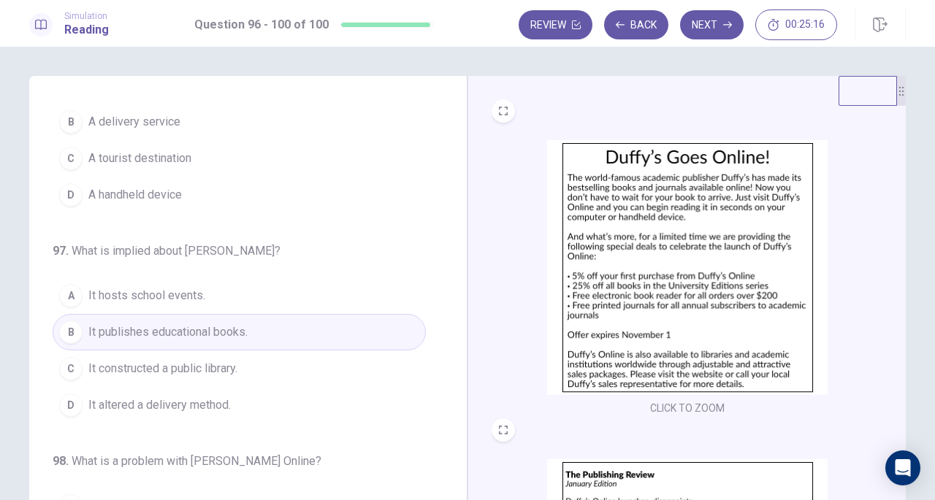
click at [211, 367] on span "It constructed a public library." at bounding box center [162, 369] width 149 height 18
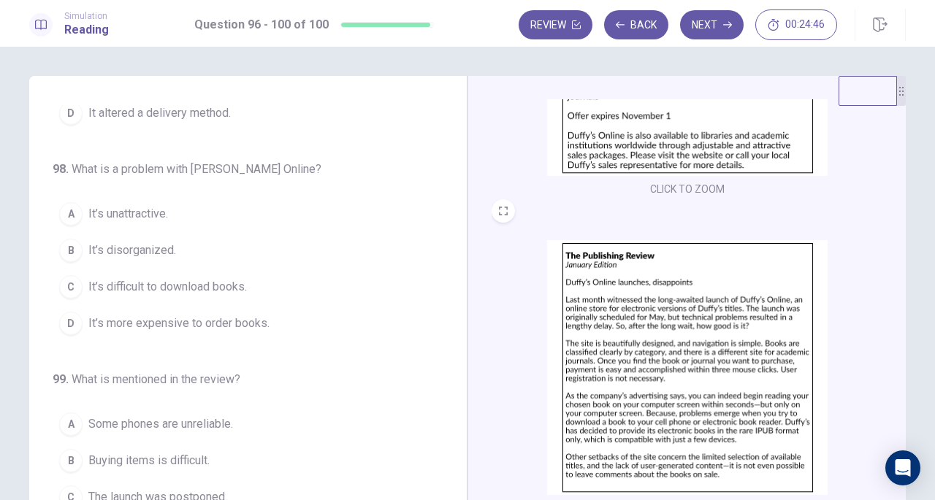
scroll to position [292, 0]
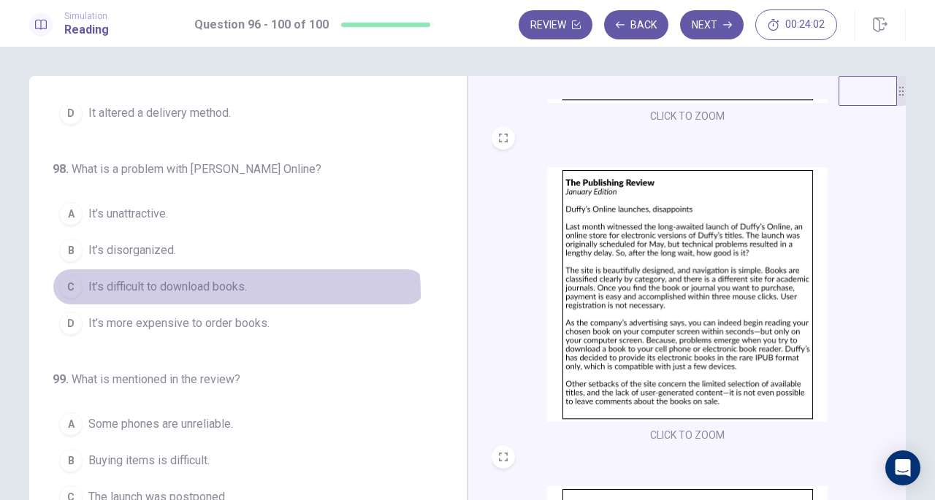
click at [171, 290] on span "It’s difficult to download books." at bounding box center [167, 287] width 158 height 18
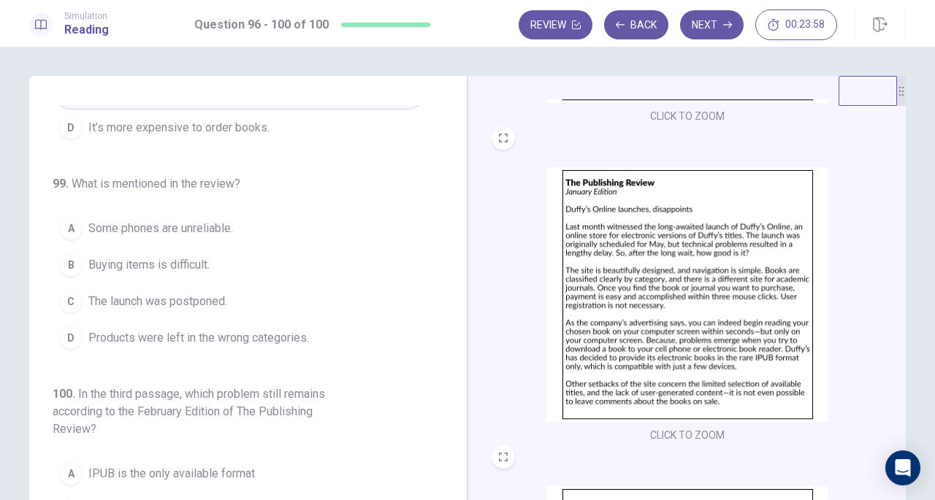
scroll to position [584, 0]
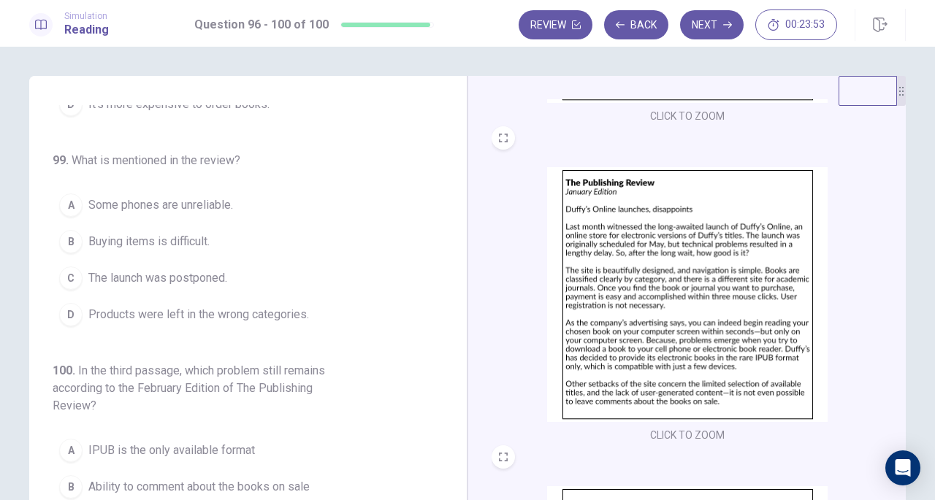
click at [216, 269] on span "The launch was postponed." at bounding box center [157, 278] width 139 height 18
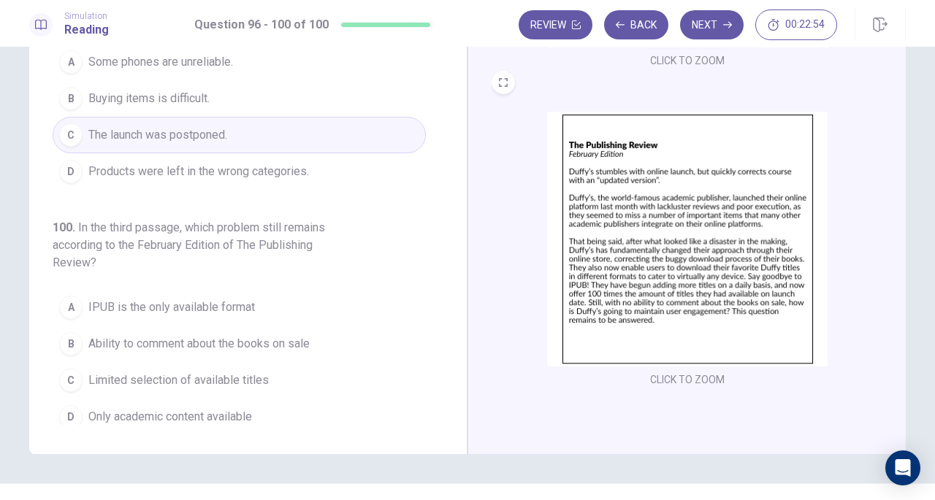
scroll to position [159, 0]
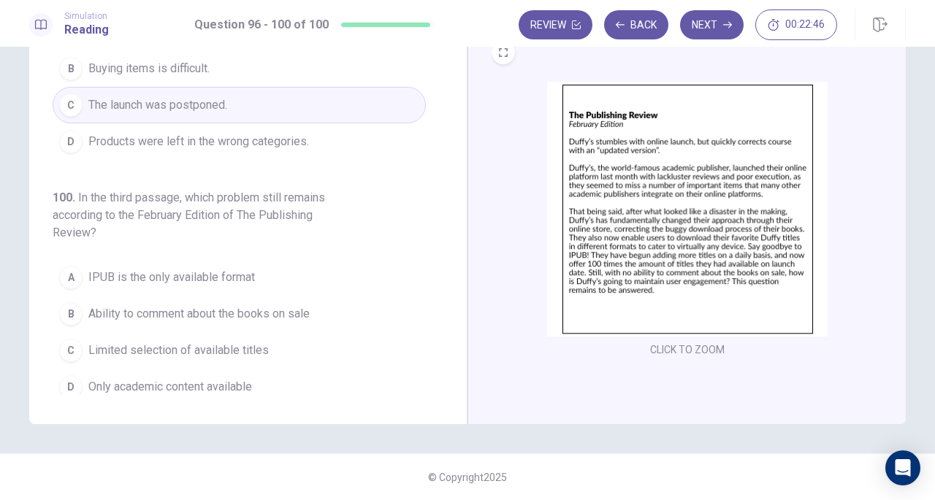
click at [175, 305] on span "Ability to comment about the books on sale" at bounding box center [198, 314] width 221 height 18
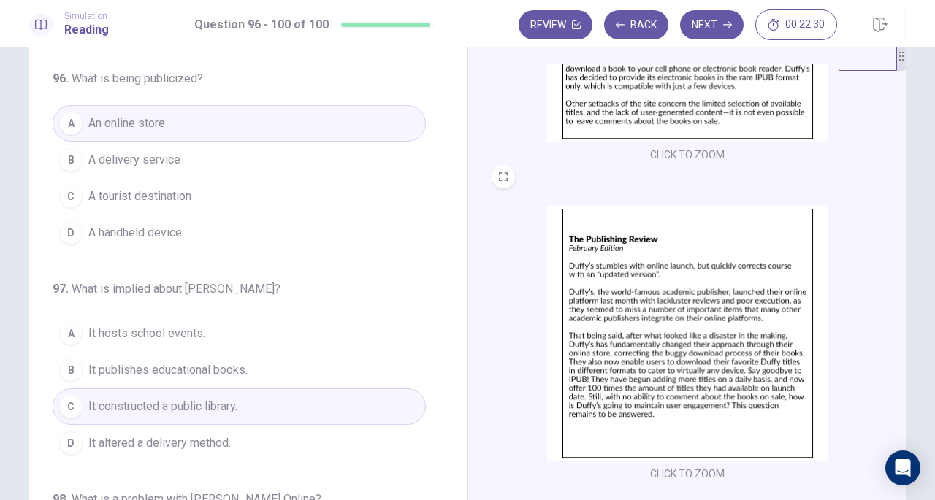
scroll to position [0, 0]
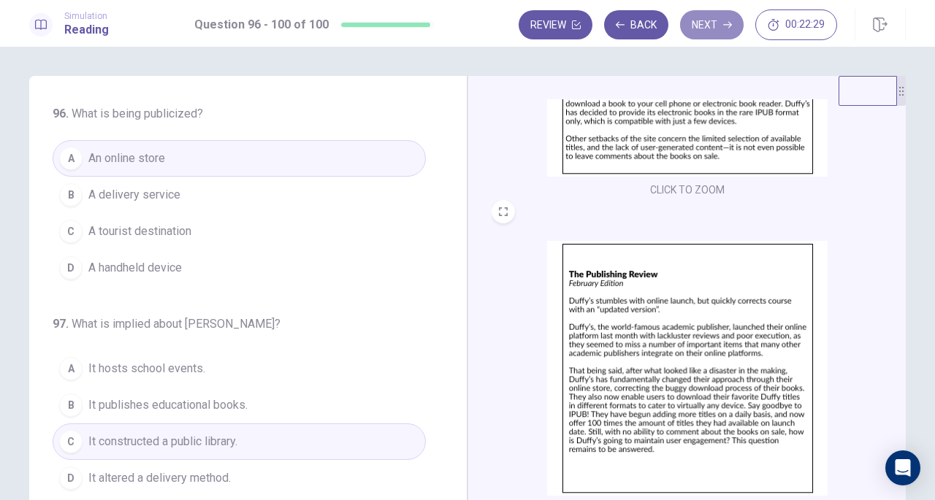
click at [714, 29] on button "Next" at bounding box center [712, 24] width 64 height 29
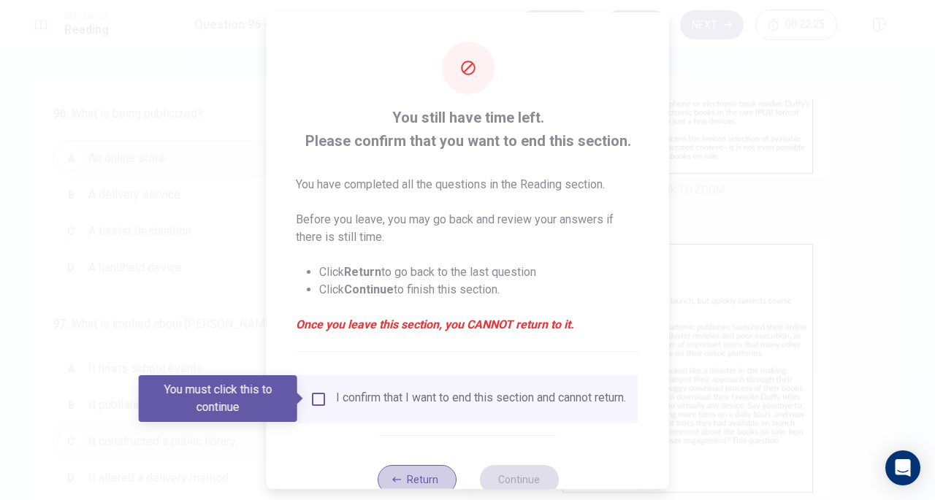
click at [407, 475] on button "Return" at bounding box center [416, 478] width 79 height 29
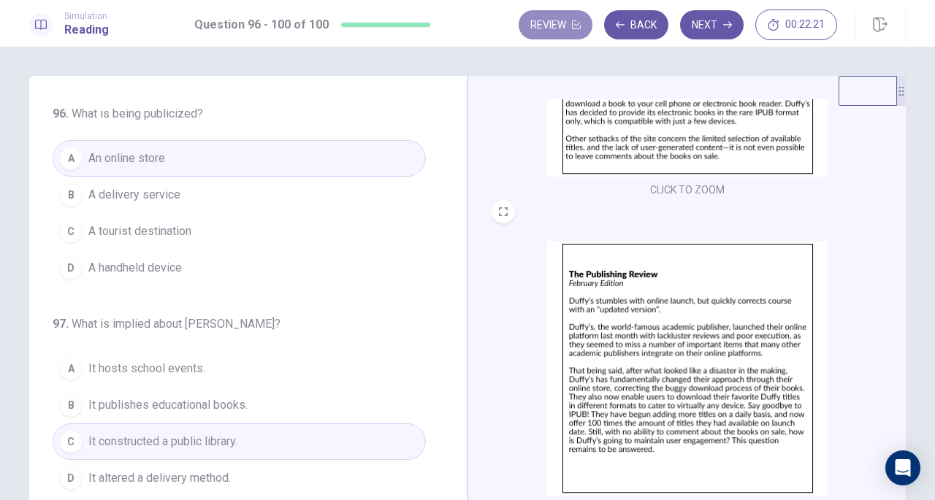
click at [558, 34] on button "Review" at bounding box center [555, 24] width 74 height 29
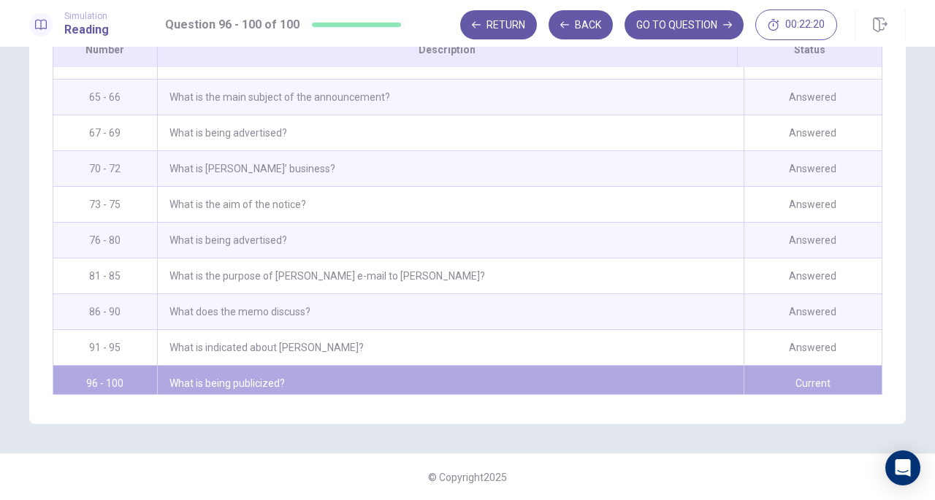
scroll to position [1433, 0]
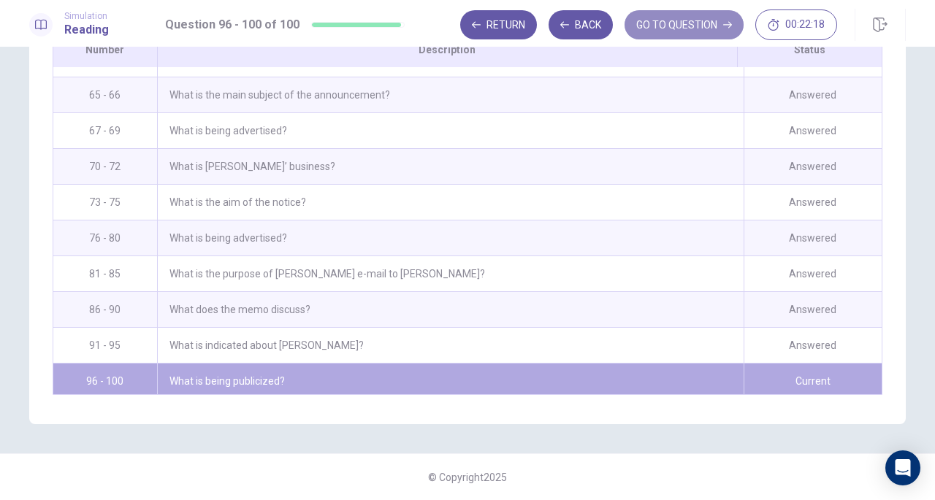
click at [704, 21] on button "GO TO QUESTION" at bounding box center [683, 24] width 119 height 29
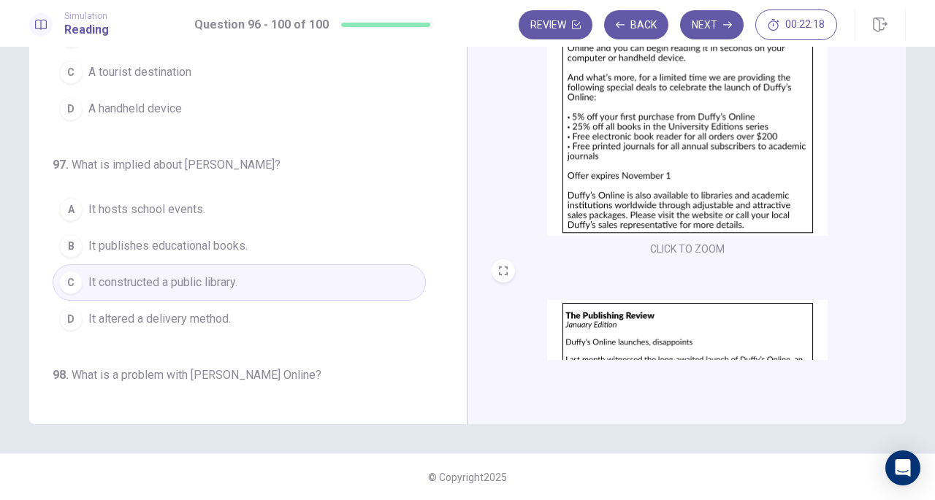
scroll to position [159, 0]
click at [704, 27] on button "Next" at bounding box center [712, 24] width 64 height 29
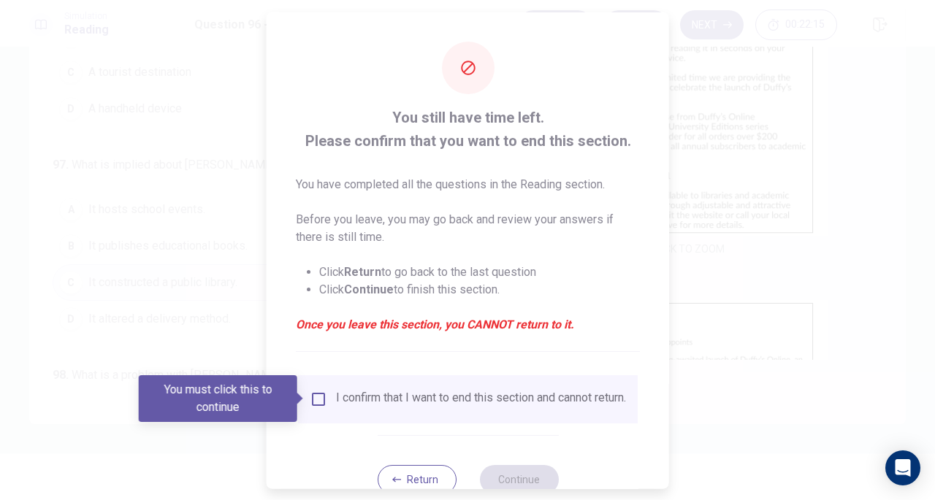
click at [430, 407] on div "I confirm that I want to end this section and cannot return." at bounding box center [481, 399] width 290 height 18
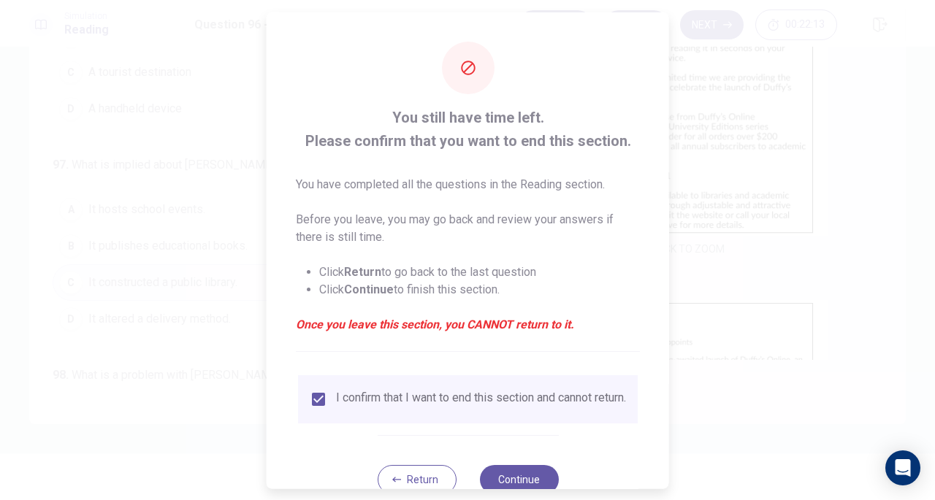
scroll to position [44, 0]
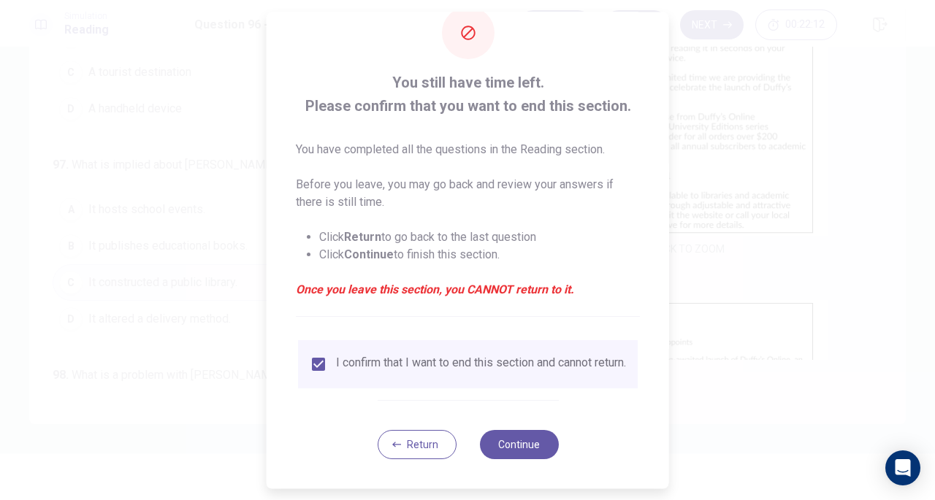
click at [529, 436] on button "Continue" at bounding box center [518, 444] width 79 height 29
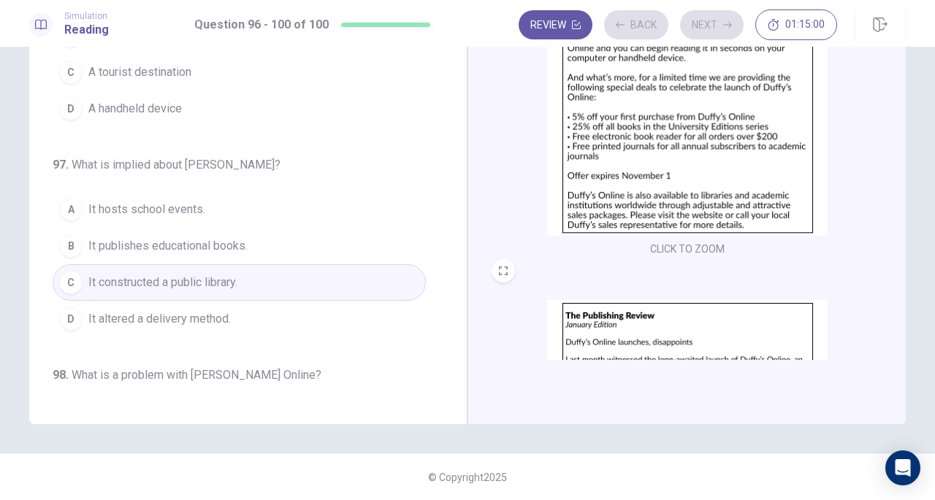
scroll to position [31, 0]
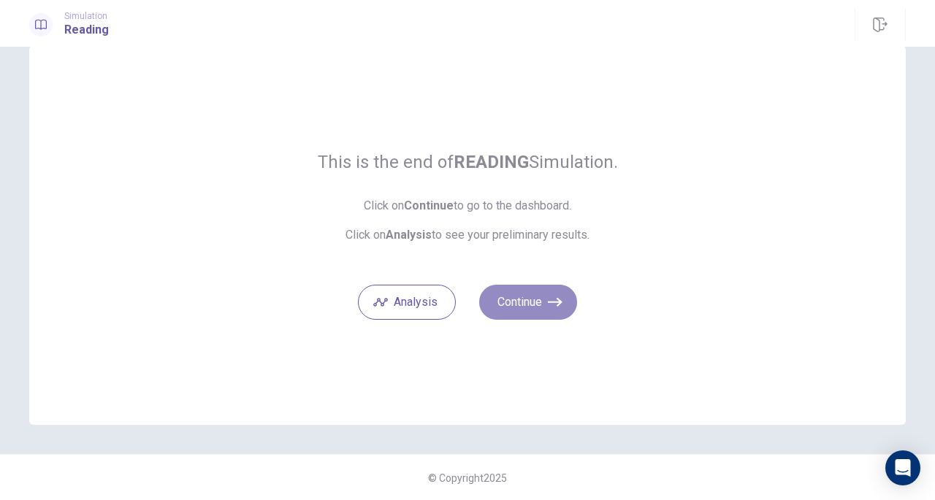
click at [534, 305] on button "Continue" at bounding box center [528, 302] width 98 height 35
